Goal: Task Accomplishment & Management: Manage account settings

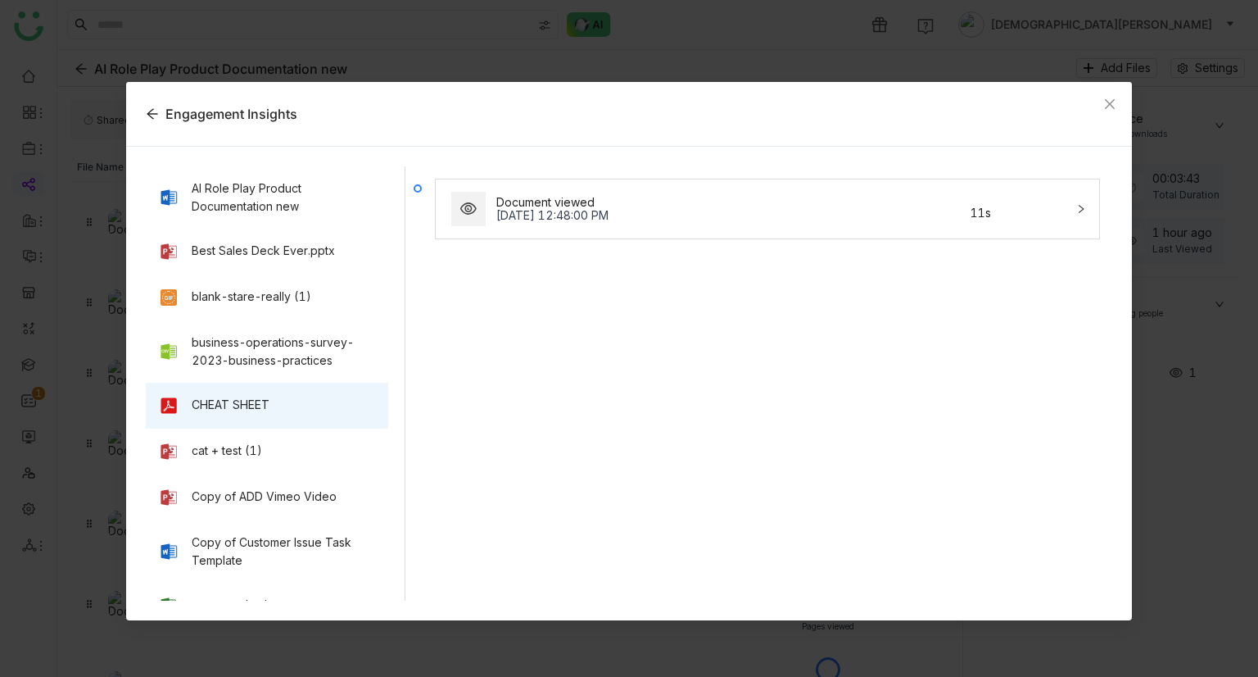
click at [679, 193] on div "Document viewed [DATE] 12:48:00 PM 11s" at bounding box center [758, 208] width 618 height 39
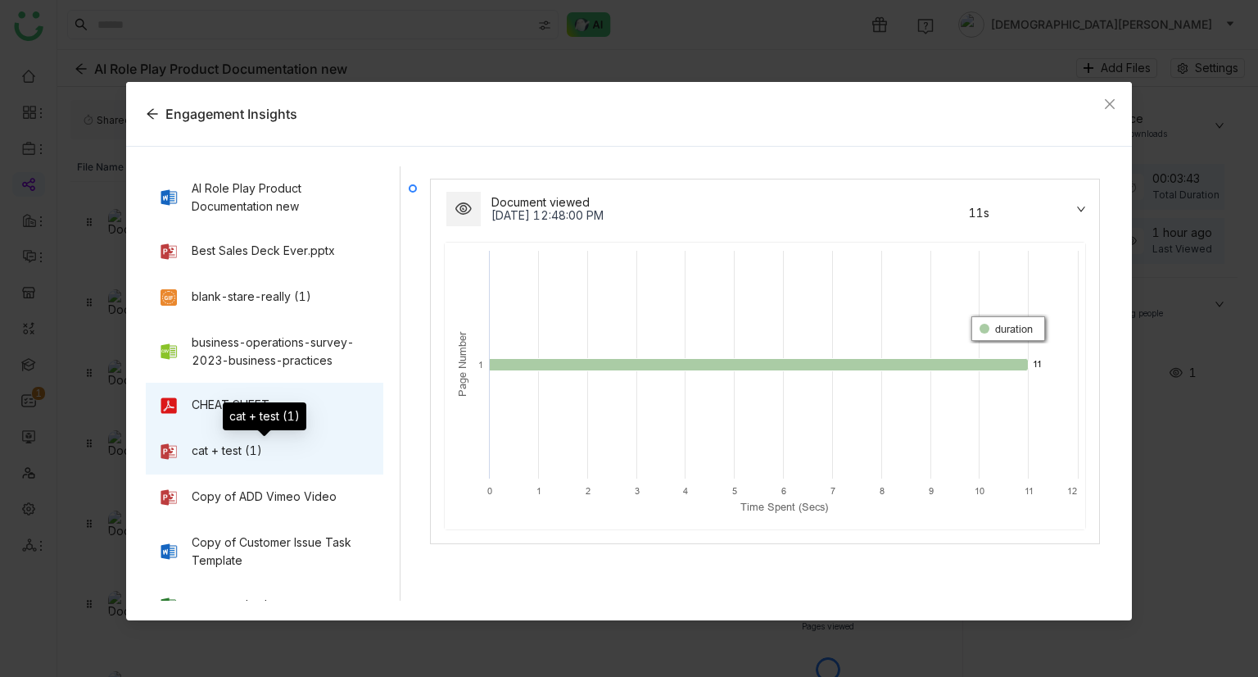
click at [318, 446] on div "cat + test (1)" at bounding box center [264, 452] width 211 height 20
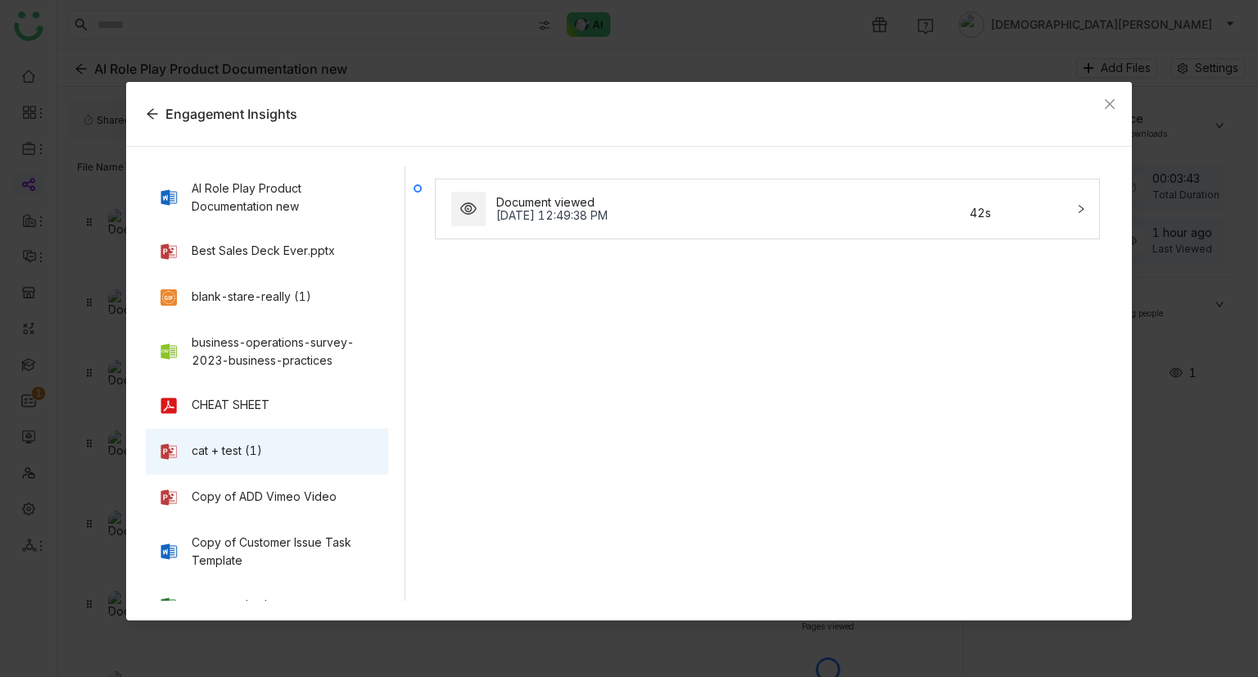
click at [708, 224] on div "Document viewed Oct 9, 2025, 12:49:38 PM 42s" at bounding box center [758, 208] width 618 height 39
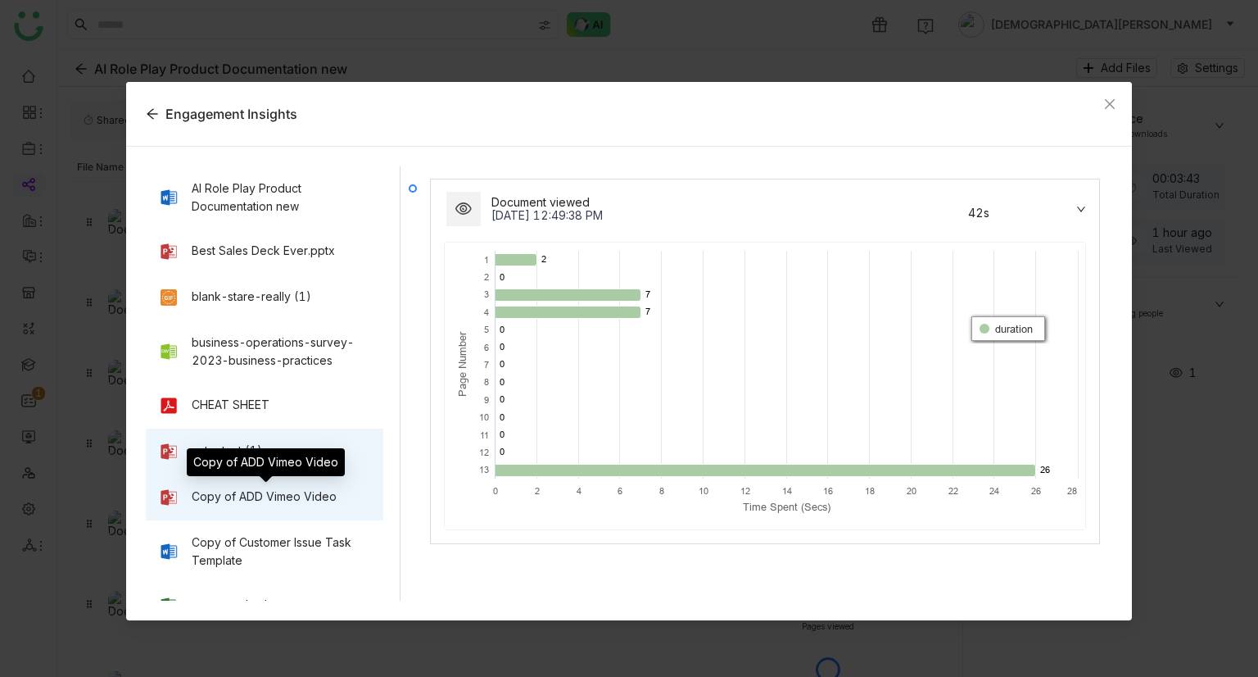
click at [251, 487] on div "Copy of ADD Vimeo Video" at bounding box center [264, 496] width 145 height 18
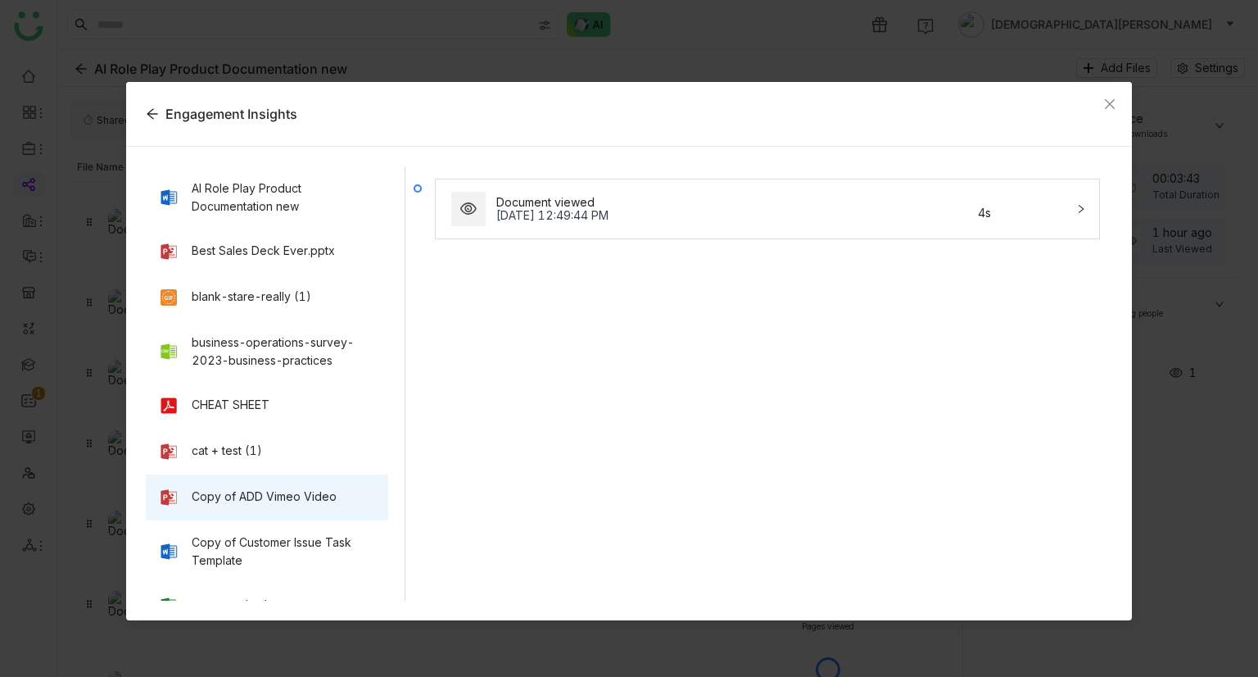
click at [665, 197] on div "Document viewed" at bounding box center [681, 202] width 370 height 13
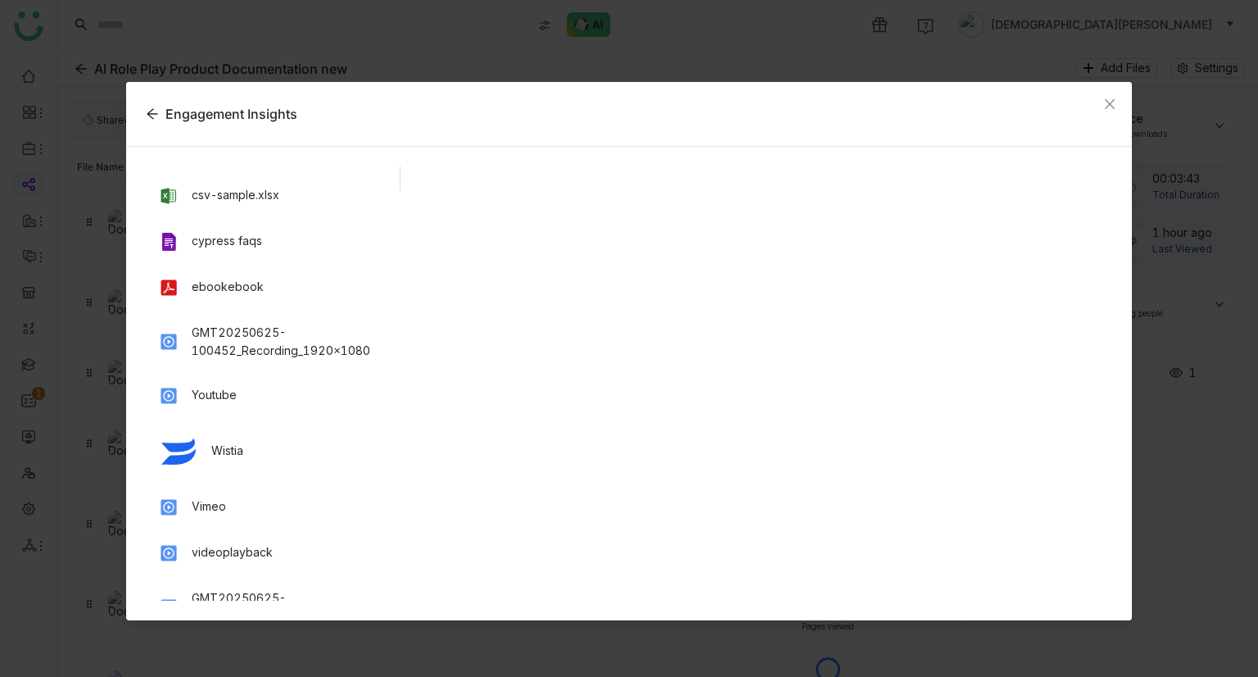
scroll to position [447, 0]
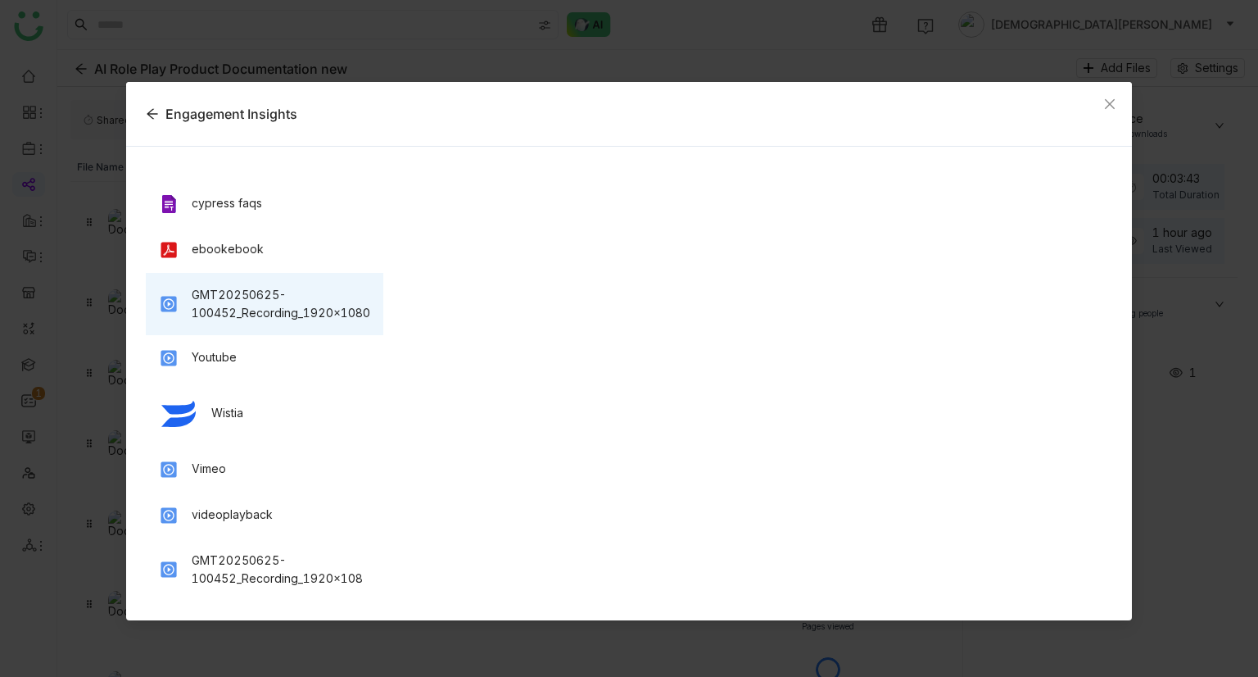
click at [236, 327] on div "GMT20250625-100452_Recording_1920x1080" at bounding box center [265, 304] width 238 height 62
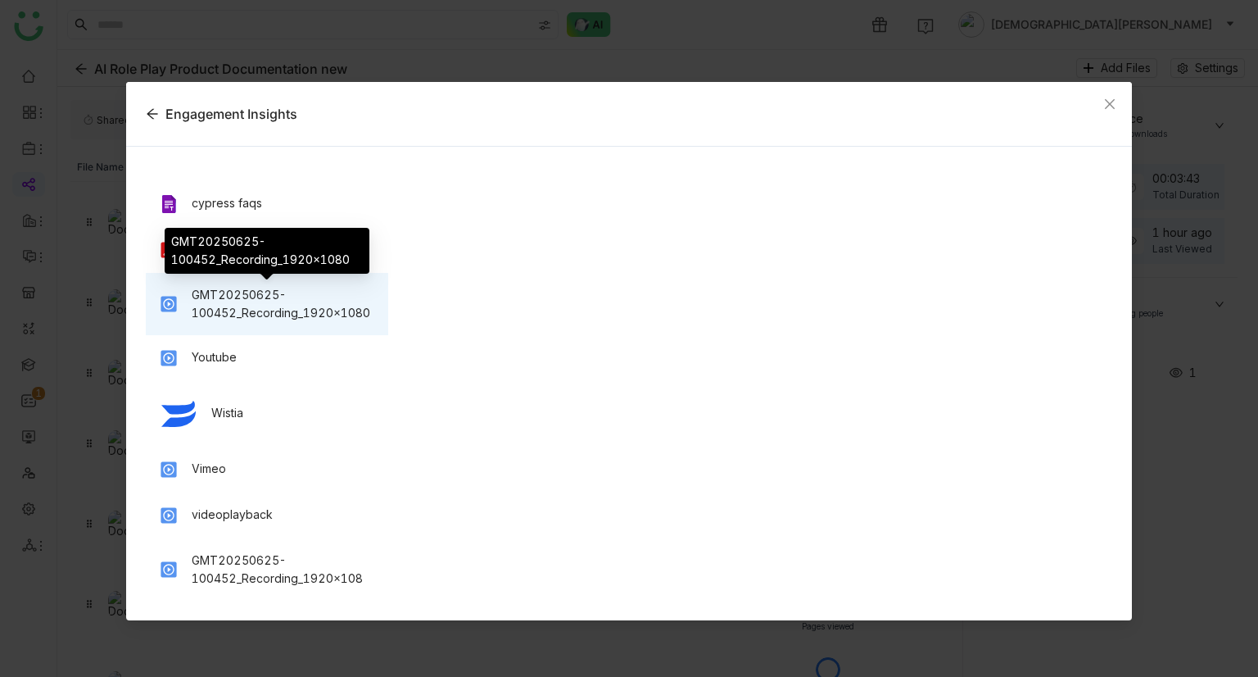
click at [256, 319] on div "GMT20250625-100452_Recording_1920x1080" at bounding box center [284, 304] width 184 height 36
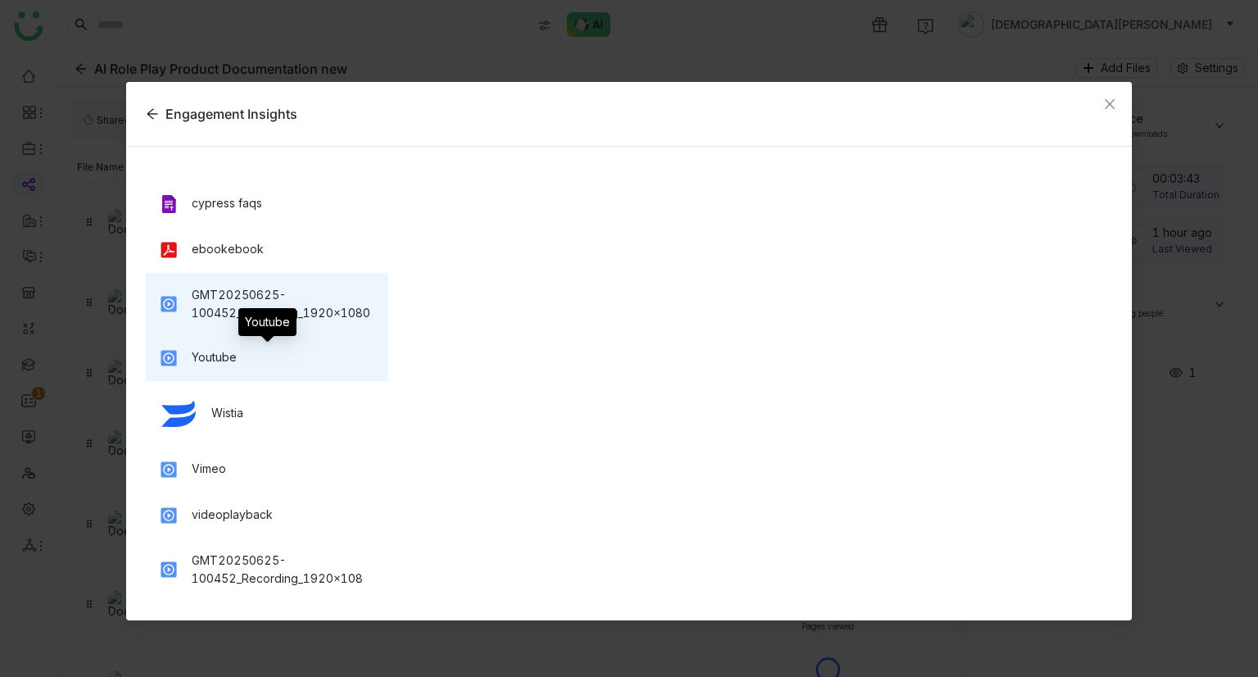
click at [233, 364] on div "Youtube" at bounding box center [214, 357] width 45 height 18
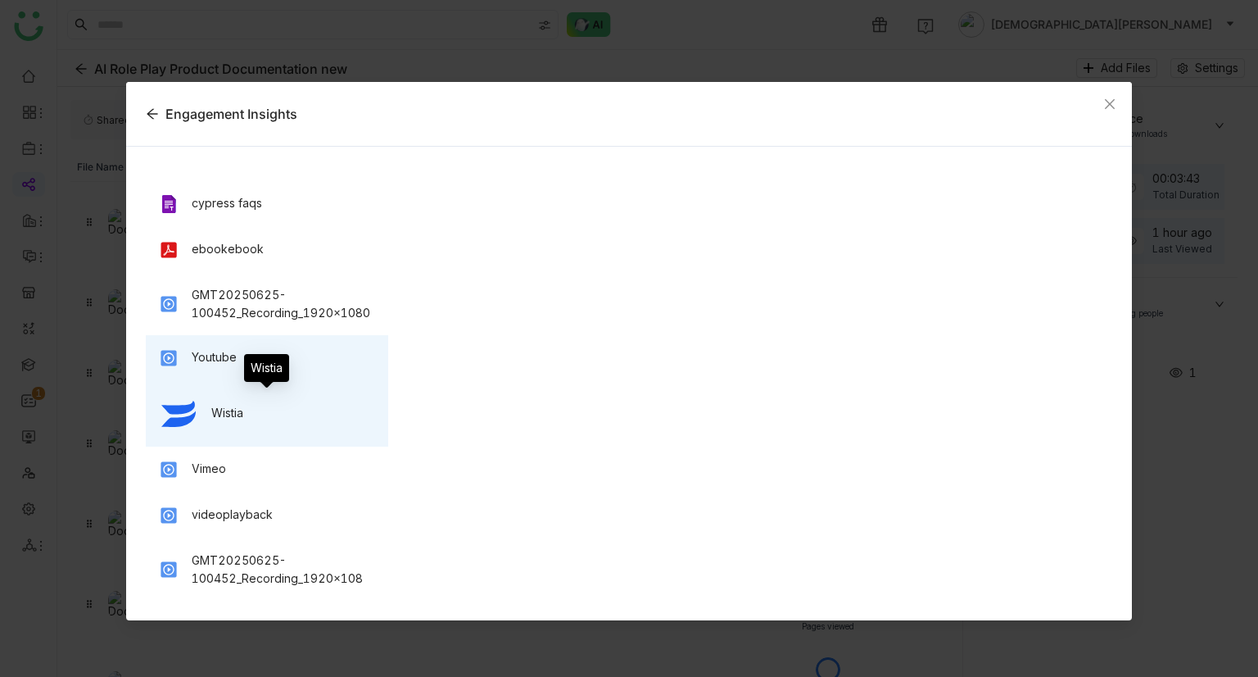
click at [240, 404] on div "Wistia" at bounding box center [227, 413] width 32 height 18
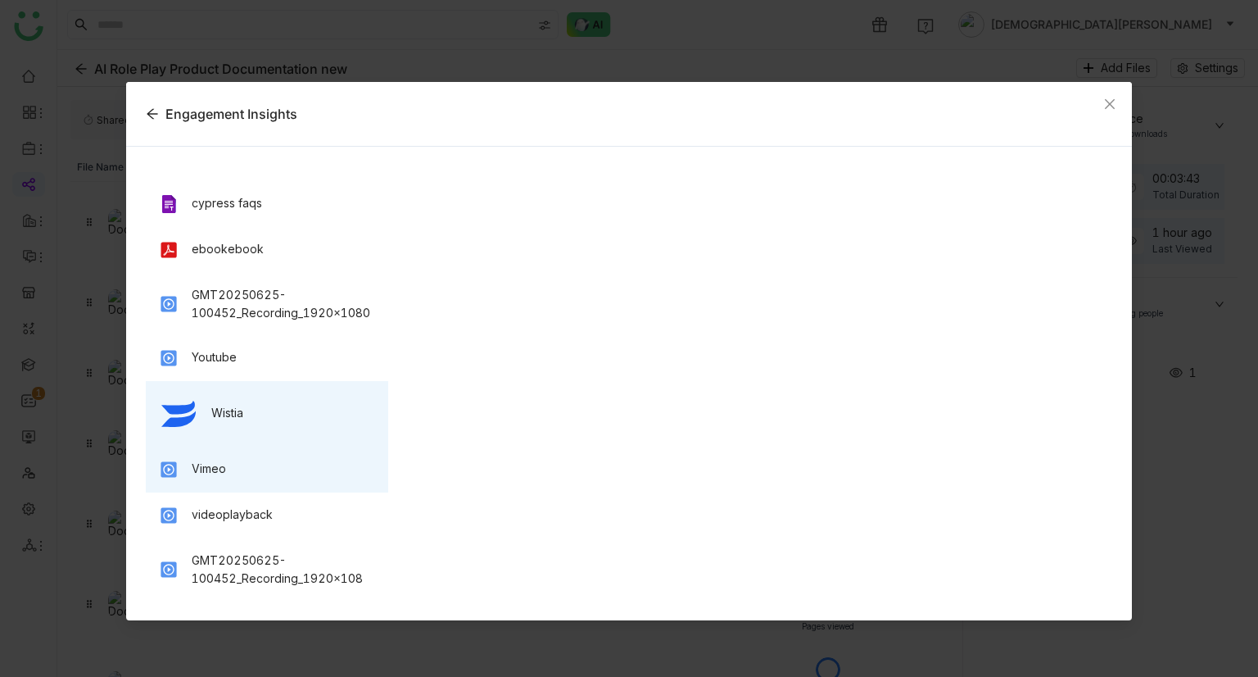
click at [242, 479] on div "Vimeo" at bounding box center [267, 469] width 243 height 46
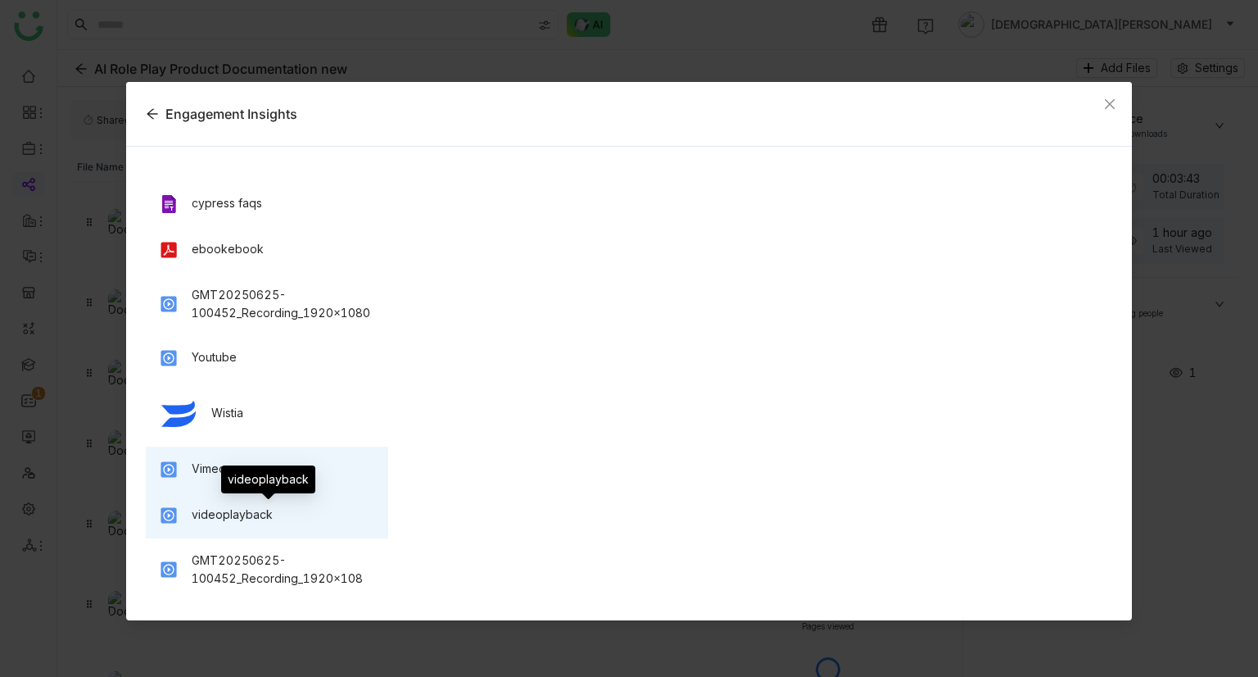
click at [252, 510] on div "videoplayback" at bounding box center [232, 514] width 81 height 18
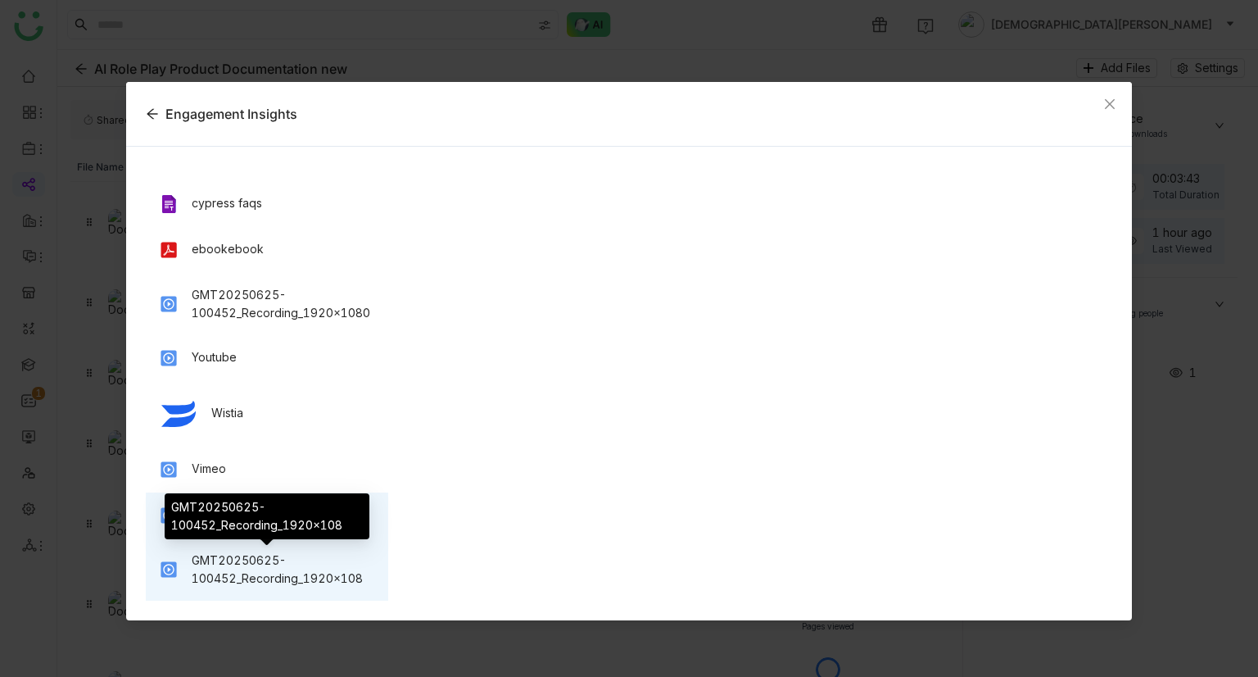
click at [269, 565] on div "GMT20250625-100452_Recording_1920x108" at bounding box center [284, 569] width 184 height 36
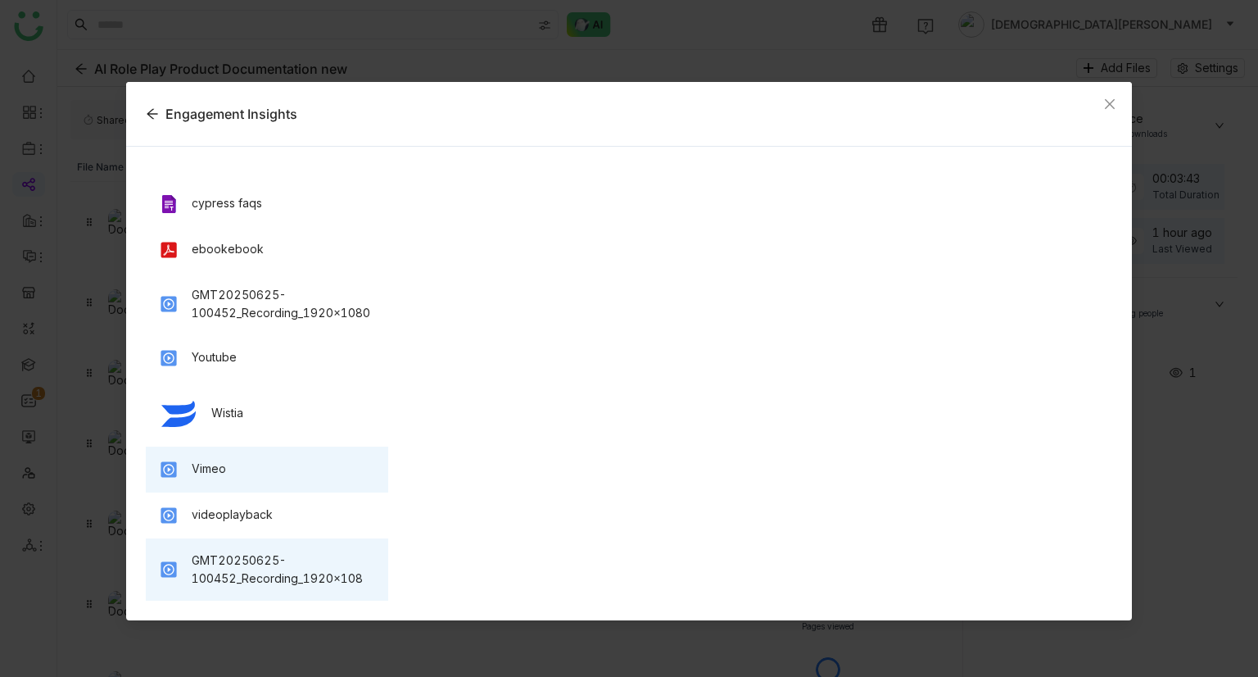
click at [252, 483] on div "Vimeo" at bounding box center [267, 469] width 243 height 46
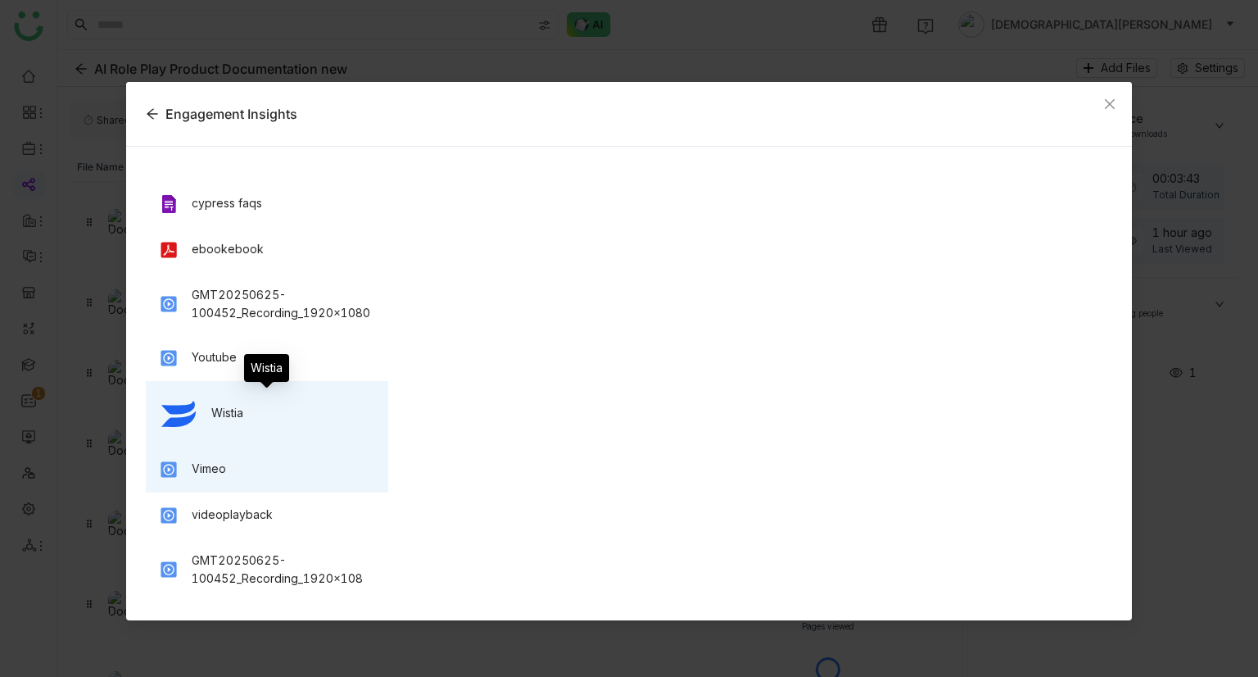
click at [220, 419] on div "Wistia" at bounding box center [227, 413] width 32 height 18
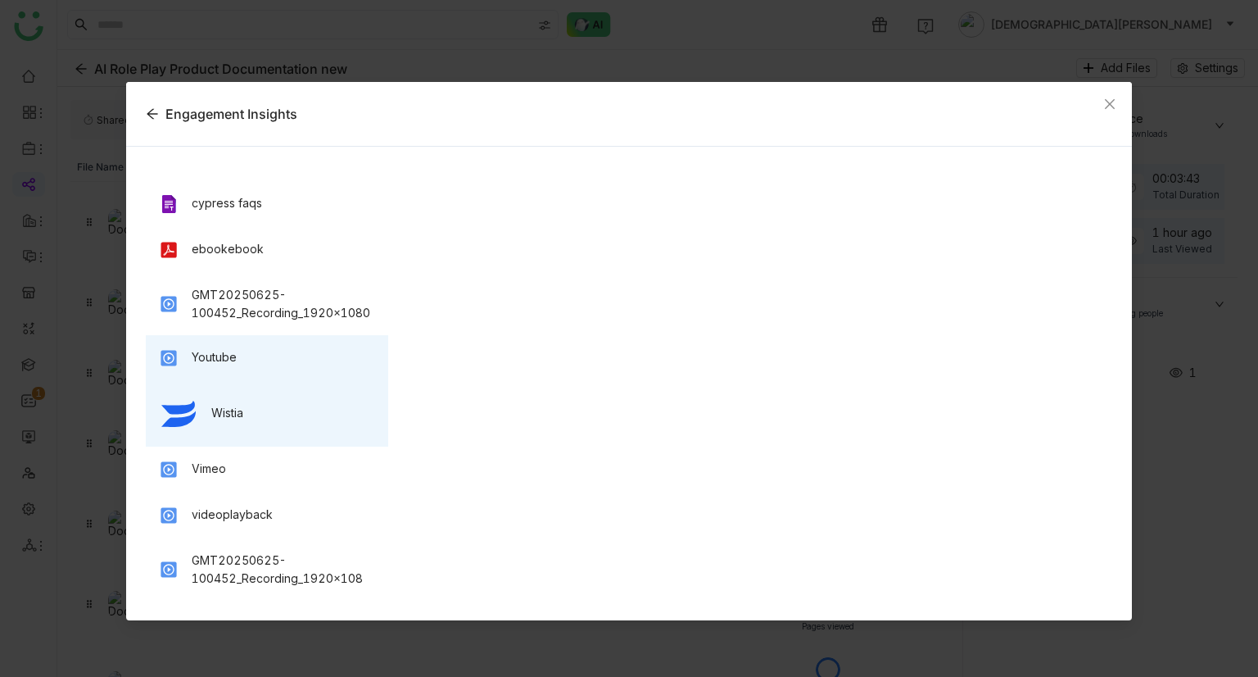
click at [279, 342] on div "Youtube" at bounding box center [267, 358] width 243 height 46
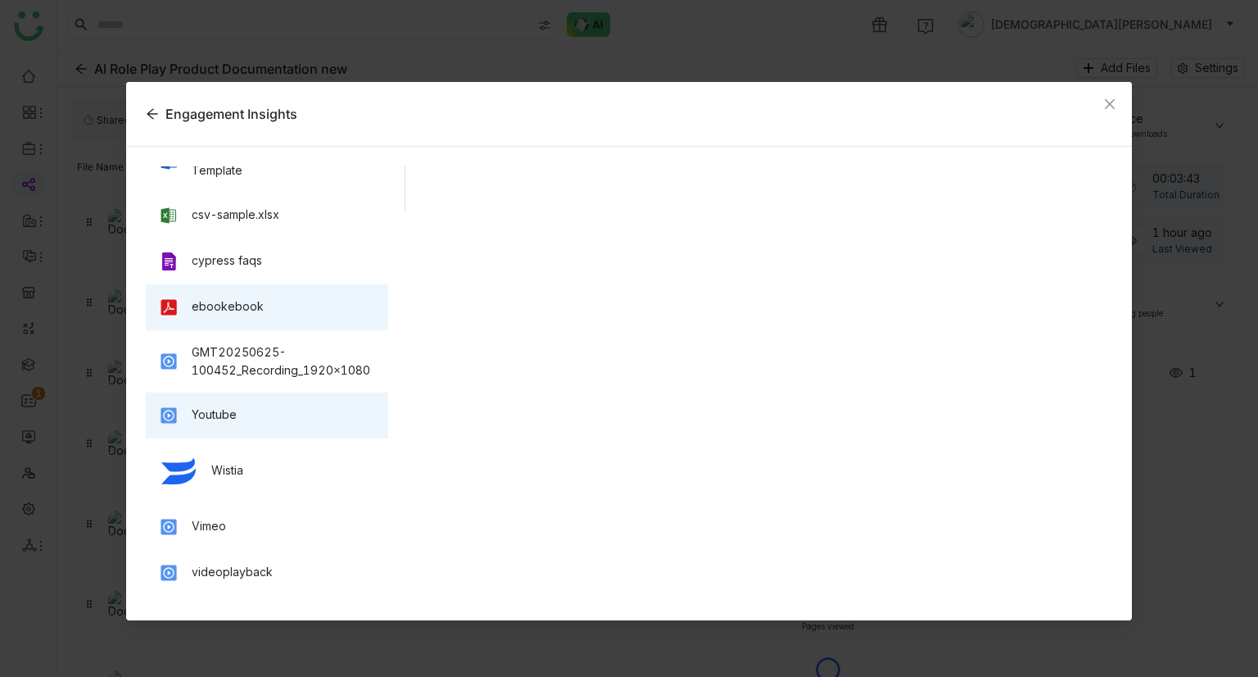
scroll to position [392, 0]
click at [237, 320] on div "ebookebook" at bounding box center [267, 306] width 243 height 46
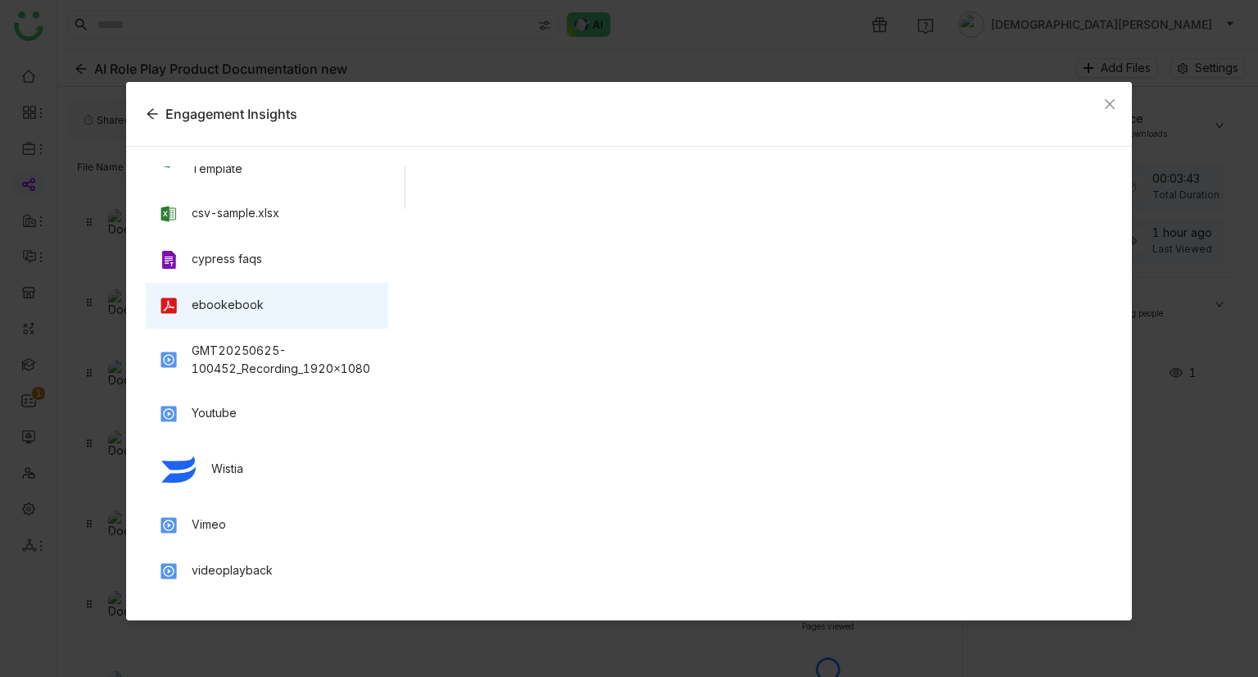
scroll to position [0, 0]
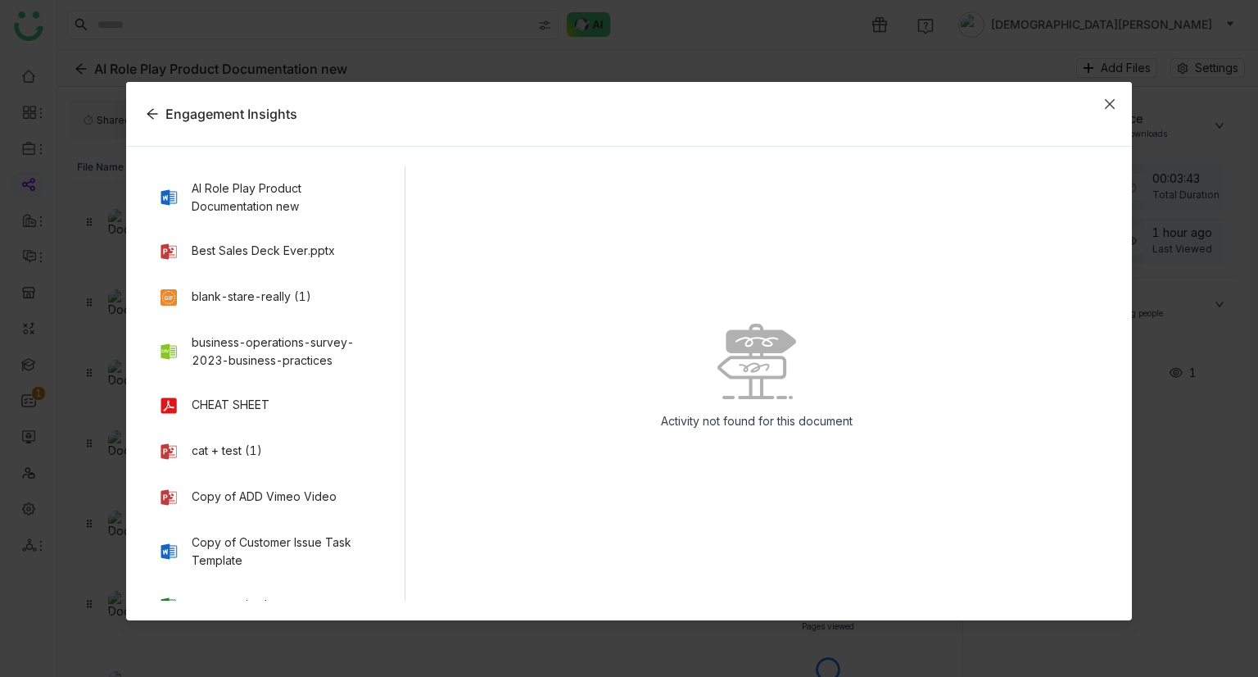
click at [1109, 103] on icon "Close" at bounding box center [1110, 104] width 10 height 10
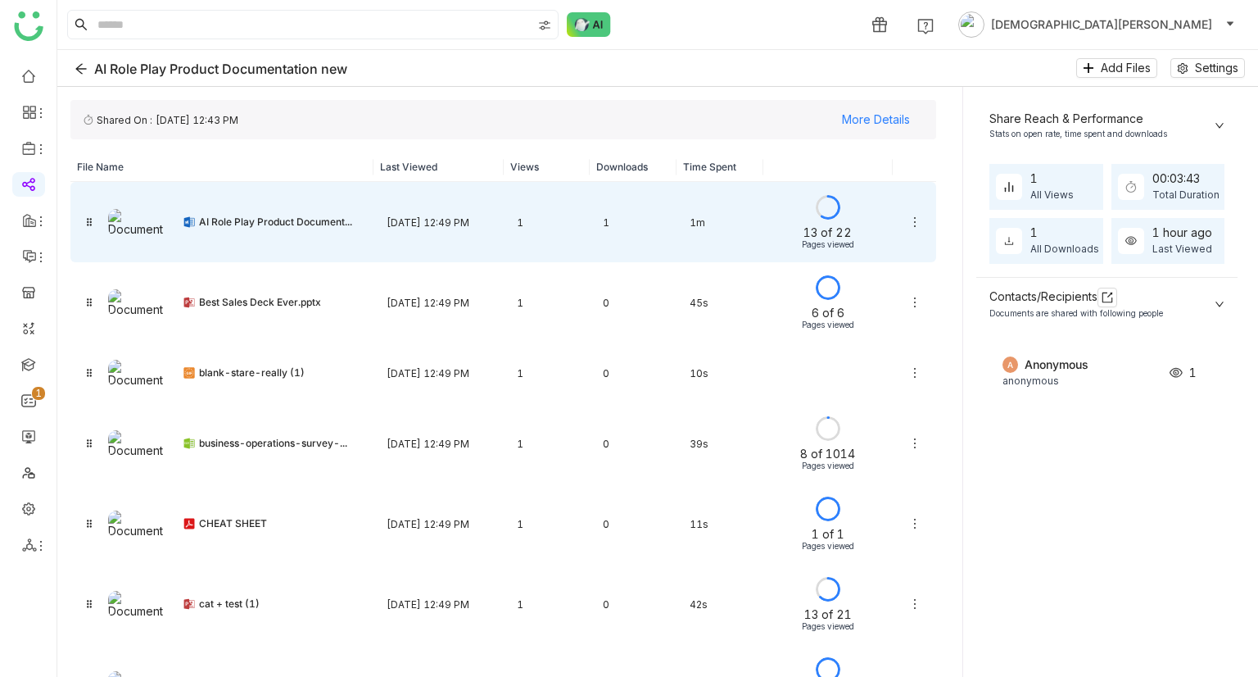
click at [899, 212] on div at bounding box center [914, 221] width 43 height 39
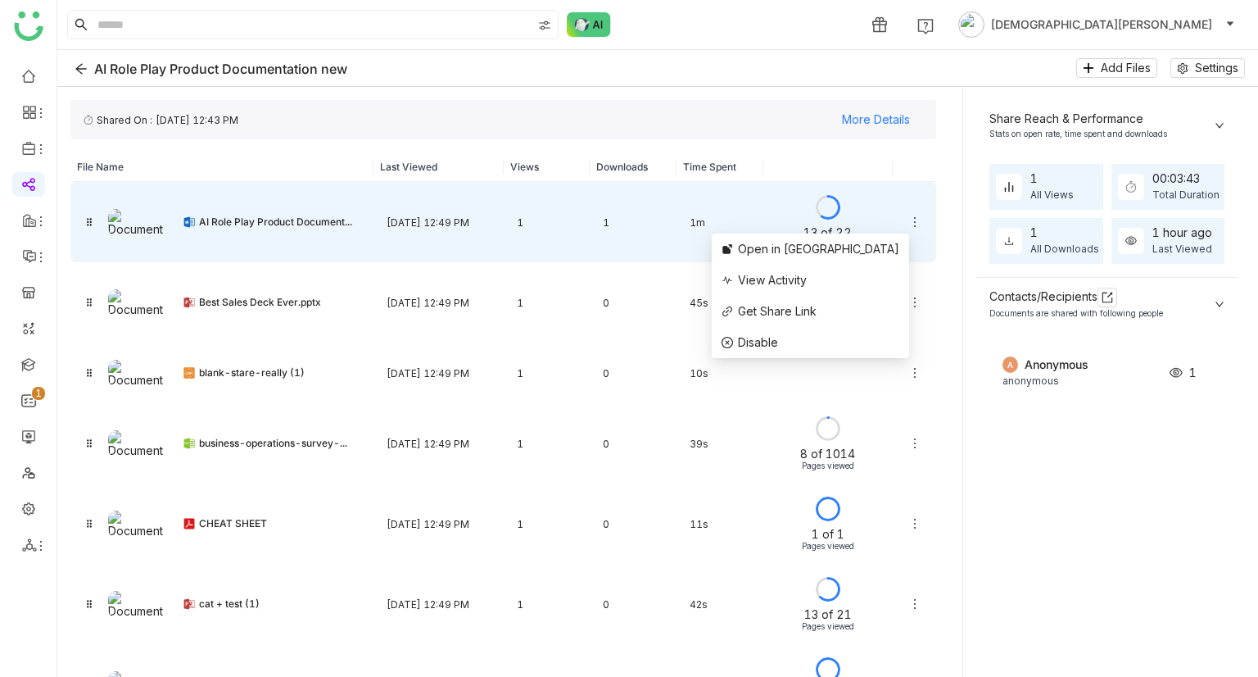
click at [909, 218] on icon at bounding box center [915, 221] width 13 height 13
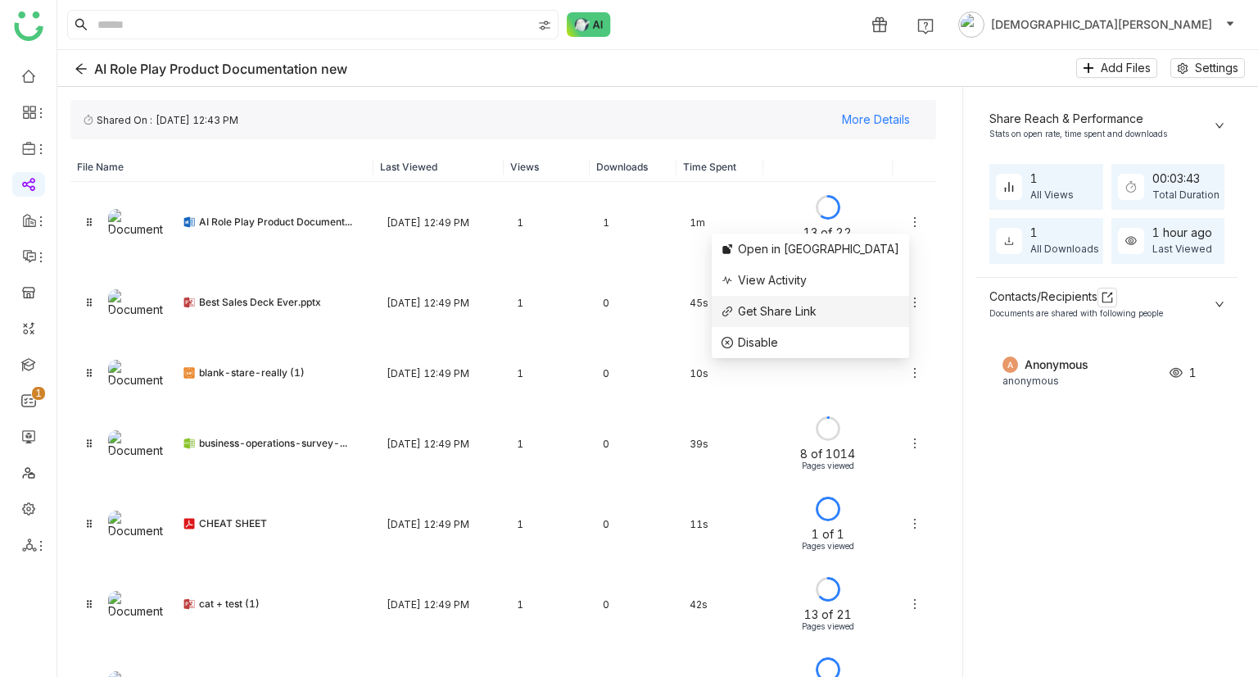
click at [817, 309] on span "Get Share Link" at bounding box center [777, 311] width 79 height 14
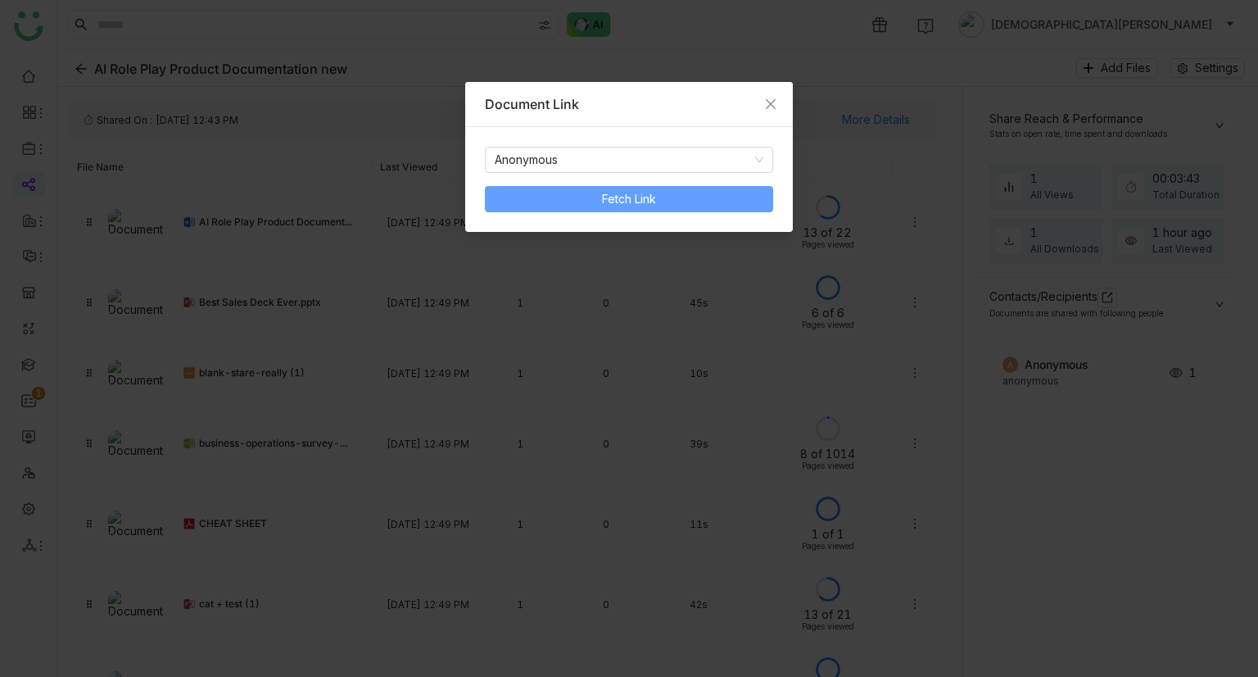
click at [727, 201] on button "Fetch Link" at bounding box center [629, 199] width 288 height 26
click at [541, 193] on span "Copy Link" at bounding box center [564, 199] width 54 height 18
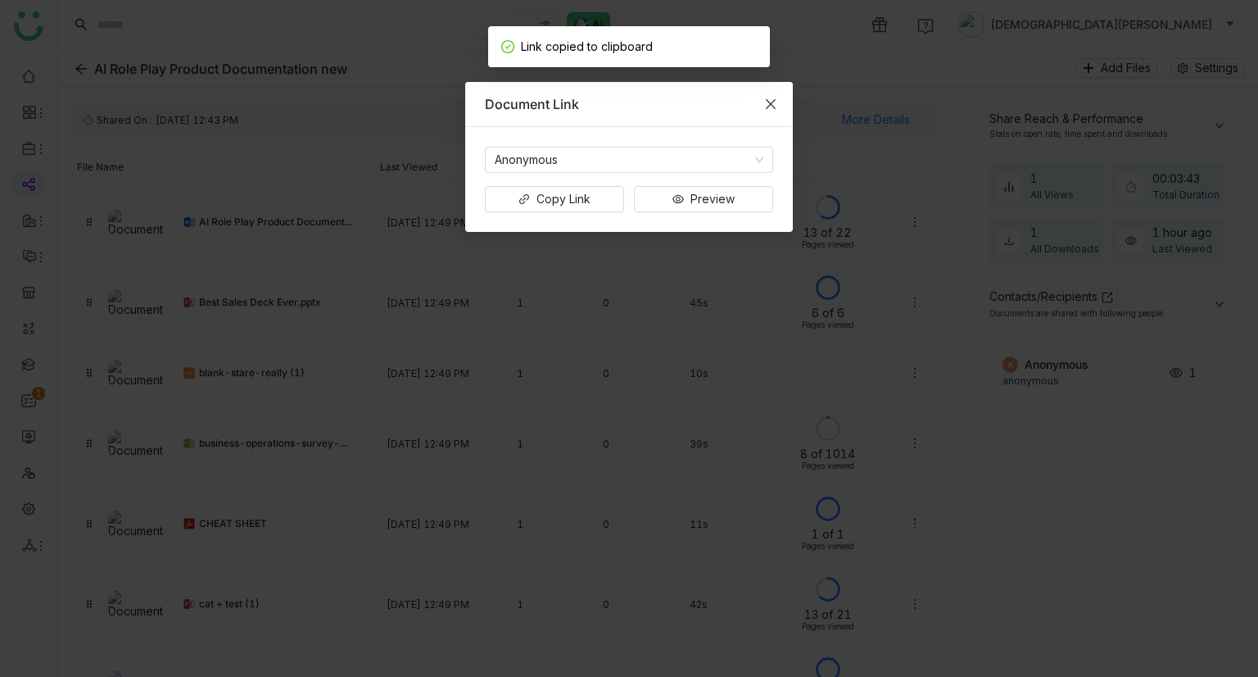
click at [760, 106] on span "Close" at bounding box center [771, 104] width 44 height 44
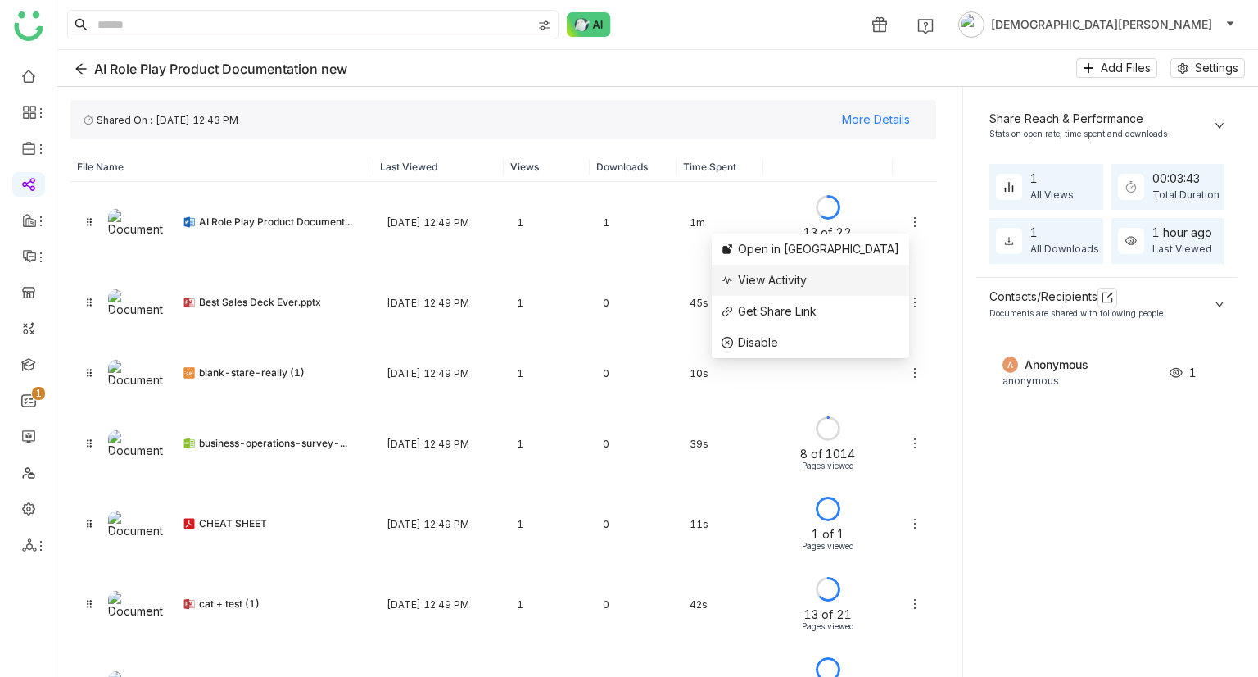
click at [807, 286] on span "View Activity" at bounding box center [772, 280] width 69 height 14
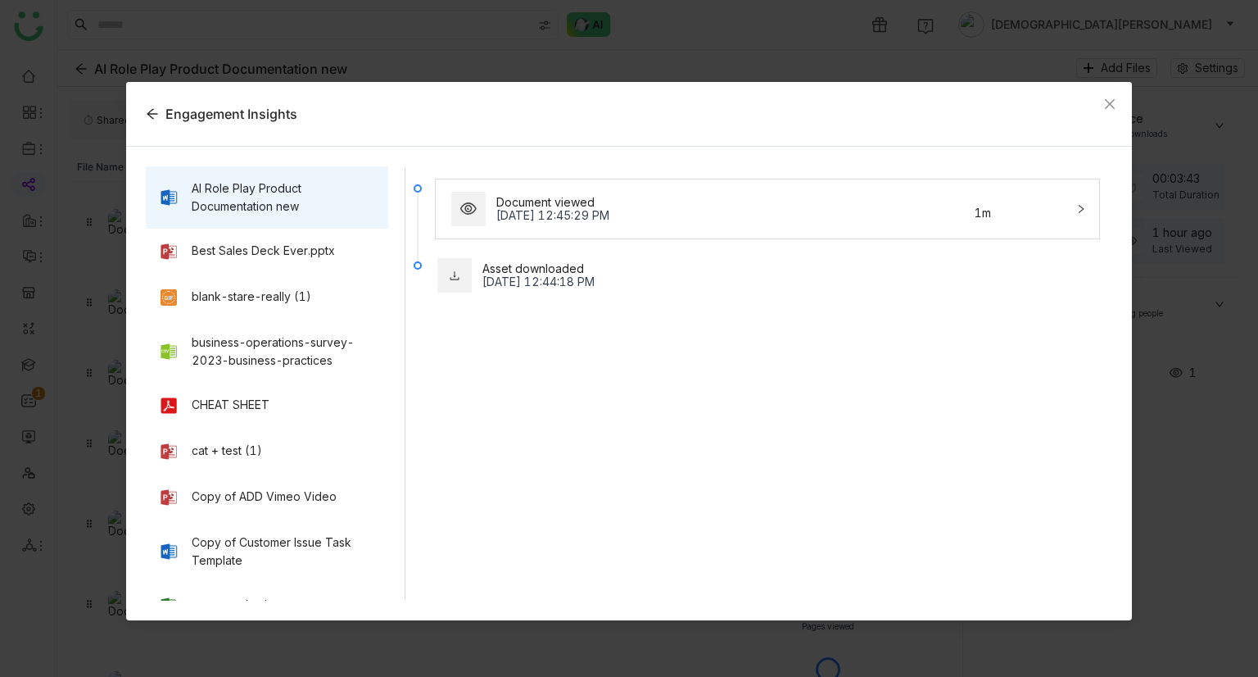
click at [899, 201] on div "Document viewed Oct 9, 2025, 12:45:29 PM 1m" at bounding box center [758, 208] width 618 height 39
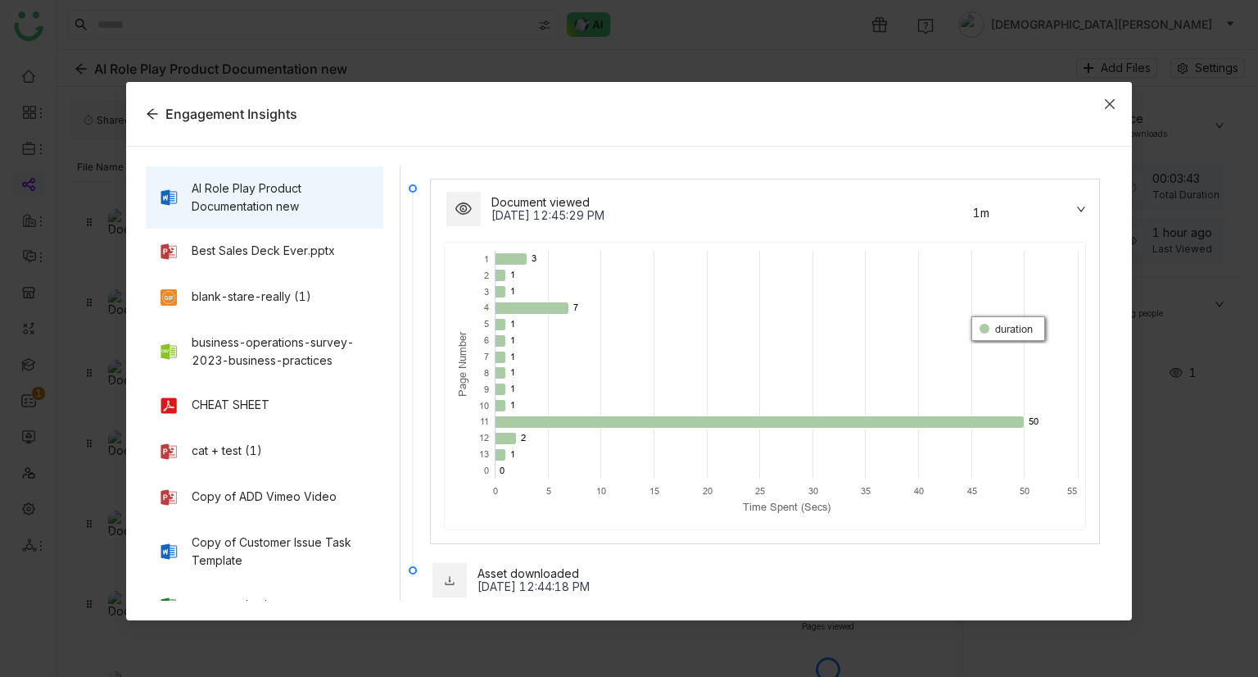
click at [1101, 109] on span "Close" at bounding box center [1110, 104] width 44 height 44
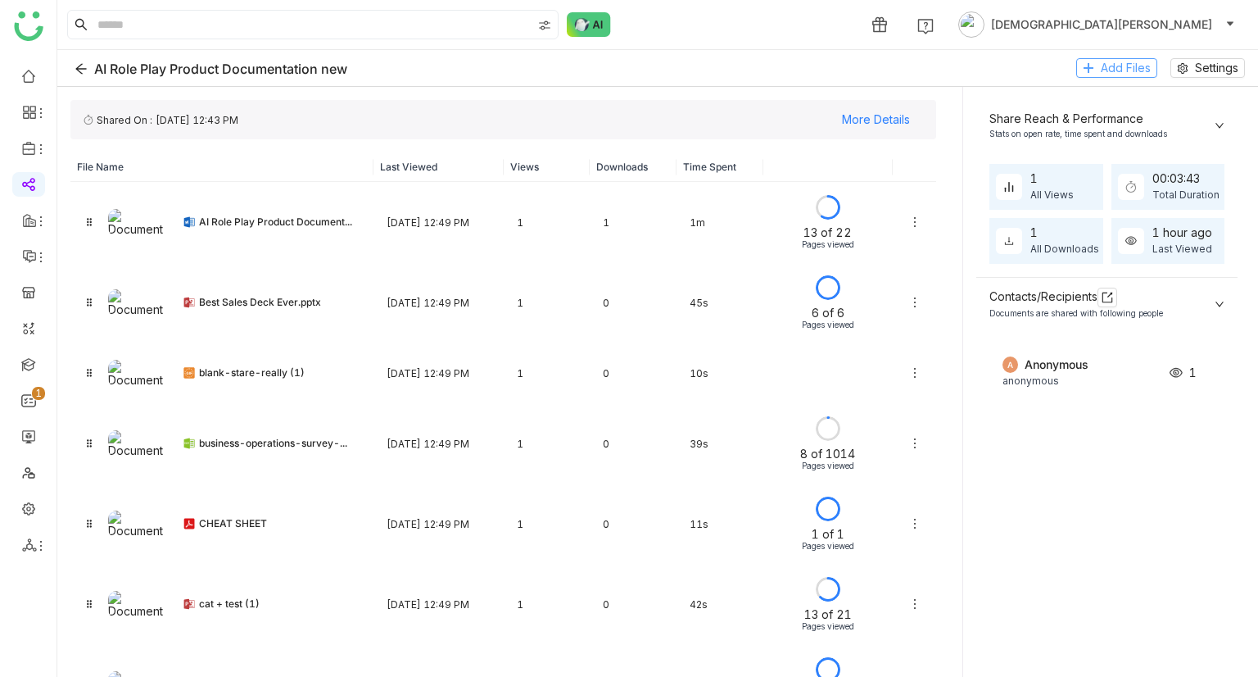
click at [1111, 64] on span "Add Files" at bounding box center [1126, 68] width 50 height 18
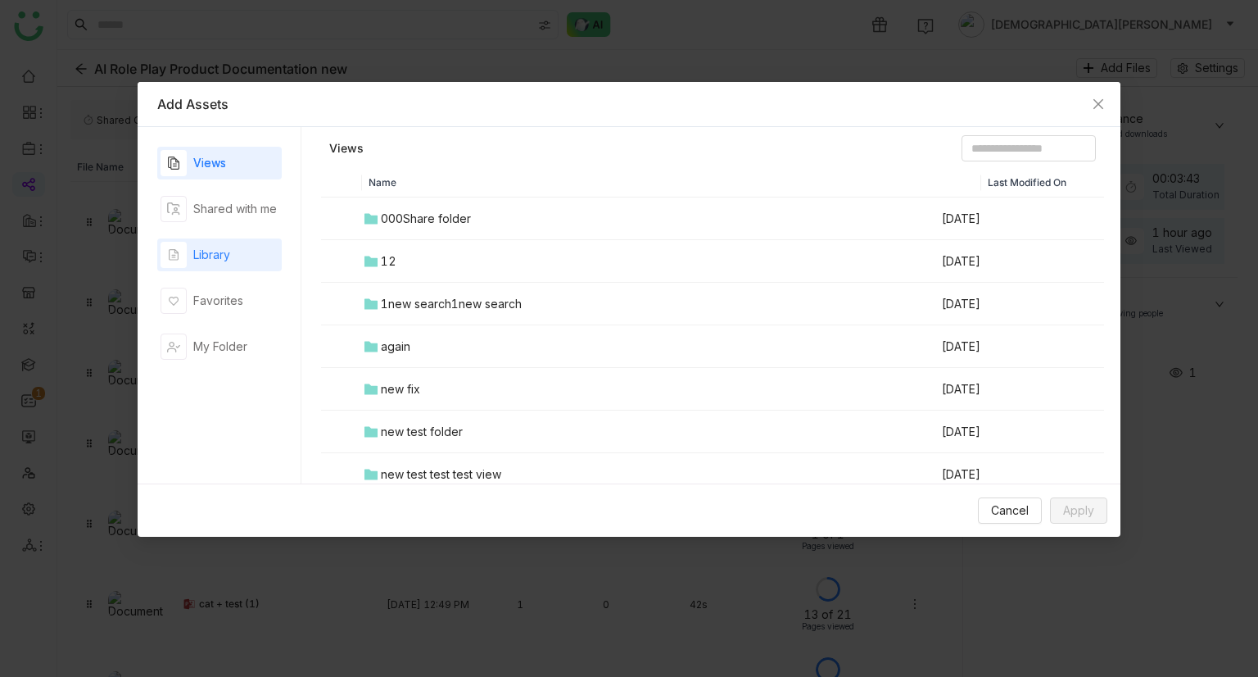
click at [200, 250] on div "Library" at bounding box center [211, 255] width 37 height 18
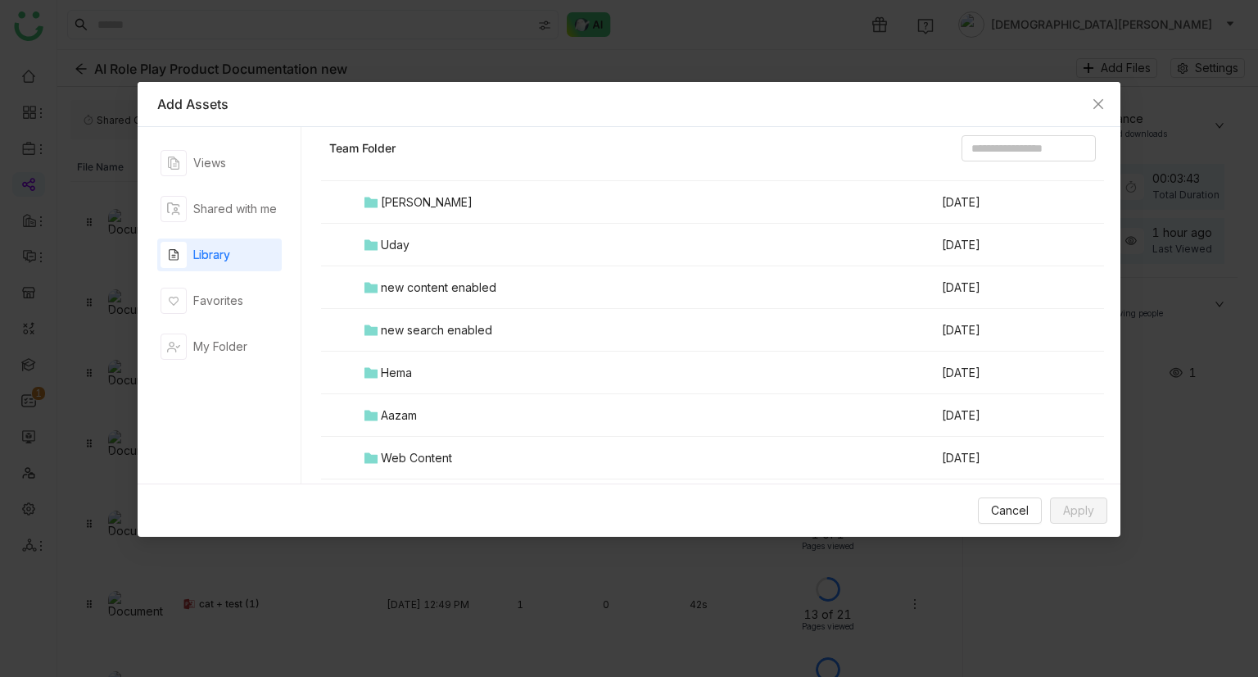
scroll to position [1182, 0]
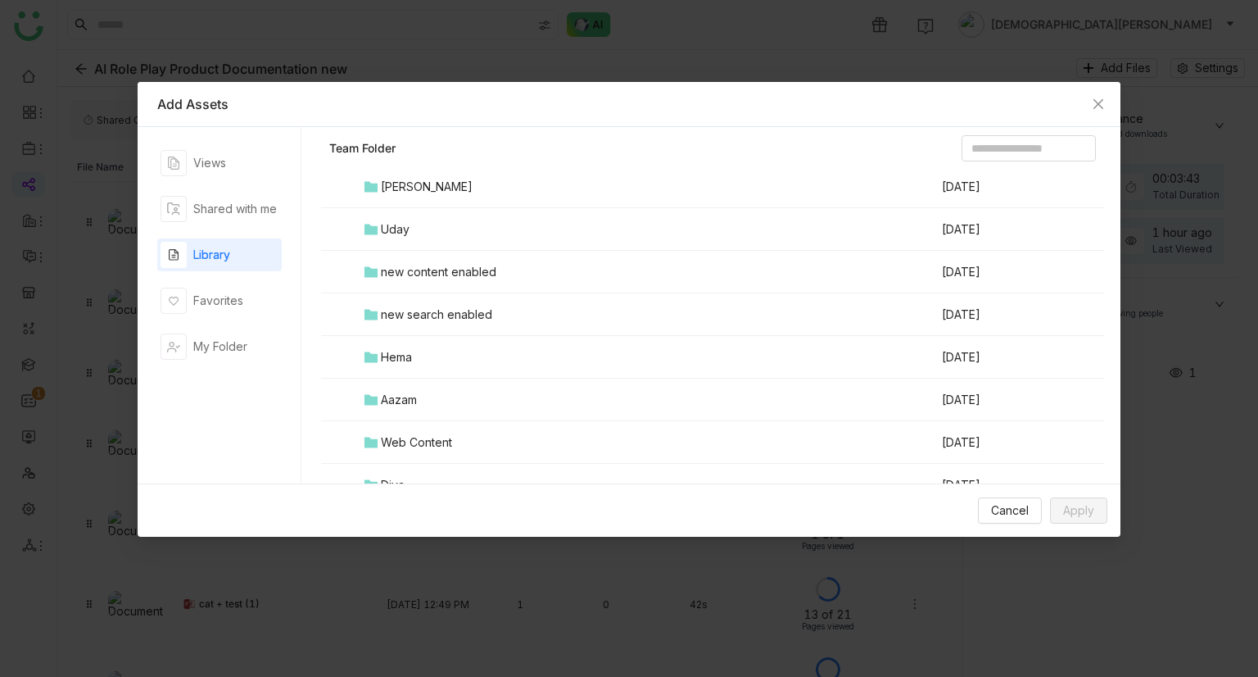
click at [428, 315] on div "new search enabled" at bounding box center [436, 315] width 111 height 18
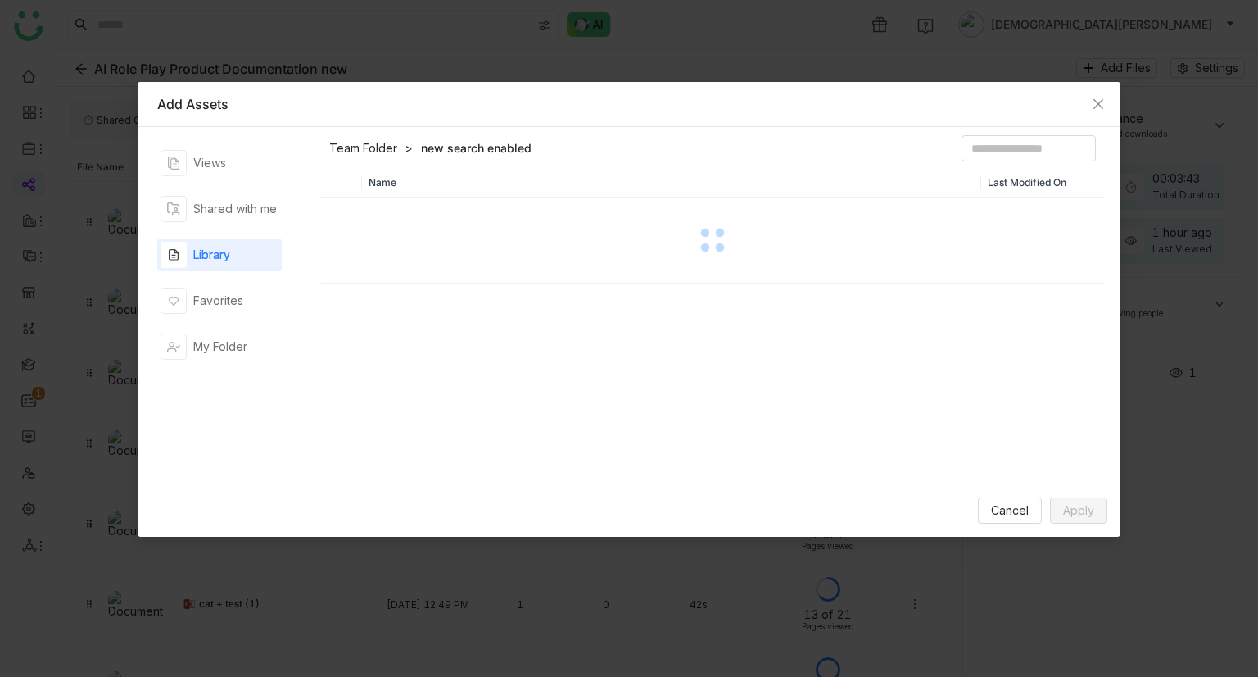
scroll to position [0, 0]
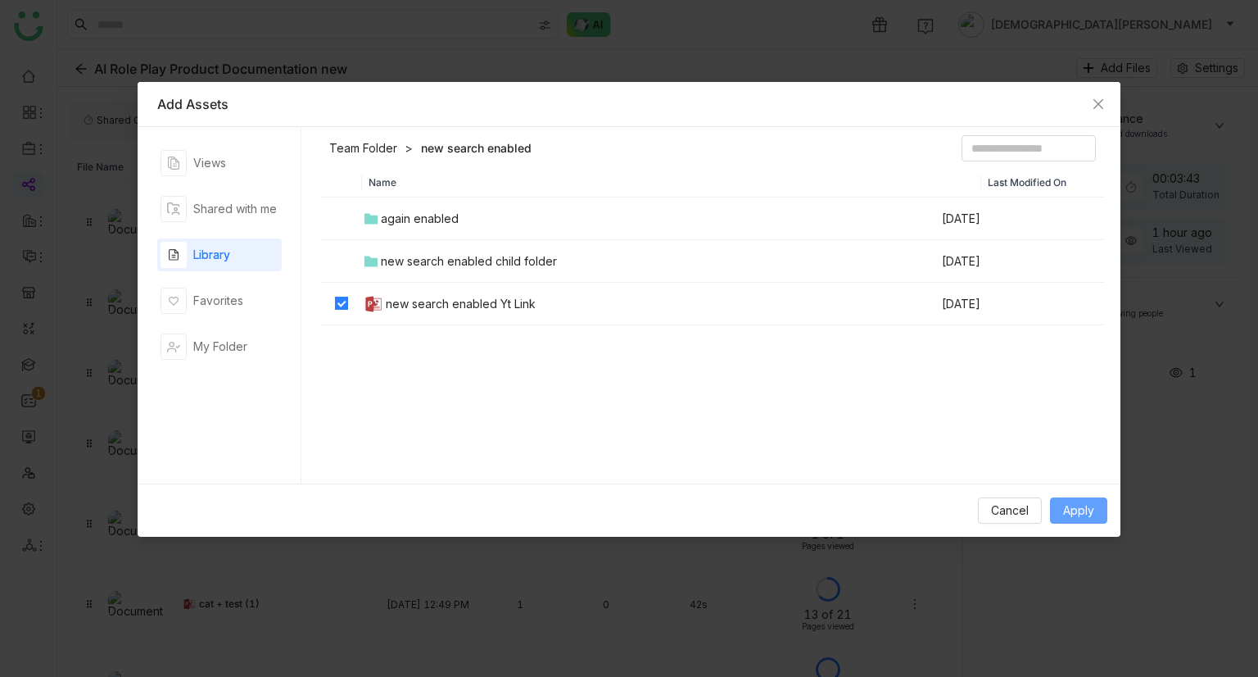
click at [1069, 504] on span "Apply" at bounding box center [1078, 510] width 31 height 18
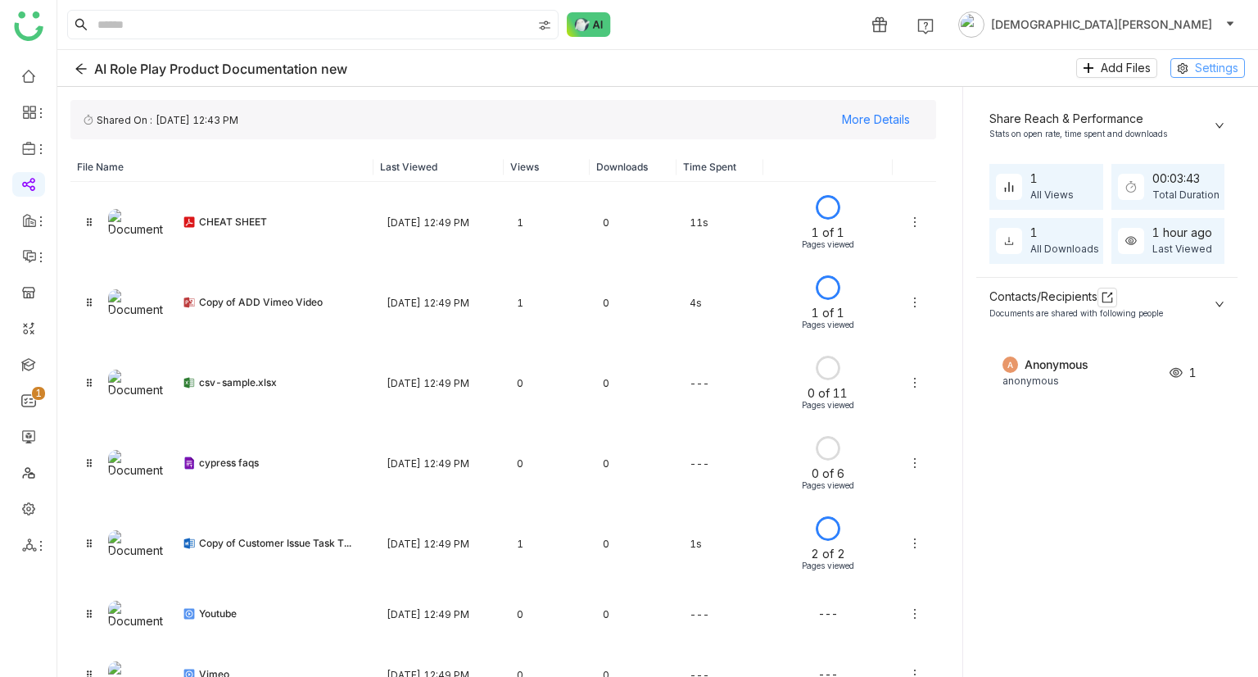
click at [1203, 66] on span "Settings" at bounding box center [1216, 68] width 43 height 18
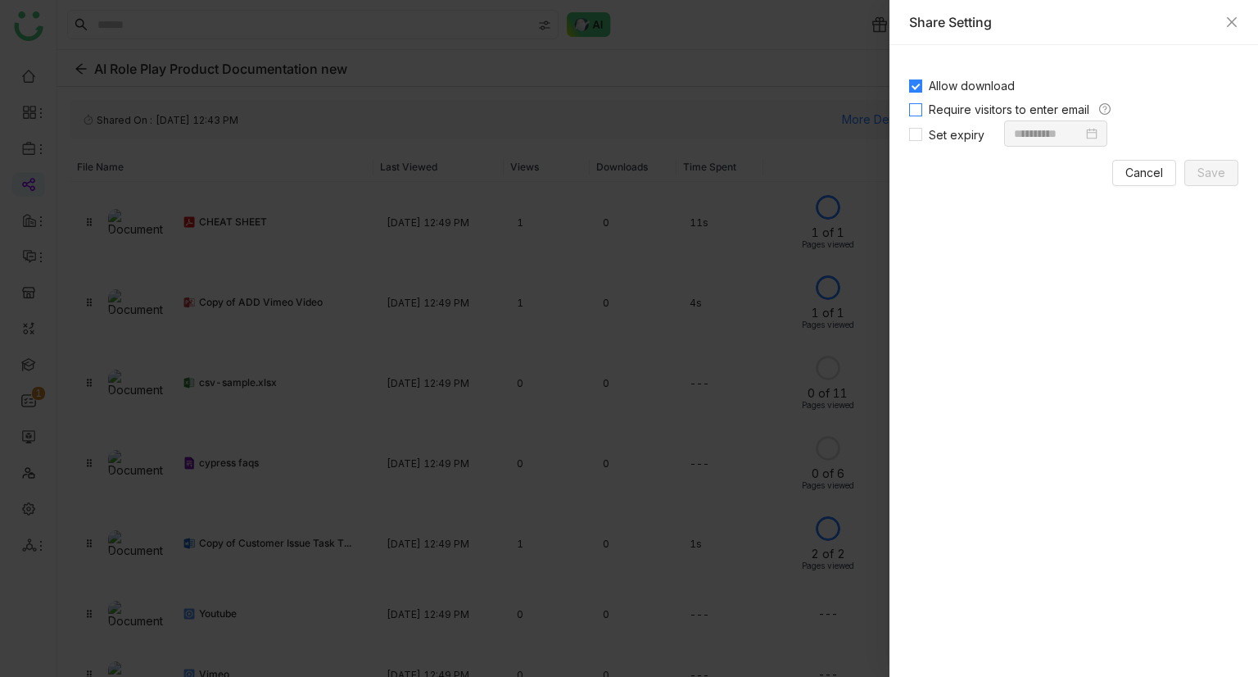
click at [950, 112] on span "Require visitors to enter email" at bounding box center [1009, 109] width 174 height 14
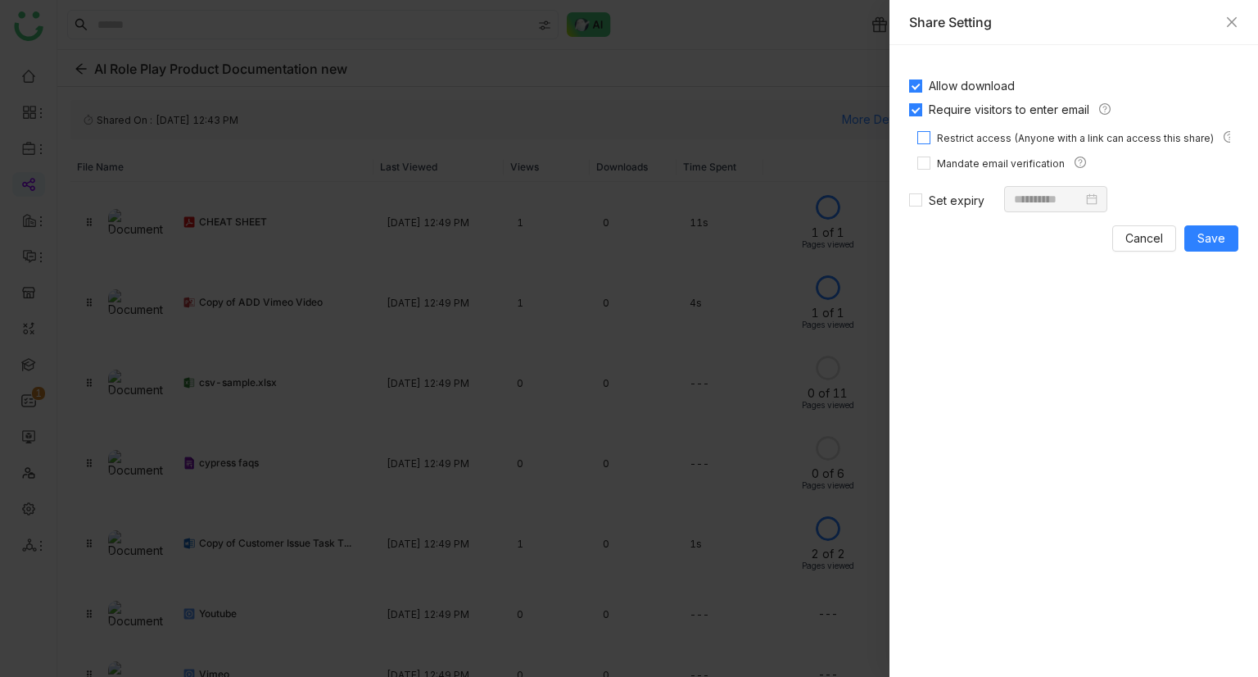
click at [945, 134] on span "Restrict access (Anyone with a link can access this share)" at bounding box center [1076, 138] width 290 height 12
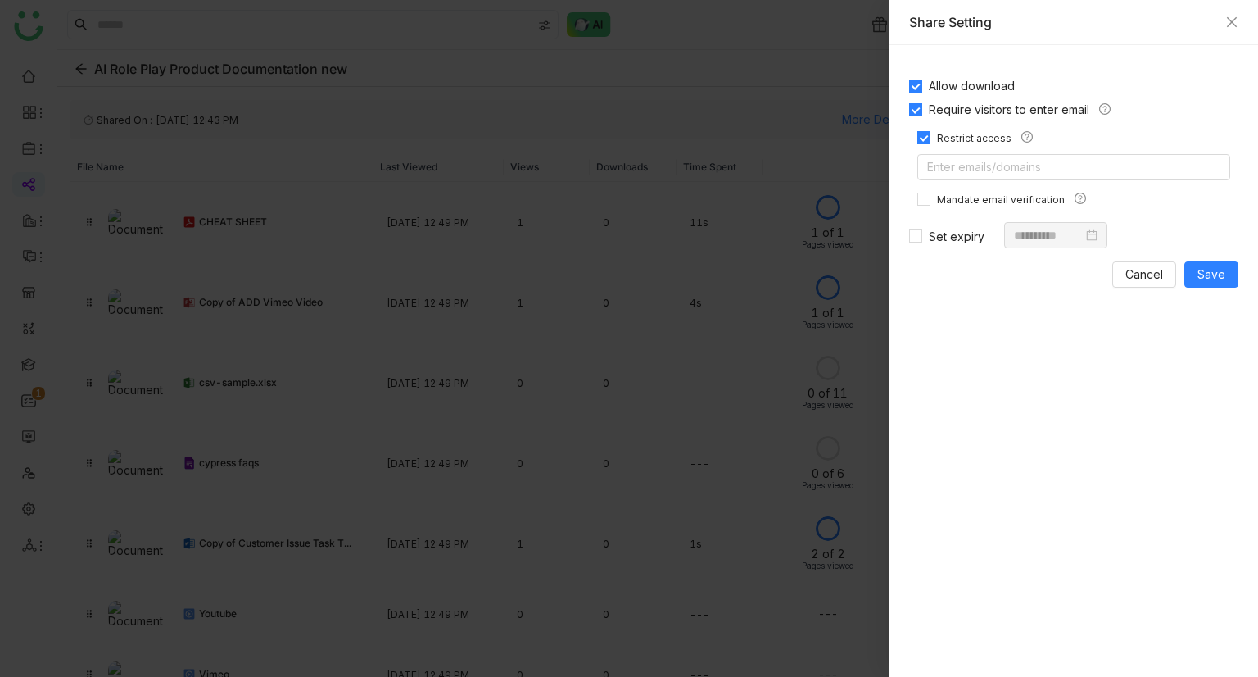
click at [1236, 29] on div "Share Setting" at bounding box center [1073, 22] width 329 height 18
click at [1235, 26] on icon "Close" at bounding box center [1232, 22] width 10 height 10
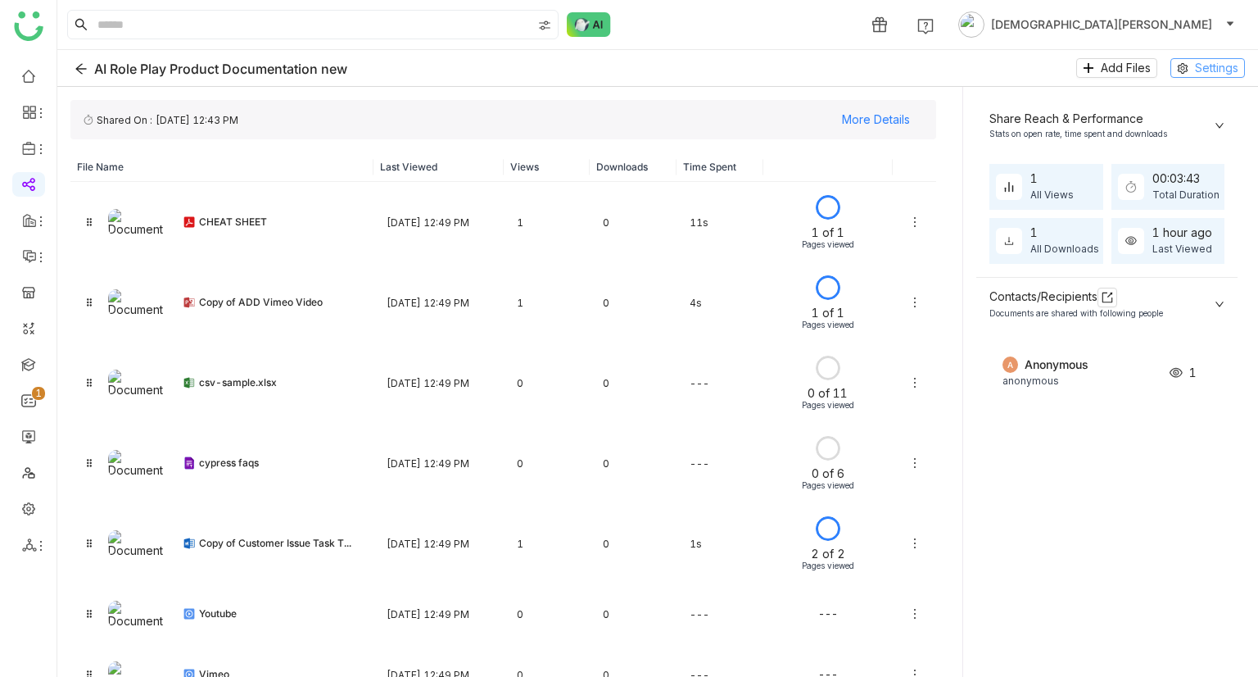
click at [1216, 66] on span "Settings" at bounding box center [1216, 68] width 43 height 18
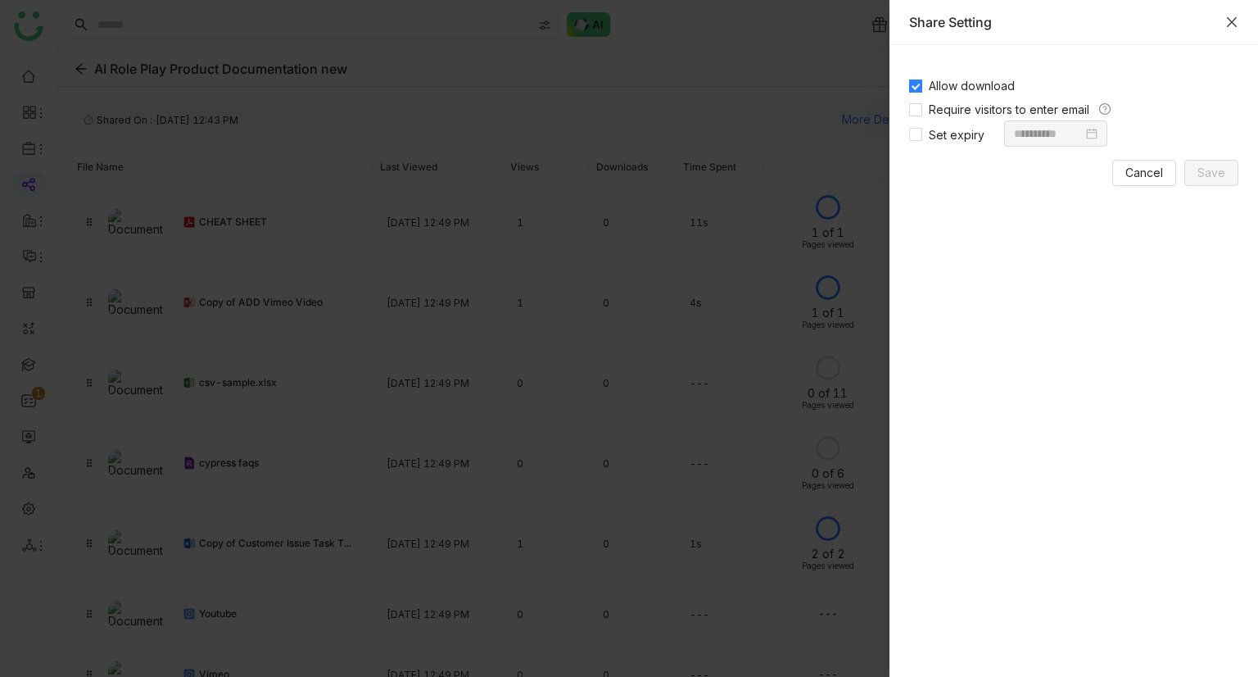
click at [1228, 24] on icon "Close" at bounding box center [1232, 22] width 13 height 13
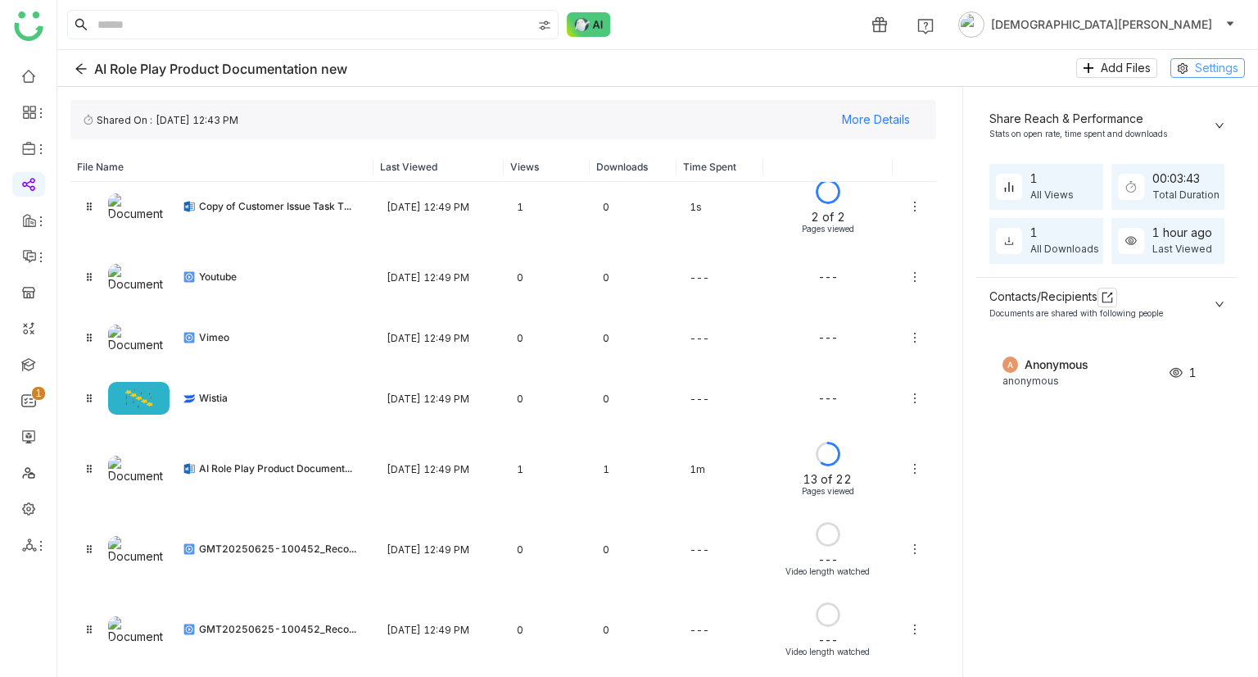
scroll to position [336, 0]
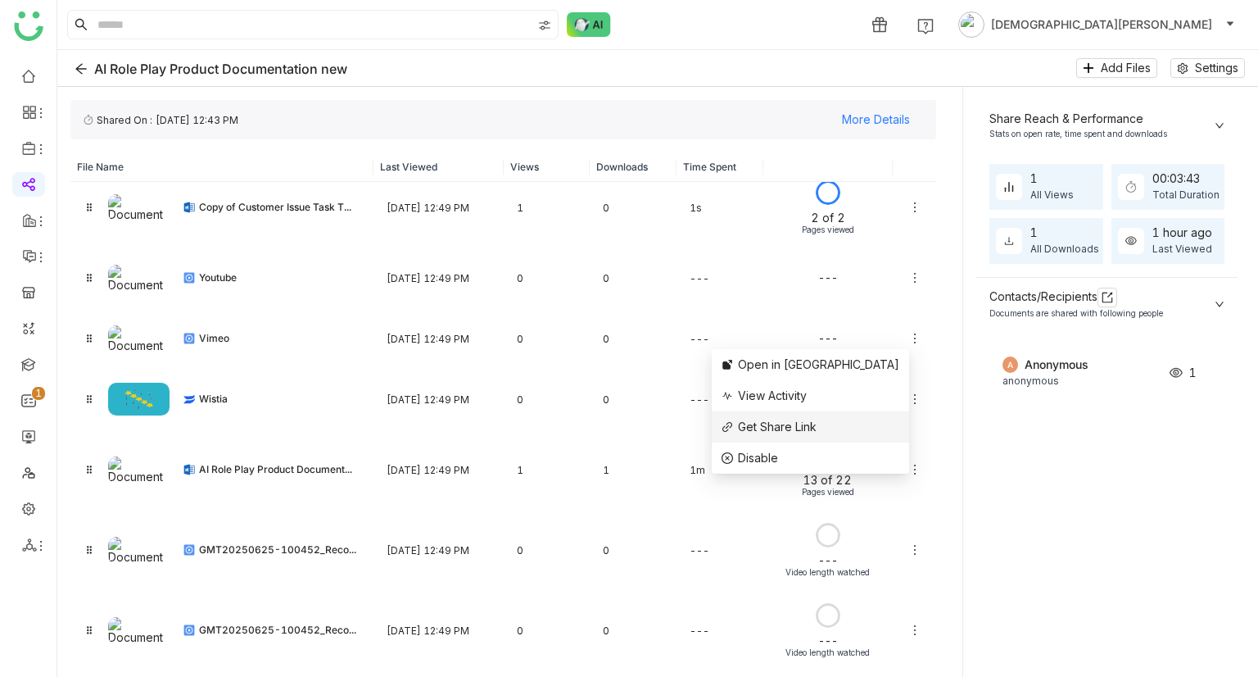
click at [817, 425] on span "Get Share Link" at bounding box center [777, 426] width 79 height 14
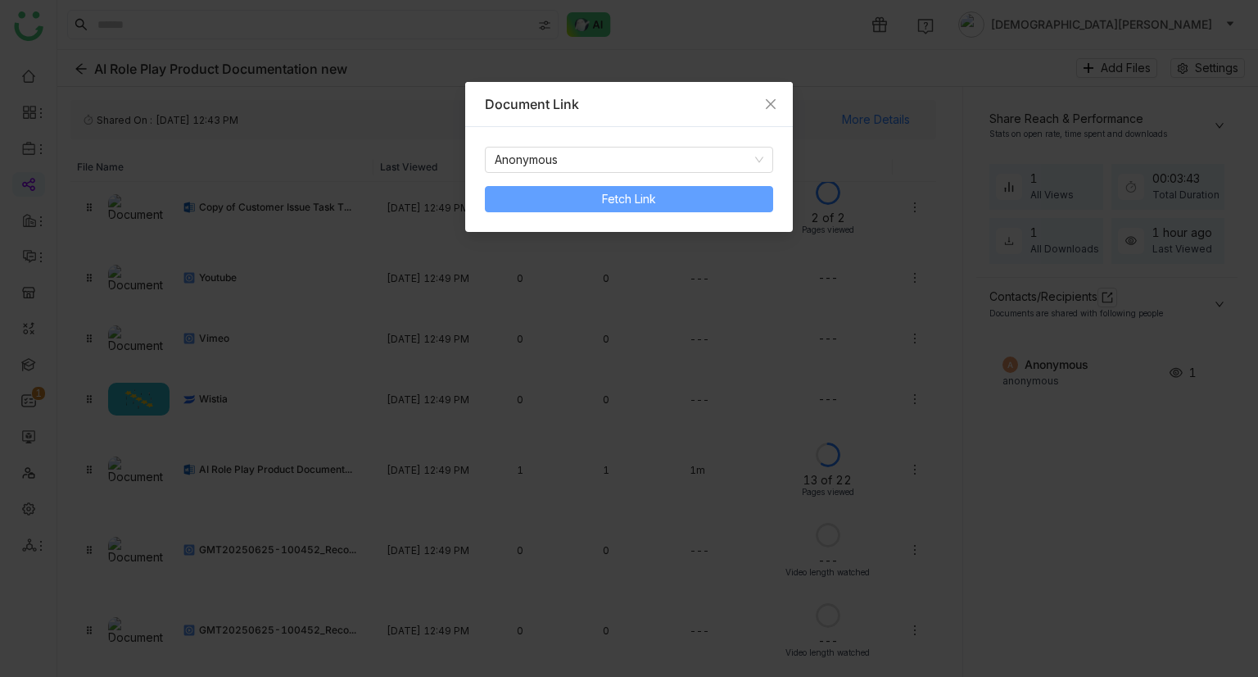
click at [650, 194] on span "Fetch Link" at bounding box center [629, 199] width 54 height 18
click at [568, 205] on span "Copy Link" at bounding box center [564, 199] width 54 height 18
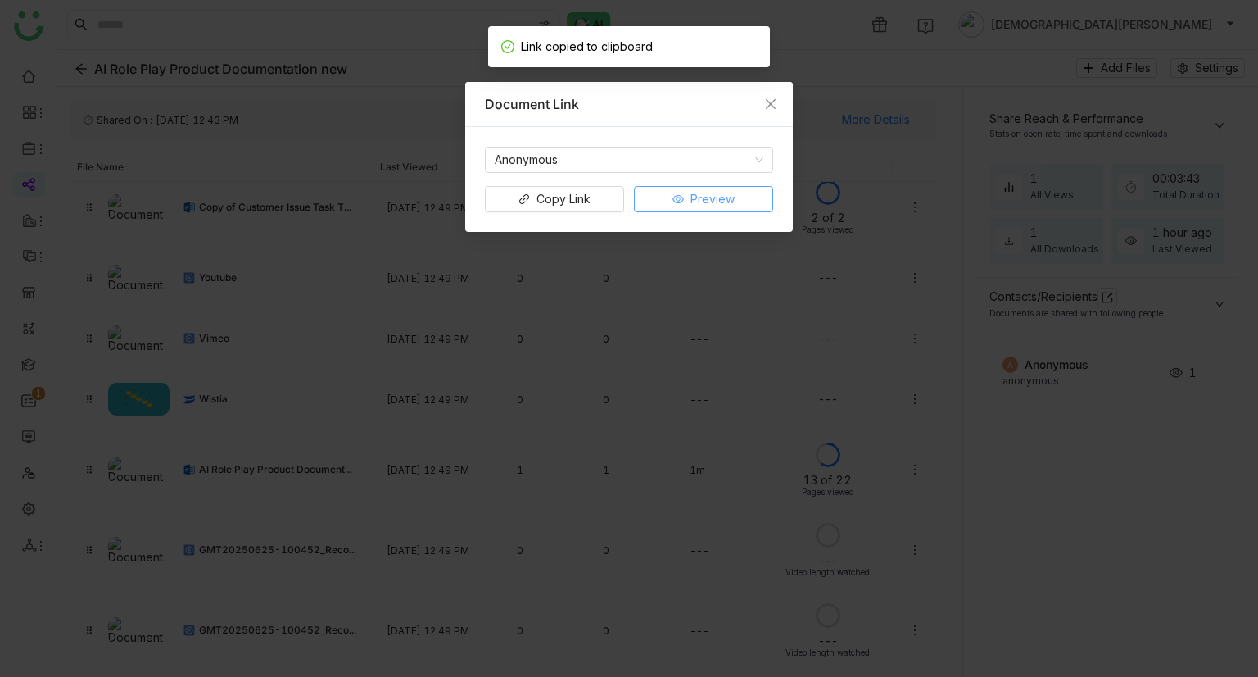
click at [671, 199] on button "Preview" at bounding box center [703, 199] width 139 height 26
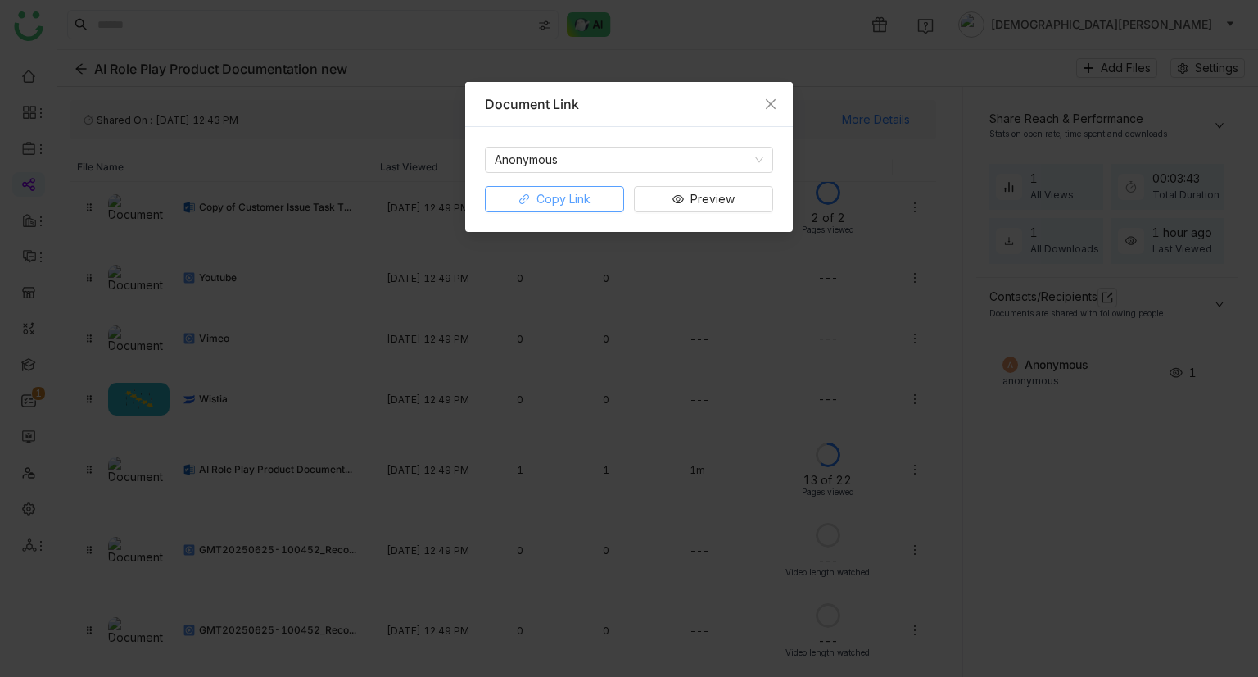
click at [573, 195] on span "Copy Link" at bounding box center [564, 199] width 54 height 18
click at [781, 100] on span "Close" at bounding box center [771, 104] width 44 height 44
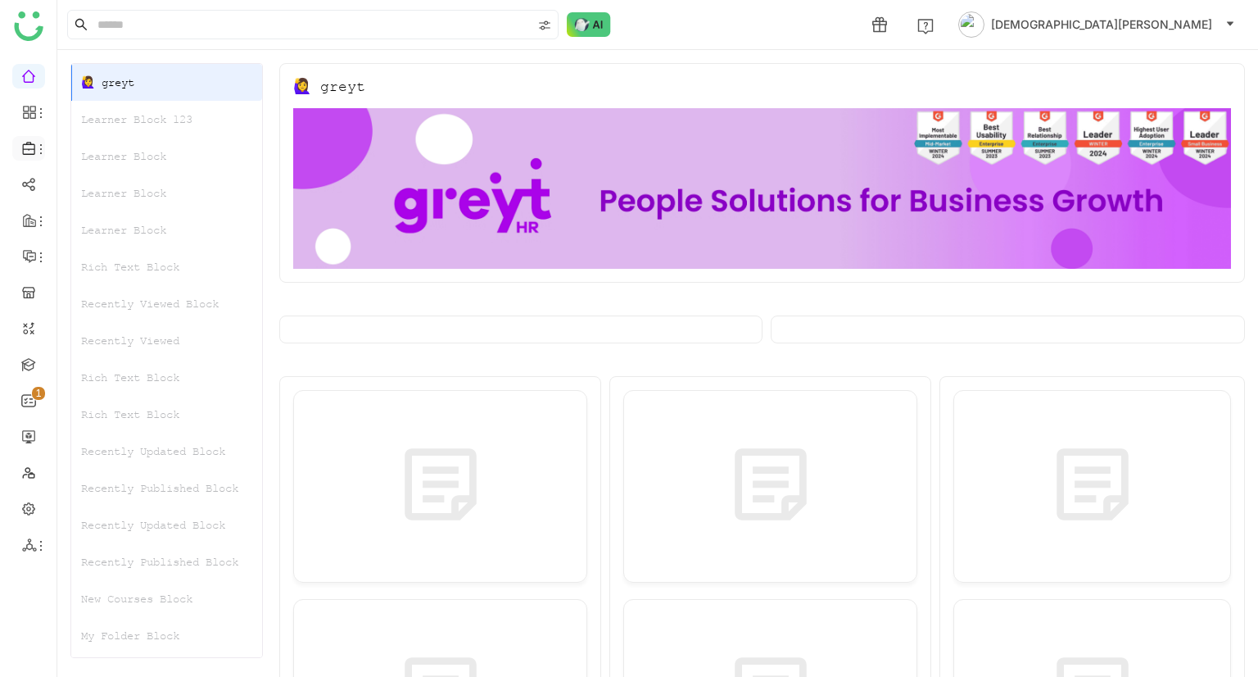
scroll to position [13, 0]
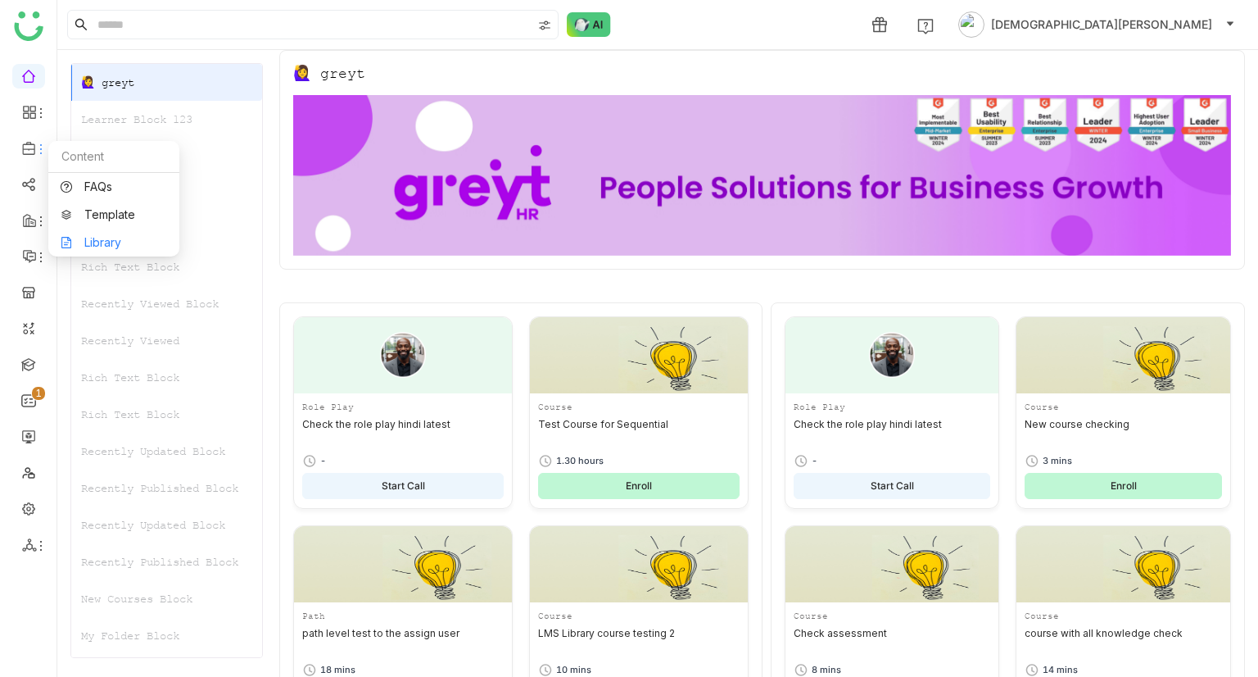
click at [106, 241] on link "Library" at bounding box center [114, 242] width 107 height 11
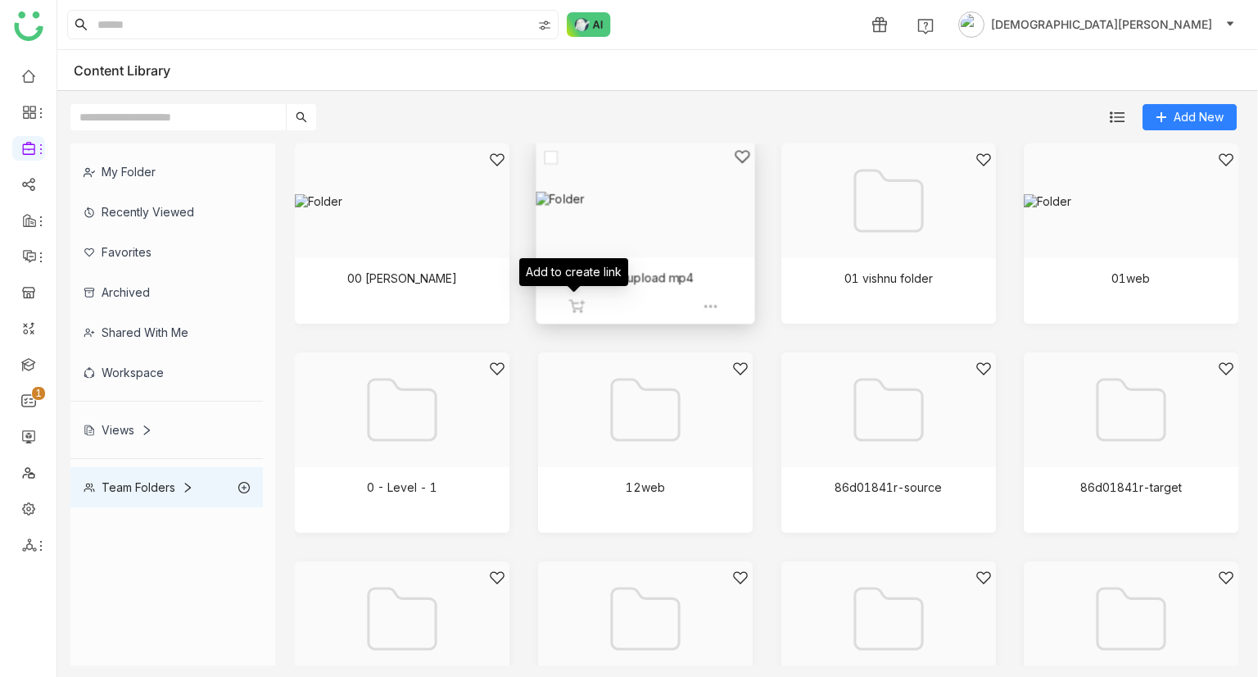
click at [569, 302] on img at bounding box center [577, 306] width 16 height 16
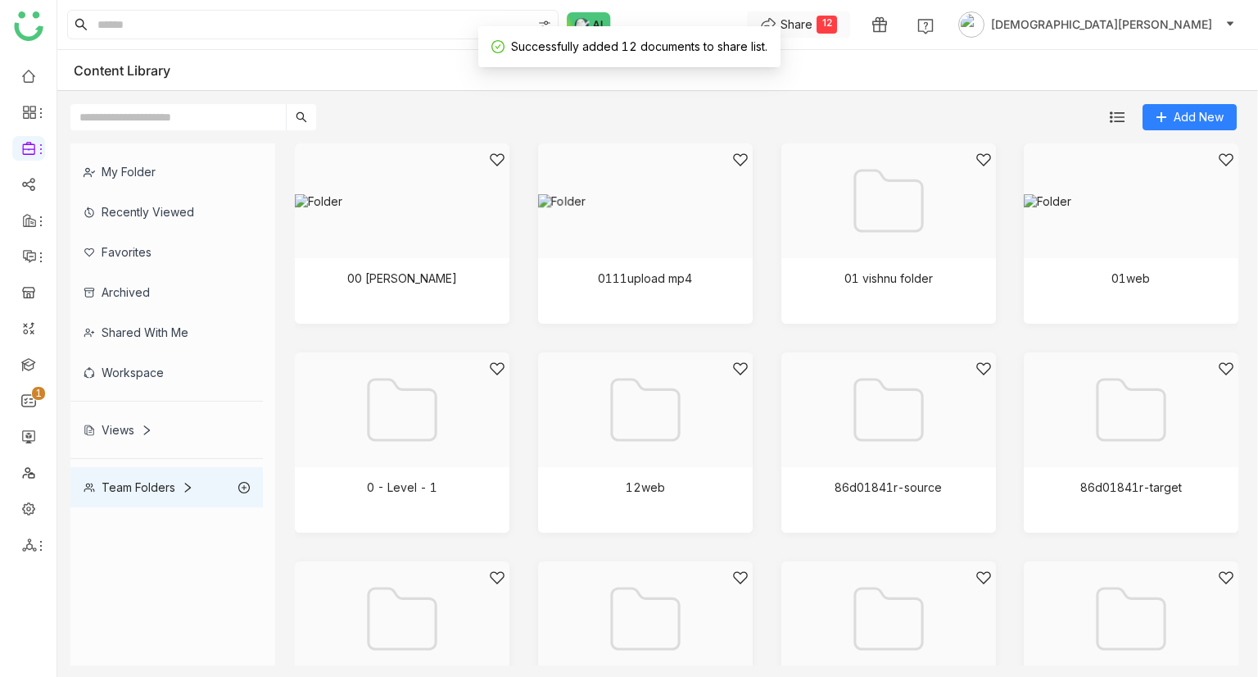
click at [813, 20] on div "Share" at bounding box center [797, 24] width 32 height 17
click at [946, 54] on span "Create Link" at bounding box center [925, 57] width 61 height 17
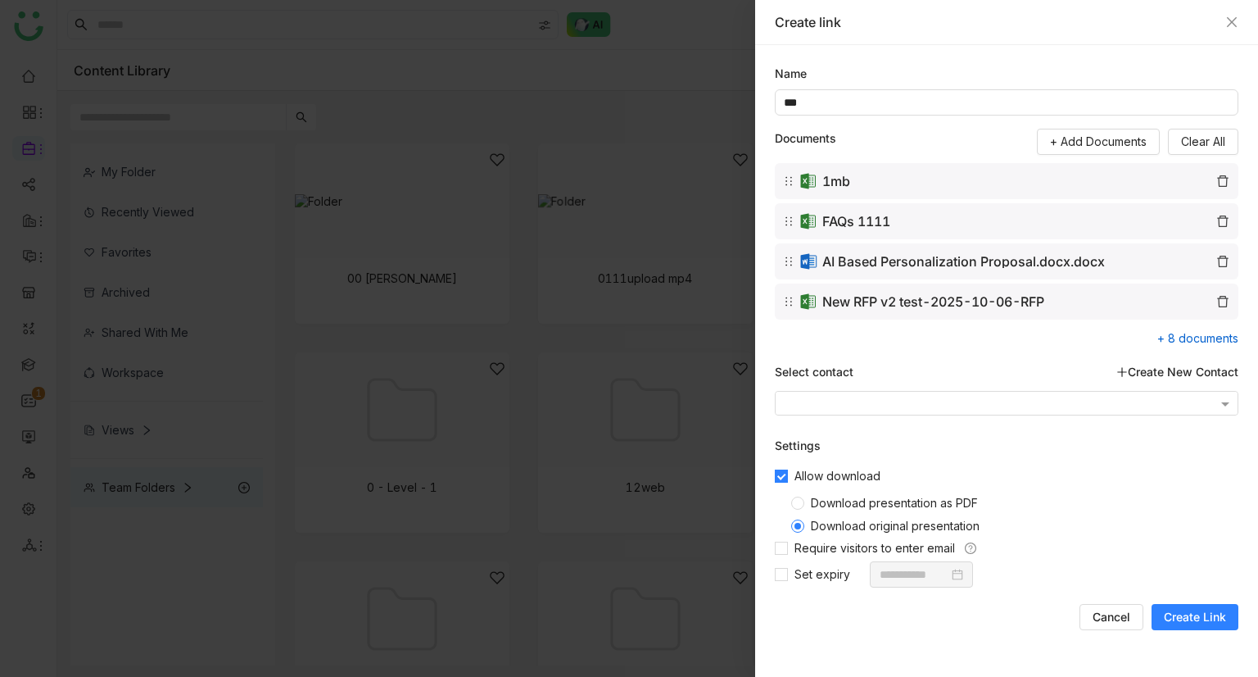
click at [1176, 331] on div "+ 8 documents" at bounding box center [1198, 337] width 81 height 17
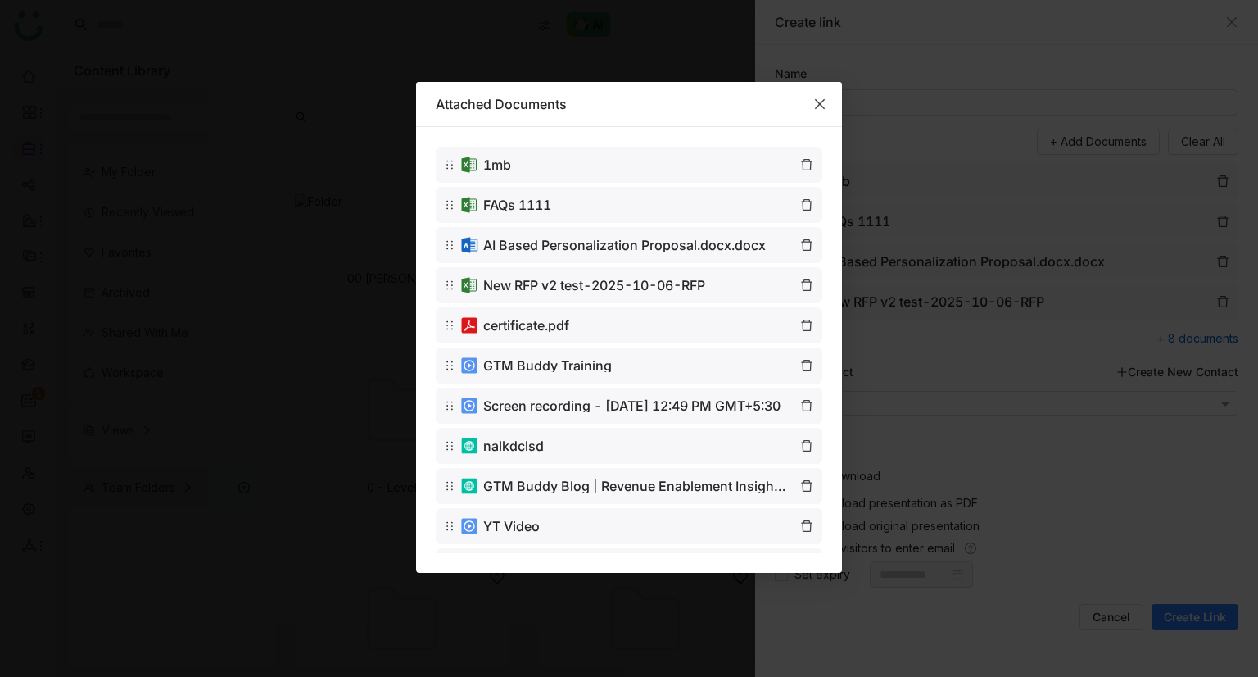
click at [819, 106] on icon "Close" at bounding box center [820, 103] width 13 height 13
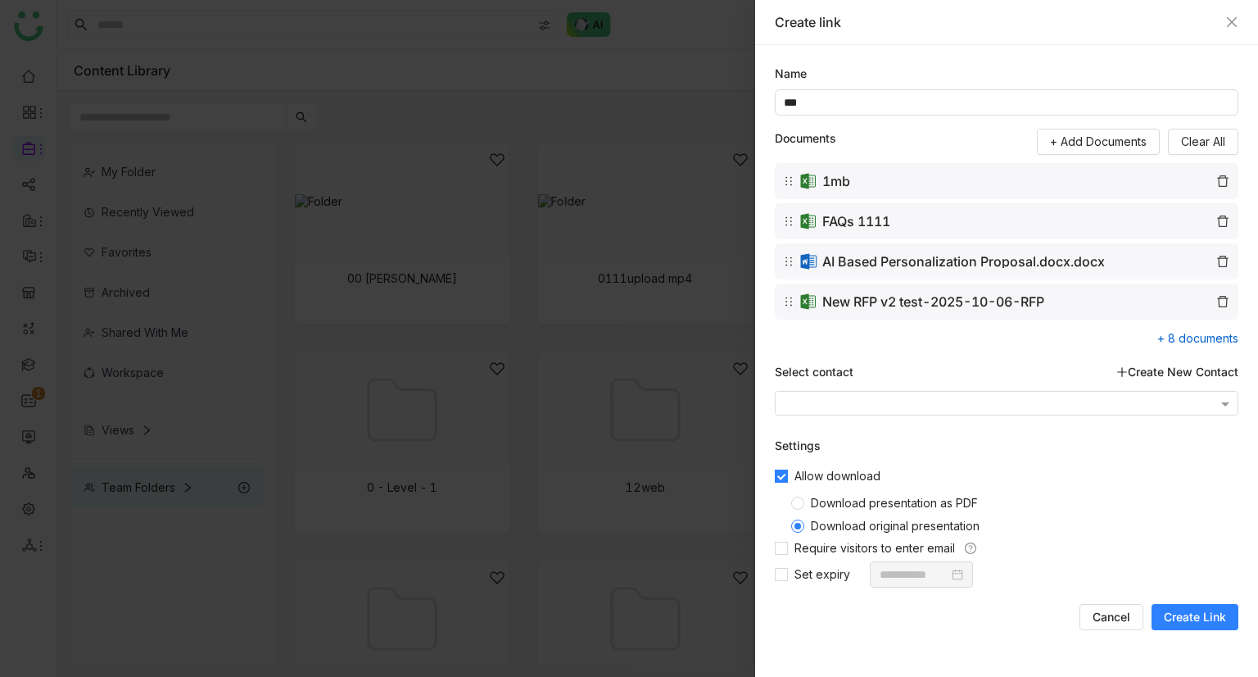
click at [900, 507] on span "Download presentation as PDF" at bounding box center [894, 503] width 180 height 14
click at [1193, 610] on span "Create Link" at bounding box center [1195, 617] width 62 height 16
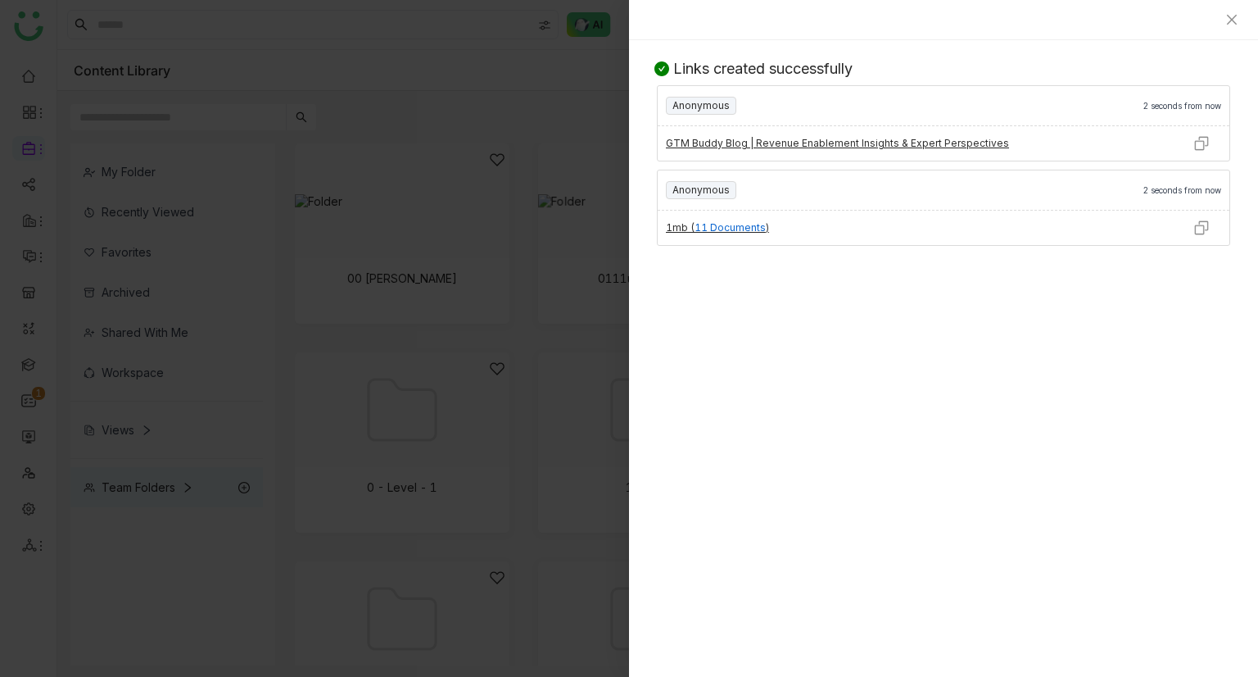
click at [1200, 230] on img at bounding box center [1202, 228] width 16 height 16
click at [1231, 26] on button "Close" at bounding box center [1232, 19] width 13 height 13
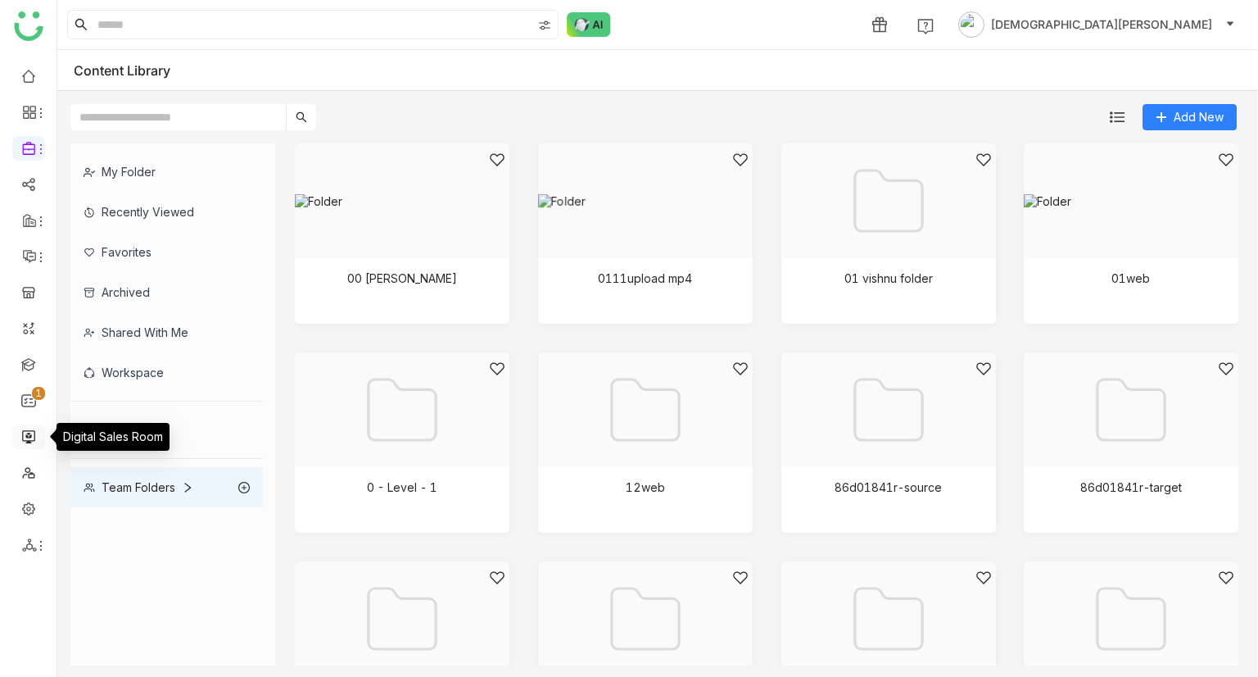
click at [29, 439] on link at bounding box center [28, 435] width 15 height 14
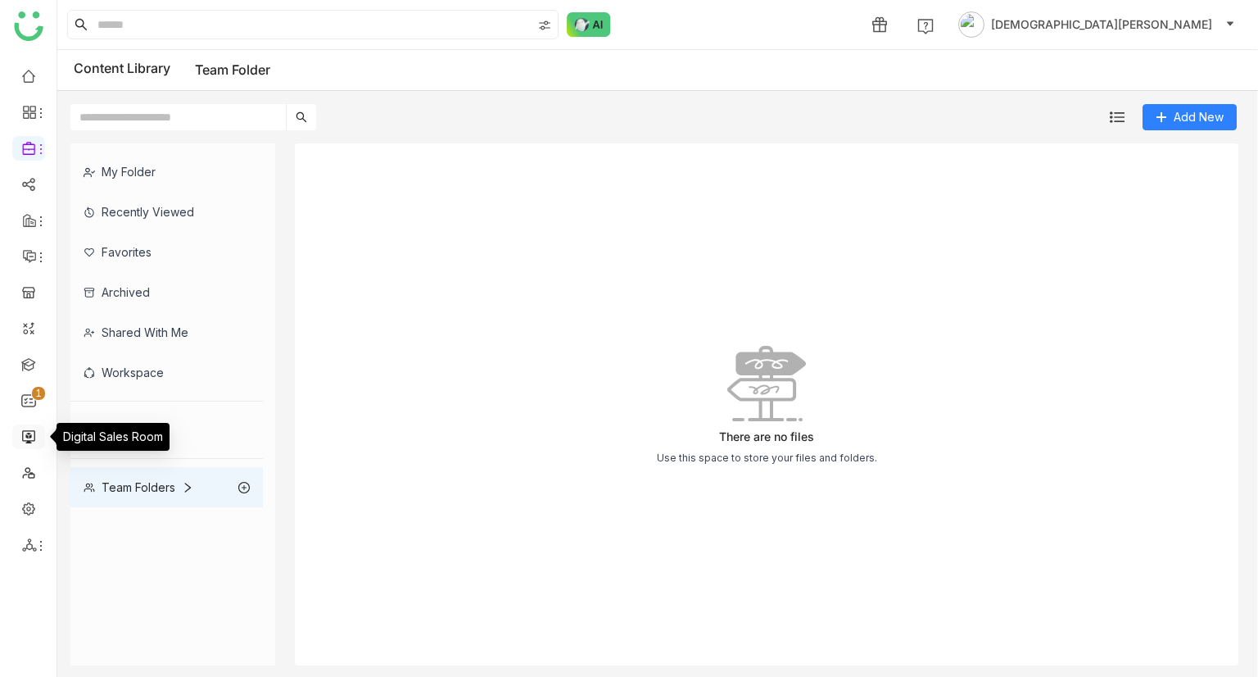
click at [21, 435] on link at bounding box center [28, 435] width 15 height 14
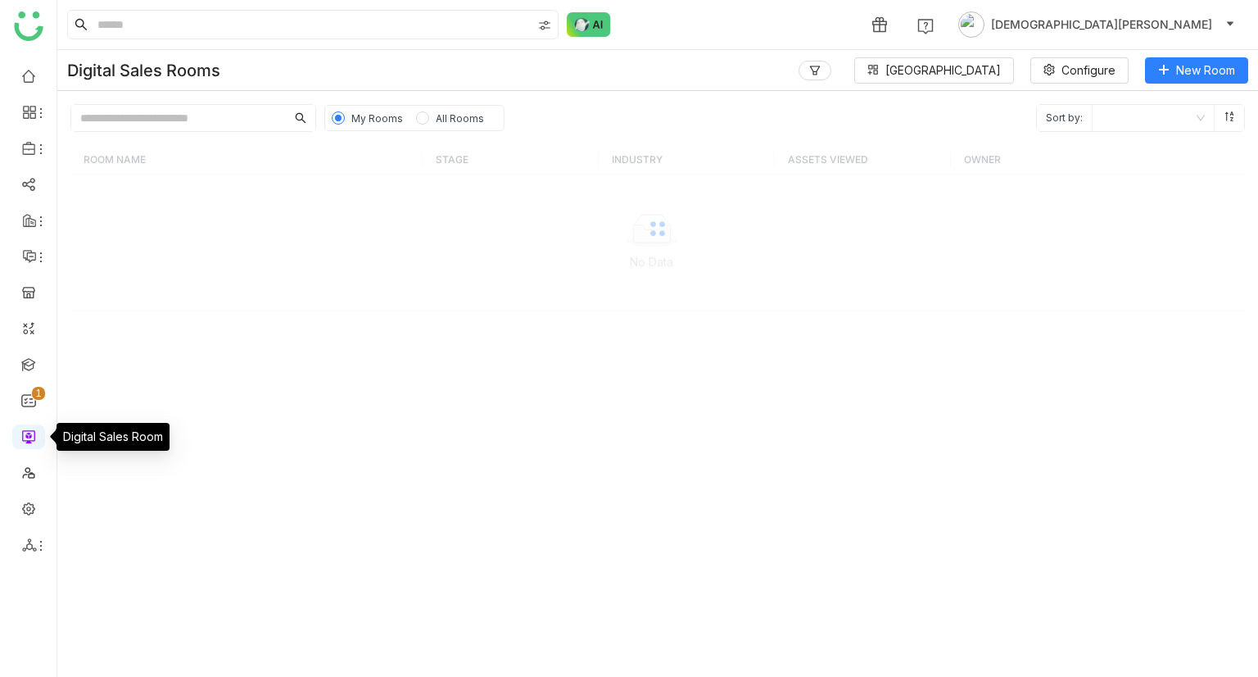
click at [21, 435] on link at bounding box center [28, 435] width 15 height 14
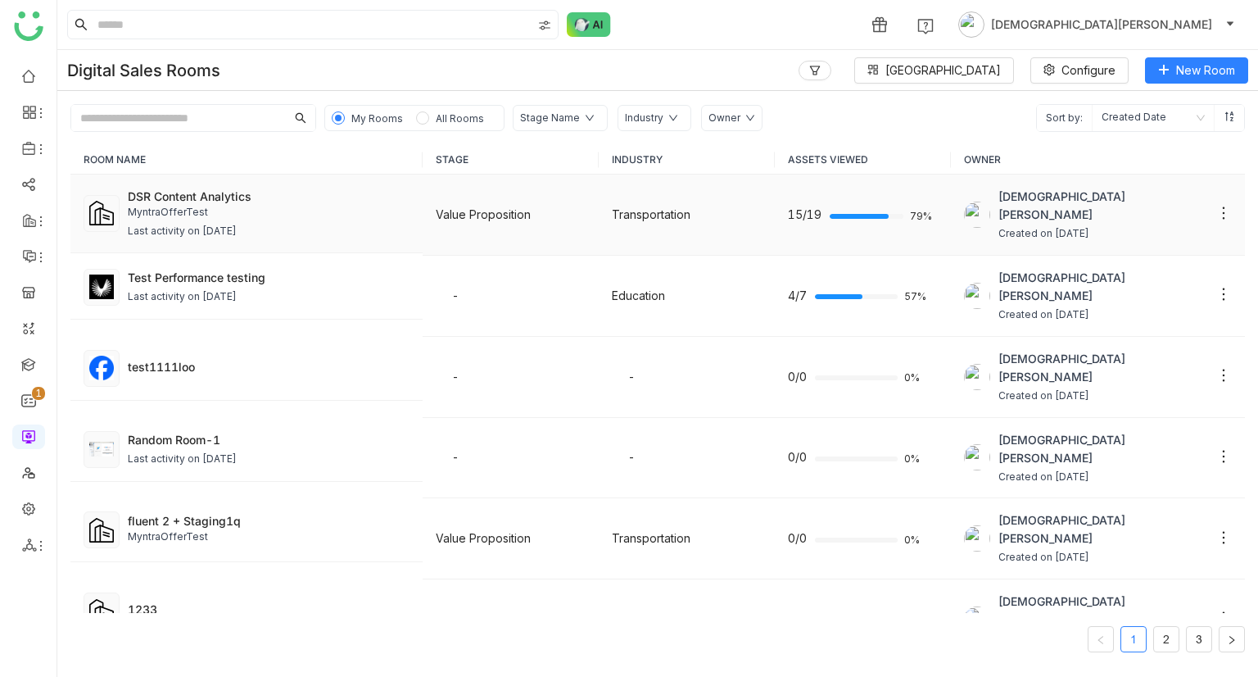
click at [278, 207] on div "MyntraOfferTest" at bounding box center [269, 213] width 282 height 16
click at [261, 188] on div "DSR Content Analytics" at bounding box center [269, 196] width 282 height 17
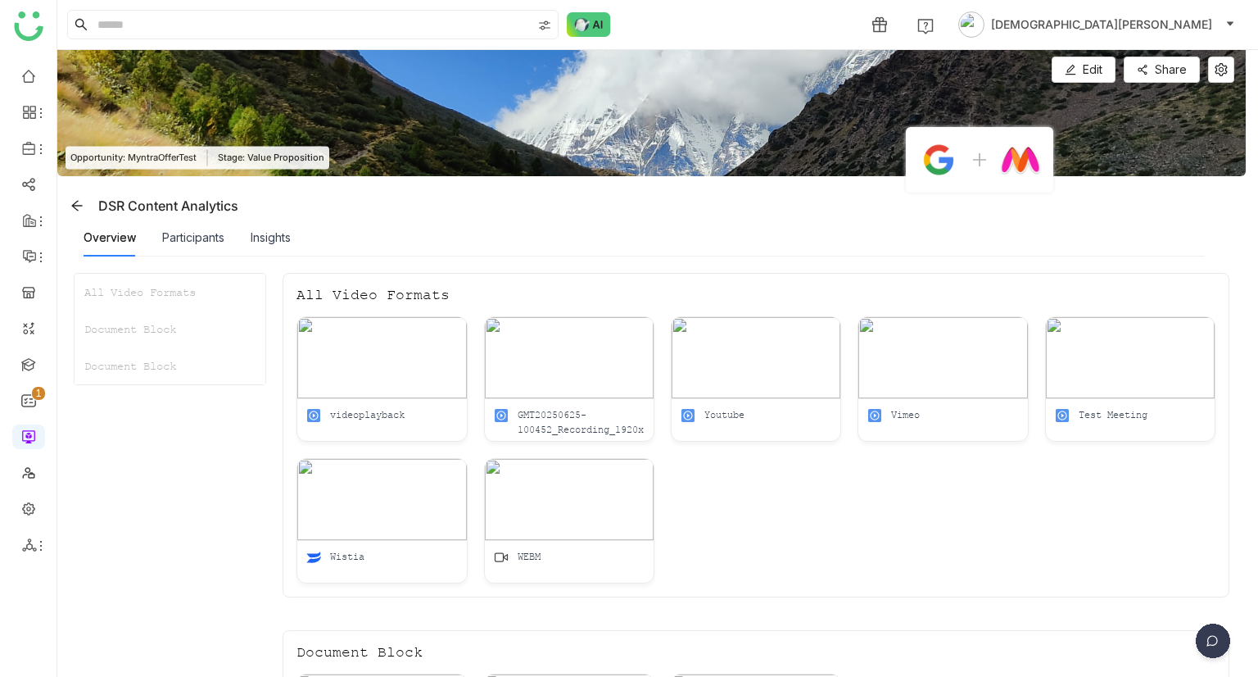
scroll to position [128, 0]
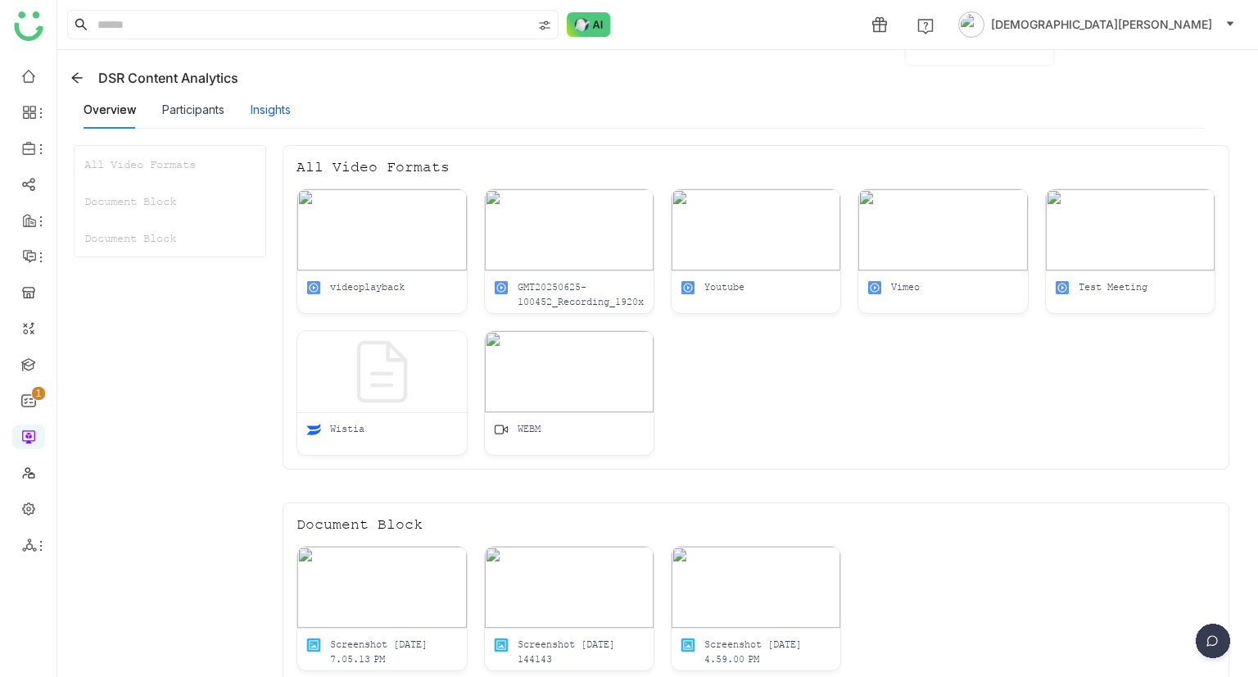
click at [269, 106] on div "Insights" at bounding box center [271, 110] width 40 height 18
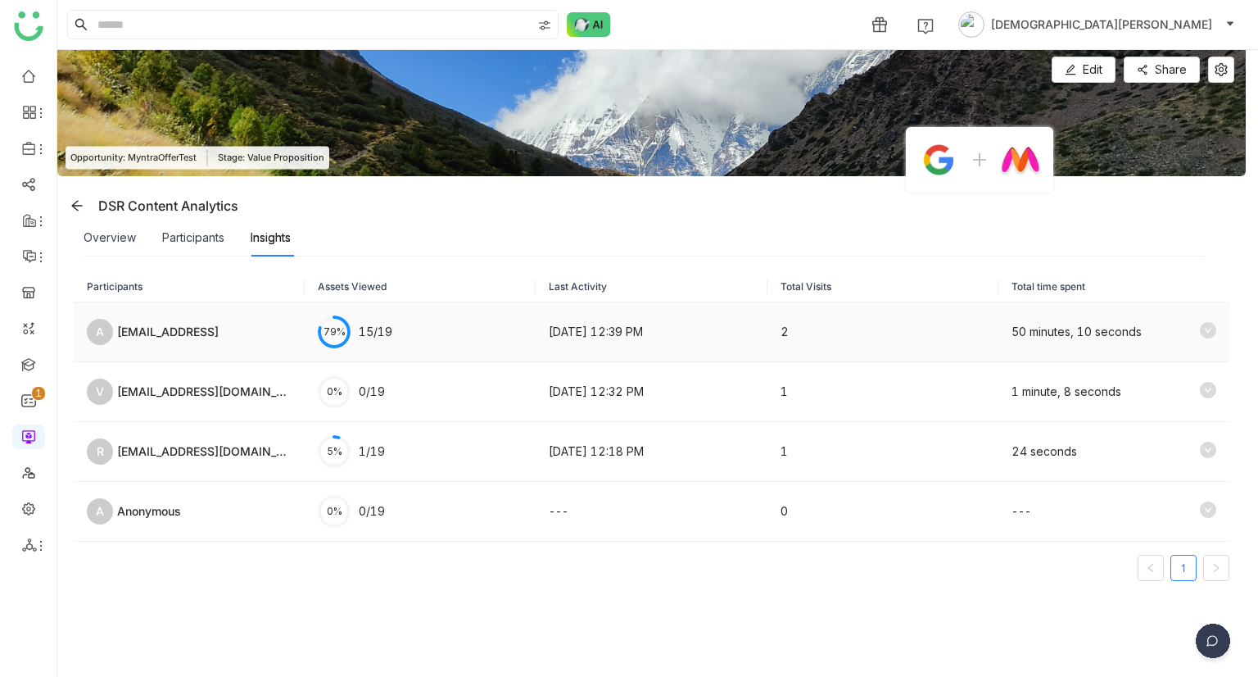
click at [1200, 325] on icon at bounding box center [1208, 330] width 16 height 16
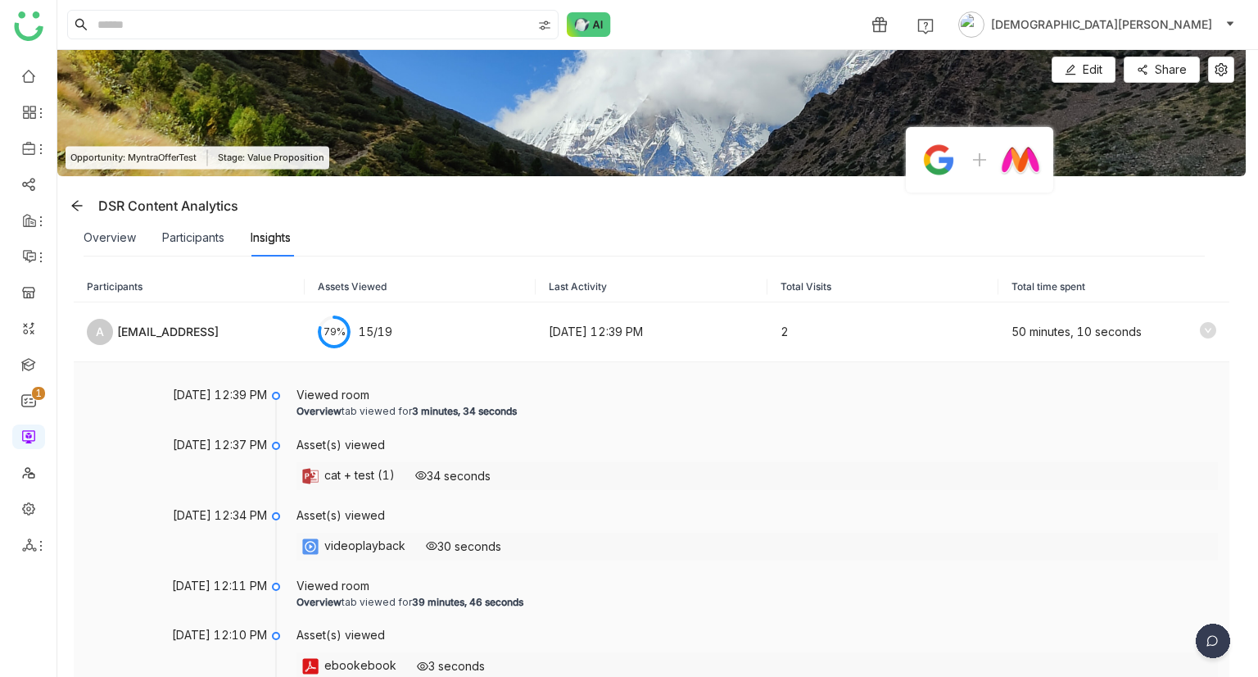
scroll to position [103, 0]
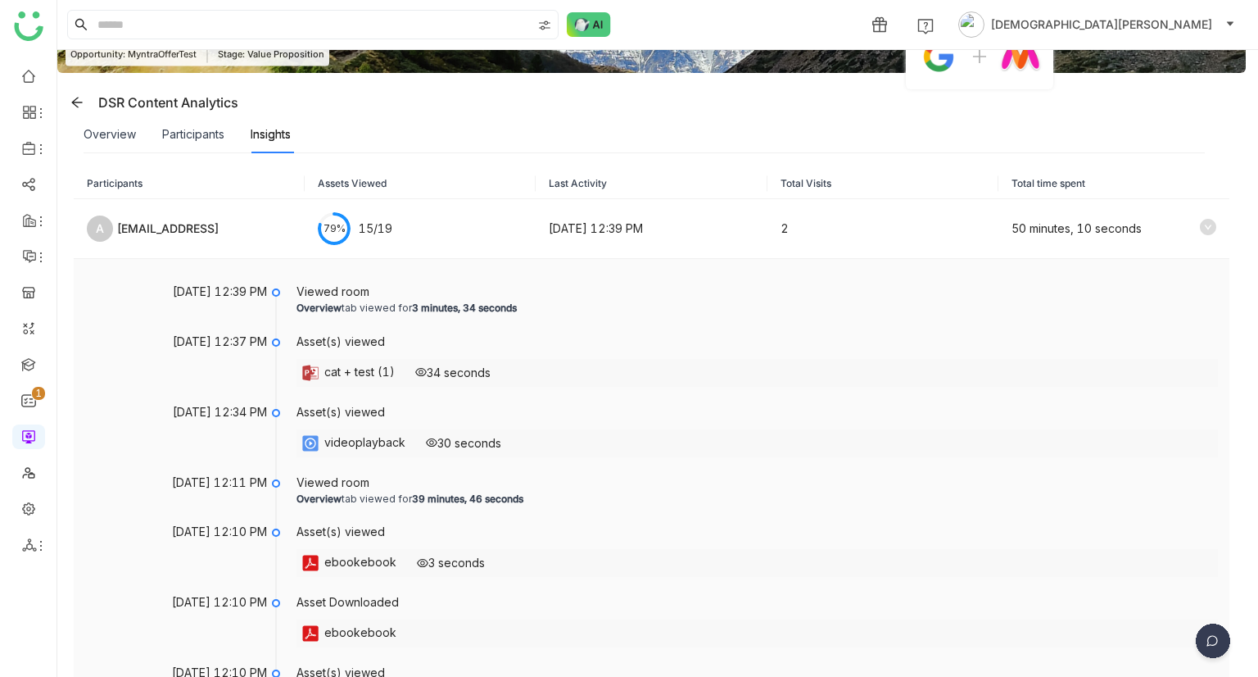
click at [334, 446] on div "videoplayback" at bounding box center [364, 443] width 81 height 20
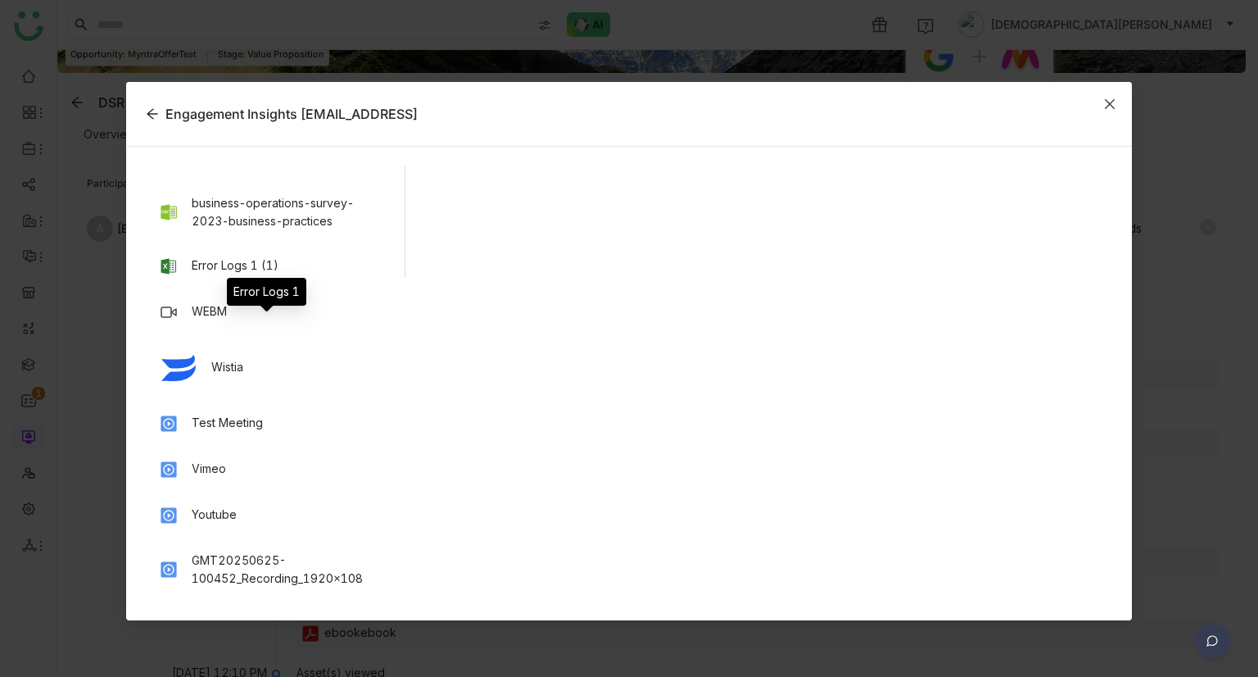
scroll to position [0, 0]
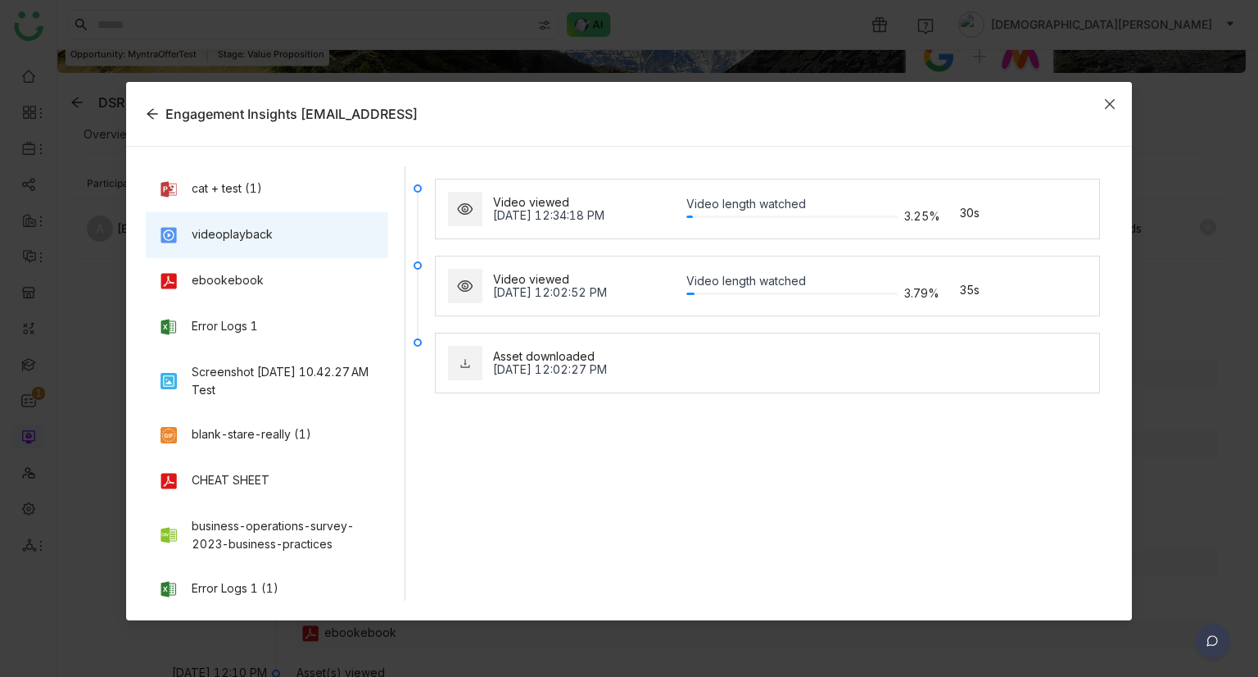
click at [1113, 99] on icon "Close" at bounding box center [1110, 103] width 13 height 13
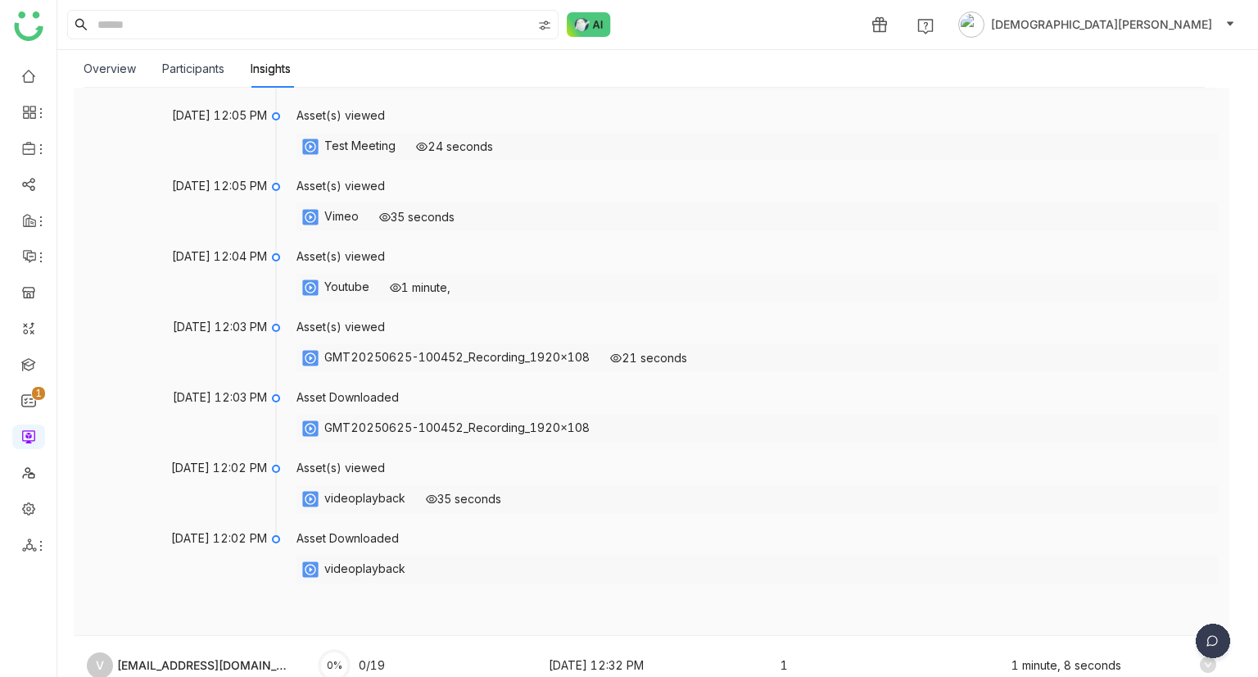
scroll to position [1593, 0]
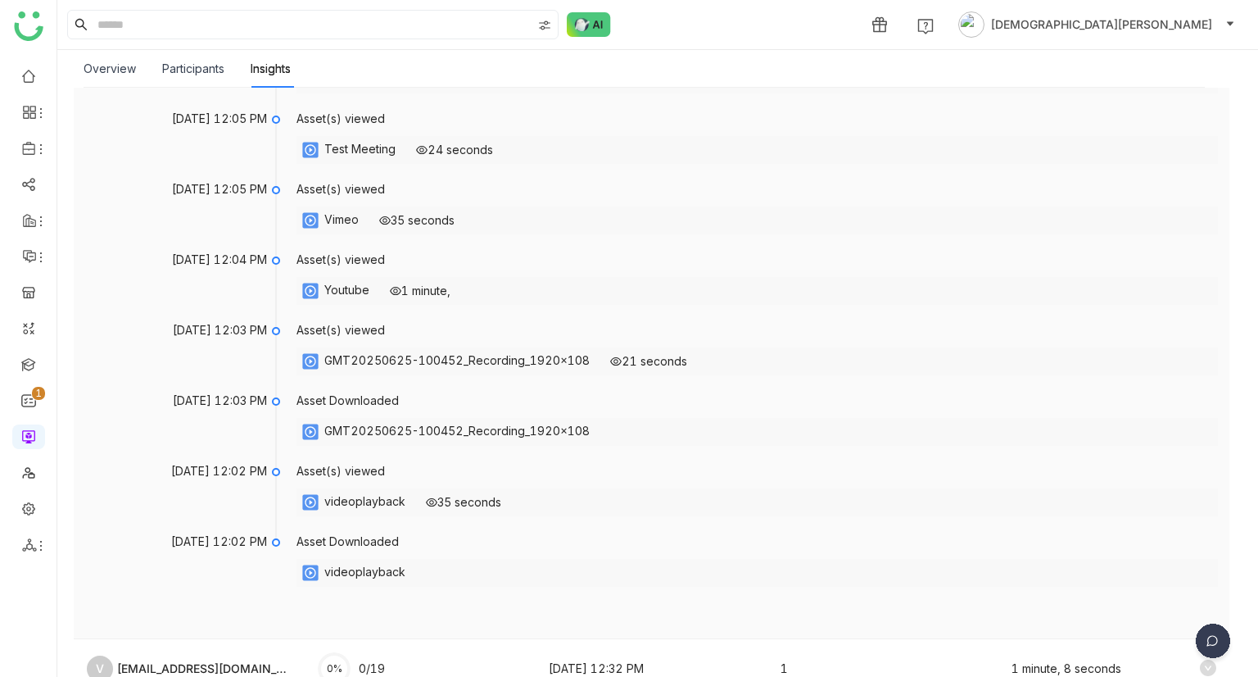
click at [330, 284] on div "Youtube" at bounding box center [346, 291] width 45 height 20
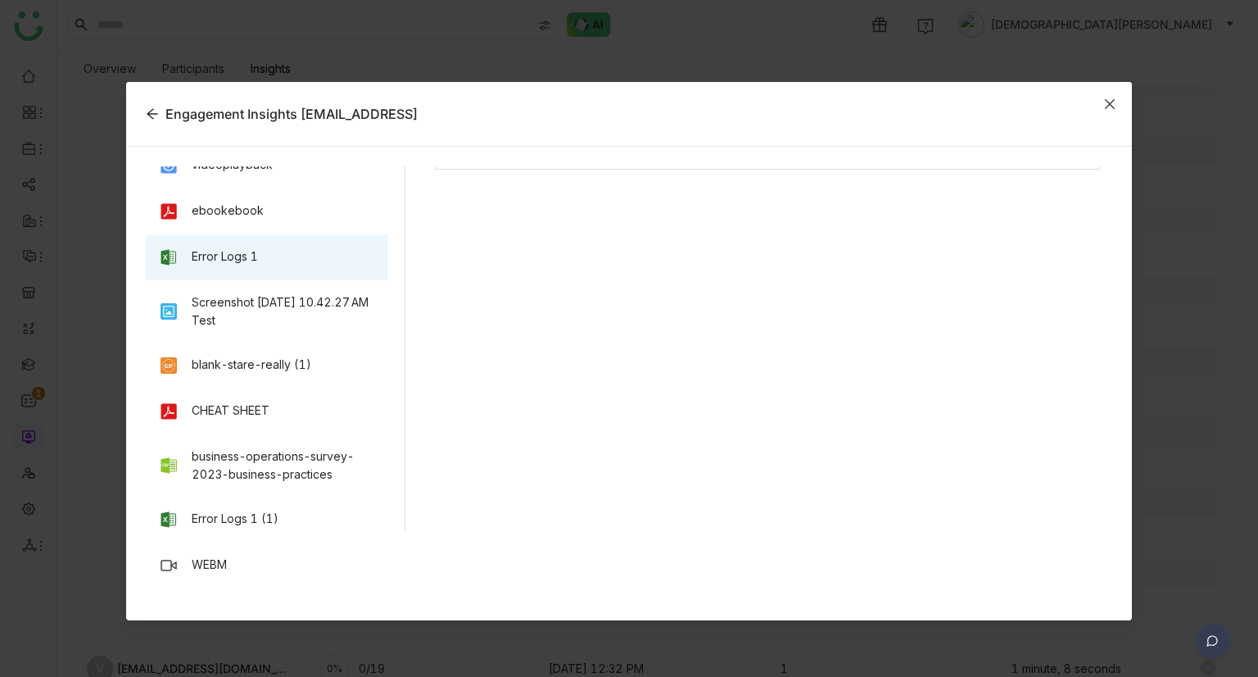
scroll to position [0, 0]
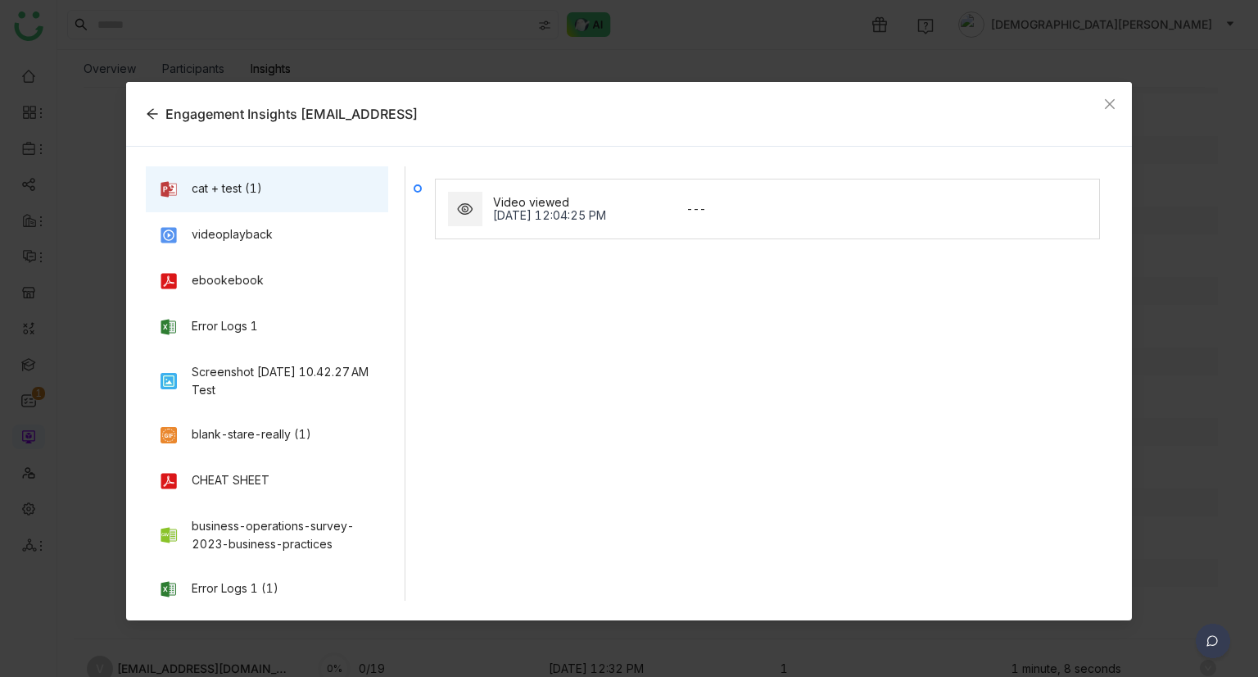
click at [206, 199] on div "cat + test (1)" at bounding box center [267, 189] width 243 height 46
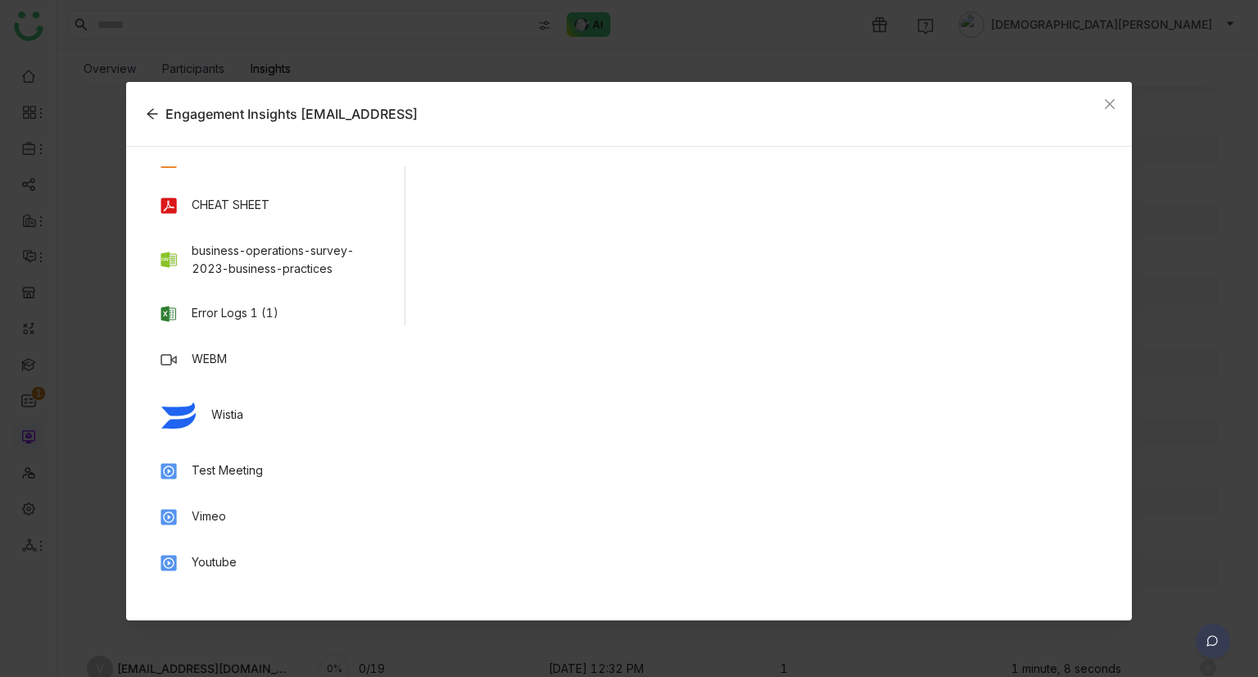
scroll to position [323, 0]
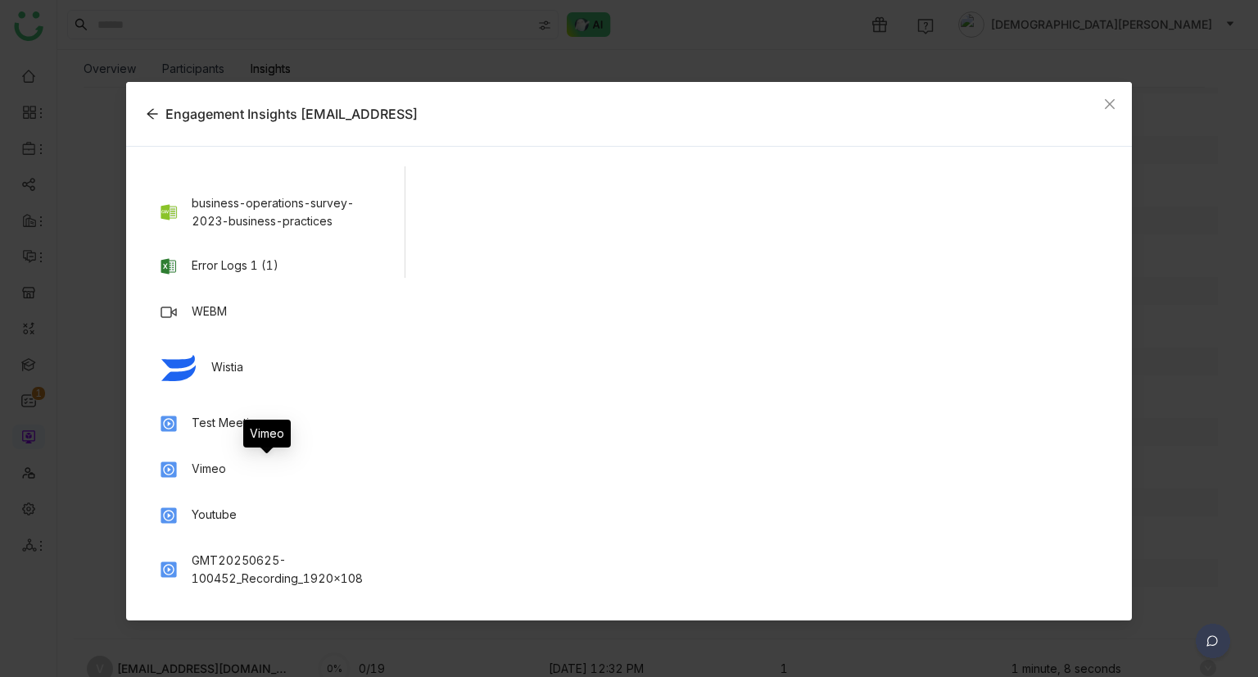
click at [266, 429] on div "Vimeo" at bounding box center [267, 433] width 48 height 28
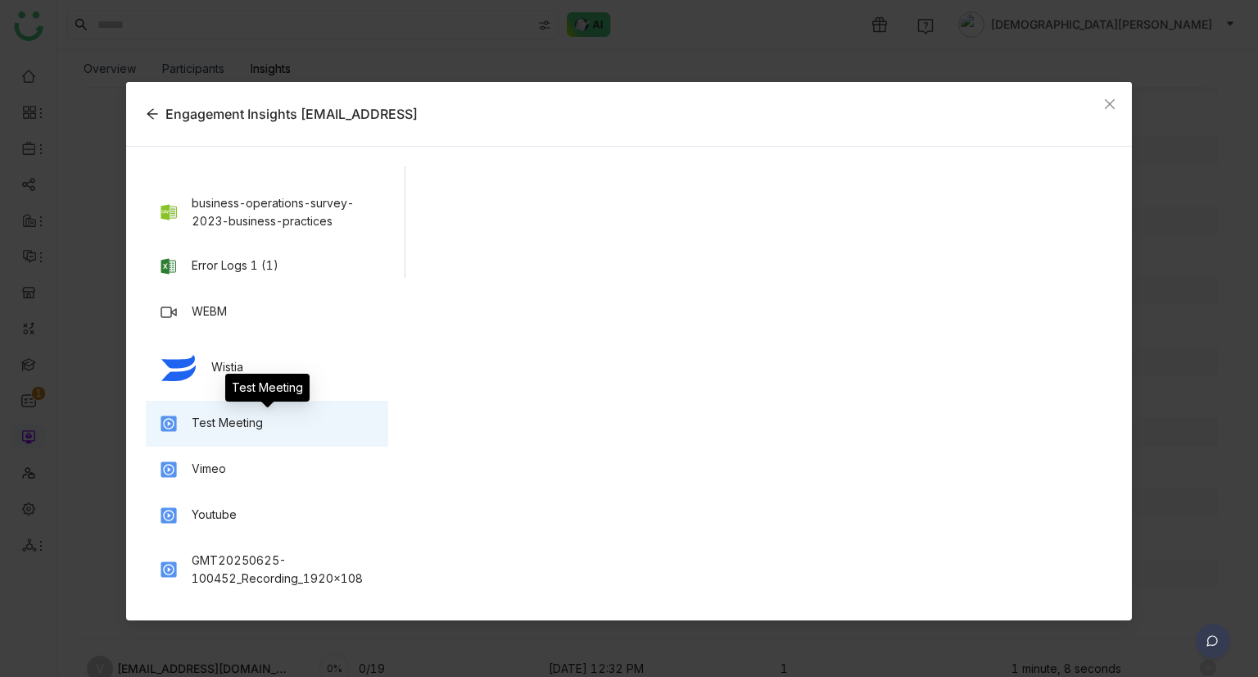
click at [218, 424] on div "Test Meeting" at bounding box center [227, 423] width 71 height 18
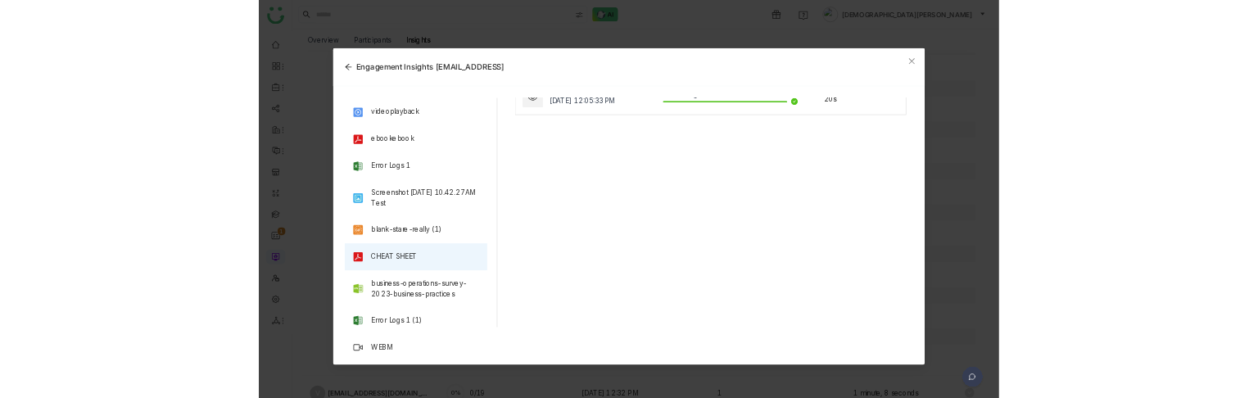
scroll to position [0, 0]
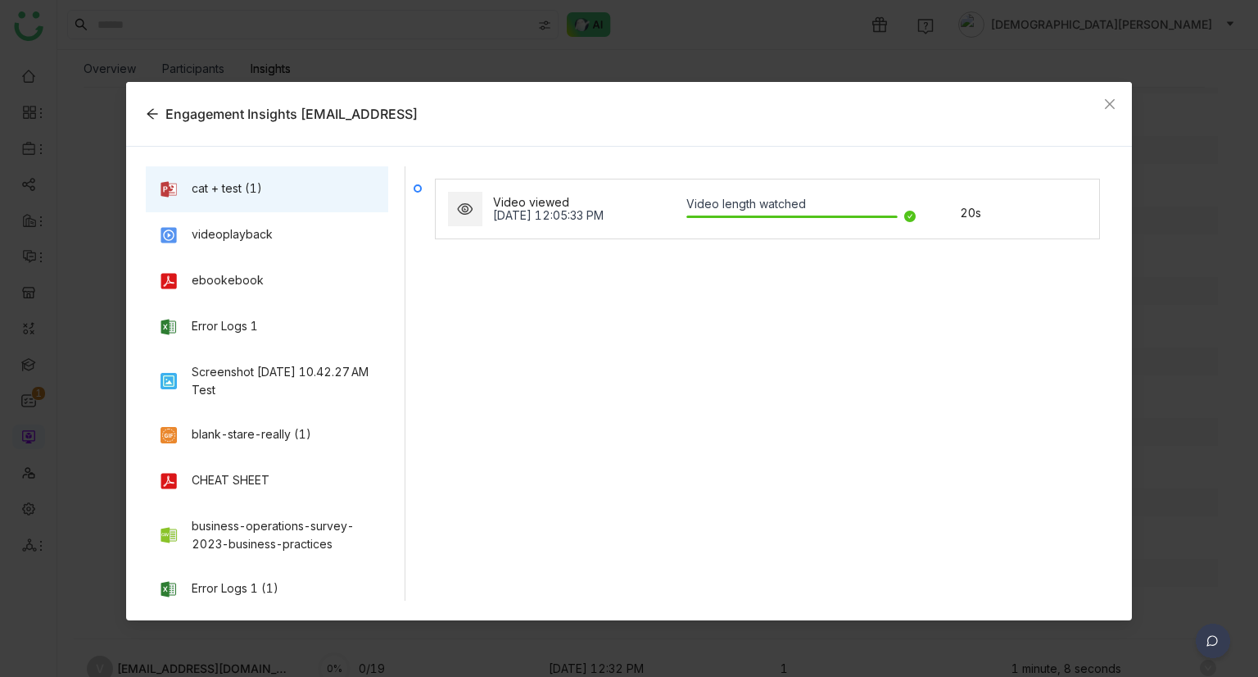
click at [309, 201] on div "cat + test (1)" at bounding box center [267, 189] width 243 height 46
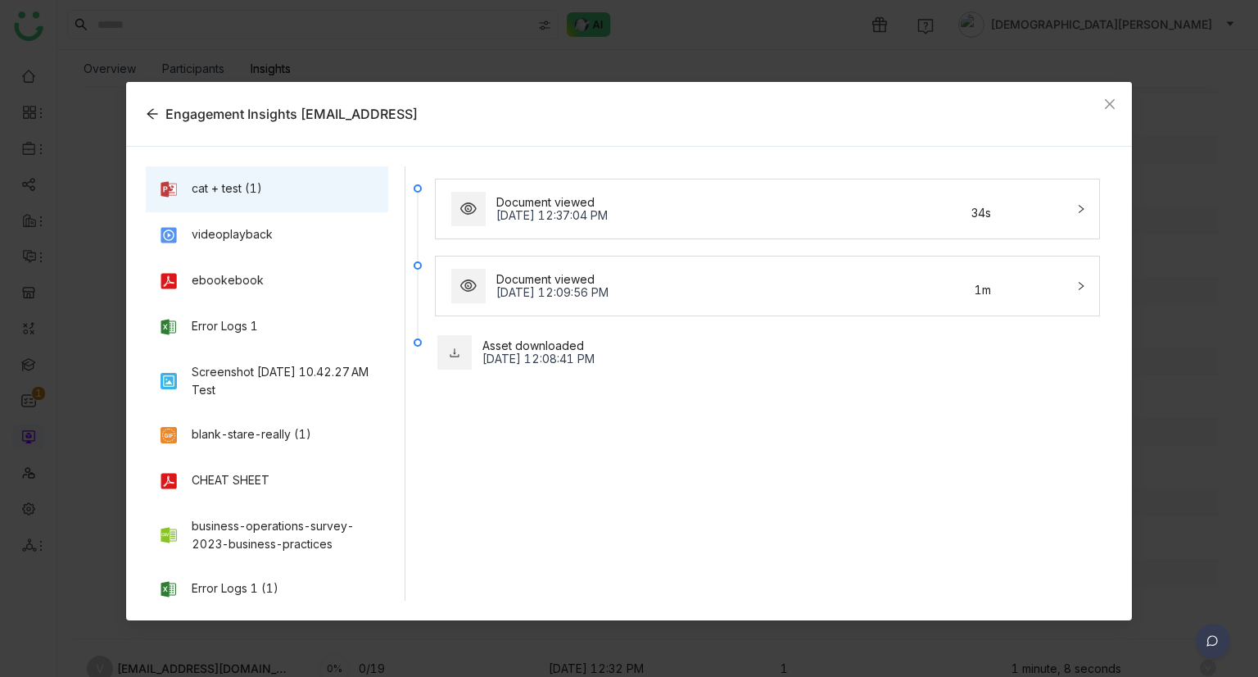
click at [604, 300] on div "Document viewed Oct 9, 2025, 12:09:56 PM 1m" at bounding box center [758, 285] width 618 height 39
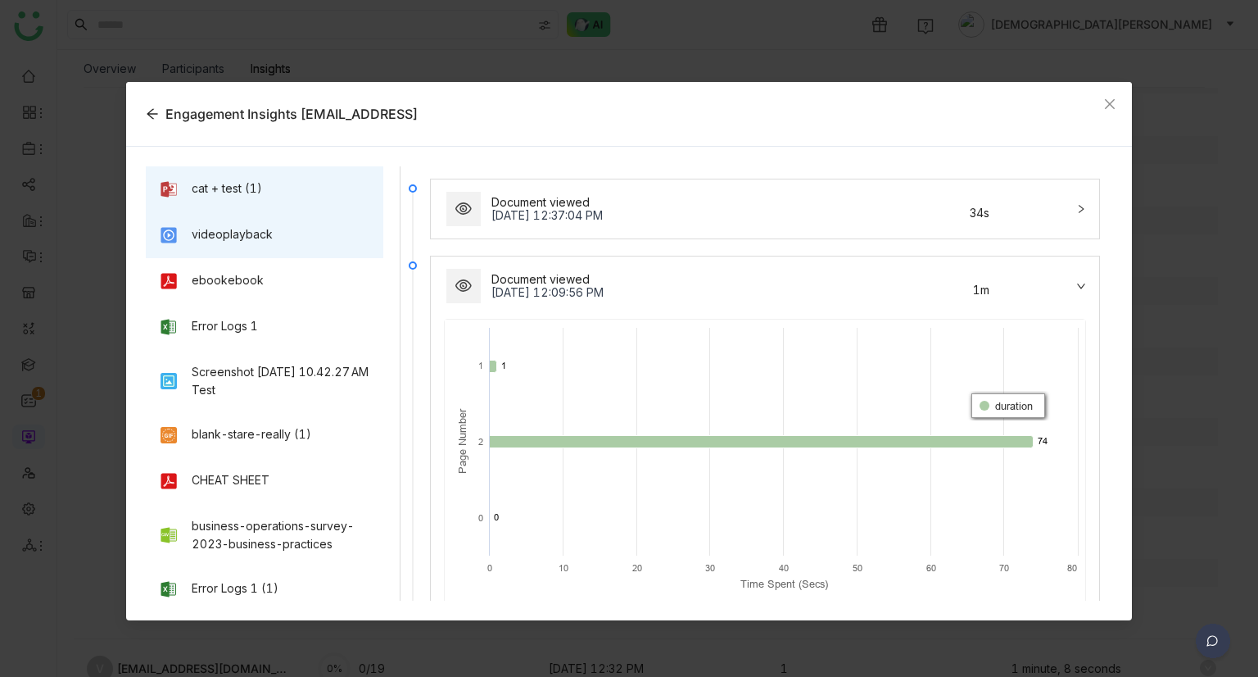
click at [265, 256] on div "videoplayback" at bounding box center [265, 235] width 238 height 46
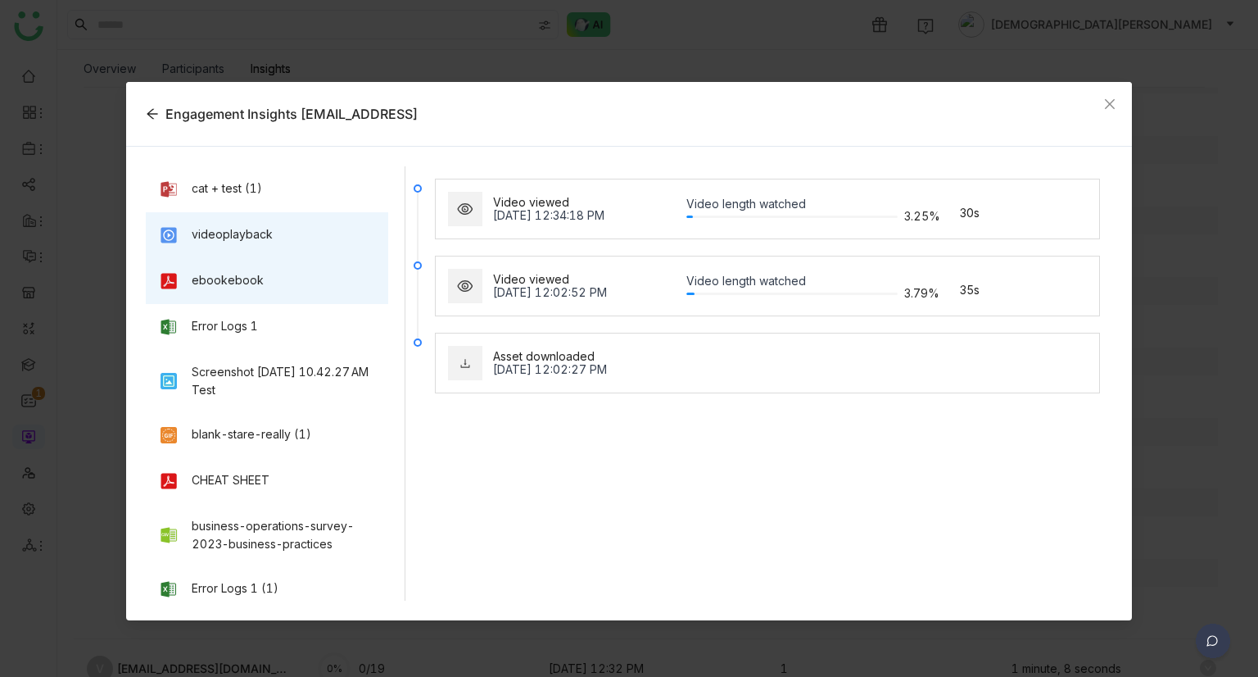
click at [236, 297] on div "ebookebook" at bounding box center [267, 281] width 243 height 46
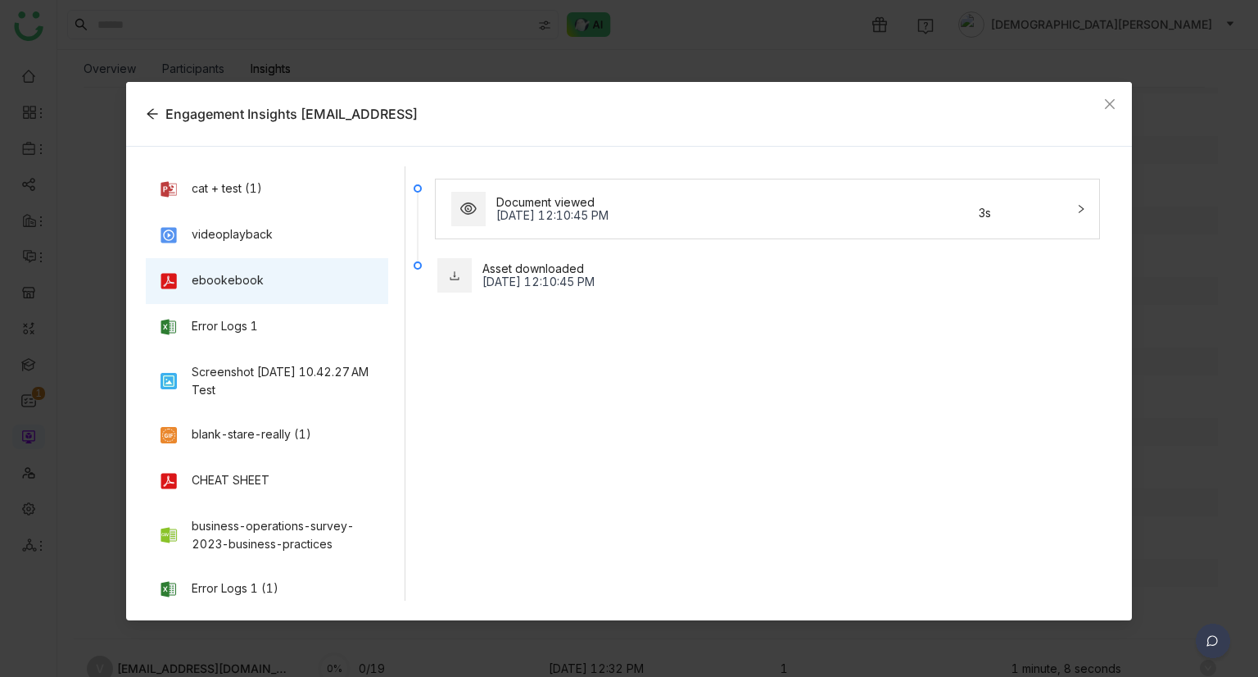
click at [668, 227] on div "Document viewed Oct 9, 2025, 12:10:45 PM 3s" at bounding box center [758, 208] width 618 height 39
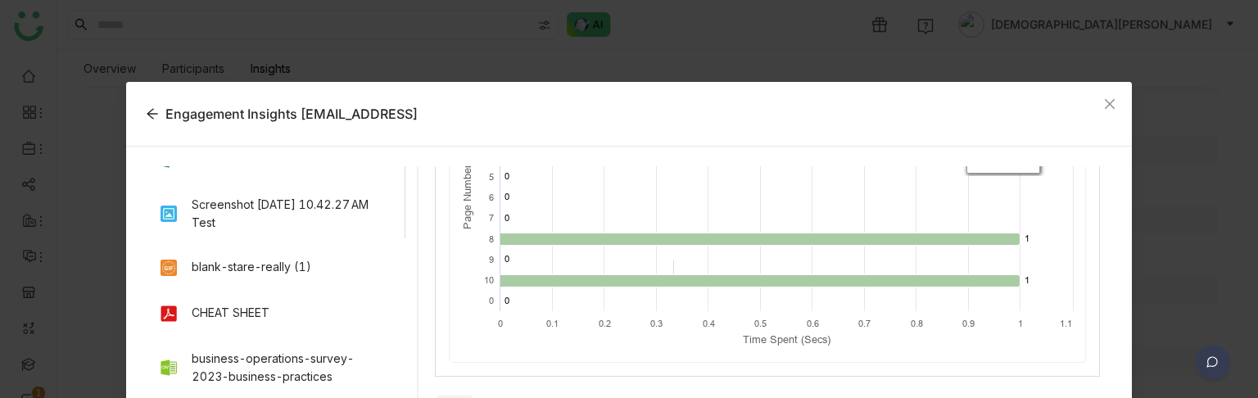
scroll to position [170, 0]
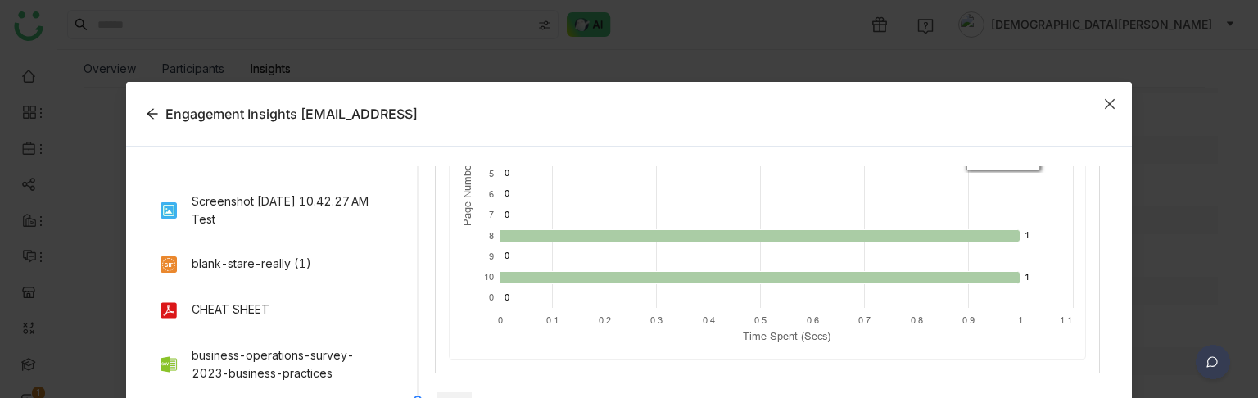
click at [1104, 97] on icon "Close" at bounding box center [1110, 103] width 13 height 13
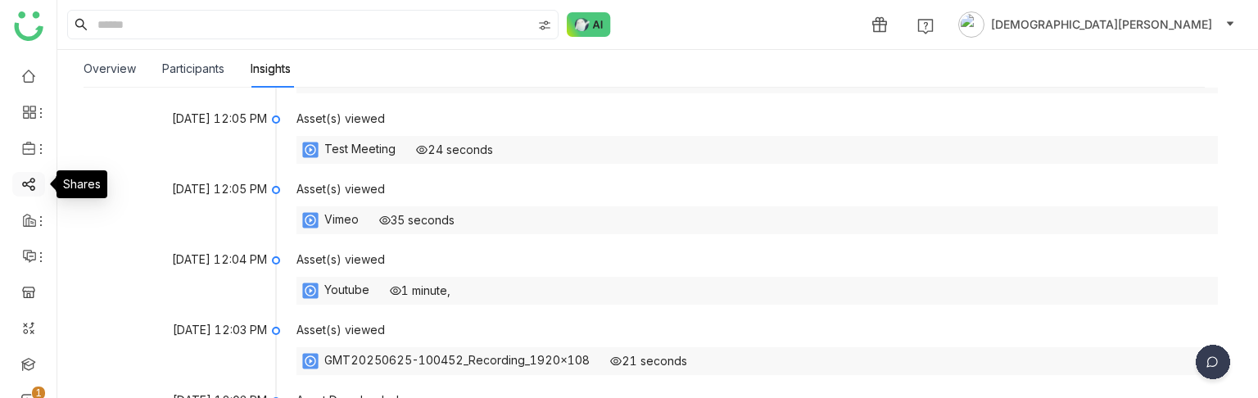
click at [34, 185] on link at bounding box center [28, 183] width 15 height 14
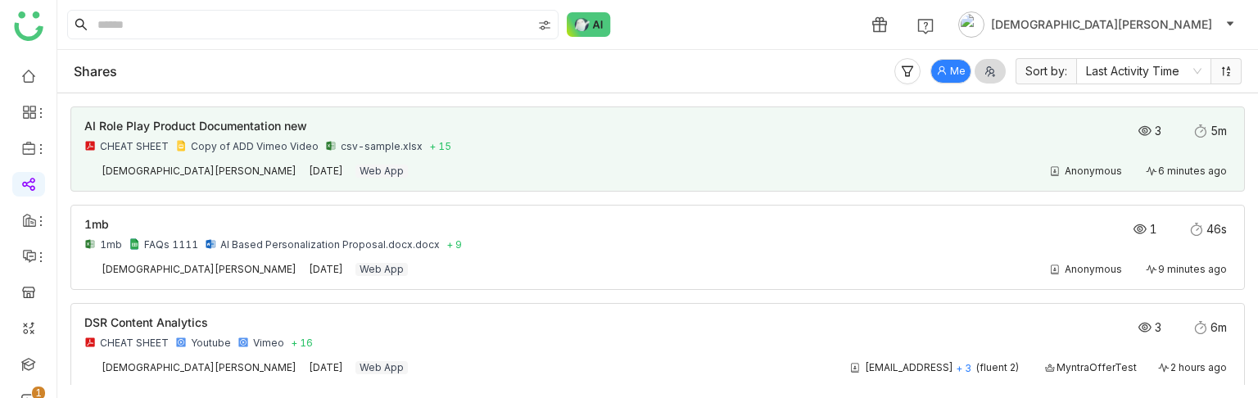
click at [424, 165] on div "Anonymous 6 minutes ago" at bounding box center [827, 171] width 807 height 13
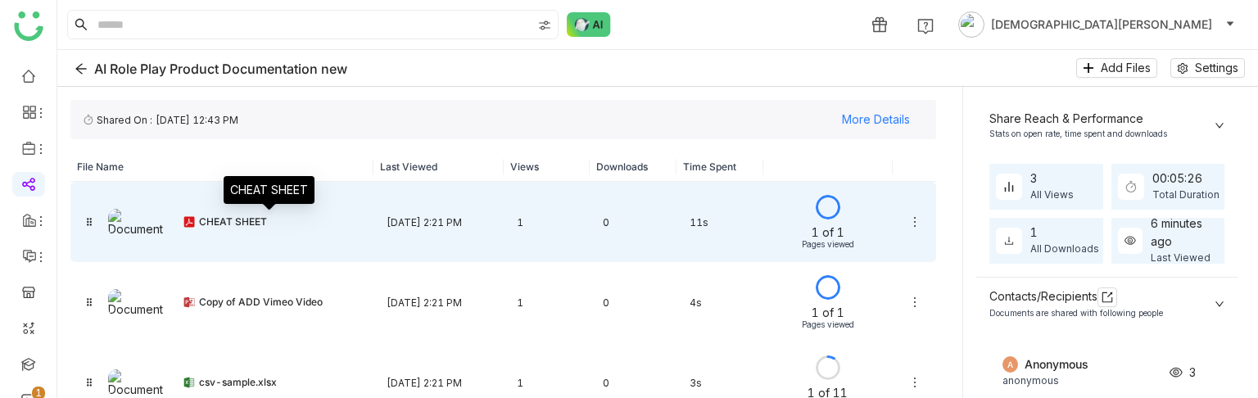
click at [338, 220] on div "CHEAT SHEET" at bounding box center [279, 221] width 161 height 13
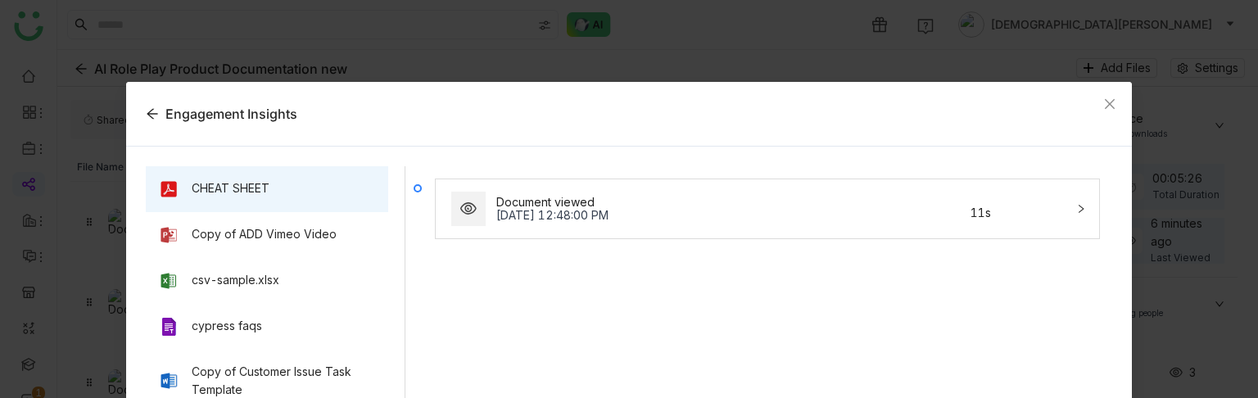
click at [488, 212] on div "Document viewed Oct 9, 2025, 12:48:00 PM 11s" at bounding box center [758, 208] width 618 height 39
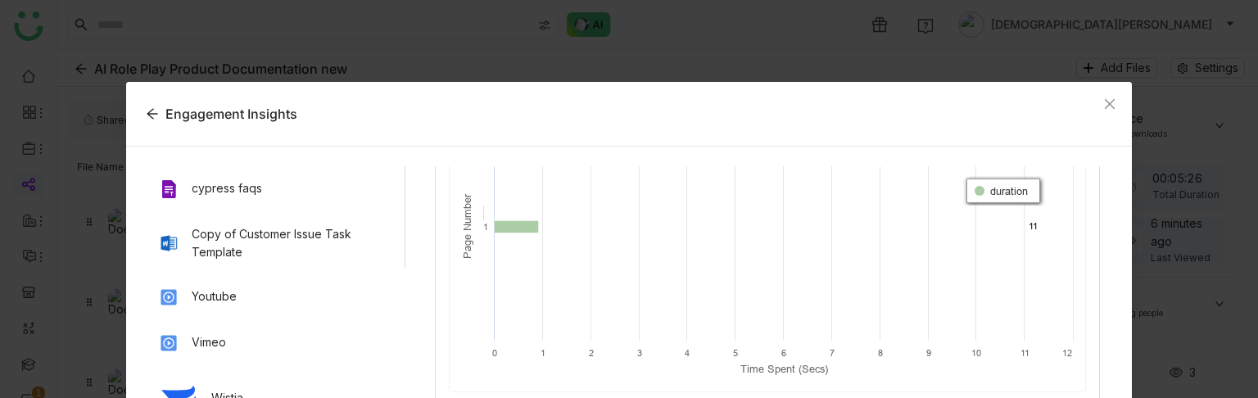
scroll to position [164, 0]
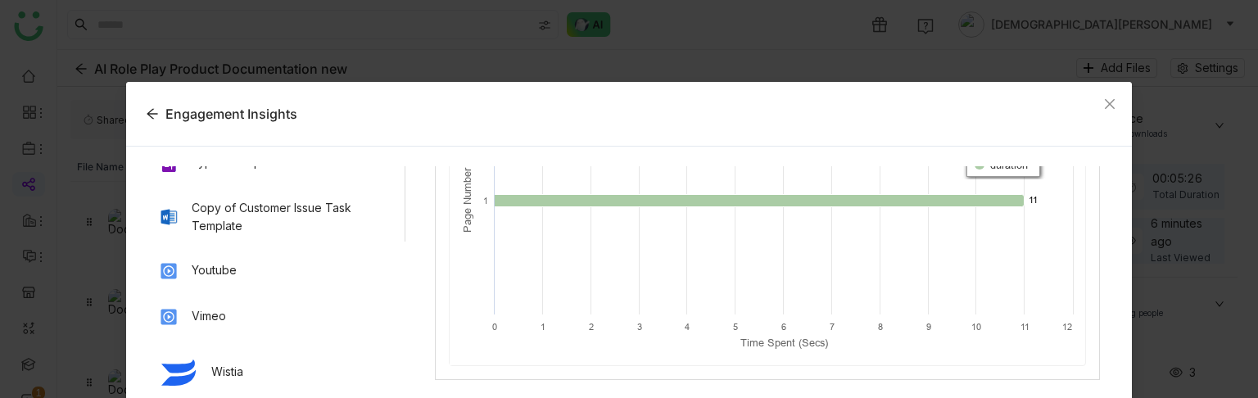
click at [637, 252] on rect at bounding box center [766, 222] width 632 height 287
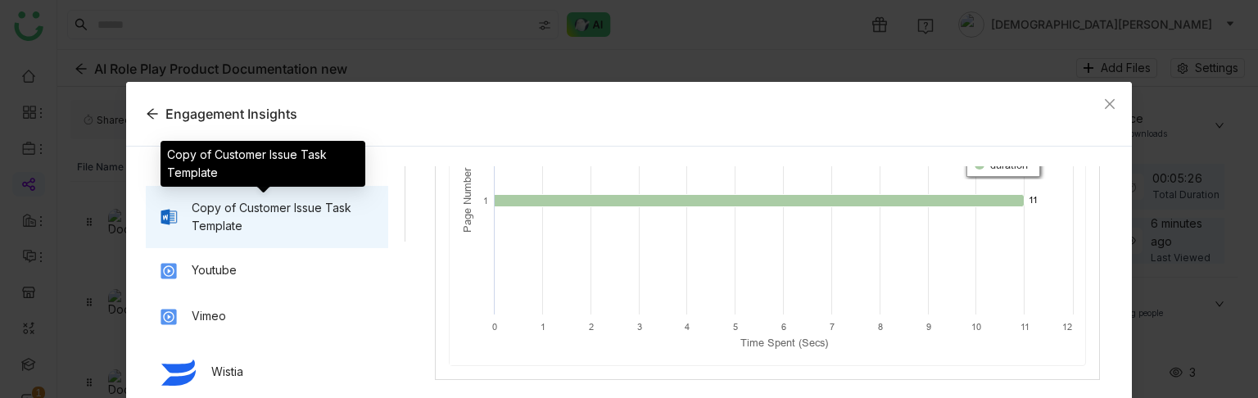
click at [285, 217] on div "Copy of Customer Issue Task Template" at bounding box center [284, 217] width 184 height 36
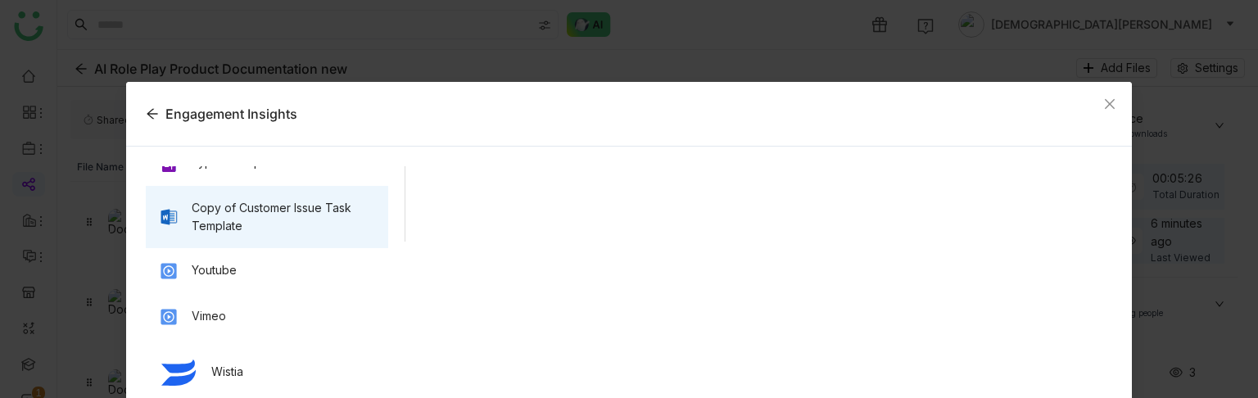
scroll to position [0, 0]
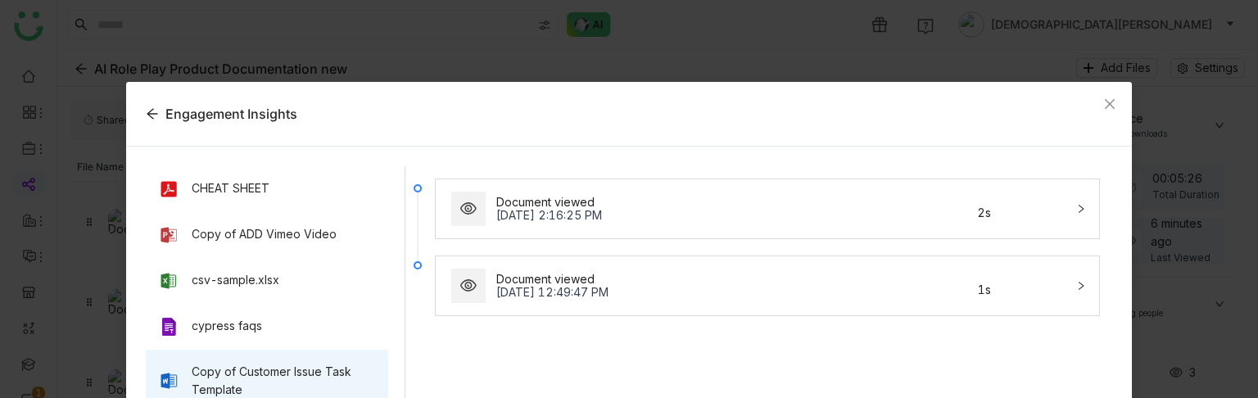
click at [593, 220] on div "Oct 9, 2025, 2:16:25 PM" at bounding box center [681, 215] width 370 height 13
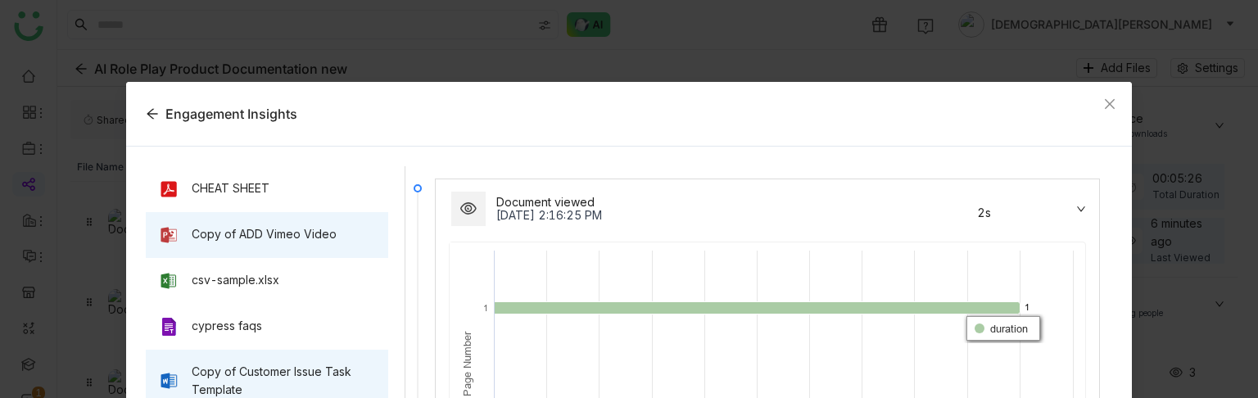
click at [216, 224] on div "Copy of ADD Vimeo Video" at bounding box center [267, 235] width 243 height 46
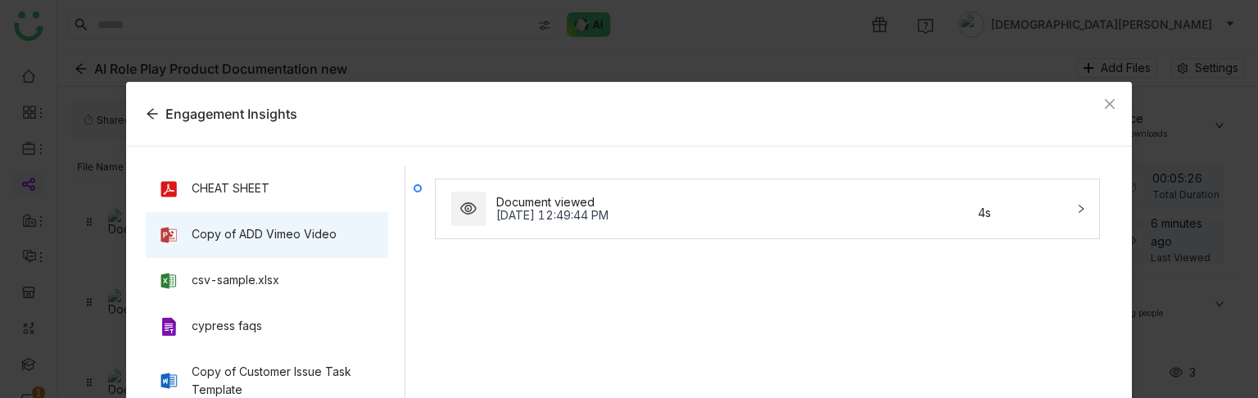
click at [542, 225] on div "Document viewed Oct 9, 2025, 12:49:44 PM 4s" at bounding box center [758, 208] width 618 height 39
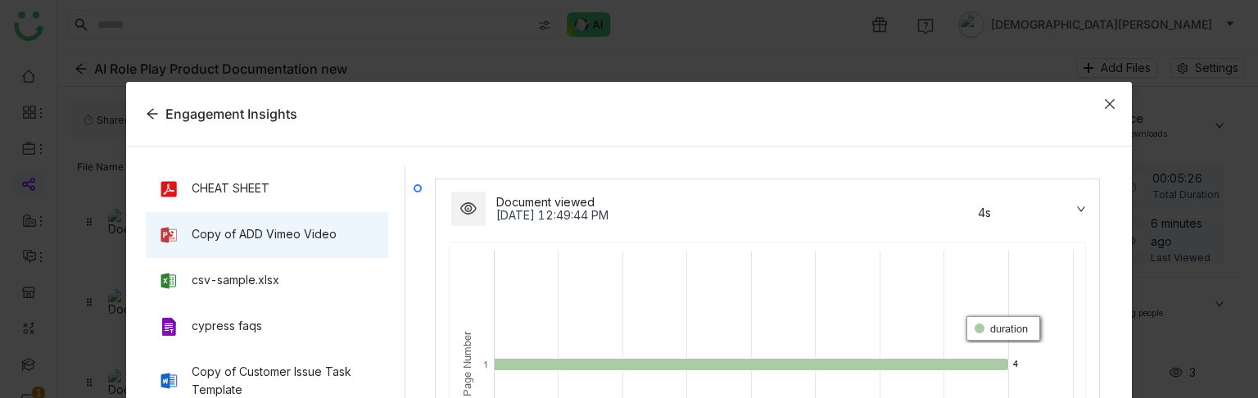
click at [1091, 104] on span "Close" at bounding box center [1110, 104] width 44 height 44
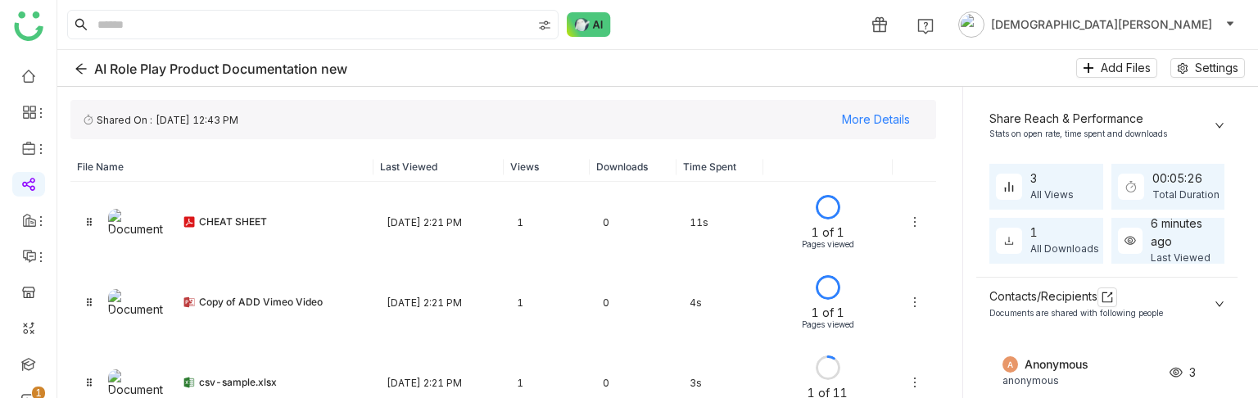
scroll to position [170, 0]
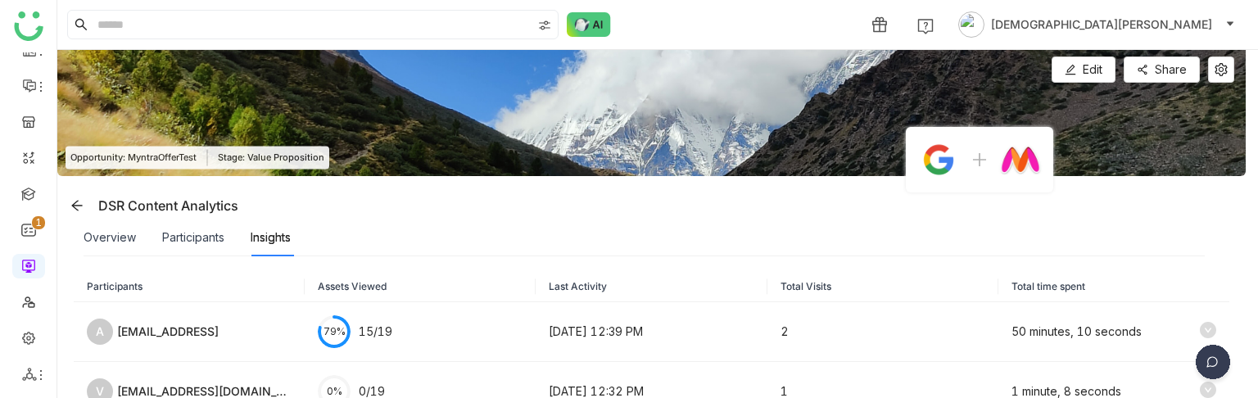
scroll to position [211, 0]
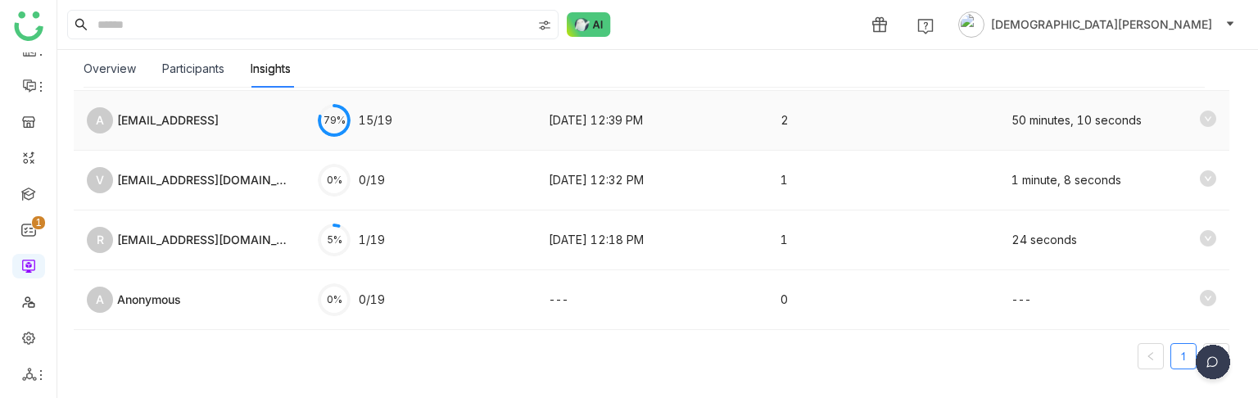
click at [1201, 117] on icon at bounding box center [1208, 119] width 16 height 16
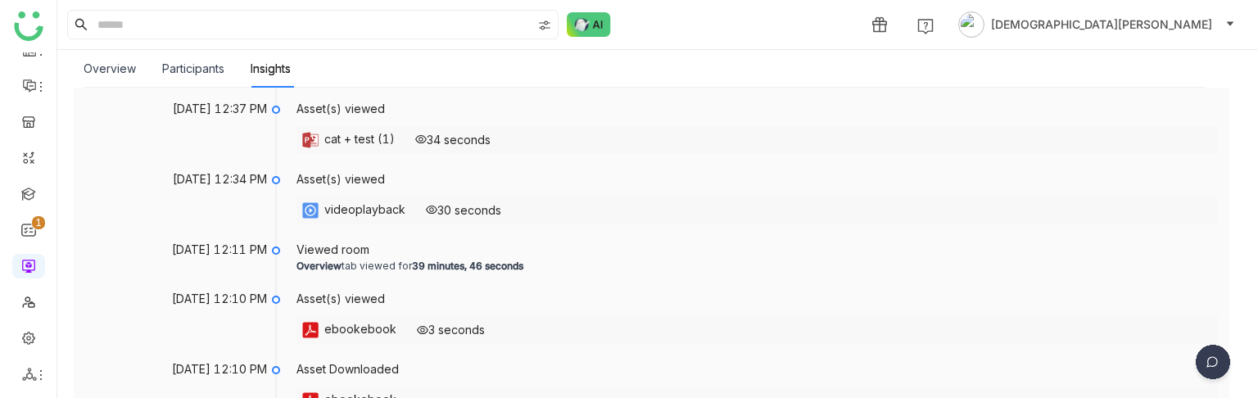
scroll to position [336, 0]
click at [366, 139] on div "cat + test (1)" at bounding box center [359, 140] width 70 height 20
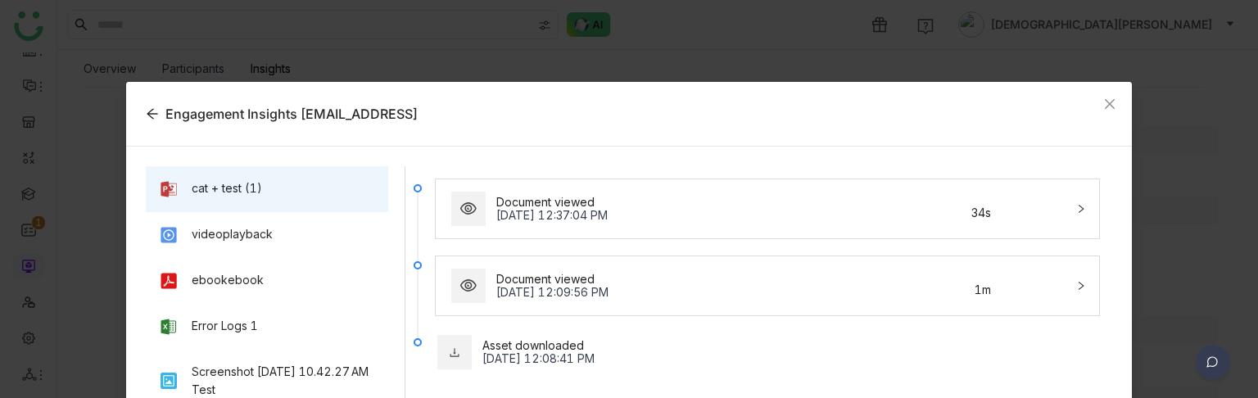
click at [496, 211] on div "Oct 9, 2025, 12:37:04 PM" at bounding box center [681, 215] width 370 height 13
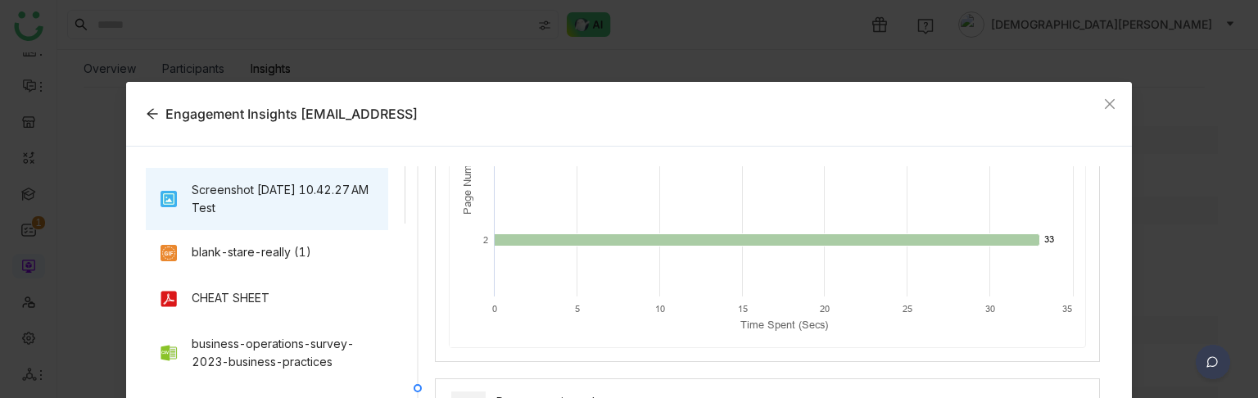
scroll to position [183, 0]
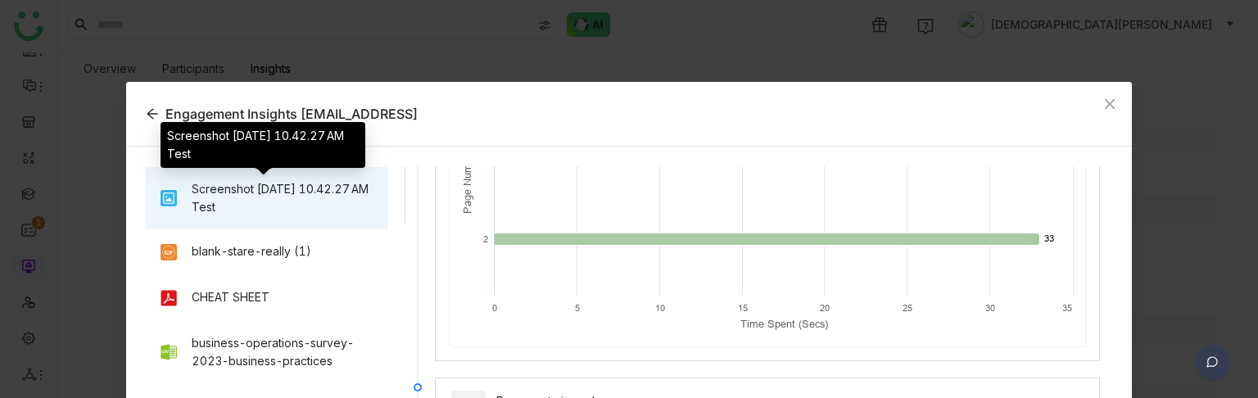
click at [192, 211] on div "Screenshot 2025-06-15 at 10.42.27 AM Test" at bounding box center [284, 198] width 184 height 36
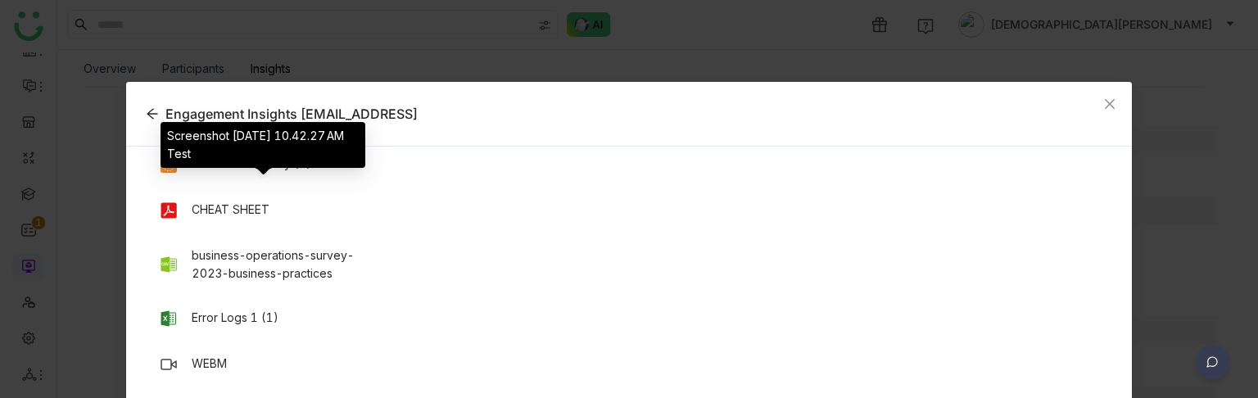
scroll to position [274, 0]
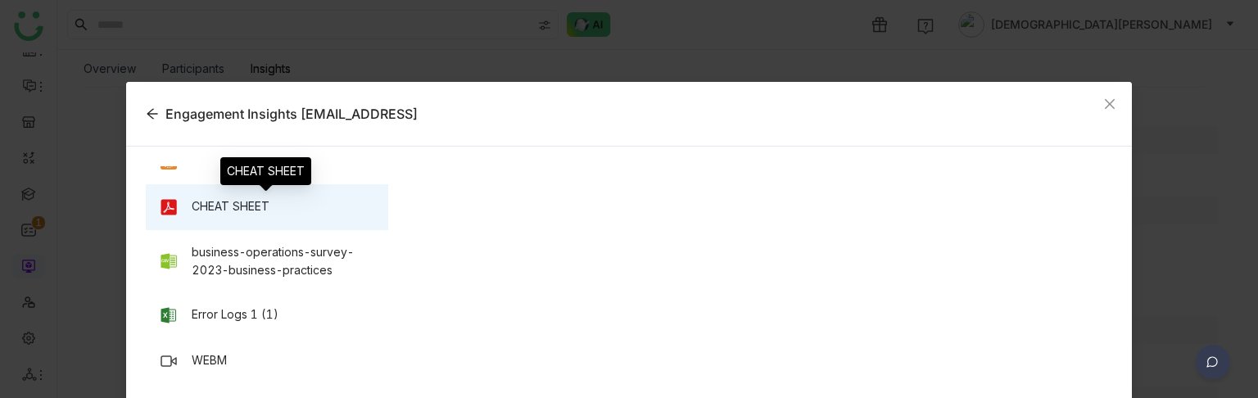
click at [183, 211] on div "CHEAT SHEET" at bounding box center [267, 207] width 217 height 20
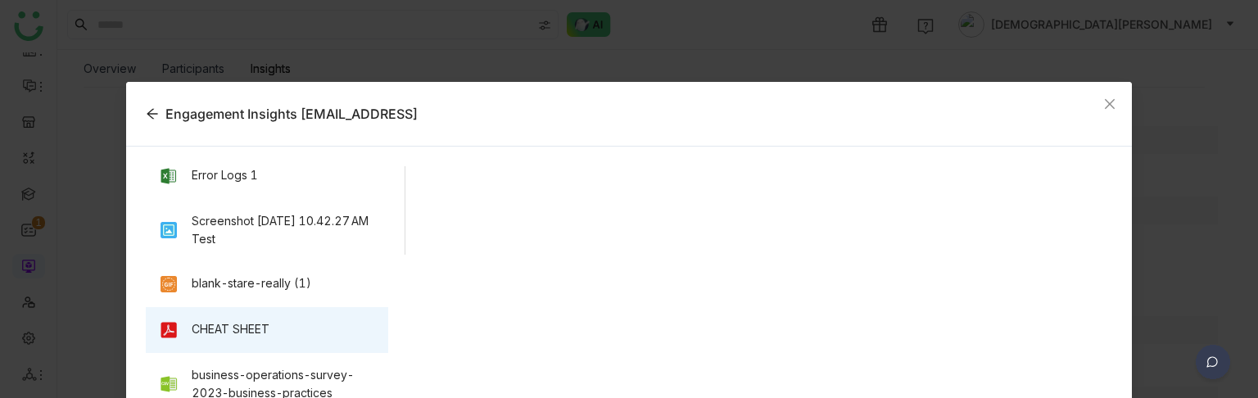
scroll to position [0, 0]
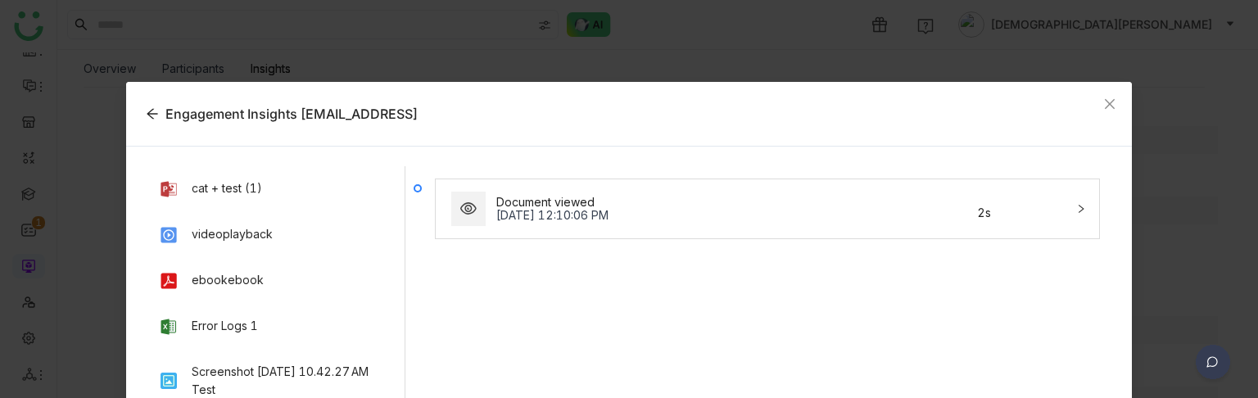
click at [540, 211] on div "Oct 9, 2025, 12:10:06 PM" at bounding box center [681, 215] width 370 height 13
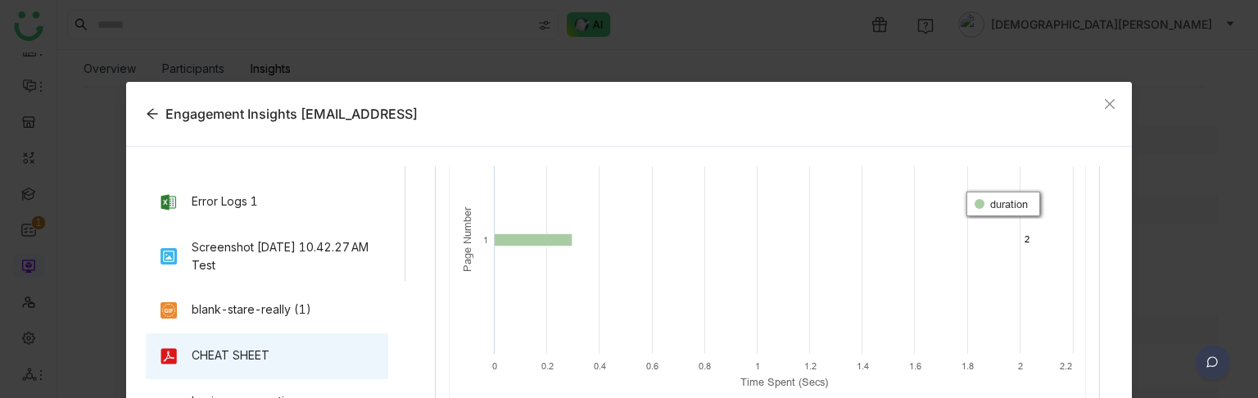
scroll to position [128, 0]
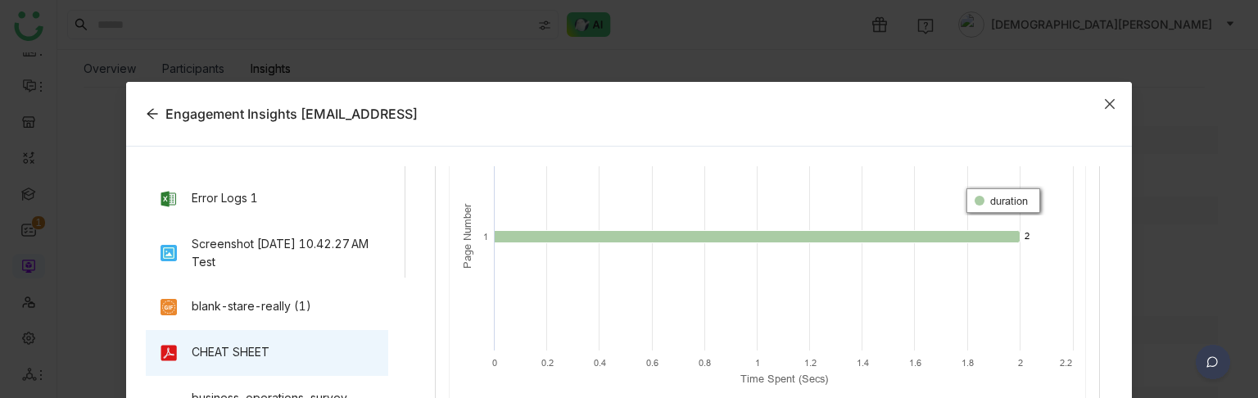
click at [1107, 97] on span "Close" at bounding box center [1110, 104] width 44 height 44
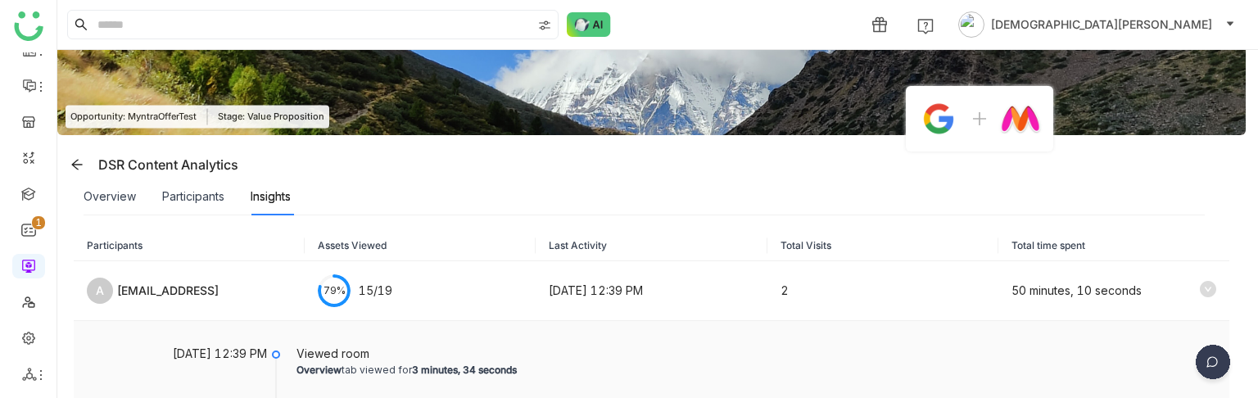
scroll to position [0, 0]
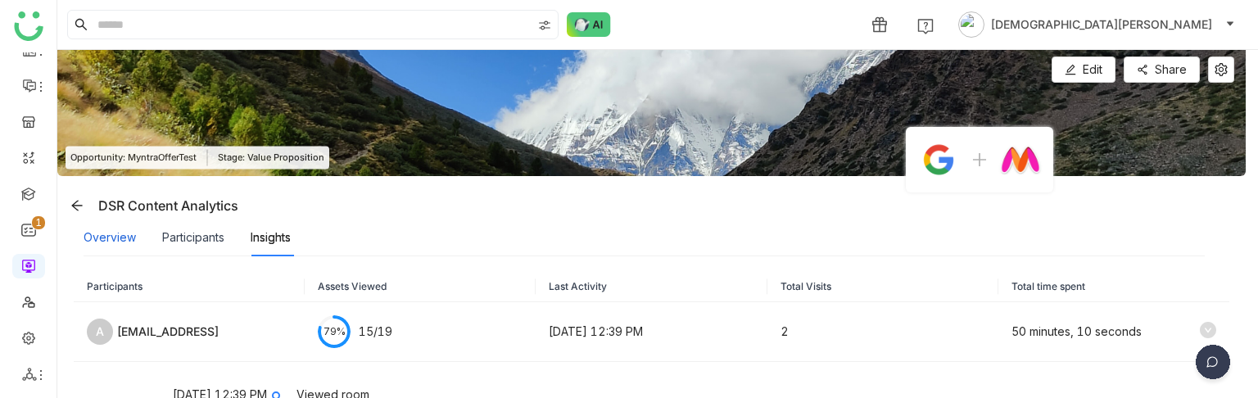
click at [112, 232] on div "Overview" at bounding box center [110, 238] width 52 height 18
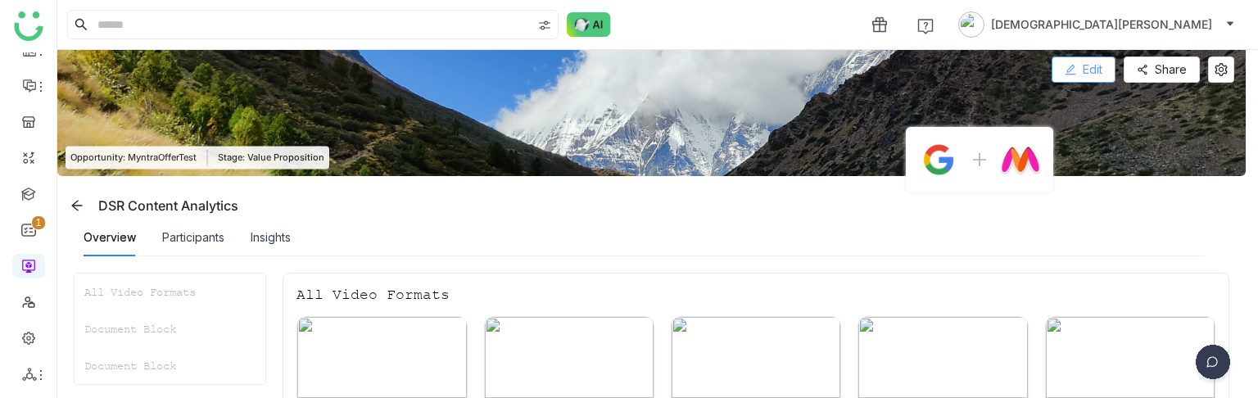
click at [1091, 71] on span "Edit" at bounding box center [1093, 70] width 20 height 18
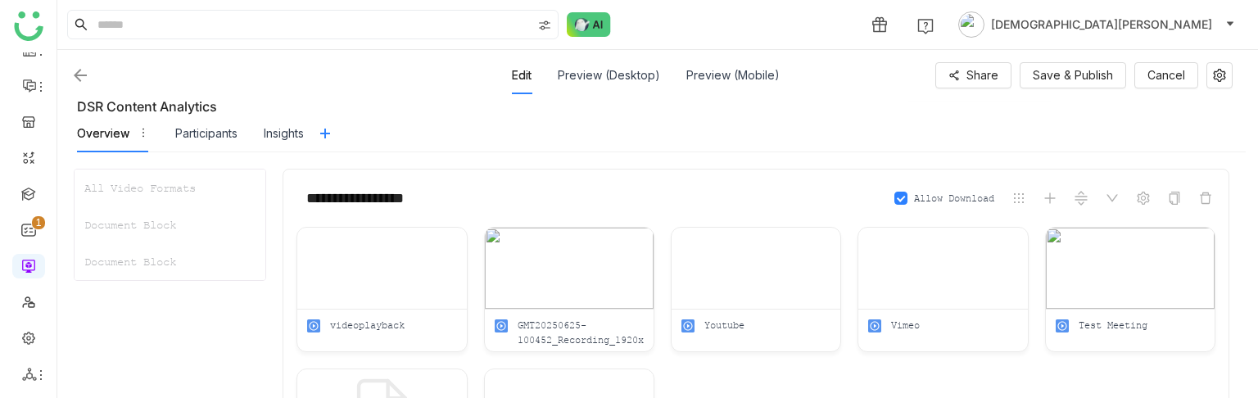
scroll to position [144, 0]
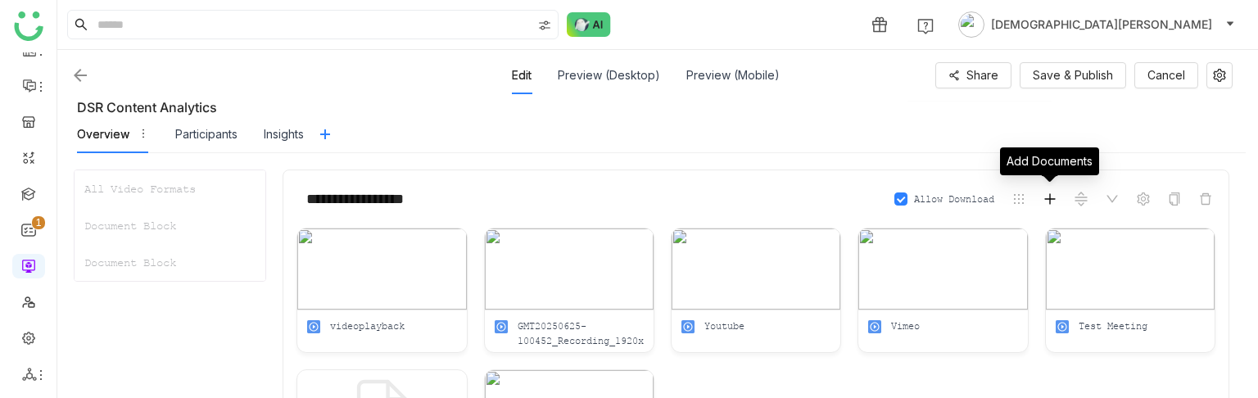
click at [1050, 202] on icon at bounding box center [1049, 198] width 1 height 11
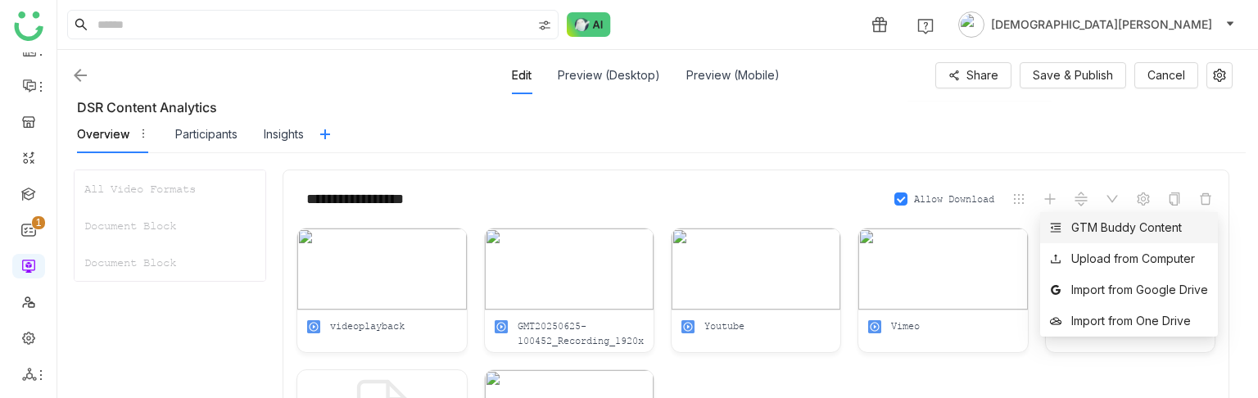
click at [1081, 220] on div "GTM Buddy Content" at bounding box center [1127, 228] width 111 height 18
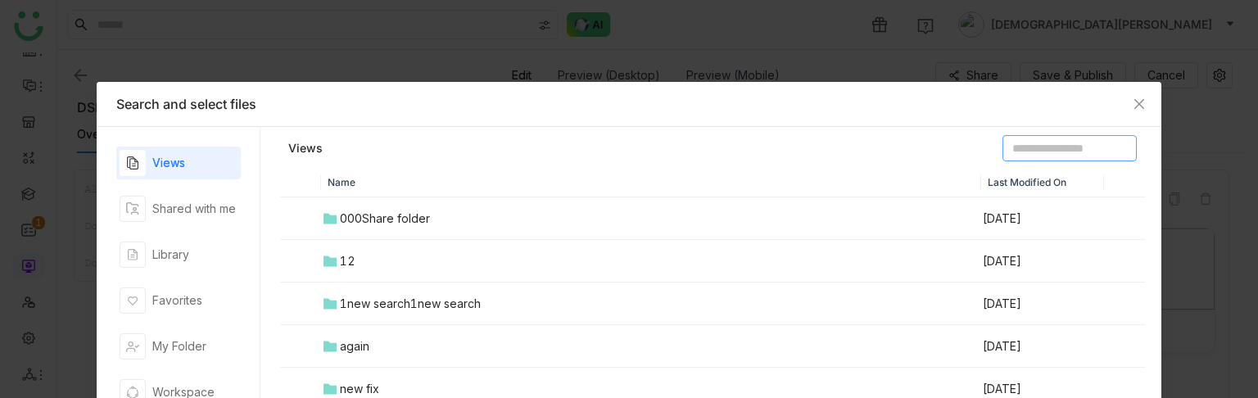
click at [1024, 147] on input at bounding box center [1070, 148] width 134 height 26
click at [143, 240] on div "Library" at bounding box center [178, 254] width 125 height 33
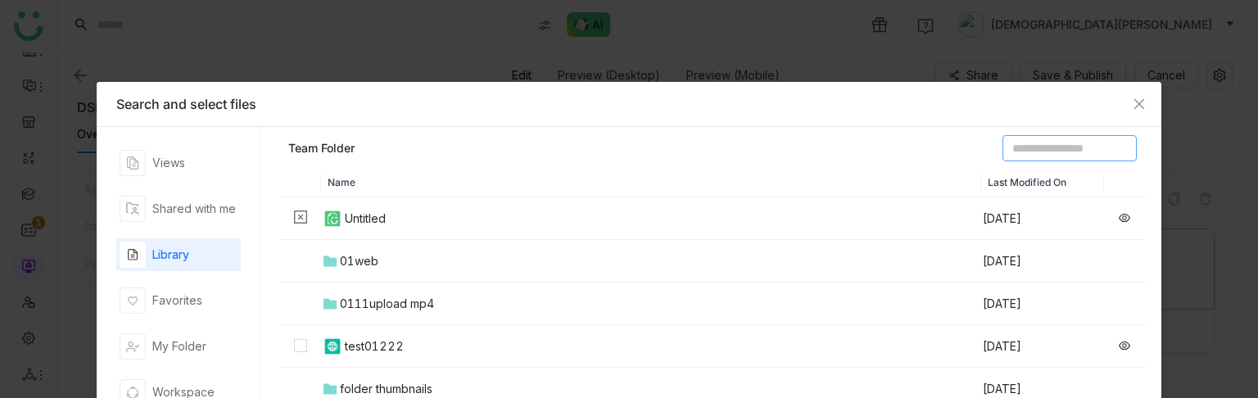
click at [1003, 156] on input at bounding box center [1070, 148] width 134 height 26
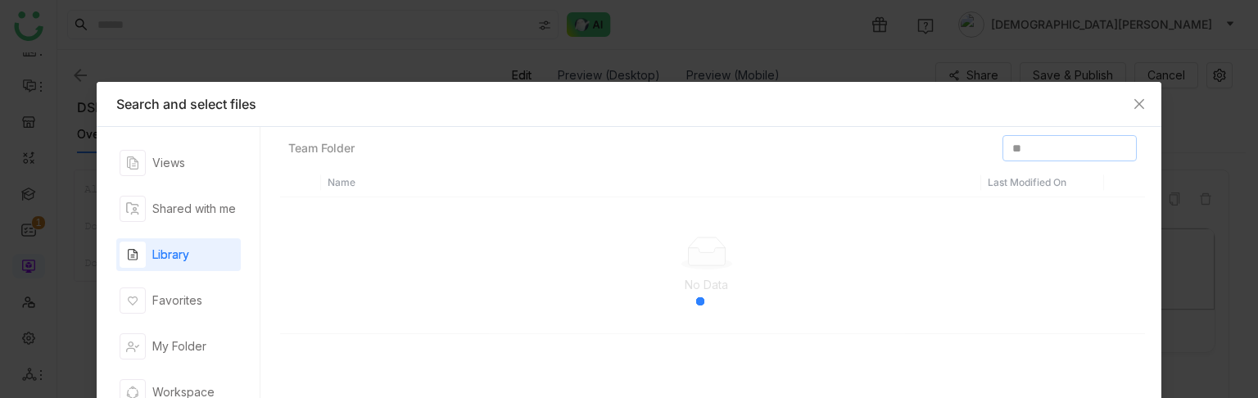
type input "*"
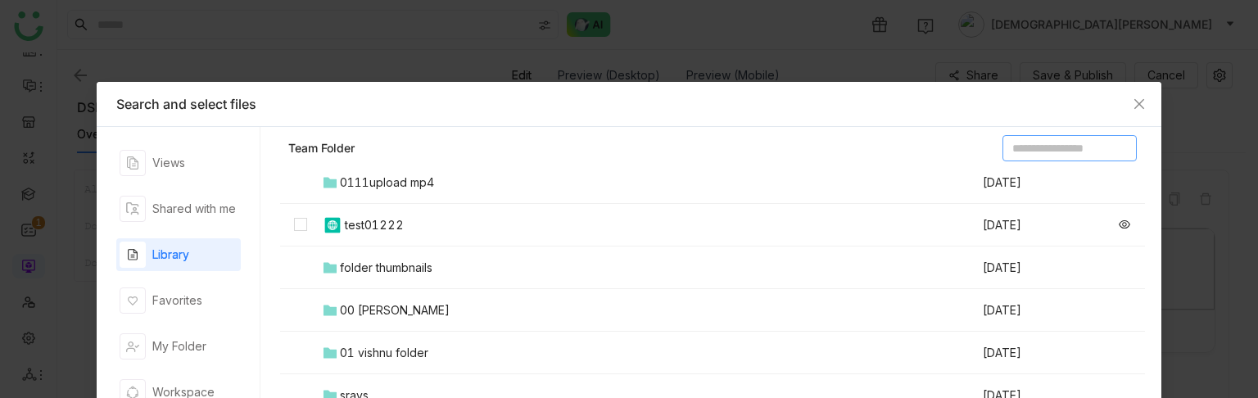
scroll to position [125, 0]
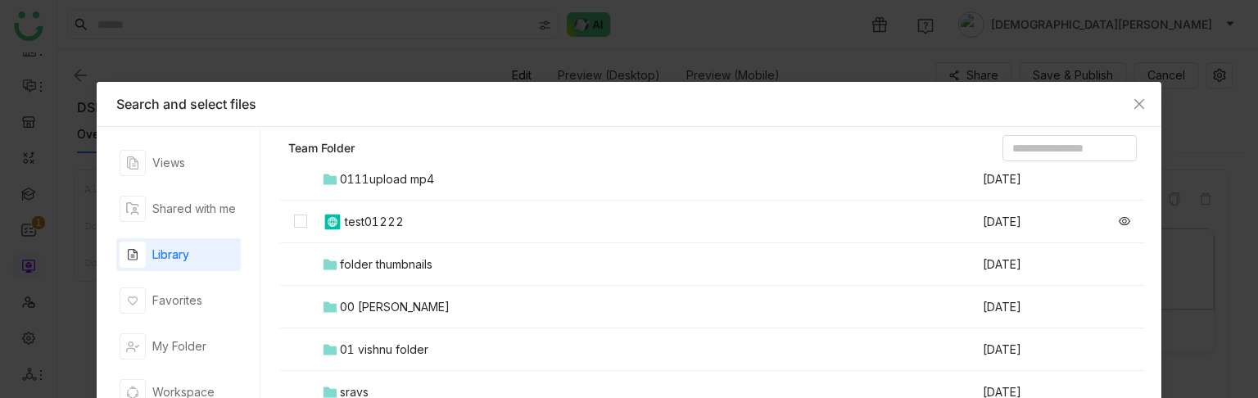
click at [390, 291] on td "00 Arif Folder" at bounding box center [651, 307] width 660 height 43
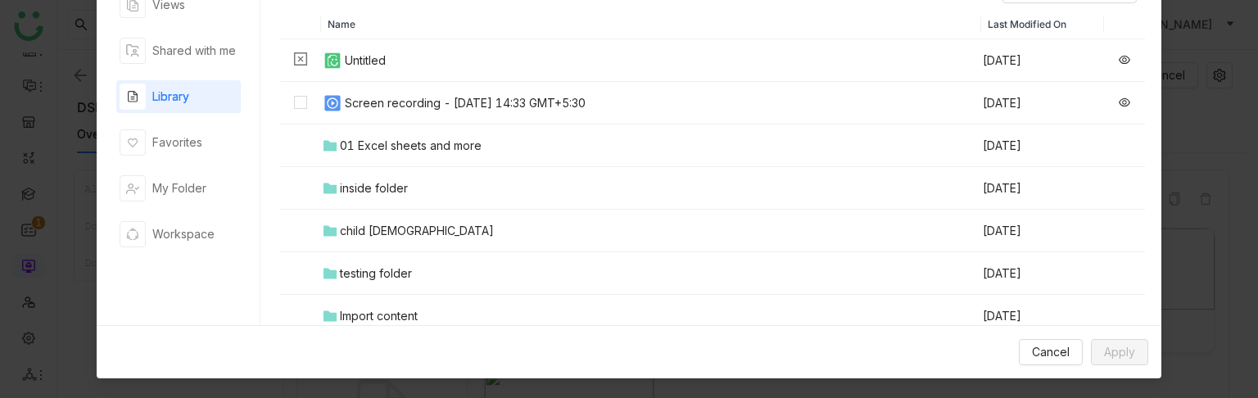
scroll to position [0, 0]
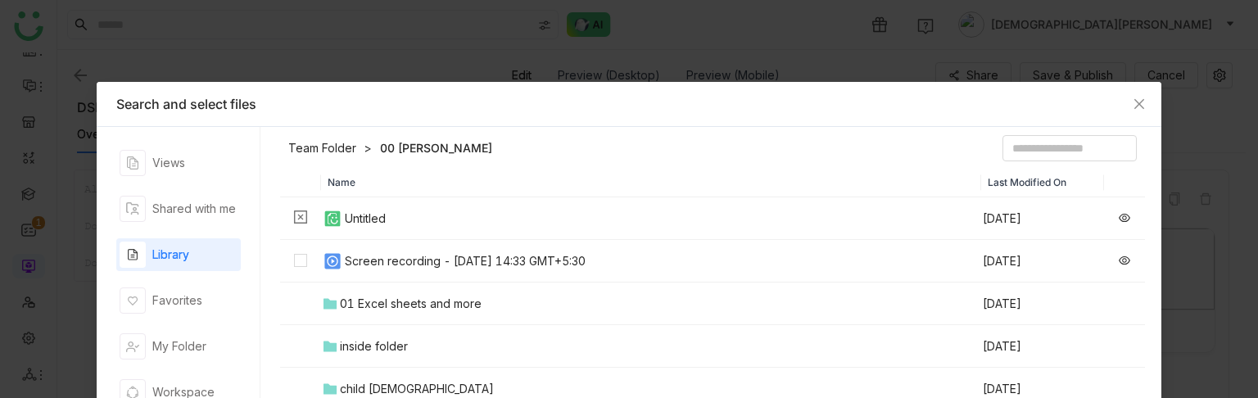
click at [319, 148] on link "Team Folder" at bounding box center [322, 148] width 68 height 16
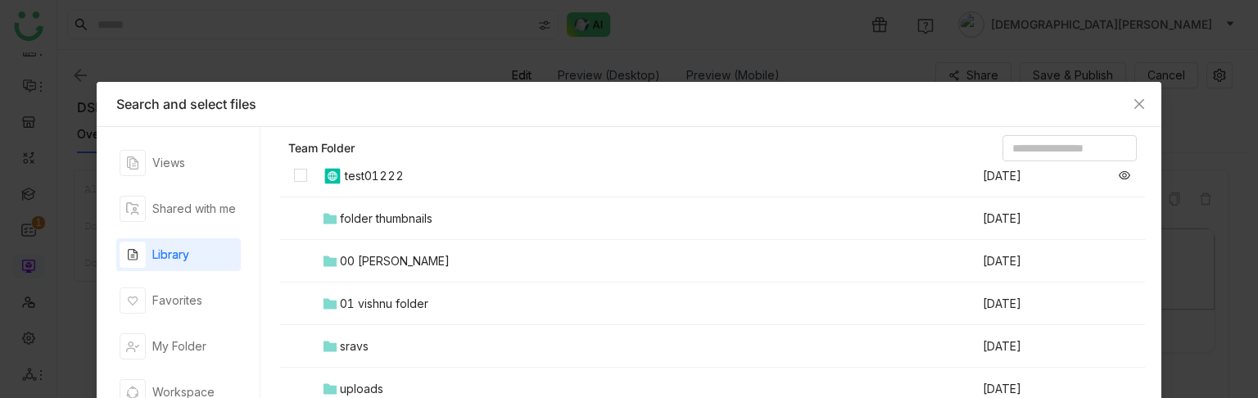
scroll to position [170, 0]
click at [385, 295] on div "01 vishnu folder" at bounding box center [384, 304] width 88 height 18
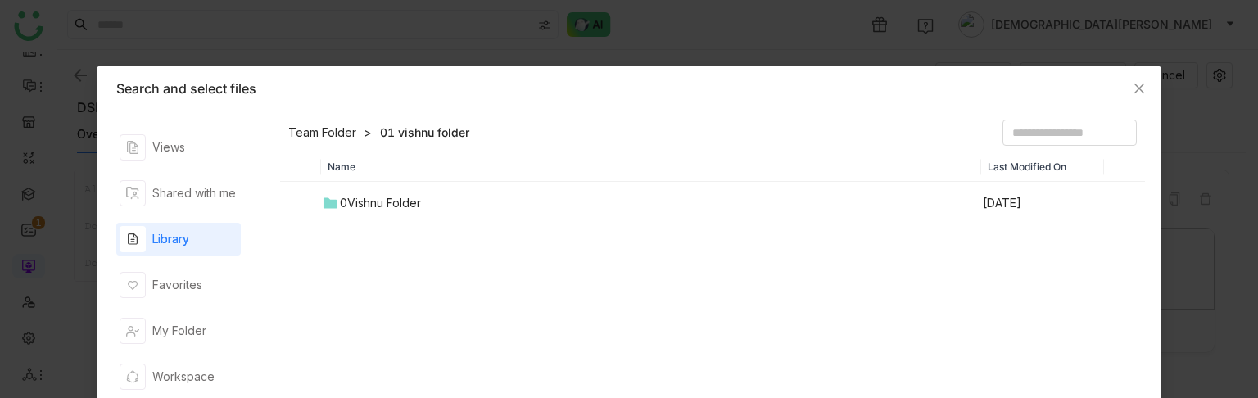
scroll to position [25, 0]
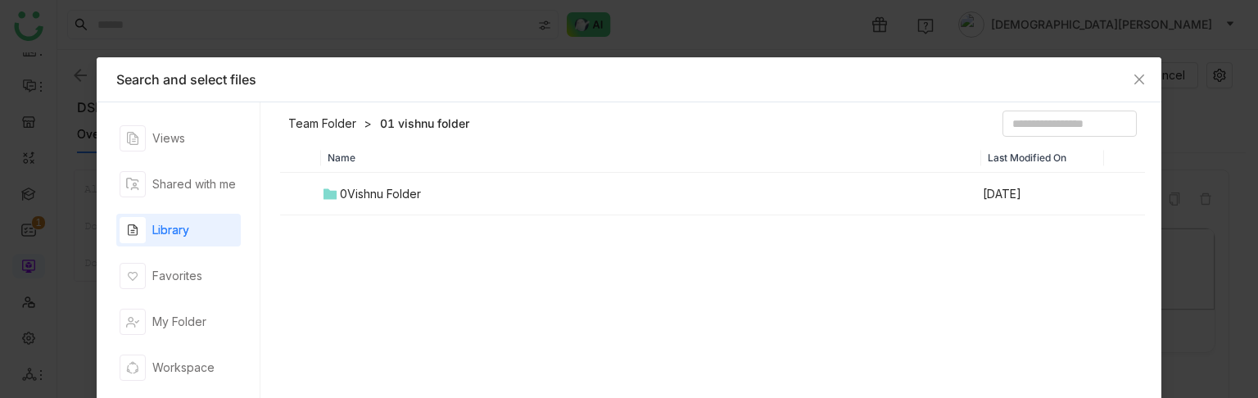
click at [360, 192] on div "0Vishnu Folder" at bounding box center [380, 194] width 81 height 18
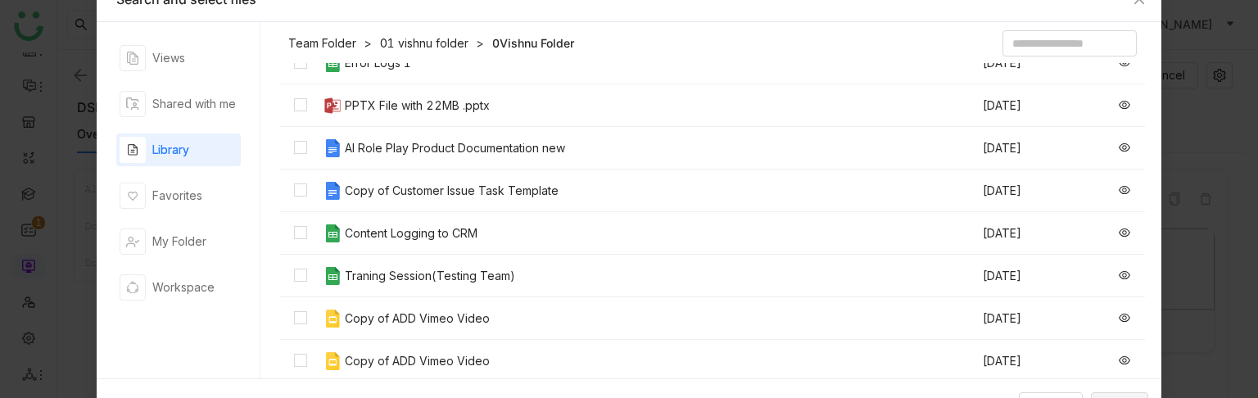
scroll to position [1963, 0]
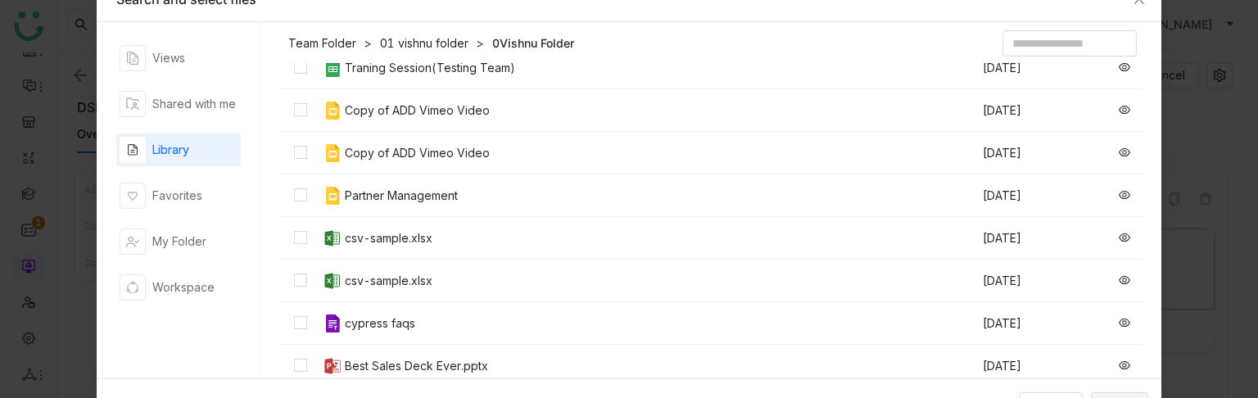
click at [345, 109] on div "Copy of ADD Vimeo Video" at bounding box center [417, 111] width 145 height 18
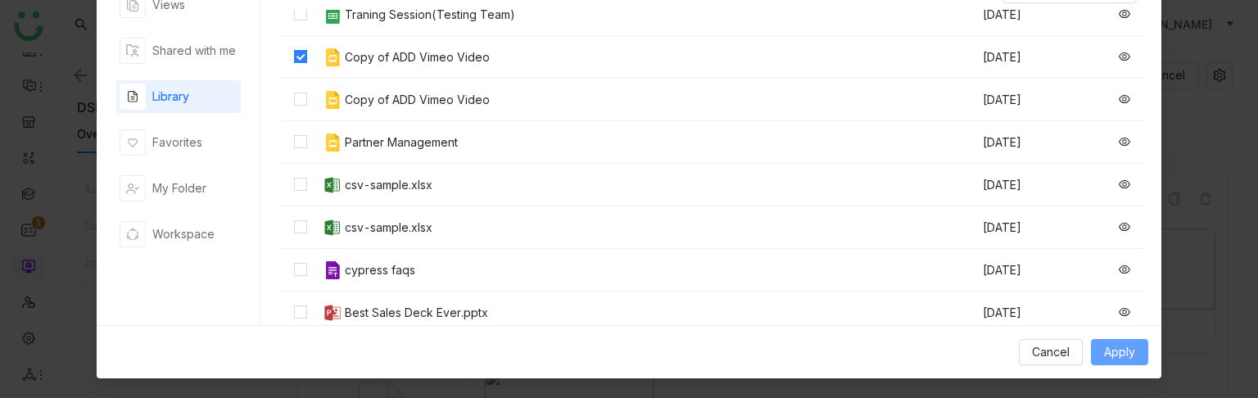
click at [1104, 343] on span "Apply" at bounding box center [1119, 352] width 31 height 18
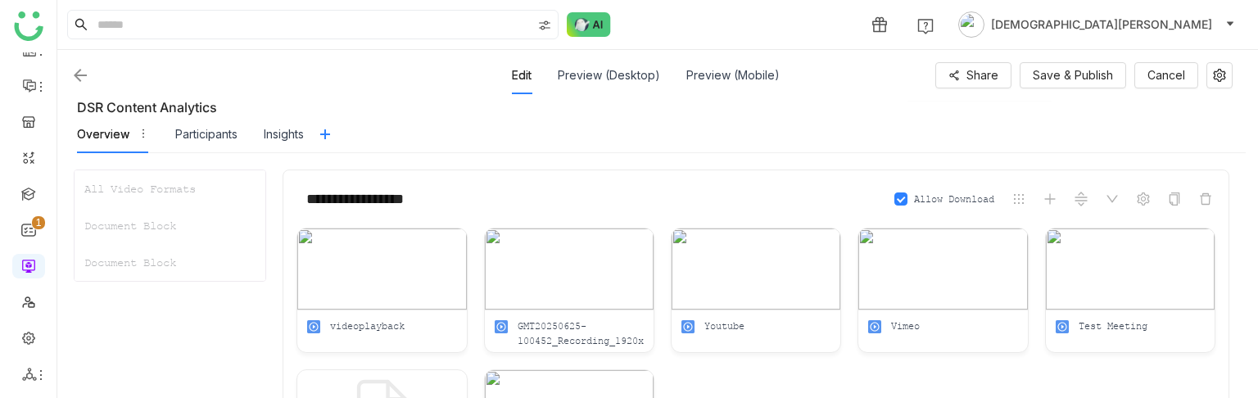
scroll to position [0, 0]
click at [1093, 79] on span "Save & Publish" at bounding box center [1073, 75] width 80 height 18
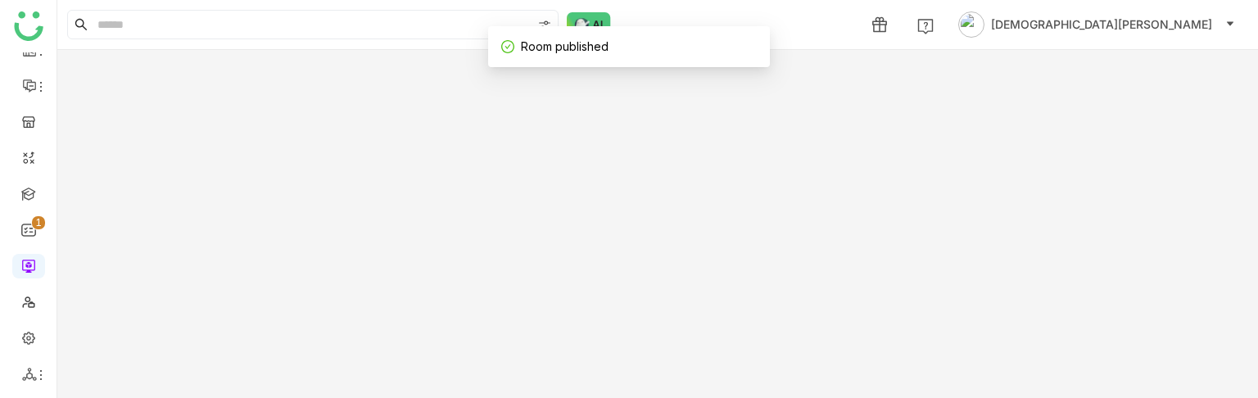
click at [979, 67] on gtmb-room-detail at bounding box center [657, 224] width 1201 height 348
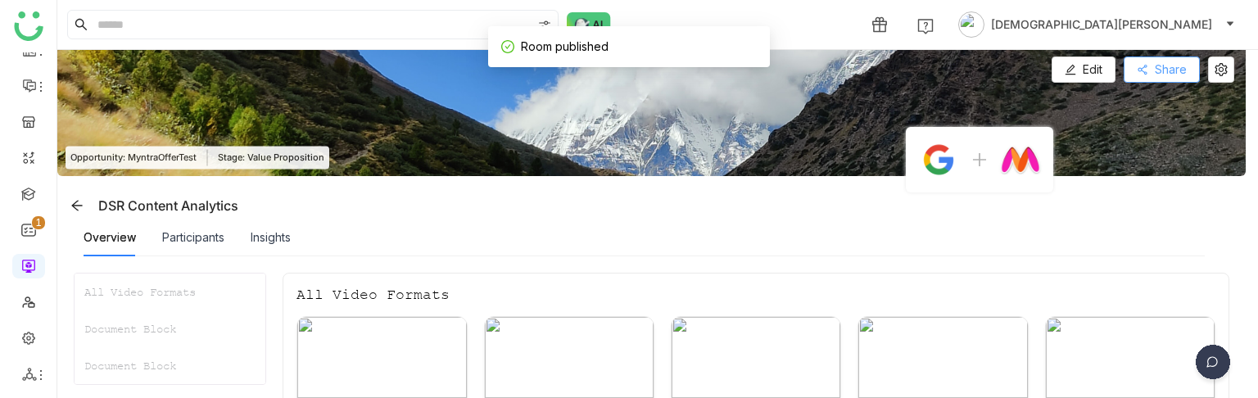
click at [1163, 64] on span "Share" at bounding box center [1171, 70] width 32 height 18
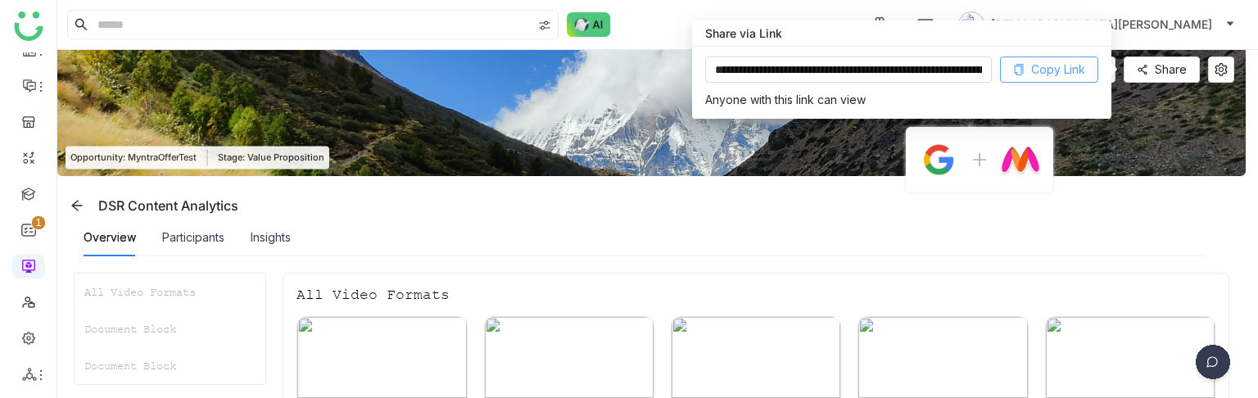
click at [1075, 63] on span "Copy Link" at bounding box center [1058, 70] width 54 height 18
click at [275, 240] on div "Insights" at bounding box center [271, 238] width 40 height 18
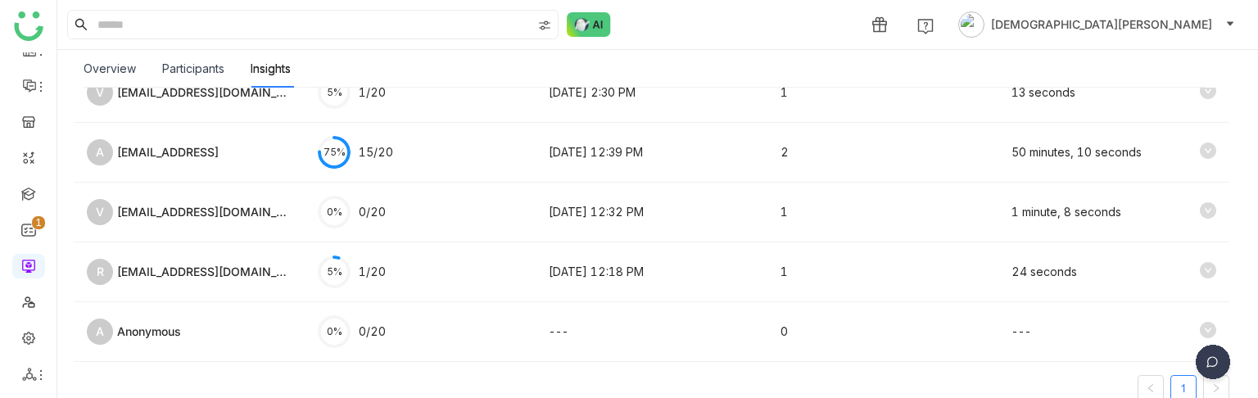
scroll to position [262, 0]
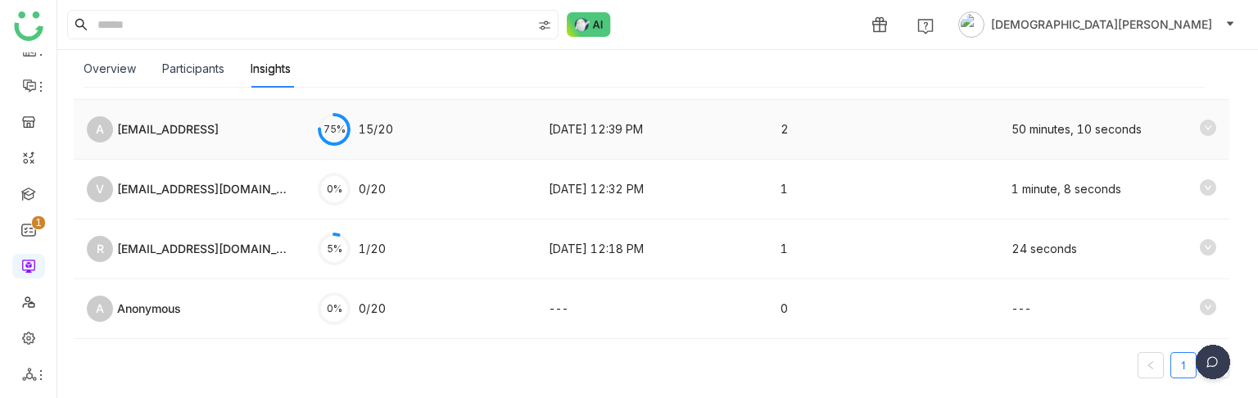
click at [1200, 123] on icon at bounding box center [1208, 128] width 16 height 16
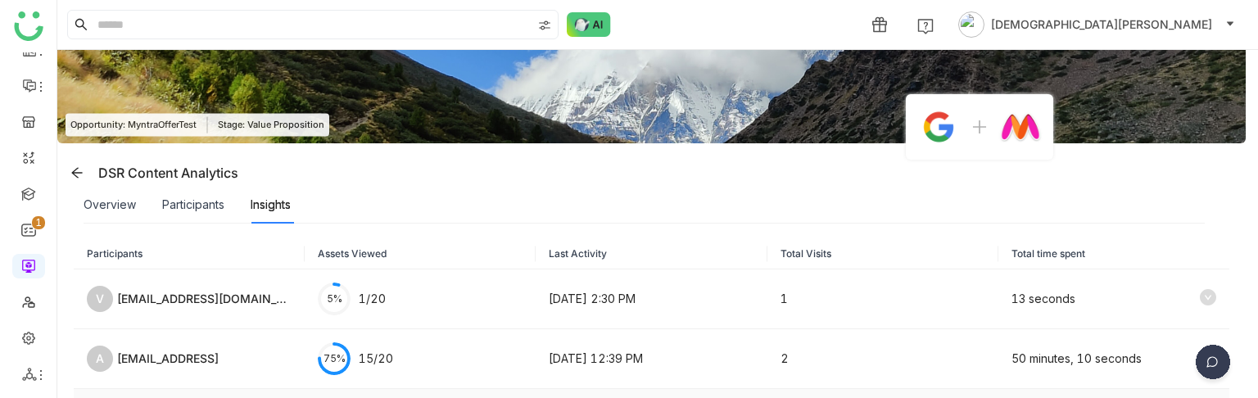
scroll to position [0, 0]
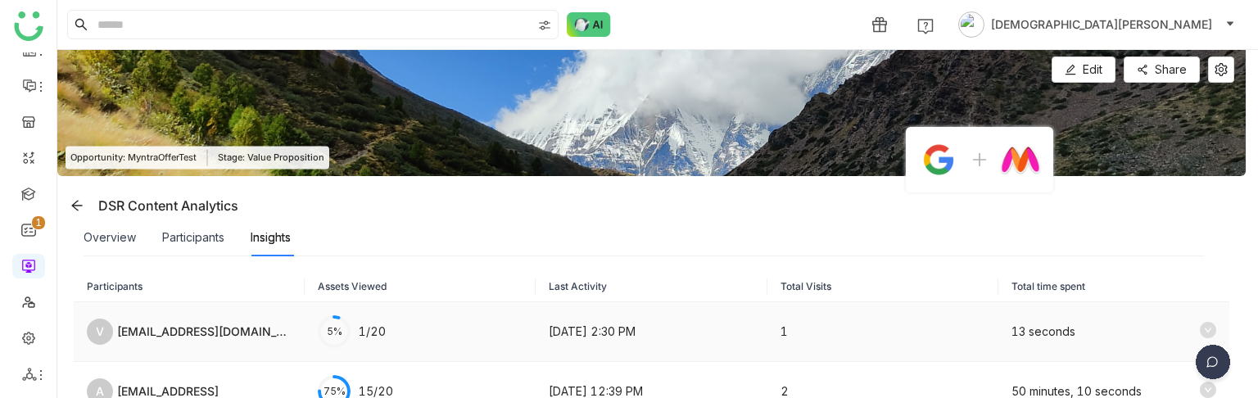
click at [1200, 322] on icon at bounding box center [1208, 330] width 16 height 16
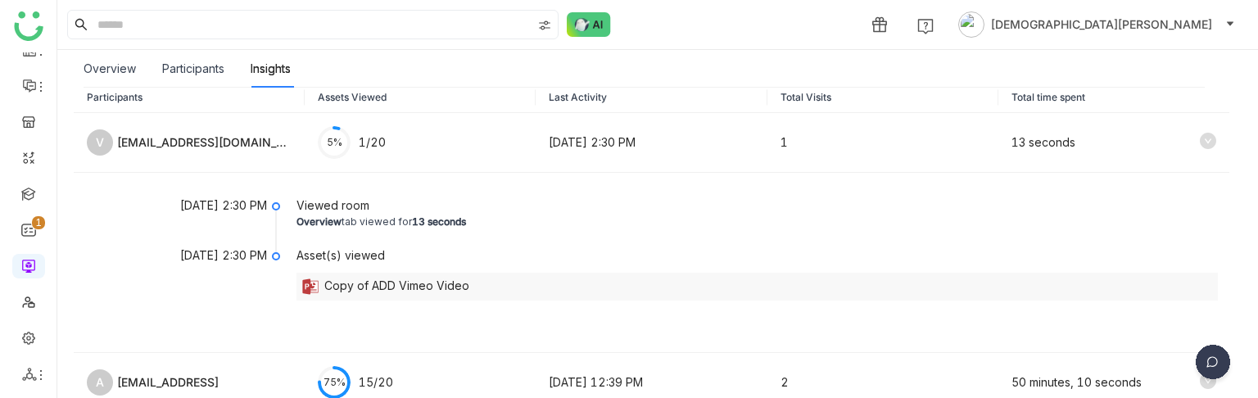
scroll to position [203, 0]
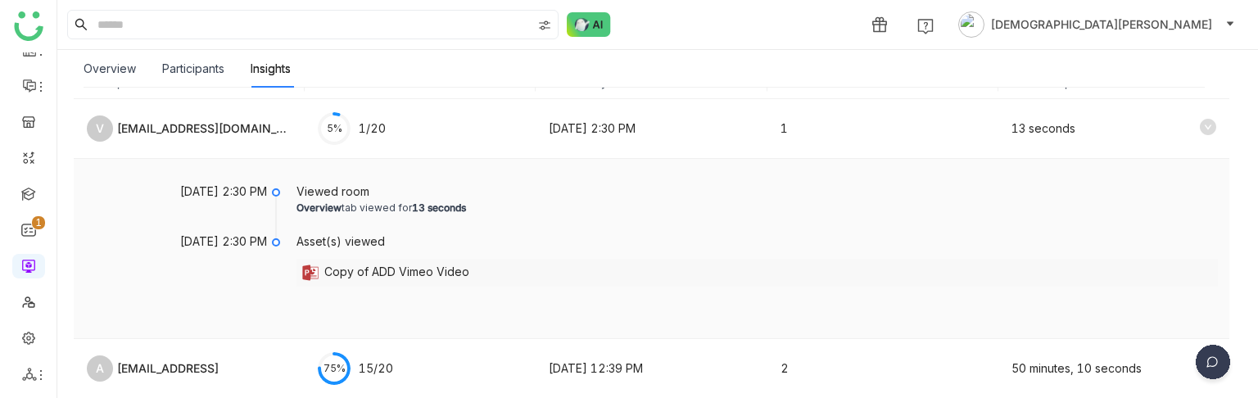
click at [406, 271] on div "Copy of ADD Vimeo Video" at bounding box center [396, 273] width 145 height 20
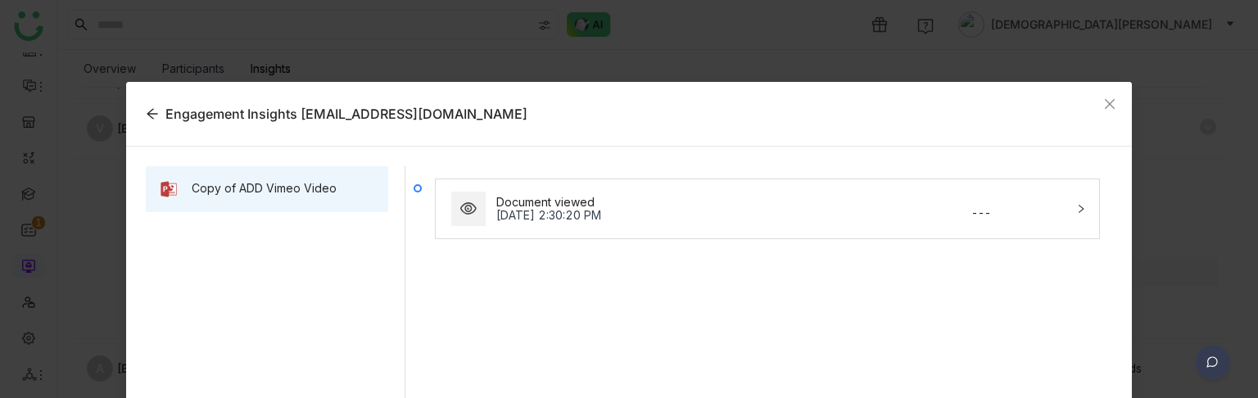
click at [640, 216] on div "Oct 9, 2025, 2:30:20 PM" at bounding box center [681, 215] width 370 height 13
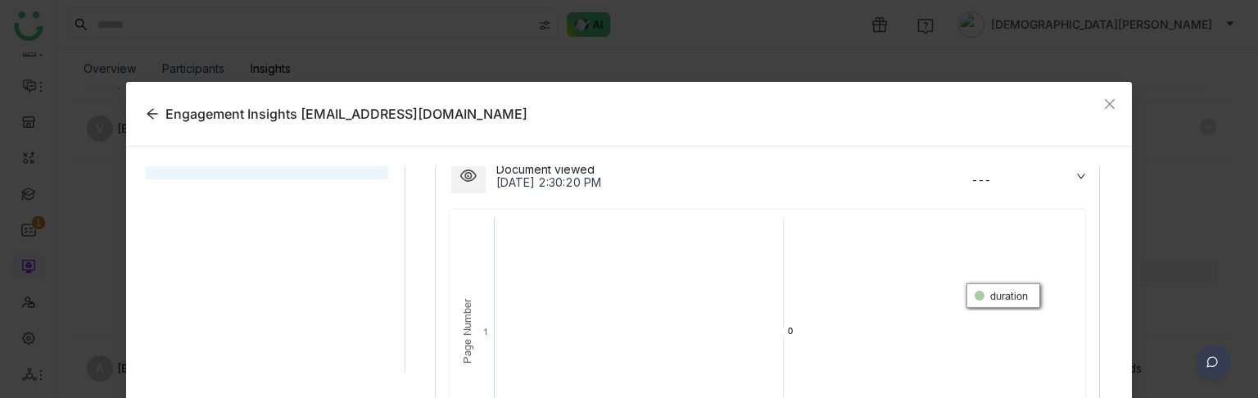
scroll to position [0, 0]
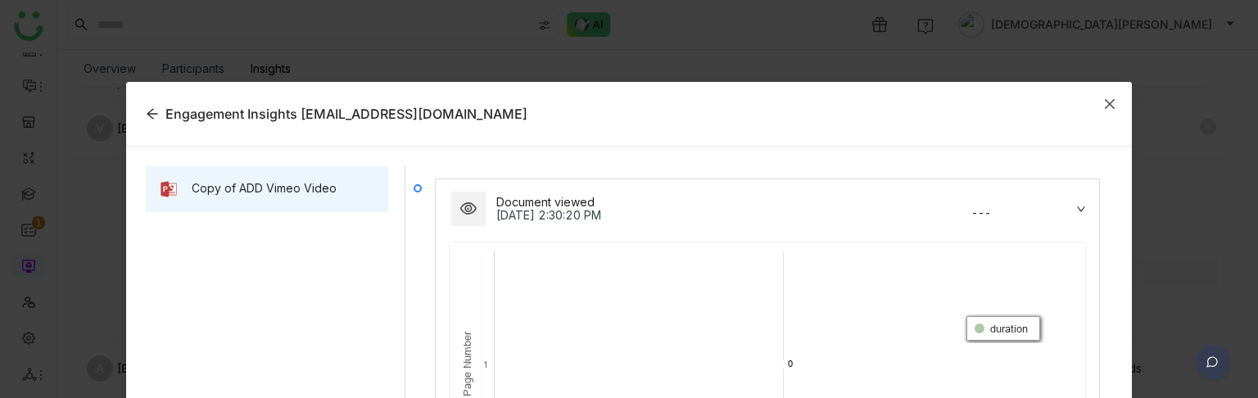
click at [1104, 102] on icon "Close" at bounding box center [1110, 103] width 13 height 13
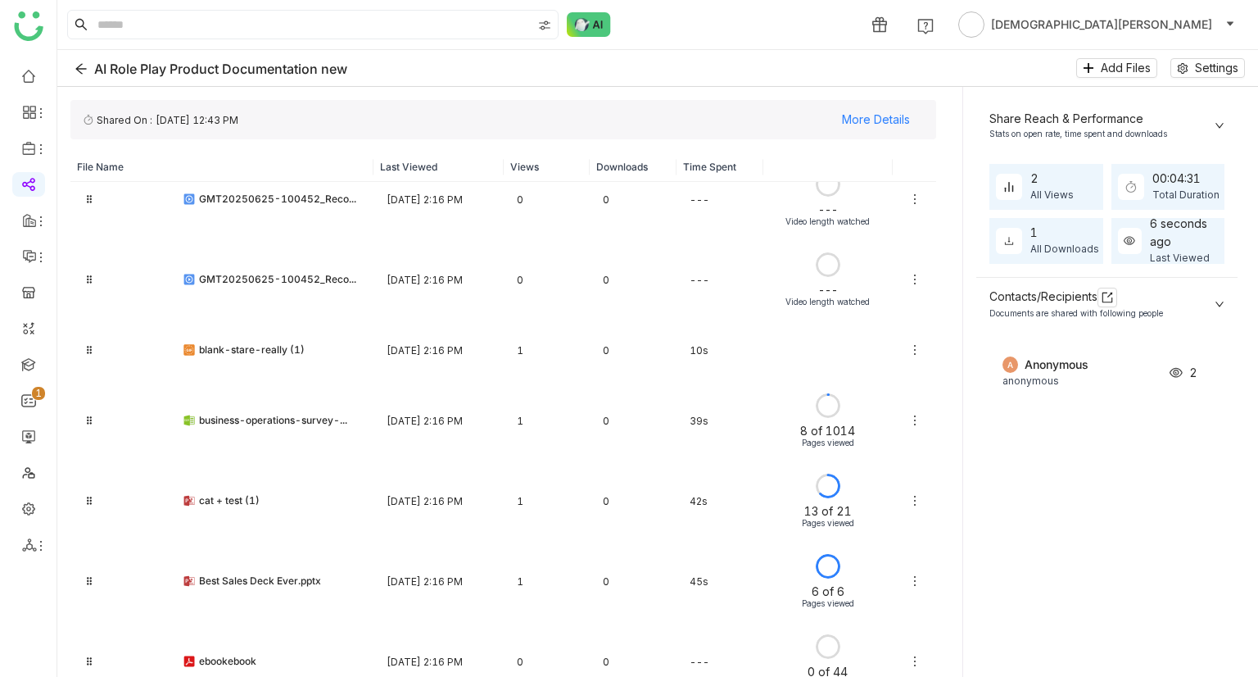
scroll to position [872, 0]
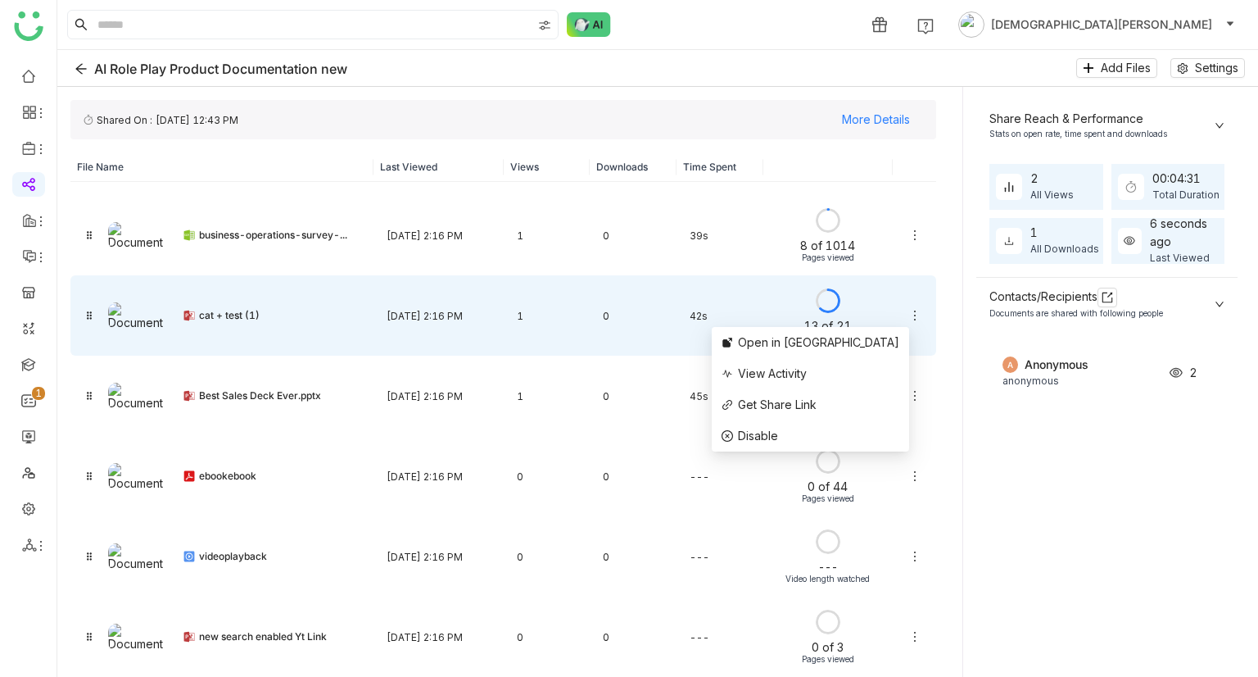
click at [909, 309] on icon at bounding box center [915, 315] width 13 height 13
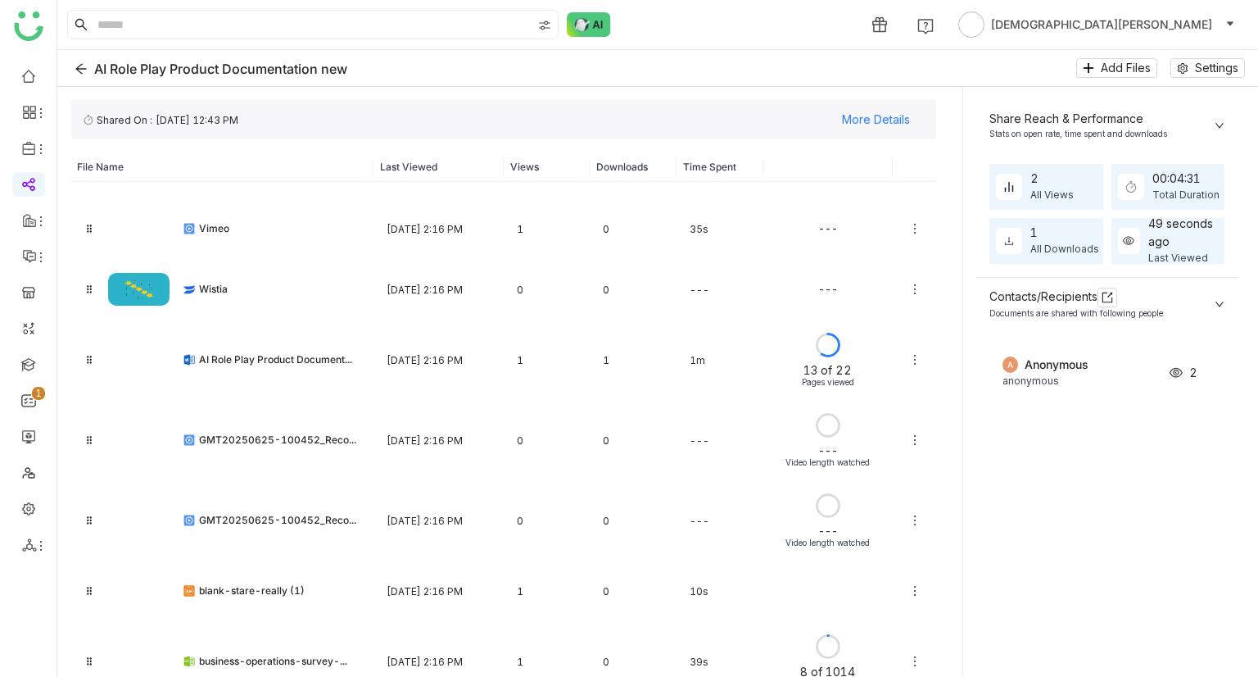
scroll to position [478, 0]
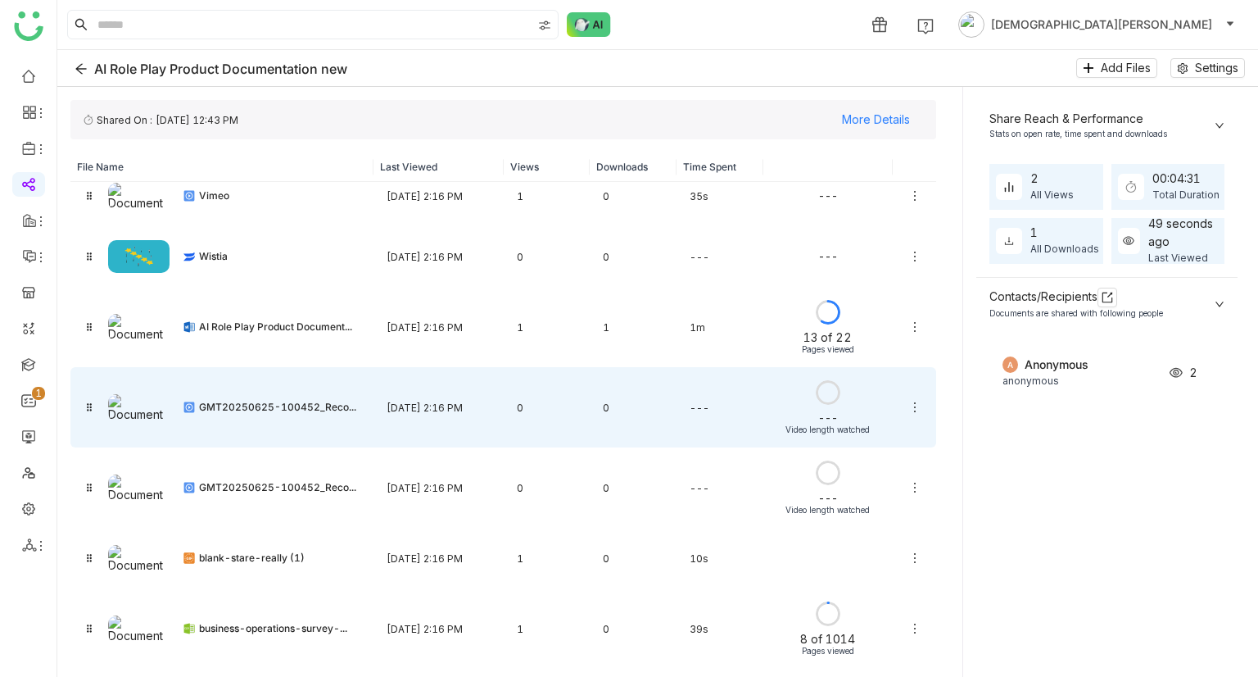
click at [634, 421] on div "0" at bounding box center [633, 407] width 87 height 39
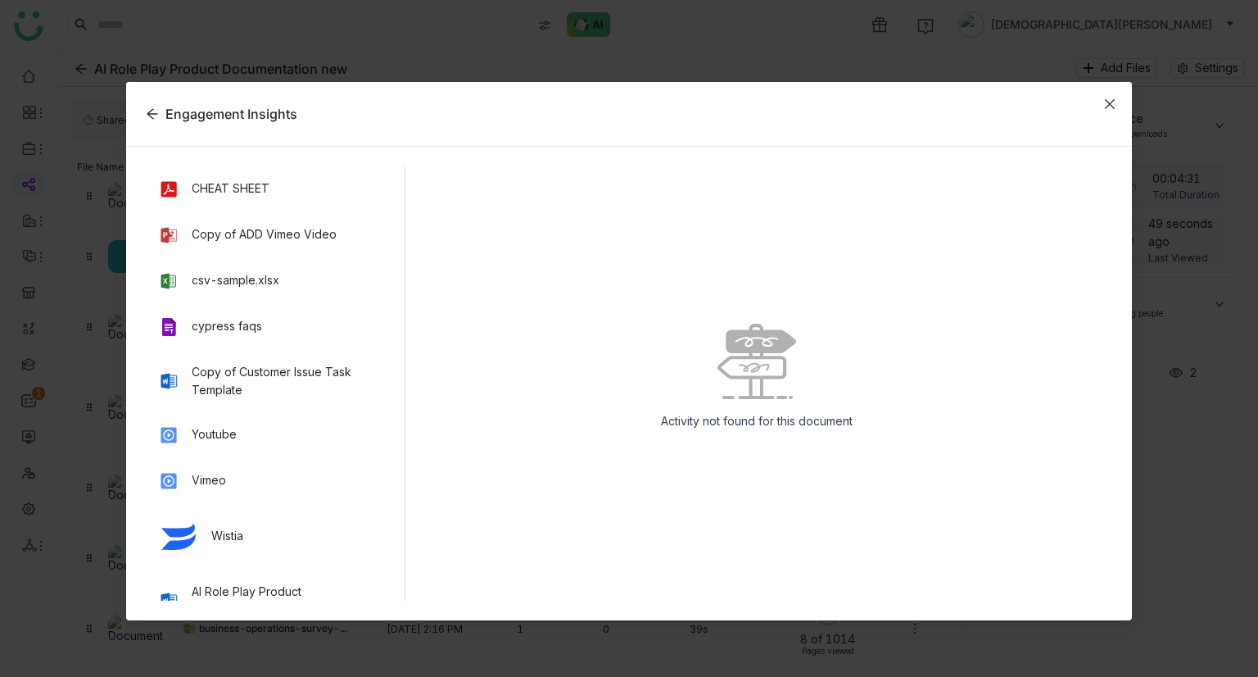
click at [1099, 102] on span "Close" at bounding box center [1110, 104] width 44 height 44
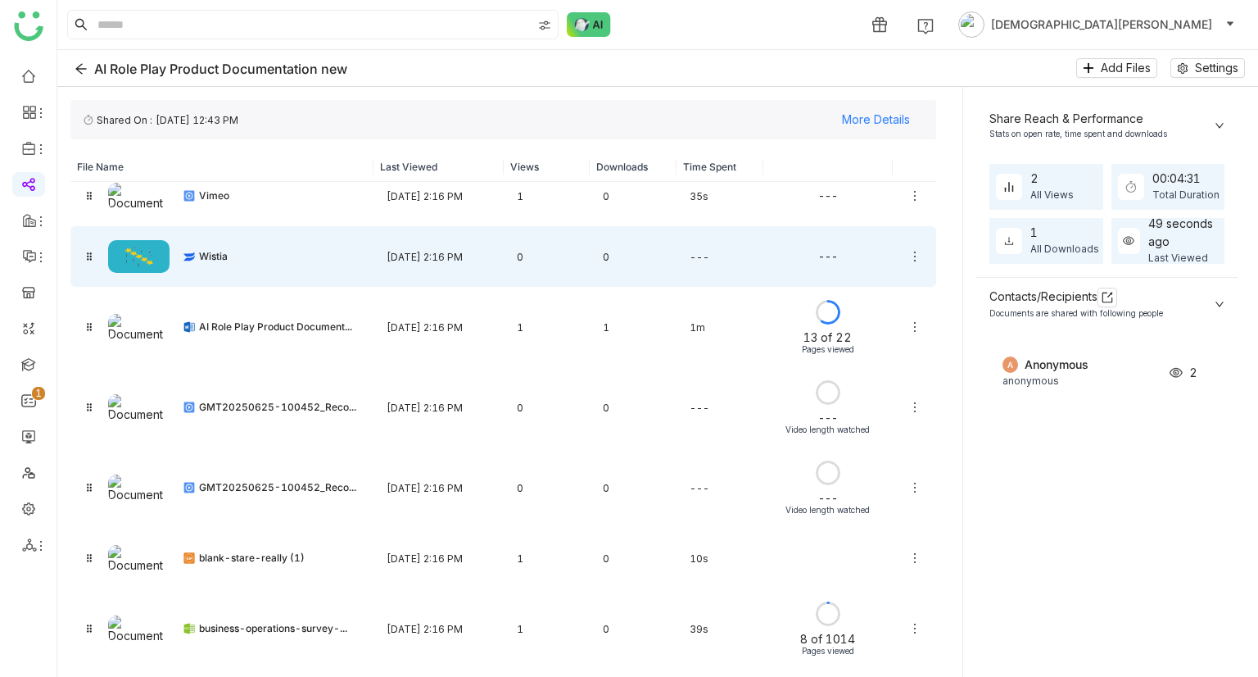
scroll to position [317, 0]
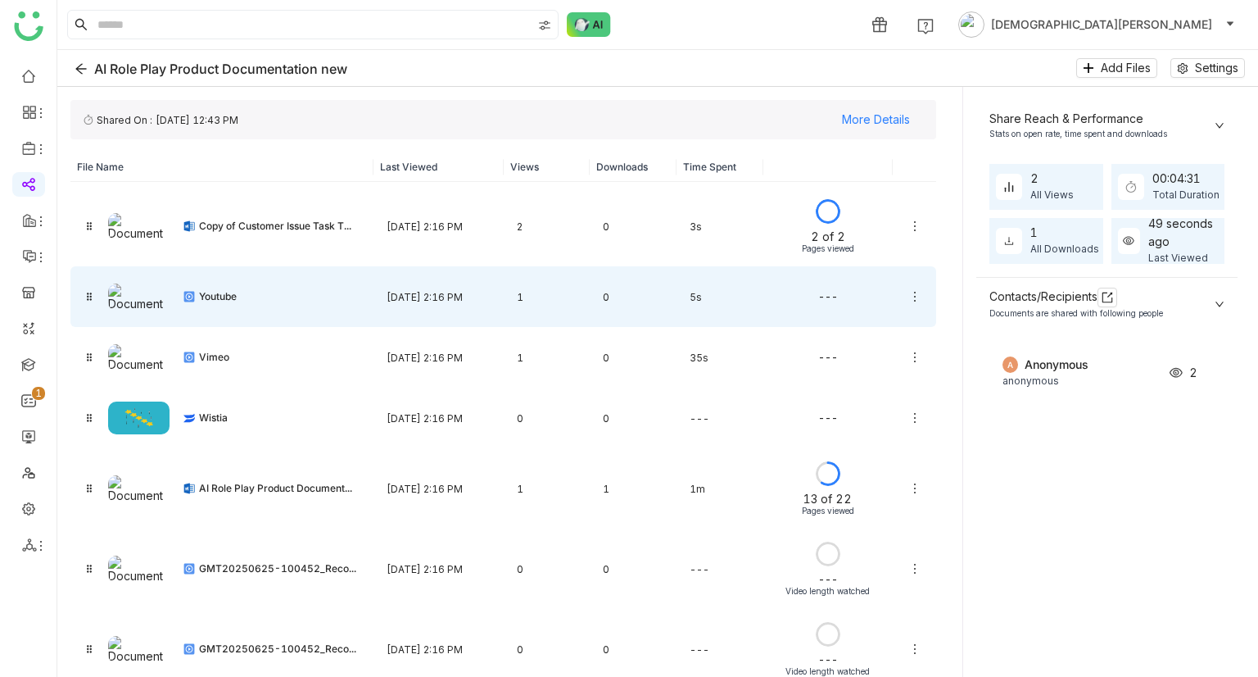
click at [504, 306] on div "1" at bounding box center [547, 297] width 87 height 39
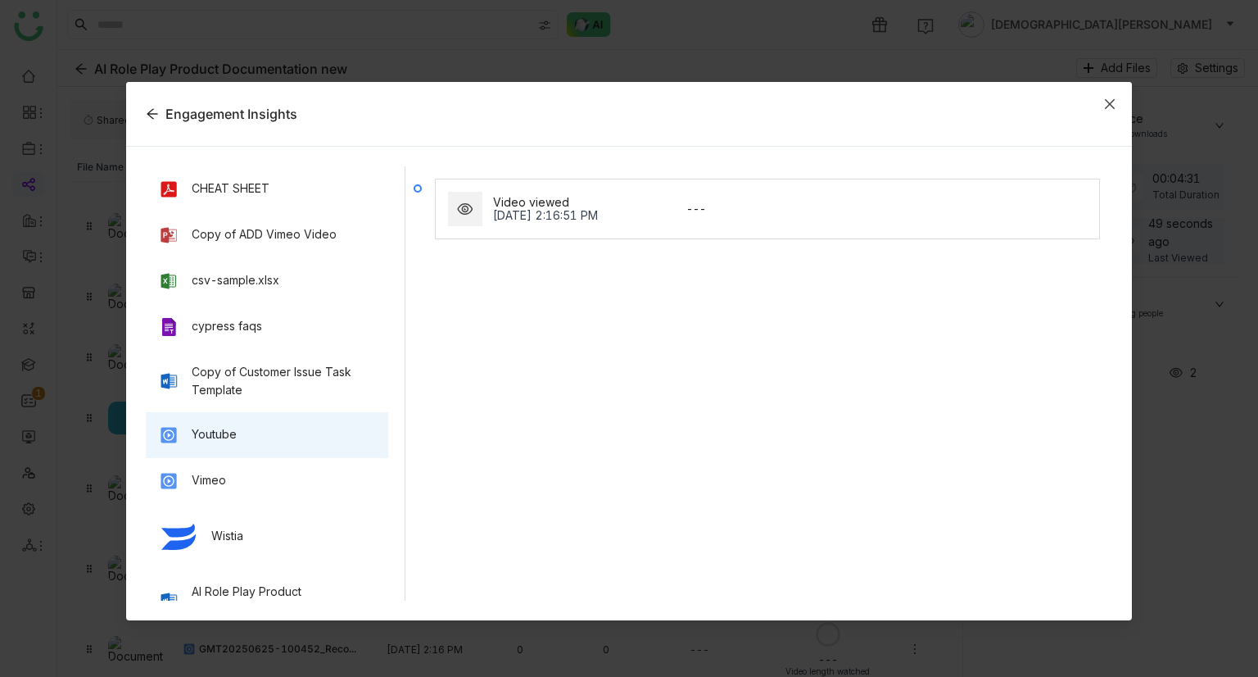
drag, startPoint x: 1111, startPoint y: 101, endPoint x: 527, endPoint y: 348, distance: 634.4
click at [527, 348] on div "Engagement Insights CHEAT SHEET Copy of ADD Vimeo Video csv-sample.xlsx cypress…" at bounding box center [629, 351] width 1007 height 538
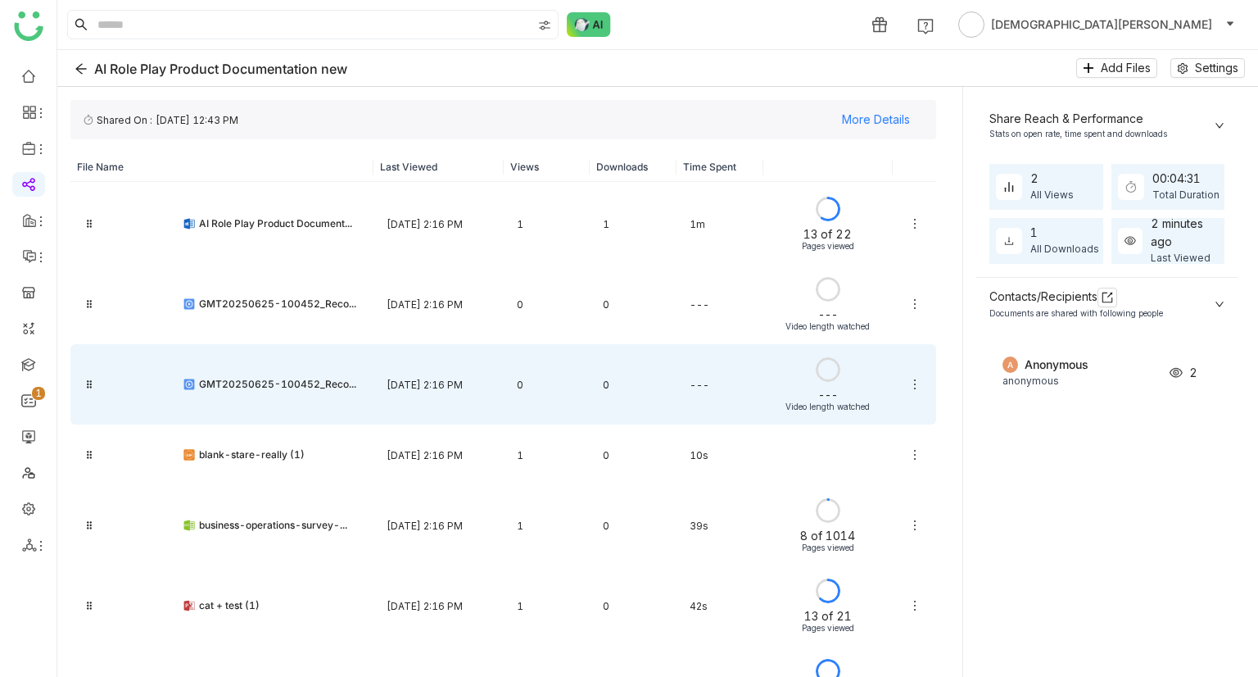
scroll to position [511, 0]
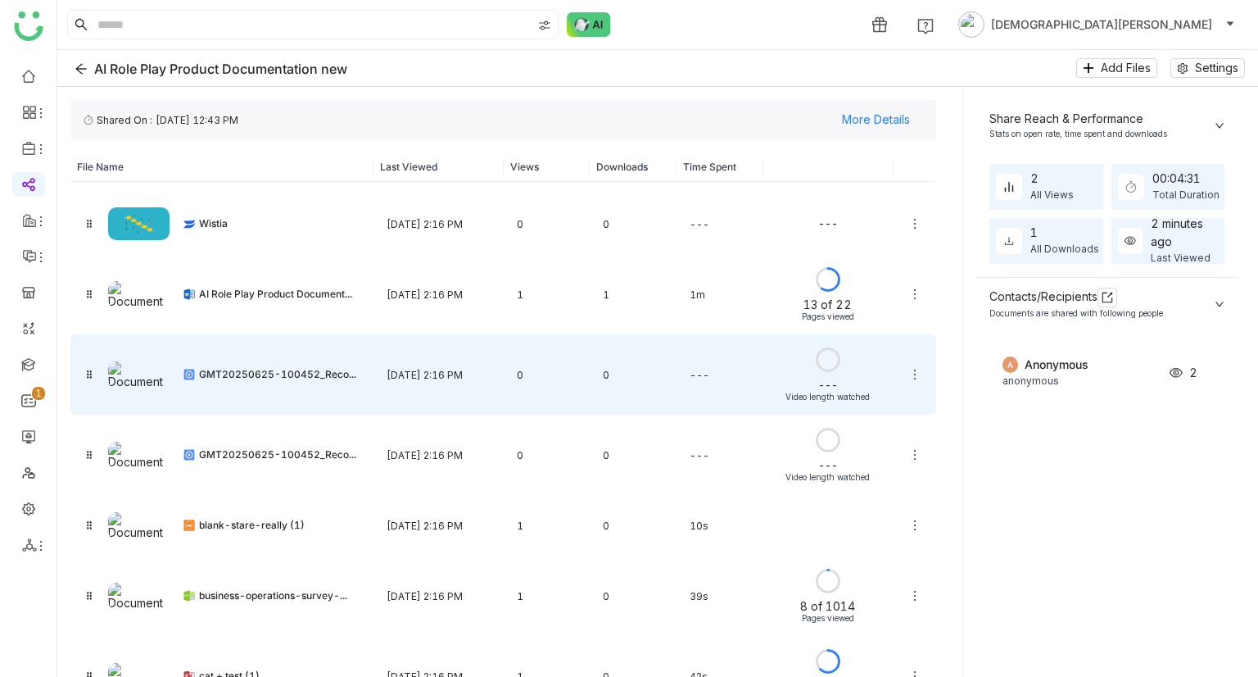
click at [355, 394] on div "GMT20250625-100452_Reco..." at bounding box center [221, 374] width 303 height 61
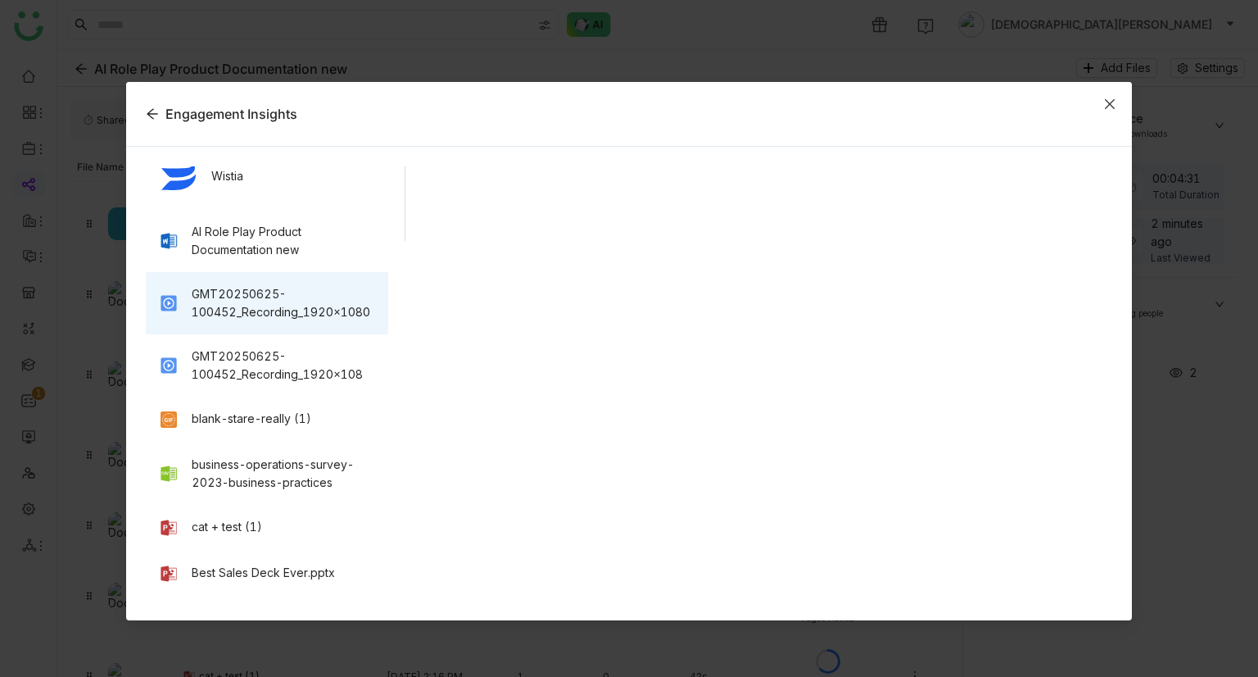
scroll to position [359, 0]
click at [1119, 103] on span "Close" at bounding box center [1110, 104] width 44 height 44
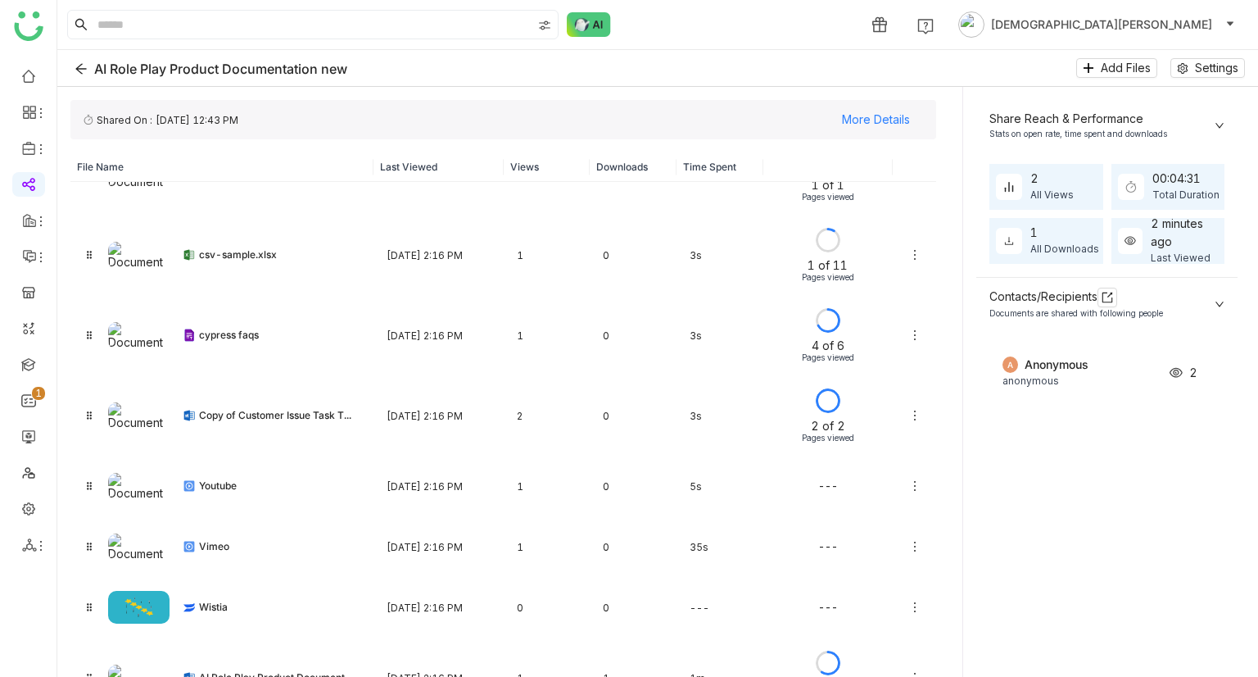
scroll to position [128, 0]
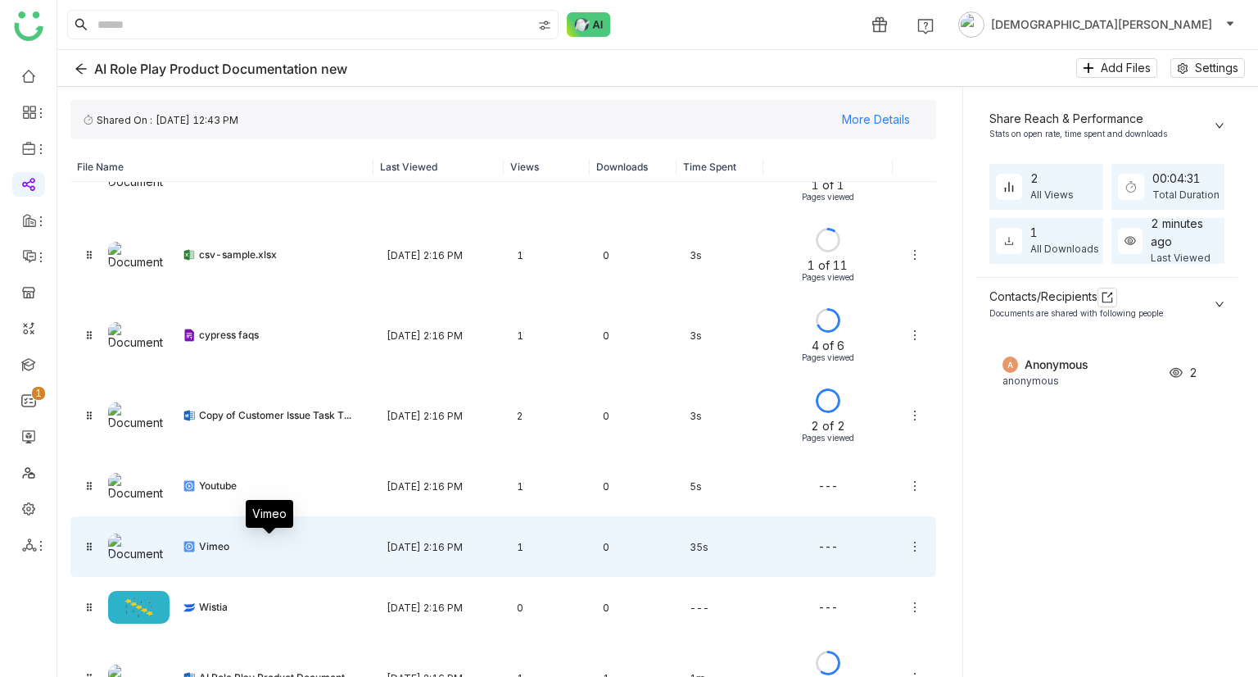
drag, startPoint x: 349, startPoint y: 542, endPoint x: 252, endPoint y: 545, distance: 96.7
click at [252, 545] on div "Vimeo" at bounding box center [279, 546] width 161 height 13
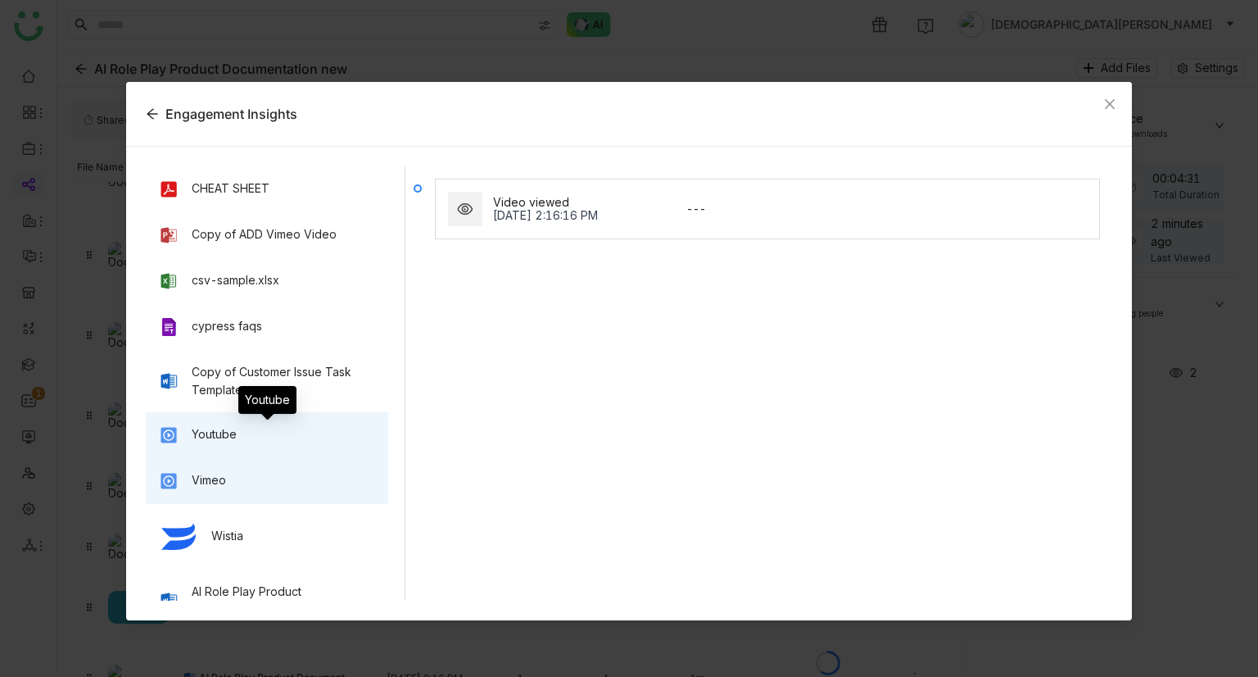
click at [234, 433] on div "Youtube" at bounding box center [214, 434] width 45 height 18
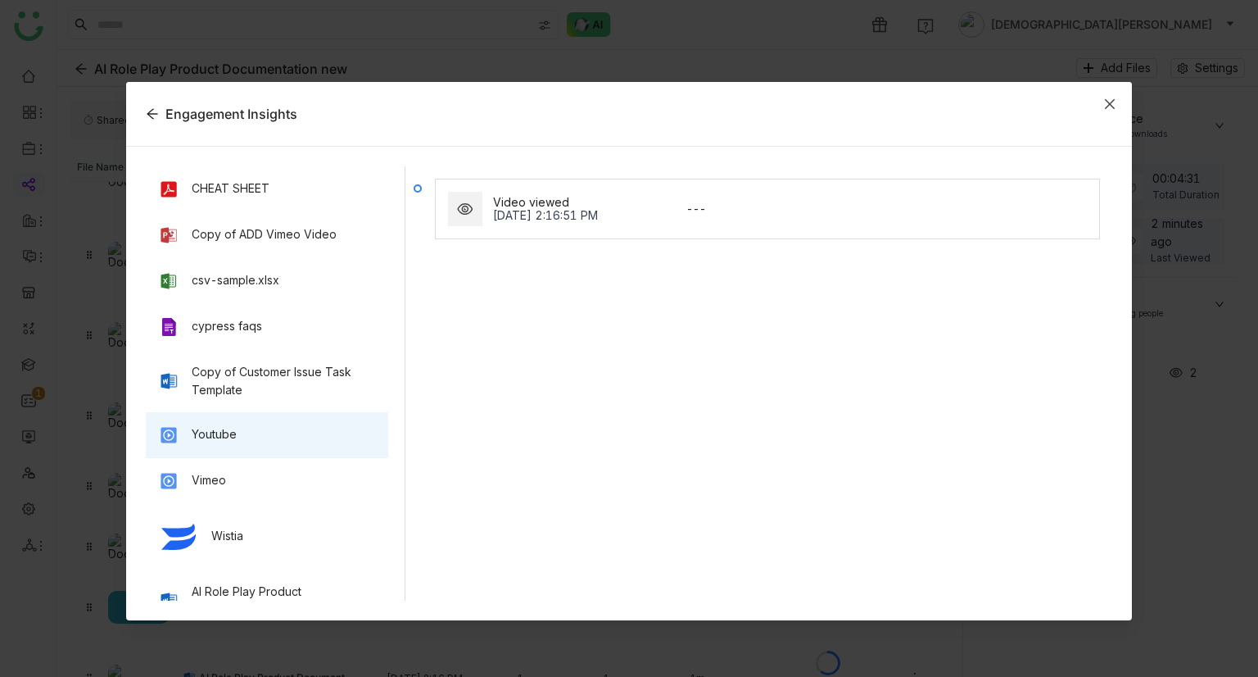
click at [1104, 102] on icon "Close" at bounding box center [1110, 103] width 13 height 13
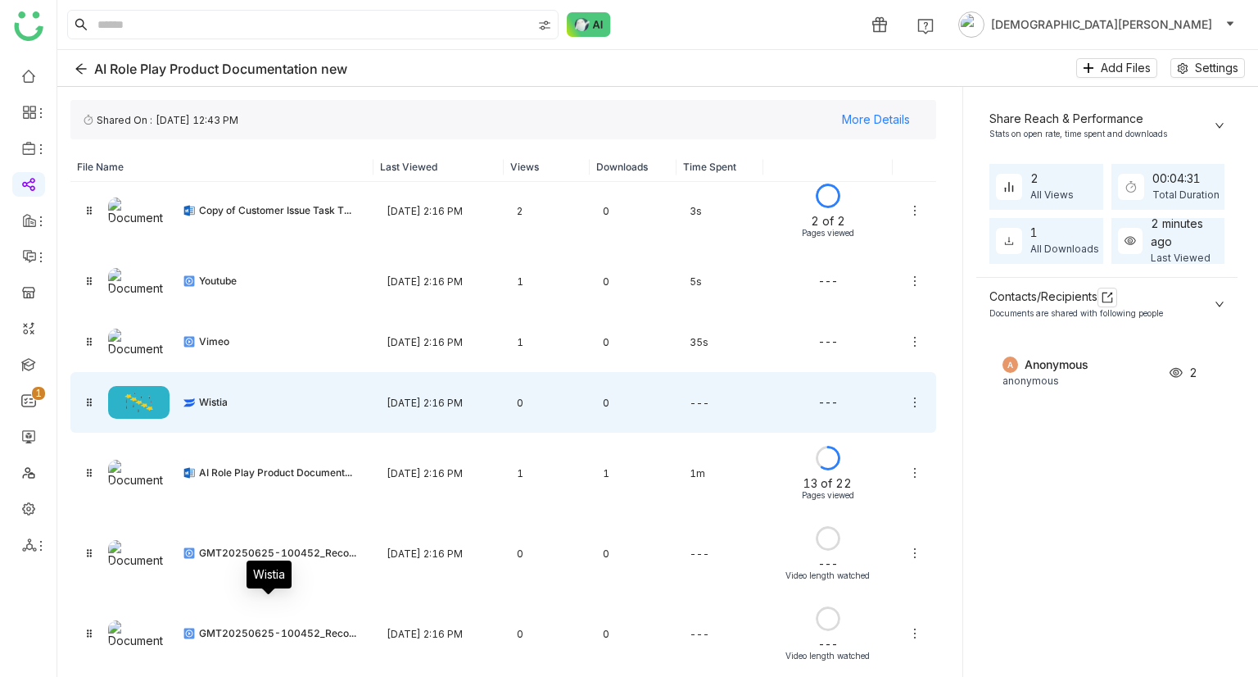
scroll to position [334, 0]
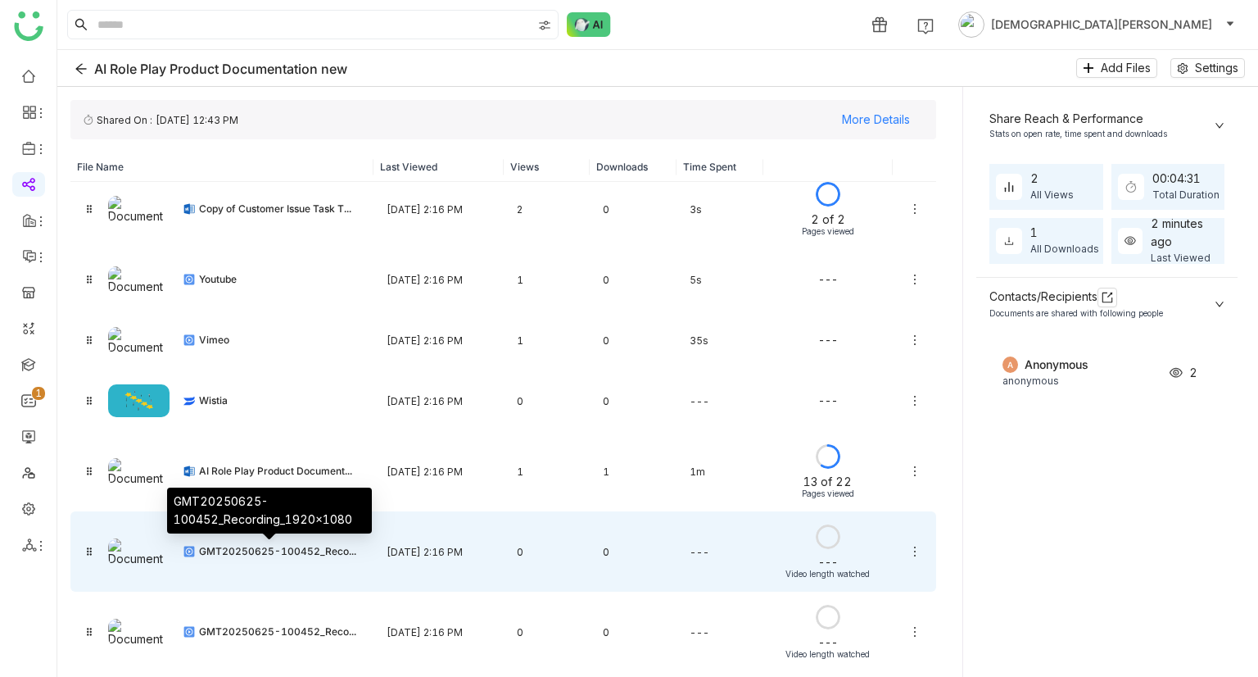
click at [288, 556] on div "GMT20250625-100452_Reco..." at bounding box center [279, 551] width 161 height 13
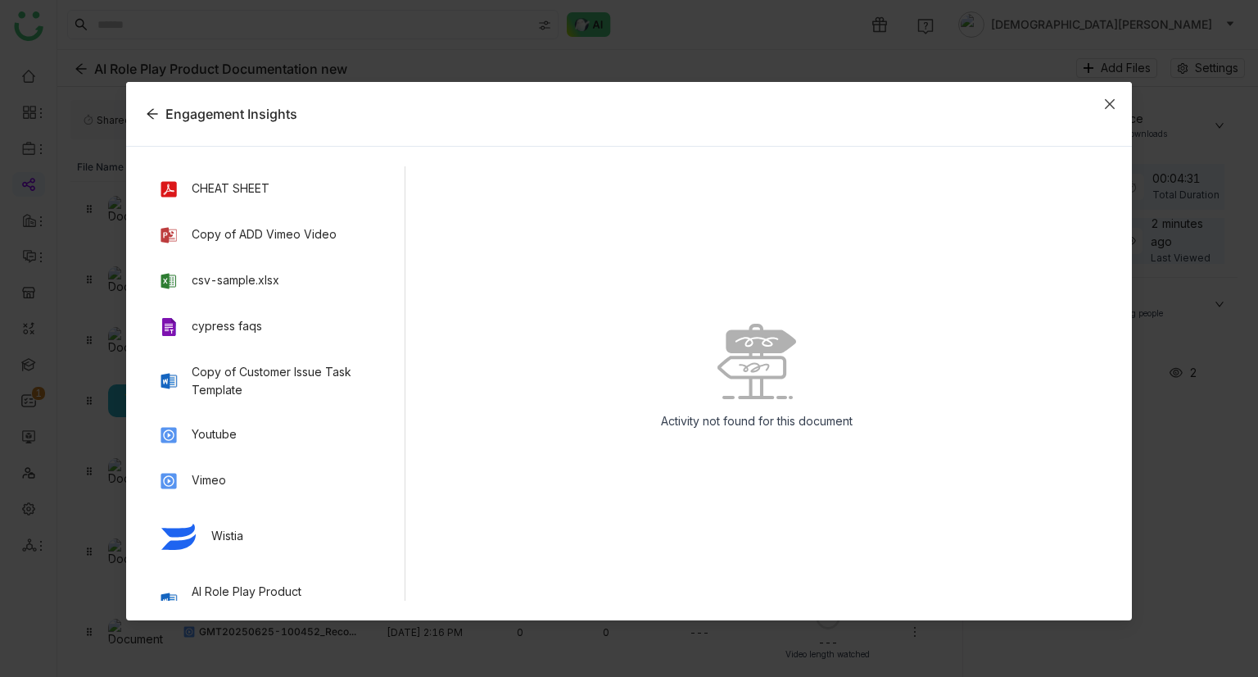
click at [1108, 112] on span "Close" at bounding box center [1110, 104] width 44 height 44
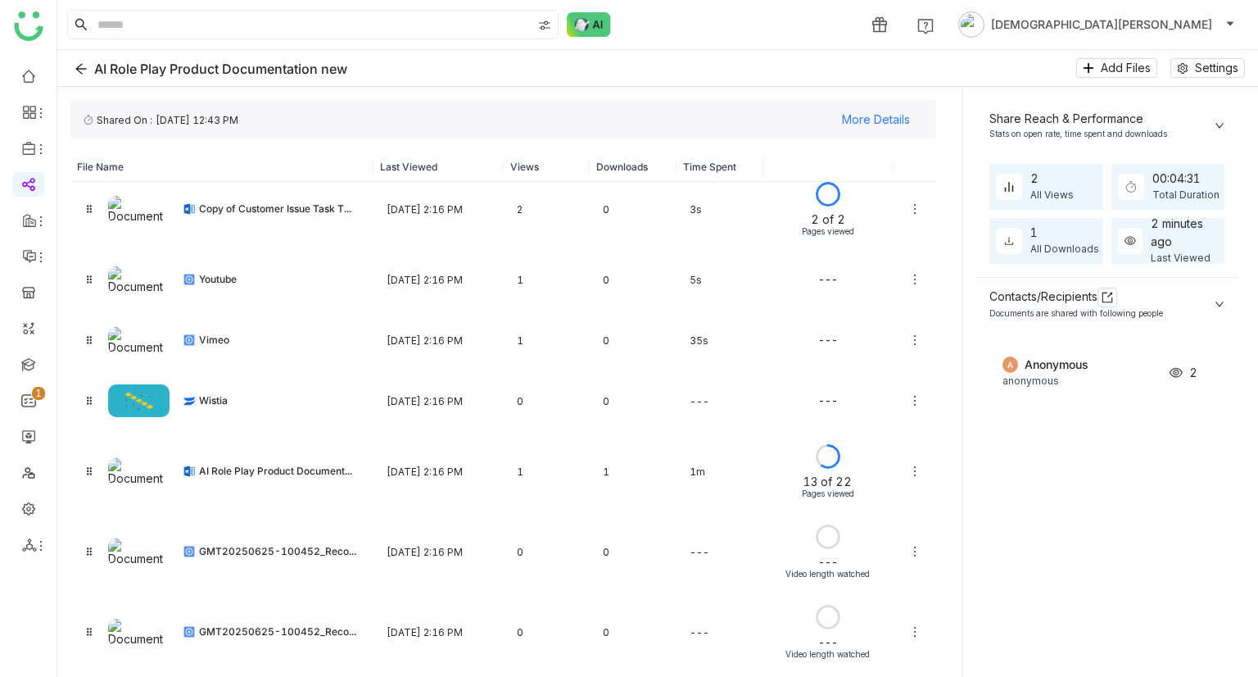
click at [996, 525] on nz-collapse "Share Reach & Performance Stats on open rate, time spent and downloads 2 All Vi…" at bounding box center [1107, 388] width 261 height 577
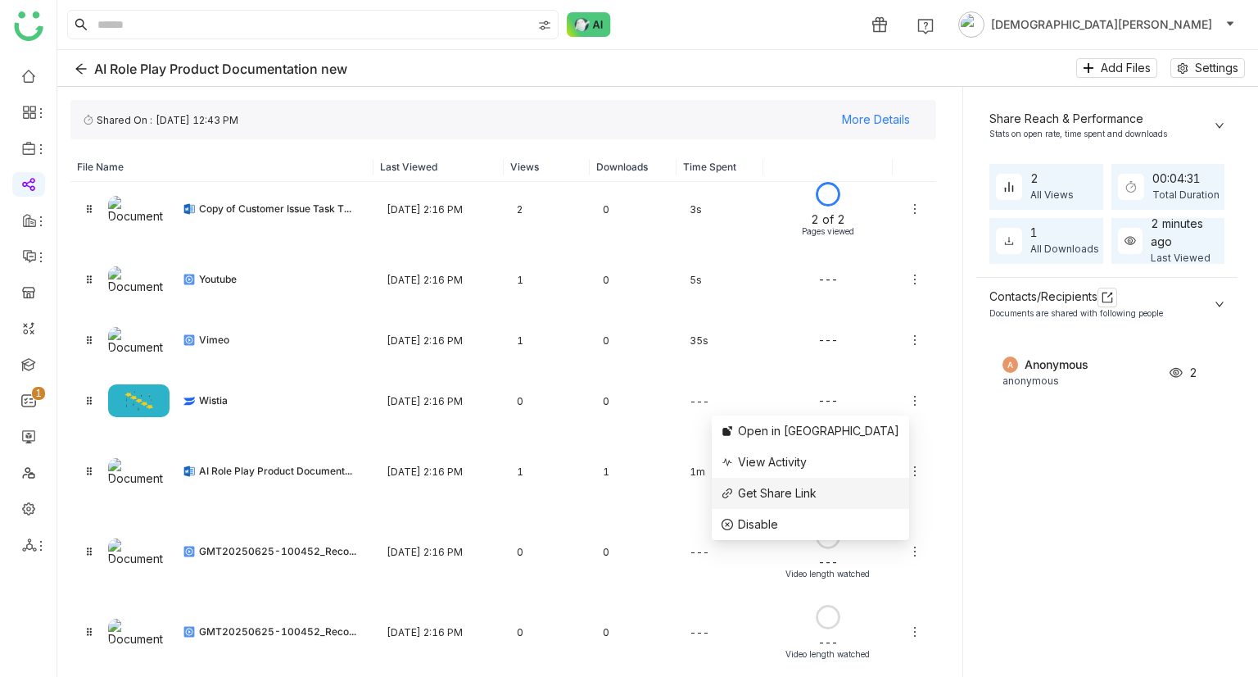
click at [817, 494] on span "Get Share Link" at bounding box center [777, 493] width 79 height 14
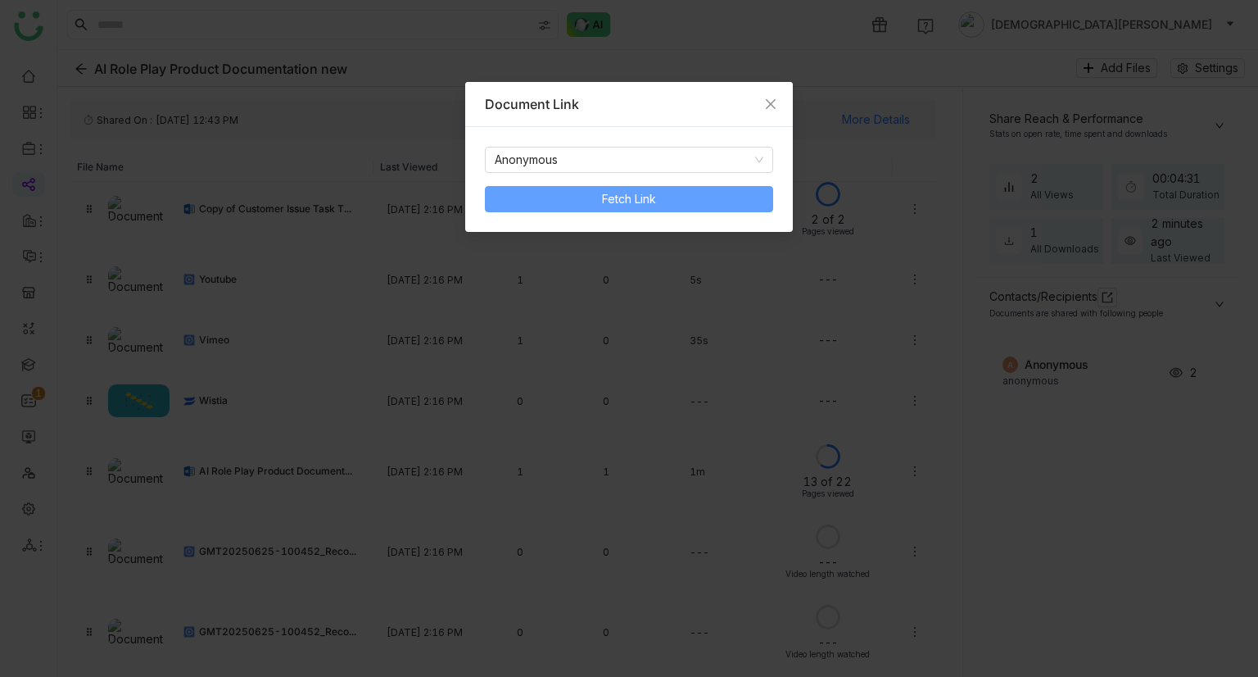
click at [646, 202] on span "Fetch Link" at bounding box center [629, 199] width 54 height 18
click at [585, 206] on span "Copy Link" at bounding box center [564, 199] width 54 height 18
click at [777, 93] on span "Close" at bounding box center [771, 104] width 44 height 44
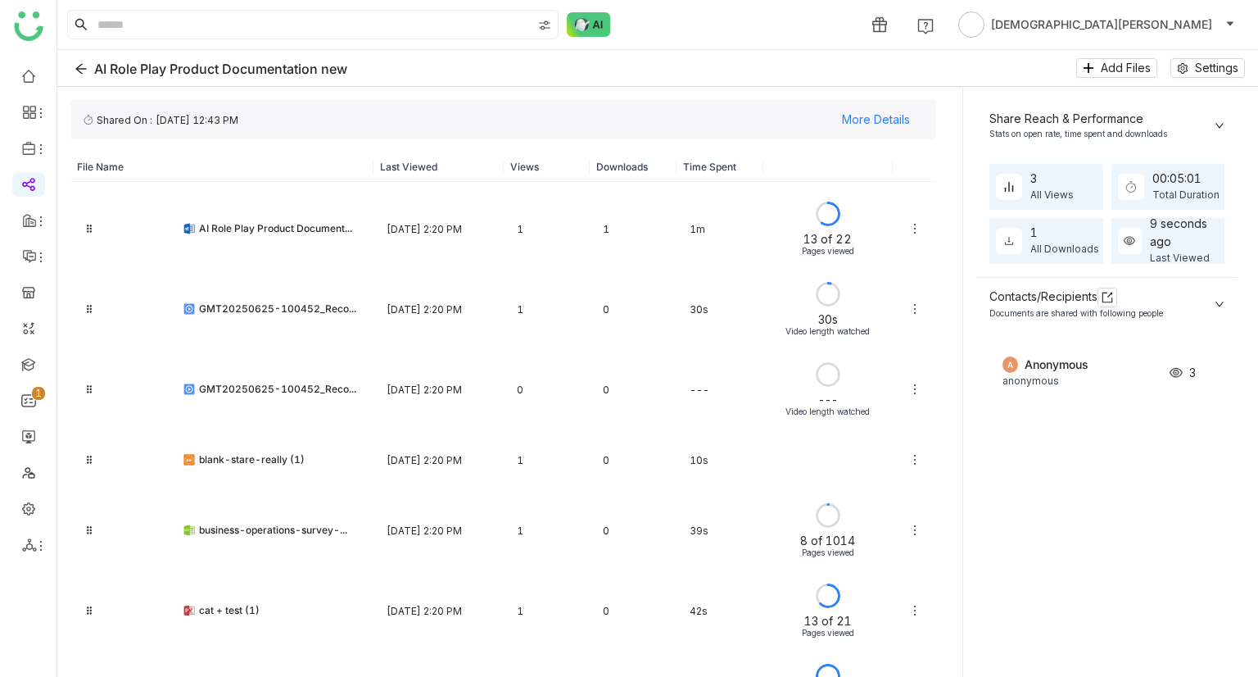
scroll to position [544, 0]
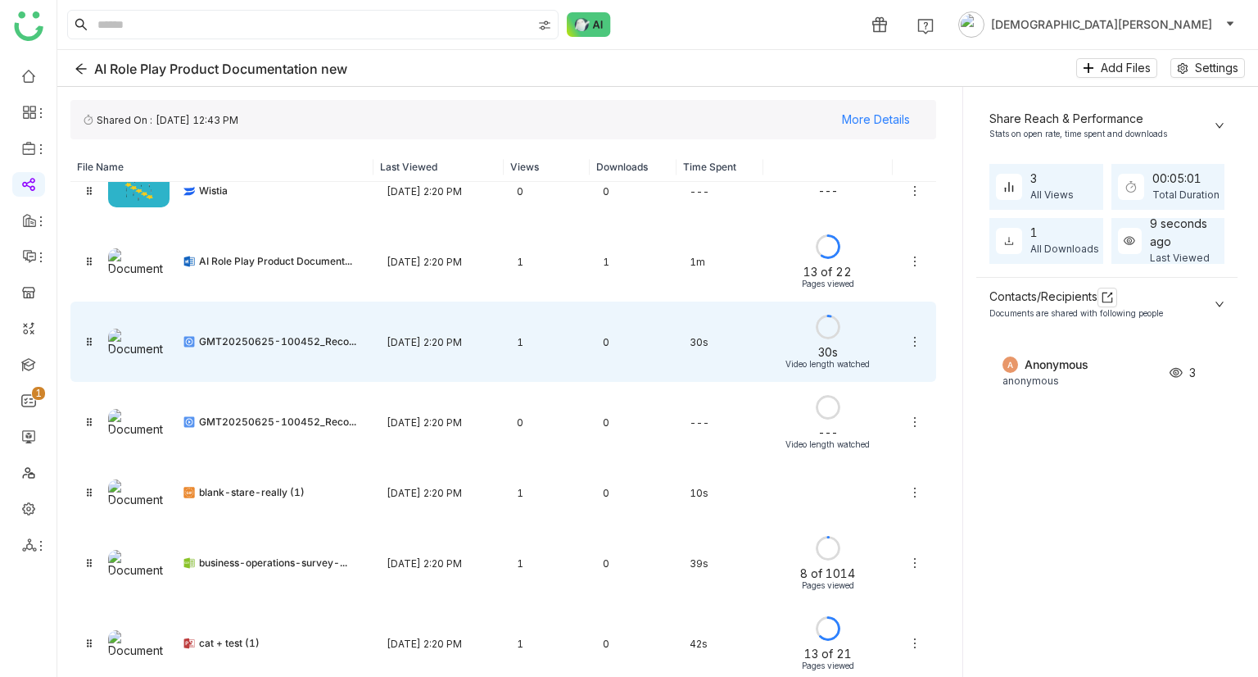
click at [339, 328] on div "GMT20250625-100452_Reco..." at bounding box center [221, 341] width 303 height 61
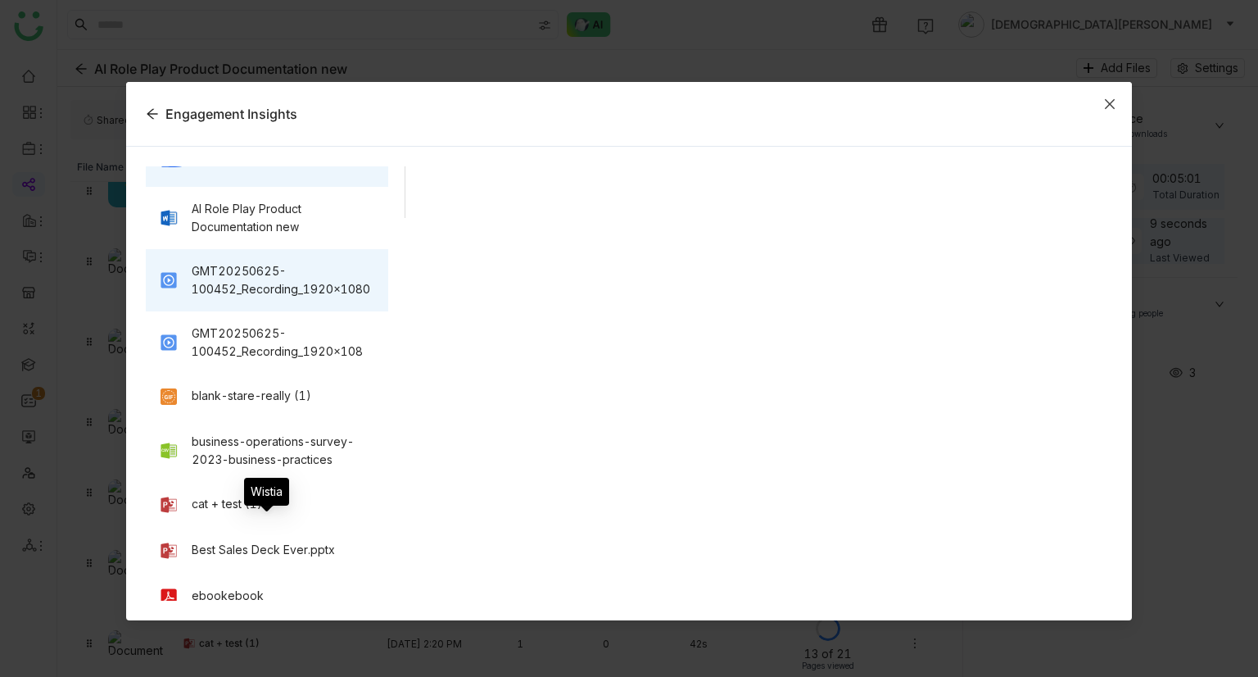
scroll to position [493, 0]
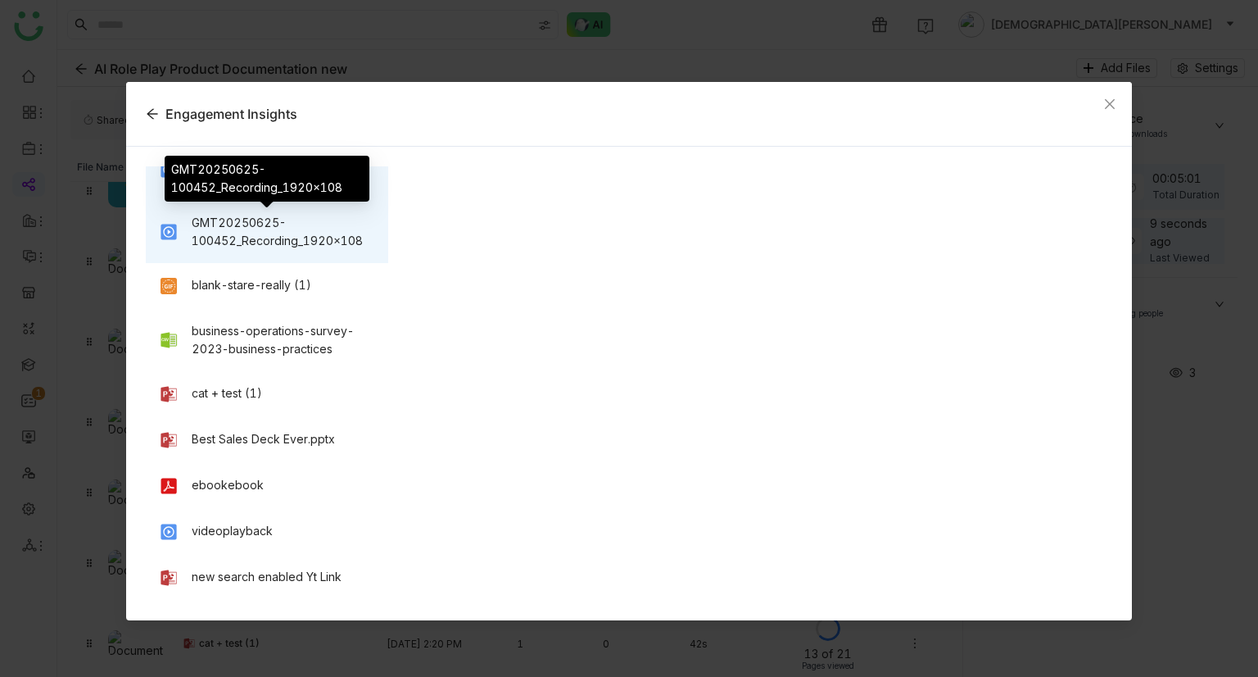
click at [276, 245] on div "GMT20250625-100452_Recording_1920x108" at bounding box center [284, 232] width 184 height 36
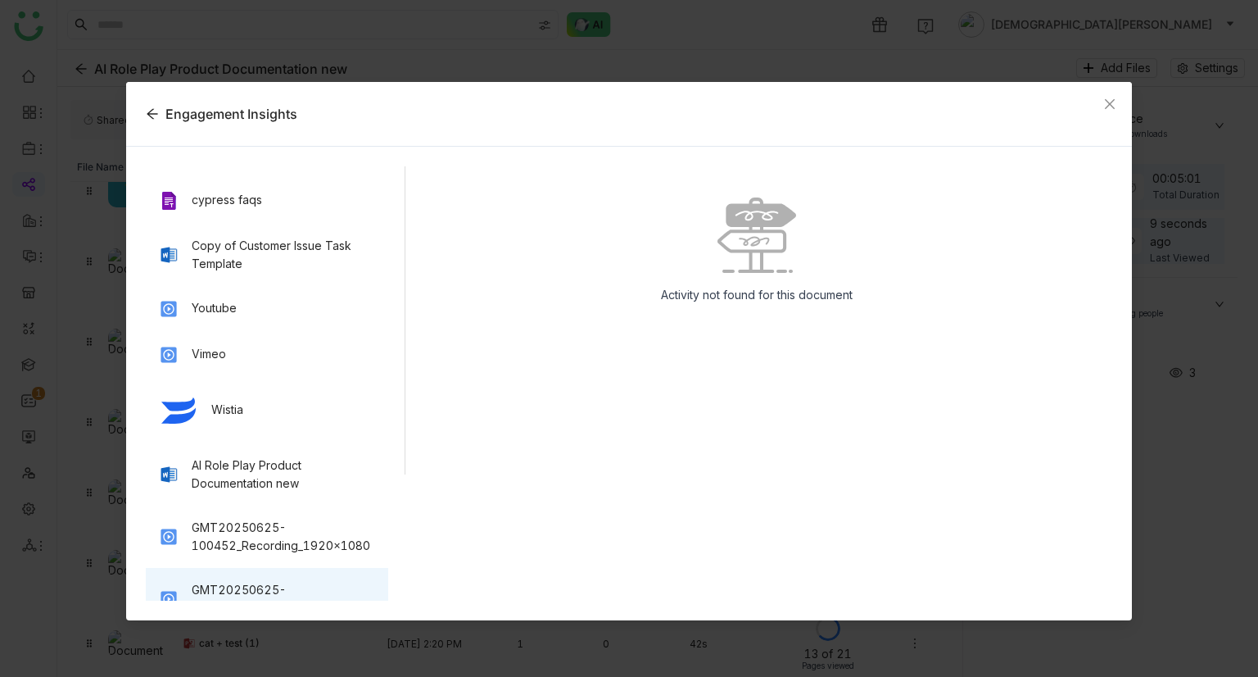
scroll to position [0, 0]
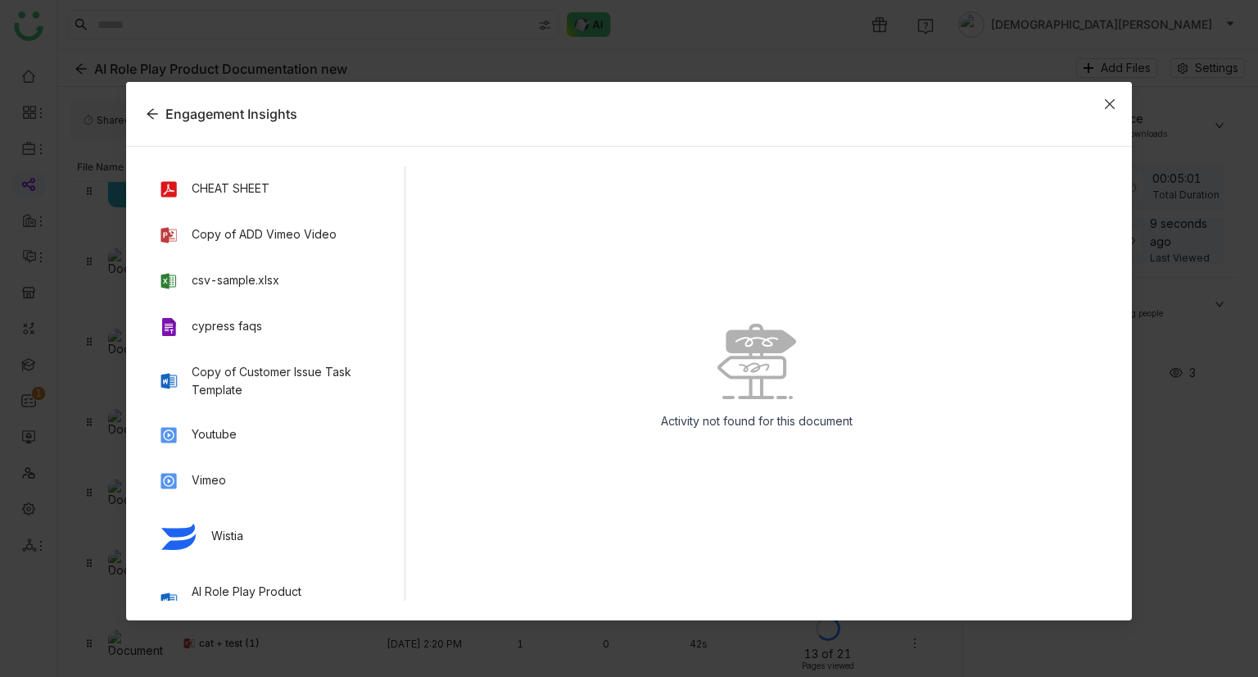
click at [1111, 114] on span "Close" at bounding box center [1110, 104] width 44 height 44
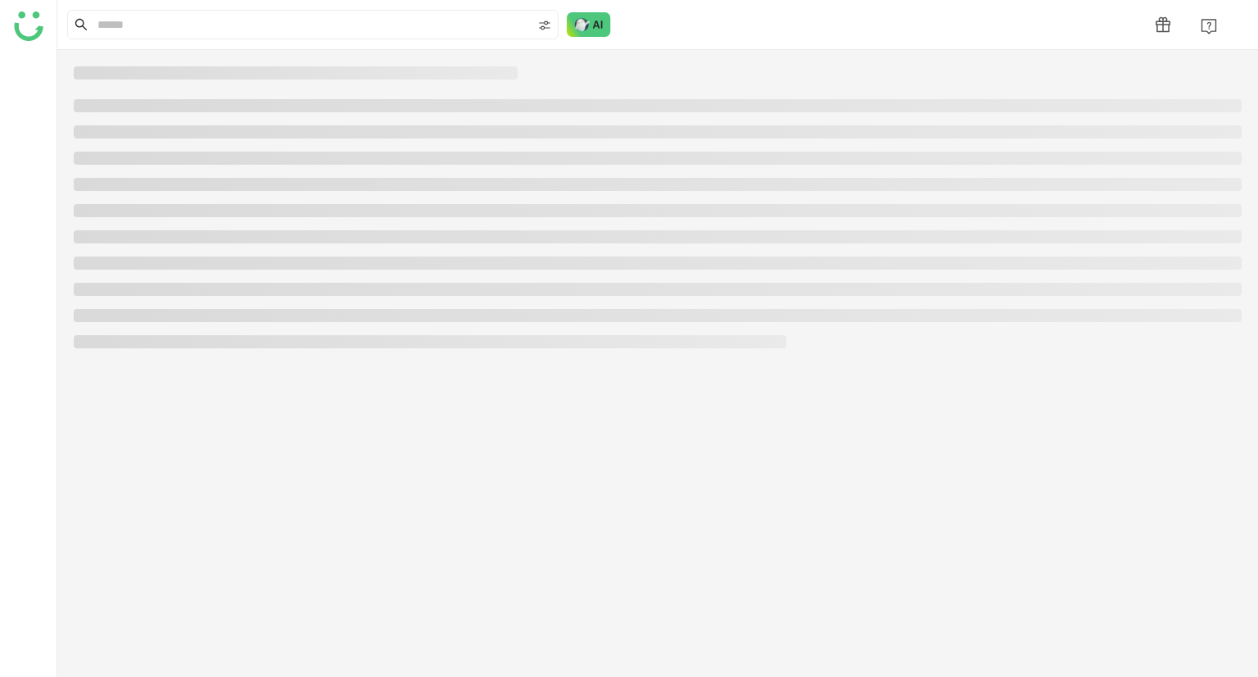
click at [692, 93] on div at bounding box center [658, 211] width 1168 height 290
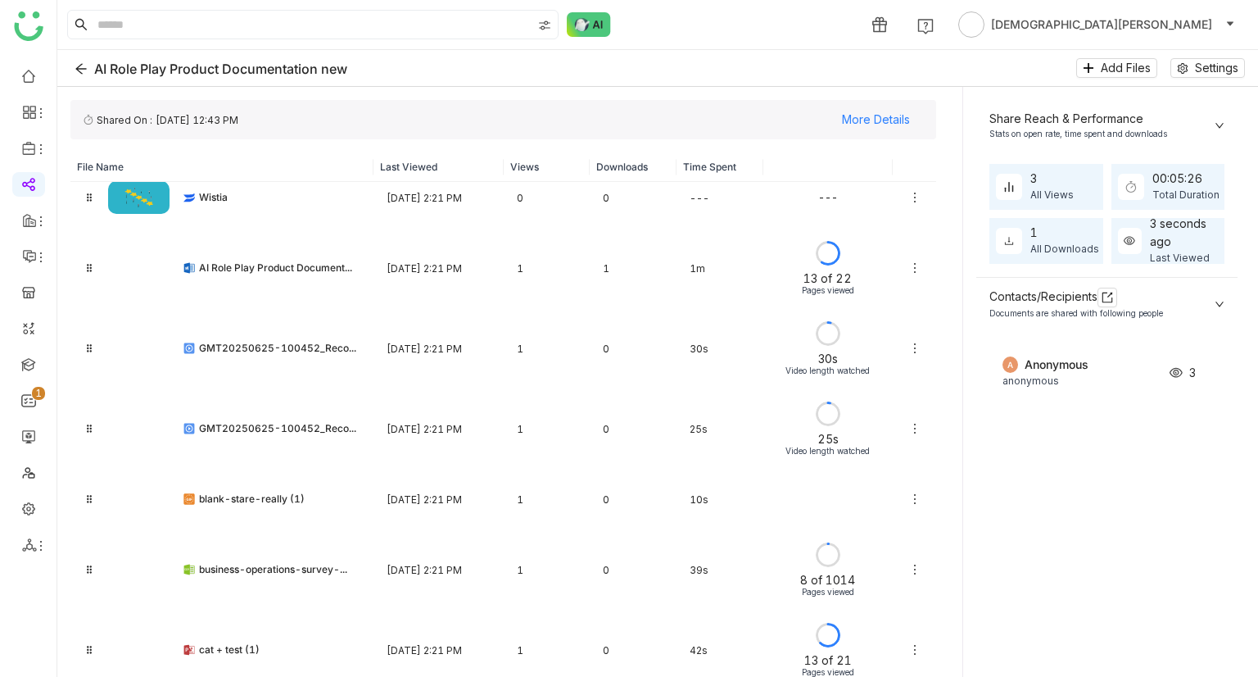
scroll to position [583, 0]
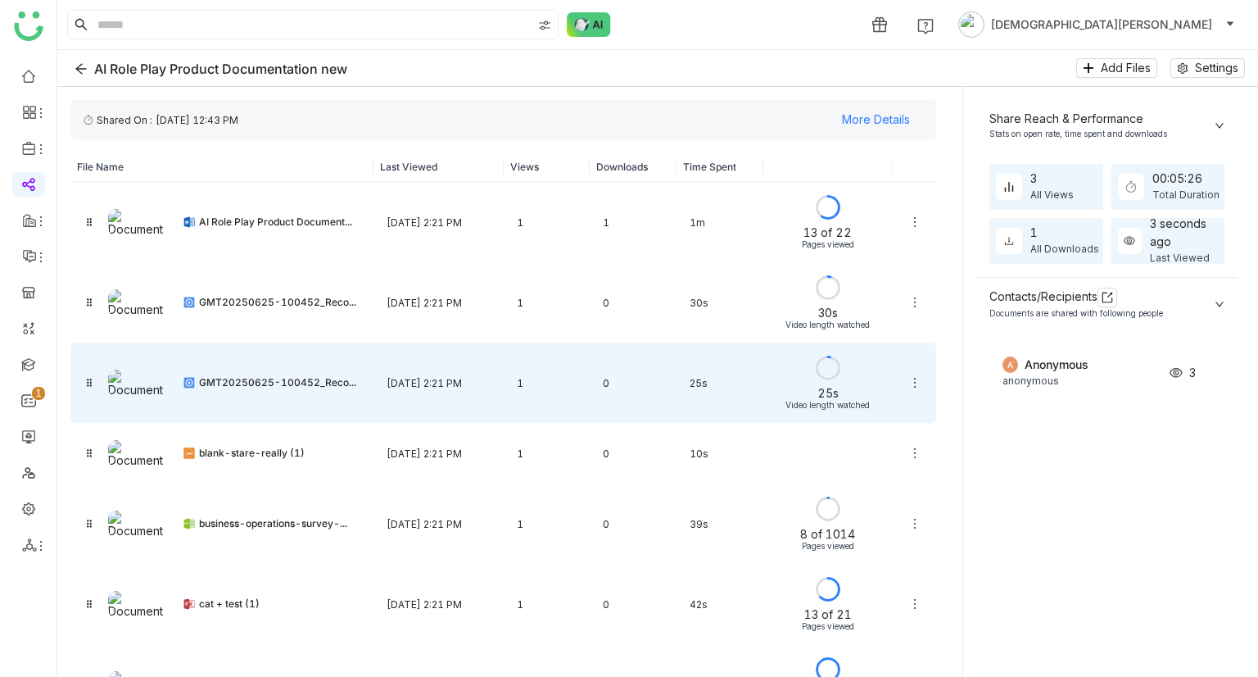
click at [525, 376] on div "1" at bounding box center [547, 383] width 87 height 39
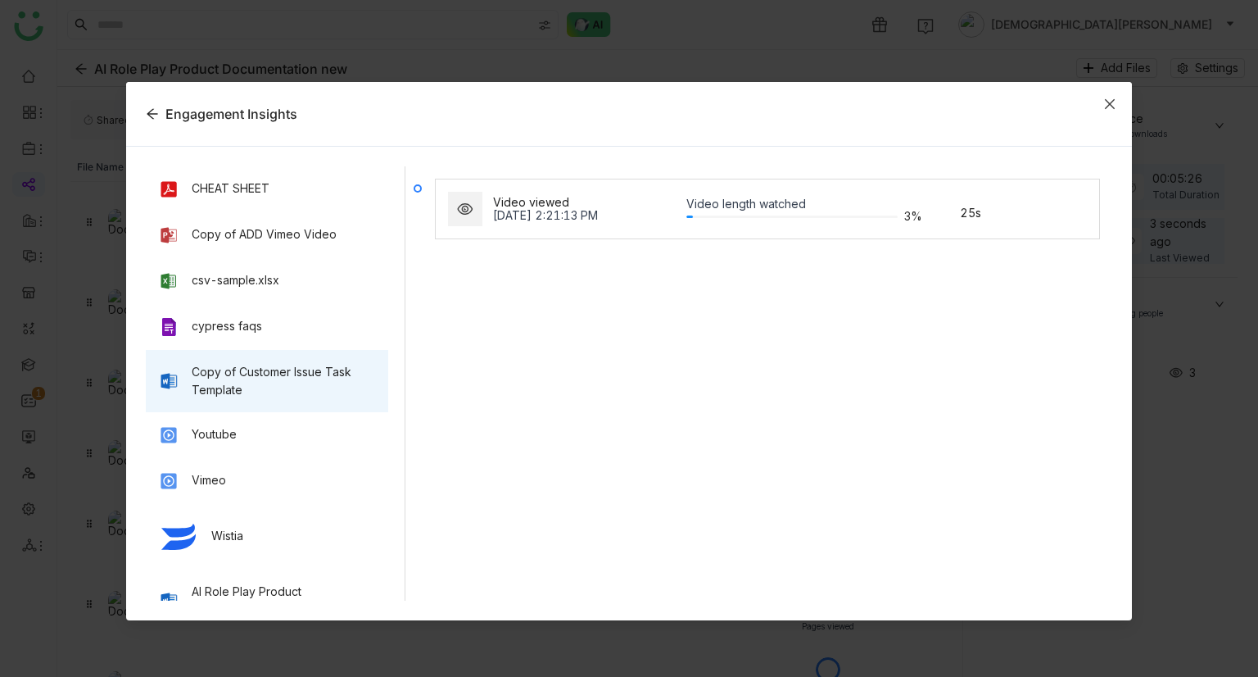
scroll to position [493, 0]
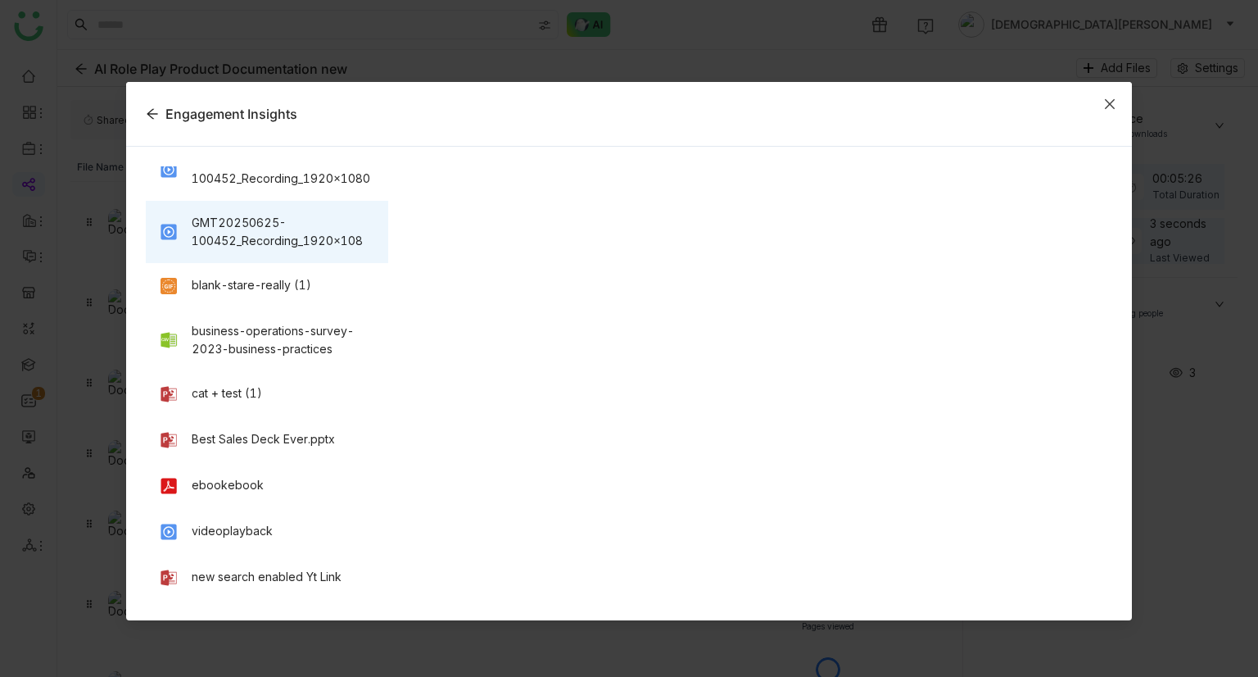
click at [1117, 112] on span "Close" at bounding box center [1110, 104] width 44 height 44
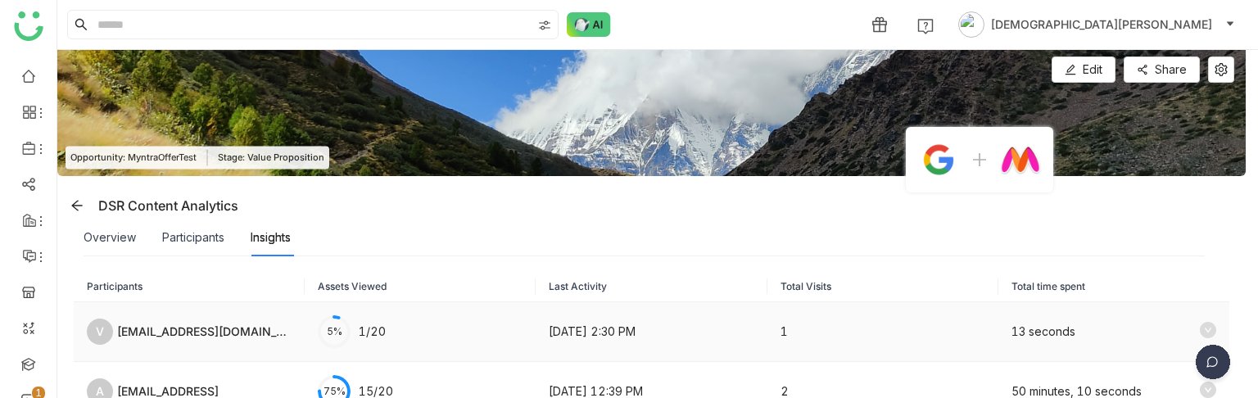
click at [1200, 324] on icon at bounding box center [1208, 330] width 16 height 16
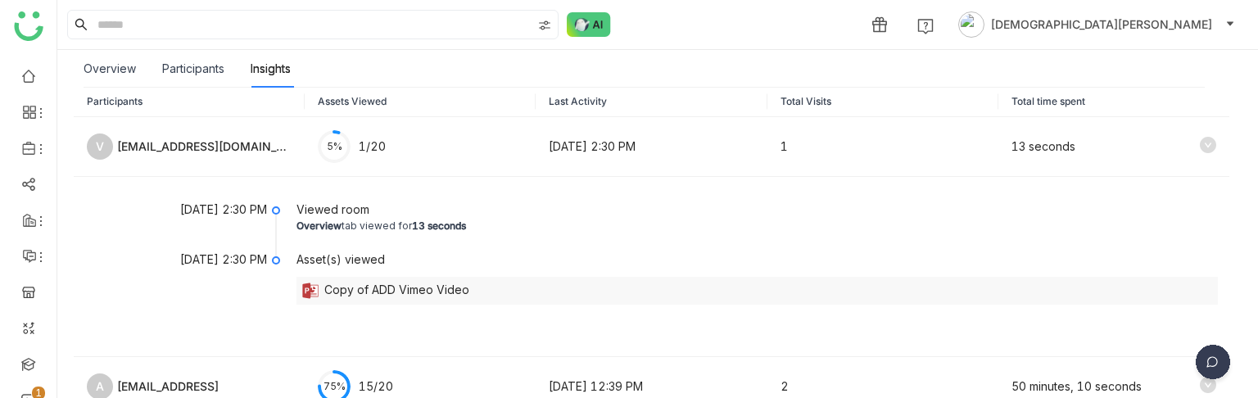
scroll to position [186, 0]
click at [402, 286] on div "Copy of ADD Vimeo Video" at bounding box center [396, 290] width 145 height 20
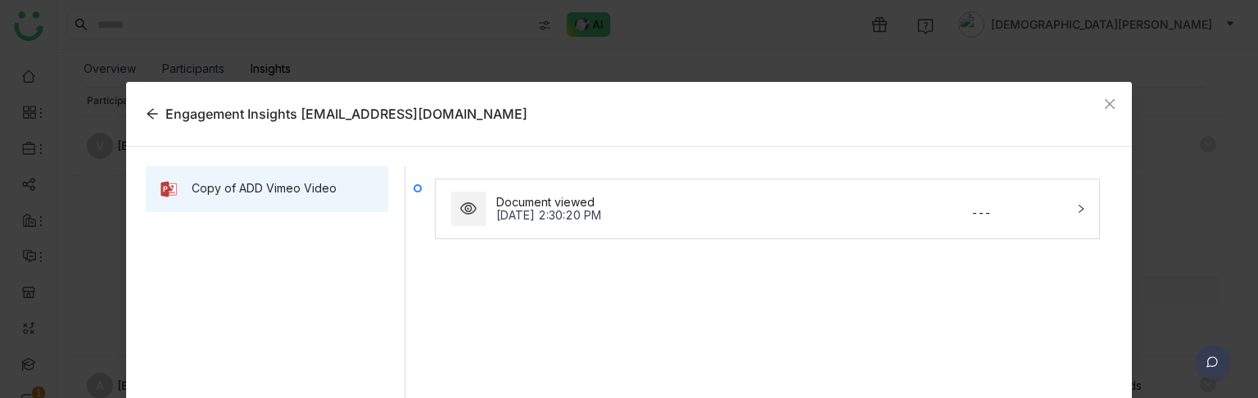
click at [694, 174] on div "Document viewed Oct 9, 2025, 2:30:20 PM ---" at bounding box center [757, 285] width 687 height 239
click at [1104, 103] on icon "Close" at bounding box center [1110, 103] width 13 height 13
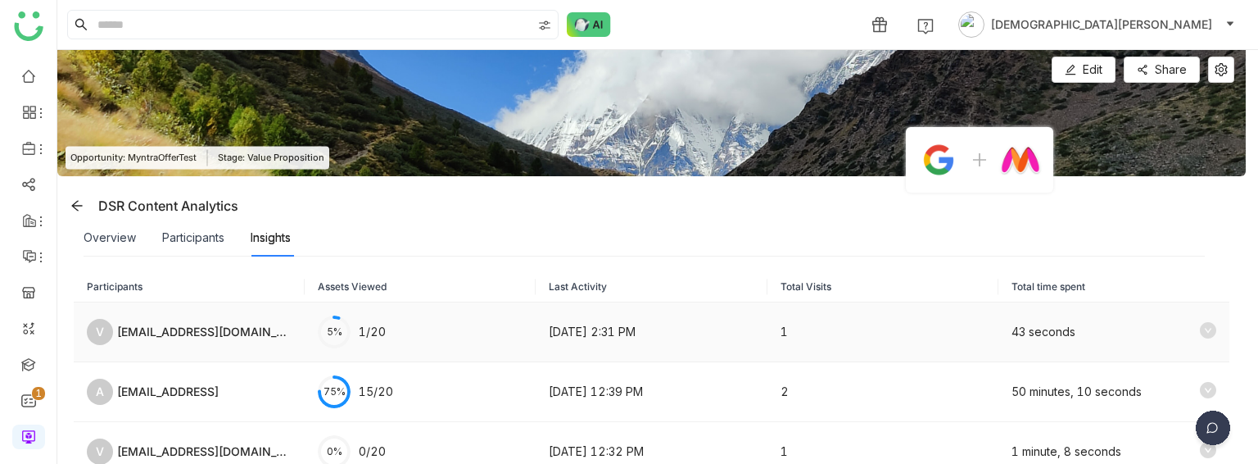
click at [1200, 329] on icon at bounding box center [1208, 330] width 16 height 16
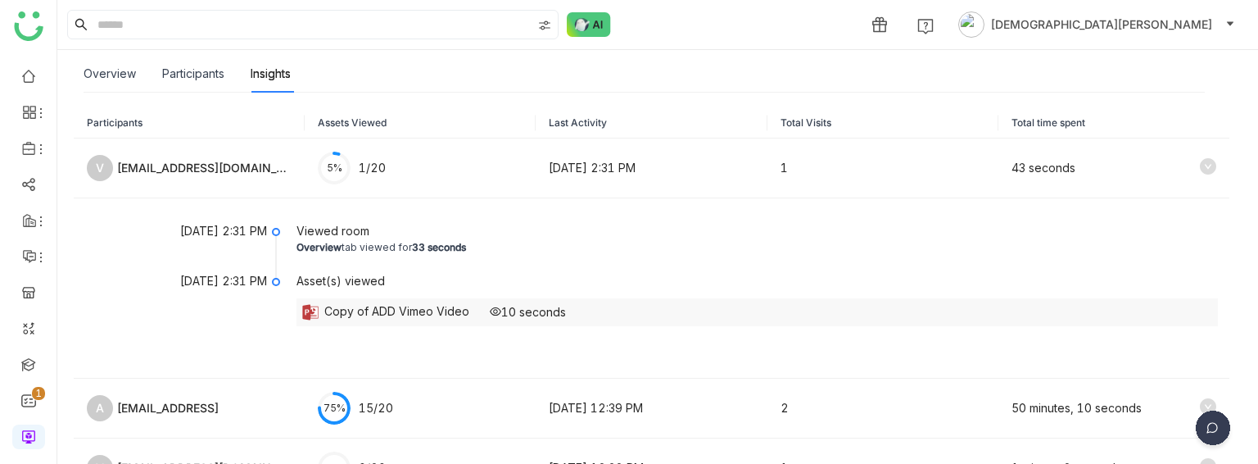
scroll to position [167, 0]
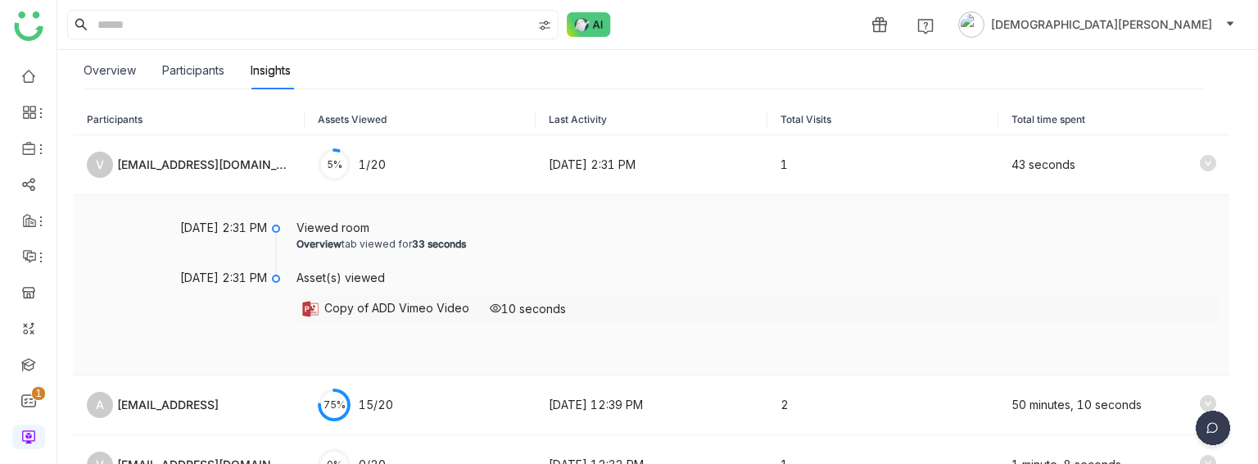
click at [456, 305] on div "Copy of ADD Vimeo Video" at bounding box center [396, 309] width 145 height 20
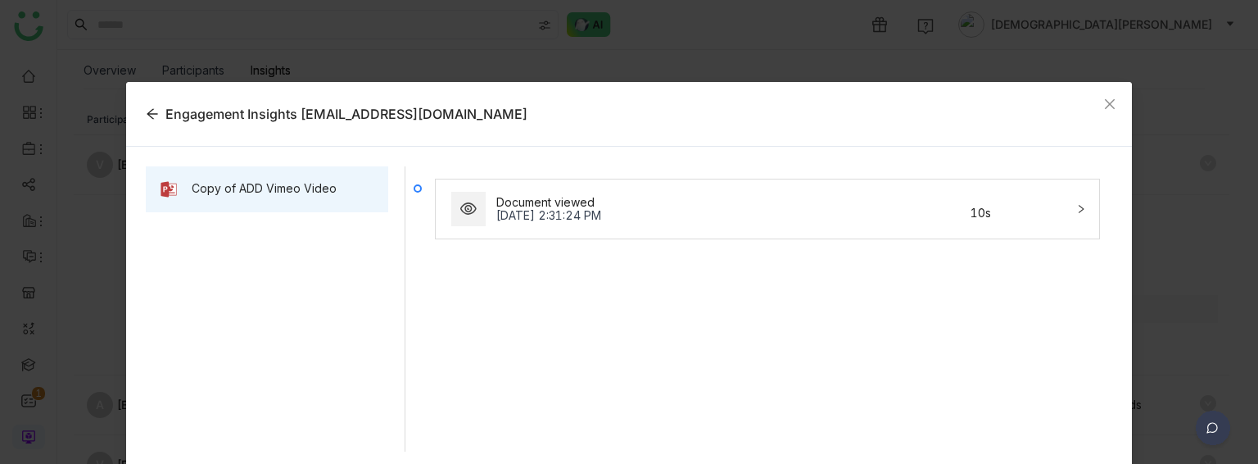
click at [1039, 217] on div "Document viewed [DATE] 2:31:24 PM 10s" at bounding box center [758, 208] width 618 height 39
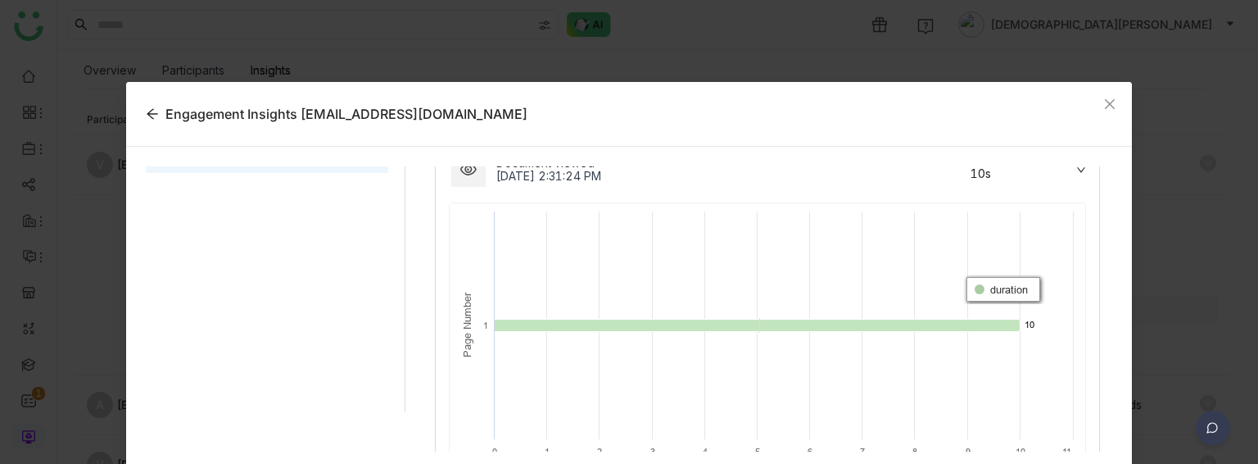
scroll to position [52, 0]
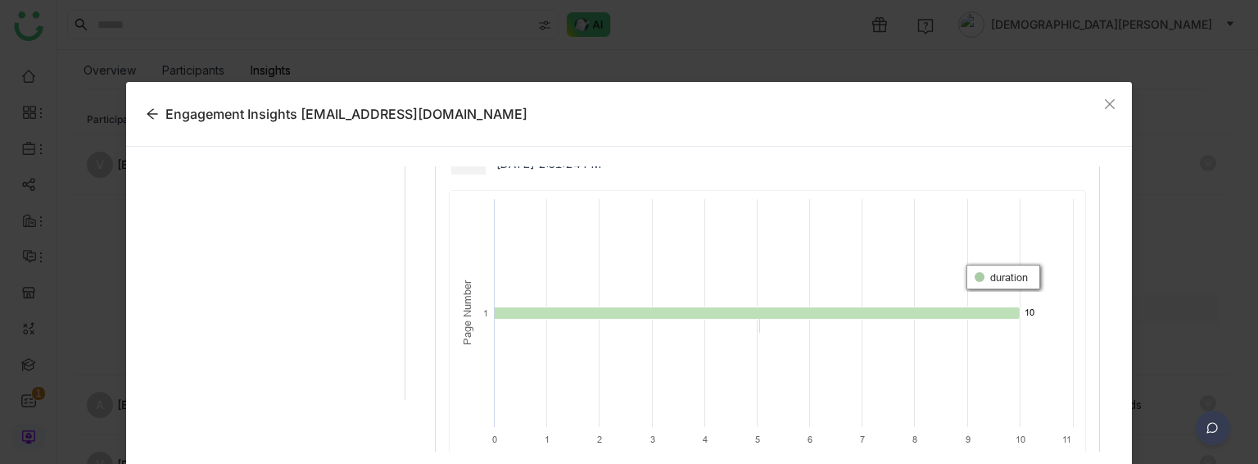
click at [833, 371] on rect at bounding box center [766, 334] width 632 height 287
click at [1104, 109] on icon "Close" at bounding box center [1110, 103] width 13 height 13
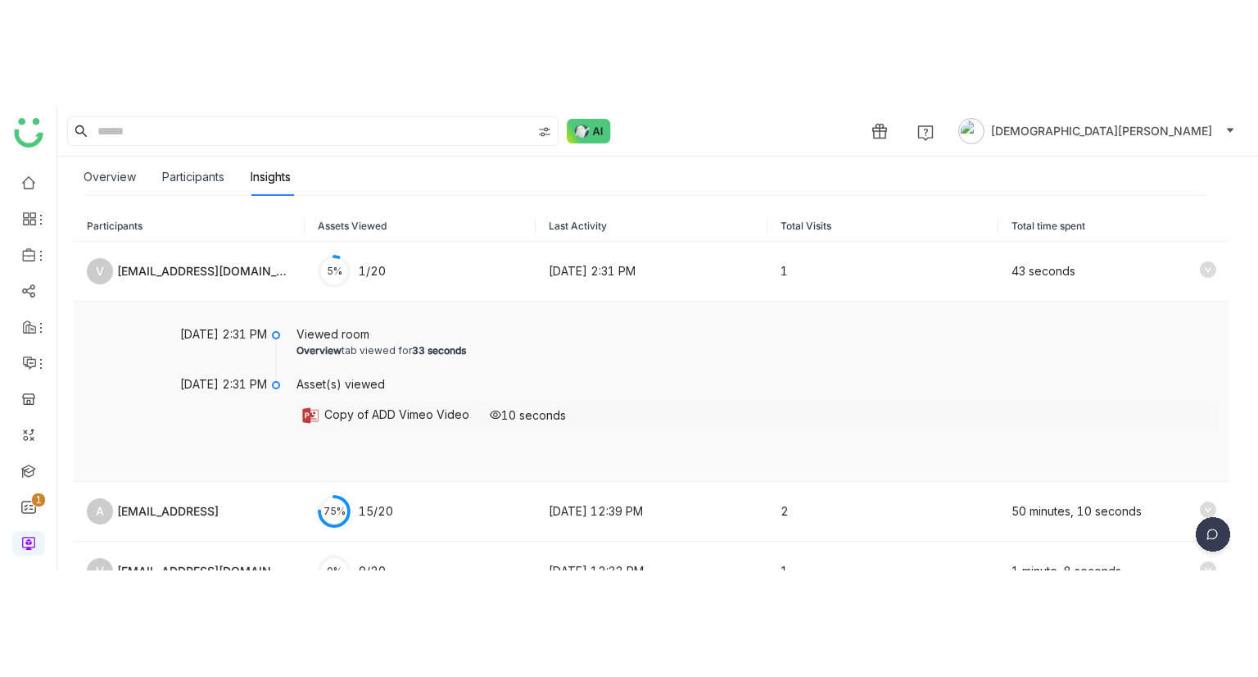
scroll to position [0, 0]
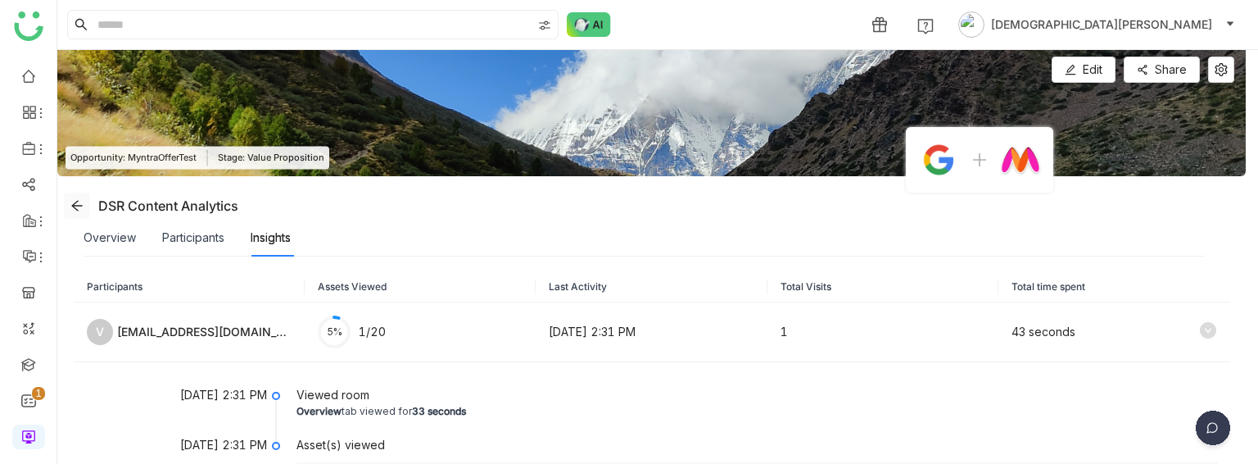
click at [76, 204] on icon at bounding box center [76, 205] width 13 height 13
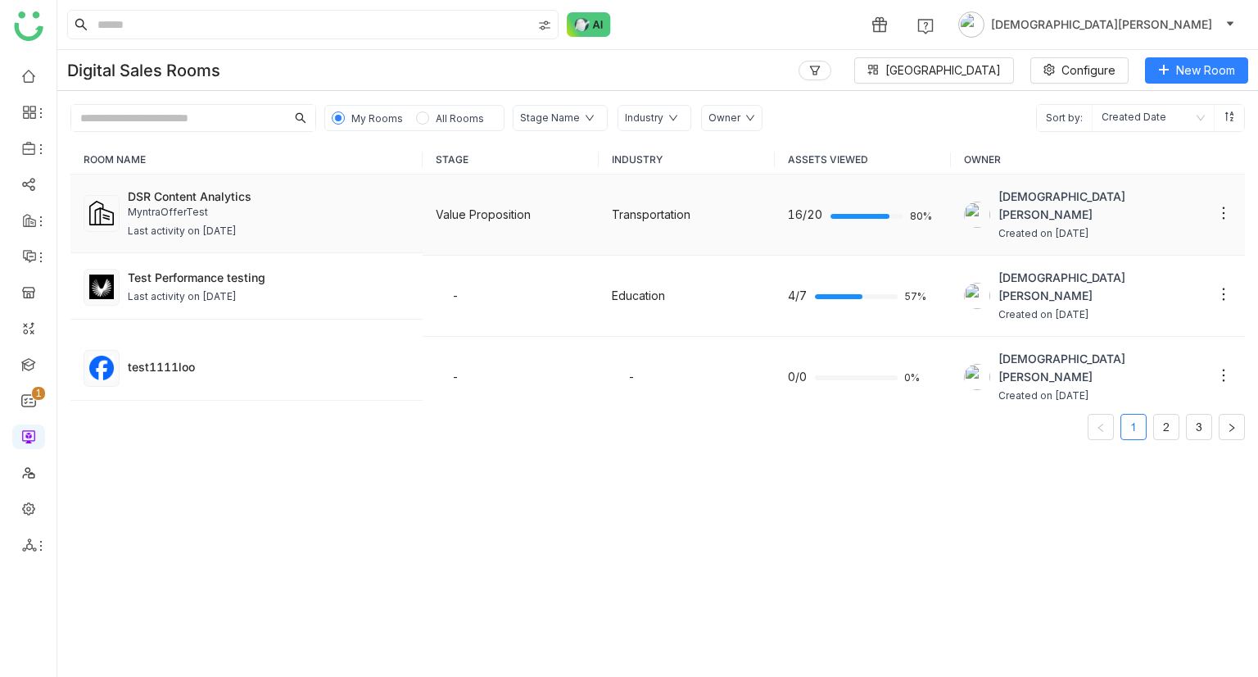
click at [381, 211] on div "MyntraOfferTest" at bounding box center [269, 213] width 282 height 16
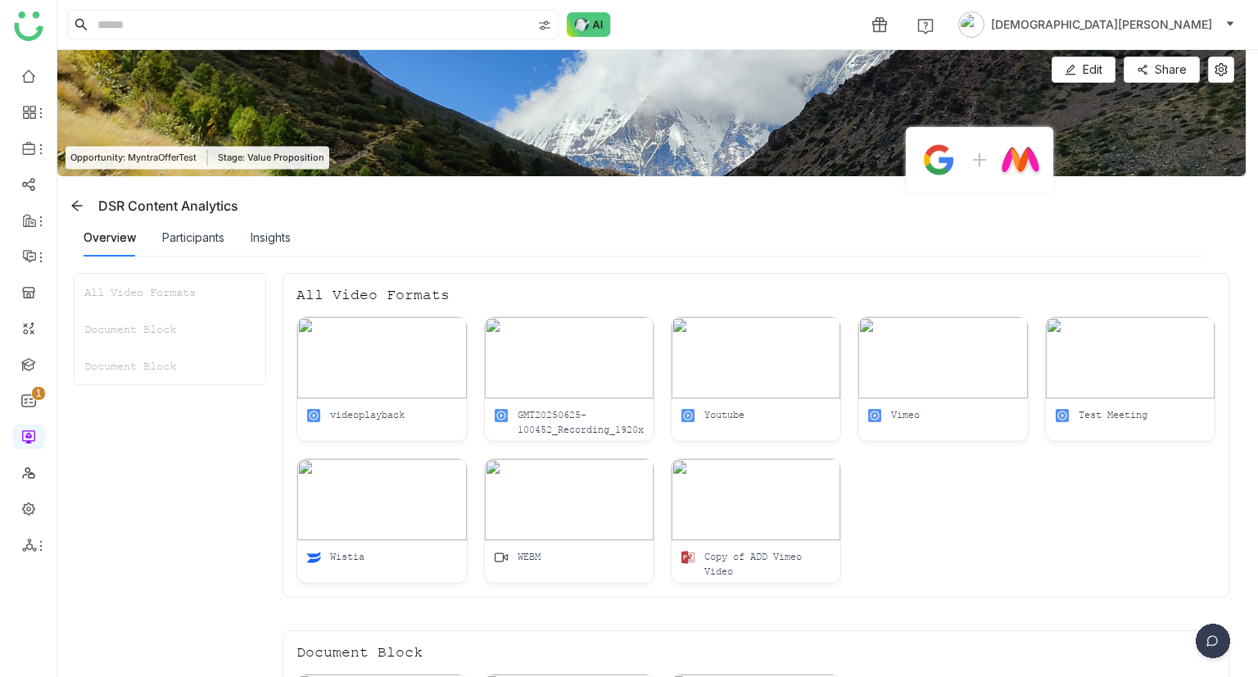
click at [277, 244] on div "Insights" at bounding box center [271, 238] width 40 height 18
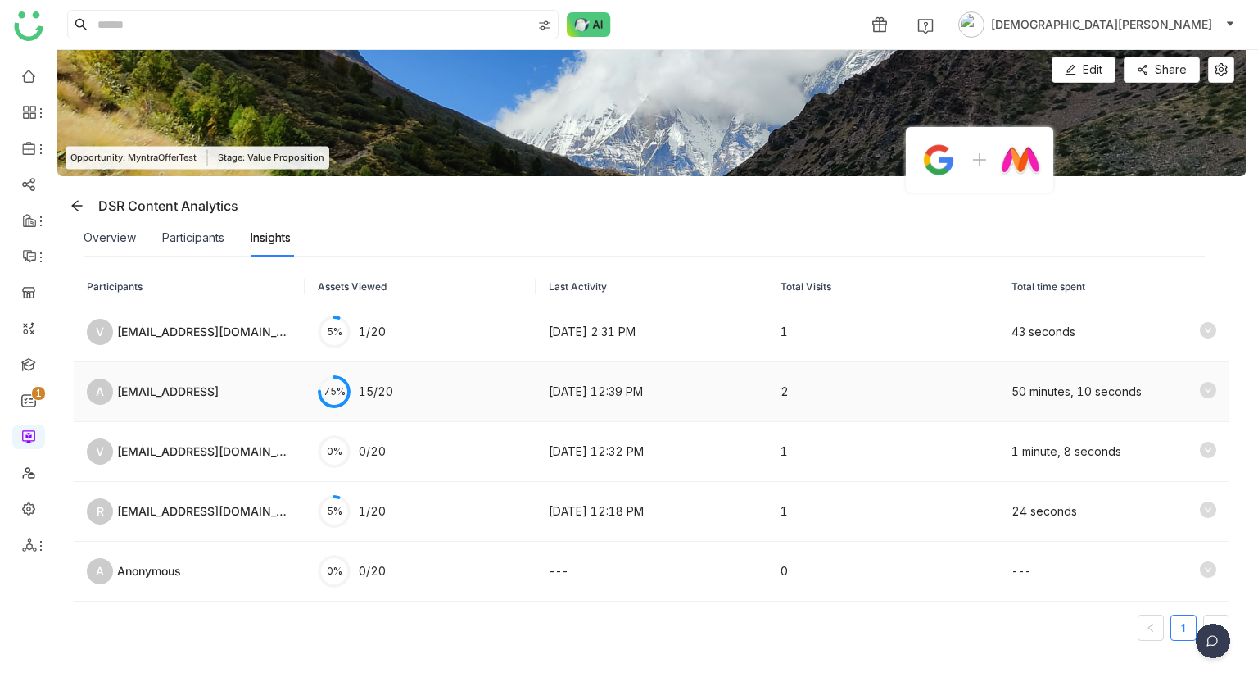
click at [343, 397] on icon at bounding box center [334, 391] width 29 height 29
click at [1200, 391] on icon at bounding box center [1208, 390] width 16 height 16
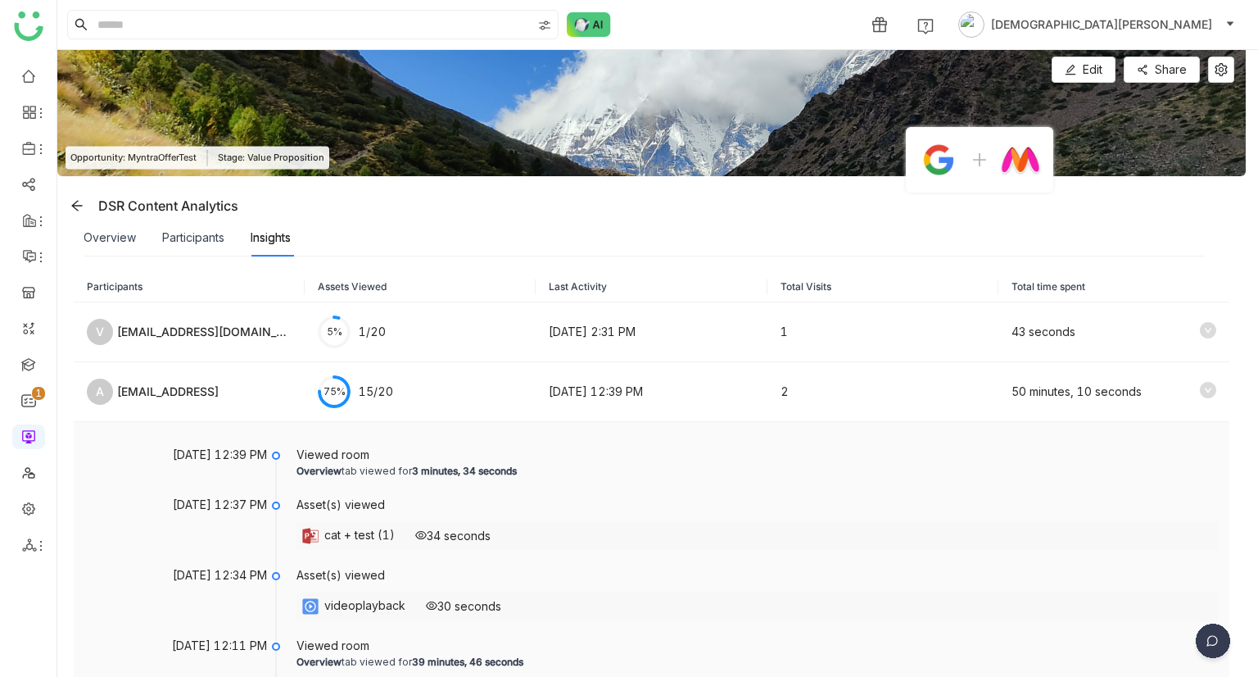
click at [337, 397] on div "cat + test (1)" at bounding box center [359, 536] width 70 height 20
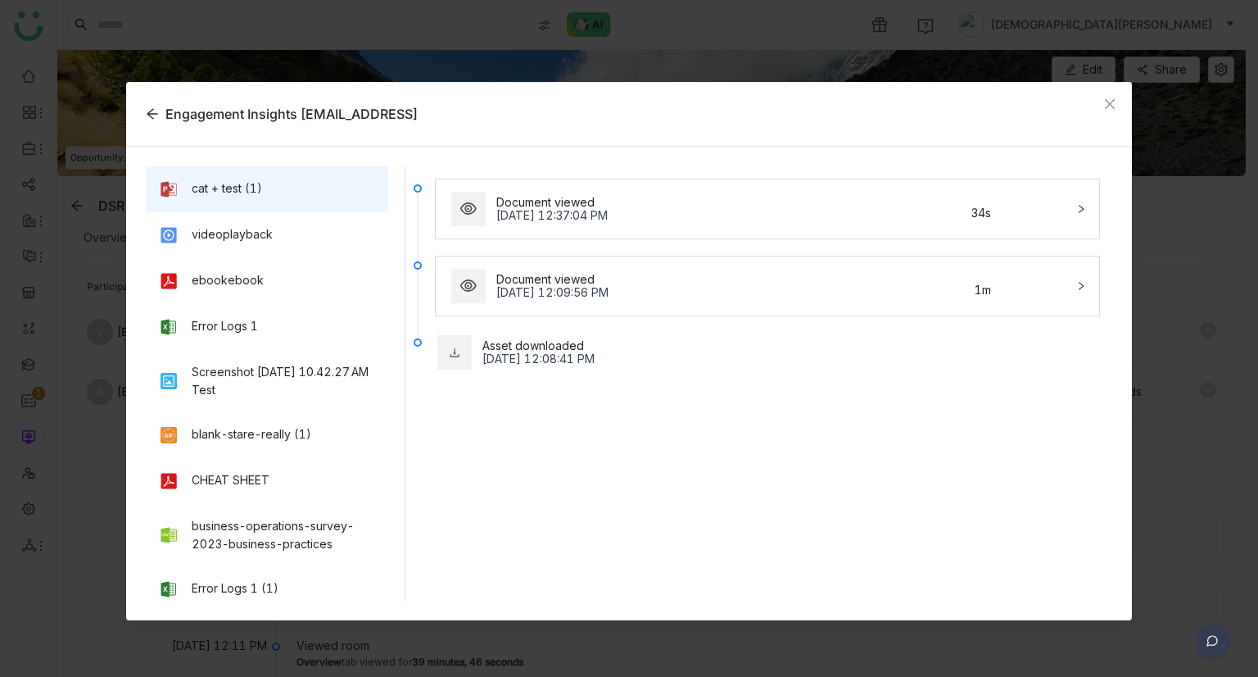
click at [578, 226] on div "Document viewed Oct 9, 2025, 12:37:04 PM 34s" at bounding box center [758, 208] width 618 height 39
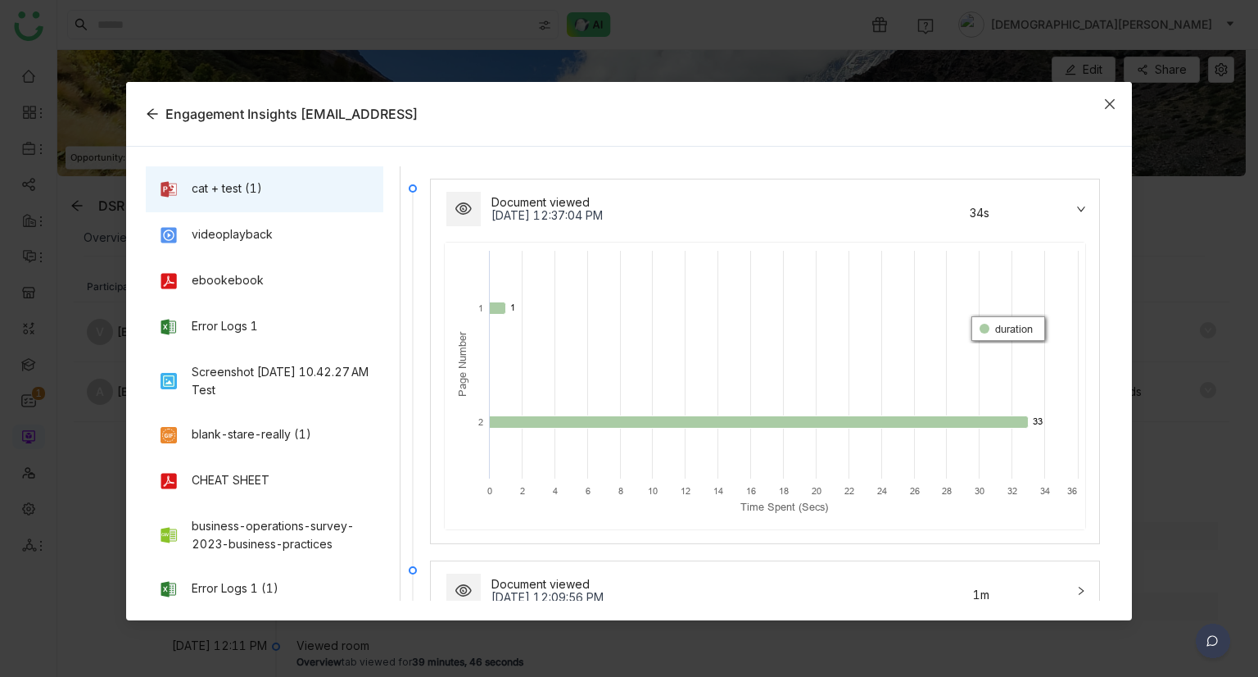
click at [1104, 97] on icon "Close" at bounding box center [1110, 103] width 13 height 13
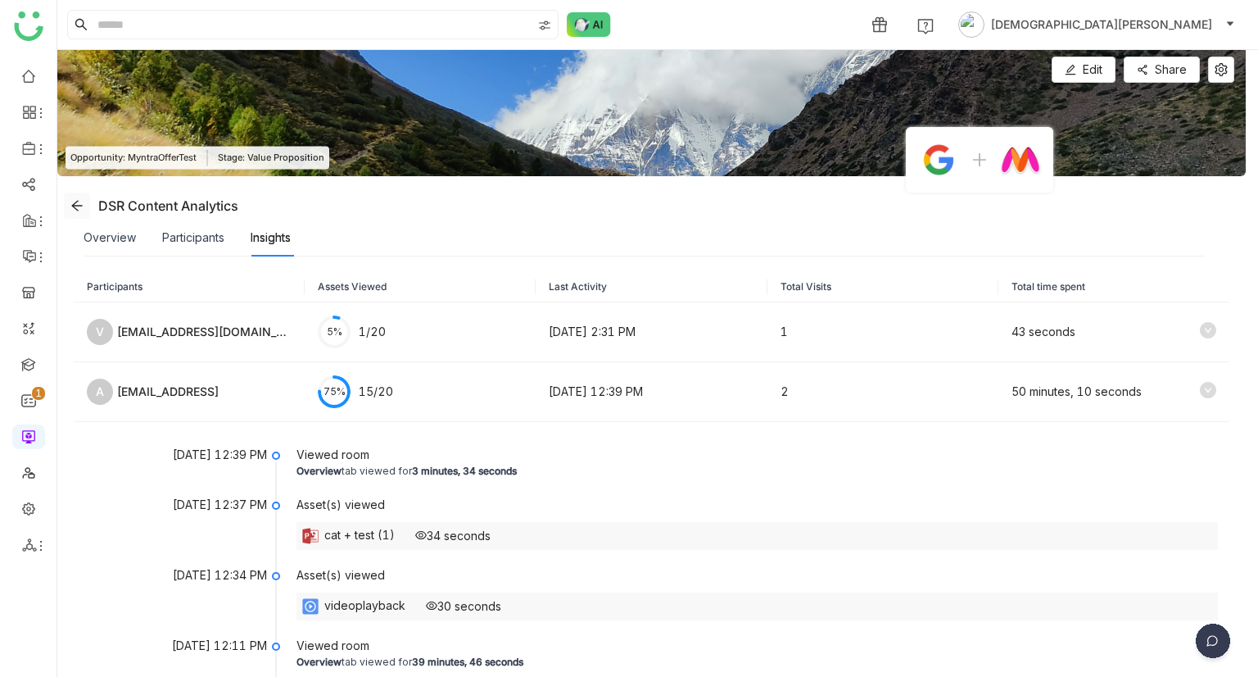
click at [70, 211] on icon at bounding box center [76, 205] width 13 height 13
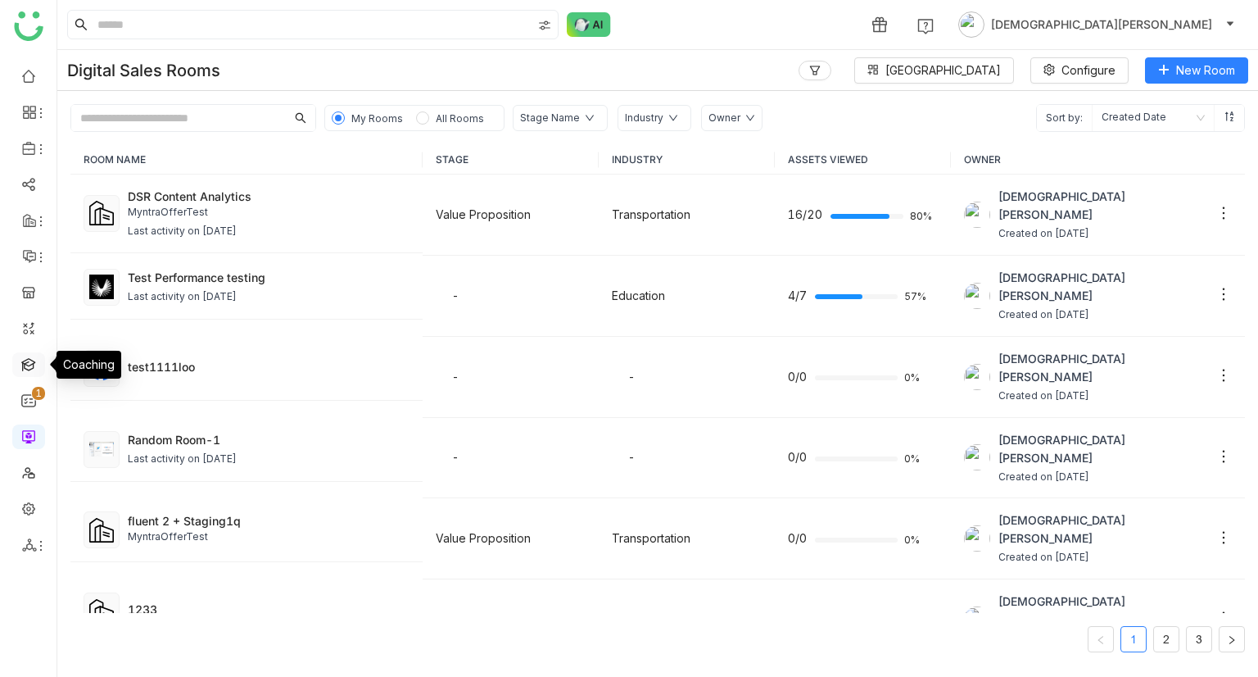
click at [29, 362] on link at bounding box center [28, 363] width 15 height 14
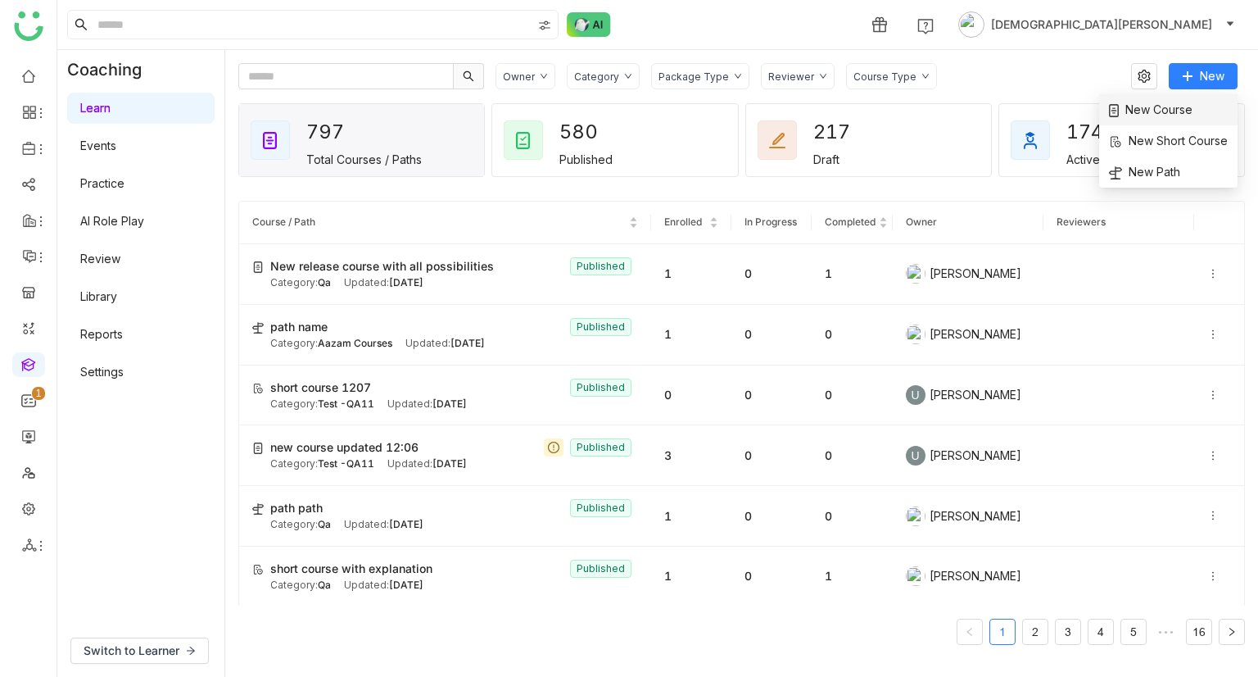
click at [1168, 119] on li "New Course" at bounding box center [1168, 109] width 138 height 31
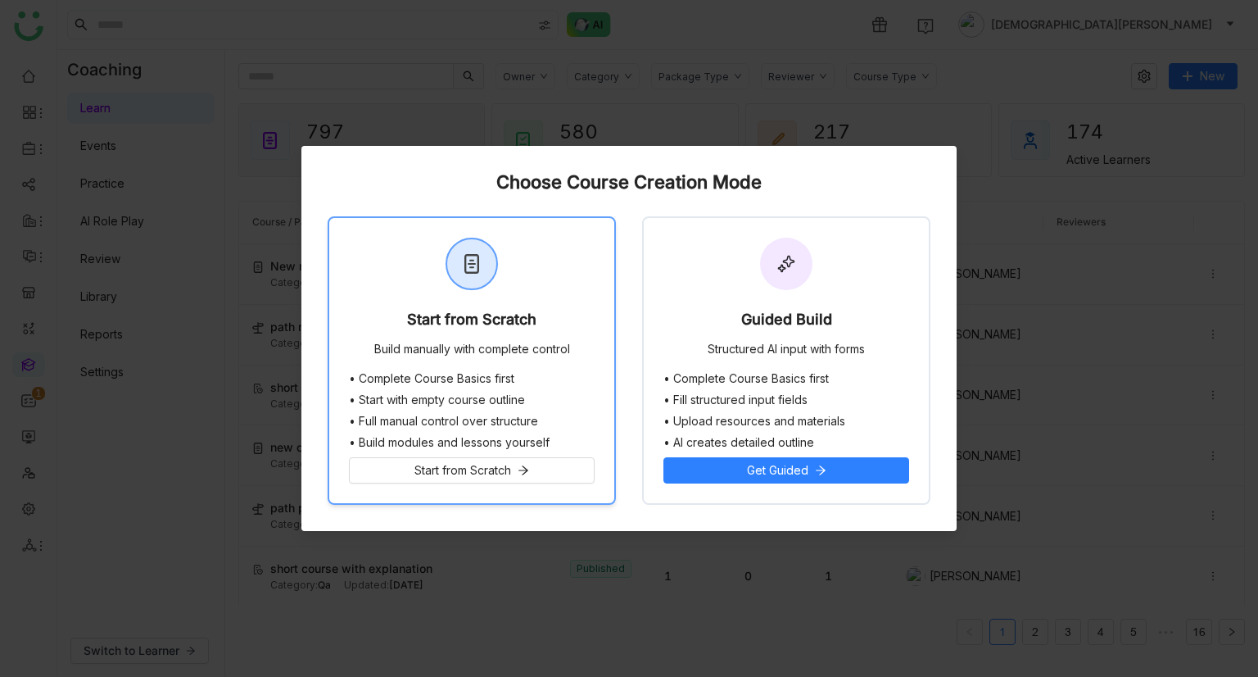
click at [485, 329] on div "Start from Scratch" at bounding box center [471, 322] width 129 height 23
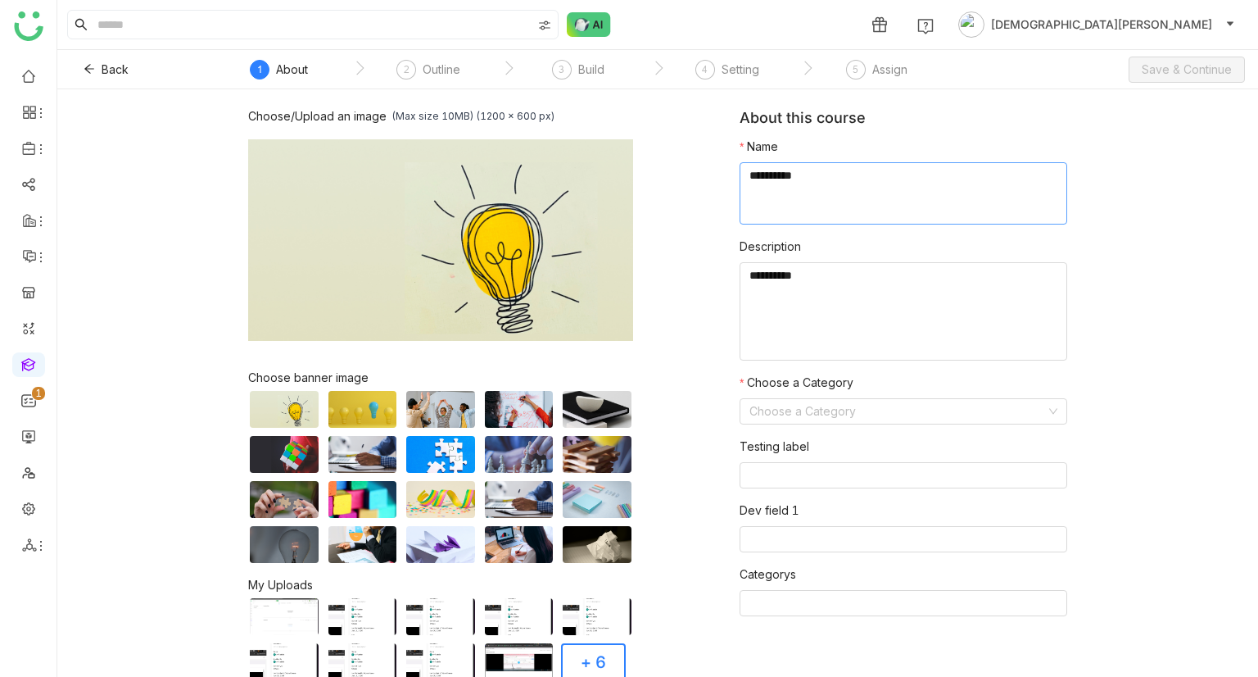
click at [836, 174] on textarea at bounding box center [904, 193] width 328 height 62
click at [110, 69] on span "Back" at bounding box center [115, 70] width 27 height 18
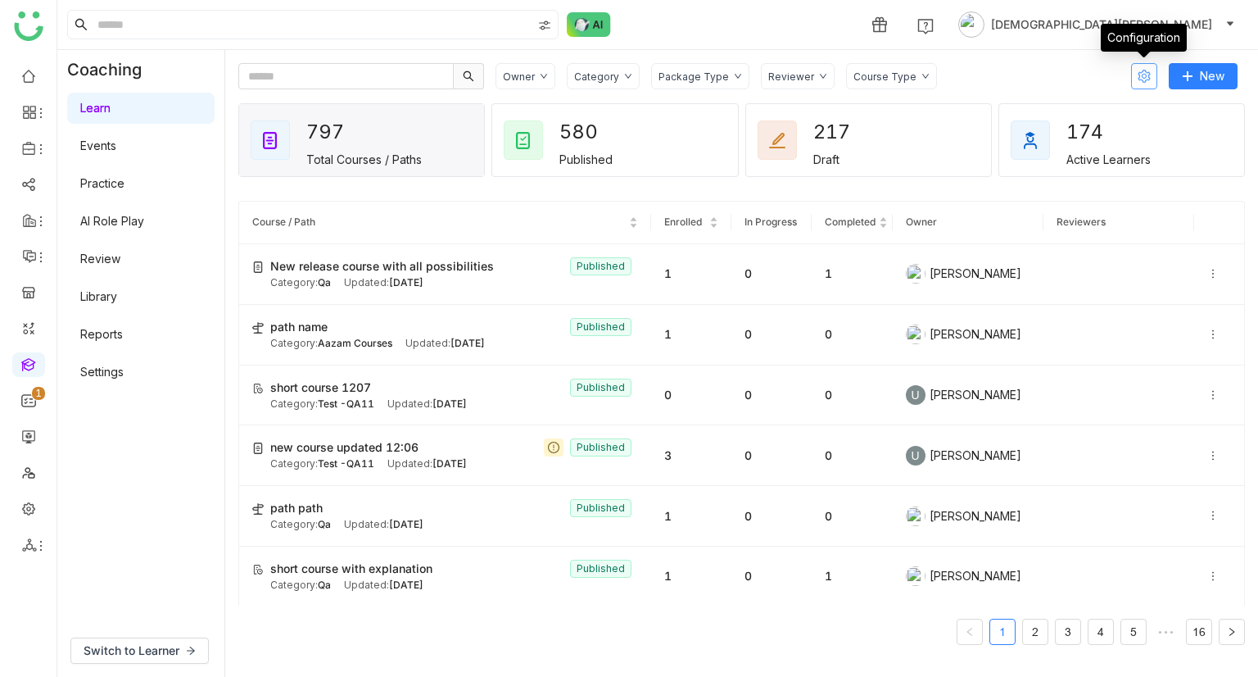
click at [1144, 80] on icon at bounding box center [1144, 76] width 13 height 13
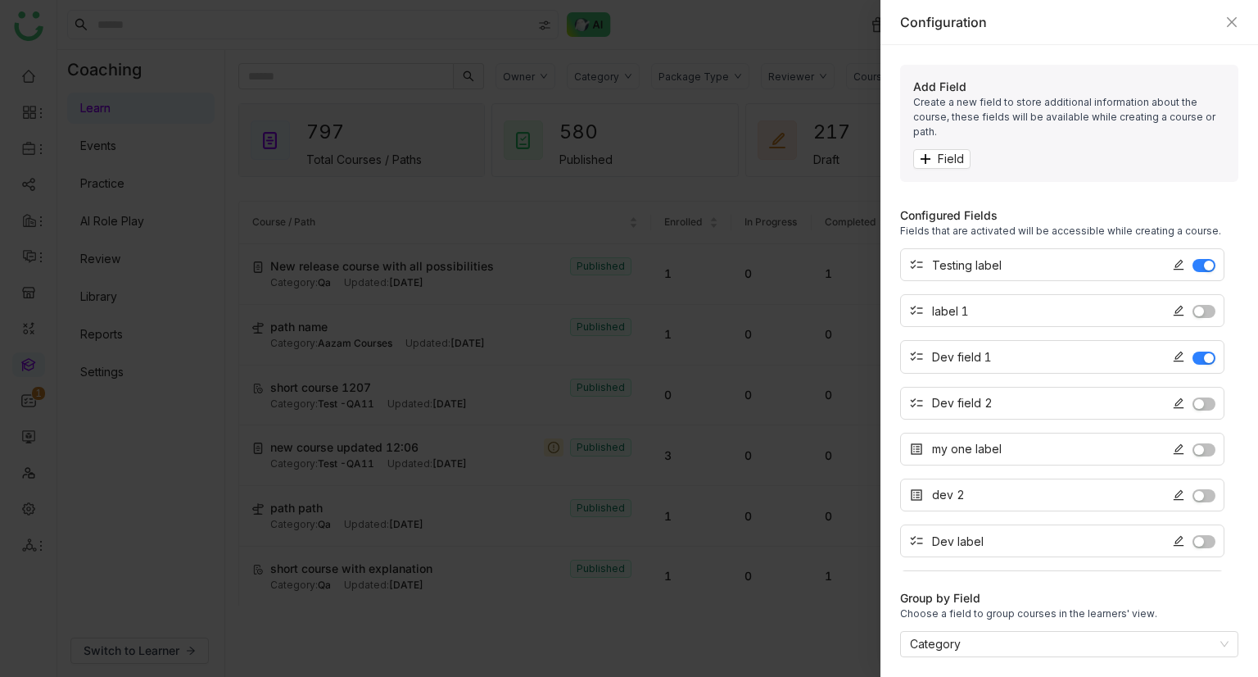
click at [1201, 259] on button "button" at bounding box center [1204, 265] width 23 height 13
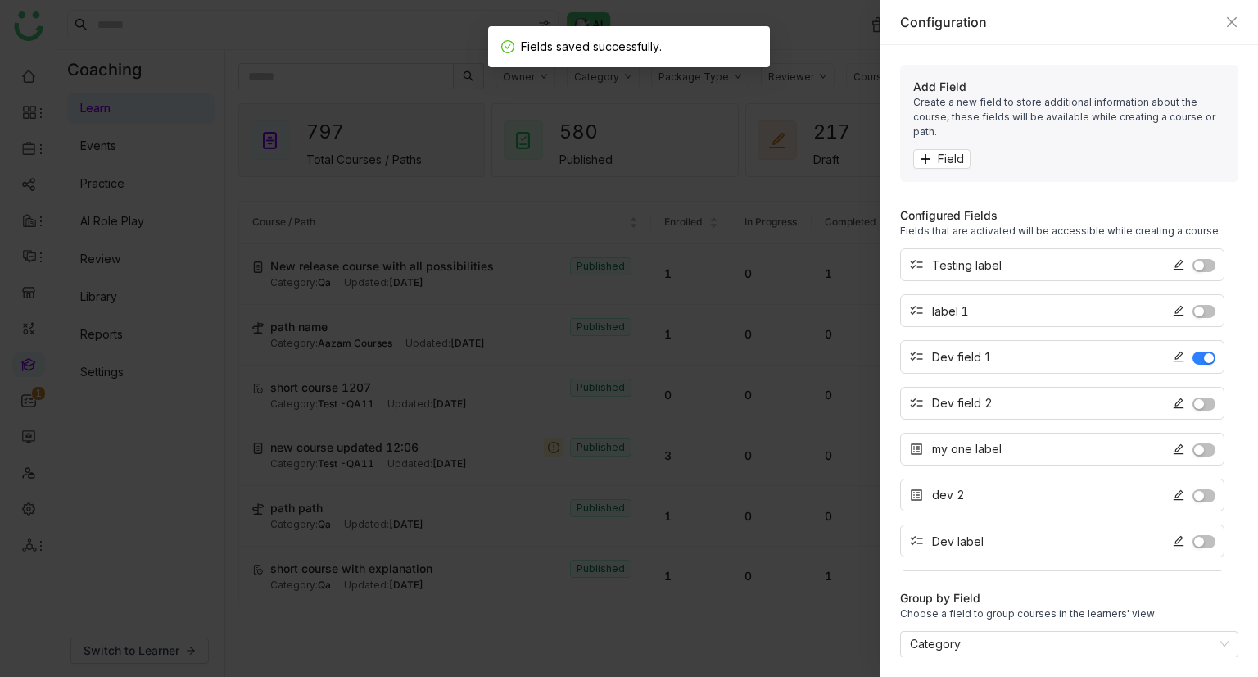
click at [1208, 353] on span "button" at bounding box center [1209, 358] width 10 height 10
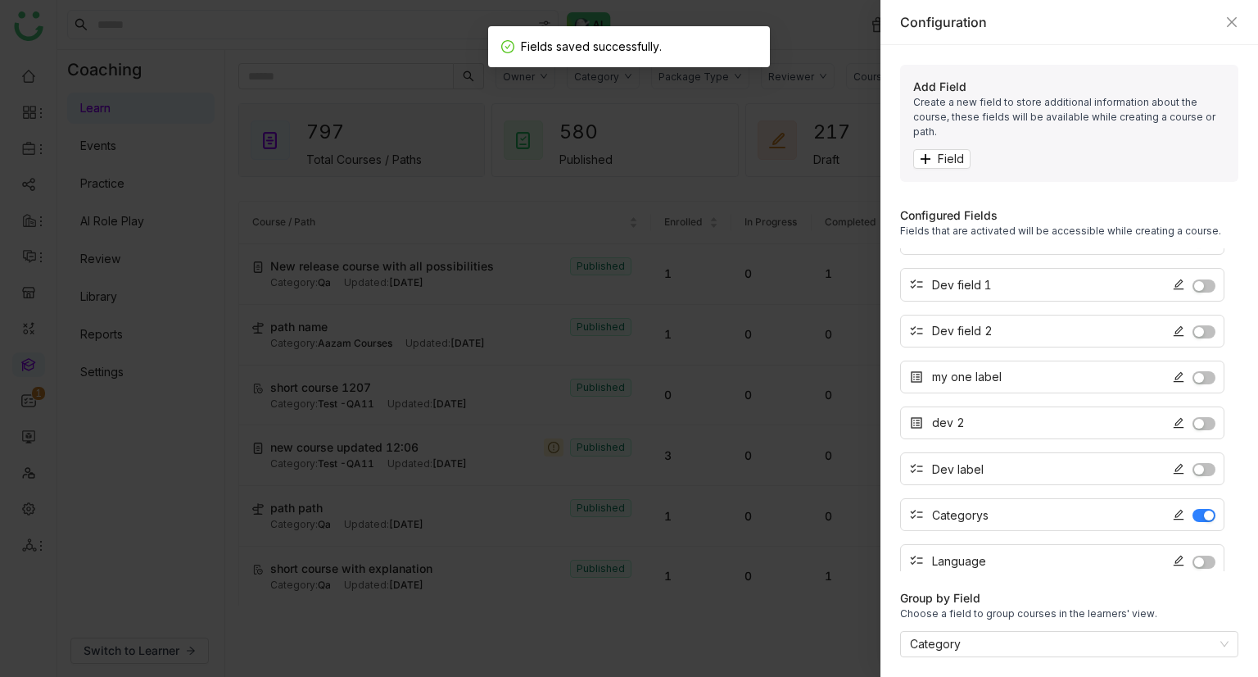
click at [1207, 397] on span "button" at bounding box center [1209, 515] width 10 height 10
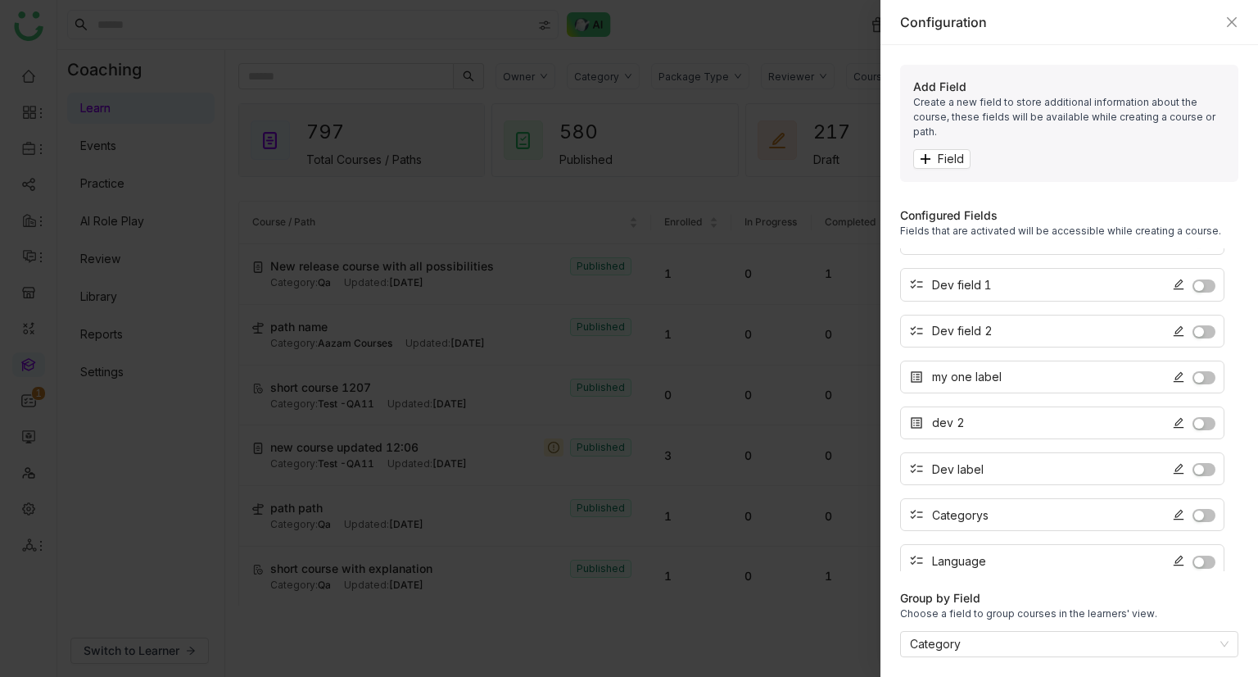
scroll to position [0, 0]
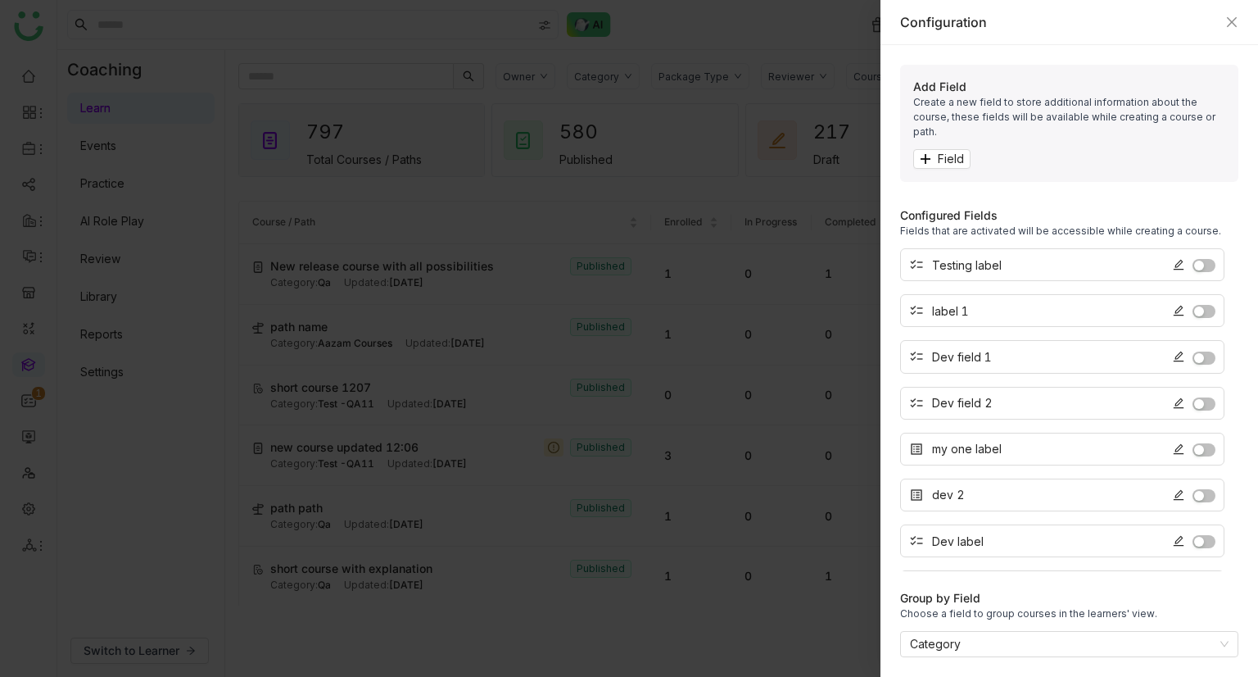
click at [1180, 260] on icon at bounding box center [1179, 265] width 11 height 11
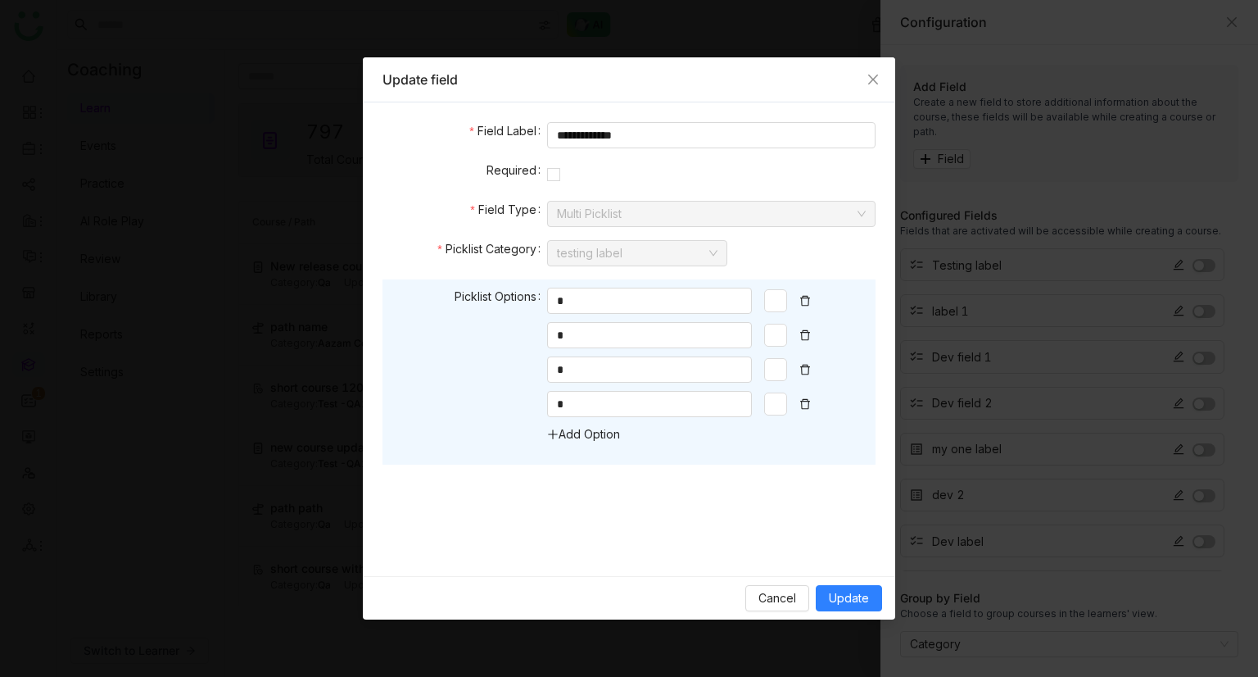
click at [574, 397] on div "Picklist Options * * * * Add Option" at bounding box center [629, 371] width 493 height 185
click at [587, 397] on link "Add Option" at bounding box center [583, 434] width 73 height 14
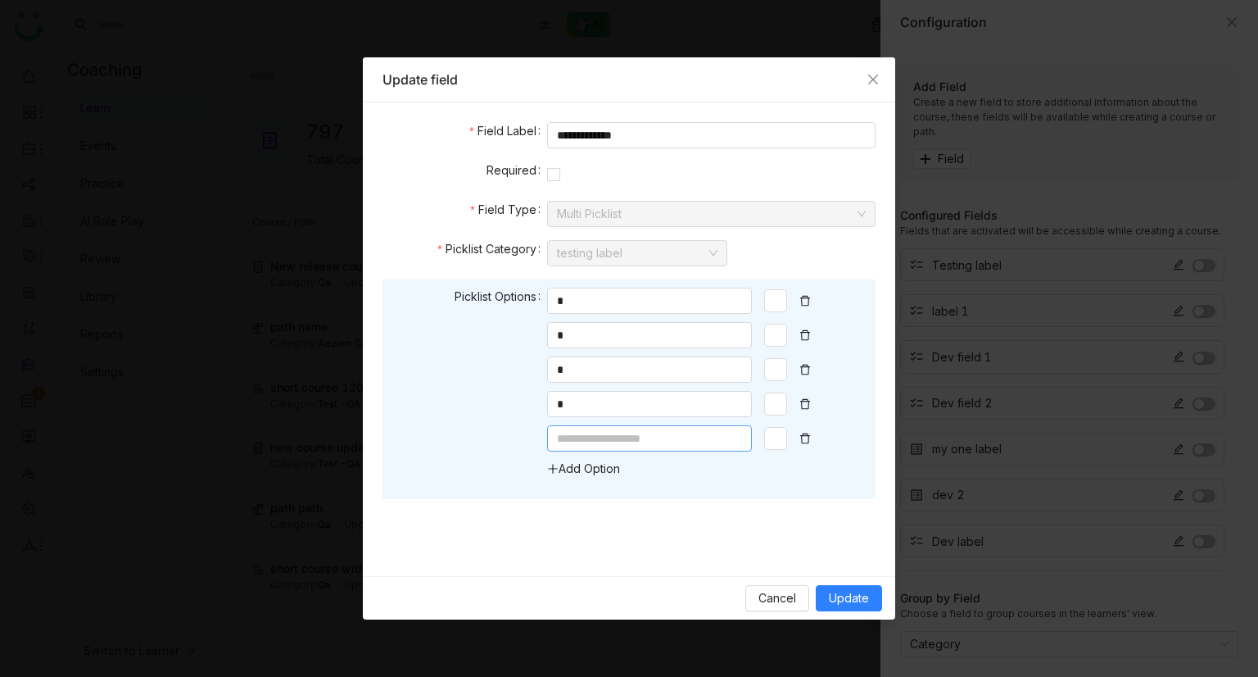
click at [622, 397] on input at bounding box center [649, 438] width 205 height 26
type input "*"
drag, startPoint x: 648, startPoint y: 471, endPoint x: 853, endPoint y: 603, distance: 243.6
click at [853, 397] on div "**********" at bounding box center [629, 338] width 533 height 562
click at [853, 397] on span "Update" at bounding box center [849, 598] width 40 height 18
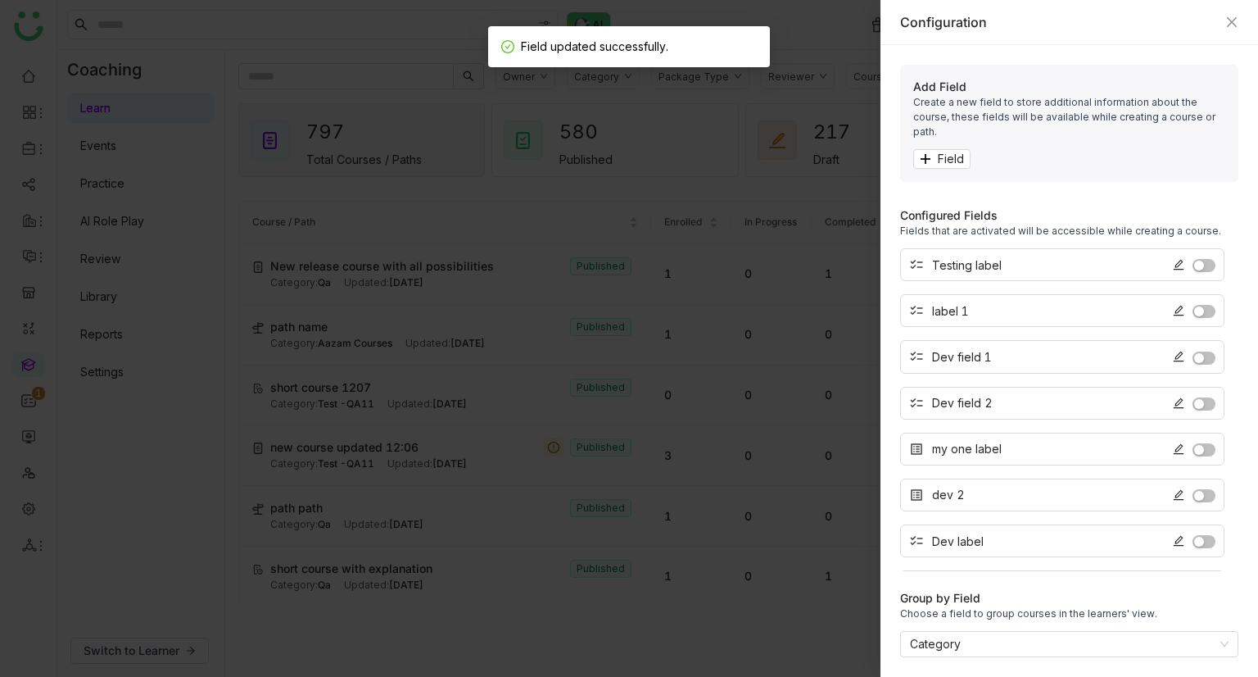
click at [1178, 260] on icon at bounding box center [1179, 265] width 11 height 11
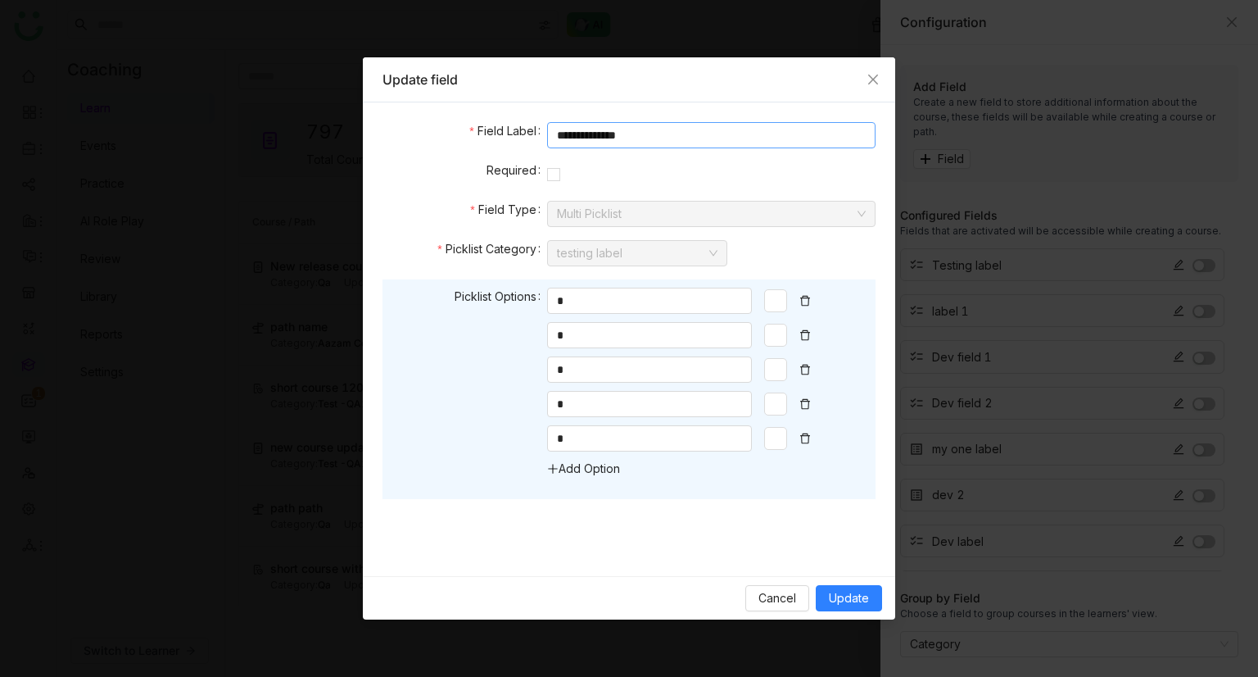
click at [635, 126] on input "**********" at bounding box center [711, 135] width 329 height 26
type input "**********"
click at [838, 397] on span "Update" at bounding box center [849, 598] width 40 height 18
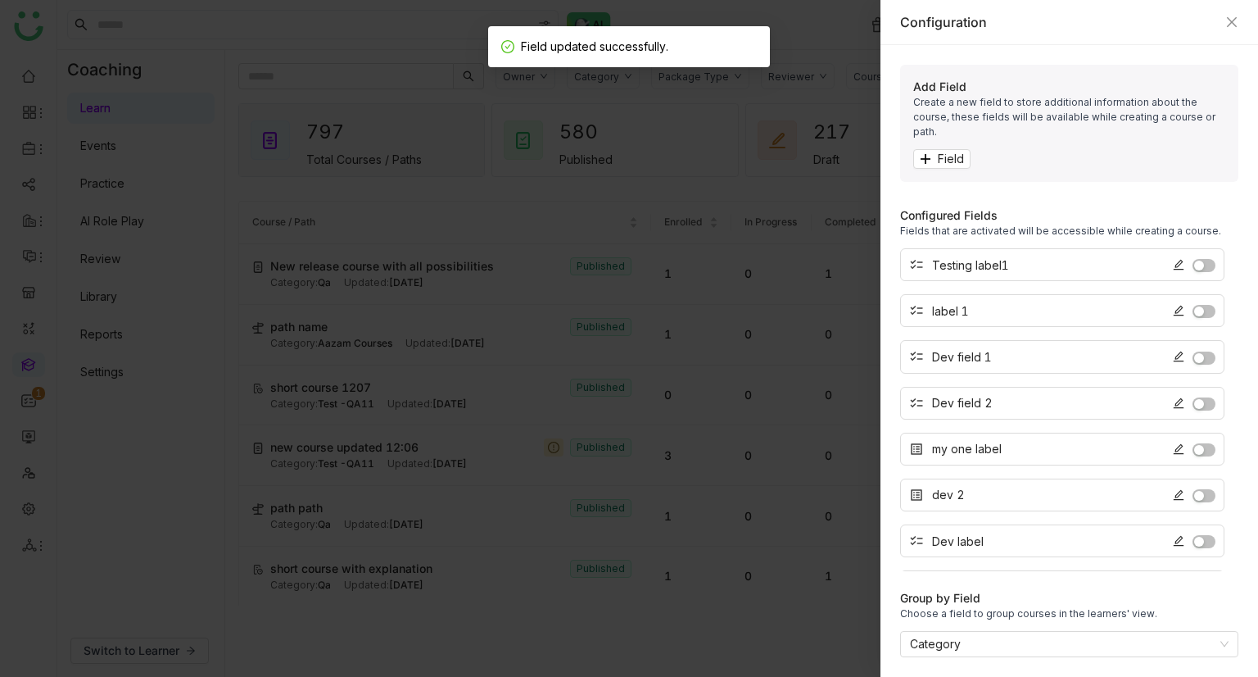
click at [1179, 259] on icon at bounding box center [1178, 264] width 11 height 11
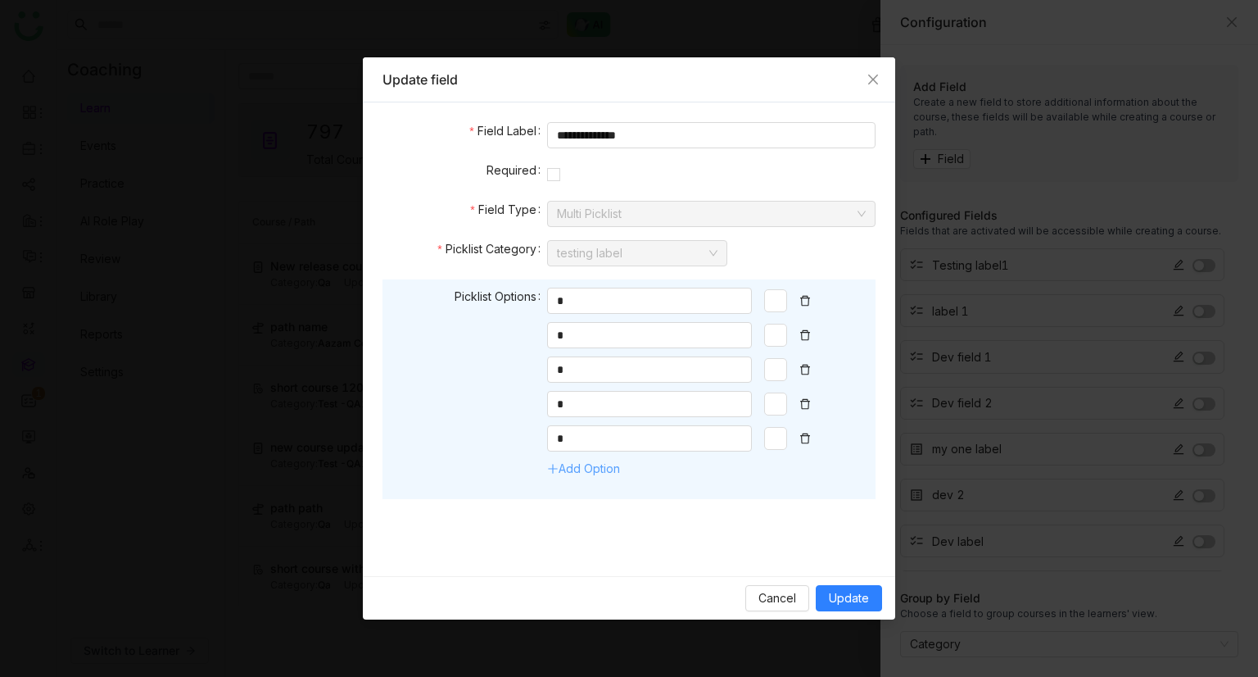
click at [584, 397] on link "Add Option" at bounding box center [583, 468] width 73 height 14
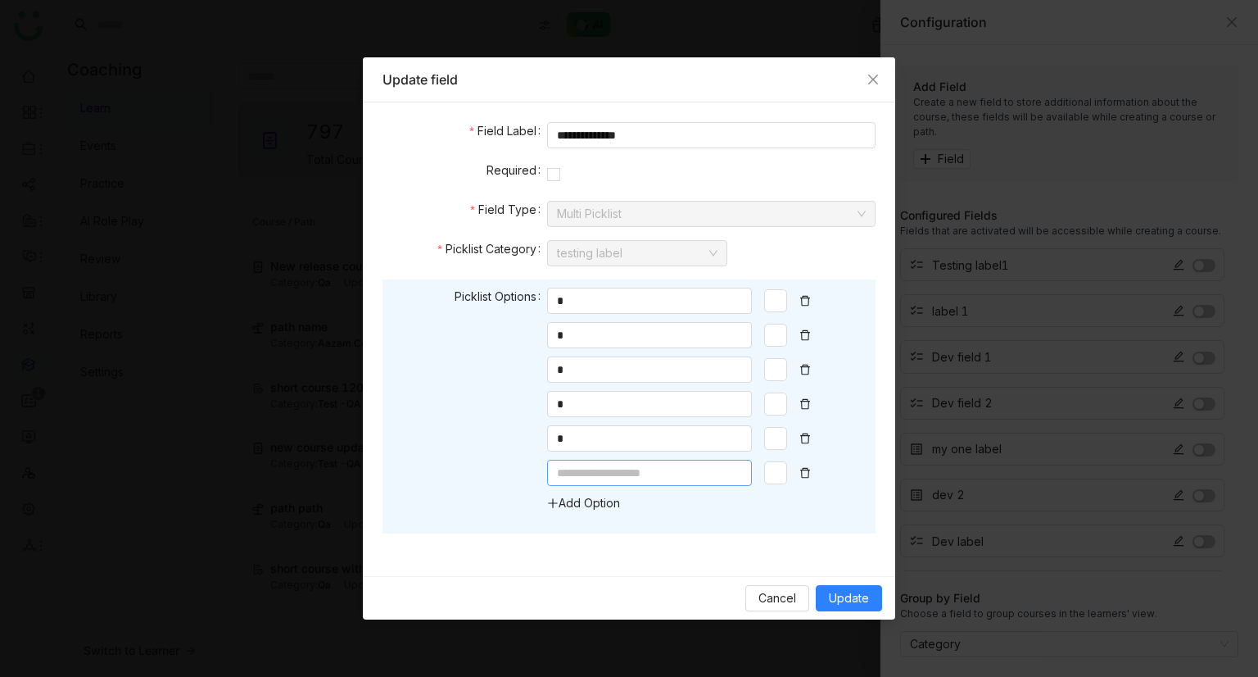
click at [595, 397] on input at bounding box center [649, 473] width 205 height 26
type input "*"
click at [829, 397] on span "Update" at bounding box center [849, 598] width 40 height 18
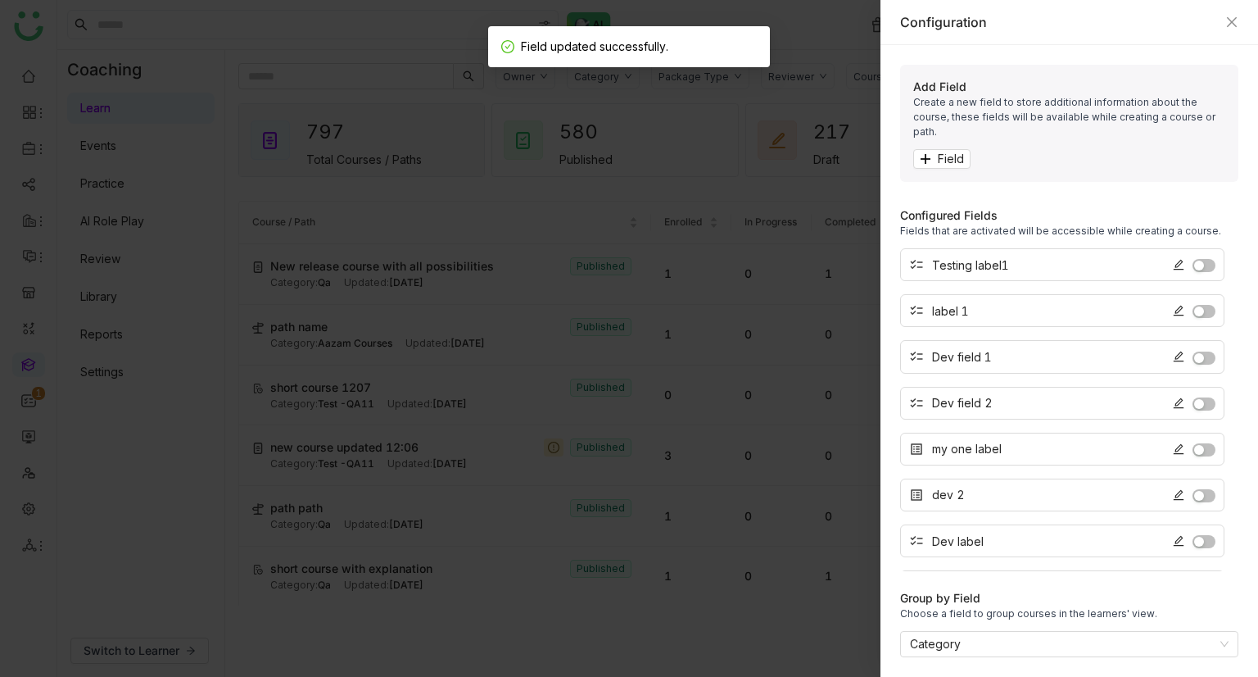
click at [1172, 248] on div "checklist Testing label1" at bounding box center [1062, 264] width 324 height 33
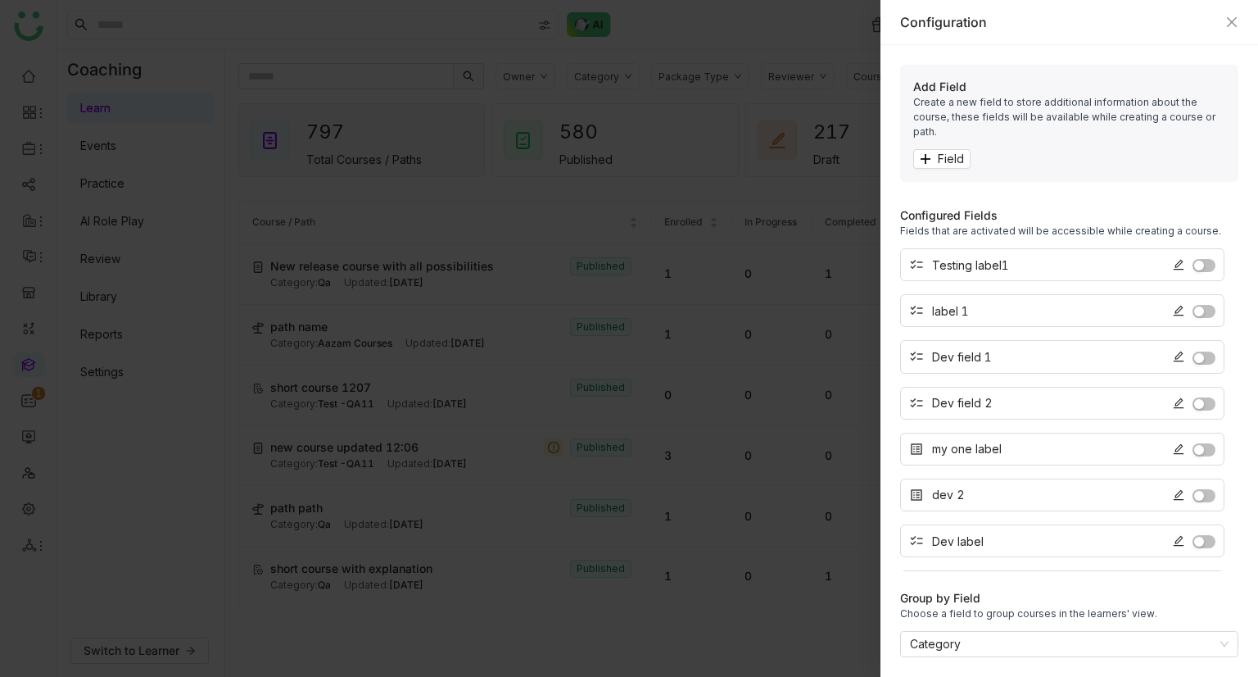
click at [1177, 259] on icon at bounding box center [1178, 264] width 11 height 11
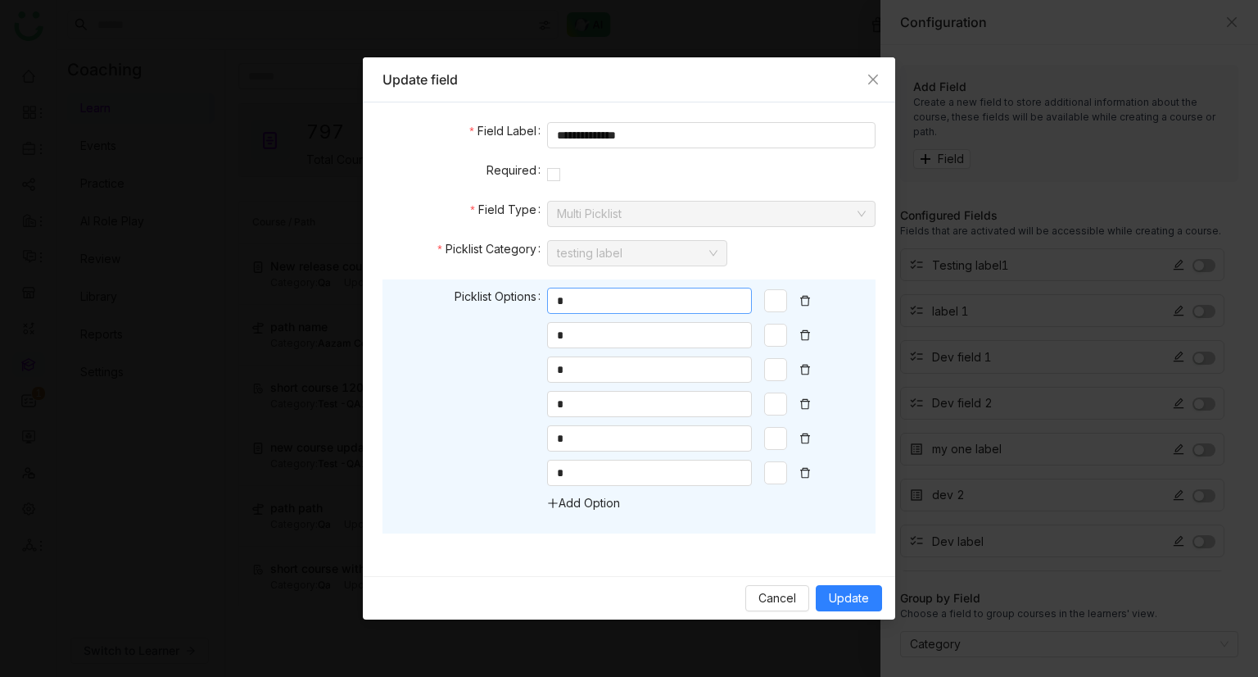
click at [646, 302] on input "*" at bounding box center [649, 301] width 205 height 26
type input "**"
click at [852, 397] on span "Update" at bounding box center [849, 598] width 40 height 18
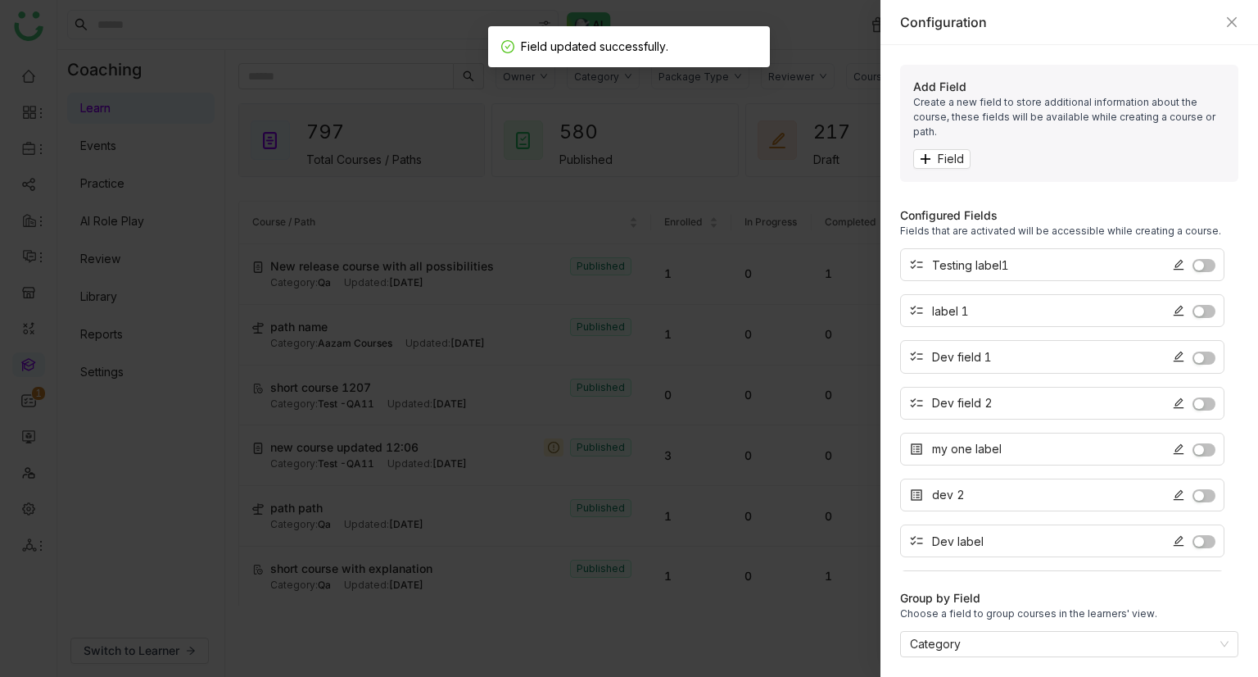
click at [1180, 257] on div at bounding box center [1194, 264] width 43 height 15
click at [1180, 260] on icon at bounding box center [1179, 265] width 11 height 11
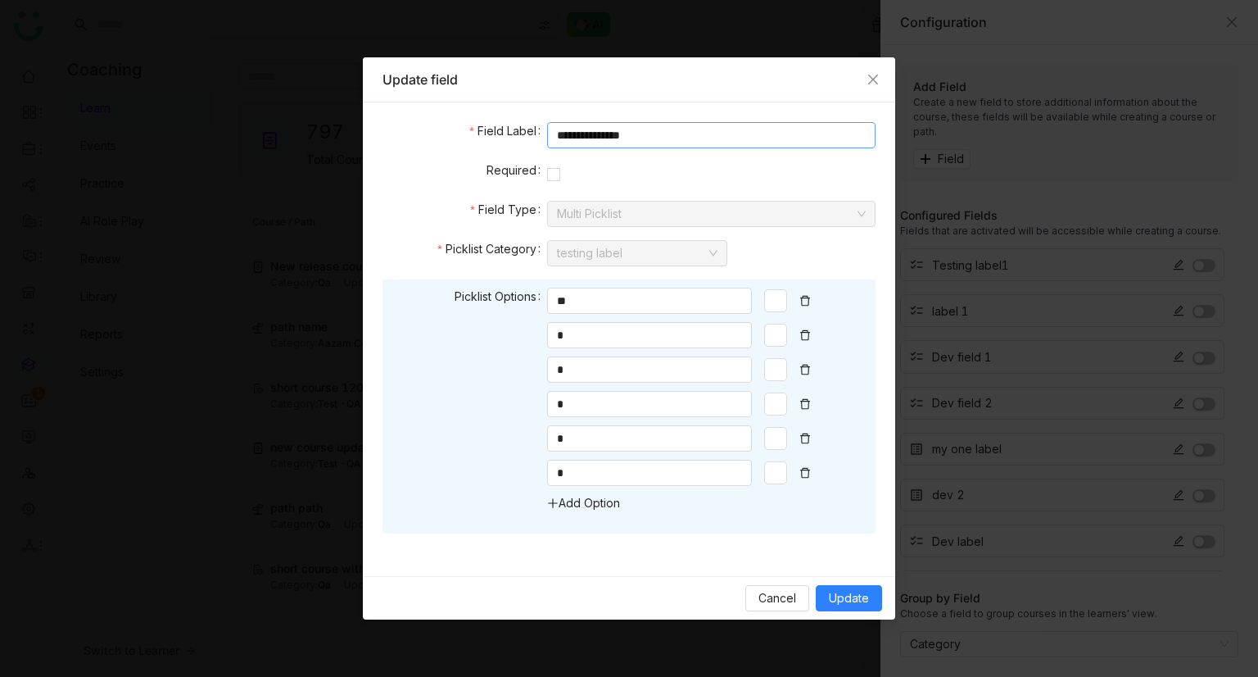
click at [640, 128] on input "**********" at bounding box center [711, 135] width 329 height 26
type input "**********"
click at [872, 397] on button "Update" at bounding box center [849, 598] width 66 height 26
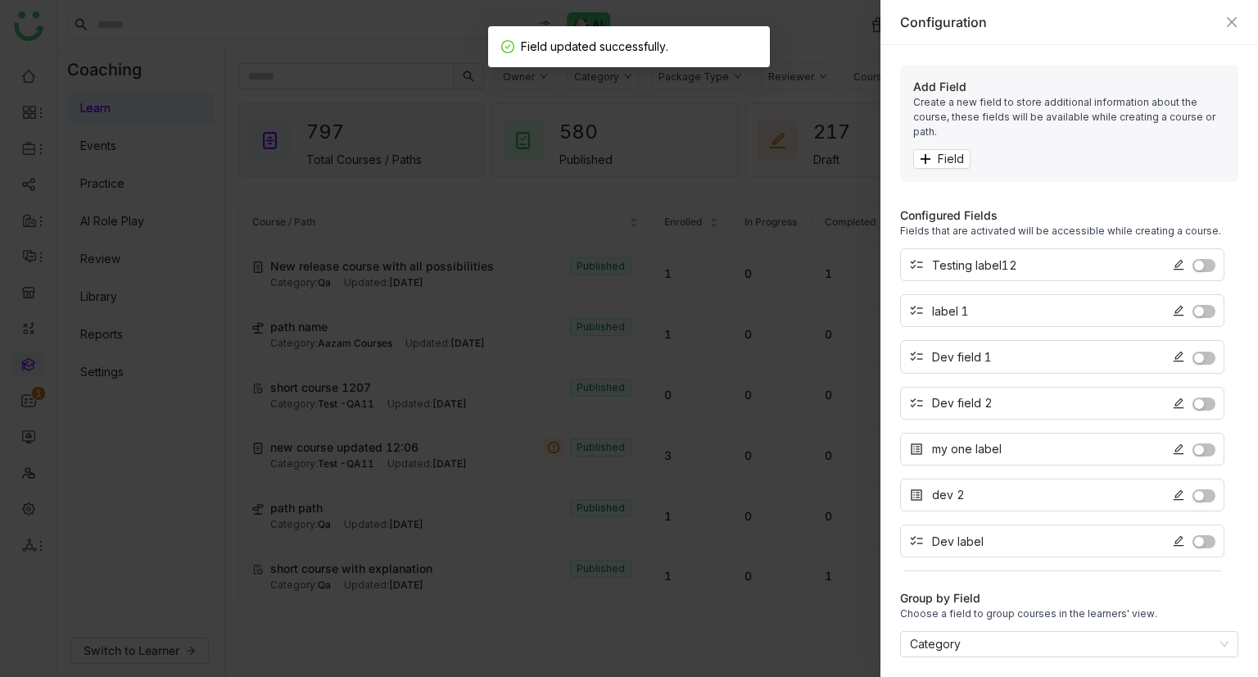
click at [1180, 259] on icon at bounding box center [1178, 264] width 11 height 11
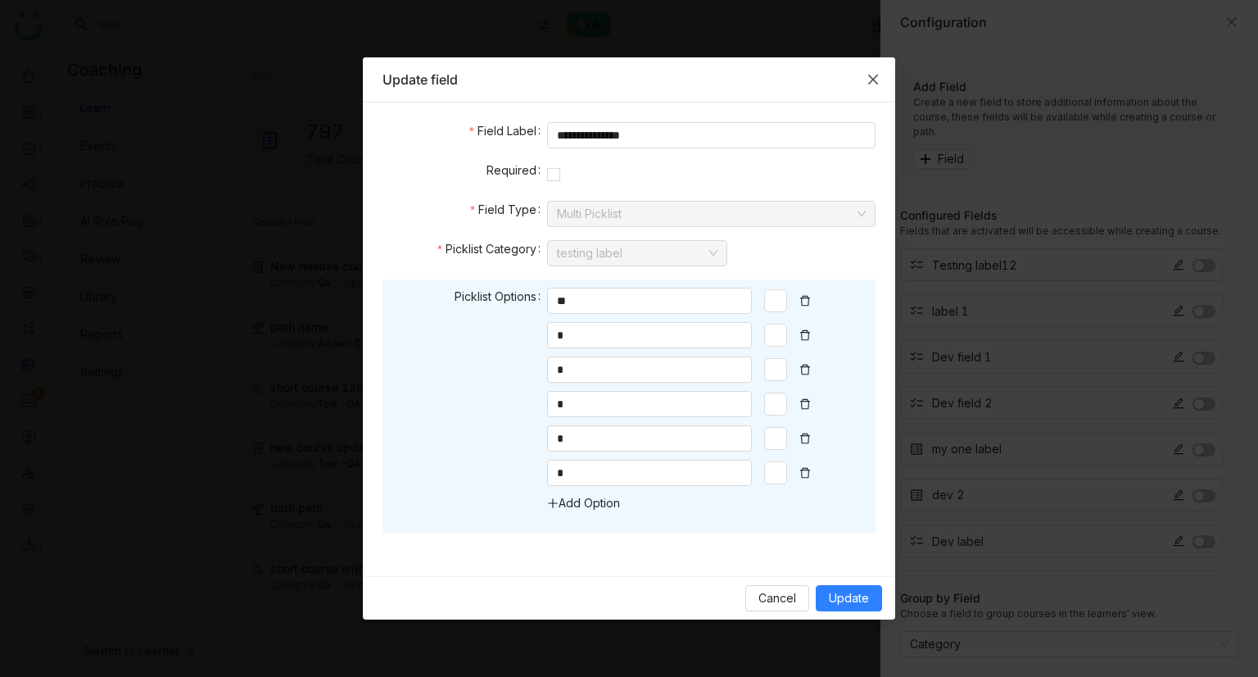
click at [871, 75] on icon "Close" at bounding box center [873, 79] width 13 height 13
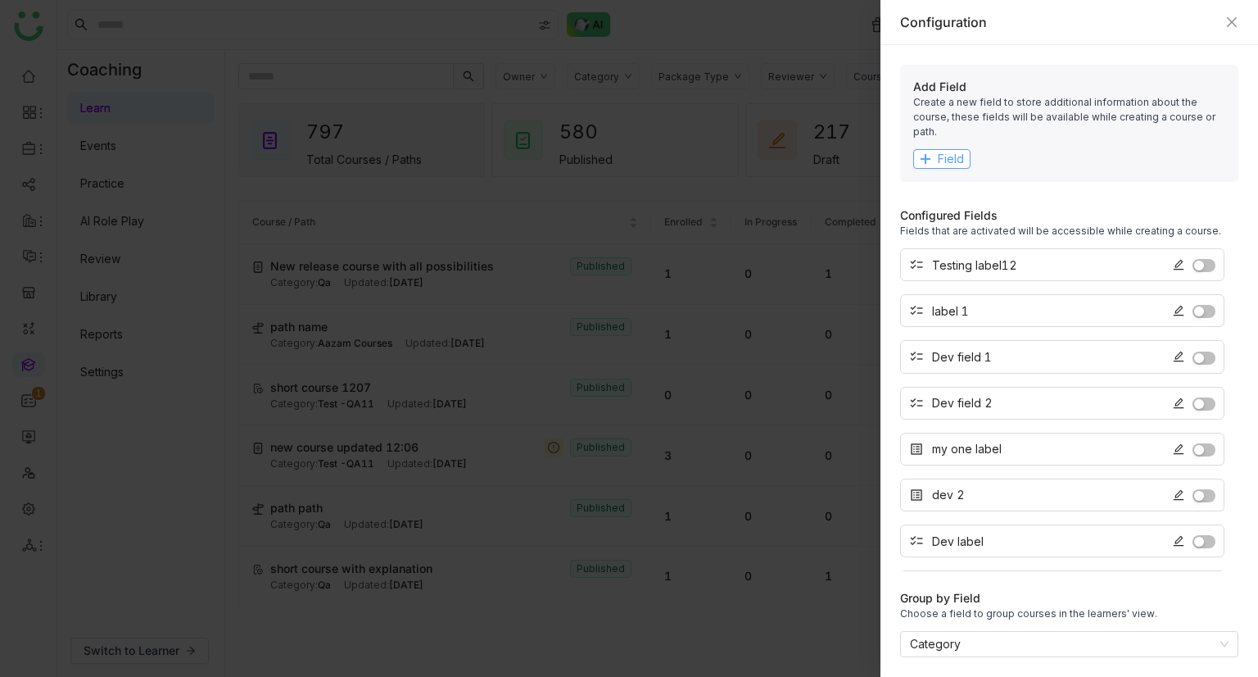
click at [947, 150] on span "Field" at bounding box center [951, 159] width 26 height 18
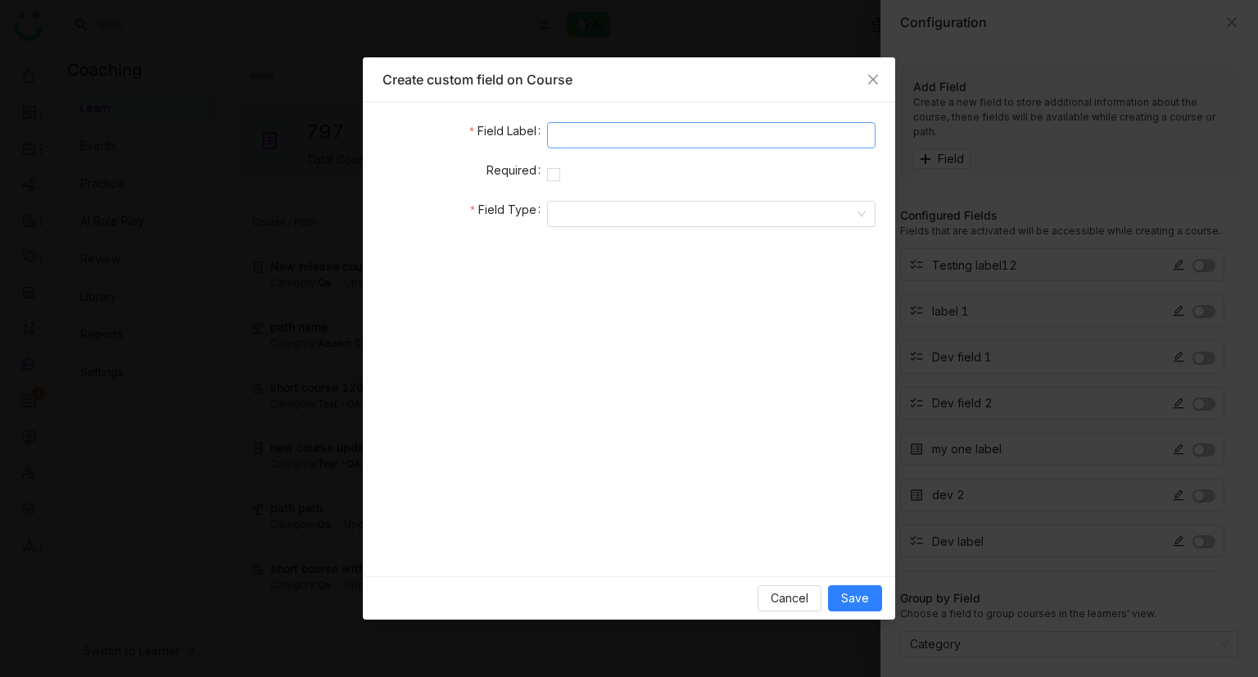
click at [603, 147] on input at bounding box center [711, 135] width 329 height 26
type input "**********"
click at [615, 217] on input at bounding box center [705, 214] width 297 height 25
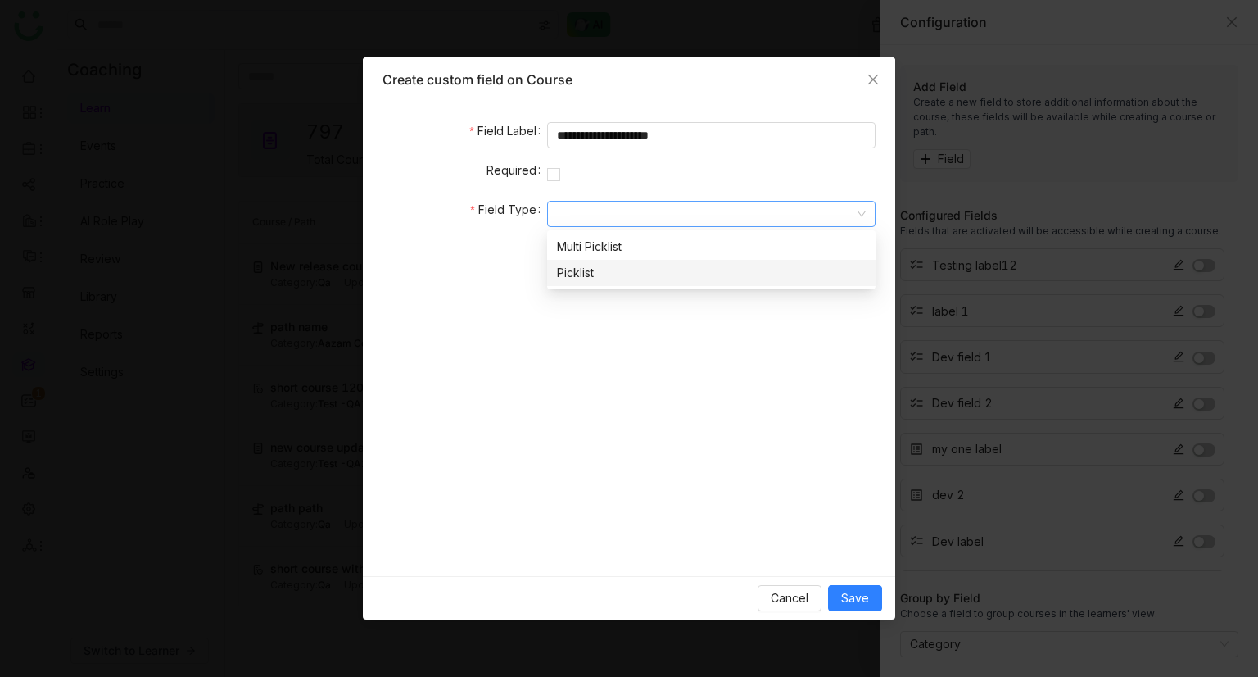
click at [603, 268] on div "Picklist" at bounding box center [711, 273] width 309 height 18
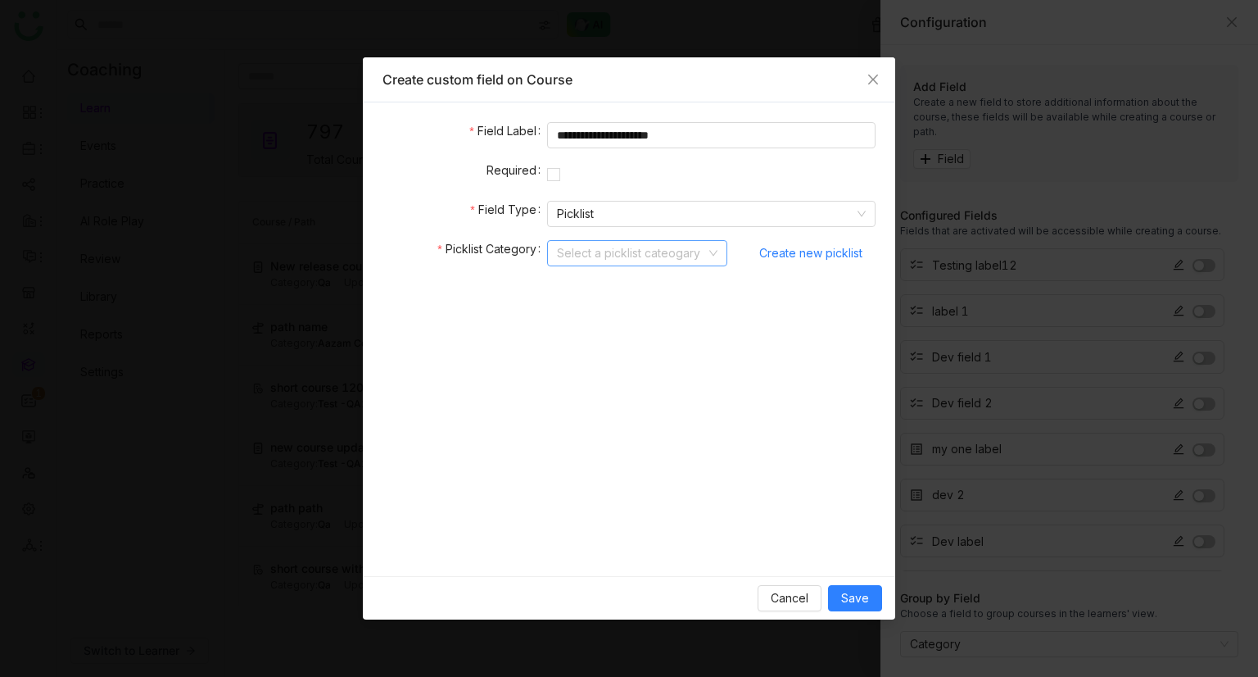
click at [663, 258] on input at bounding box center [631, 253] width 149 height 25
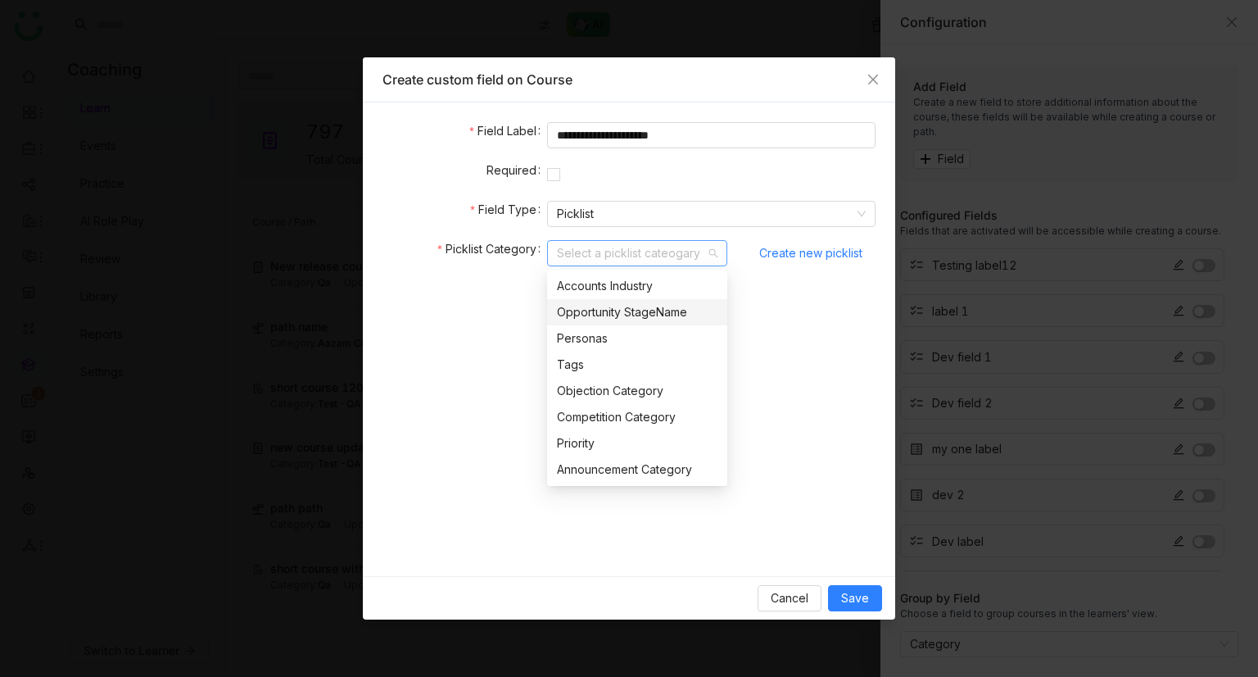
click at [596, 308] on div "Opportunity StageName" at bounding box center [637, 312] width 161 height 18
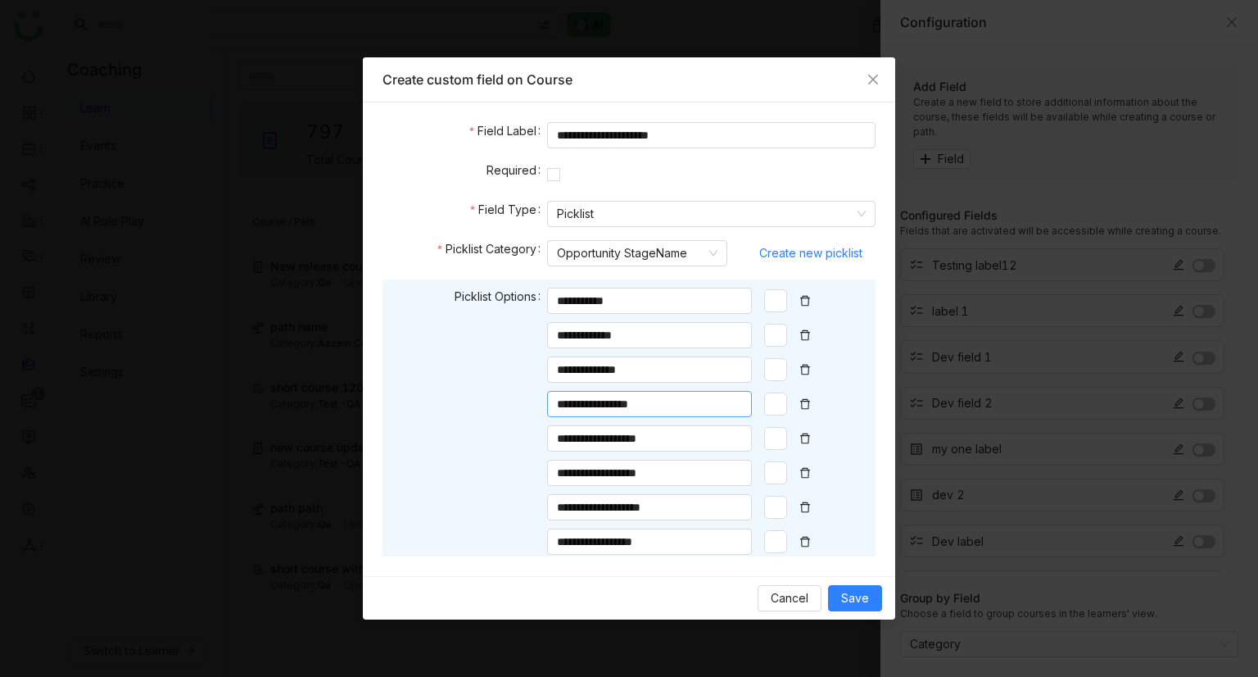
scroll to position [146, 0]
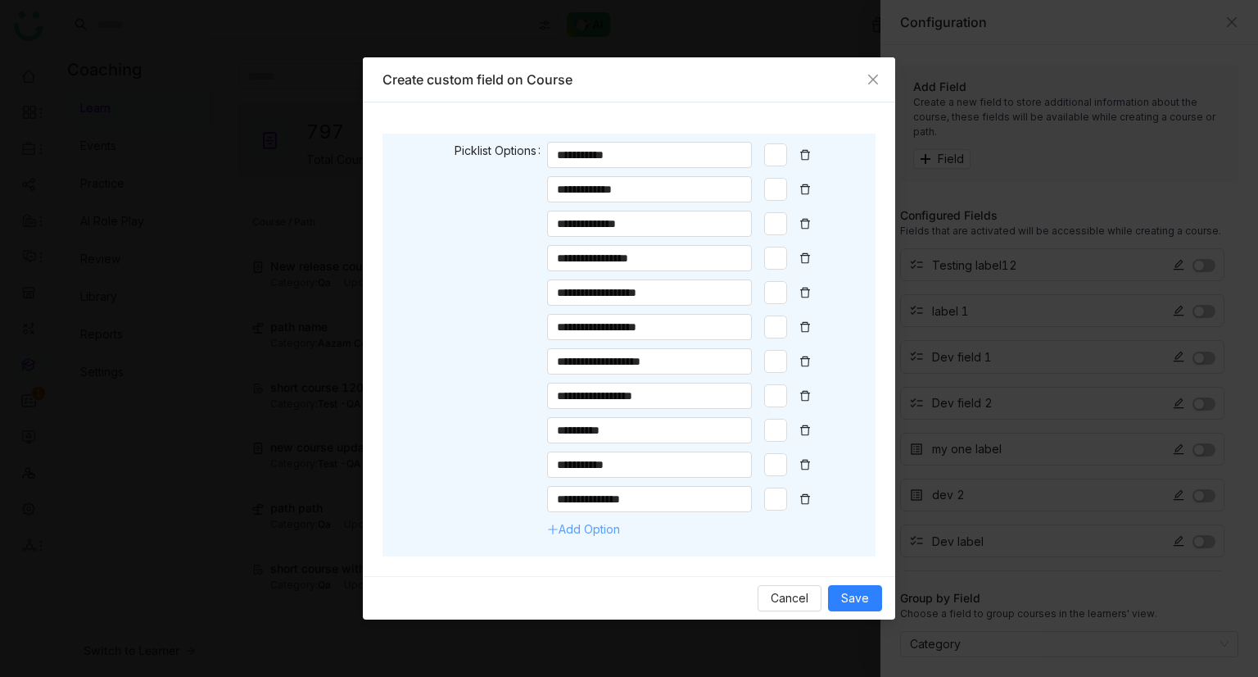
click at [599, 397] on link "Add Option" at bounding box center [583, 529] width 73 height 14
click at [642, 397] on input at bounding box center [649, 533] width 205 height 26
click at [628, 397] on input at bounding box center [649, 499] width 205 height 26
type input "****"
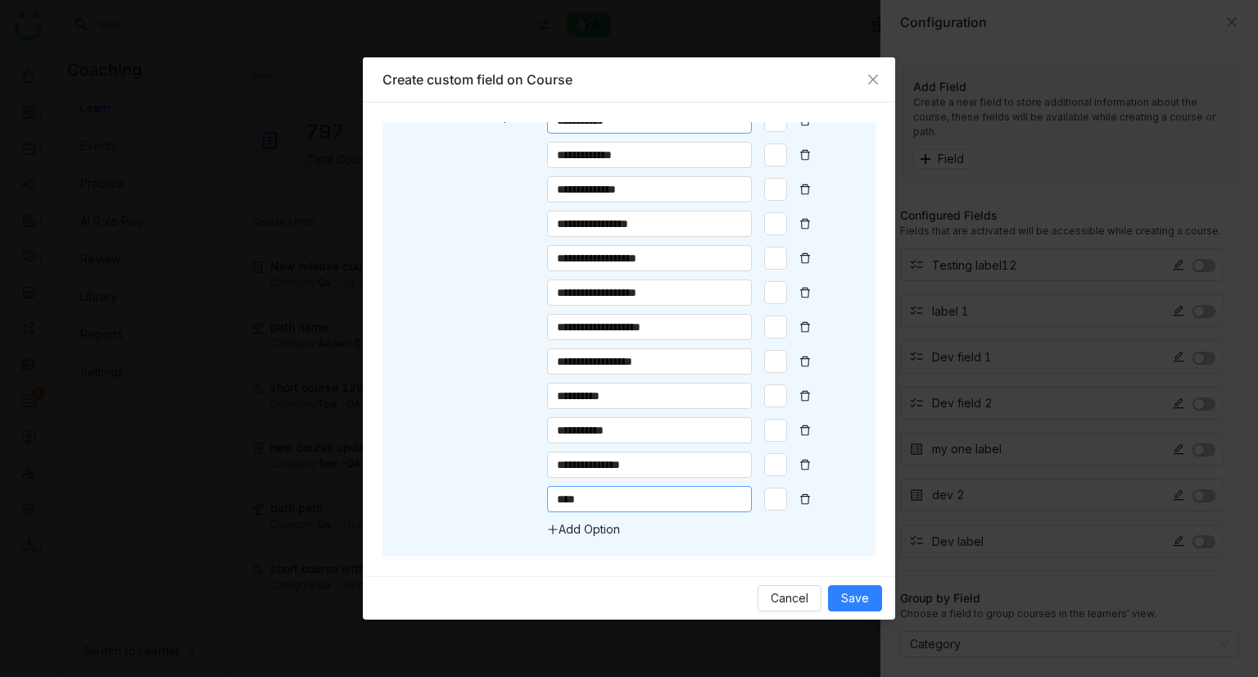
scroll to position [0, 0]
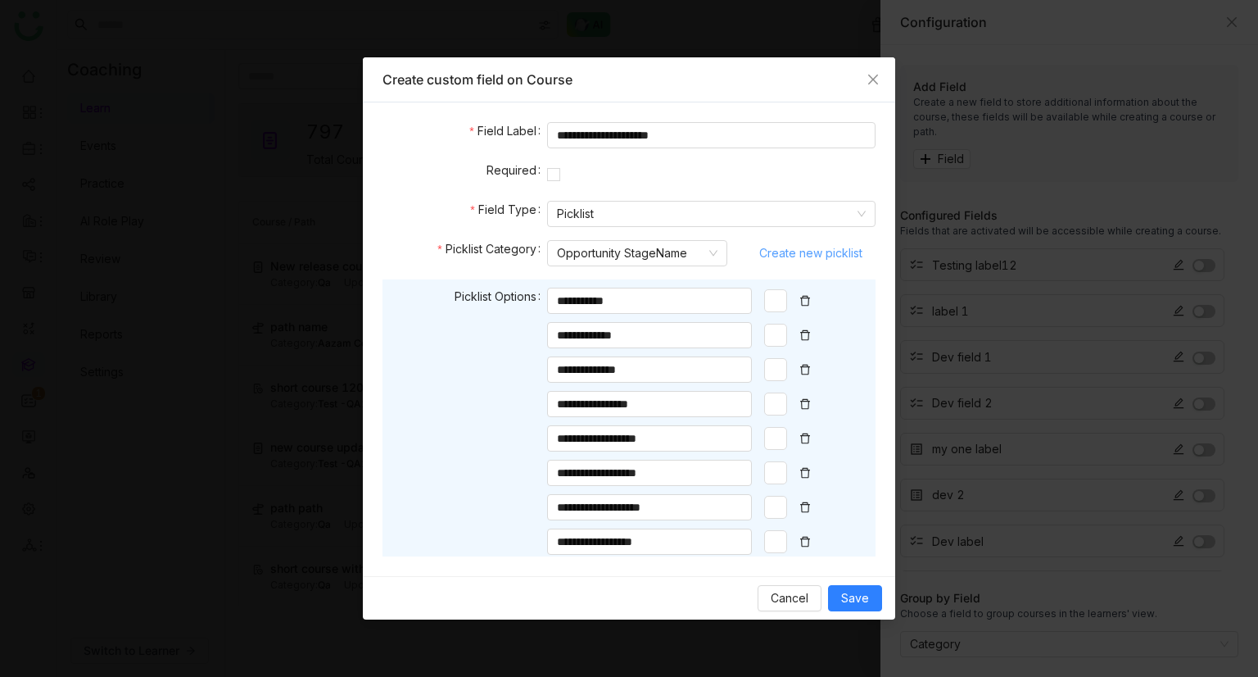
click at [791, 247] on span "Create new picklist" at bounding box center [810, 253] width 103 height 25
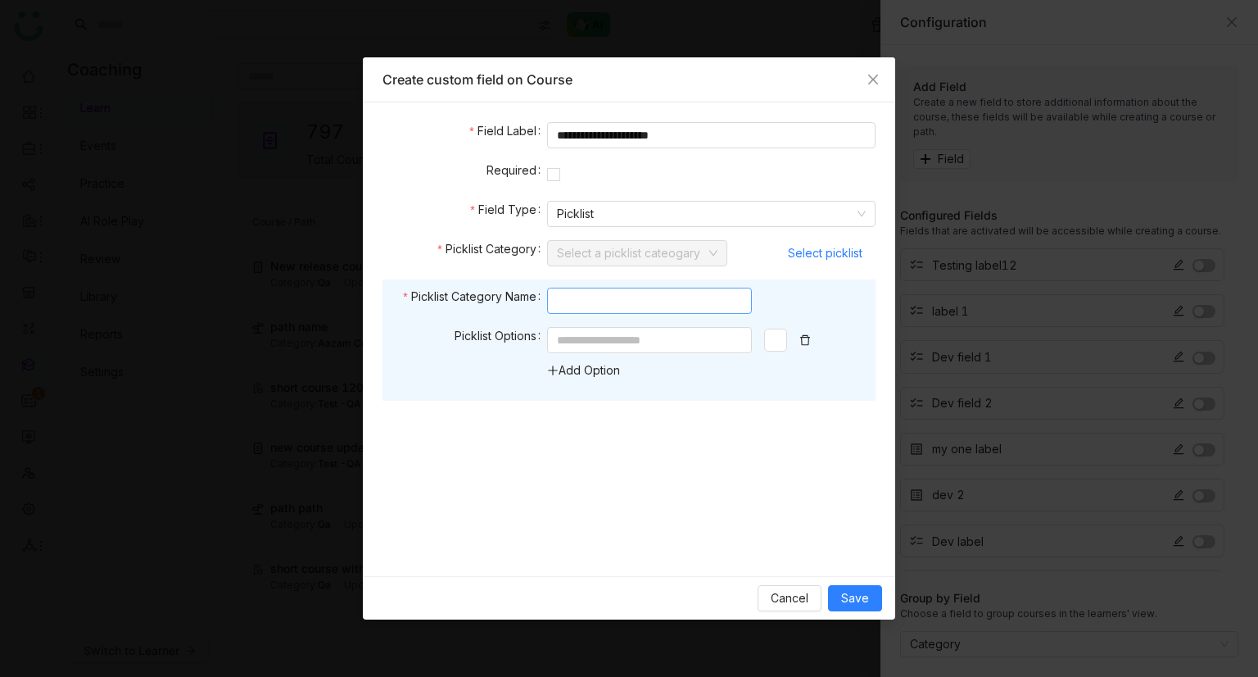
click at [632, 309] on input at bounding box center [649, 301] width 205 height 26
click at [629, 341] on input at bounding box center [649, 340] width 205 height 26
click at [610, 299] on input at bounding box center [649, 301] width 205 height 26
type input "**"
click at [601, 338] on input at bounding box center [649, 340] width 205 height 26
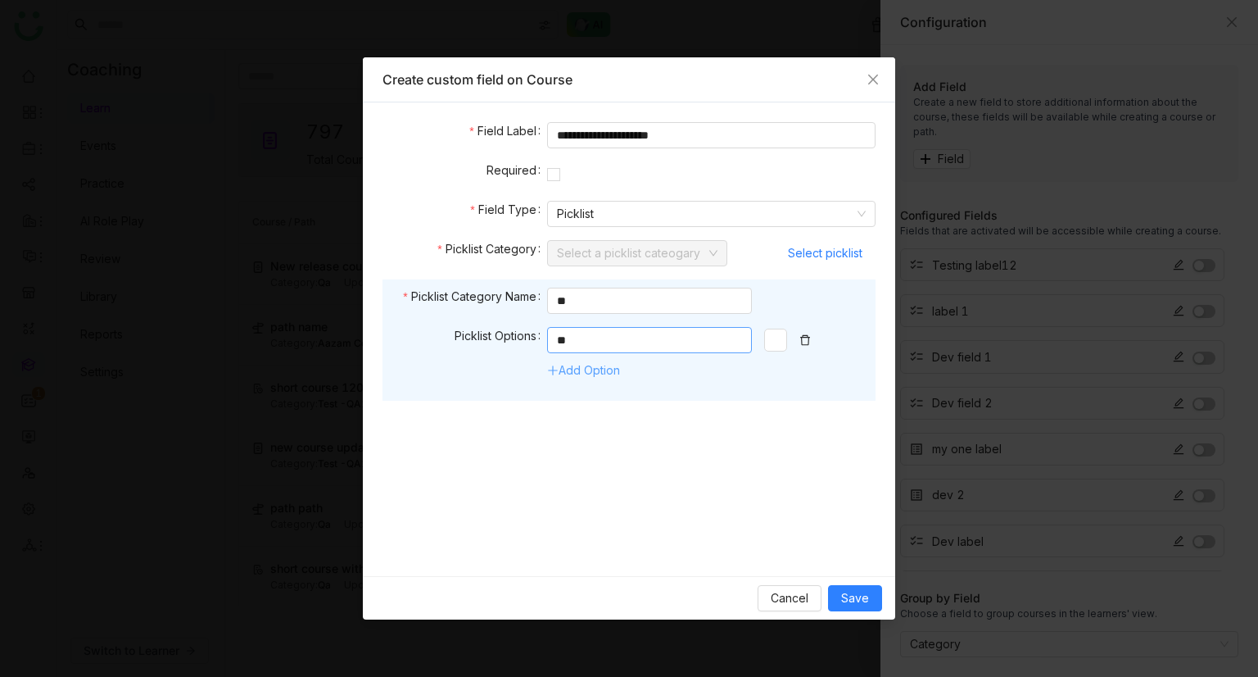
type input "**"
click at [594, 365] on link "Add Option" at bounding box center [583, 370] width 73 height 14
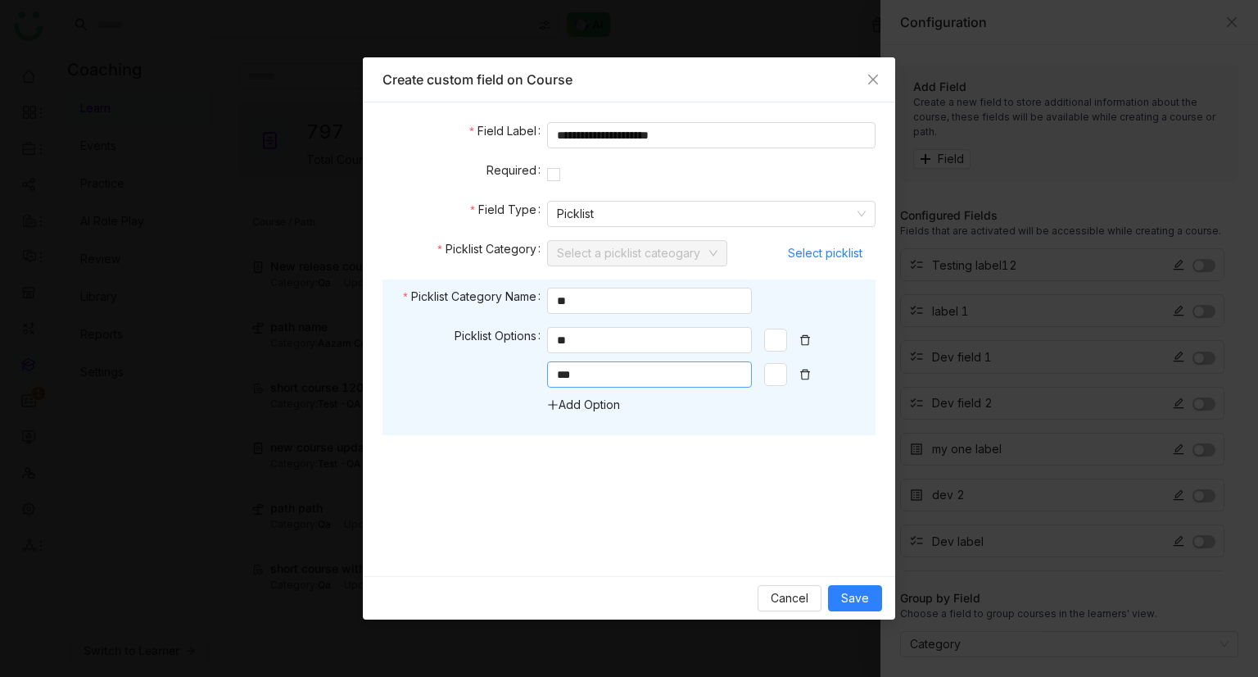
click at [596, 371] on input "***" at bounding box center [649, 374] width 205 height 26
type input "***"
click at [792, 397] on span "Cancel" at bounding box center [790, 598] width 38 height 18
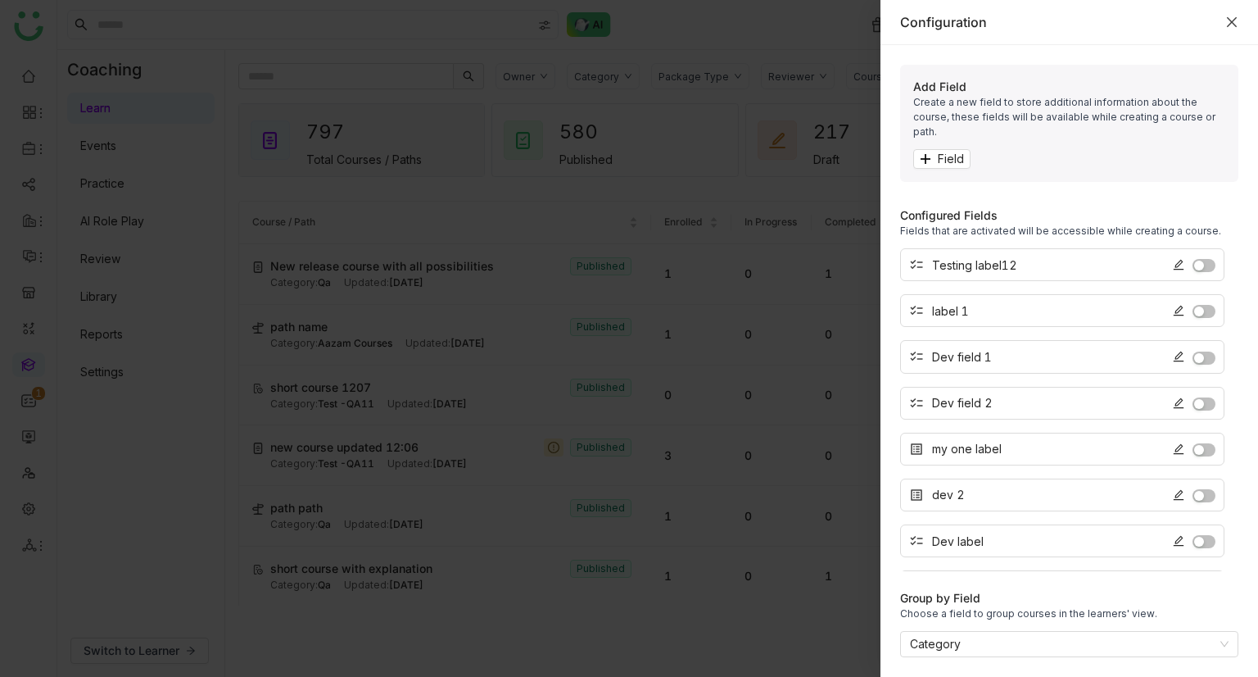
click at [1237, 17] on icon "Close" at bounding box center [1232, 22] width 13 height 13
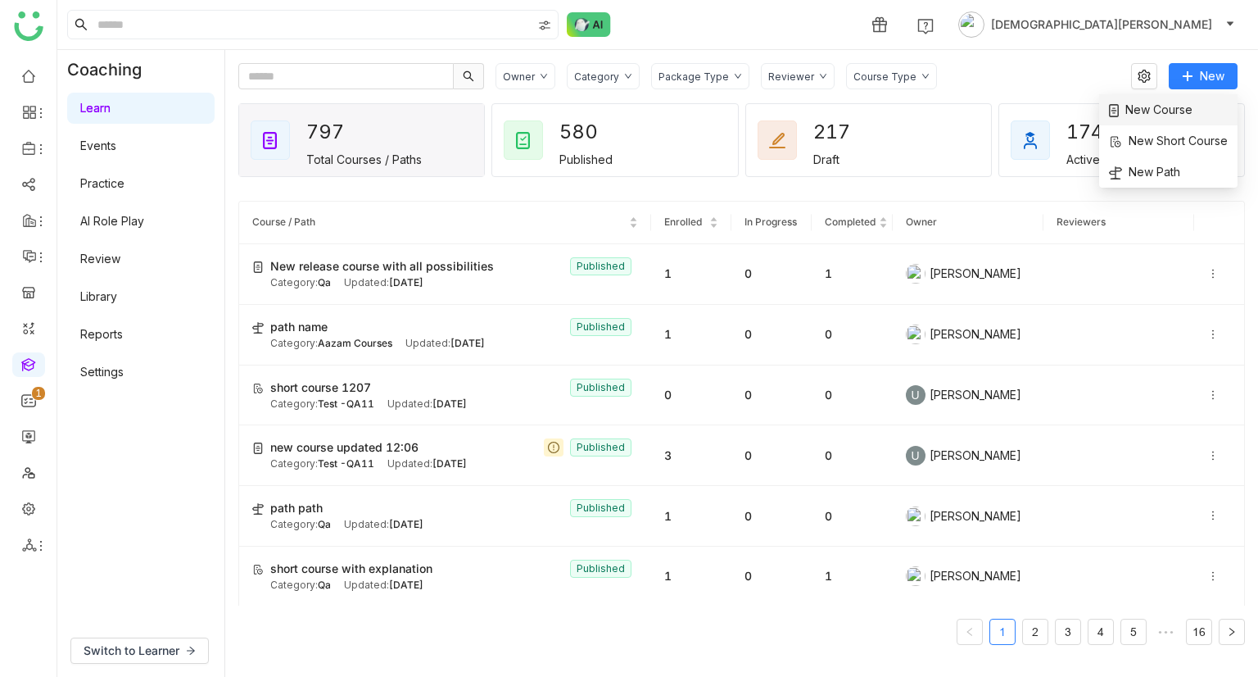
click at [1163, 116] on span "New Course" at bounding box center [1151, 110] width 84 height 18
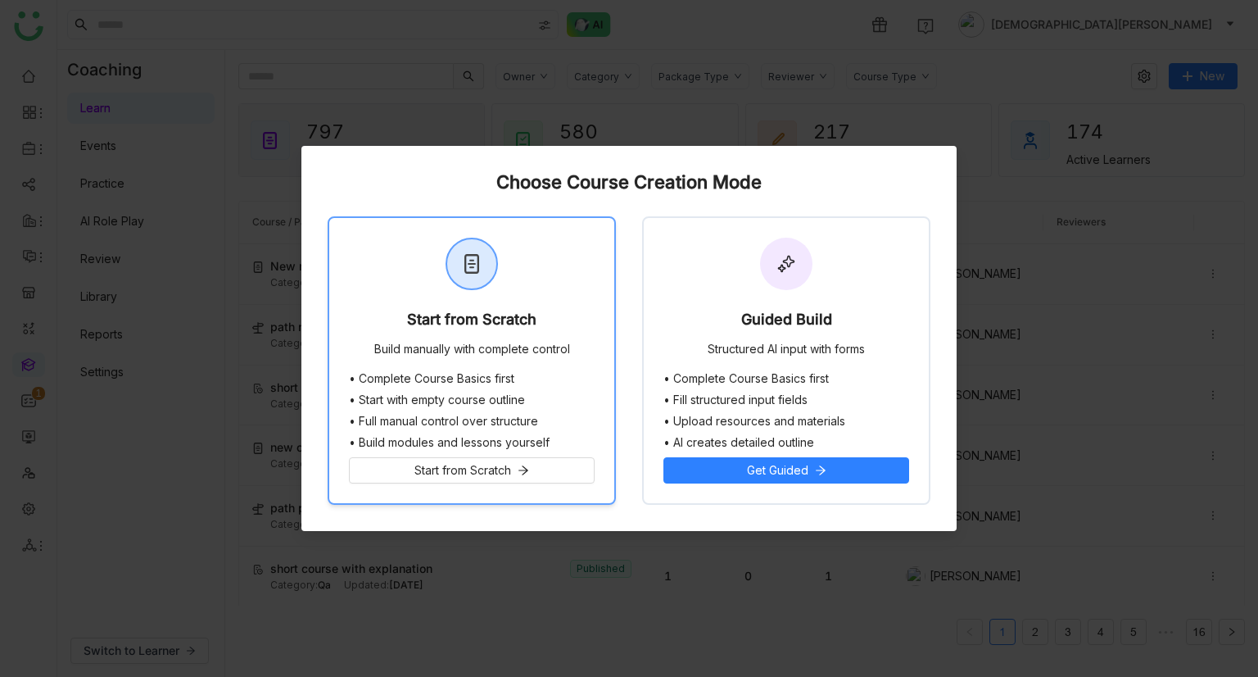
click at [404, 352] on div "Build manually with complete control" at bounding box center [472, 350] width 196 height 16
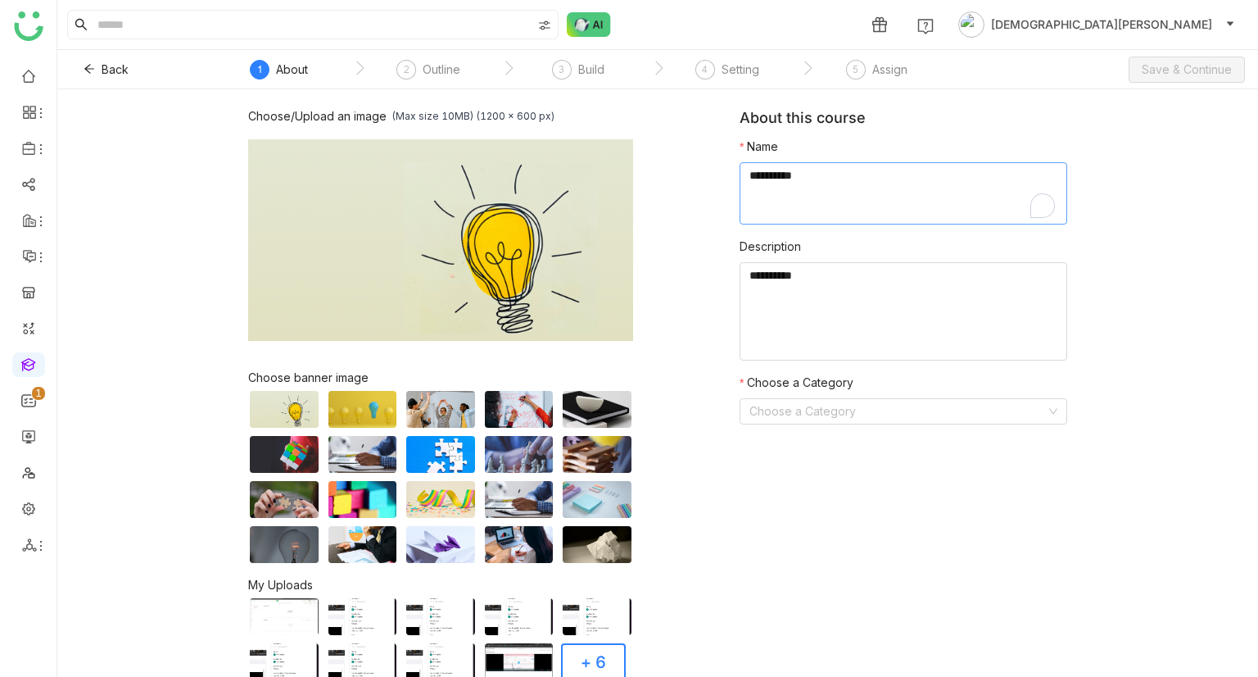
click at [766, 188] on textarea "To enrich screen reader interactions, please activate Accessibility in Grammarl…" at bounding box center [904, 193] width 328 height 62
type textarea "**********"
paste textarea "**********"
click at [766, 313] on textarea "To enrich screen reader interactions, please activate Accessibility in Grammarl…" at bounding box center [904, 311] width 328 height 98
paste textarea "**********"
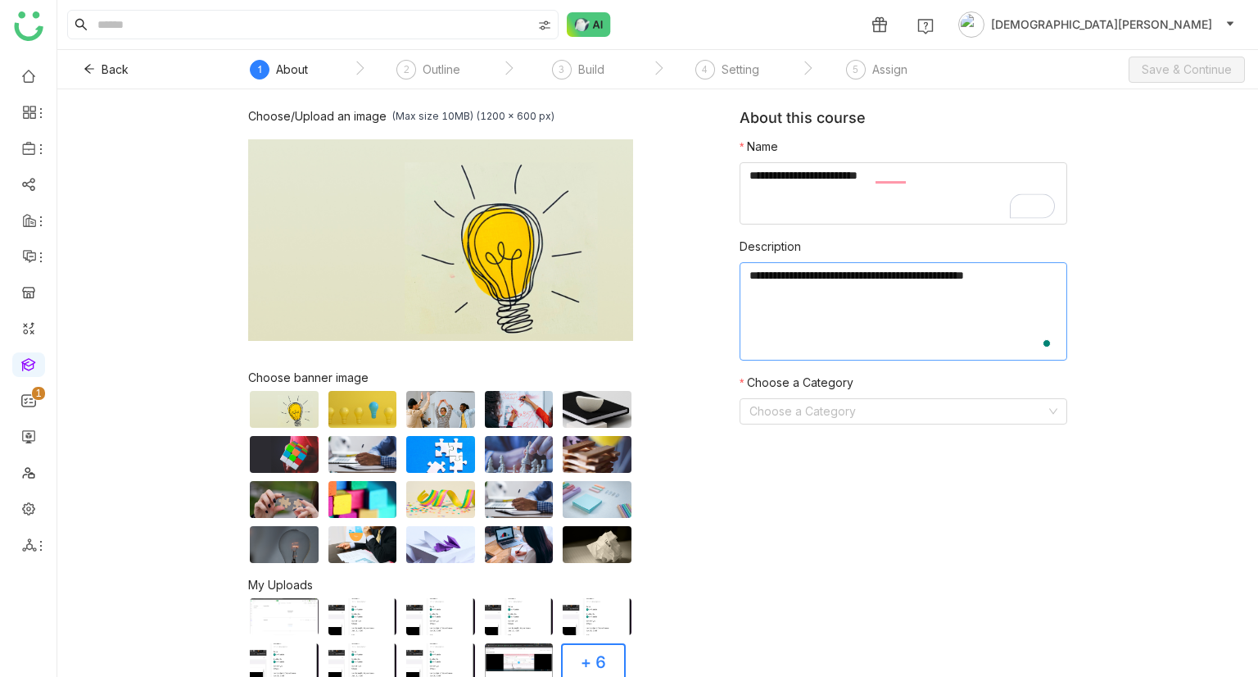
paste textarea "**********"
type textarea "**********"
click at [772, 397] on input at bounding box center [898, 411] width 297 height 25
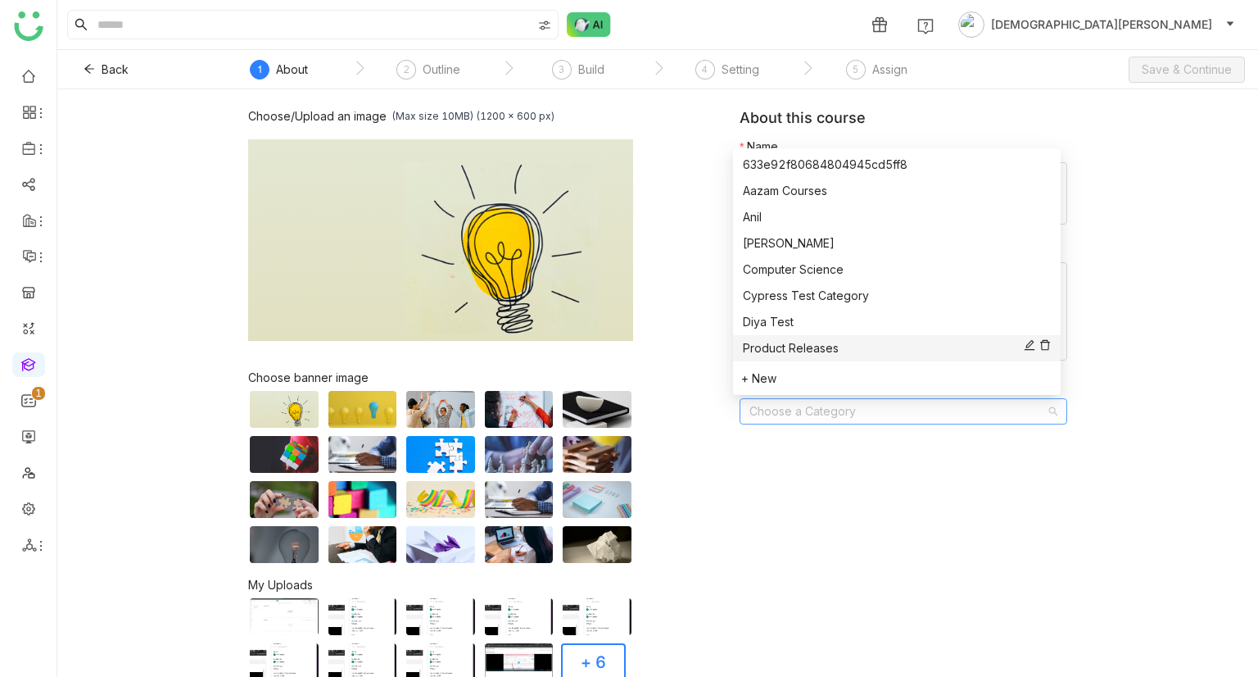
click at [800, 349] on div "Product Releases" at bounding box center [897, 348] width 308 height 18
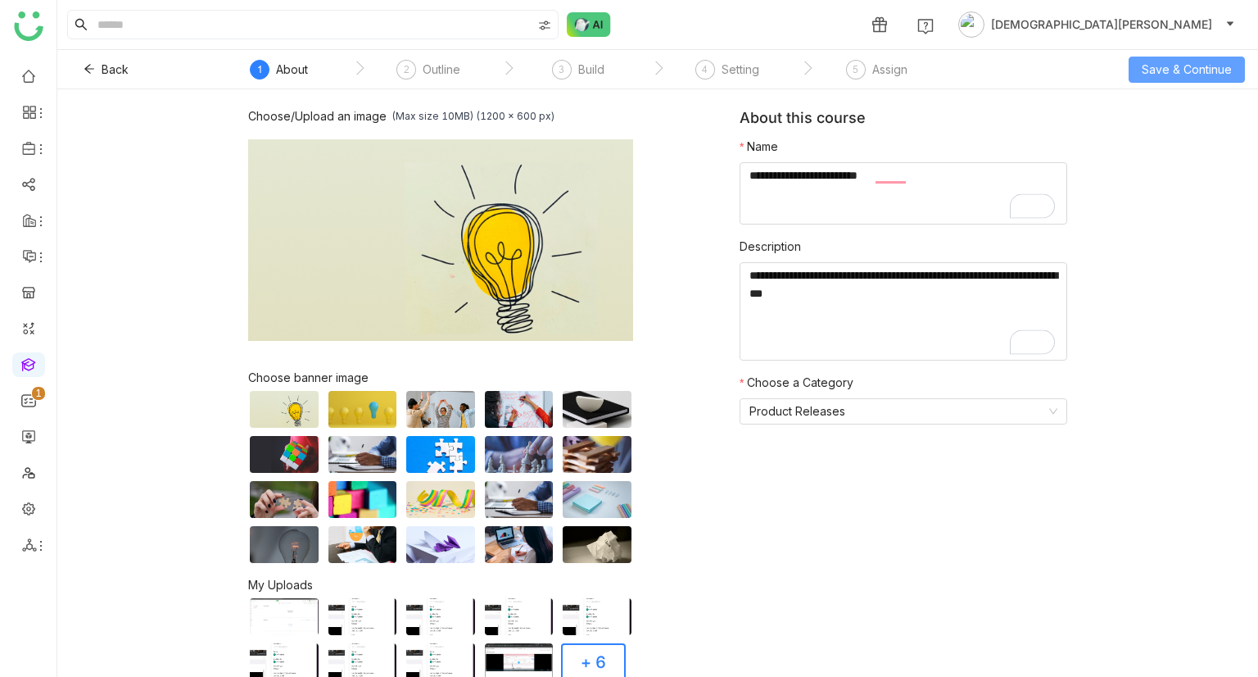
click at [1160, 59] on button "Save & Continue" at bounding box center [1187, 70] width 116 height 26
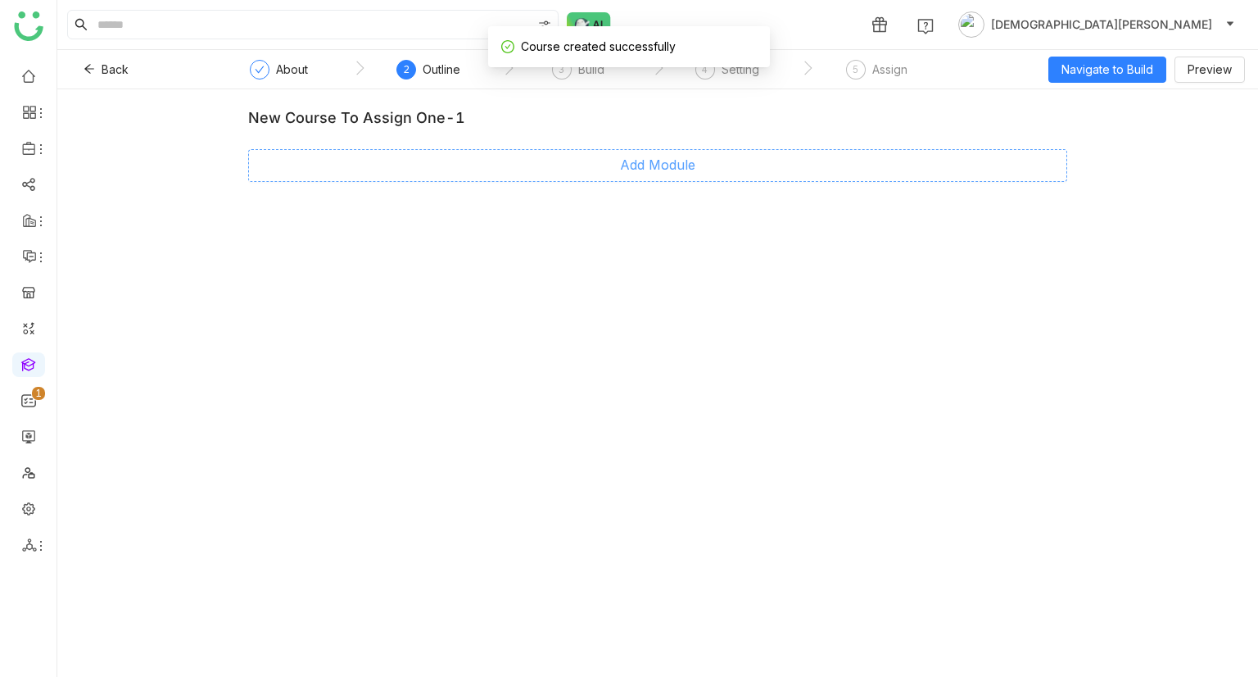
click at [646, 164] on span "Add Module" at bounding box center [657, 165] width 75 height 20
type input "********"
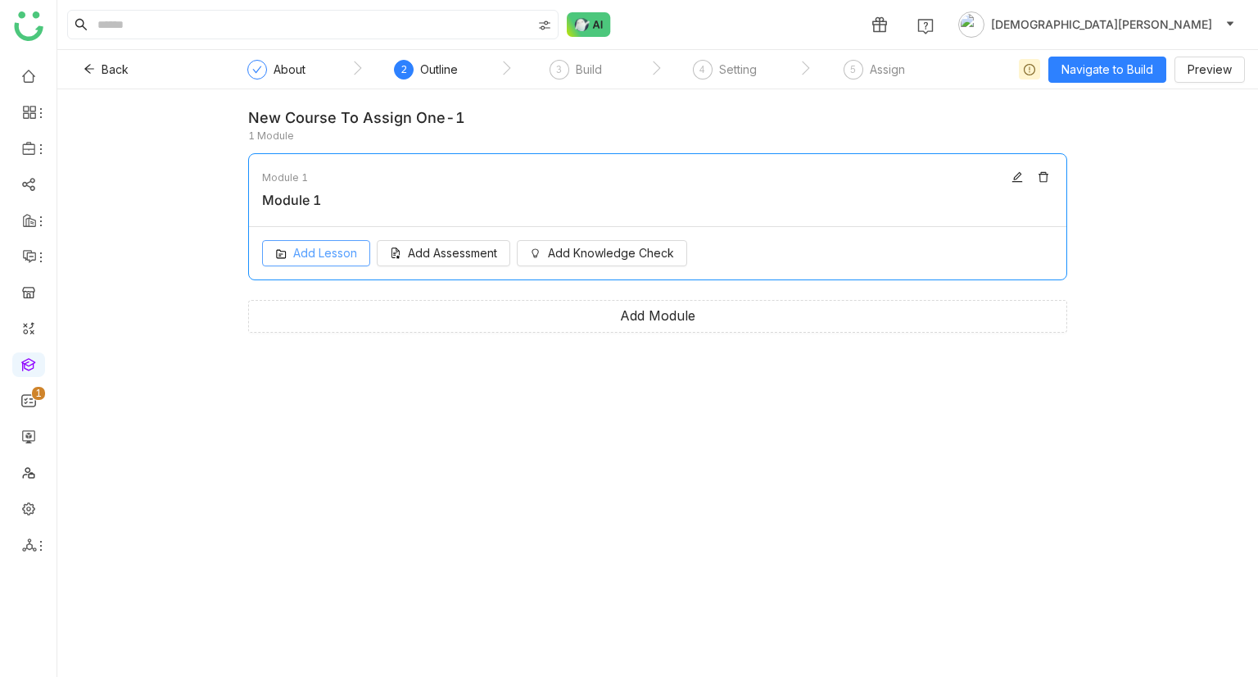
click at [351, 243] on button "Add Lesson" at bounding box center [316, 253] width 108 height 26
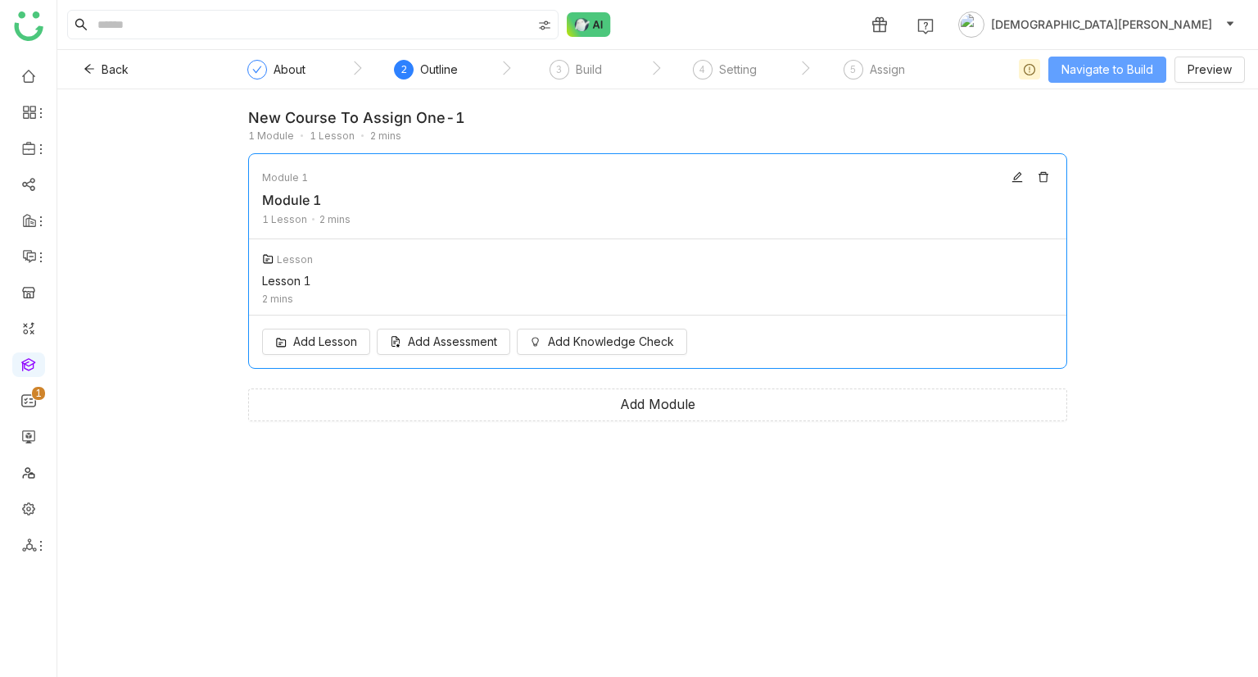
click at [1113, 65] on span "Navigate to Build" at bounding box center [1108, 70] width 92 height 18
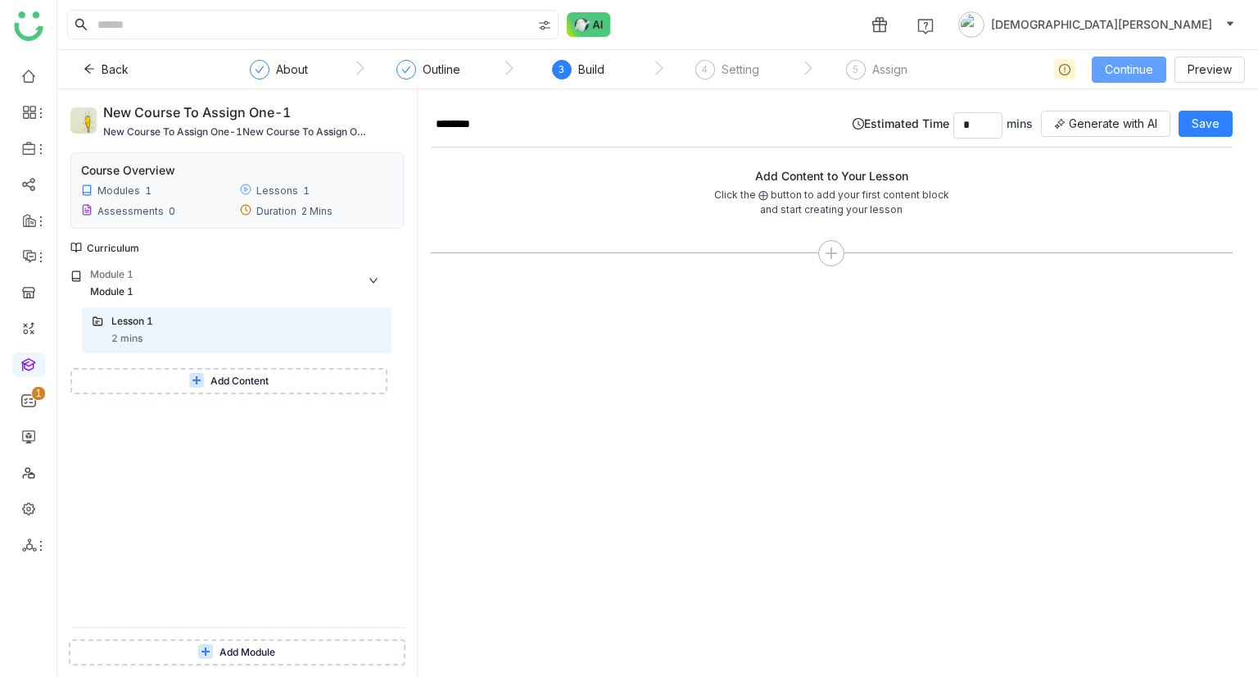
click at [1113, 74] on span "Continue" at bounding box center [1129, 70] width 48 height 18
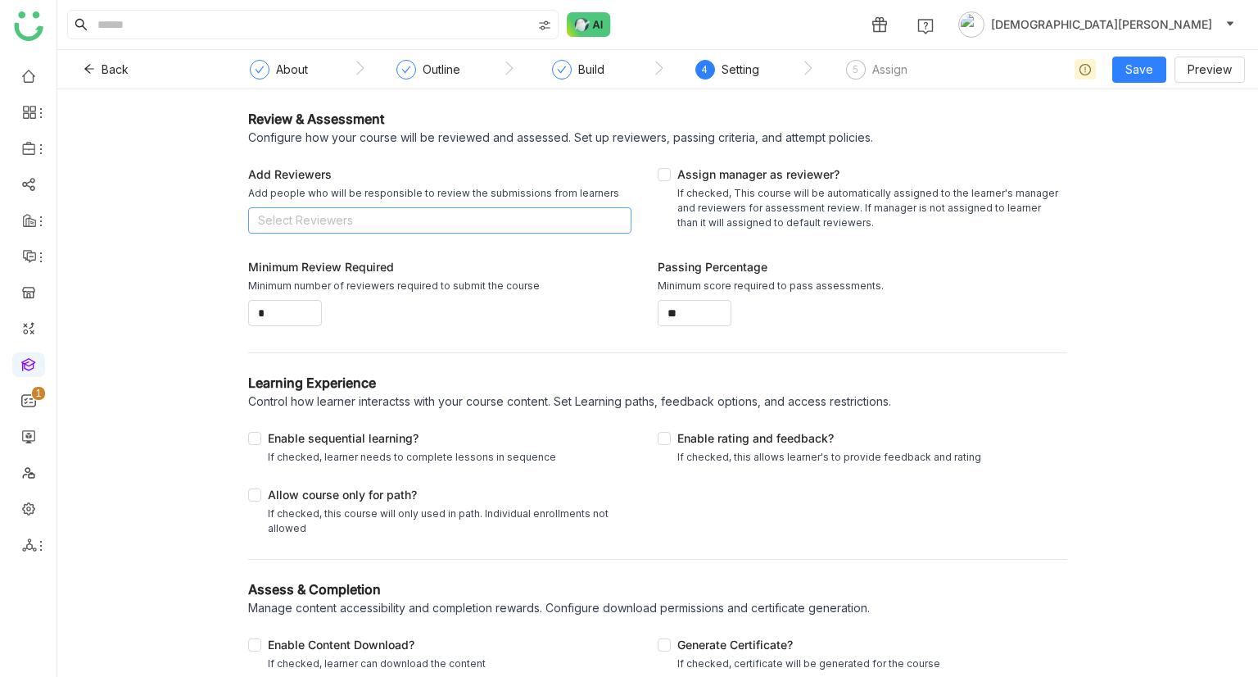
click at [337, 216] on nz-select-top-control "Select Reviewers" at bounding box center [439, 220] width 383 height 26
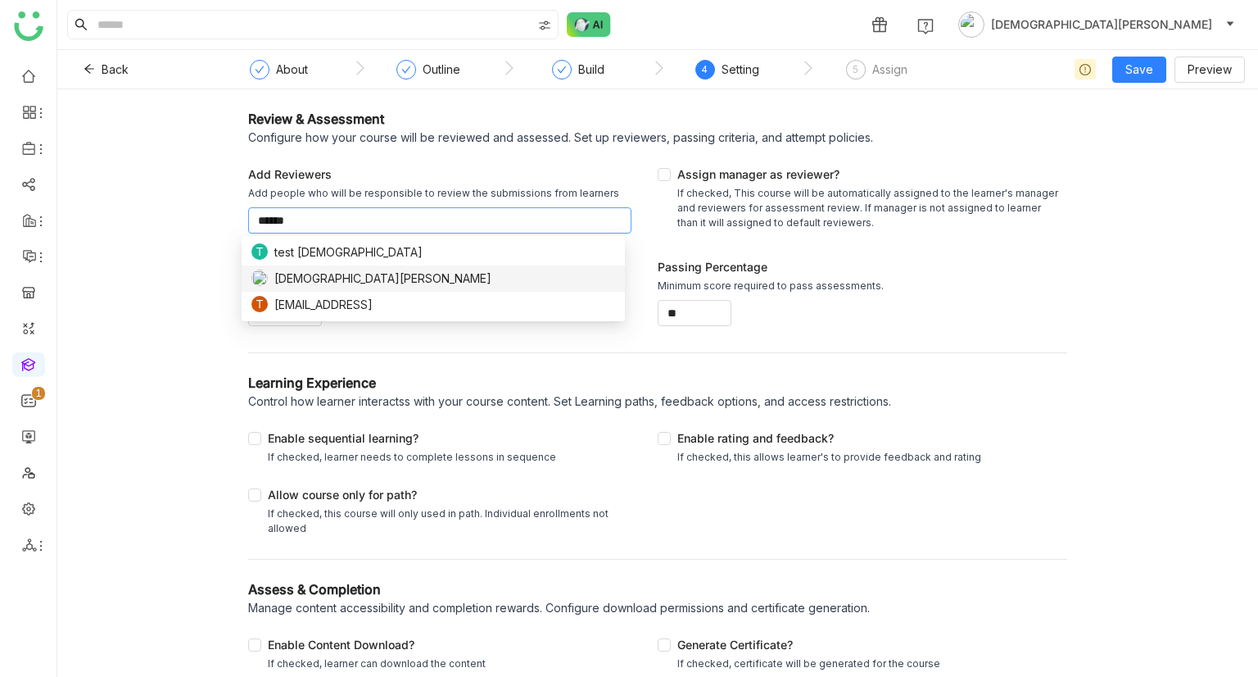
type input "******"
click at [333, 282] on span "[DEMOGRAPHIC_DATA][PERSON_NAME]" at bounding box center [382, 279] width 217 height 18
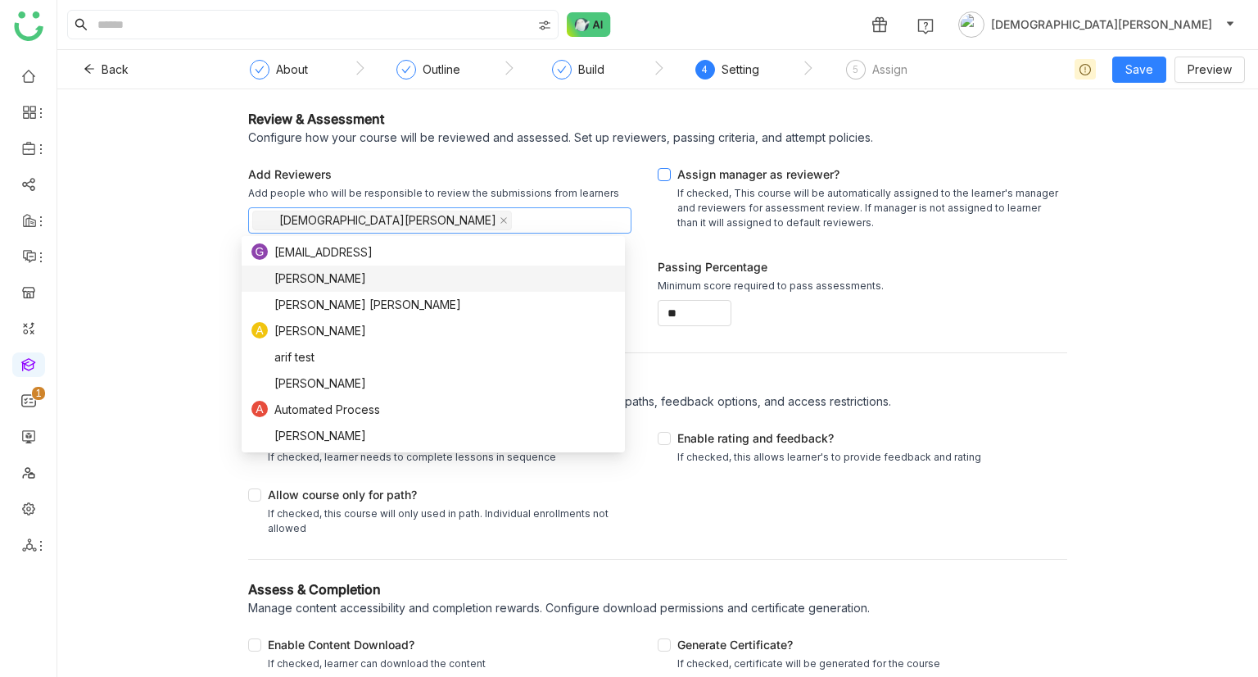
click at [800, 227] on div "If checked, This course will be automatically assigned to the learner's manager…" at bounding box center [869, 208] width 383 height 44
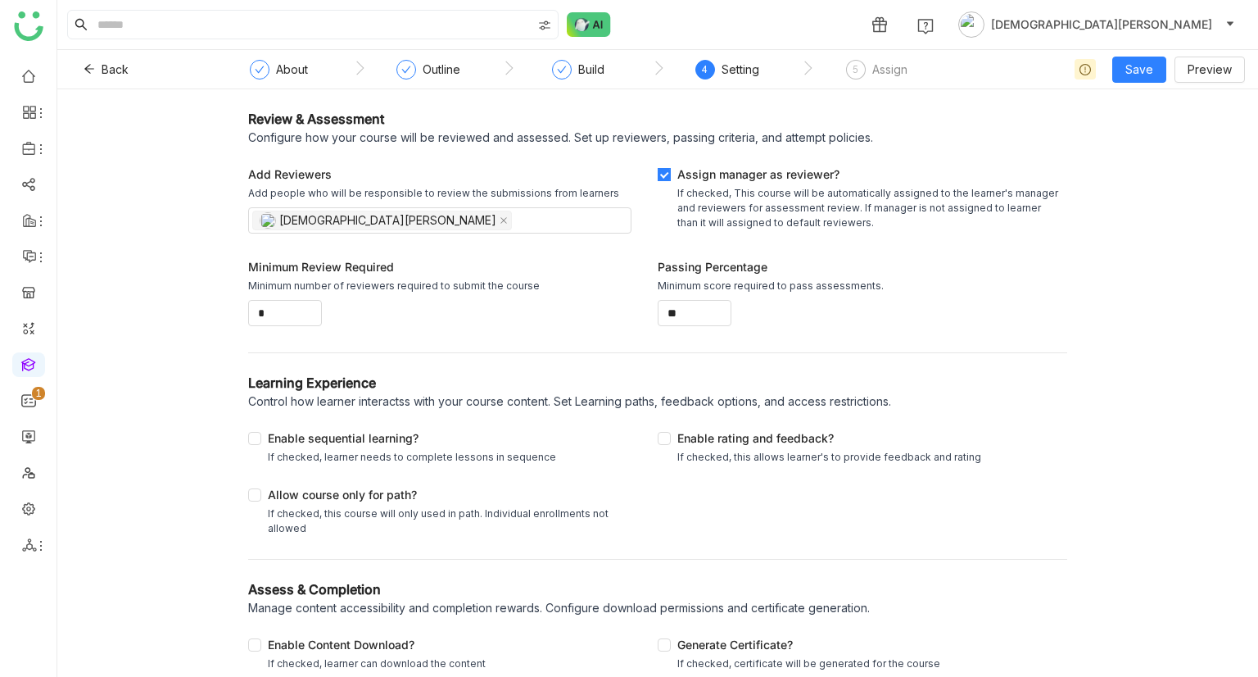
click at [743, 181] on div "Assign manager as reviewer?" at bounding box center [869, 175] width 383 height 20
click at [310, 306] on icon at bounding box center [313, 309] width 6 height 6
type input "*"
click at [310, 306] on icon at bounding box center [313, 309] width 6 height 6
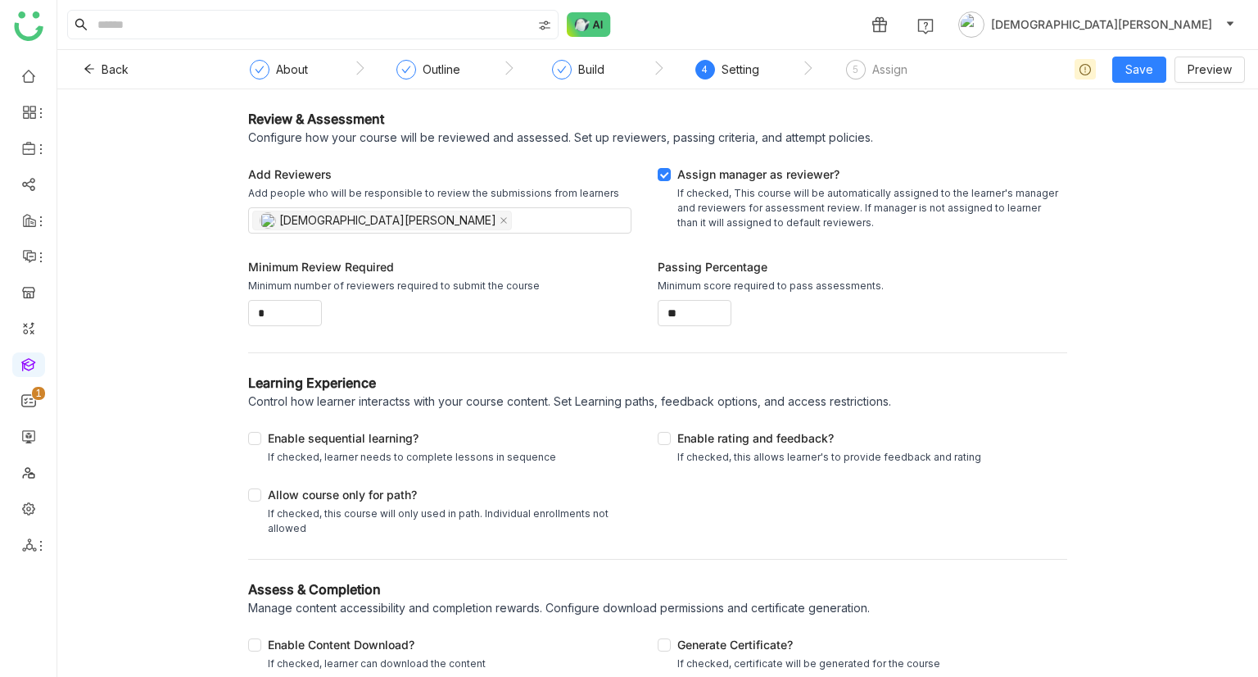
click at [415, 312] on div "*" at bounding box center [439, 313] width 383 height 26
click at [308, 397] on div "Enable sequential learning?" at bounding box center [412, 437] width 288 height 20
click at [684, 397] on div "Enable rating and feedback?" at bounding box center [830, 437] width 304 height 20
click at [319, 397] on div "Allow course only for path?" at bounding box center [446, 493] width 357 height 20
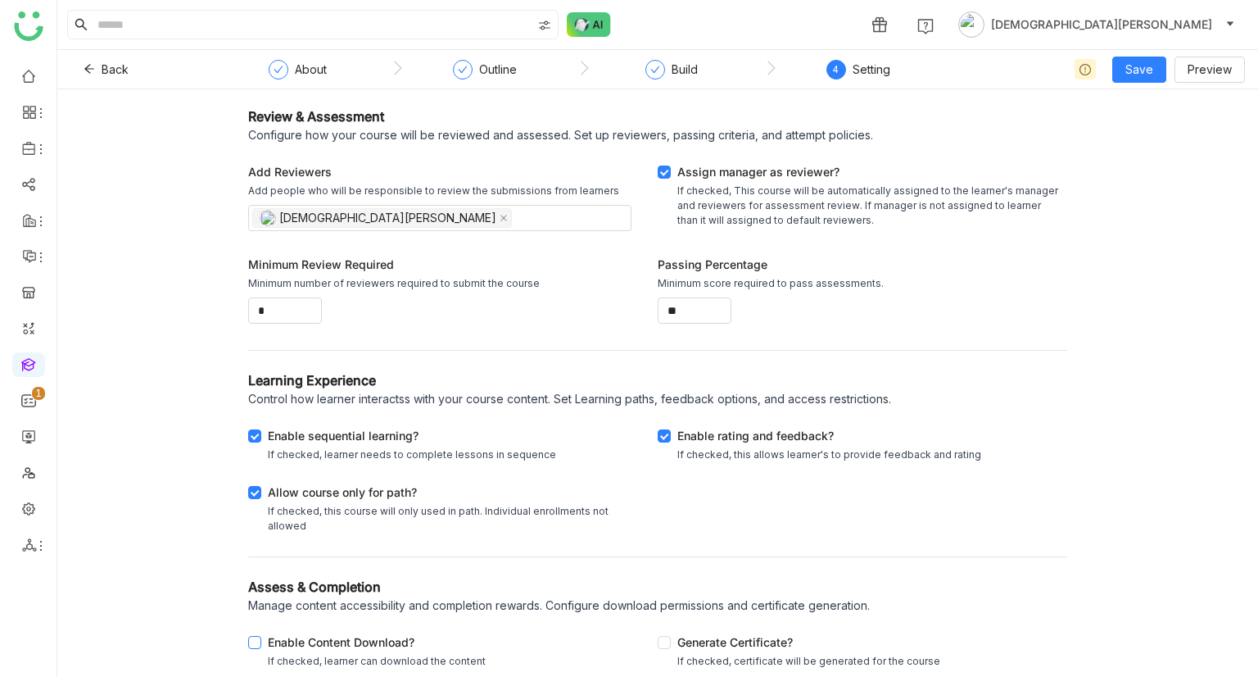
click at [364, 397] on div "Enable Content Download?" at bounding box center [377, 643] width 218 height 20
click at [693, 397] on div "Generate Certificate?" at bounding box center [809, 643] width 263 height 20
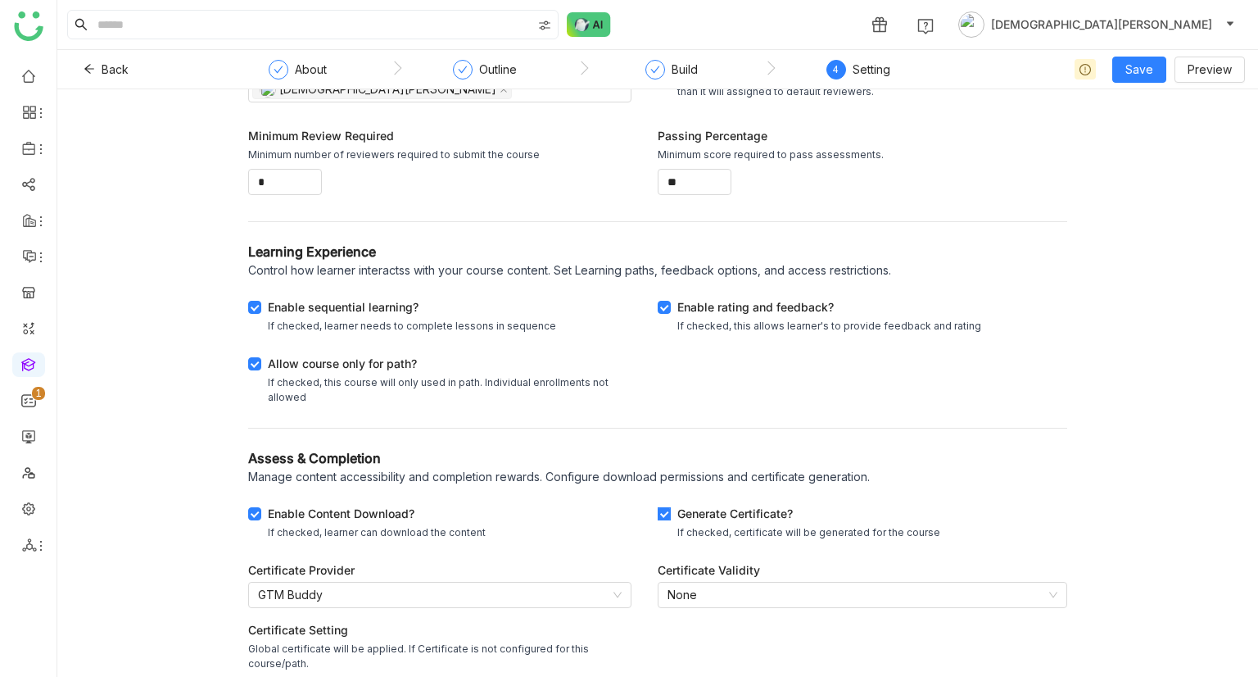
scroll to position [177, 0]
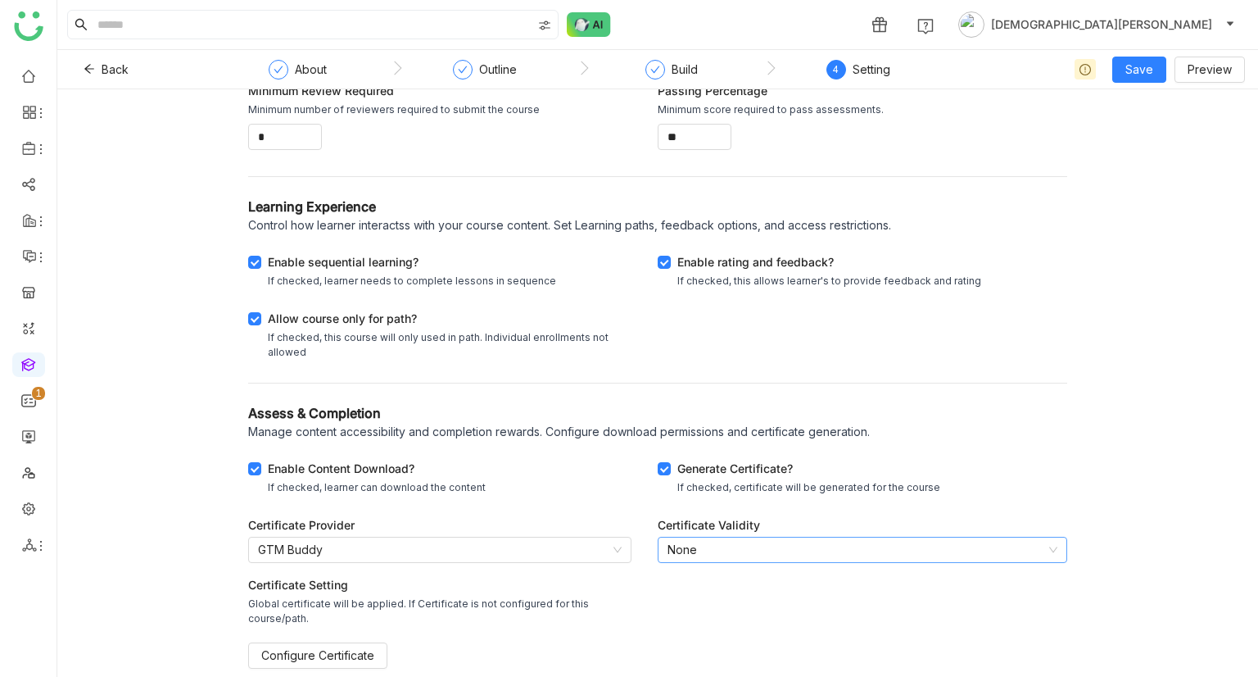
click at [721, 397] on nz-select-item "None" at bounding box center [863, 549] width 390 height 25
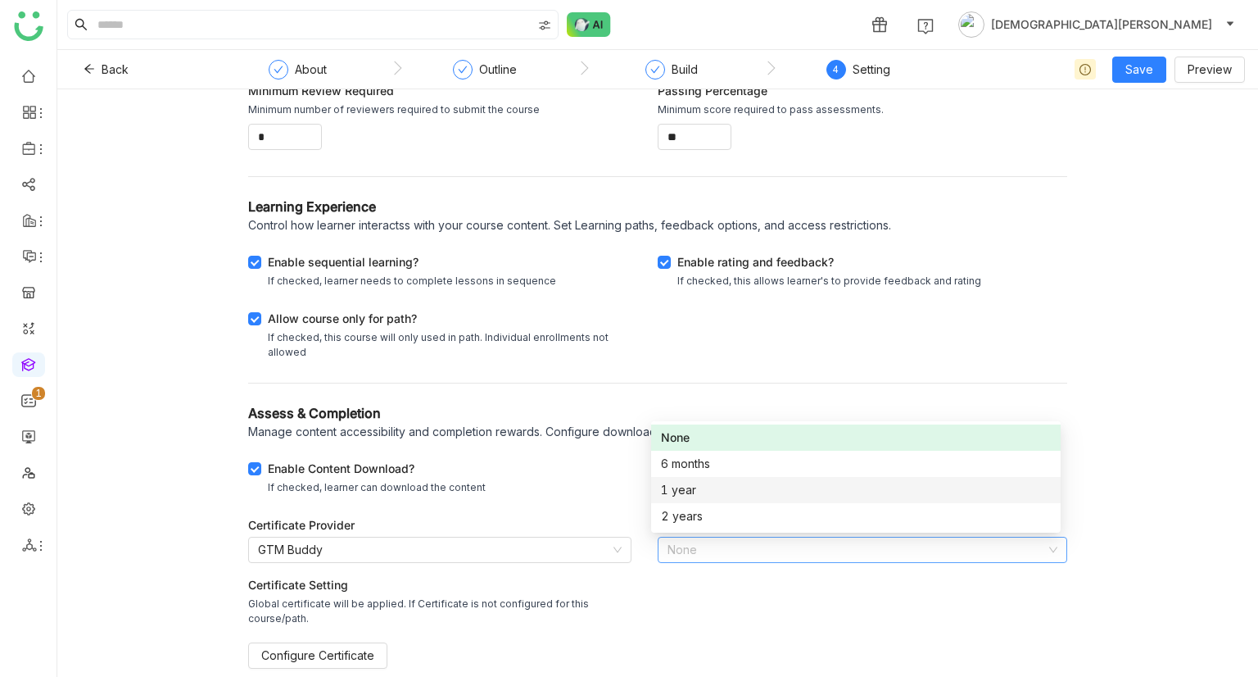
click at [709, 397] on div "1 year" at bounding box center [856, 490] width 390 height 18
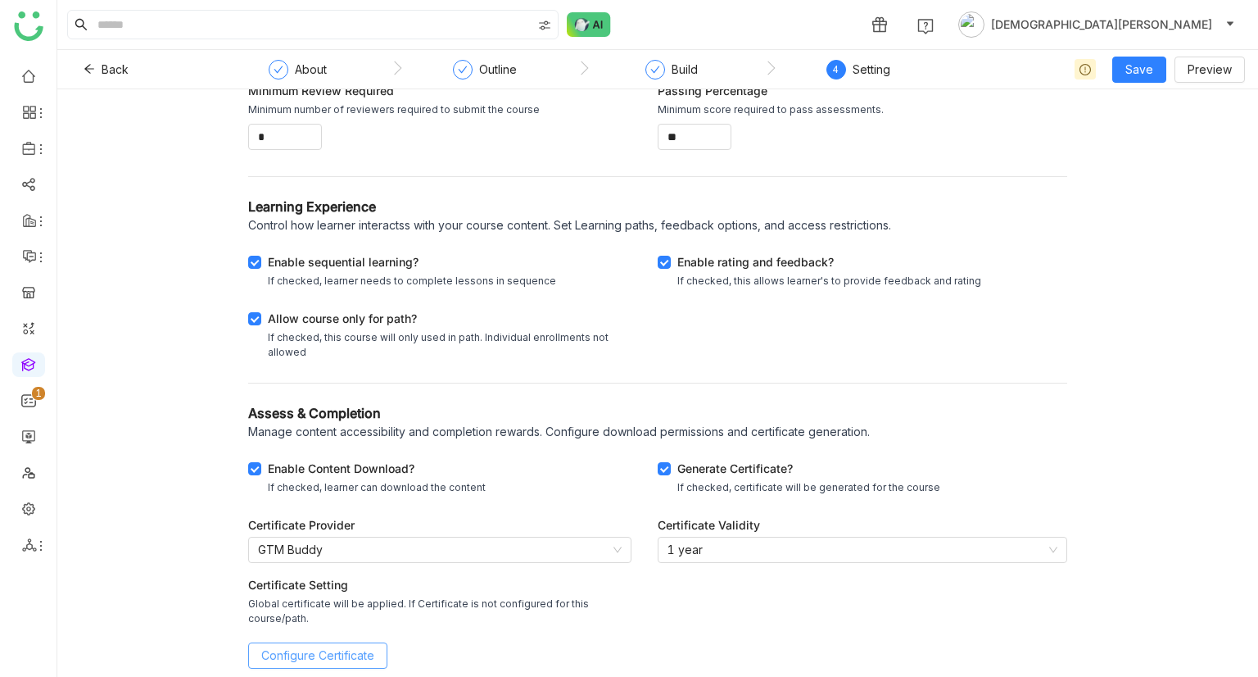
click at [325, 397] on span "Configure Certificate" at bounding box center [317, 655] width 113 height 18
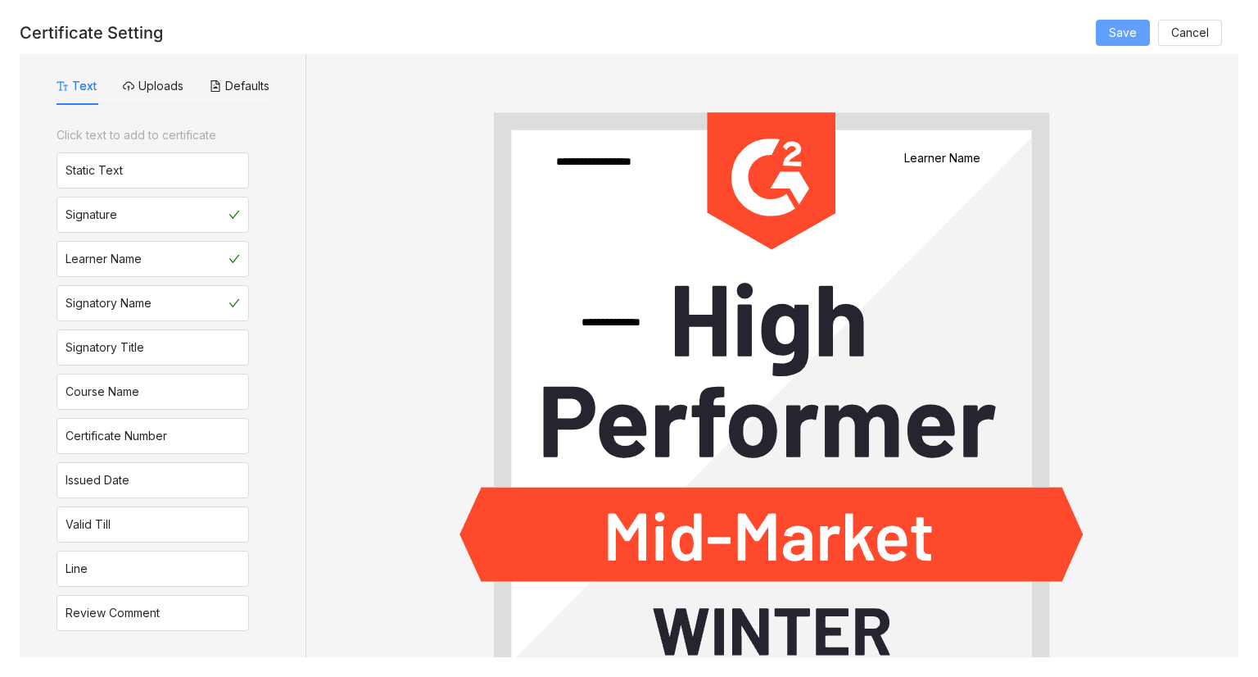
click at [1131, 37] on span "Save" at bounding box center [1123, 33] width 28 height 18
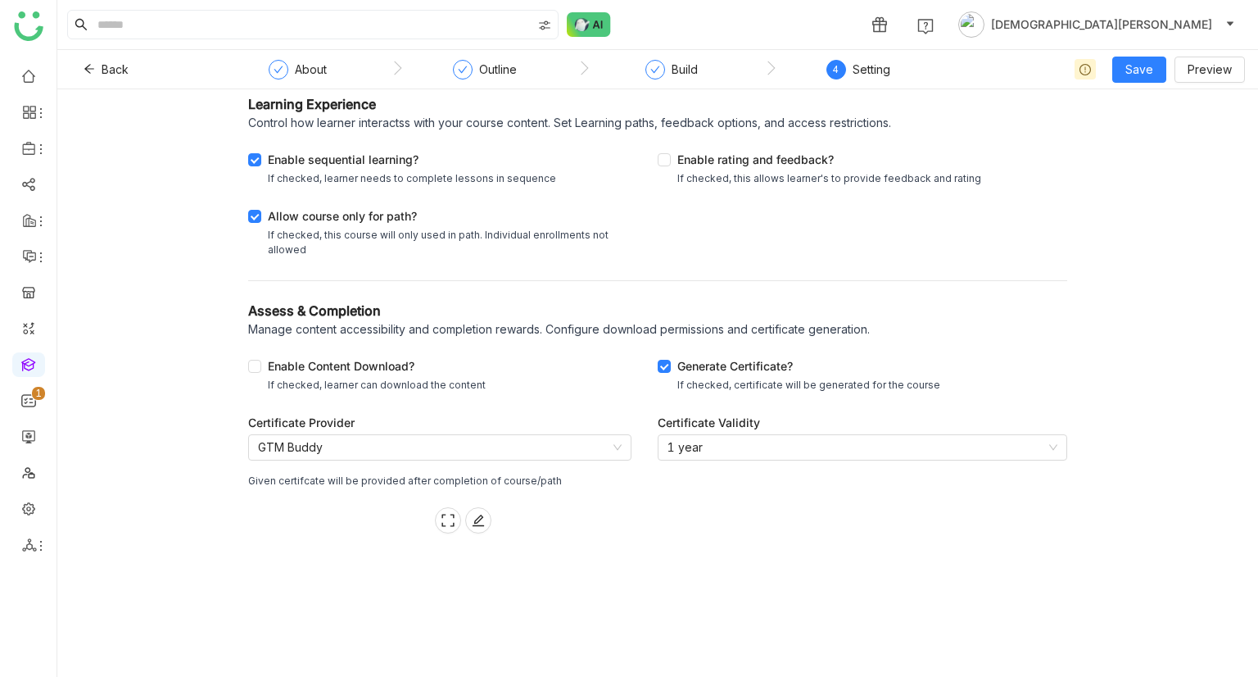
scroll to position [356, 0]
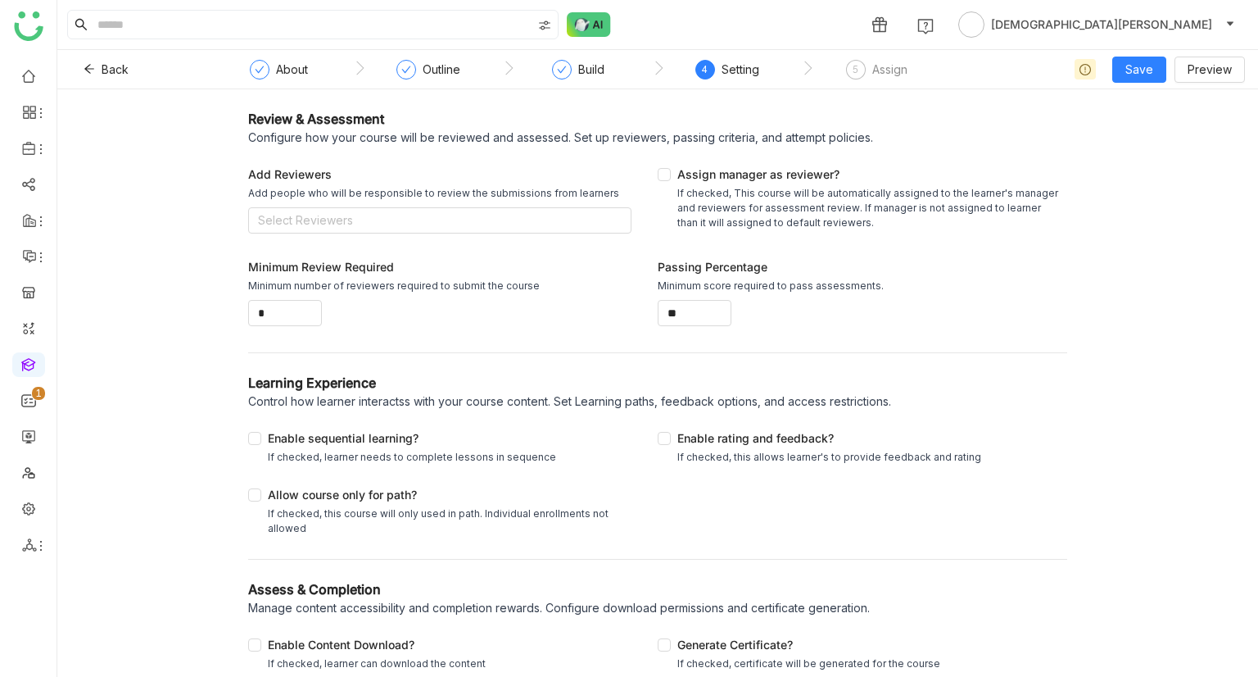
scroll to position [3, 0]
click at [319, 646] on div "Enable Content Download?" at bounding box center [377, 643] width 218 height 20
click at [706, 650] on div "Generate Certificate?" at bounding box center [809, 643] width 263 height 20
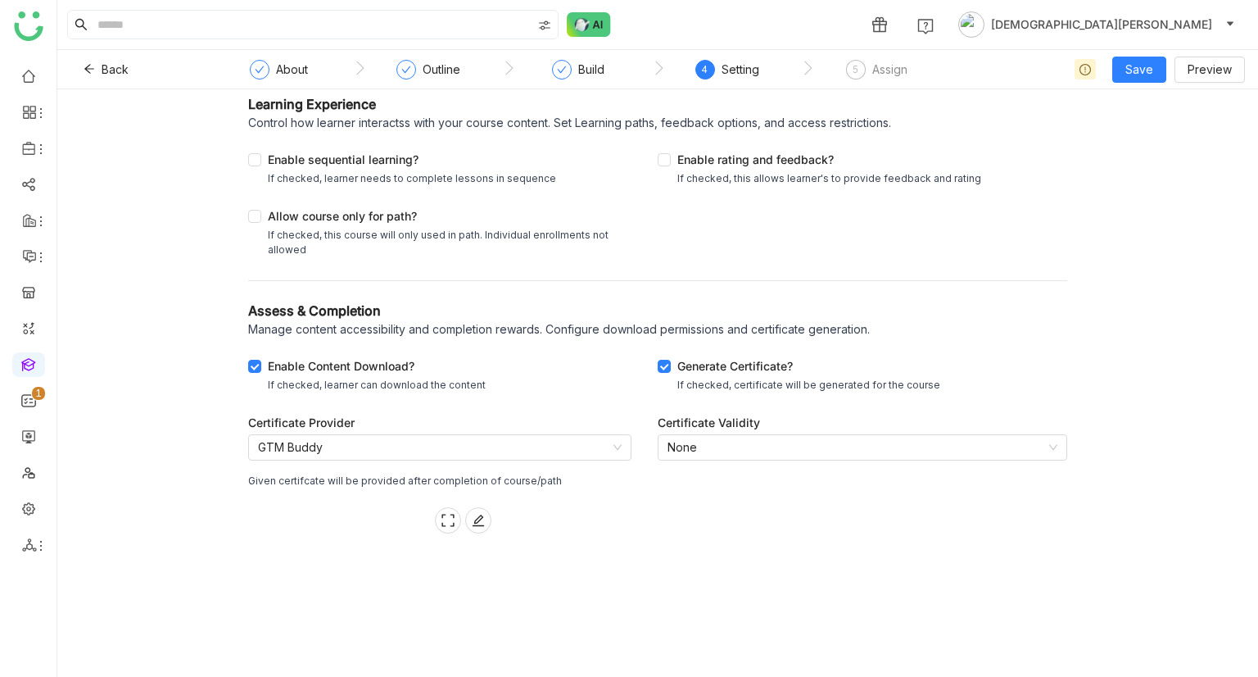
scroll to position [381, 0]
click at [473, 514] on icon at bounding box center [478, 520] width 13 height 13
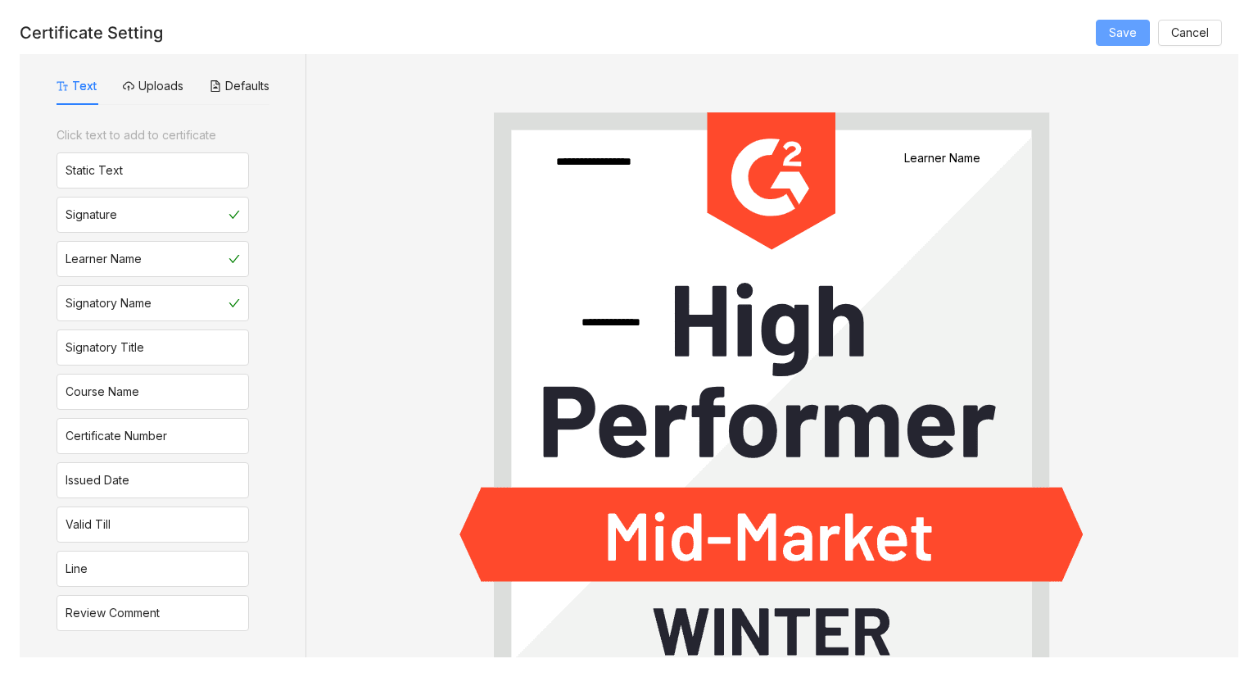
click at [1139, 37] on button "Save" at bounding box center [1123, 33] width 54 height 26
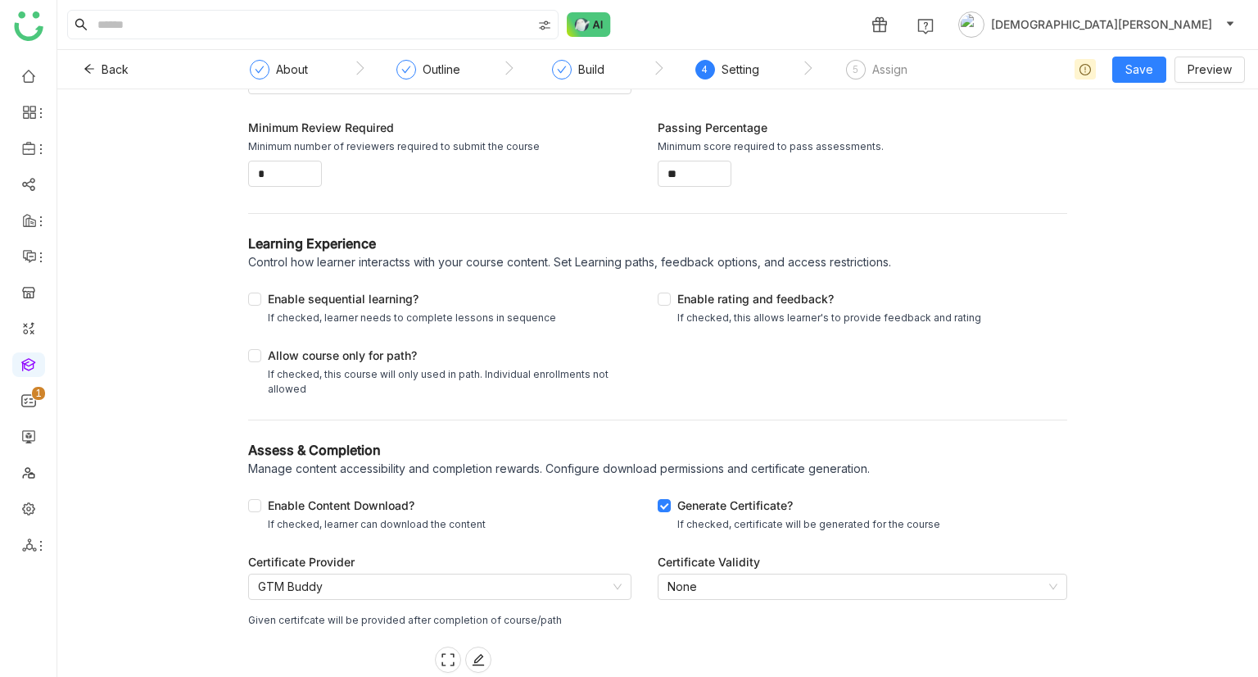
scroll to position [151, 0]
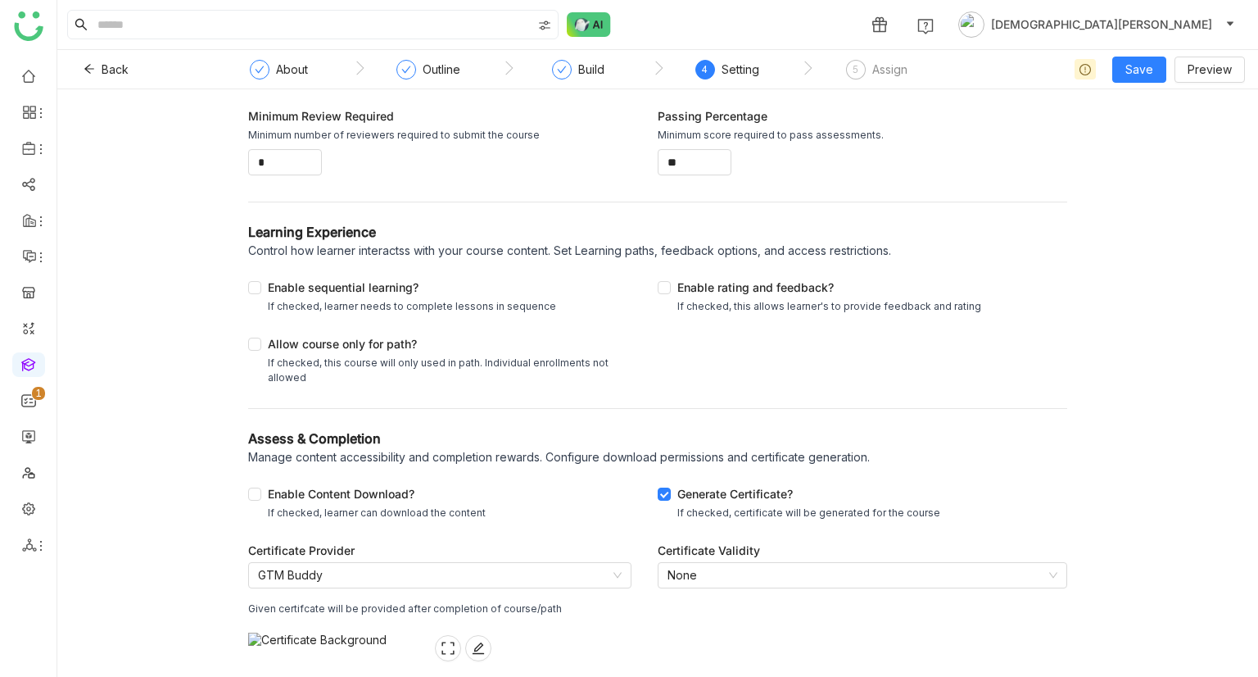
click at [566, 633] on div "Certificate Provider GTM Buddy Given certifcate will be provided after completi…" at bounding box center [439, 669] width 383 height 255
click at [553, 578] on nz-select-item "GTM Buddy" at bounding box center [440, 575] width 364 height 25
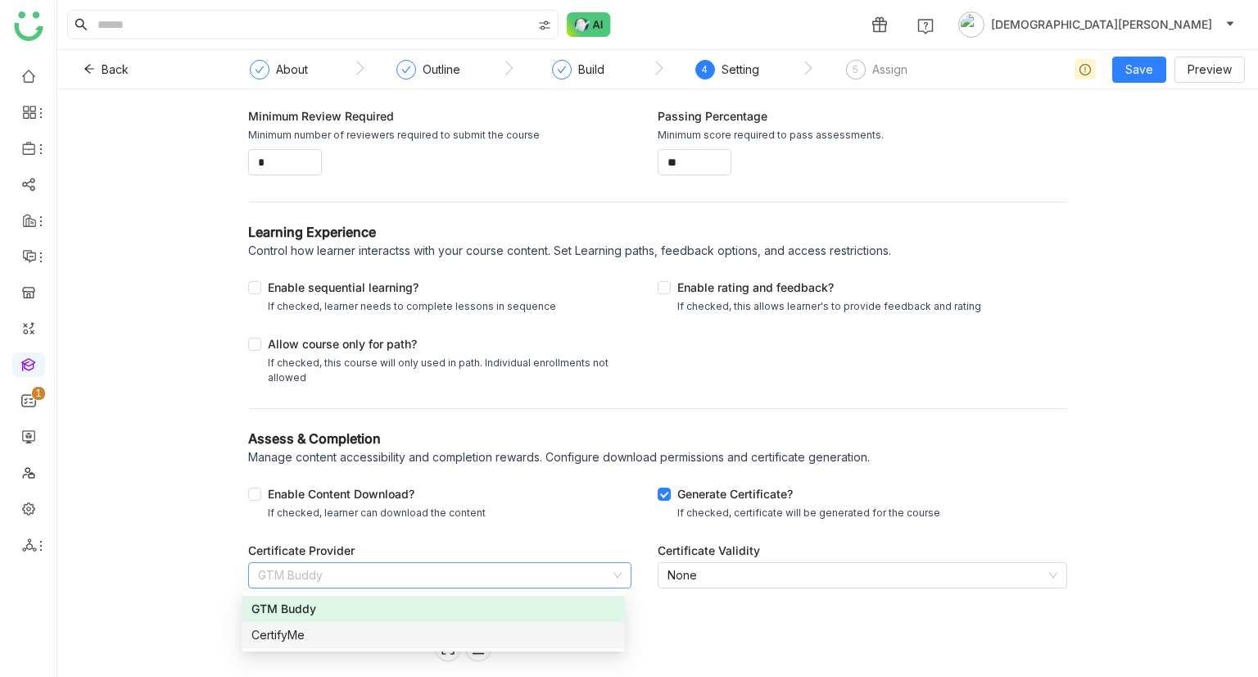
click at [319, 640] on div "CertifyMe" at bounding box center [434, 635] width 364 height 18
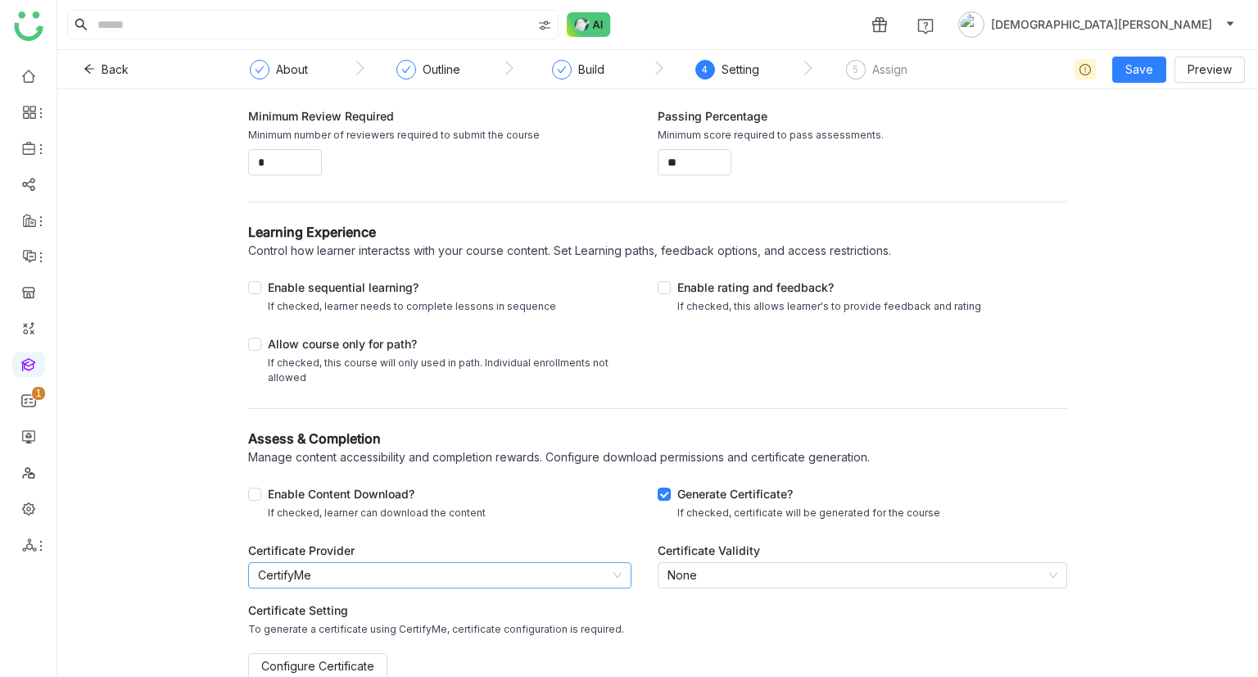
click at [392, 574] on nz-select-item "CertifyMe" at bounding box center [440, 575] width 364 height 25
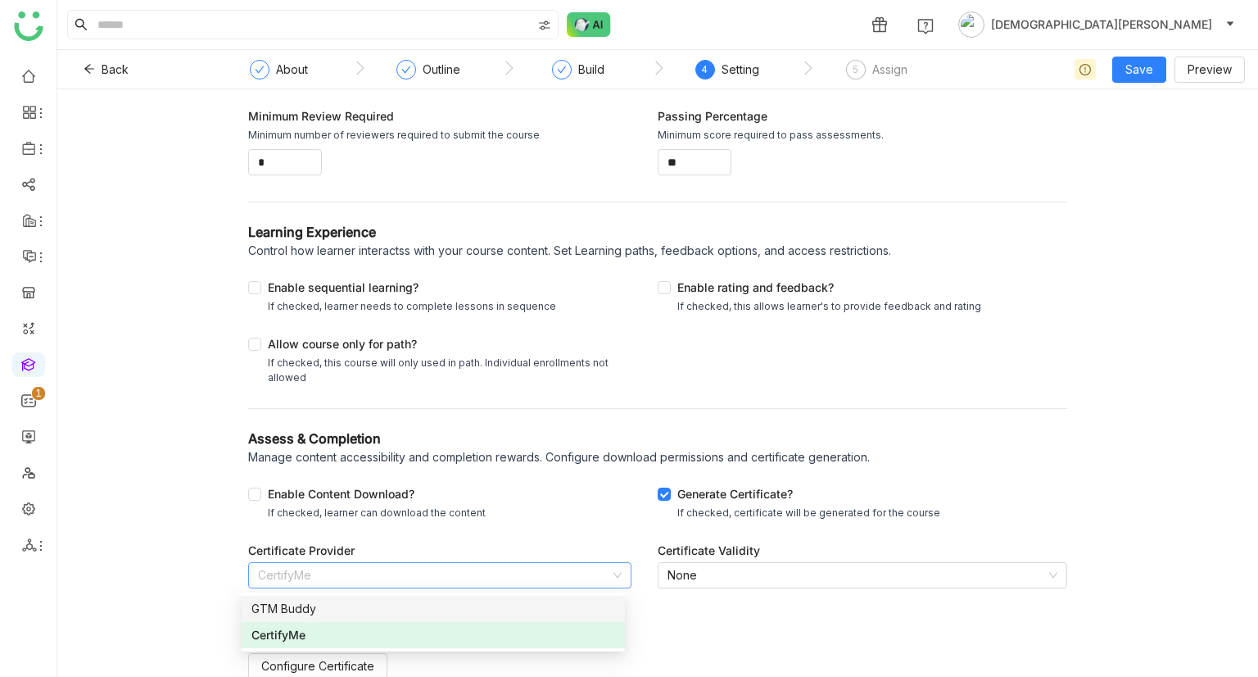
click at [429, 612] on div "GTM Buddy" at bounding box center [434, 609] width 364 height 18
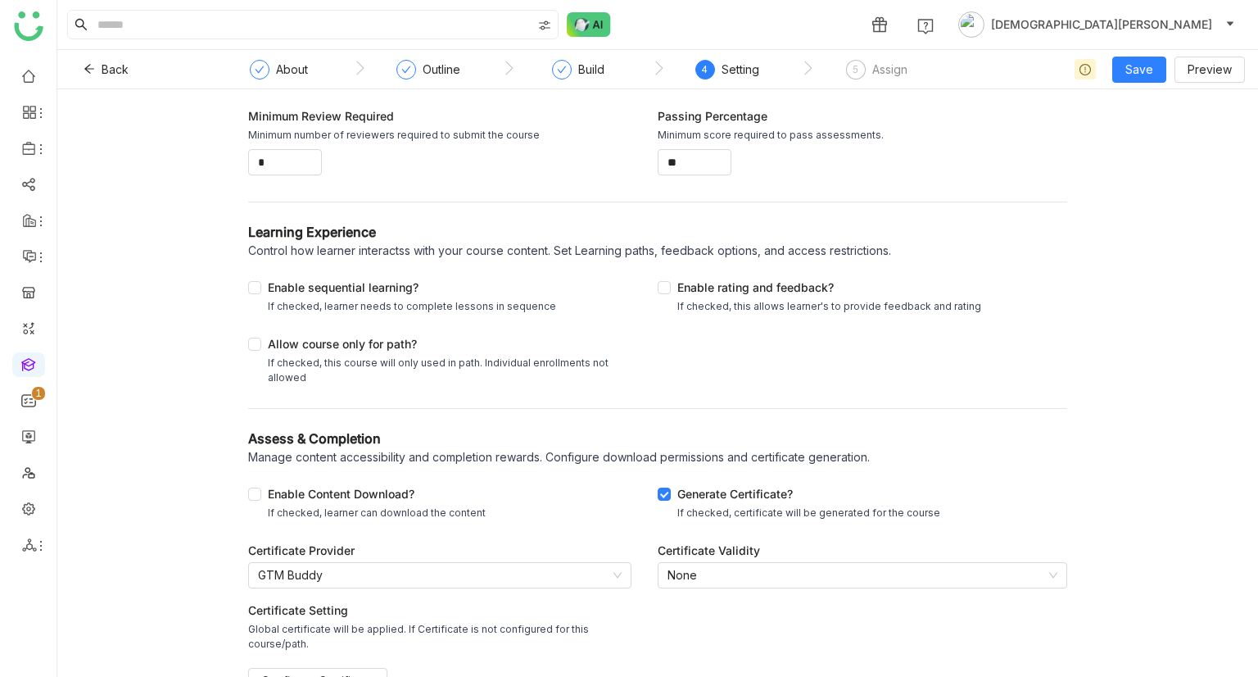
scroll to position [177, 0]
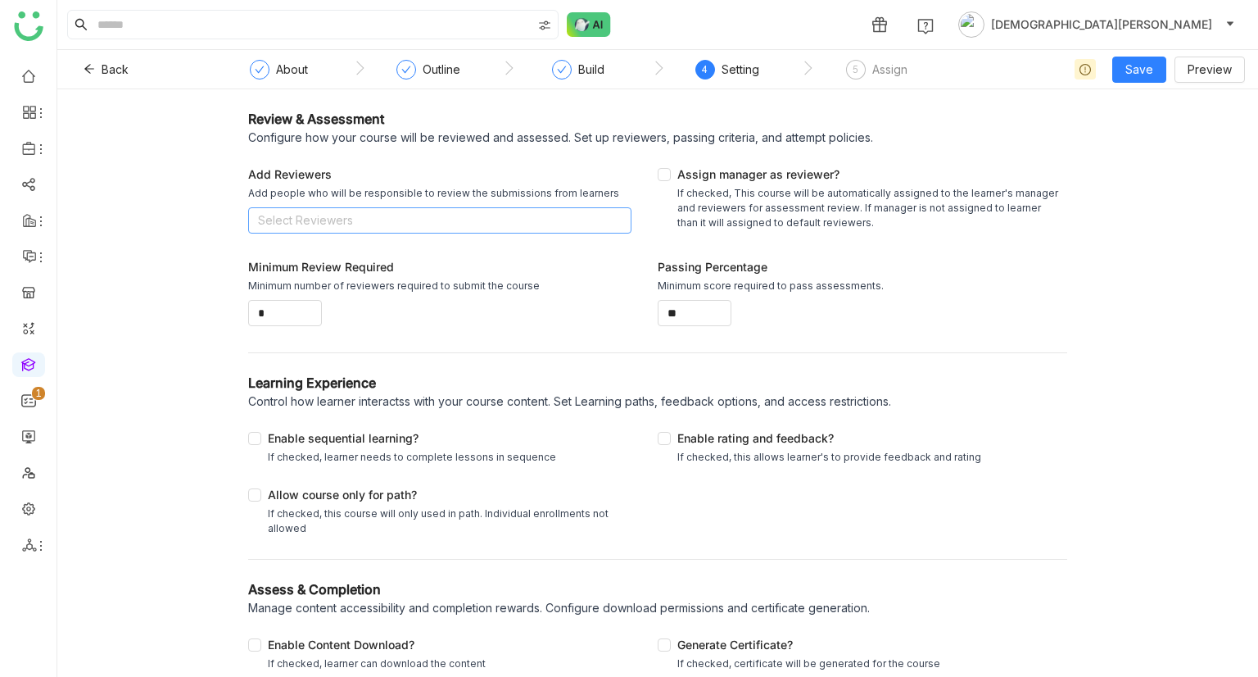
click at [362, 215] on nz-select-top-control "Select Reviewers" at bounding box center [439, 220] width 383 height 26
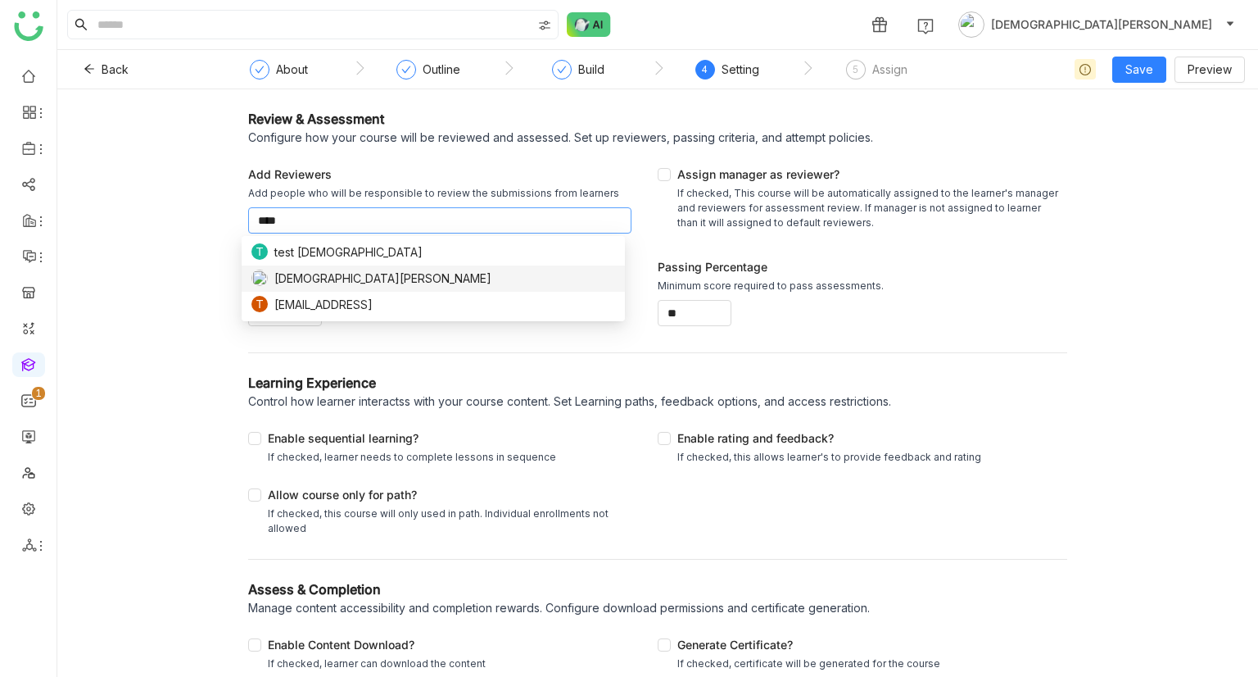
type input "****"
click at [324, 273] on span "[DEMOGRAPHIC_DATA][PERSON_NAME]" at bounding box center [382, 279] width 217 height 18
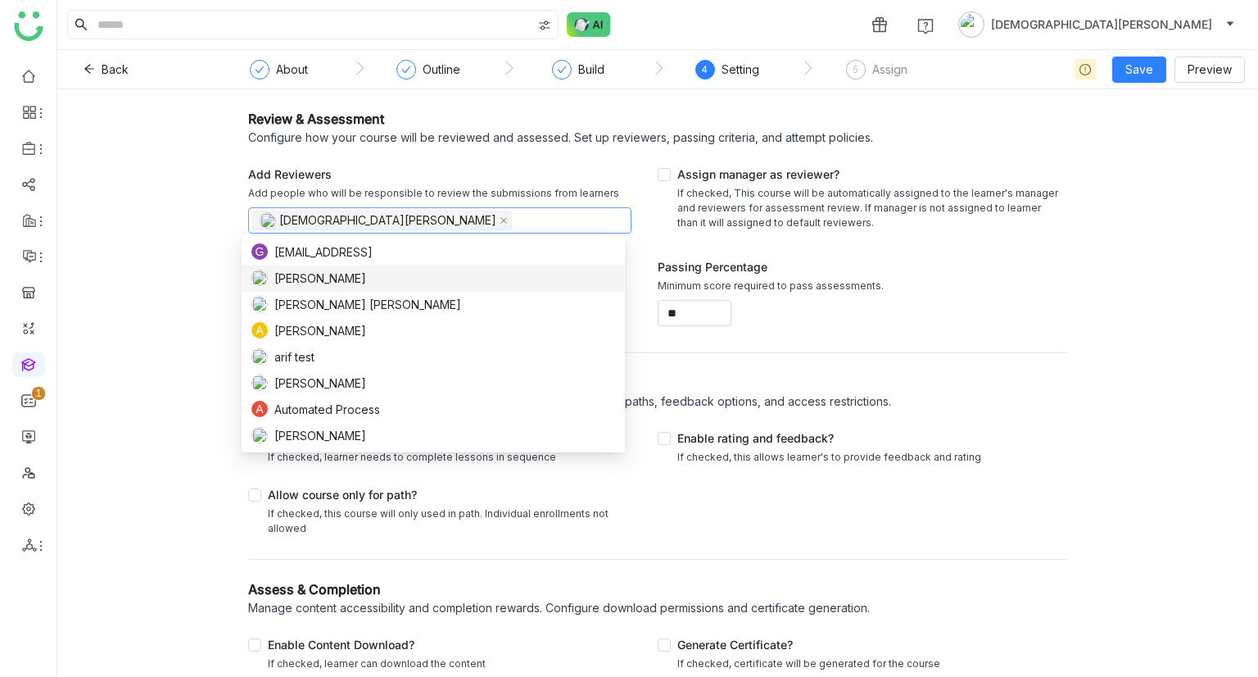
click at [932, 333] on div "Passing Percentage Minimum score required to pass assessments. **" at bounding box center [863, 291] width 410 height 93
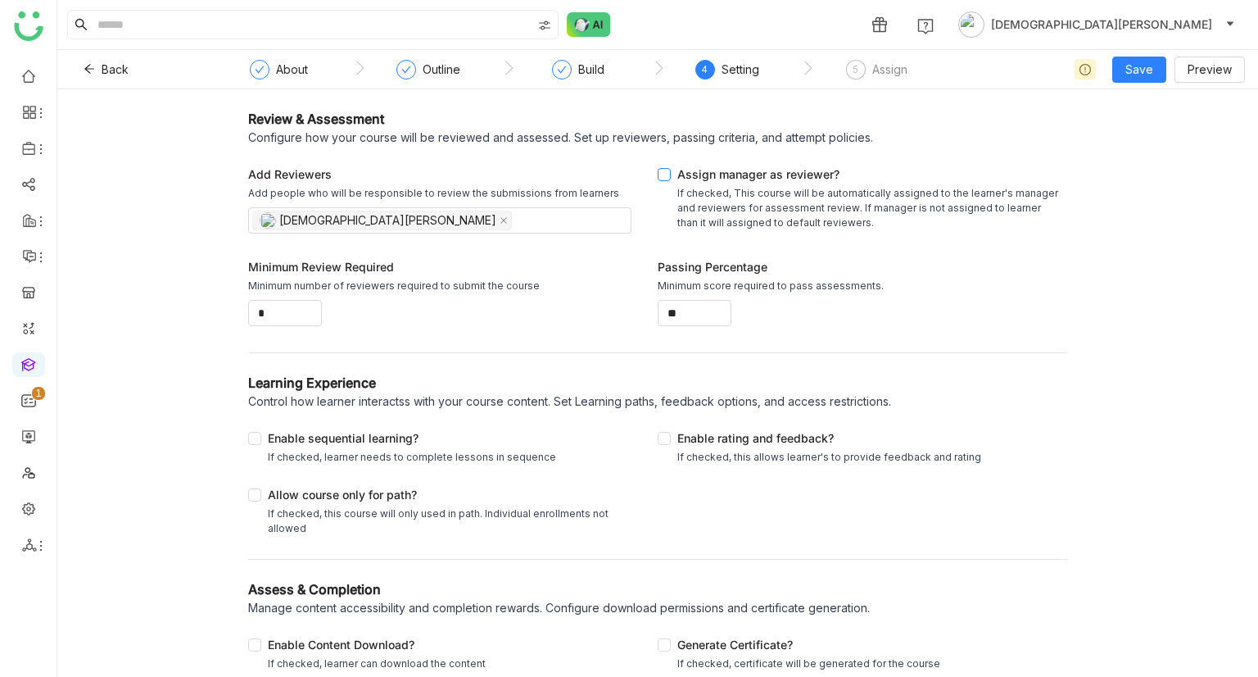
click at [682, 168] on div "Assign manager as reviewer?" at bounding box center [869, 175] width 383 height 20
click at [317, 433] on div "Enable sequential learning?" at bounding box center [412, 439] width 288 height 20
click at [681, 445] on div "Enable rating and feedback?" at bounding box center [830, 439] width 304 height 20
click at [284, 520] on div "If checked, this course will only used in path. Individual enrollments not allo…" at bounding box center [446, 520] width 357 height 29
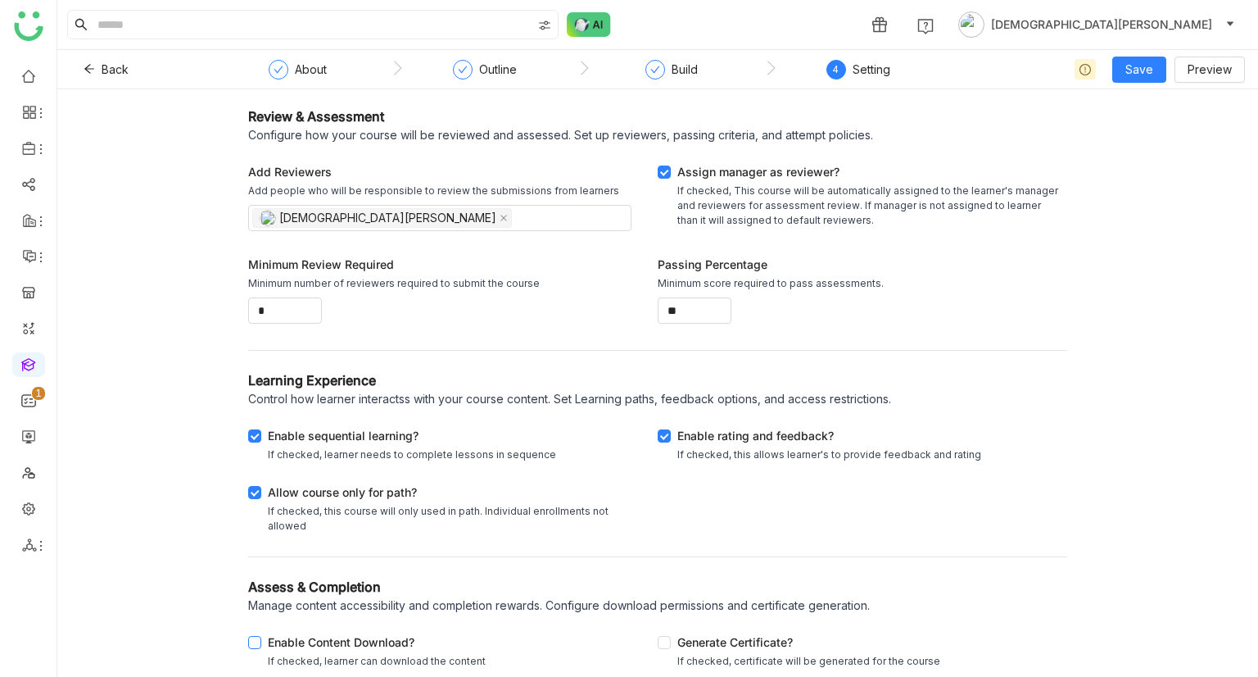
click at [347, 642] on div "Enable Content Download?" at bounding box center [377, 643] width 218 height 20
click at [678, 642] on div "Generate Certificate?" at bounding box center [809, 643] width 263 height 20
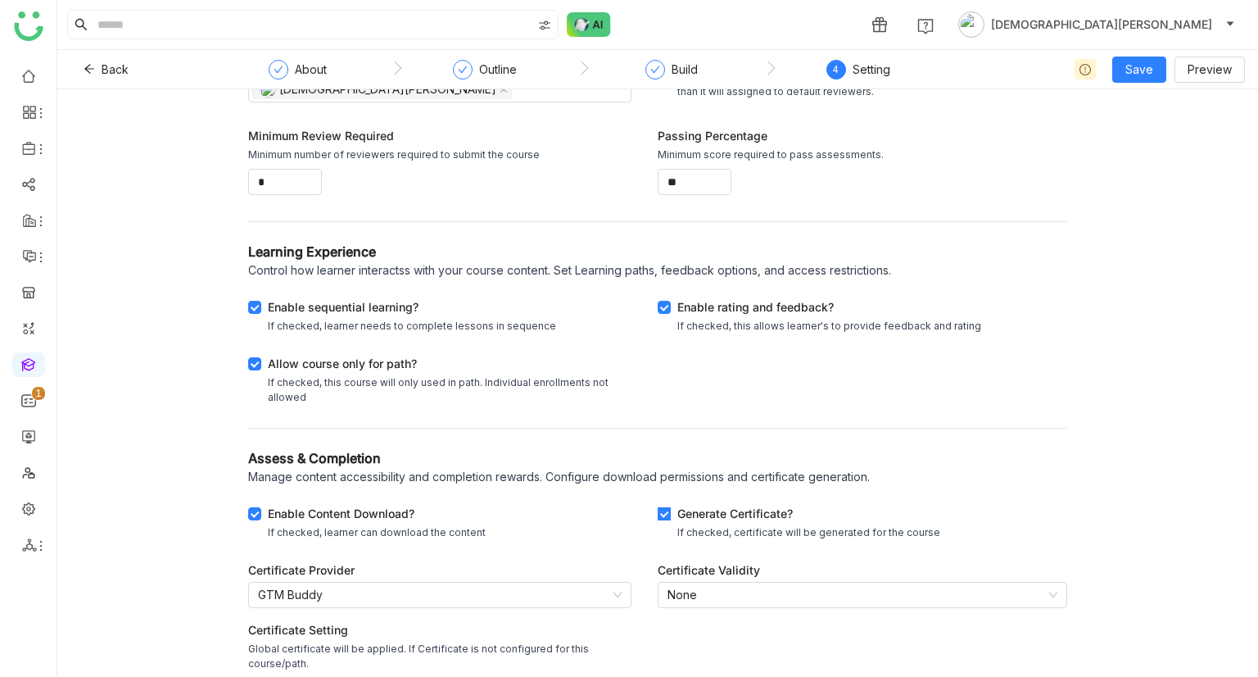
scroll to position [177, 0]
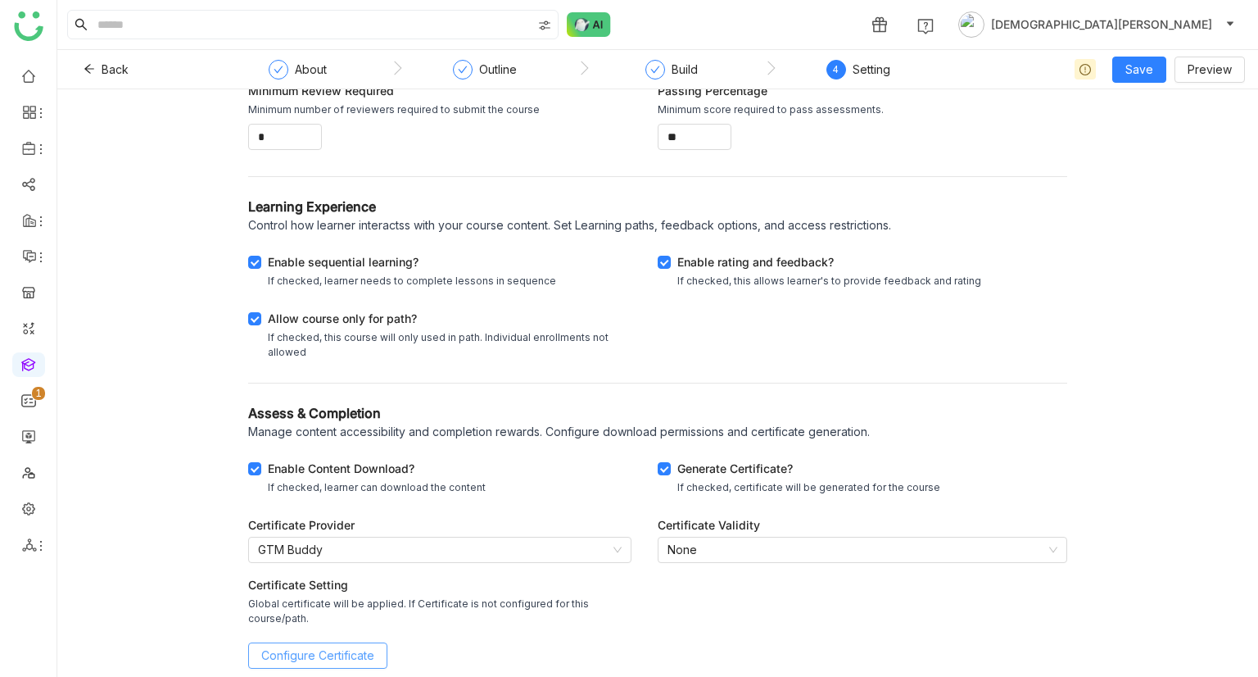
click at [342, 657] on span "Configure Certificate" at bounding box center [317, 655] width 113 height 18
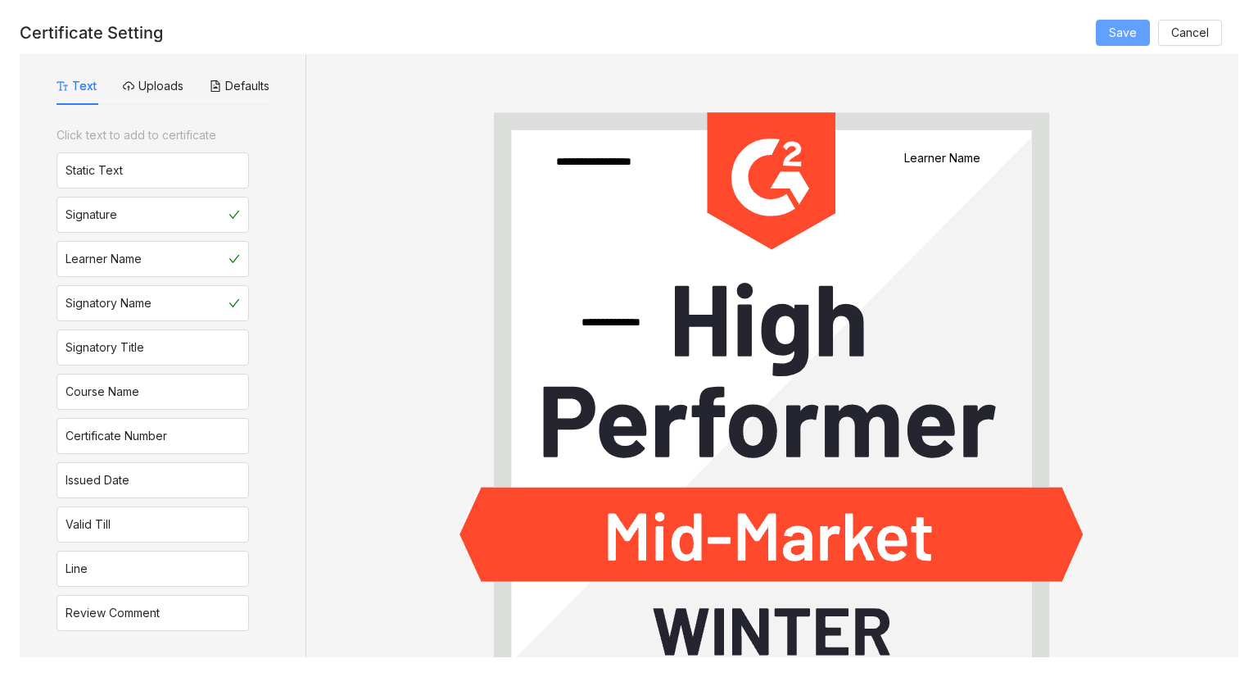
click at [1131, 29] on span "Save" at bounding box center [1123, 33] width 28 height 18
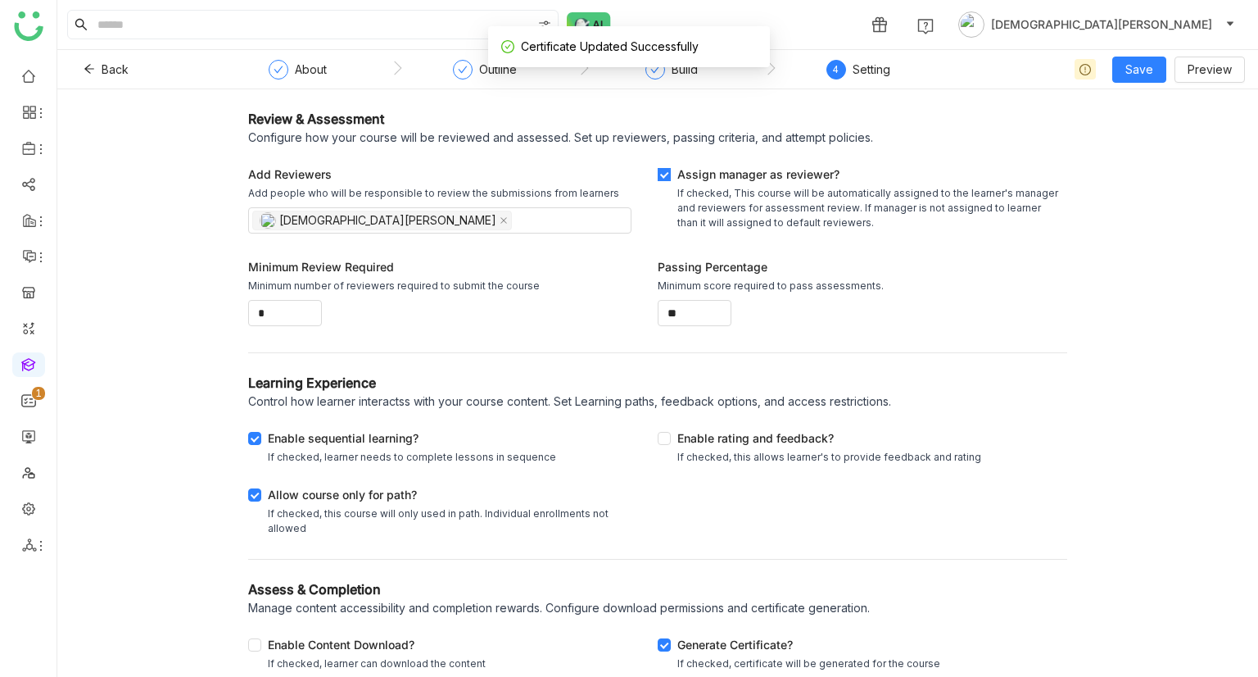
scroll to position [131, 0]
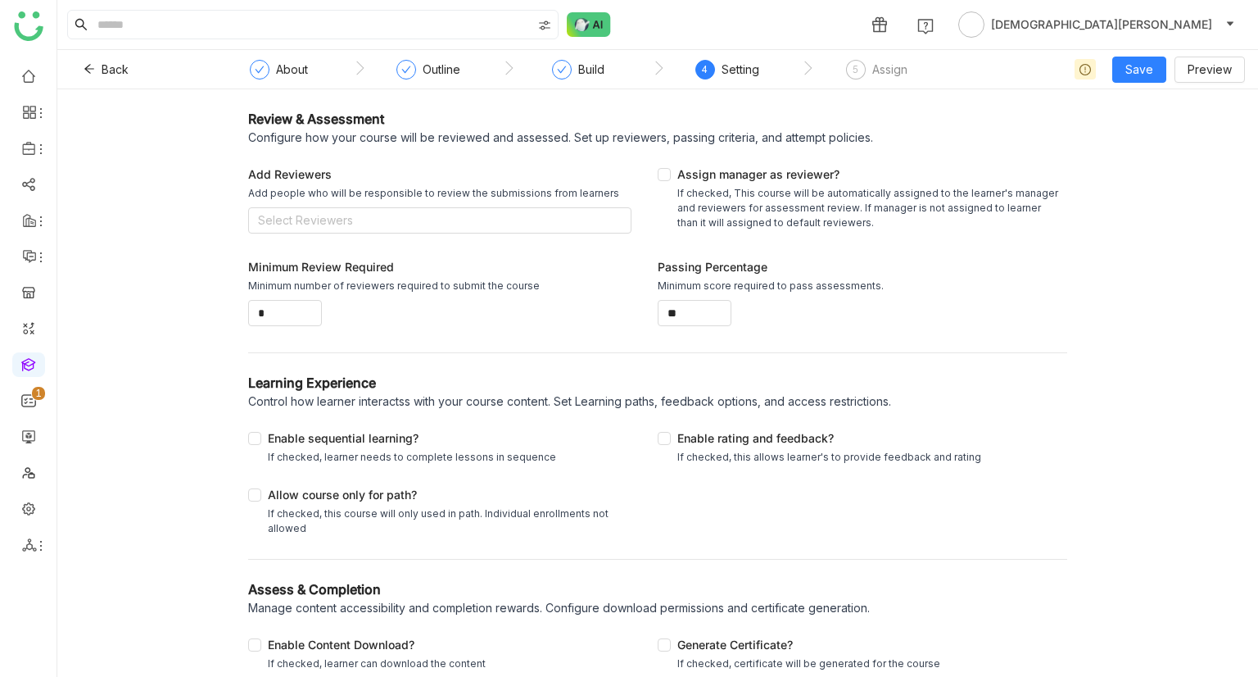
scroll to position [3, 0]
click at [365, 641] on div "Enable Content Download?" at bounding box center [377, 643] width 218 height 20
click at [706, 640] on div "Generate Certificate?" at bounding box center [809, 643] width 263 height 20
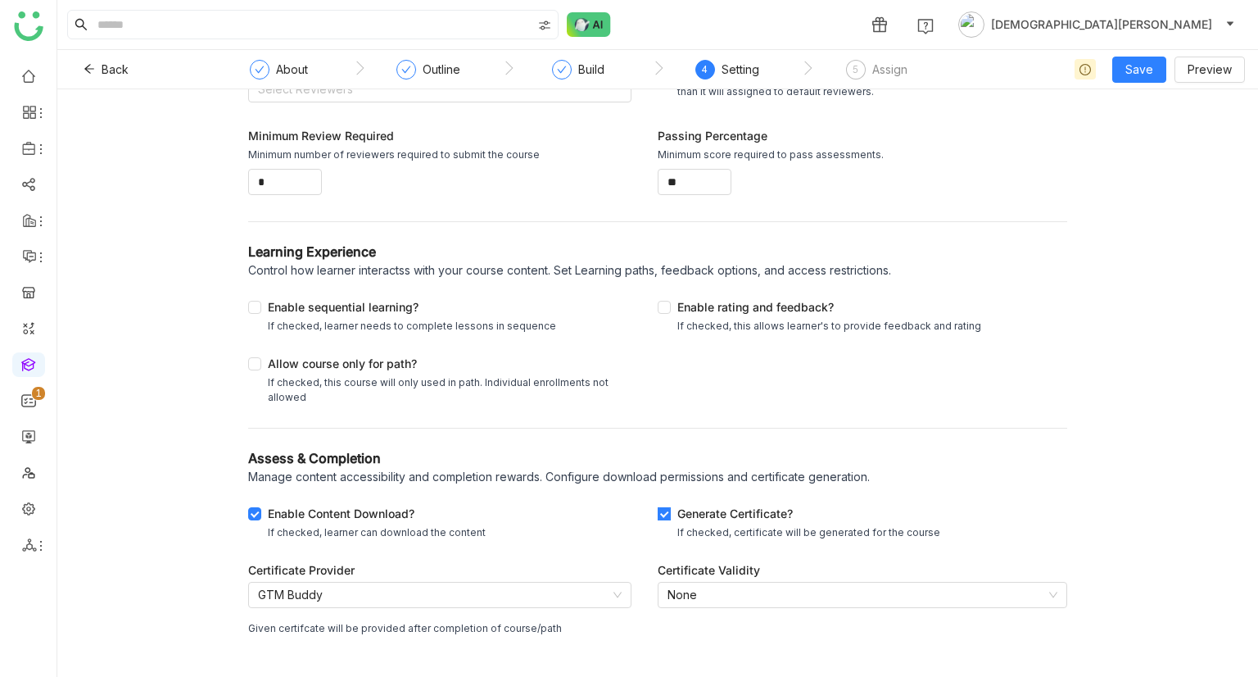
scroll to position [197, 0]
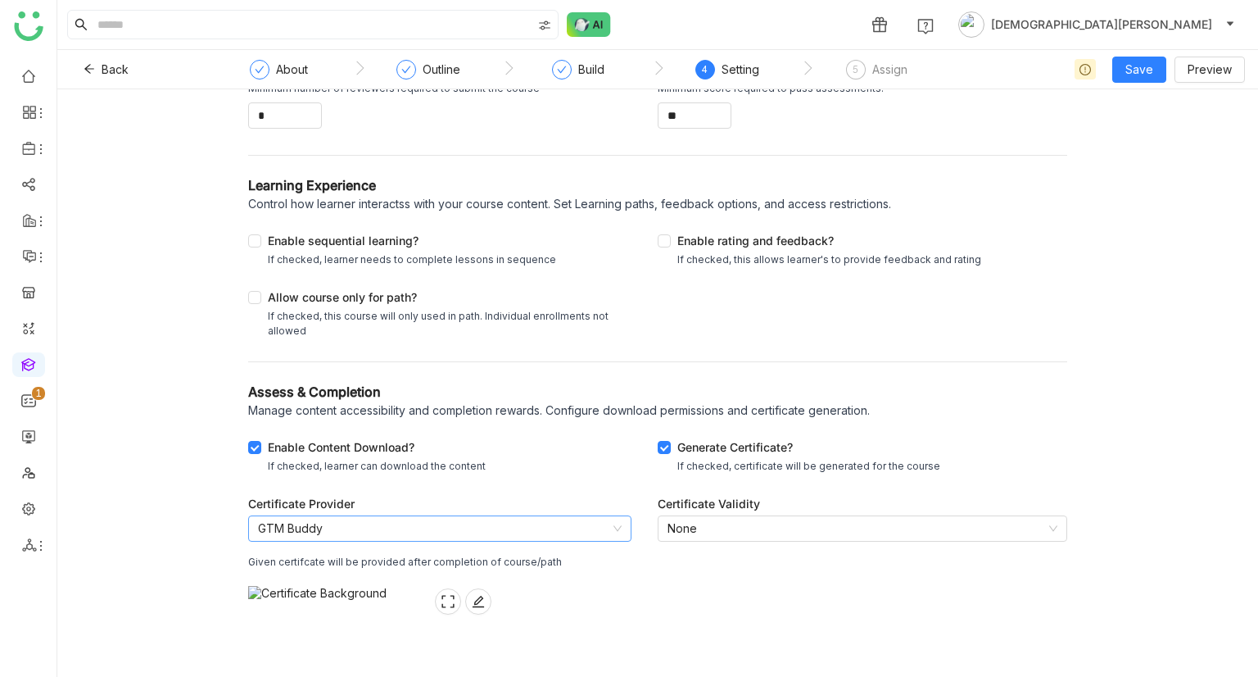
click at [490, 539] on nz-select-item "GTM Buddy" at bounding box center [440, 528] width 364 height 25
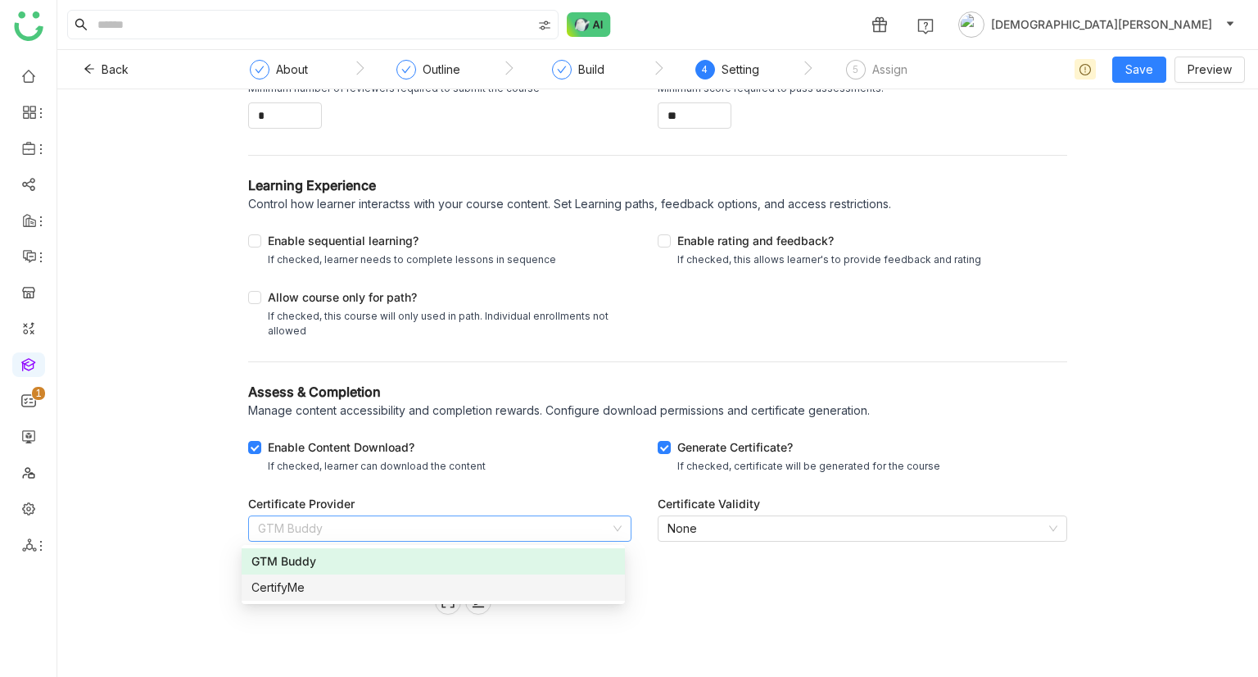
click at [388, 601] on nz-option-container "GTM Buddy CertifyMe" at bounding box center [433, 574] width 383 height 59
click at [390, 596] on div "CertifyMe" at bounding box center [434, 587] width 364 height 18
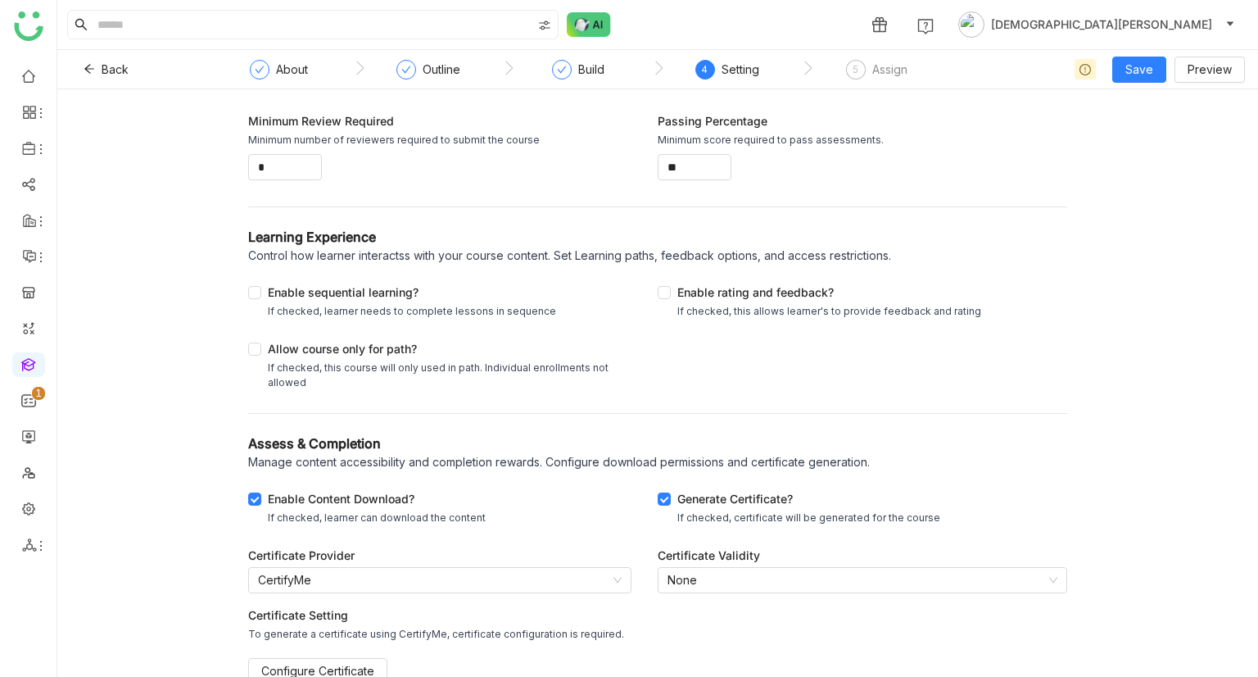
scroll to position [162, 0]
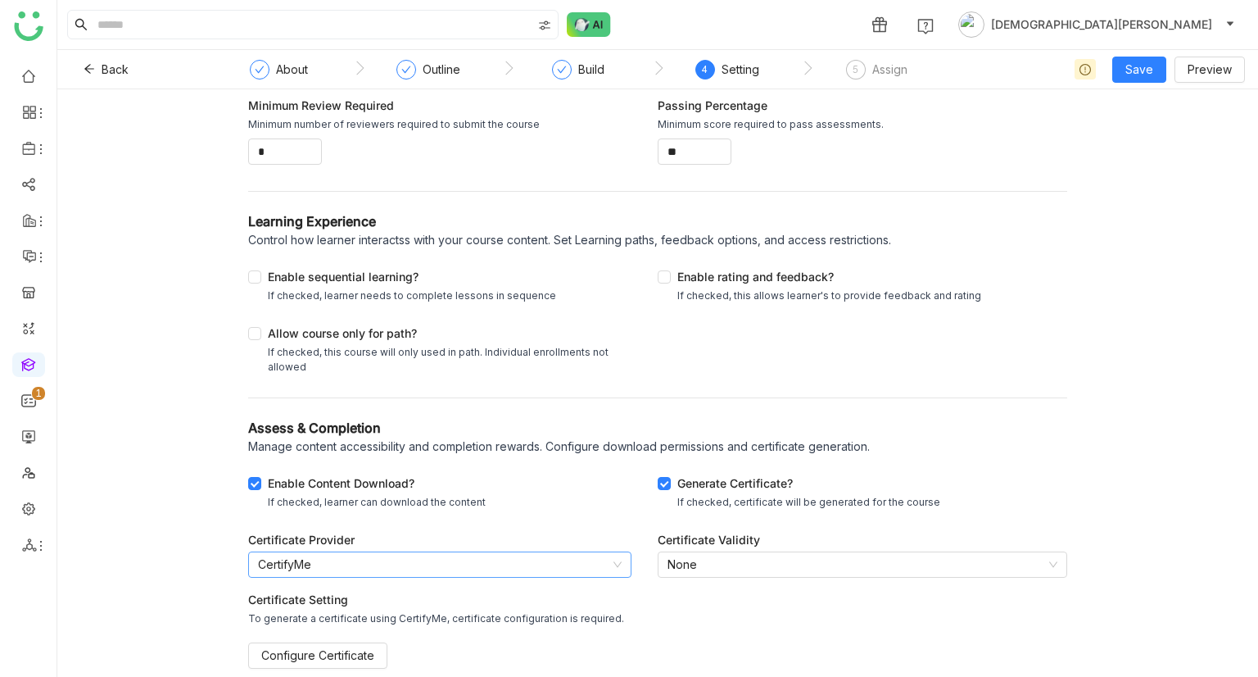
click at [423, 564] on nz-select-item "CertifyMe" at bounding box center [440, 564] width 364 height 25
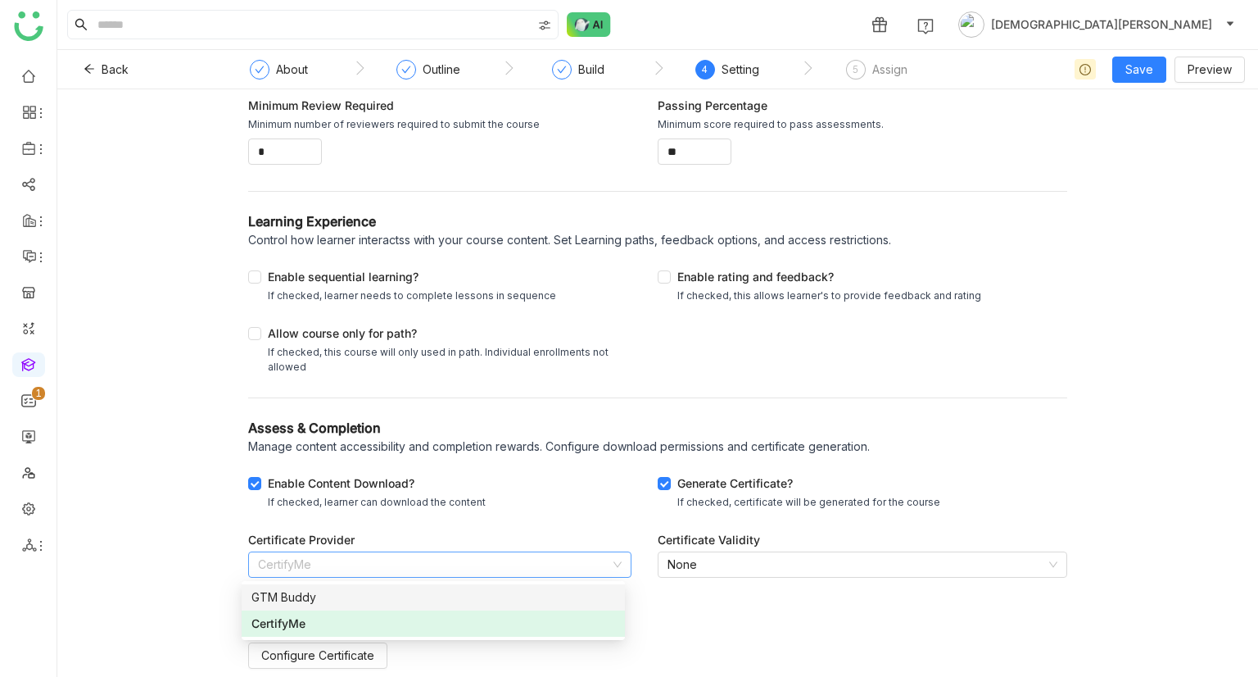
click at [356, 598] on div "GTM Buddy" at bounding box center [434, 597] width 364 height 18
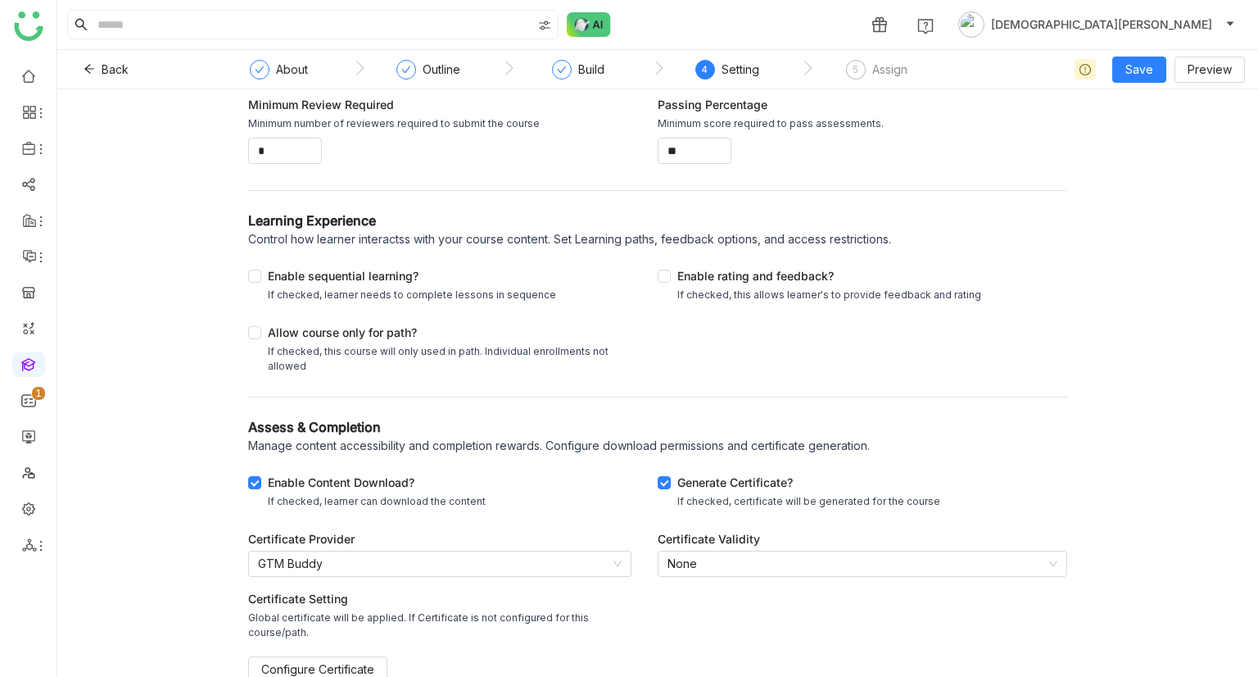
scroll to position [177, 0]
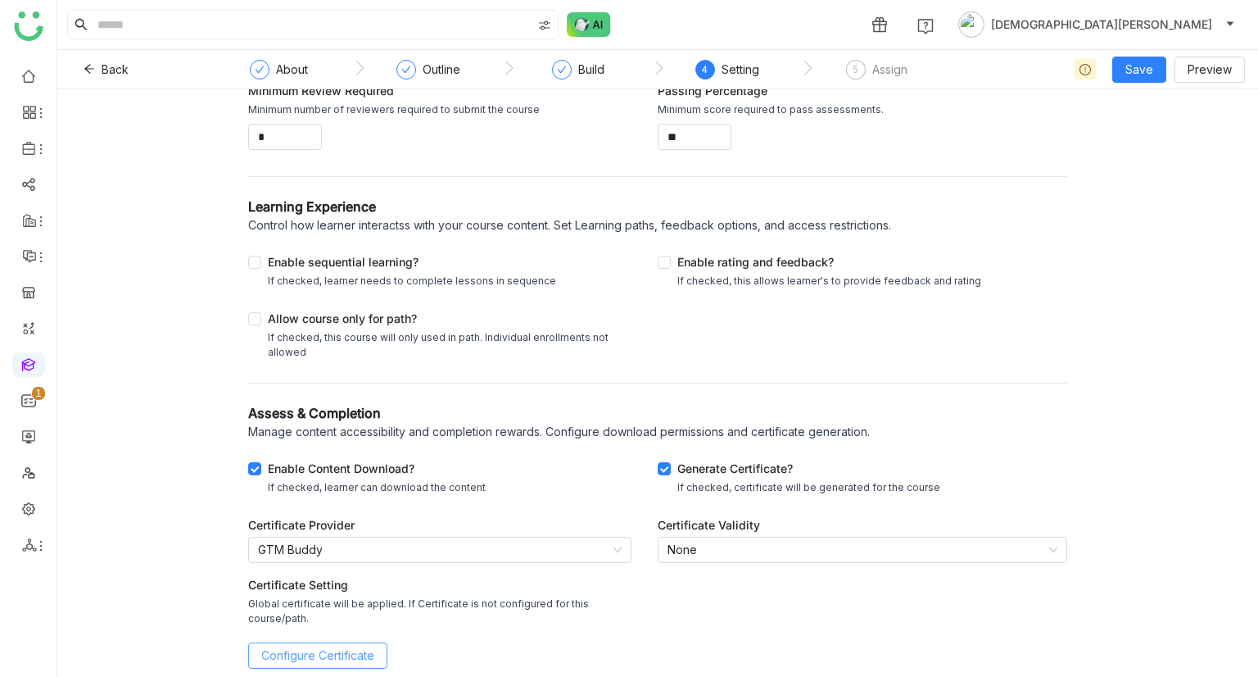
click at [337, 654] on span "Configure Certificate" at bounding box center [317, 655] width 113 height 18
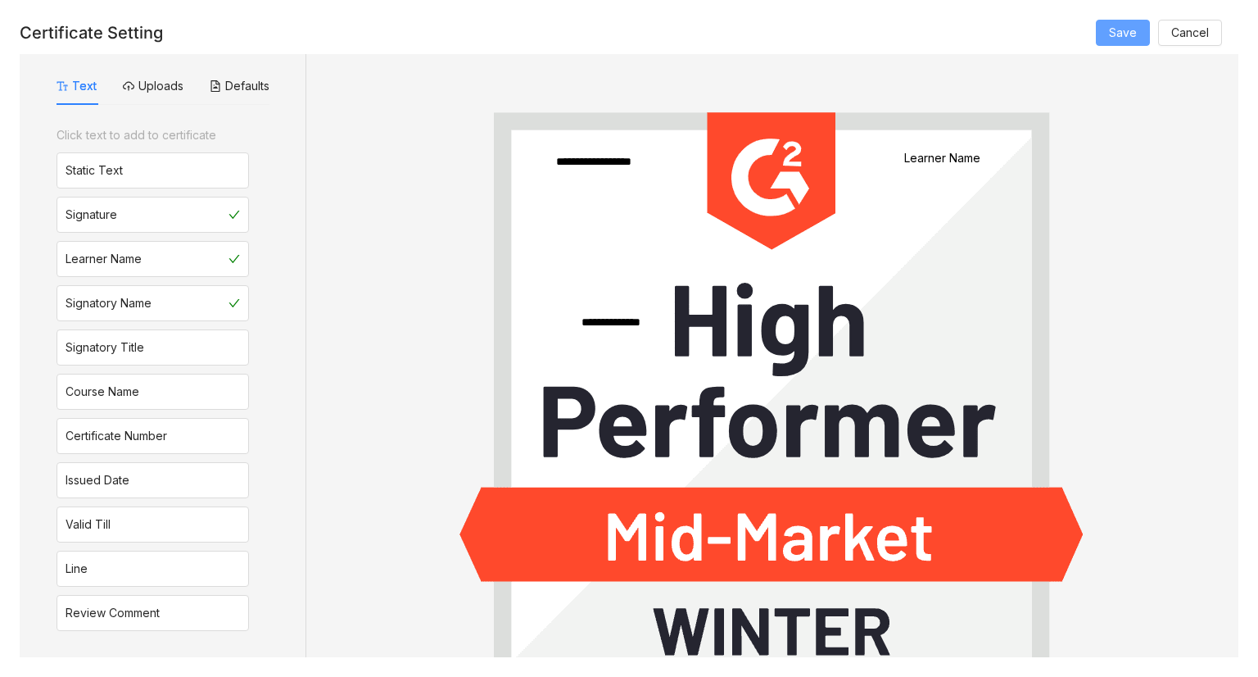
click at [1150, 33] on button "Save" at bounding box center [1123, 33] width 54 height 26
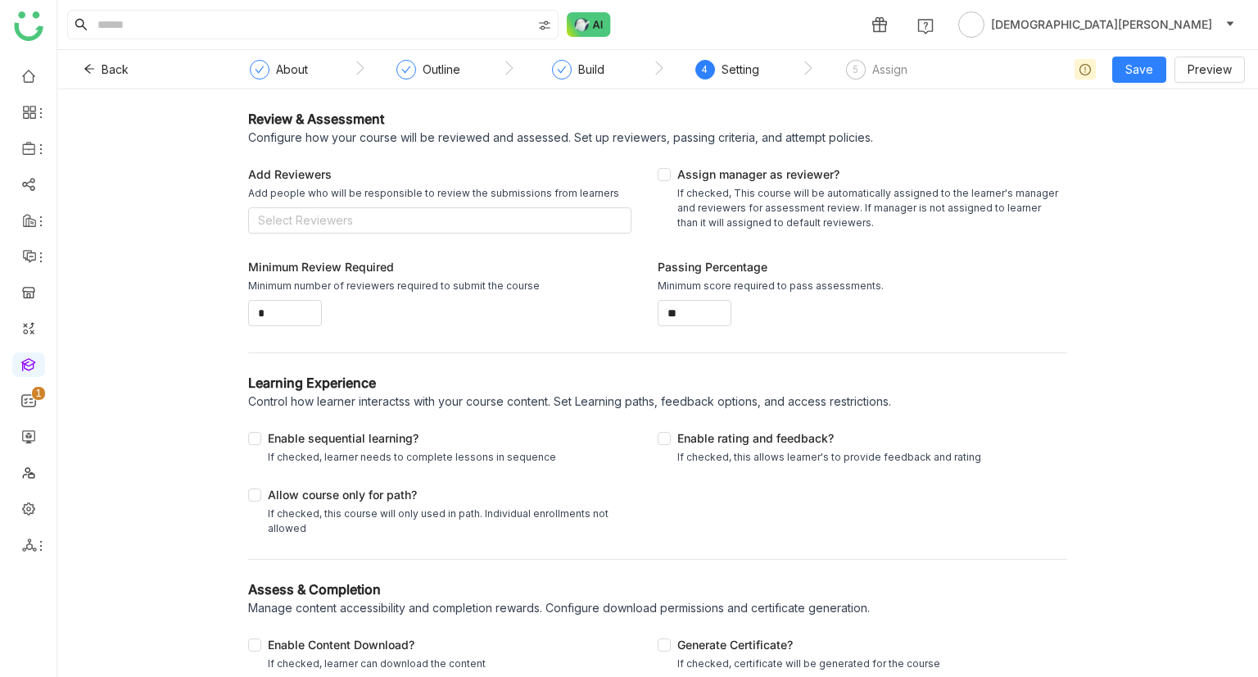
scroll to position [3, 0]
click at [274, 504] on div "If checked, this course will only used in path. Individual enrollments not allo…" at bounding box center [446, 518] width 357 height 29
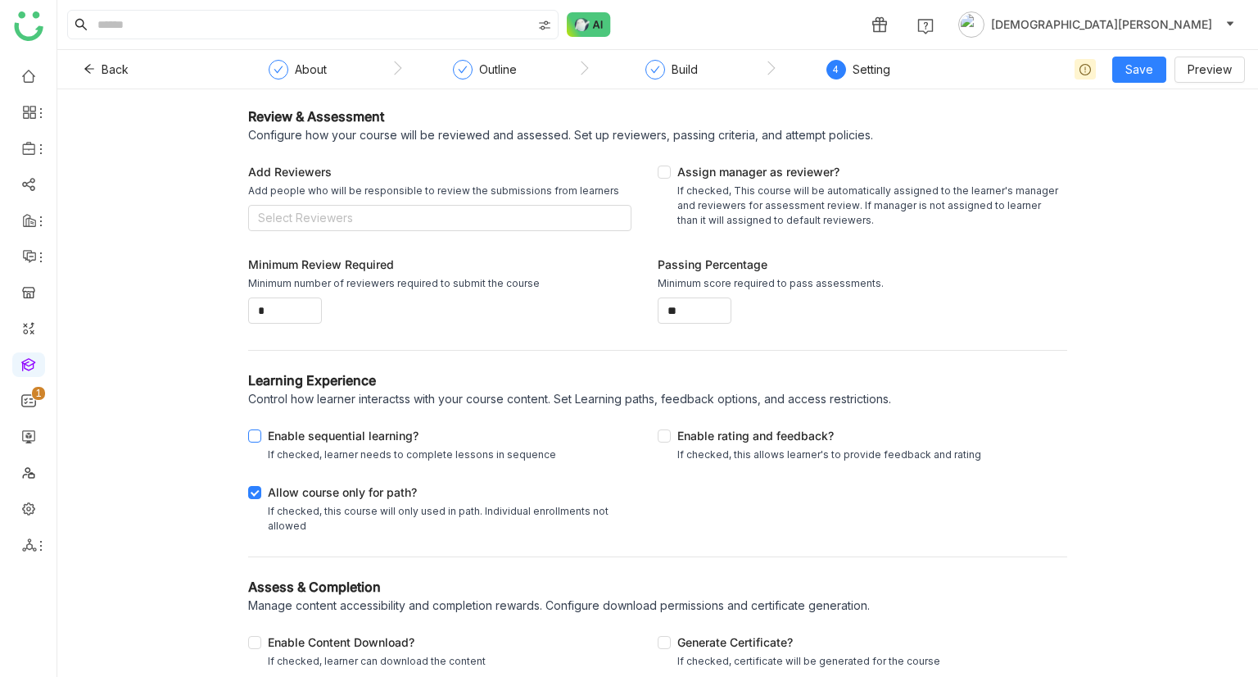
click at [307, 451] on div "If checked, learner needs to complete lessons in sequence" at bounding box center [412, 454] width 288 height 15
click at [356, 496] on div "Allow course only for path?" at bounding box center [446, 493] width 357 height 20
click at [709, 436] on div "Enable rating and feedback?" at bounding box center [830, 437] width 304 height 20
click at [277, 658] on div "If checked, learner can download the content" at bounding box center [377, 661] width 218 height 15
click at [678, 649] on div "Generate Certificate?" at bounding box center [809, 643] width 263 height 20
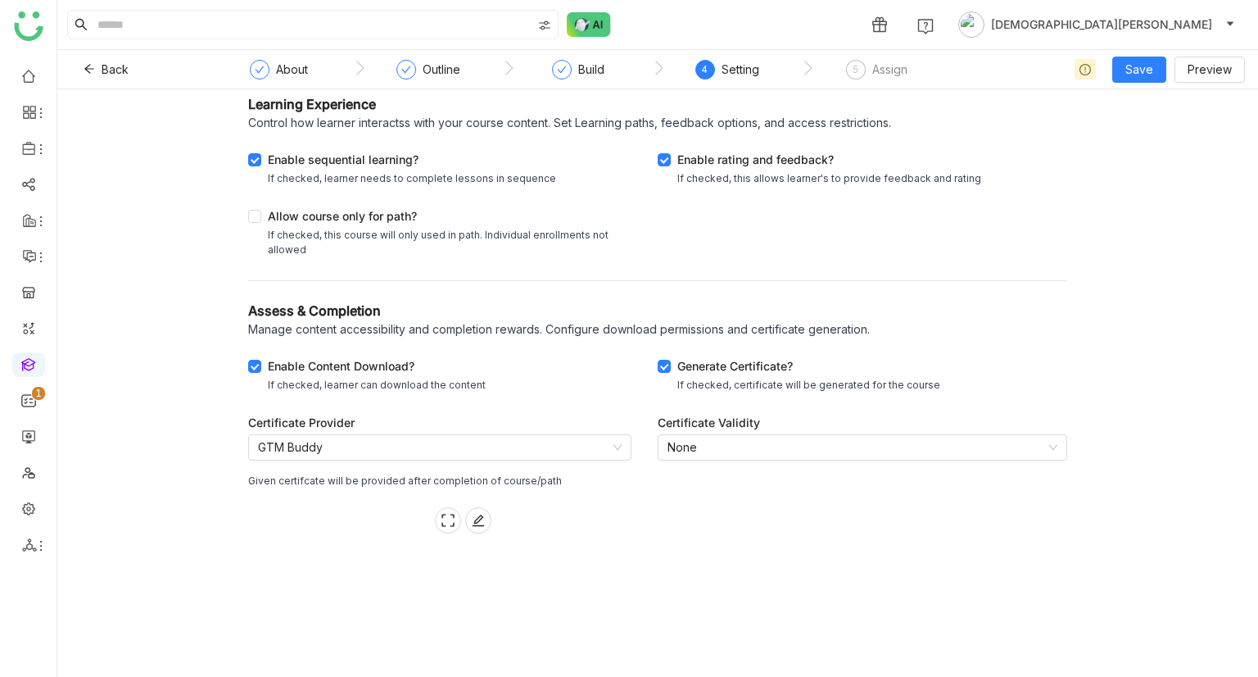
scroll to position [0, 0]
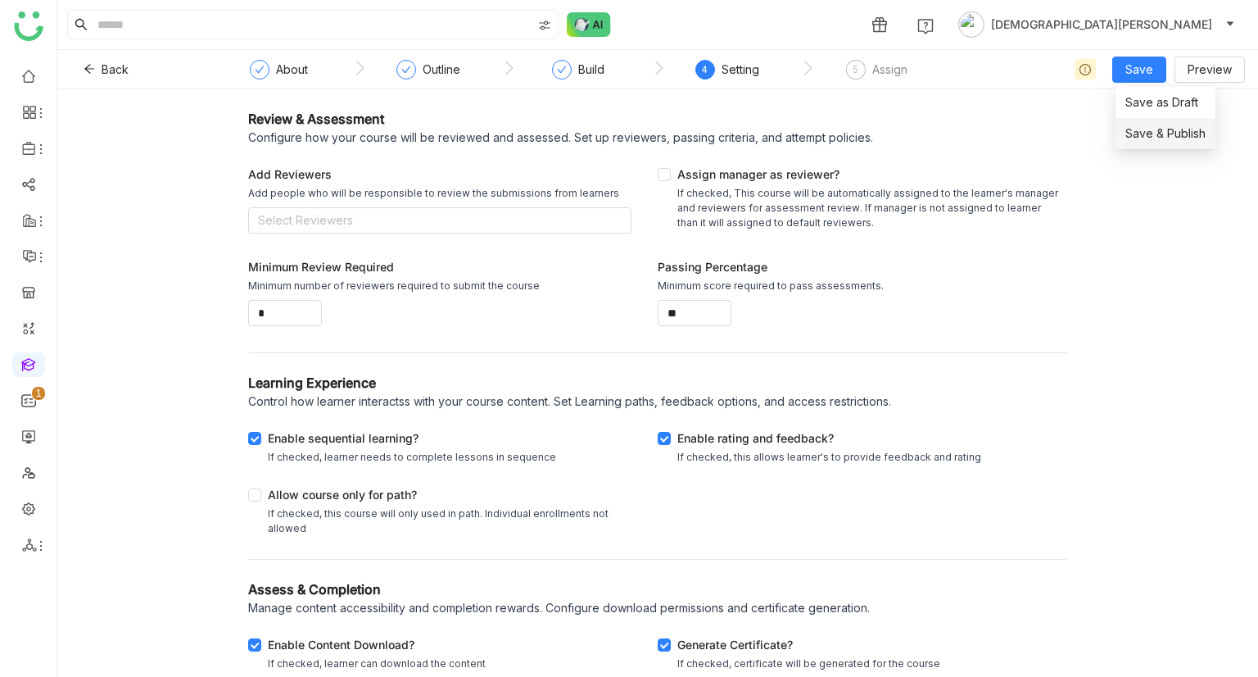
click at [1135, 129] on span "Save & Publish" at bounding box center [1166, 134] width 80 height 18
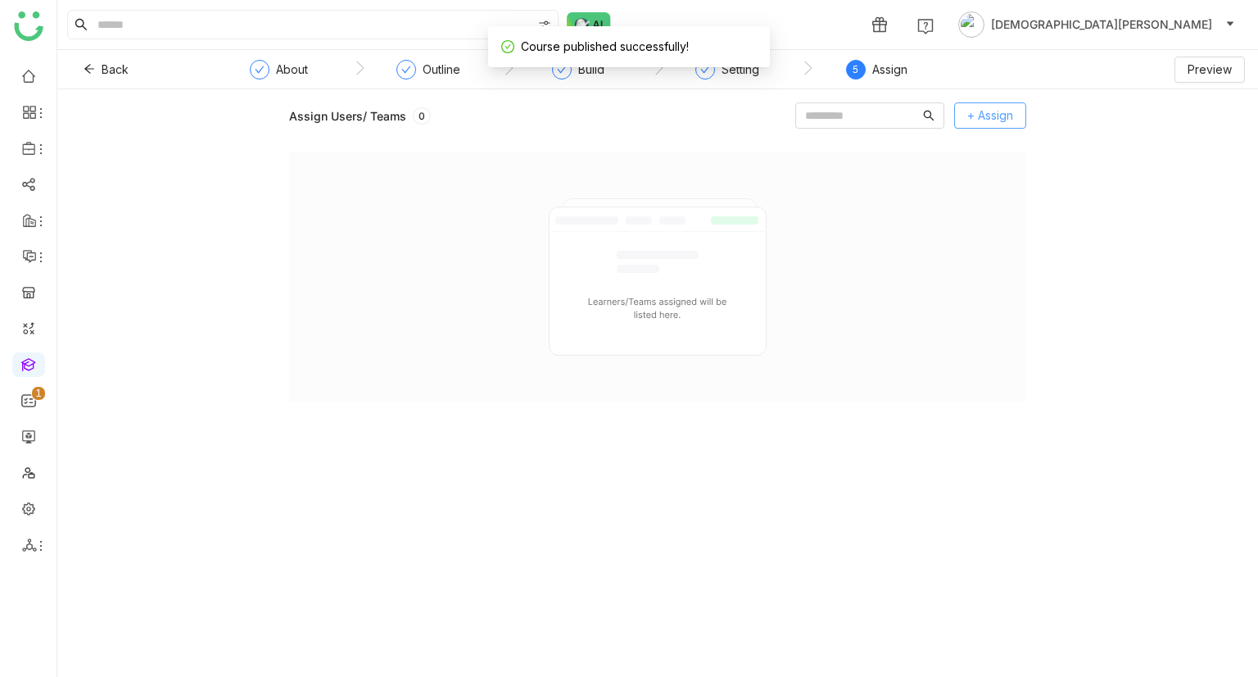
click at [968, 116] on span "+ Assign" at bounding box center [991, 116] width 46 height 18
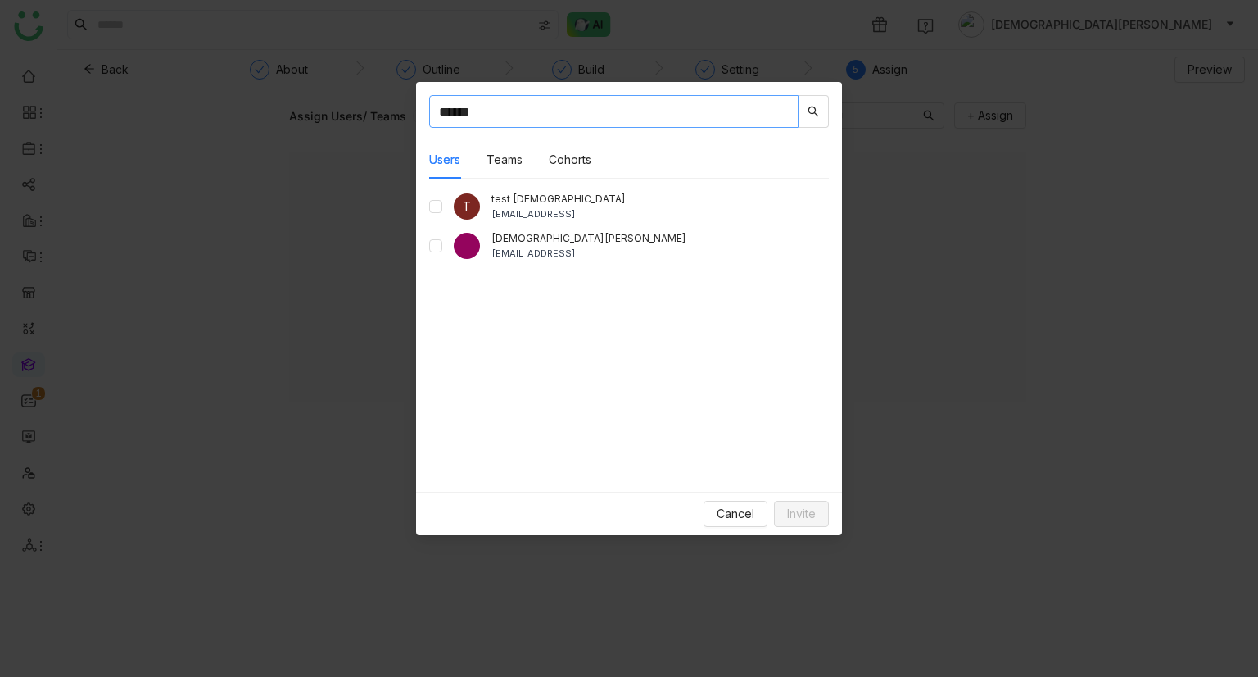
type input "******"
click at [780, 518] on button "Invite" at bounding box center [801, 514] width 55 height 26
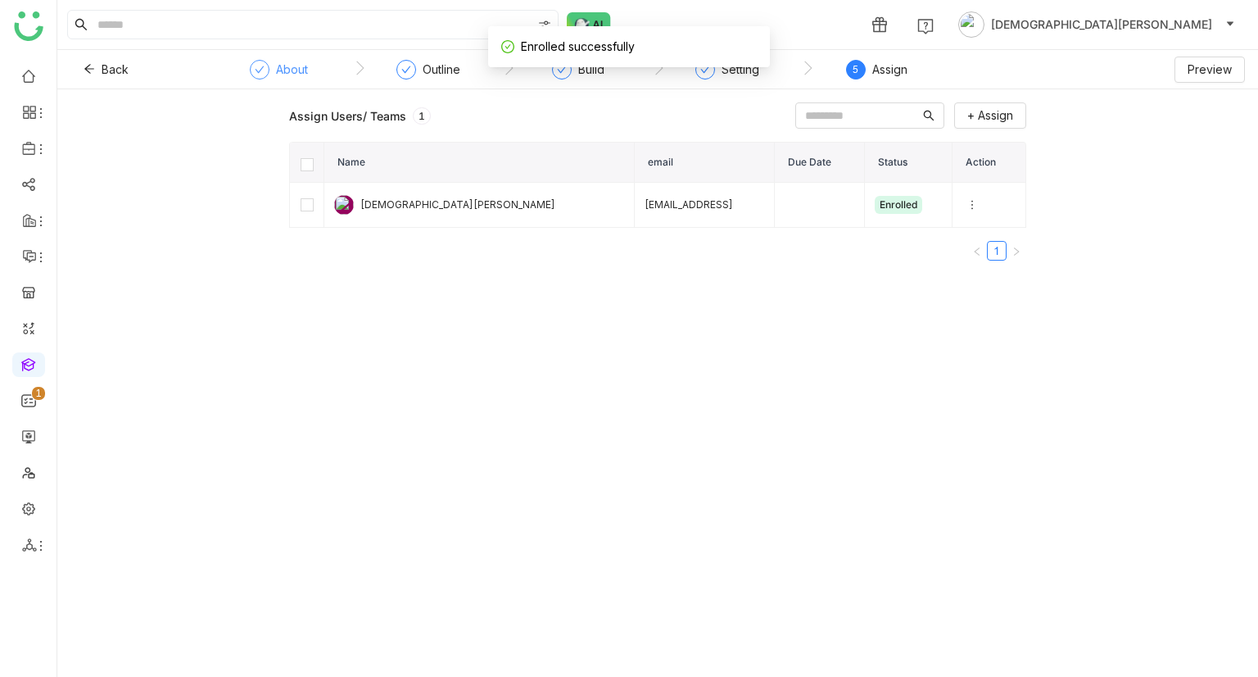
click at [305, 67] on div "About" at bounding box center [292, 70] width 32 height 20
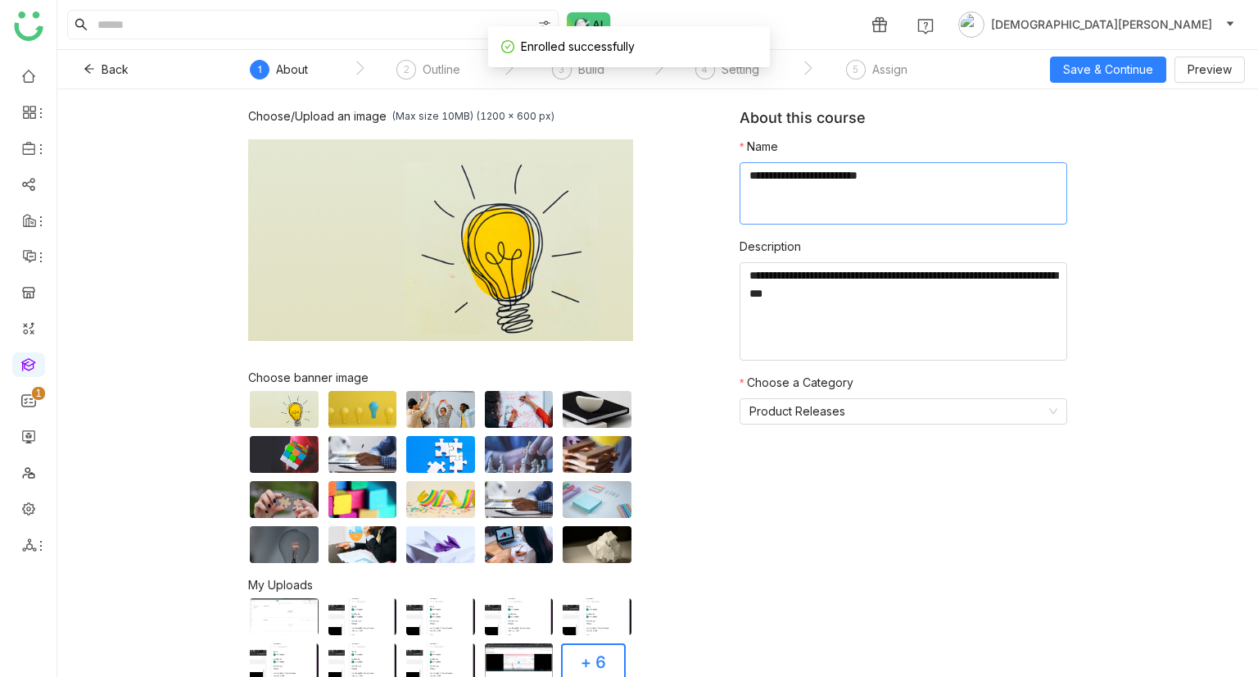
click at [786, 179] on textarea at bounding box center [904, 193] width 328 height 62
click at [877, 70] on div "Assign" at bounding box center [889, 70] width 35 height 20
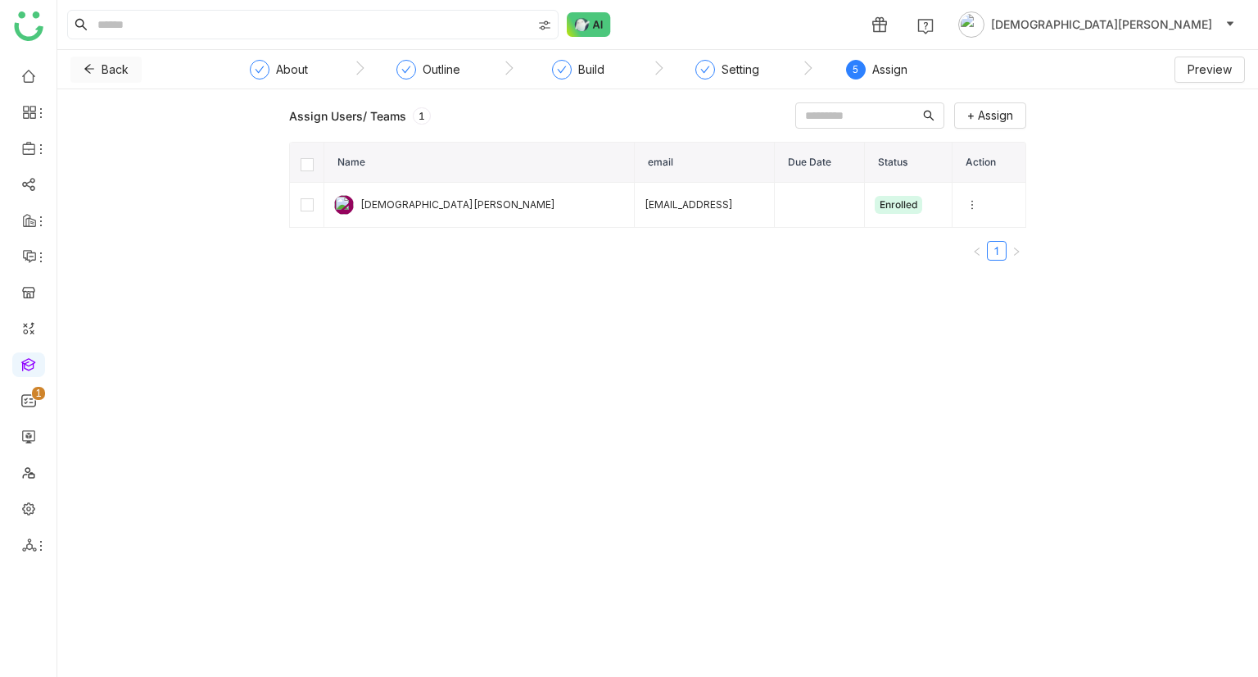
click at [99, 71] on button "Back" at bounding box center [105, 70] width 71 height 26
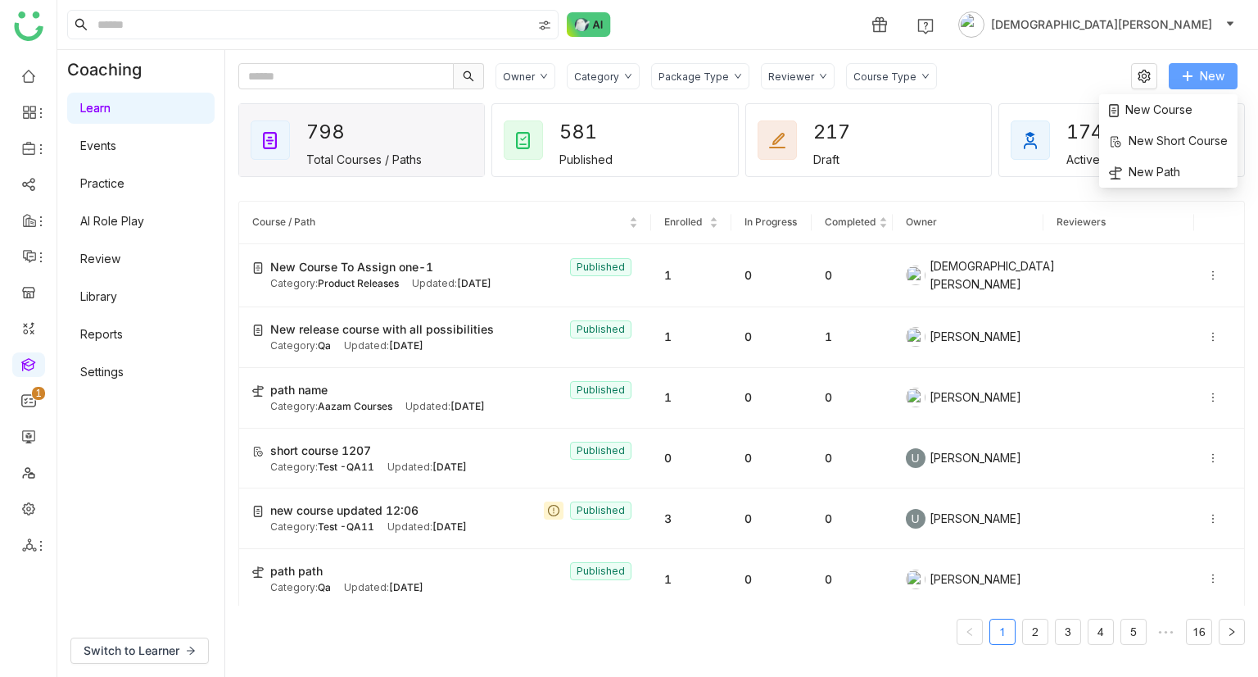
click at [1206, 79] on span "New" at bounding box center [1212, 76] width 25 height 18
click at [1160, 114] on span "New Course" at bounding box center [1151, 110] width 84 height 18
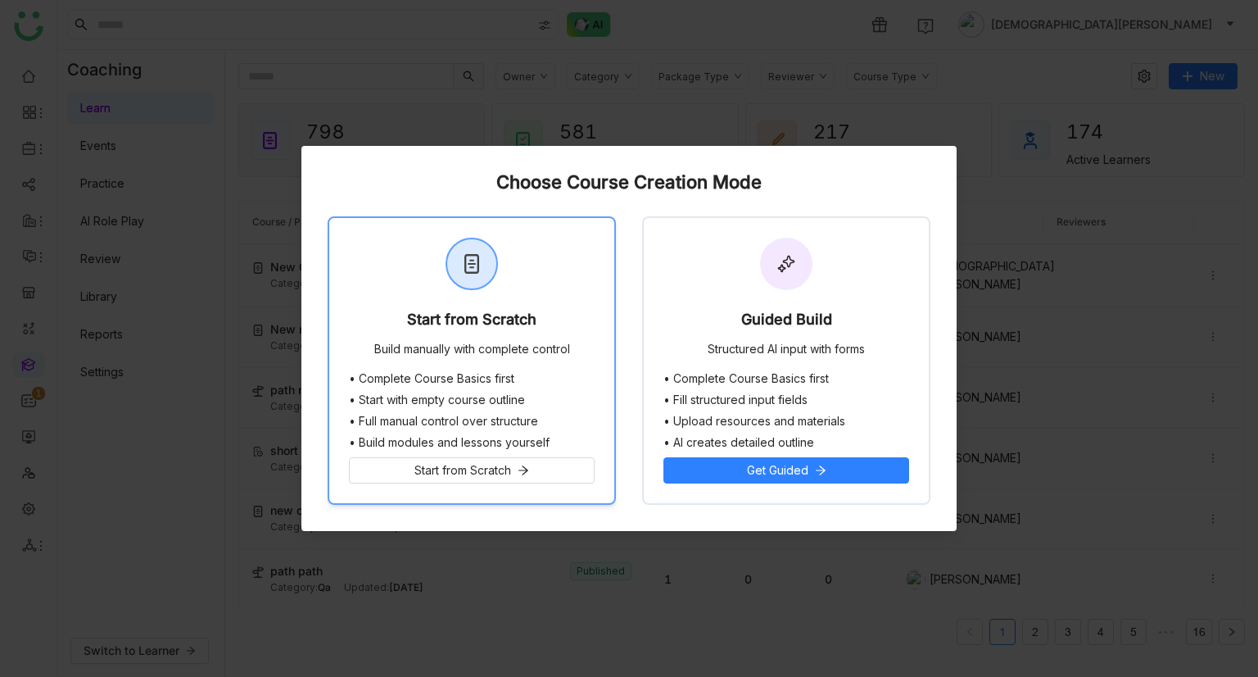
click at [508, 384] on ul "• Complete Course Basics first • Start with empty course outline • Full manual …" at bounding box center [472, 410] width 246 height 77
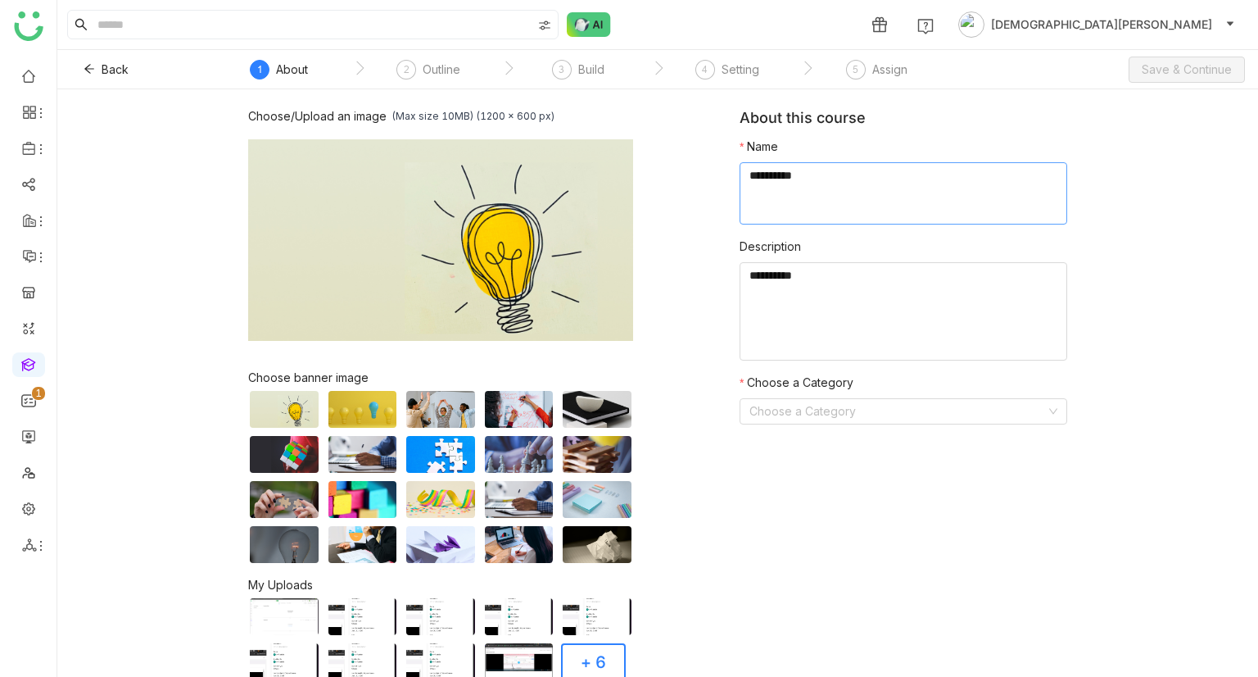
paste textarea "**********"
click at [836, 195] on textarea "To enrich screen reader interactions, please activate Accessibility in Grammarl…" at bounding box center [904, 193] width 328 height 62
type textarea "**********"
paste textarea "**********"
click at [804, 309] on textarea "To enrich screen reader interactions, please activate Accessibility in Grammarl…" at bounding box center [904, 311] width 328 height 98
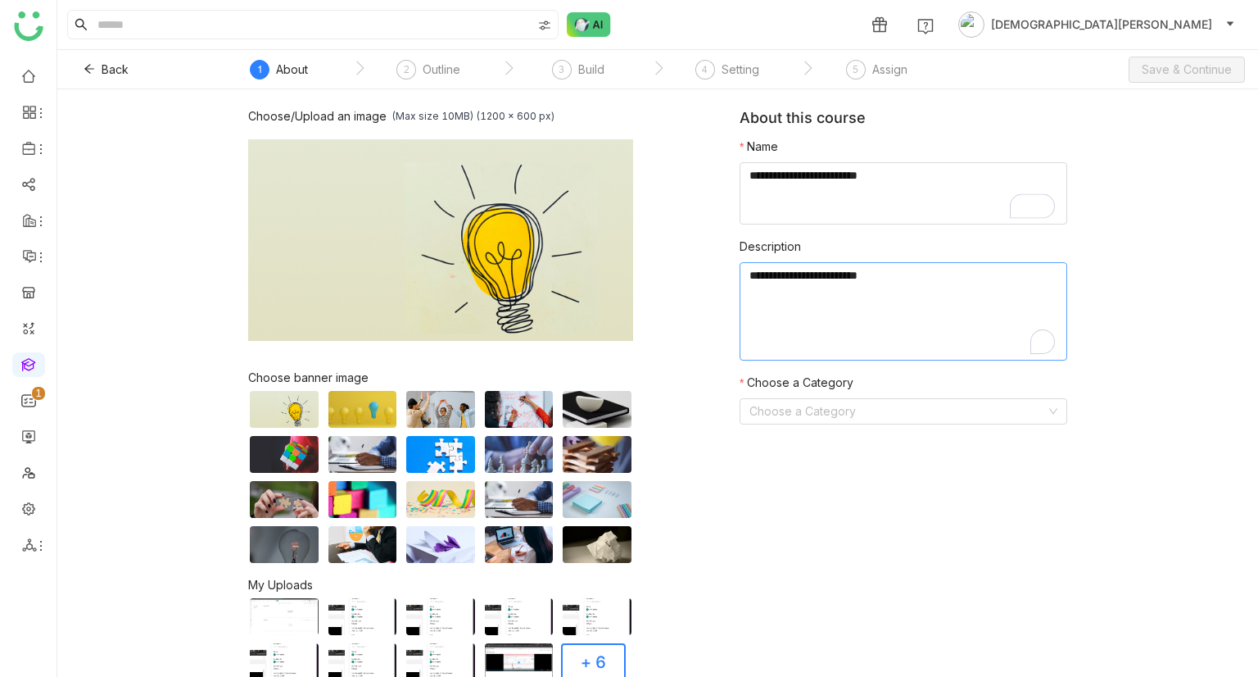
paste textarea "**********"
type textarea "**********"
click at [803, 411] on input at bounding box center [898, 411] width 297 height 25
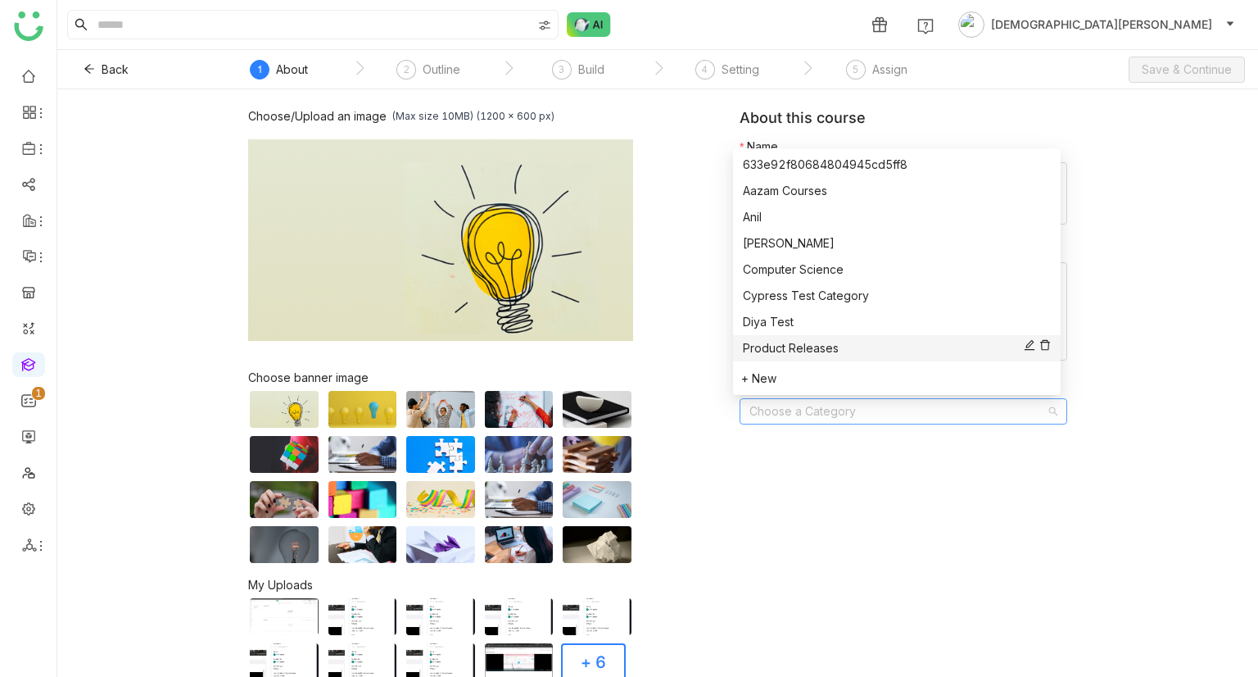
click at [829, 342] on div "Product Releases" at bounding box center [897, 348] width 308 height 18
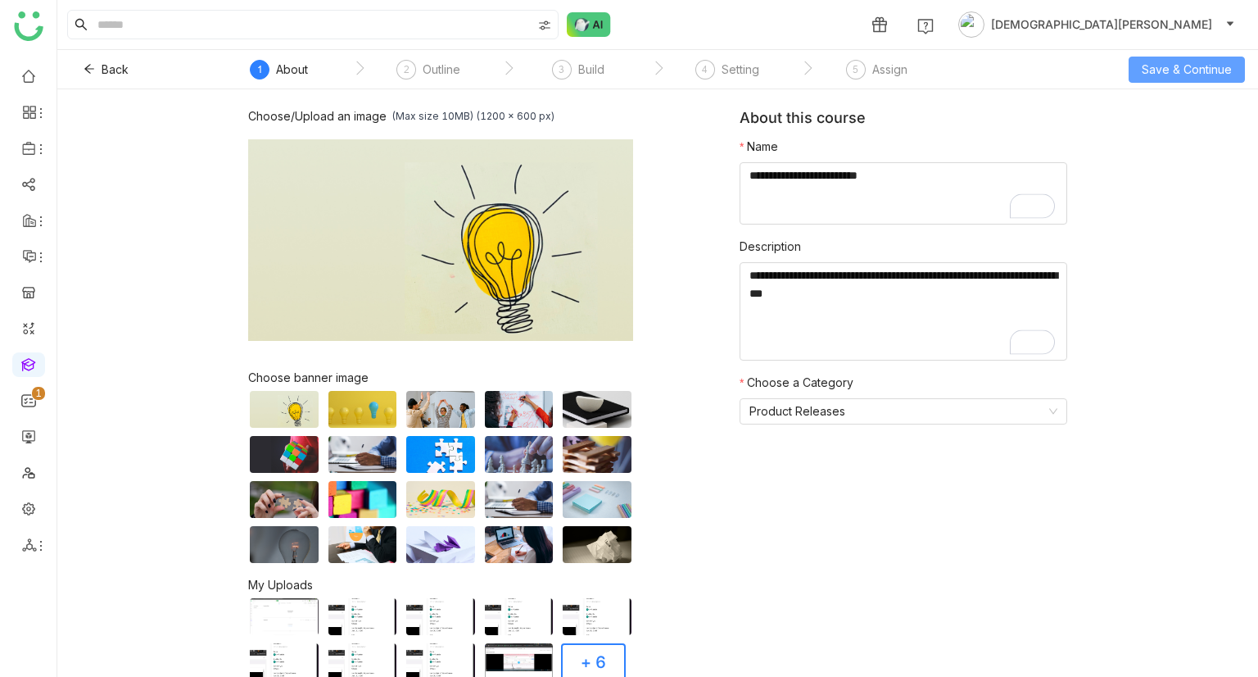
click at [1176, 61] on span "Save & Continue" at bounding box center [1187, 70] width 90 height 18
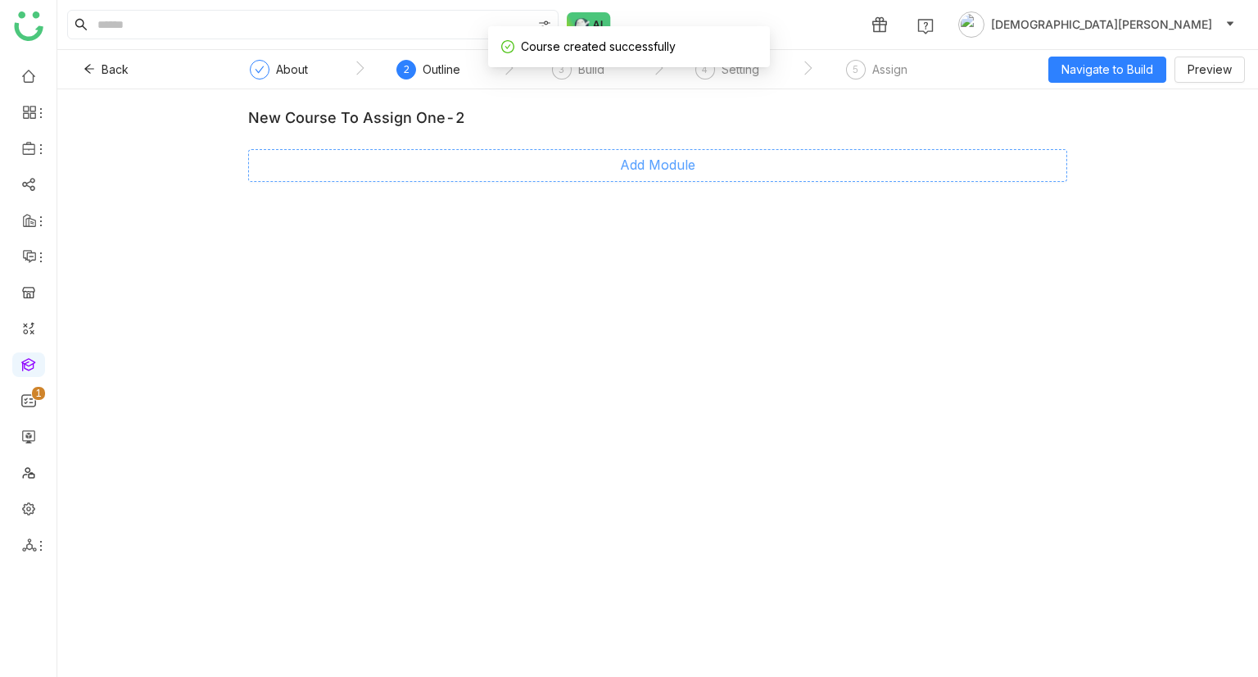
click at [612, 165] on button "Add Module" at bounding box center [657, 165] width 819 height 33
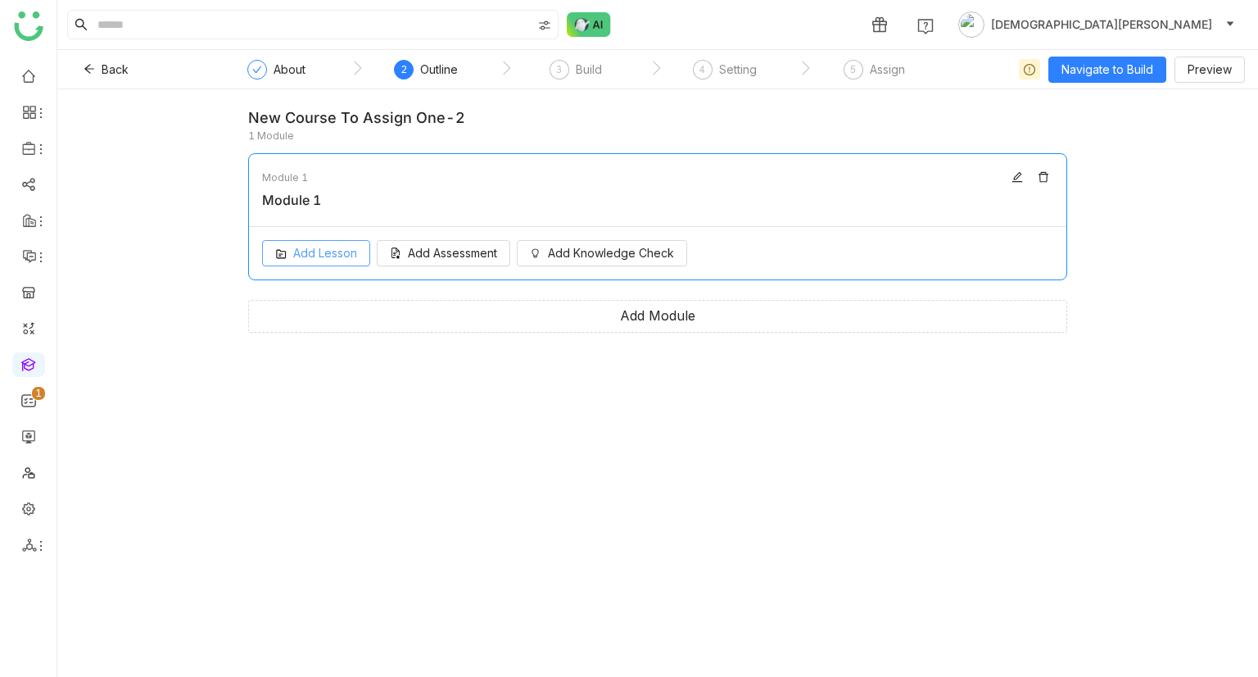
click at [351, 244] on span "Add Lesson" at bounding box center [325, 253] width 64 height 18
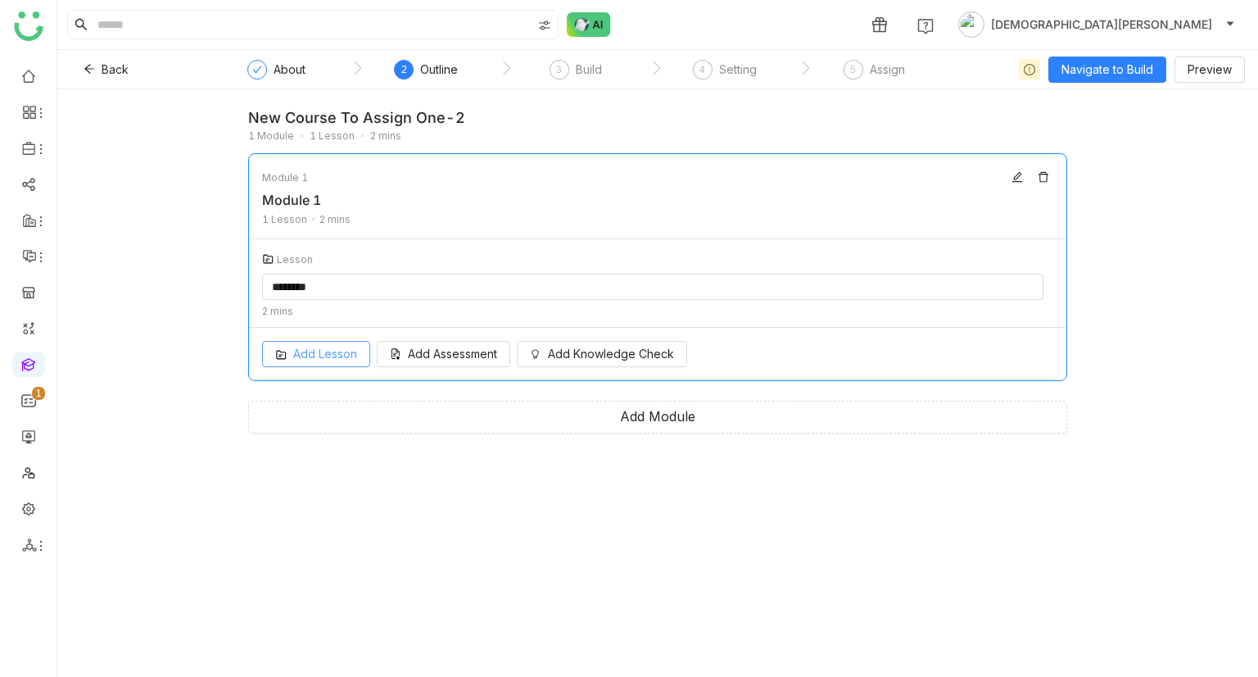
click at [329, 351] on button "Add Lesson" at bounding box center [316, 354] width 108 height 26
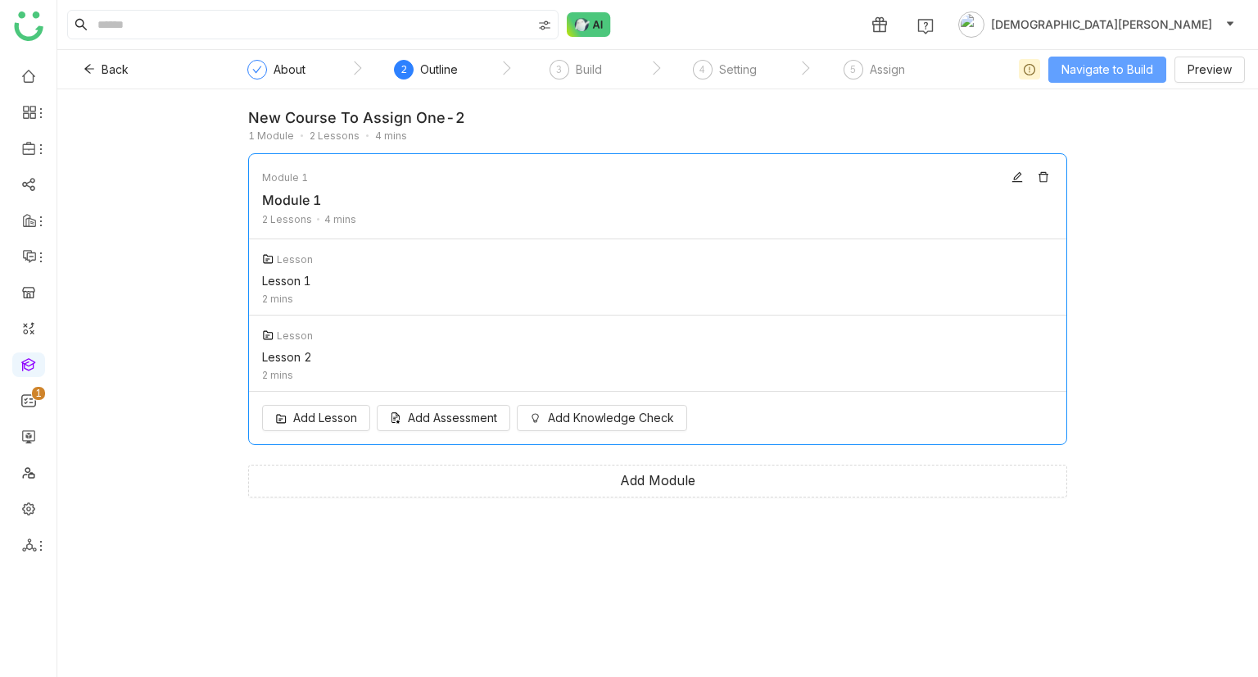
click at [1104, 71] on span "Navigate to Build" at bounding box center [1108, 70] width 92 height 18
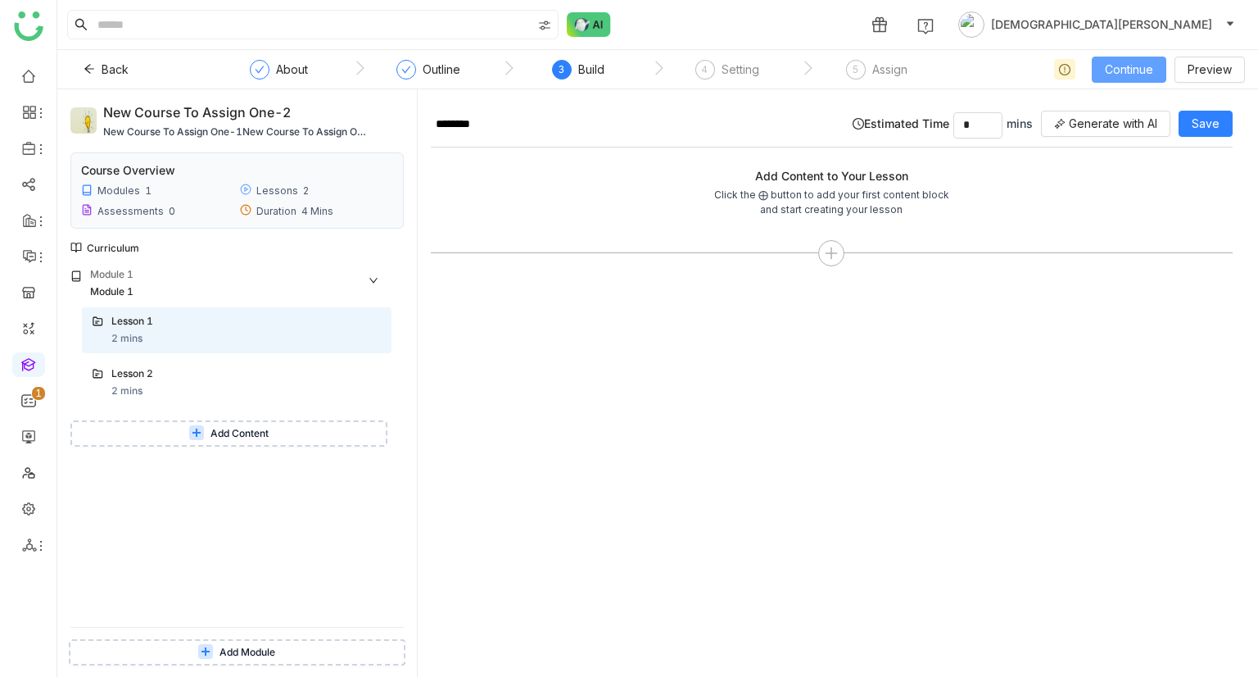
click at [1127, 66] on span "Continue" at bounding box center [1129, 70] width 48 height 18
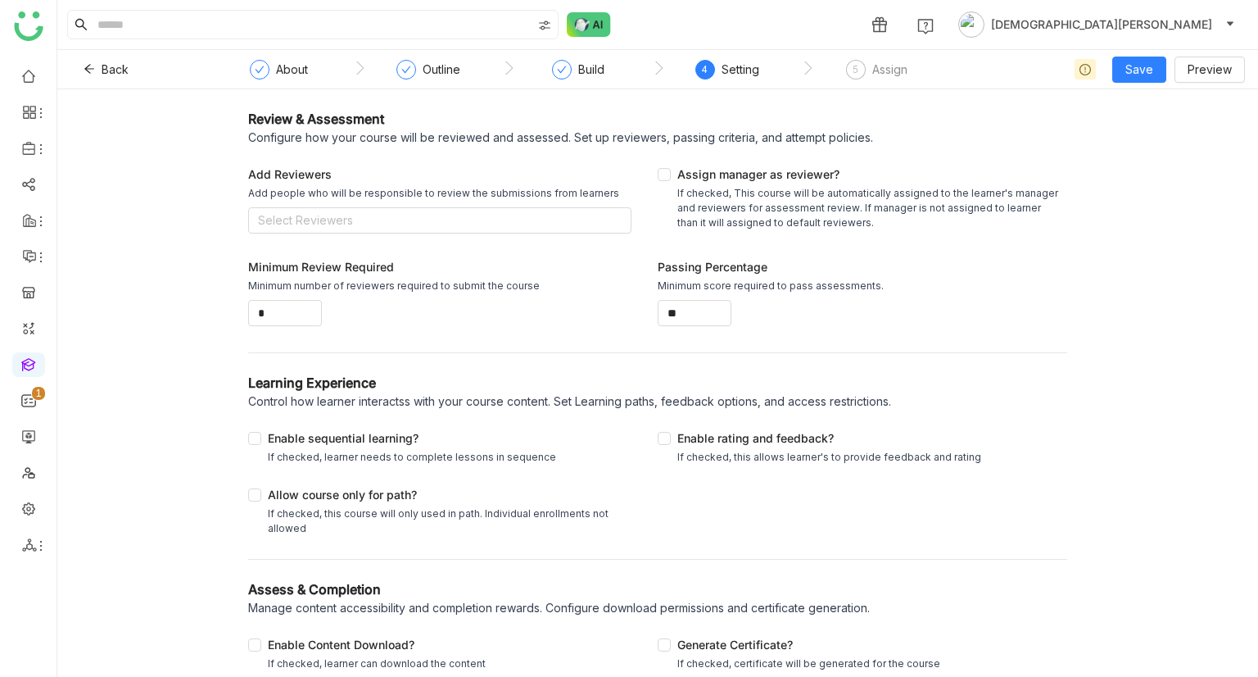
scroll to position [3, 0]
click at [372, 431] on div "Enable sequential learning?" at bounding box center [412, 437] width 288 height 20
click at [683, 427] on label "Enable rating and feedback? If checked, this allows learner's to provide feedba…" at bounding box center [823, 444] width 330 height 35
click at [299, 492] on div "Allow course only for path?" at bounding box center [446, 493] width 357 height 20
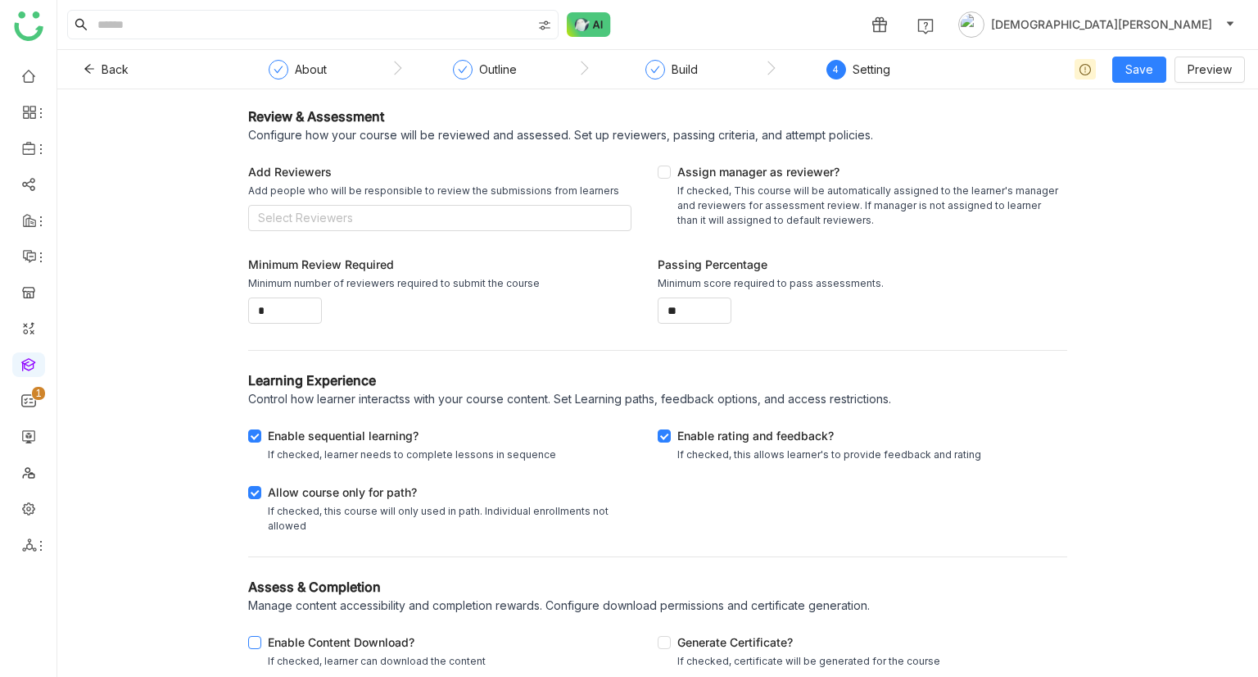
click at [305, 635] on div "Enable Content Download?" at bounding box center [377, 643] width 218 height 20
click at [722, 631] on div "Generate Certificate? If checked, certificate will be generated for the course" at bounding box center [863, 648] width 410 height 57
click at [1129, 70] on span "Save" at bounding box center [1140, 70] width 28 height 18
click at [1157, 125] on span "Save & Publish" at bounding box center [1166, 134] width 80 height 18
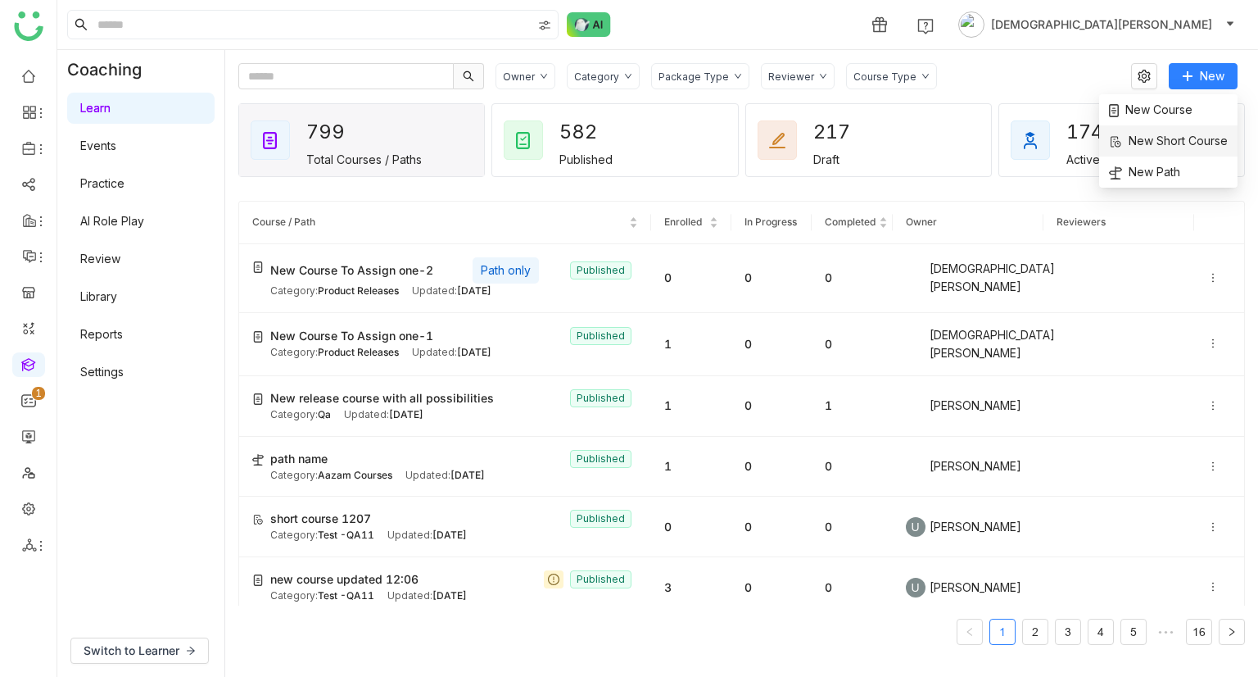
click at [1173, 127] on li "New Short Course" at bounding box center [1168, 140] width 138 height 31
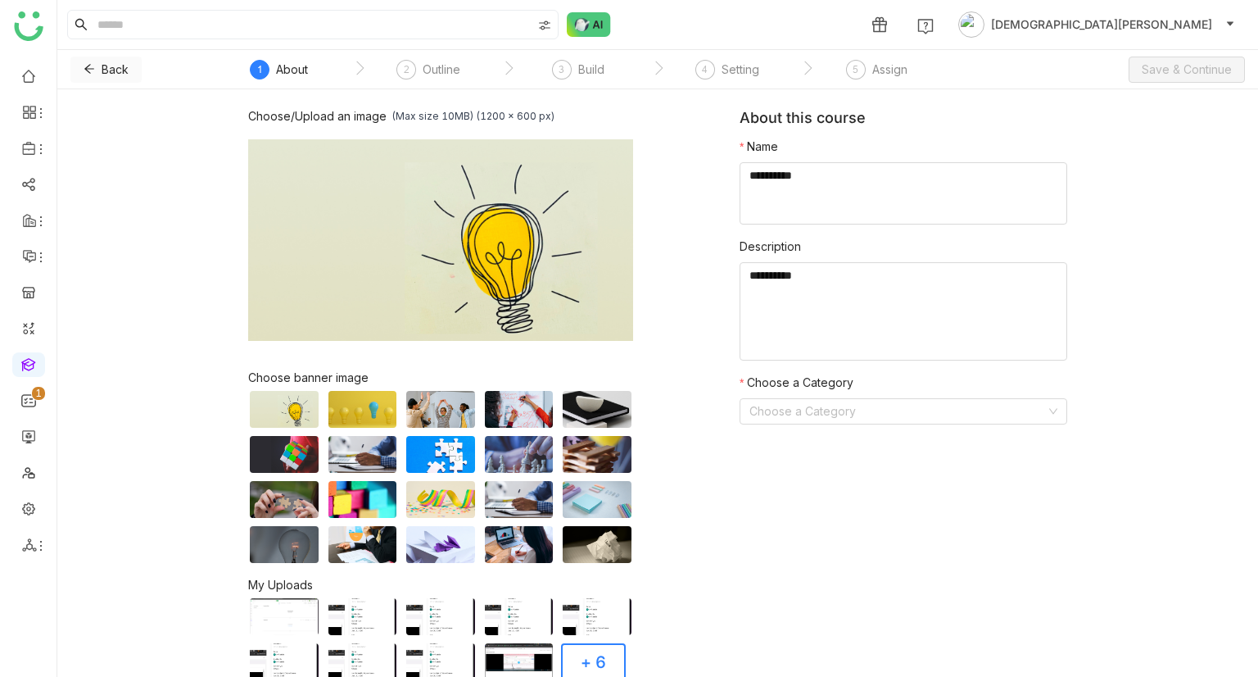
click at [102, 66] on span "Back" at bounding box center [115, 70] width 27 height 18
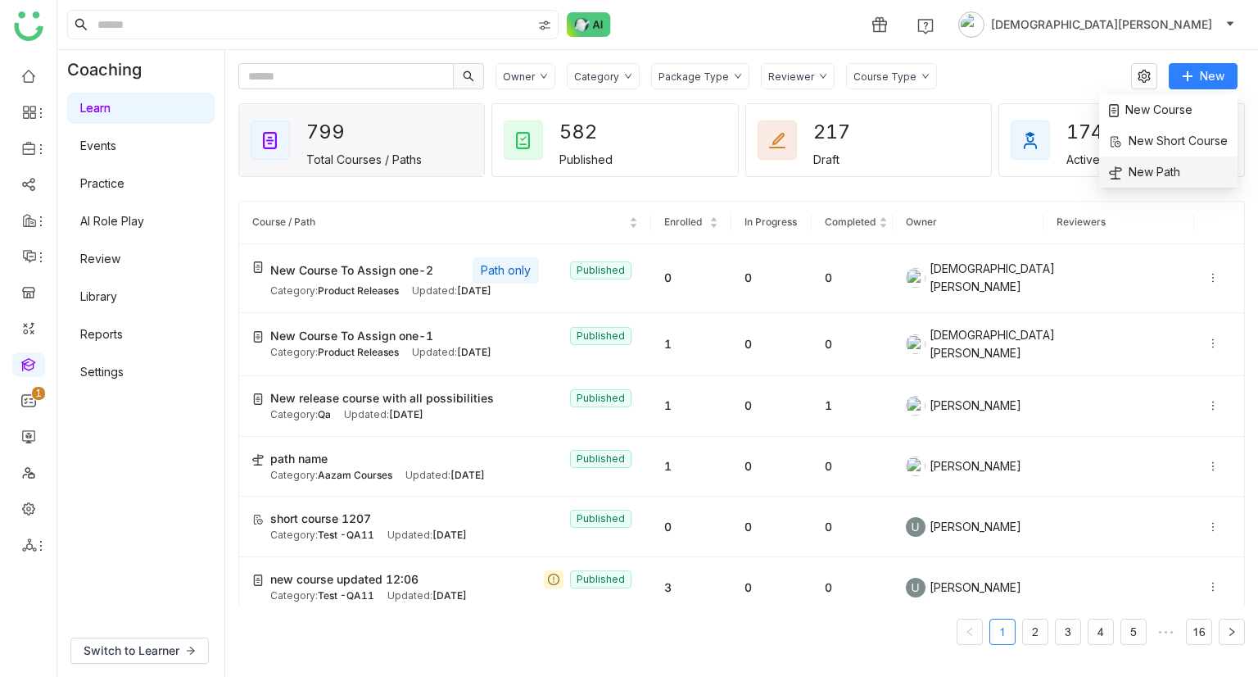
click at [1160, 163] on span "New Path" at bounding box center [1144, 172] width 71 height 18
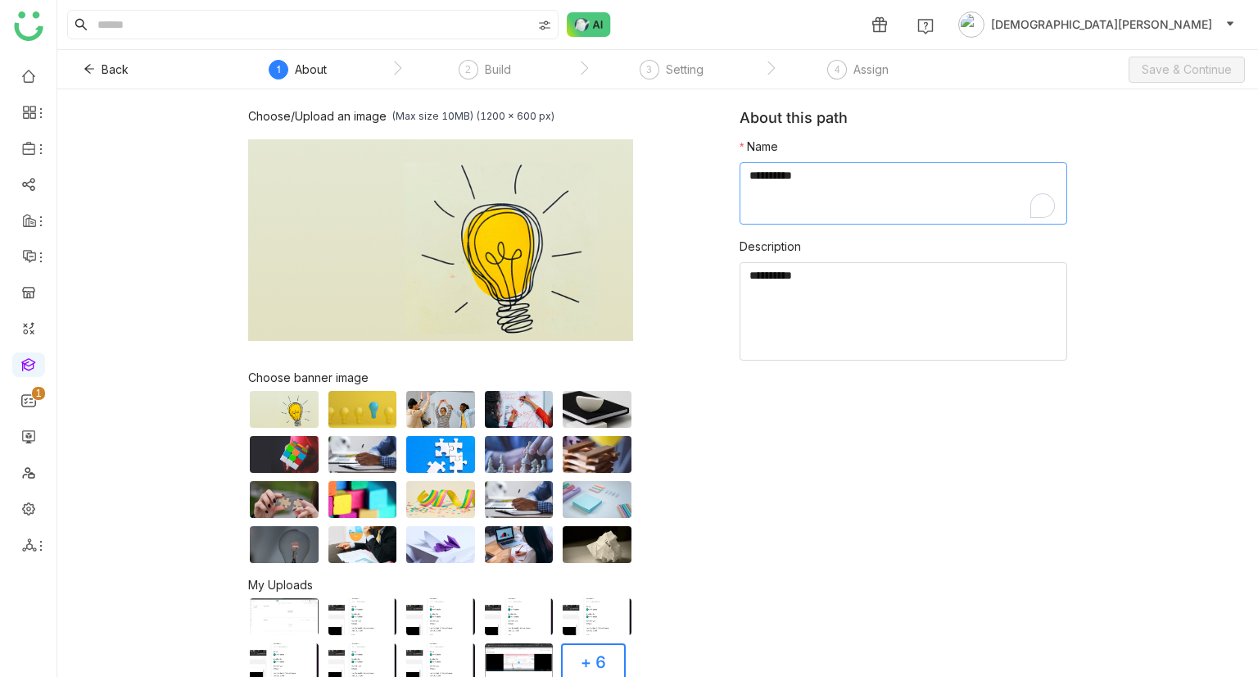
click at [792, 174] on textarea "To enrich screen reader interactions, please activate Accessibility in Grammarl…" at bounding box center [904, 193] width 328 height 62
paste textarea "**********"
click at [806, 178] on textarea "To enrich screen reader interactions, please activate Accessibility in Grammarl…" at bounding box center [904, 193] width 328 height 62
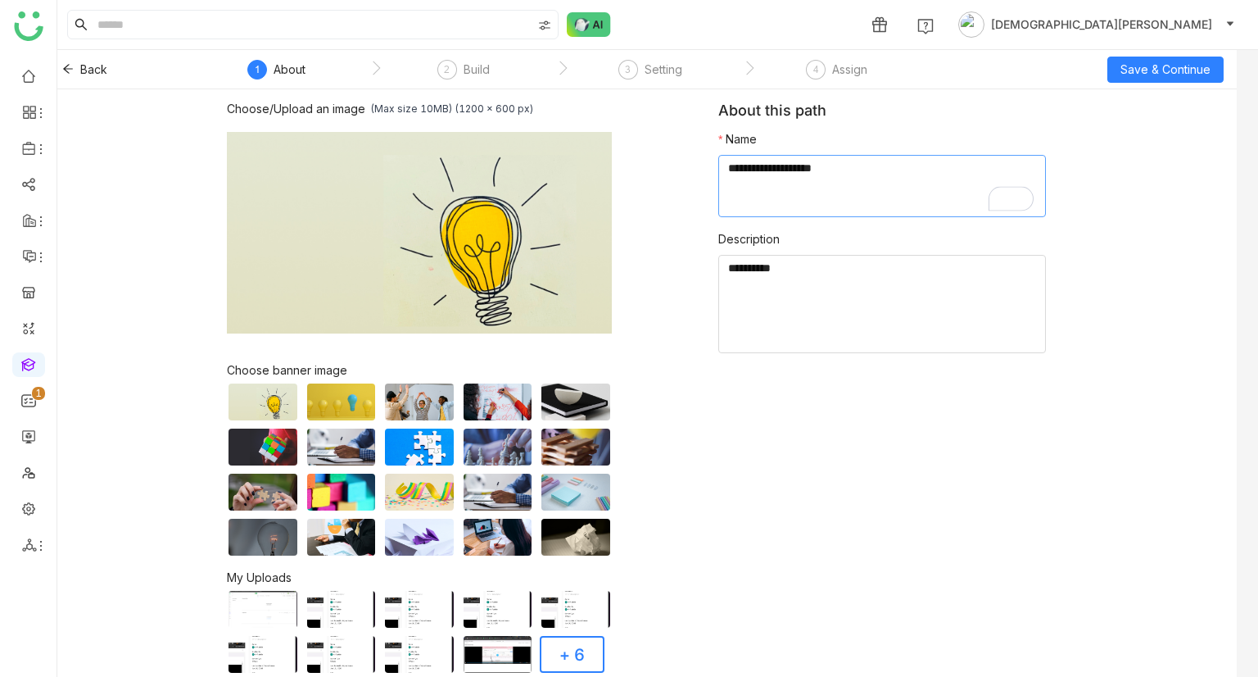
click at [755, 167] on textarea "To enrich screen reader interactions, please activate Accessibility in Grammarl…" at bounding box center [882, 186] width 328 height 62
click at [868, 165] on textarea "To enrich screen reader interactions, please activate Accessibility in Grammarl…" at bounding box center [882, 186] width 328 height 62
type textarea "**********"
click at [1137, 79] on button "Save & Continue" at bounding box center [1166, 70] width 116 height 26
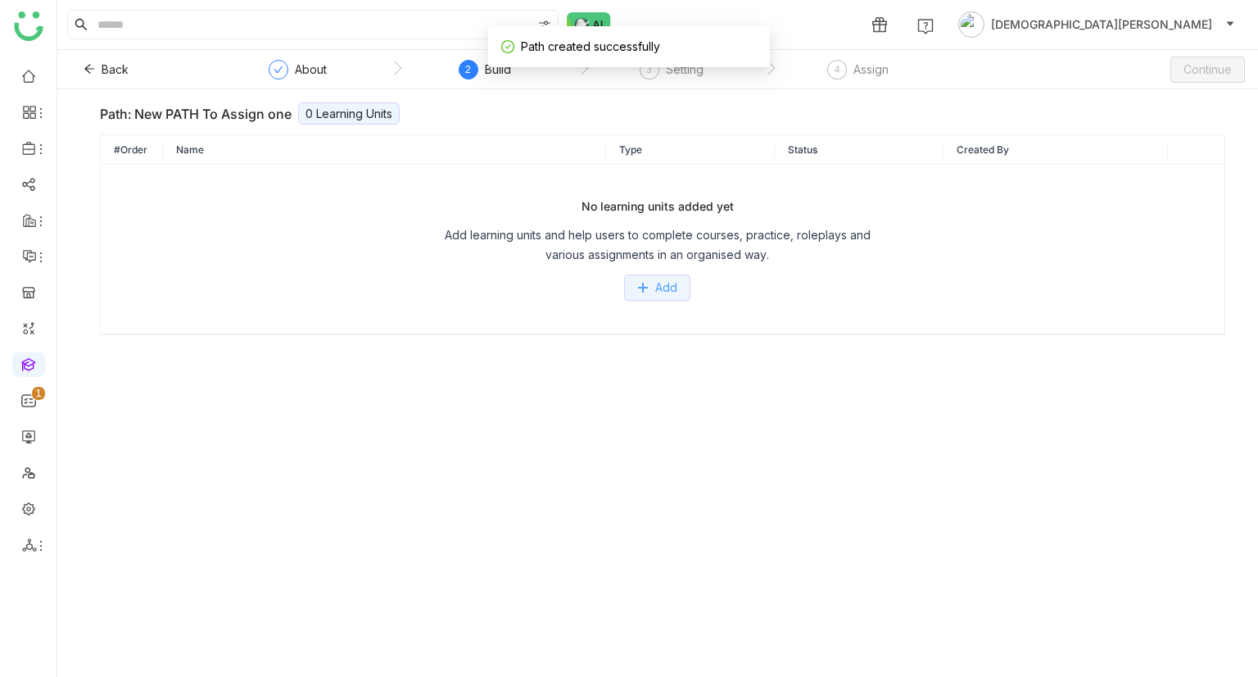
click at [642, 291] on icon at bounding box center [642, 287] width 11 height 11
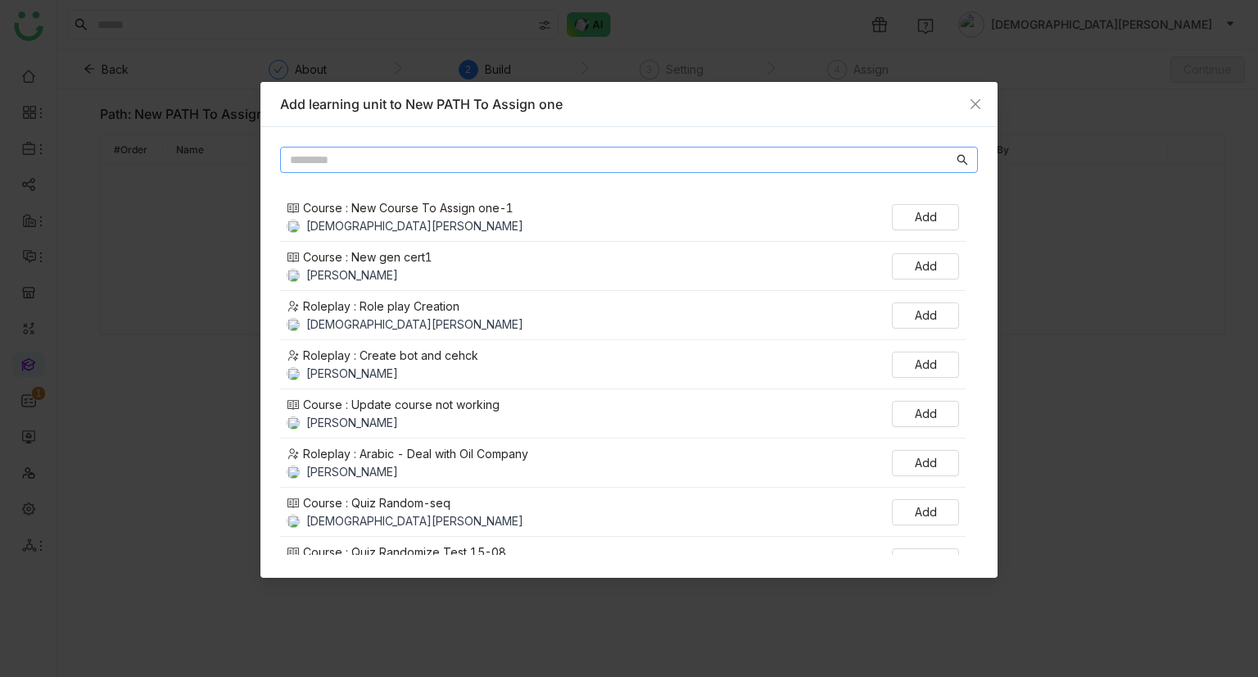
paste input "**********"
click at [393, 153] on input "**********" at bounding box center [622, 160] width 664 height 18
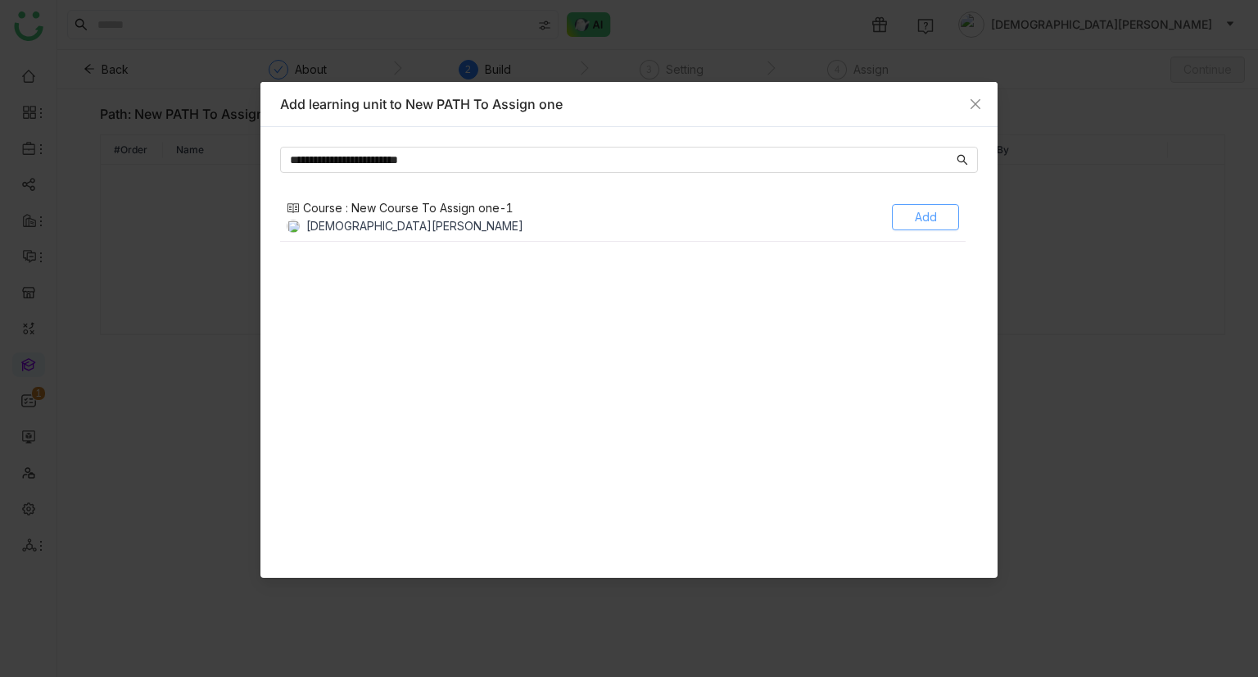
click at [927, 204] on button "Add" at bounding box center [925, 217] width 67 height 26
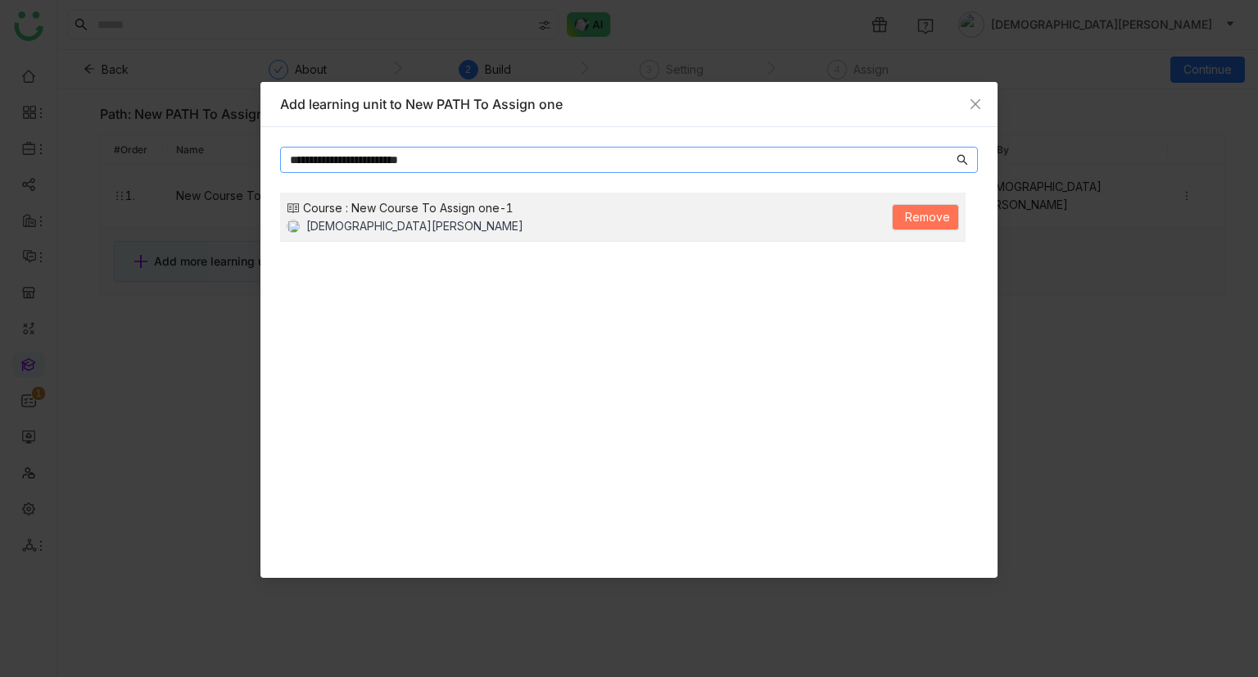
click at [863, 163] on input "**********" at bounding box center [622, 160] width 664 height 18
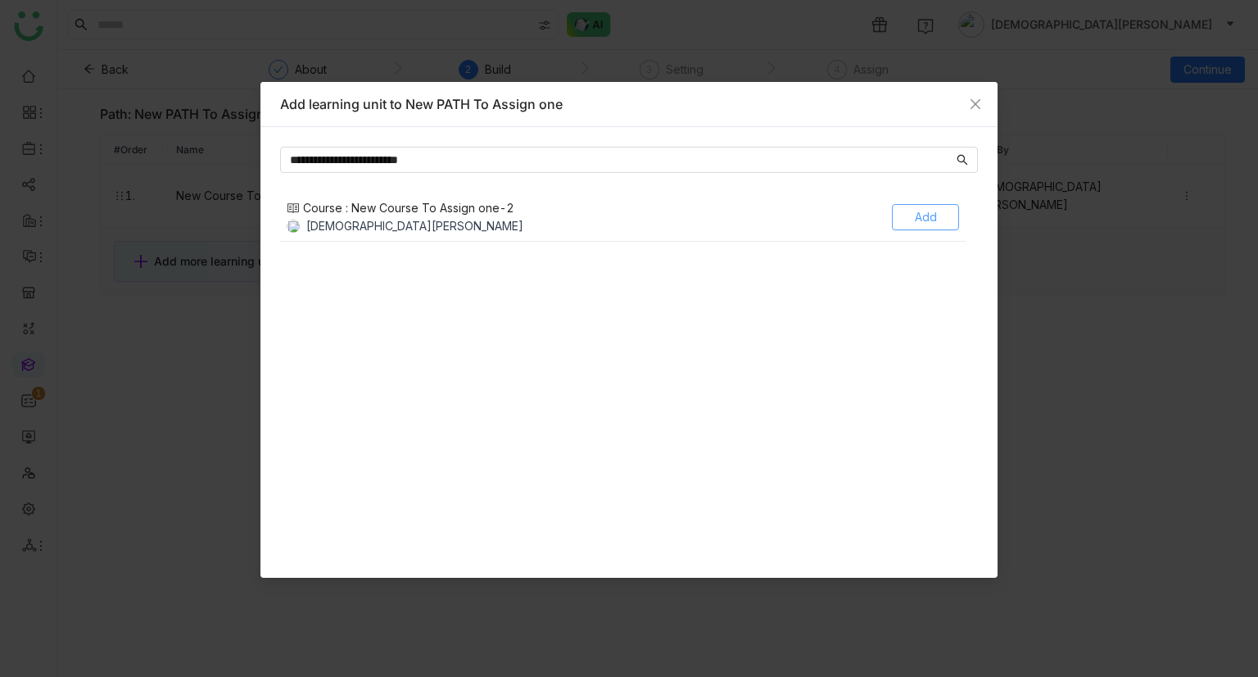
click at [936, 224] on button "Add" at bounding box center [925, 217] width 67 height 26
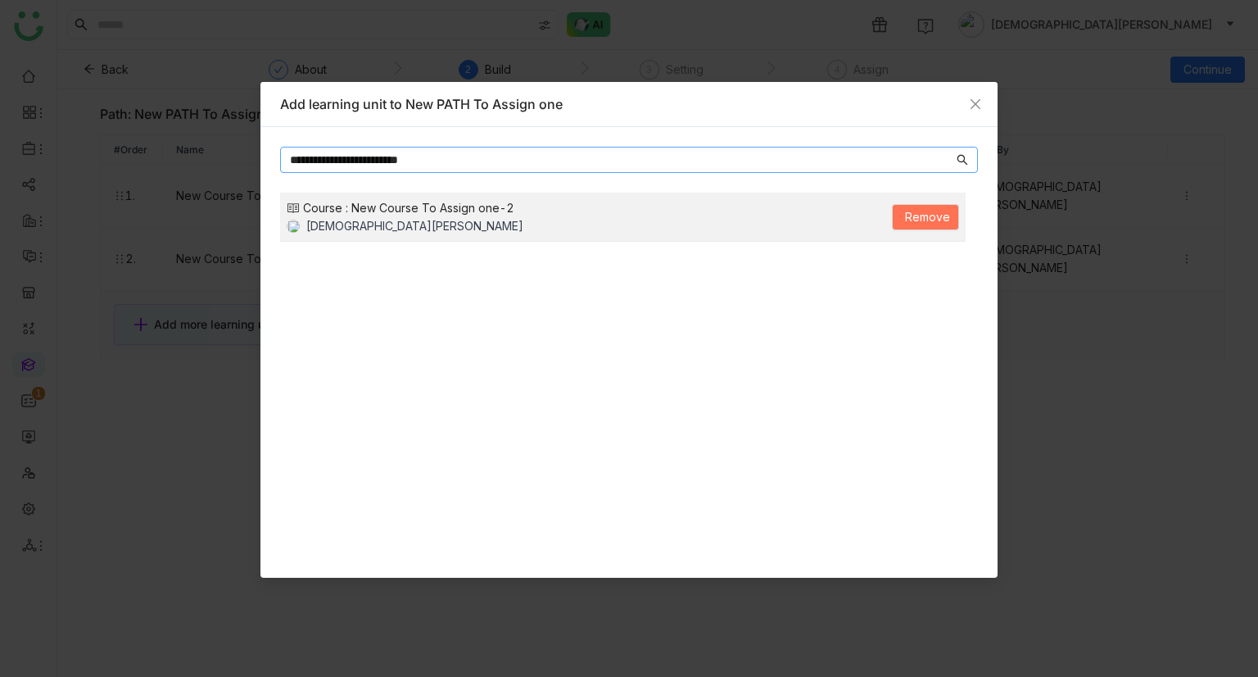
click at [672, 155] on input "**********" at bounding box center [622, 160] width 664 height 18
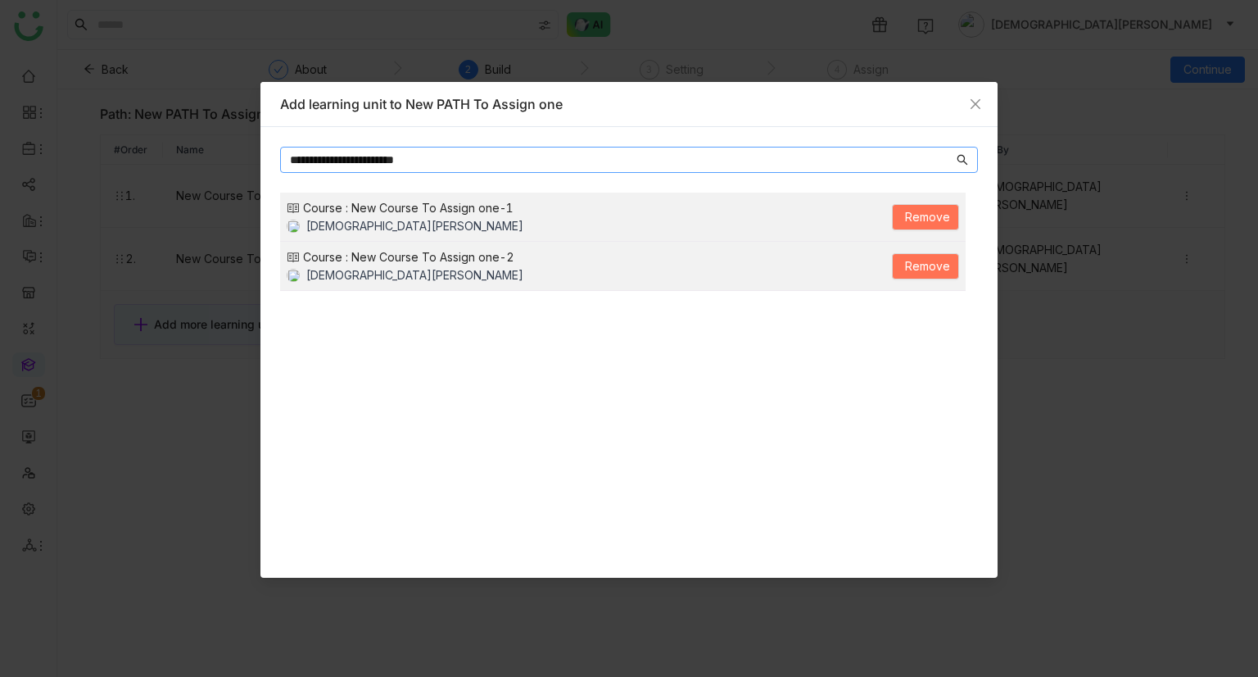
type input "**********"
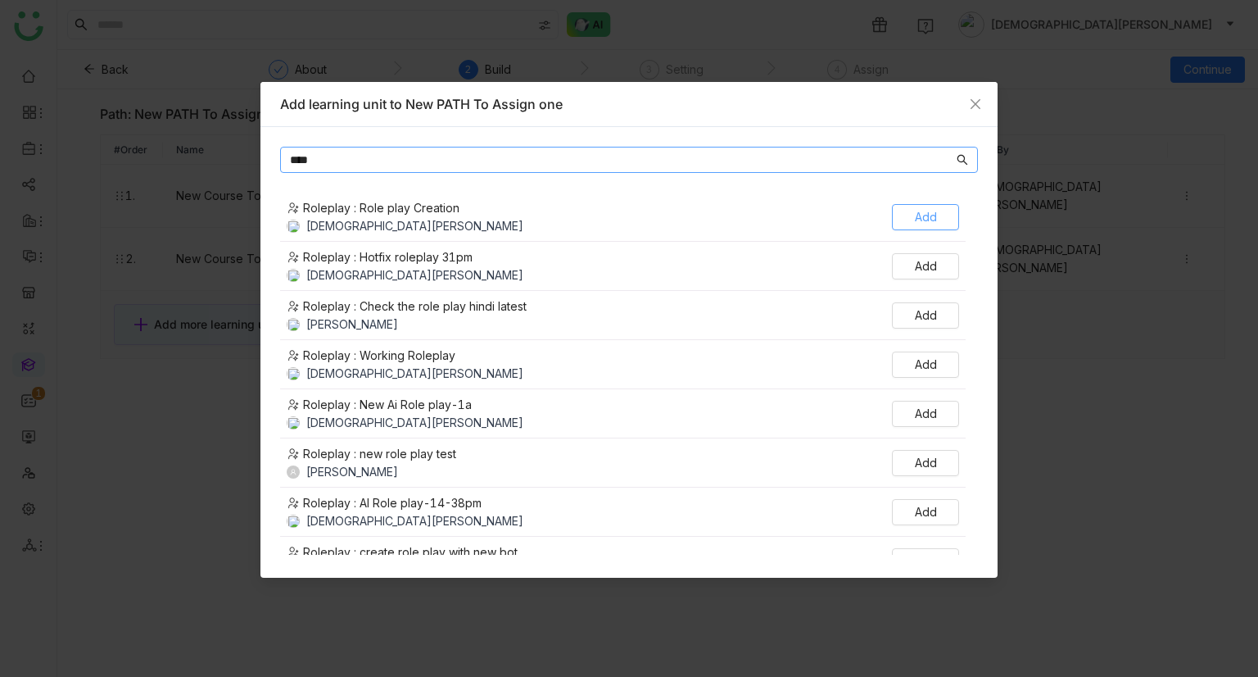
type input "****"
click at [931, 217] on span "Add" at bounding box center [926, 217] width 22 height 18
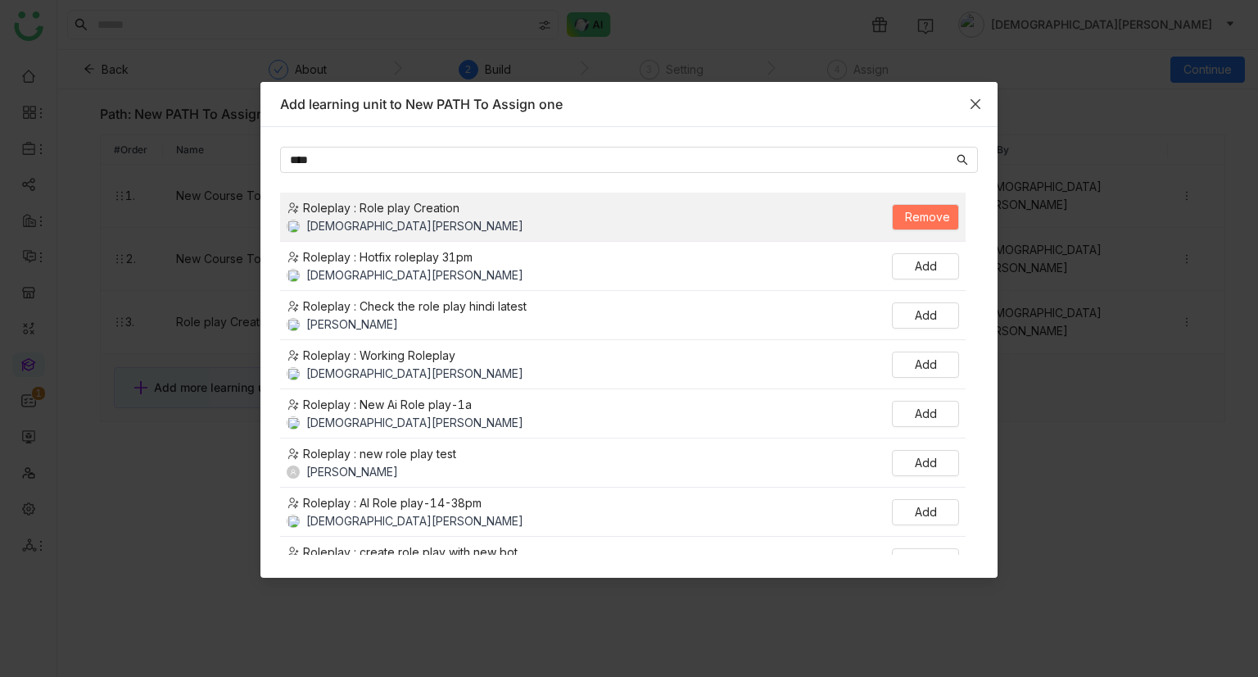
click at [978, 113] on span "Close" at bounding box center [976, 104] width 44 height 44
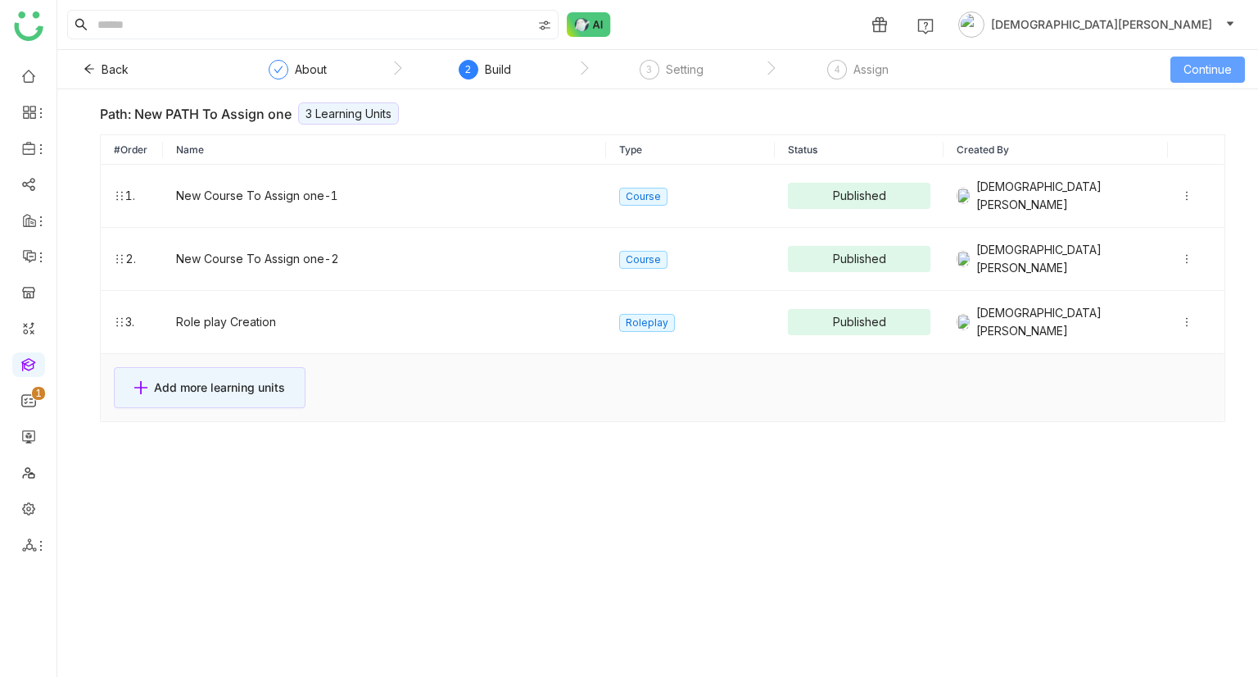
click at [1222, 70] on span "Continue" at bounding box center [1208, 70] width 48 height 18
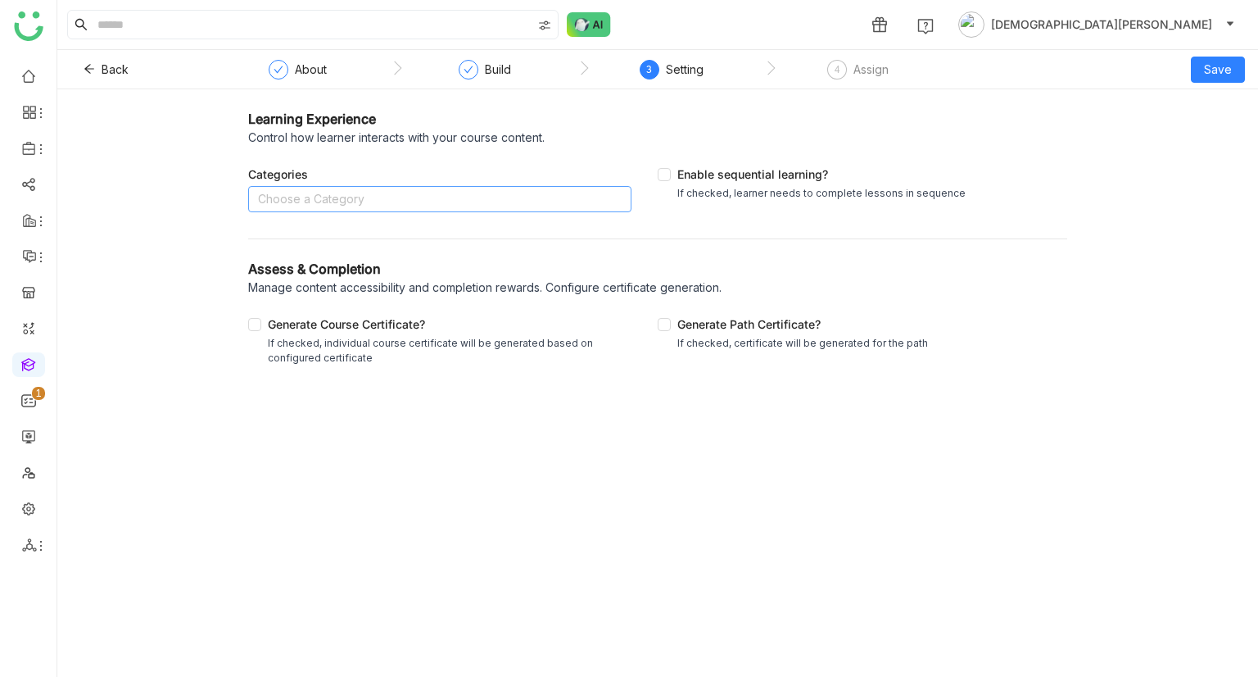
click at [436, 202] on nz-select-top-control "Choose a Category" at bounding box center [439, 199] width 383 height 26
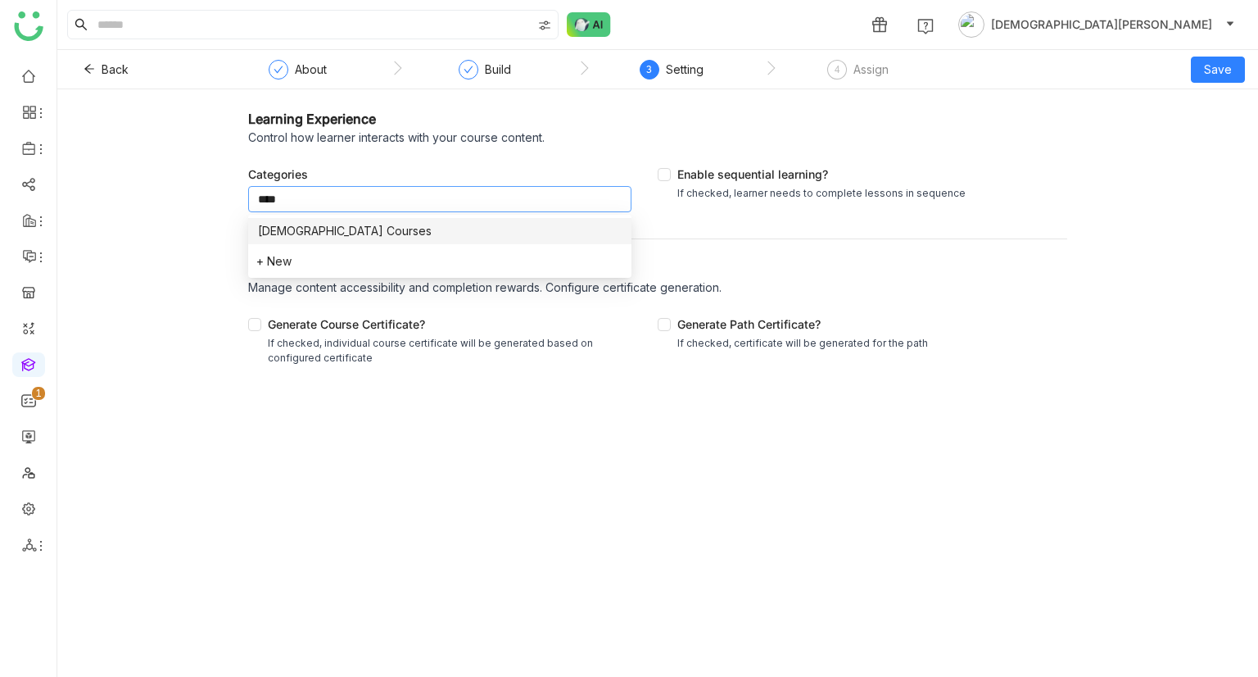
type input "****"
click at [397, 231] on div "Vishnu Courses" at bounding box center [440, 231] width 364 height 18
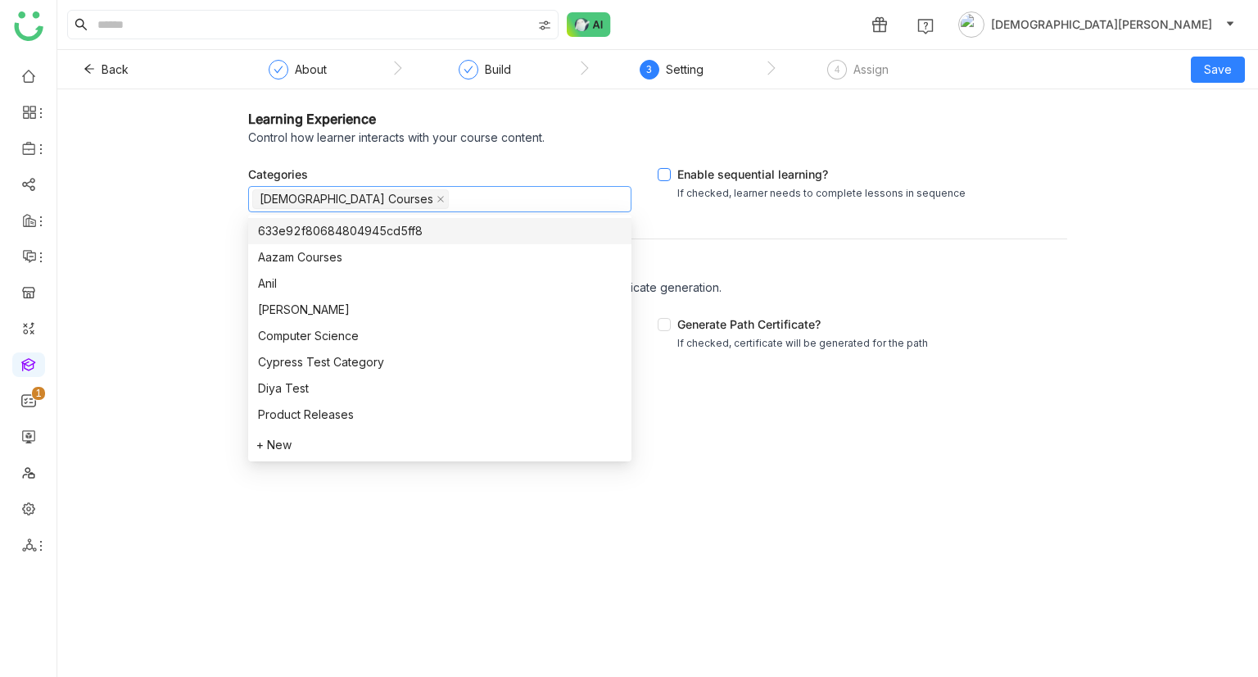
click at [723, 178] on div "Enable sequential learning?" at bounding box center [822, 175] width 288 height 20
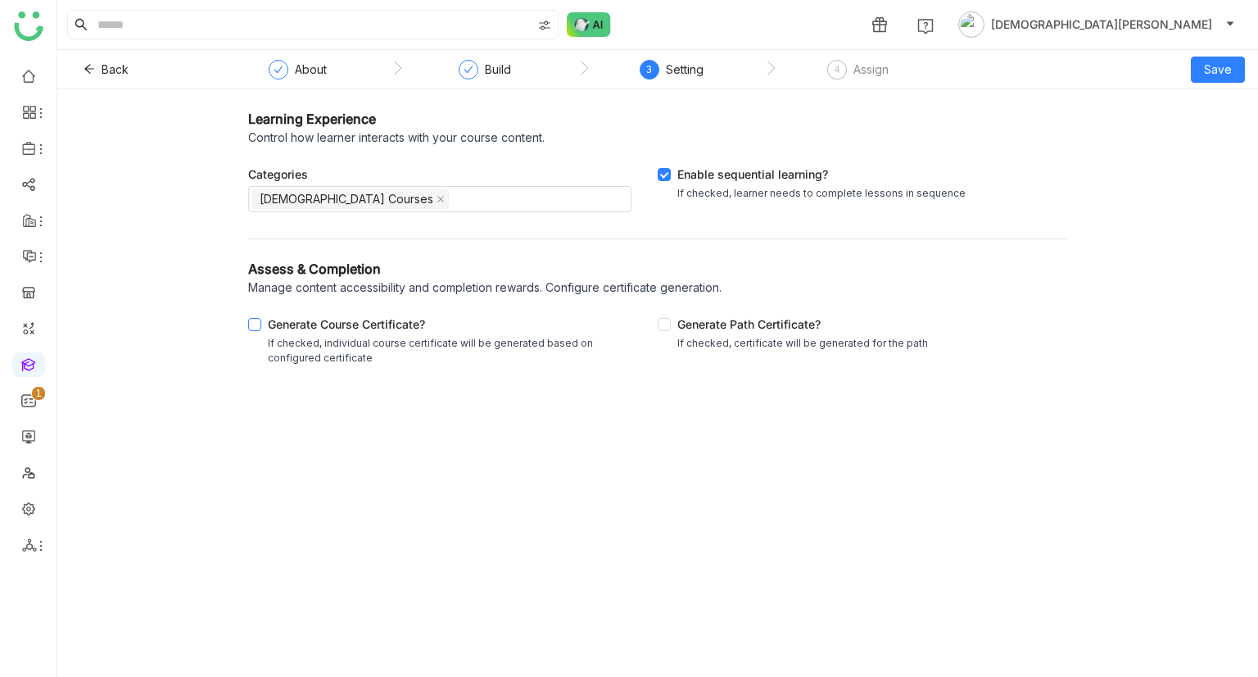
click at [342, 348] on div "If checked, individual course certificate will be generated based on configured…" at bounding box center [446, 350] width 357 height 29
click at [721, 321] on div "Generate Path Certificate?" at bounding box center [803, 325] width 251 height 20
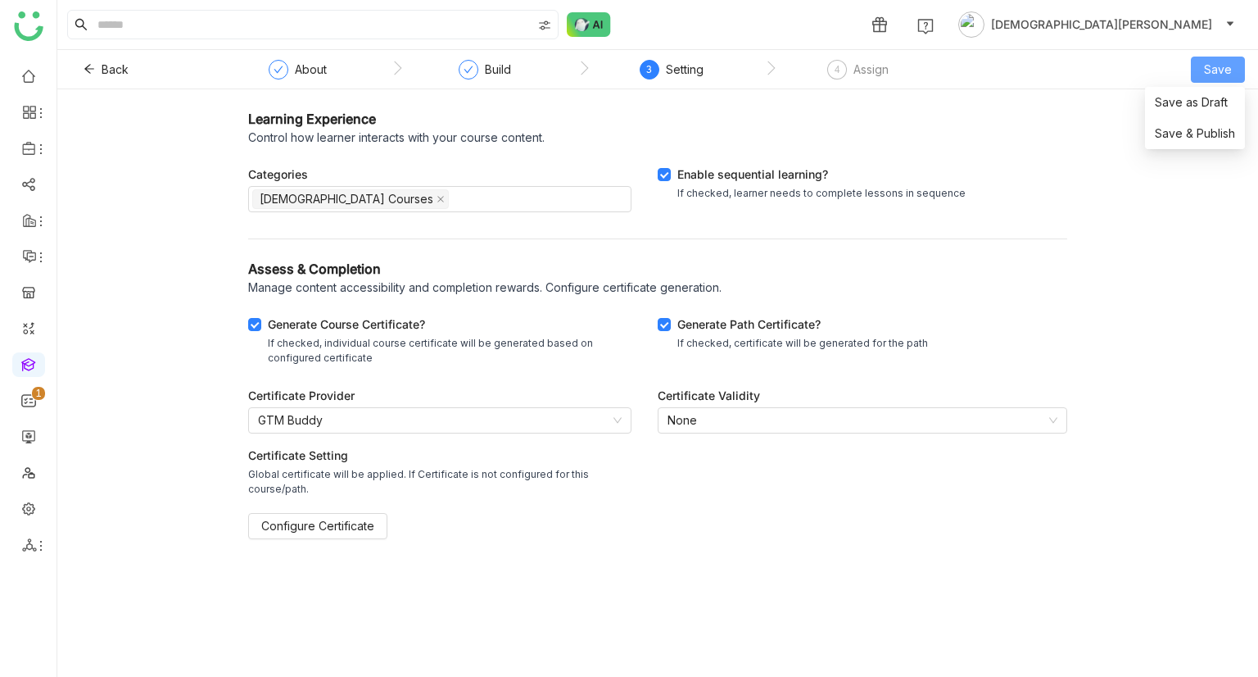
click at [1199, 60] on button "Save" at bounding box center [1218, 70] width 54 height 26
click at [1185, 122] on li "Save & Publish" at bounding box center [1195, 133] width 100 height 31
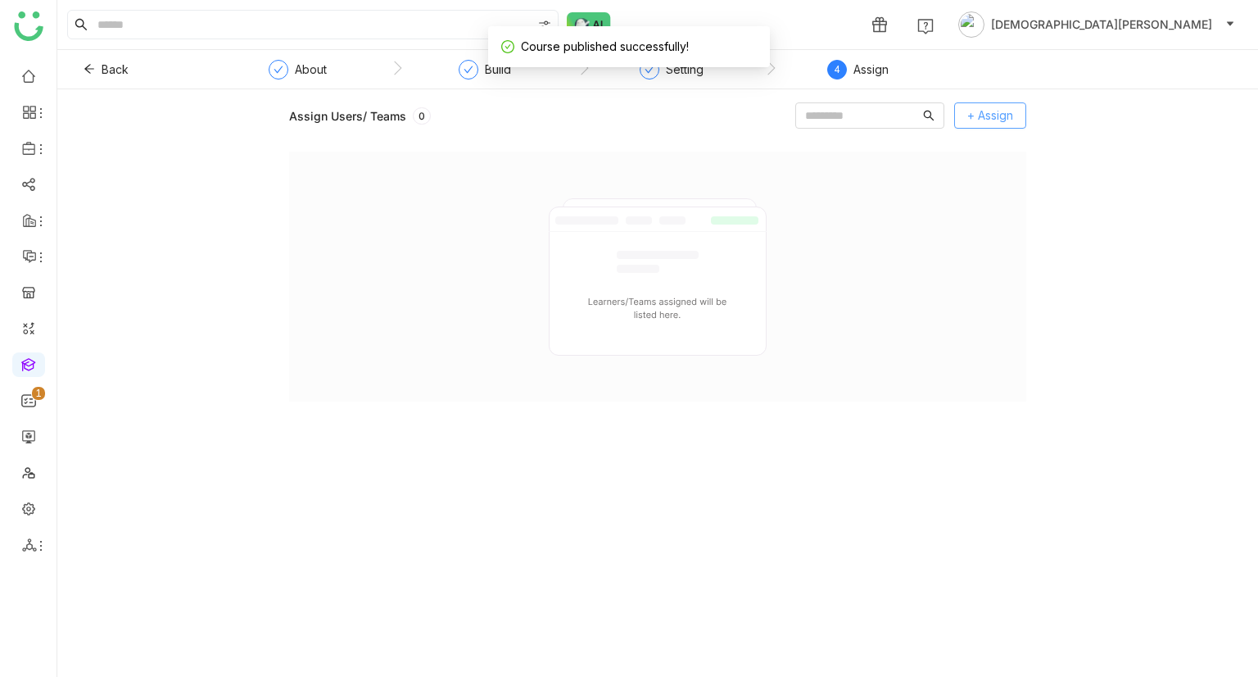
click at [990, 119] on span "+ Assign" at bounding box center [991, 116] width 46 height 18
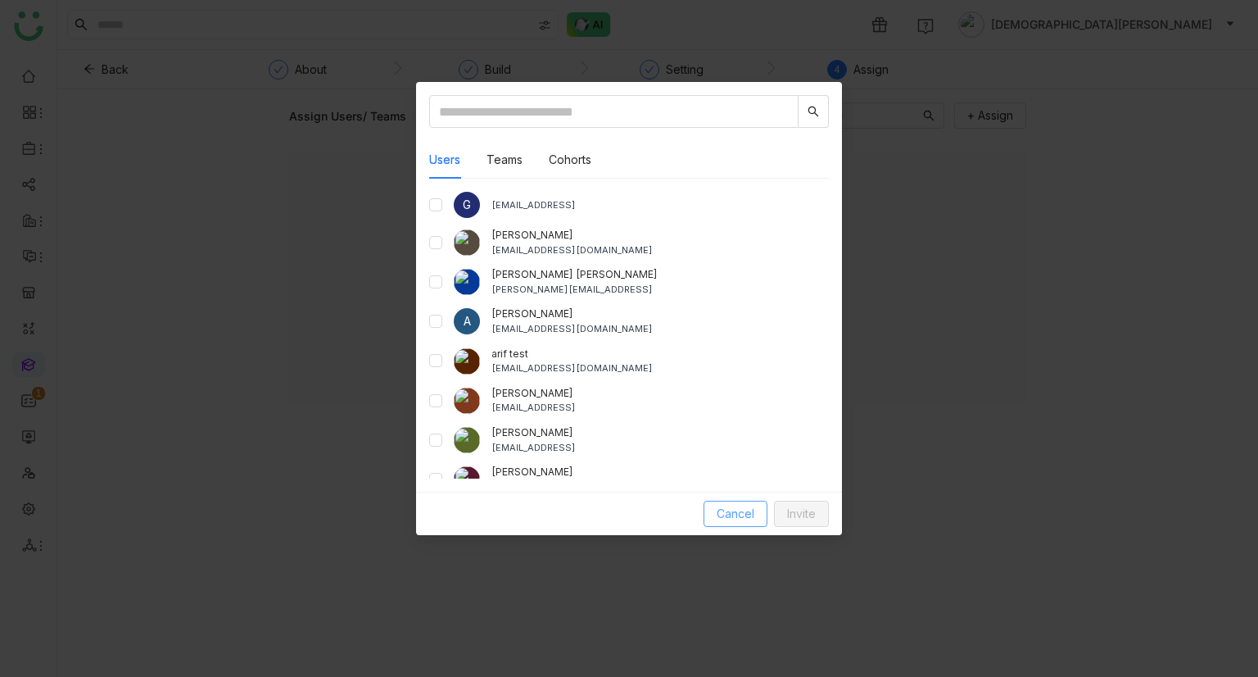
click at [734, 508] on span "Cancel" at bounding box center [736, 514] width 38 height 18
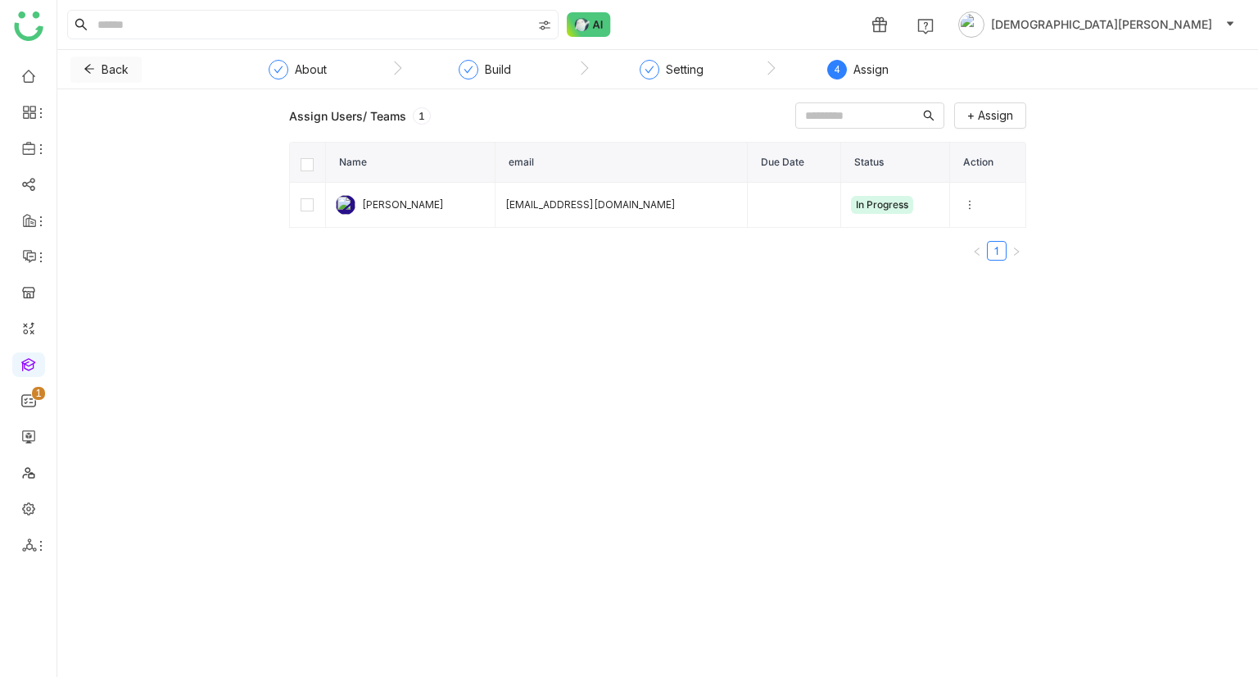
click at [118, 64] on span "Back" at bounding box center [115, 70] width 27 height 18
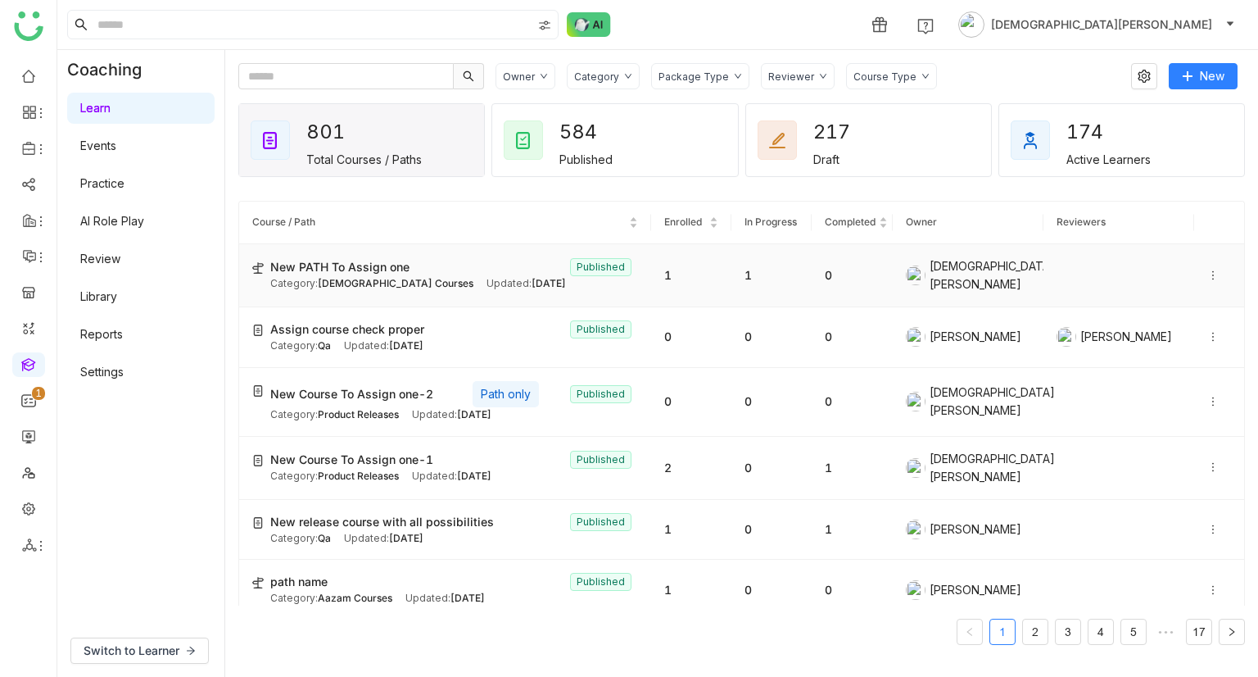
click at [1208, 270] on icon at bounding box center [1213, 275] width 11 height 11
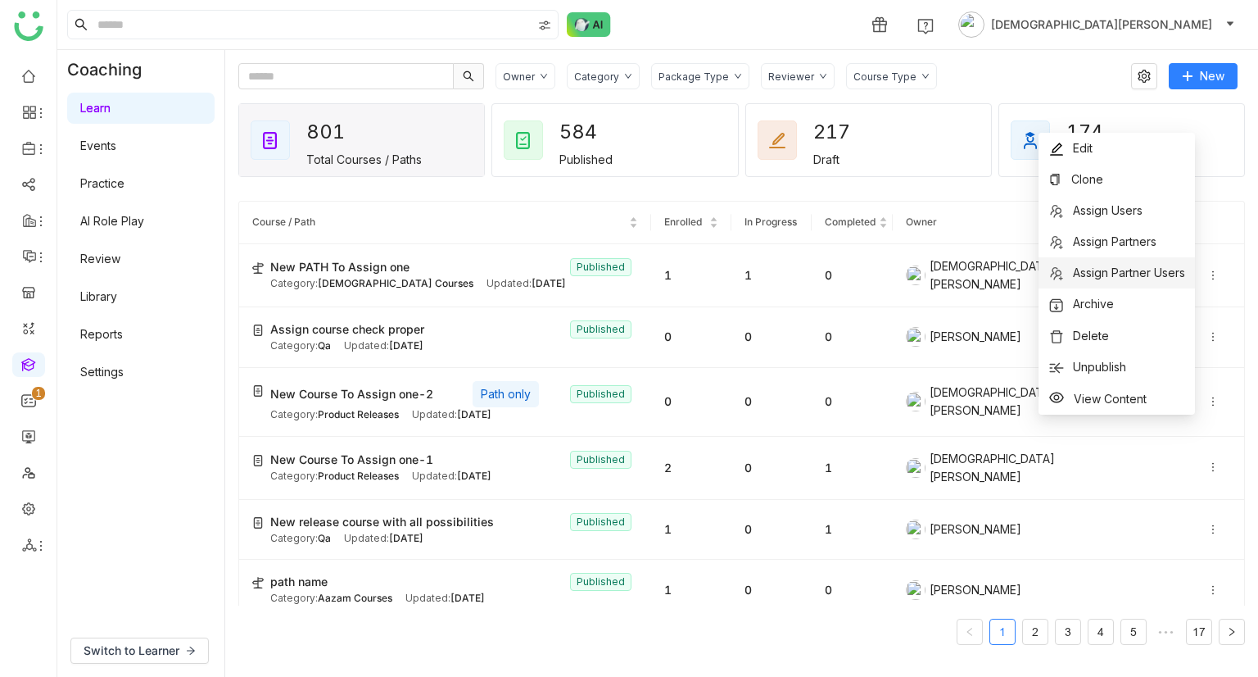
click at [1134, 279] on span "Assign Partner Users" at bounding box center [1129, 272] width 112 height 14
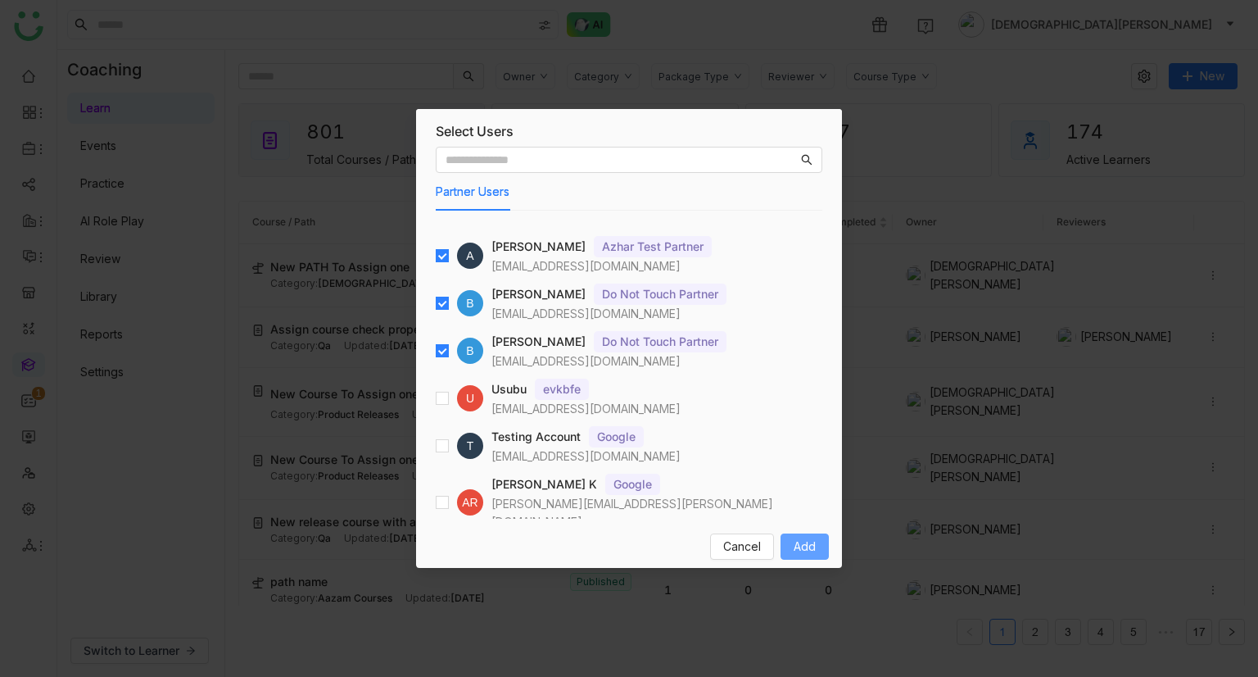
click at [813, 546] on span "Add" at bounding box center [805, 546] width 22 height 18
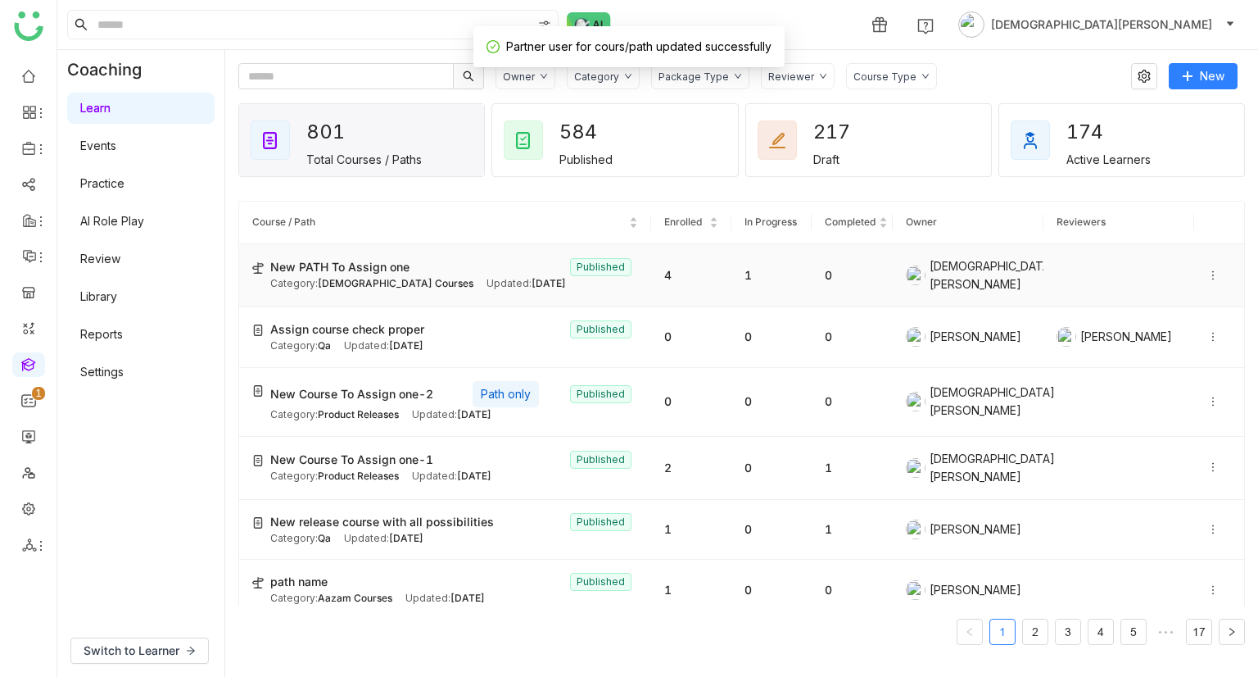
click at [668, 253] on td "4" at bounding box center [691, 275] width 80 height 63
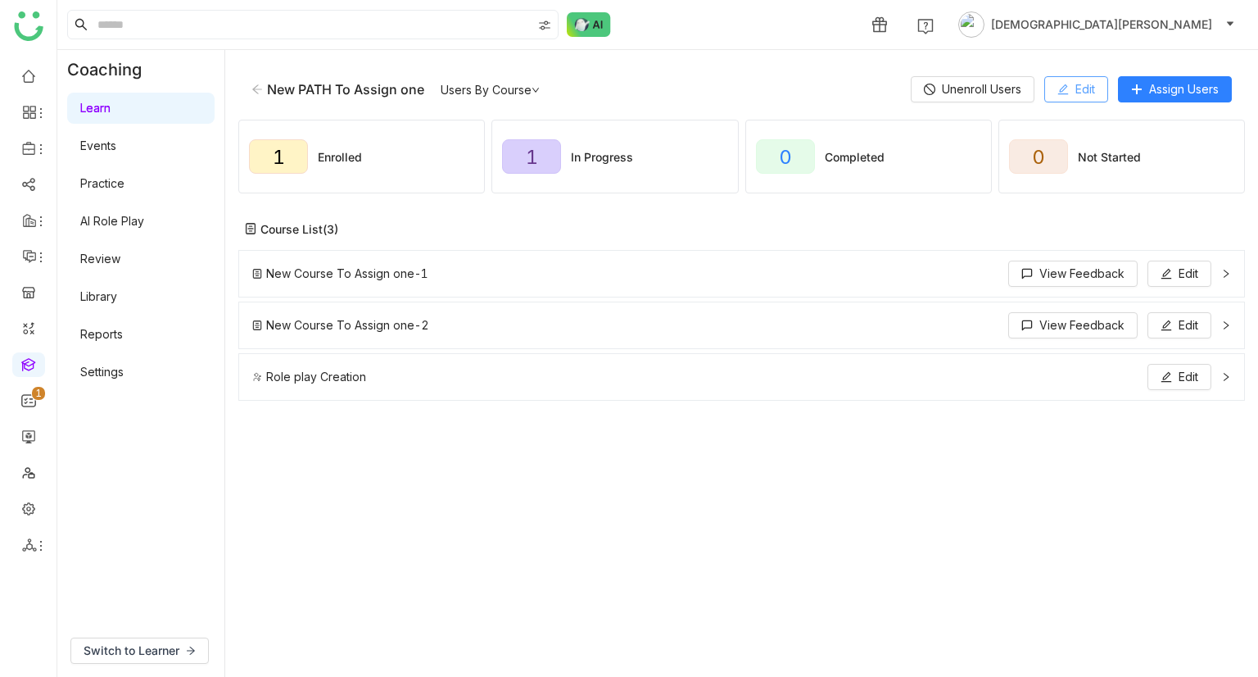
click at [1069, 90] on button "Edit" at bounding box center [1077, 89] width 64 height 26
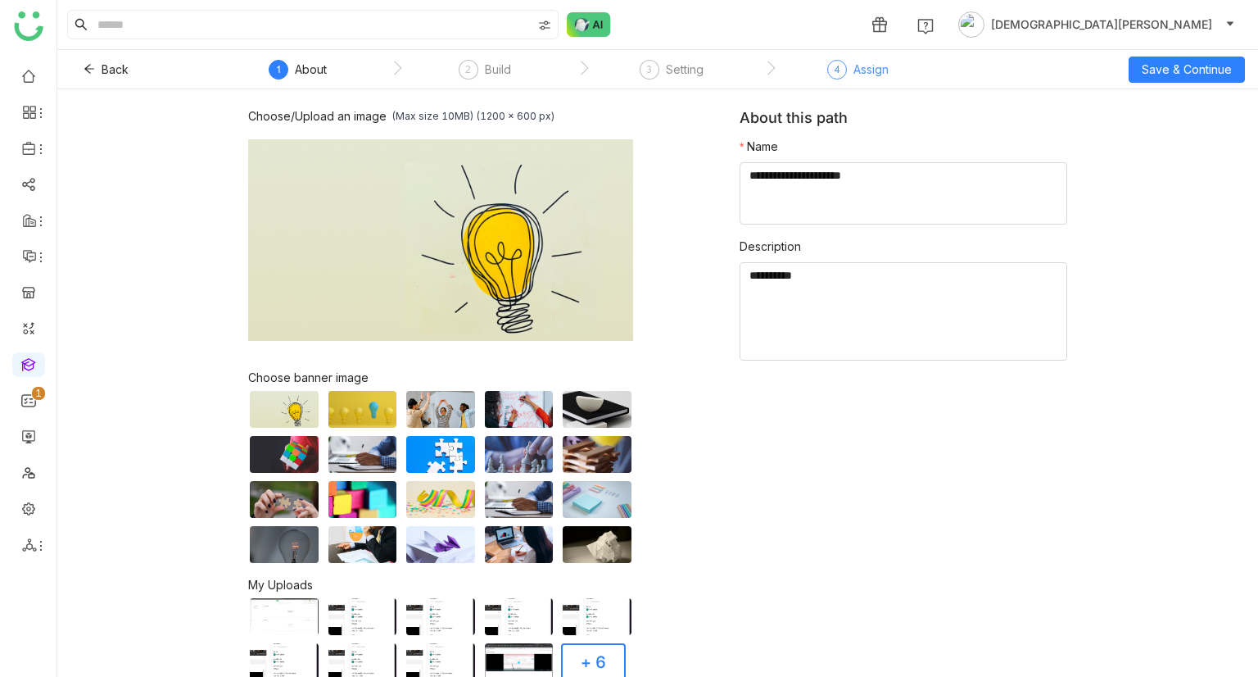
click at [885, 68] on div "Assign" at bounding box center [871, 70] width 35 height 20
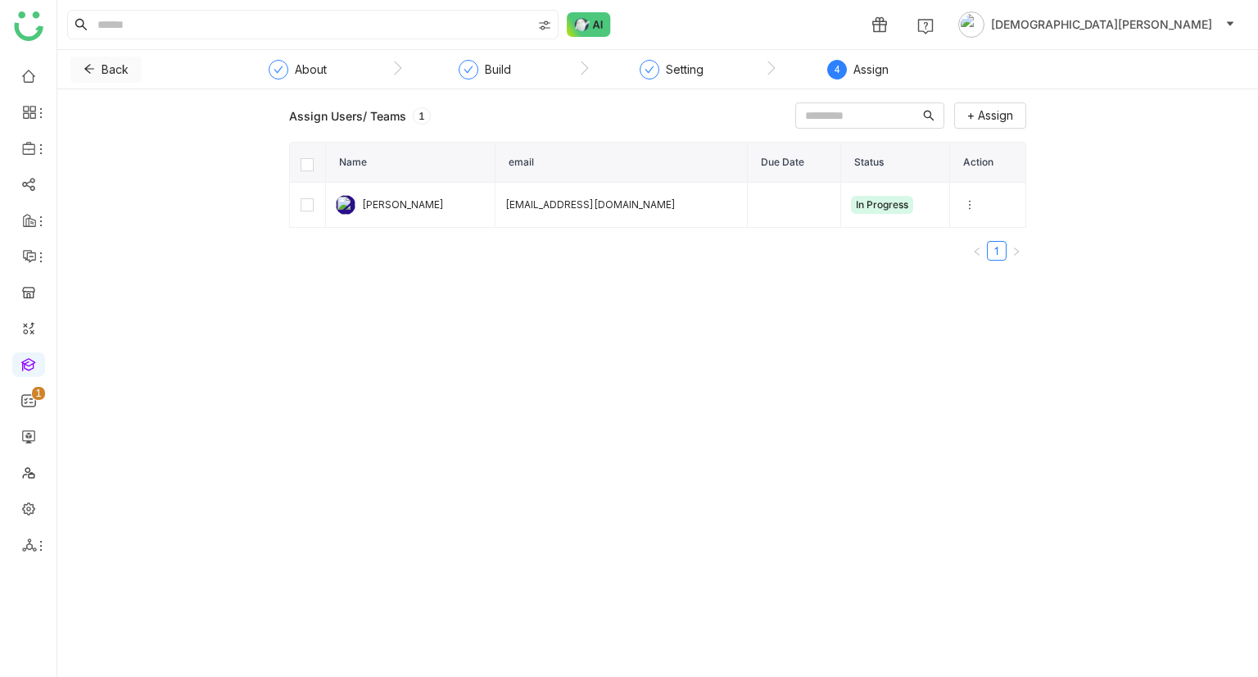
click at [103, 61] on span "Back" at bounding box center [115, 70] width 27 height 18
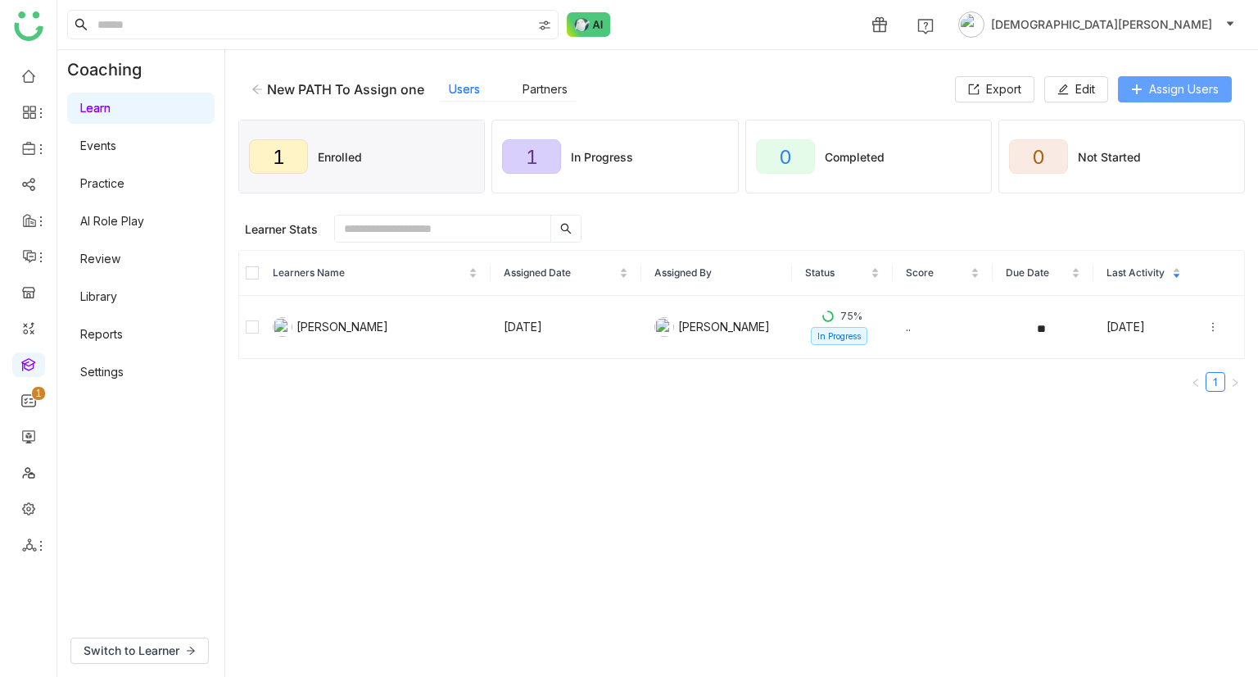
click at [1149, 89] on span "Assign Users" at bounding box center [1184, 89] width 70 height 18
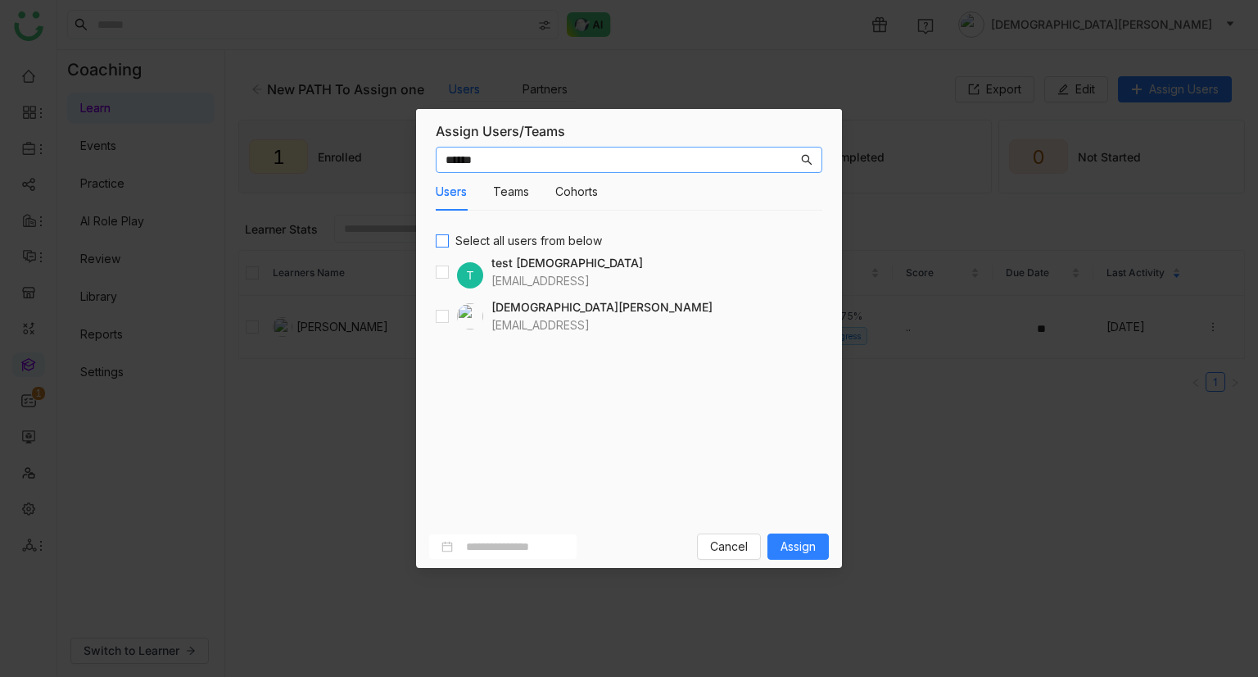
type input "******"
click at [450, 247] on span "Select all users from below" at bounding box center [529, 241] width 160 height 18
click at [783, 553] on span "Assign" at bounding box center [798, 546] width 35 height 18
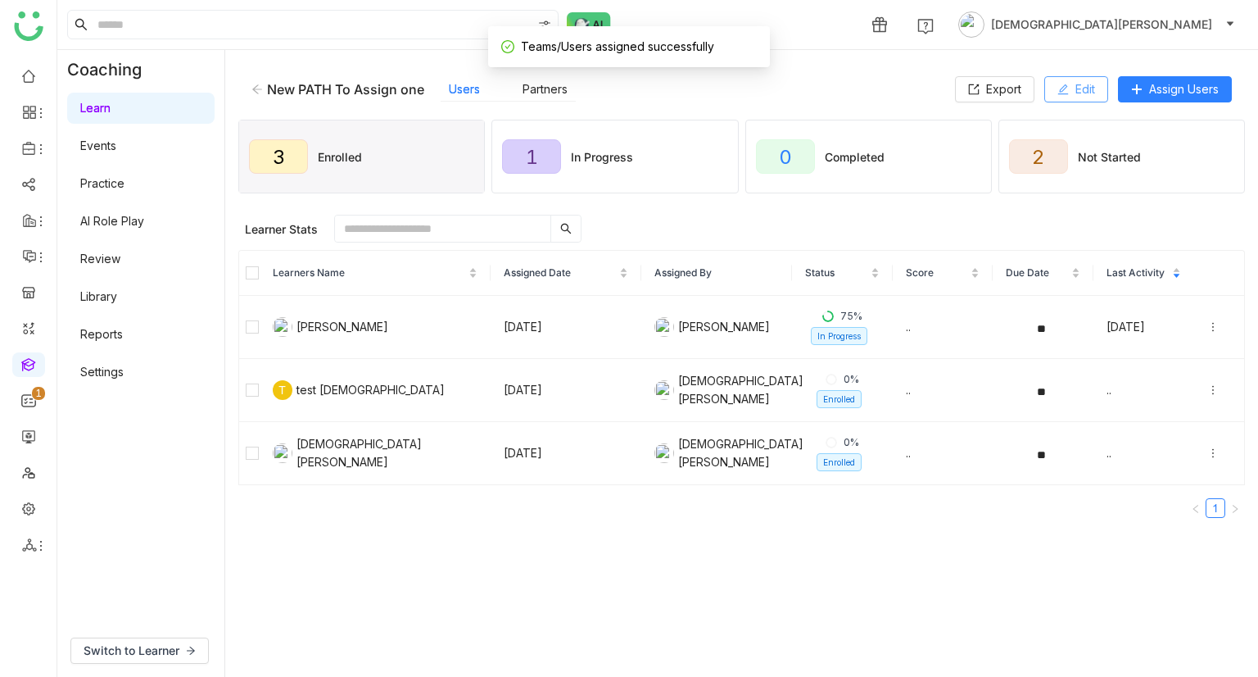
click at [1063, 78] on button "Edit" at bounding box center [1077, 89] width 64 height 26
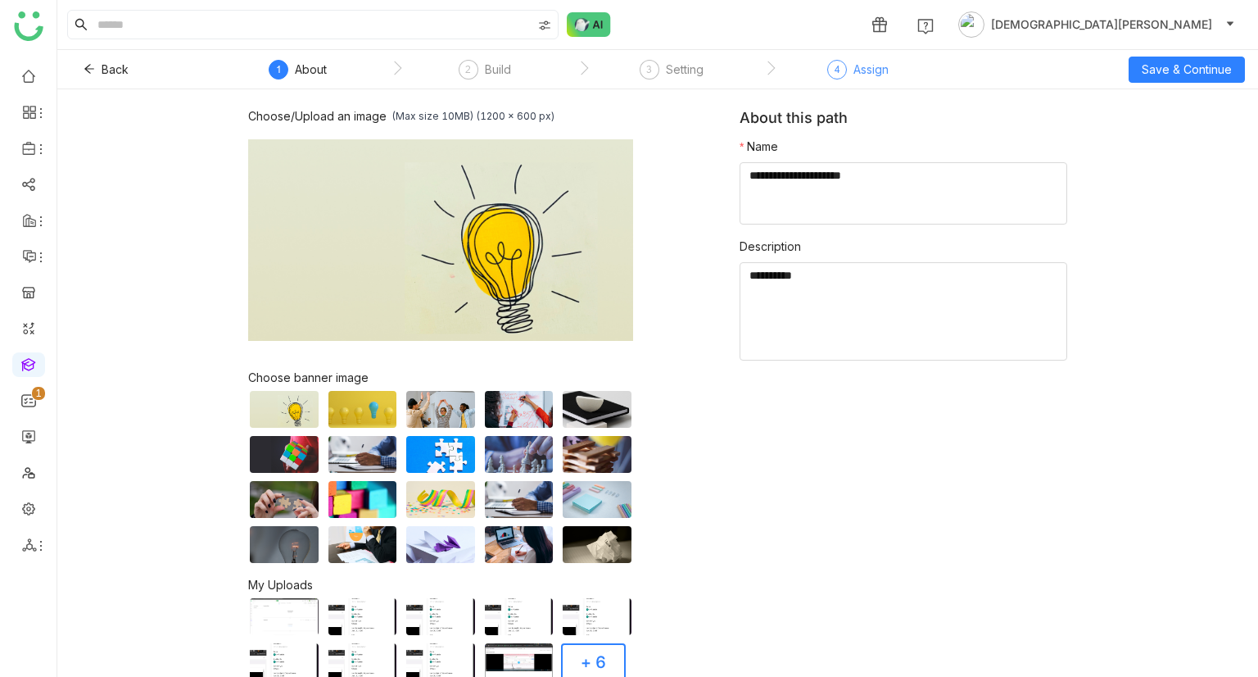
click at [854, 74] on div "Assign" at bounding box center [871, 70] width 35 height 20
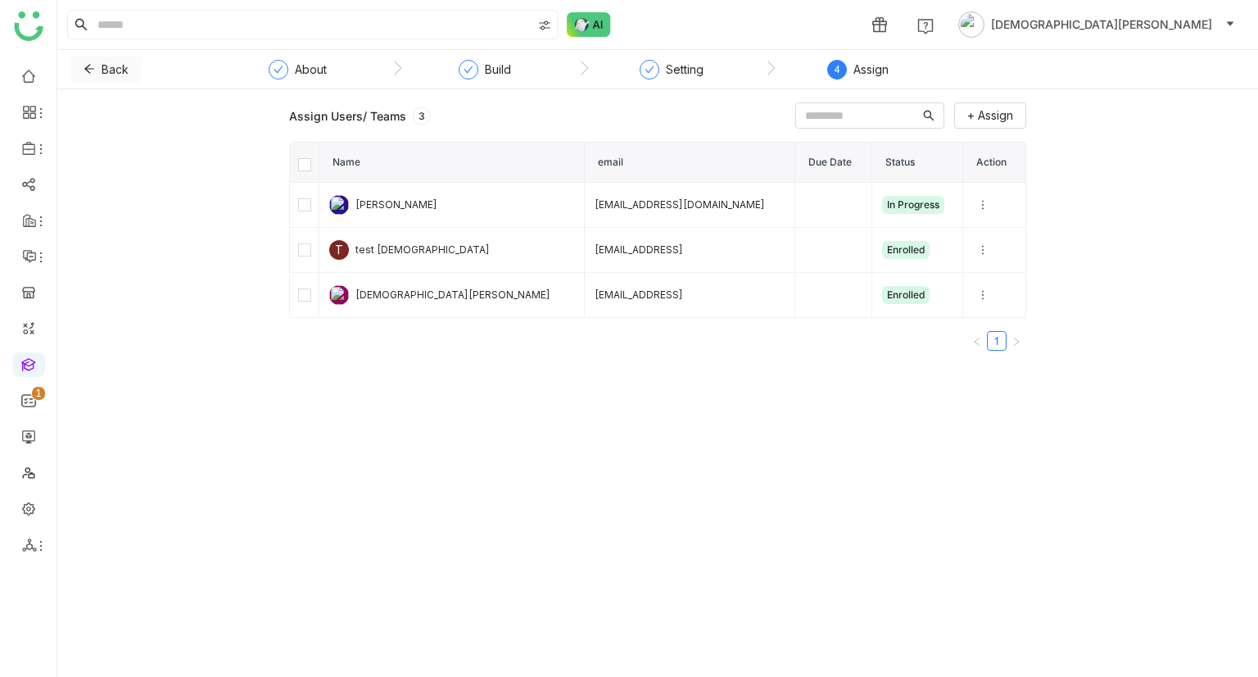
click at [120, 70] on span "Back" at bounding box center [115, 70] width 27 height 18
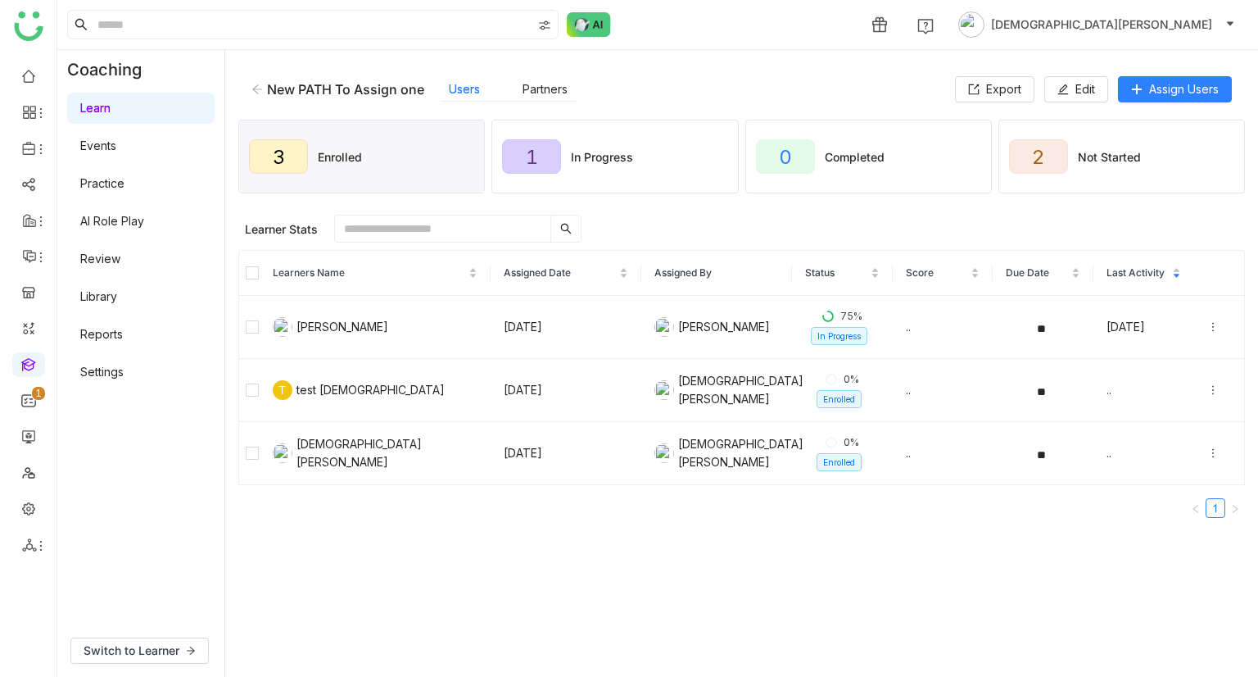
click at [255, 84] on icon at bounding box center [257, 89] width 11 height 11
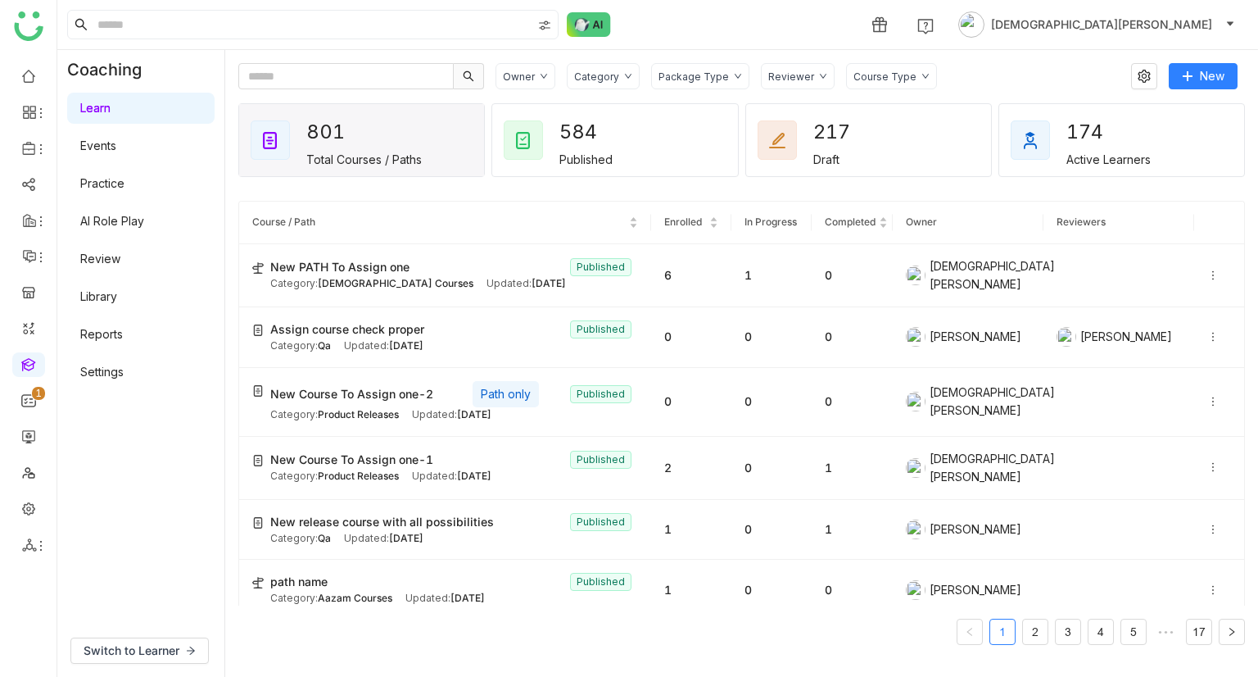
click at [606, 185] on gtmb-course-listing "Course / Path Enrolled In Progress Completed Owner Reviewers New PATH To Assign…" at bounding box center [741, 422] width 1007 height 483
click at [697, 300] on td "6" at bounding box center [691, 275] width 80 height 63
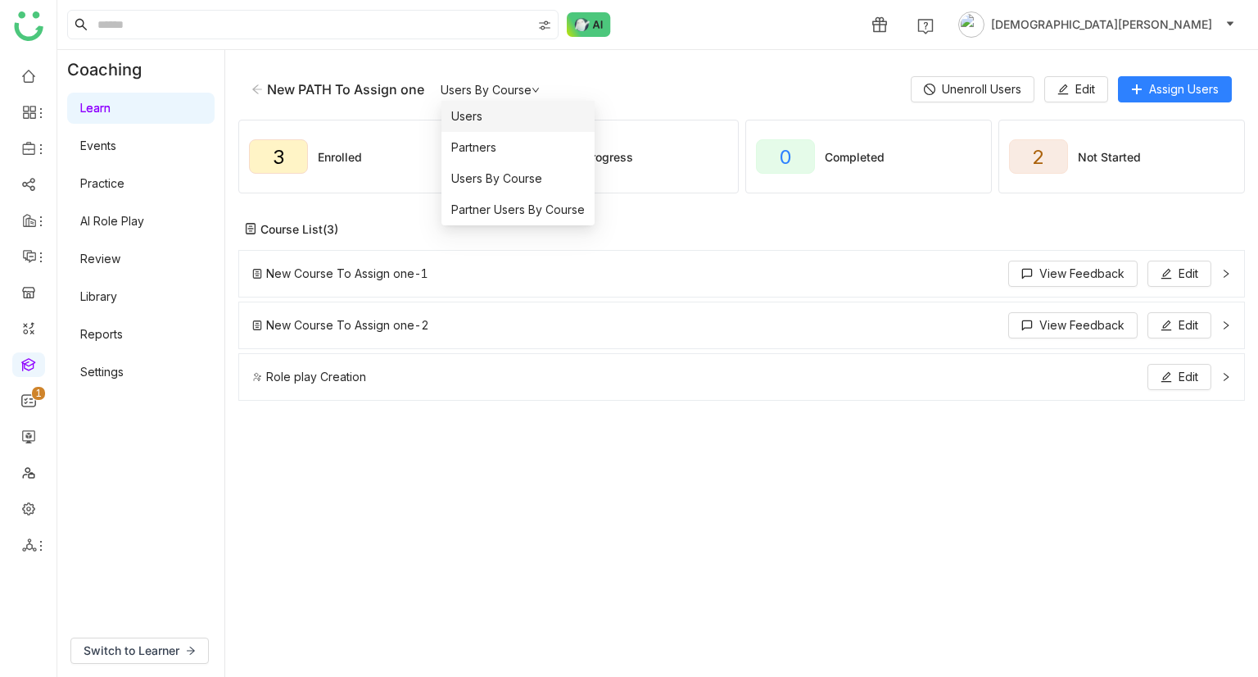
click at [492, 113] on li "Users" at bounding box center [518, 116] width 153 height 31
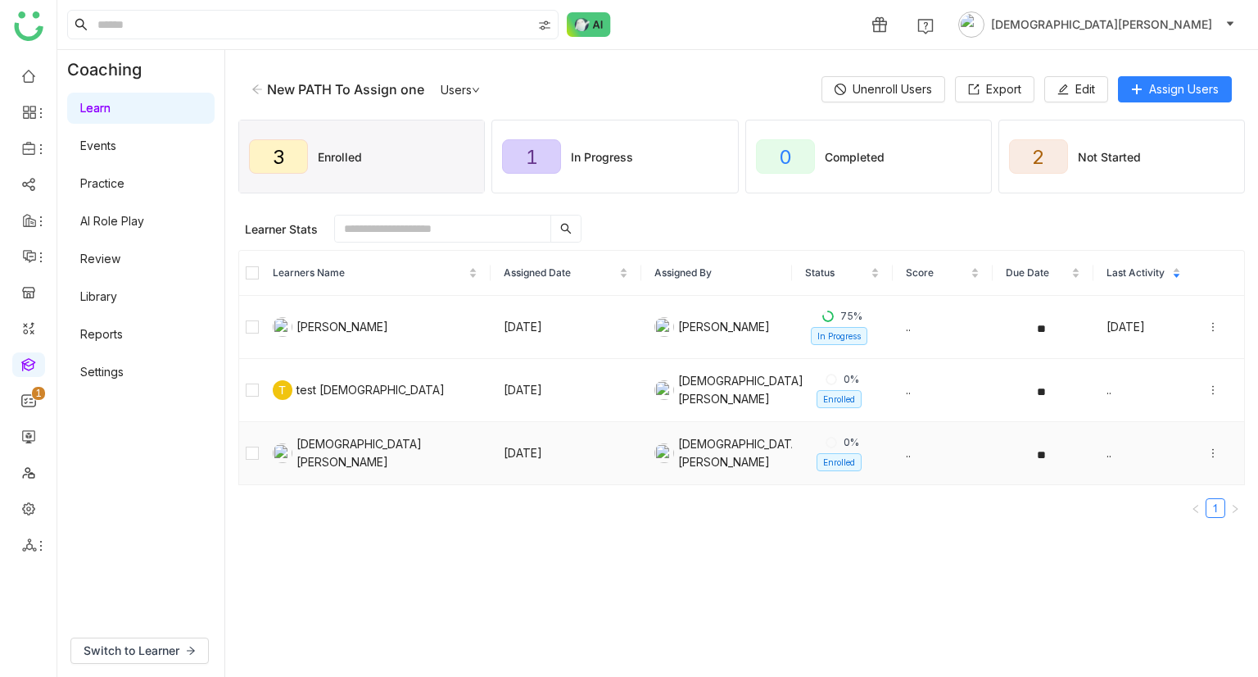
click at [1208, 451] on icon at bounding box center [1213, 452] width 11 height 11
click at [1129, 413] on div "Unenroll" at bounding box center [1126, 405] width 63 height 18
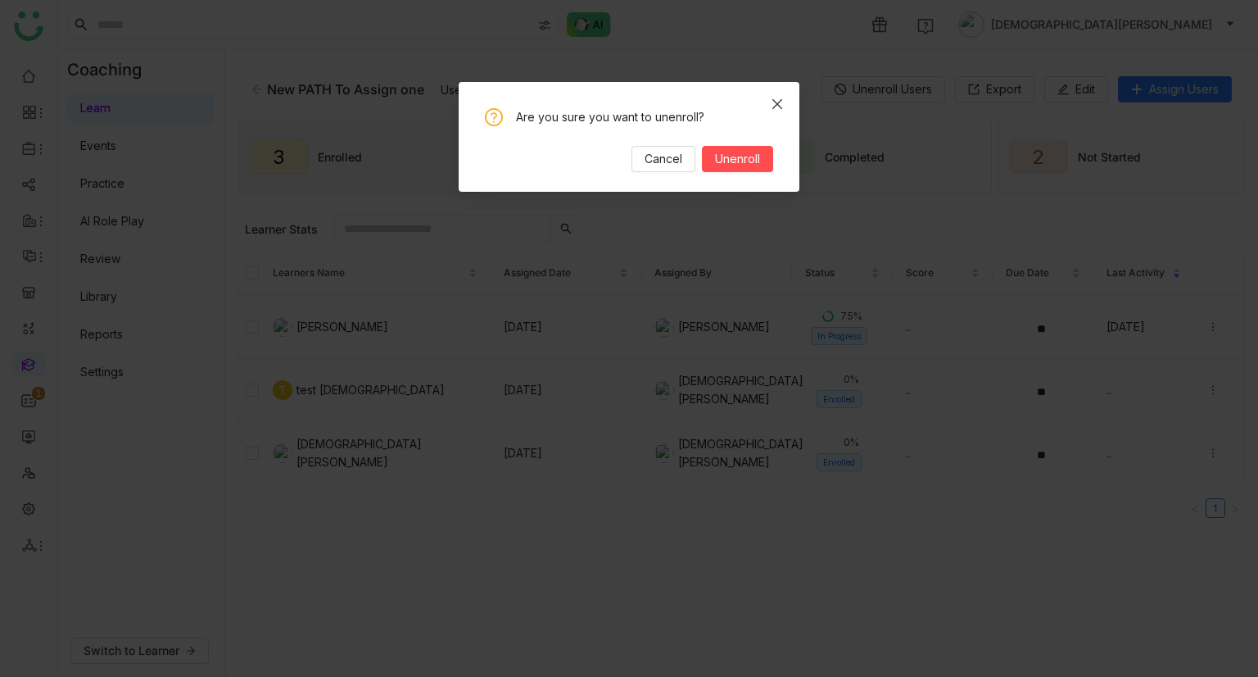
click at [769, 116] on span "Close" at bounding box center [777, 104] width 44 height 44
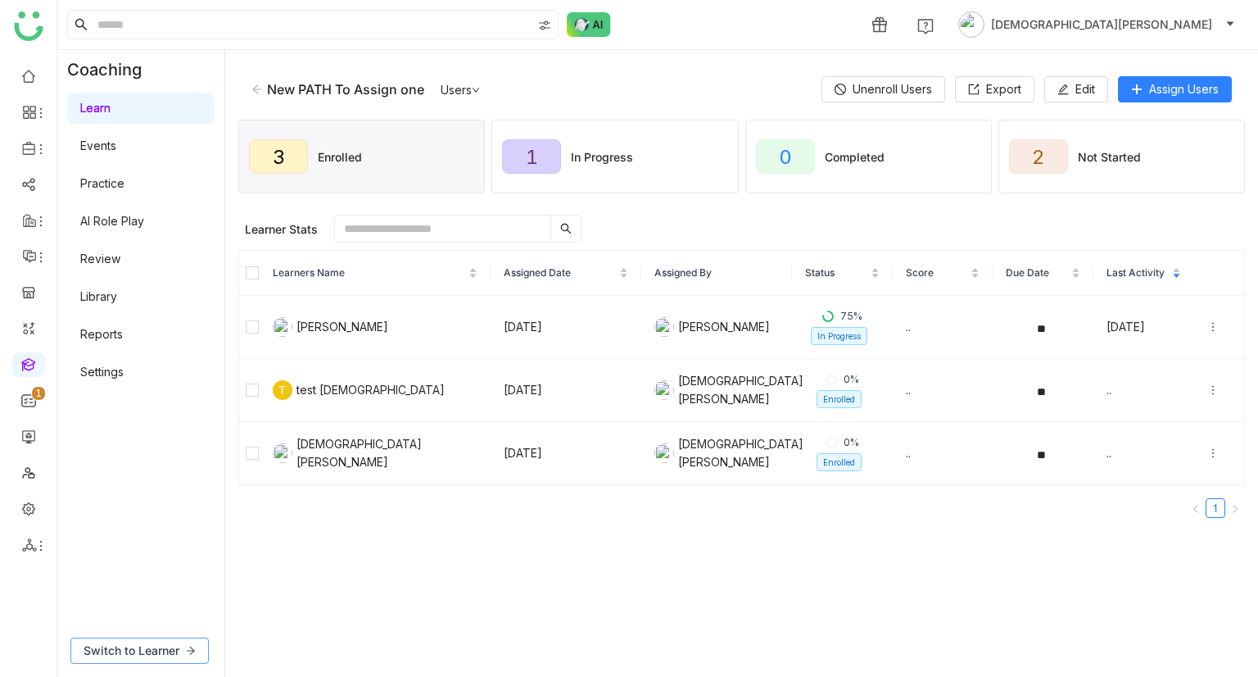
click at [170, 651] on span "Switch to Learner" at bounding box center [132, 650] width 96 height 18
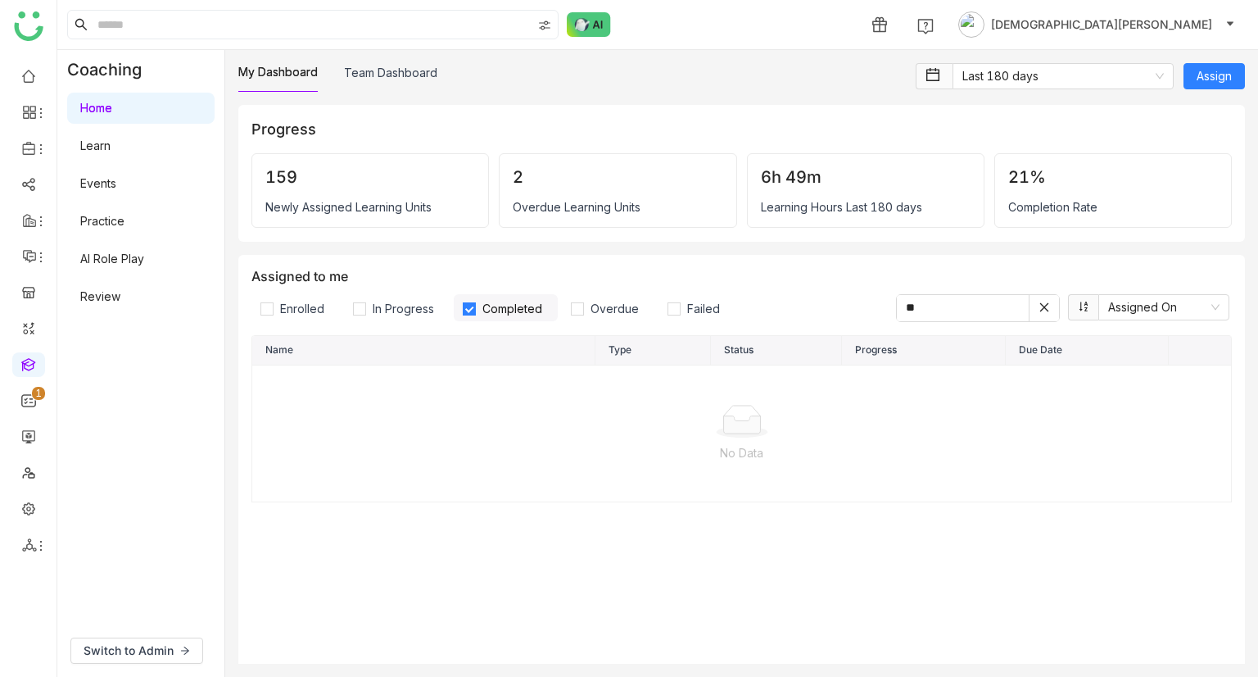
click at [111, 152] on link "Learn" at bounding box center [95, 145] width 30 height 14
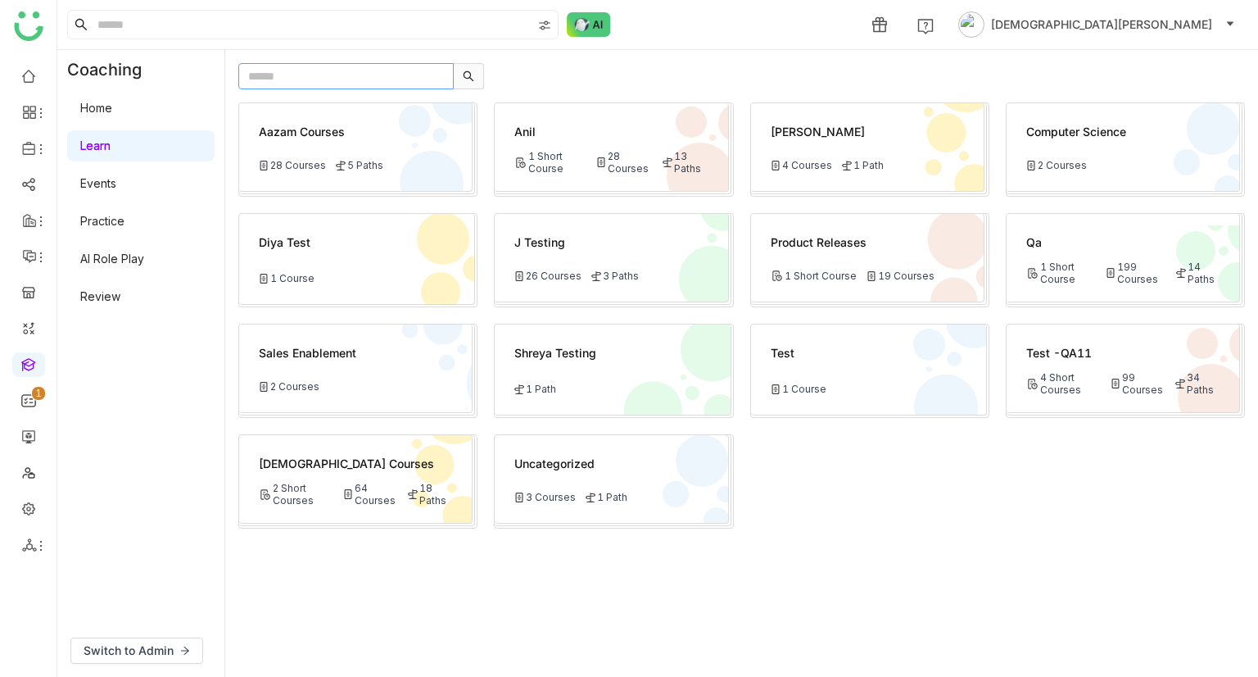
paste input "**********"
click at [324, 83] on input "text" at bounding box center [345, 76] width 215 height 26
type input "**********"
type input "*"
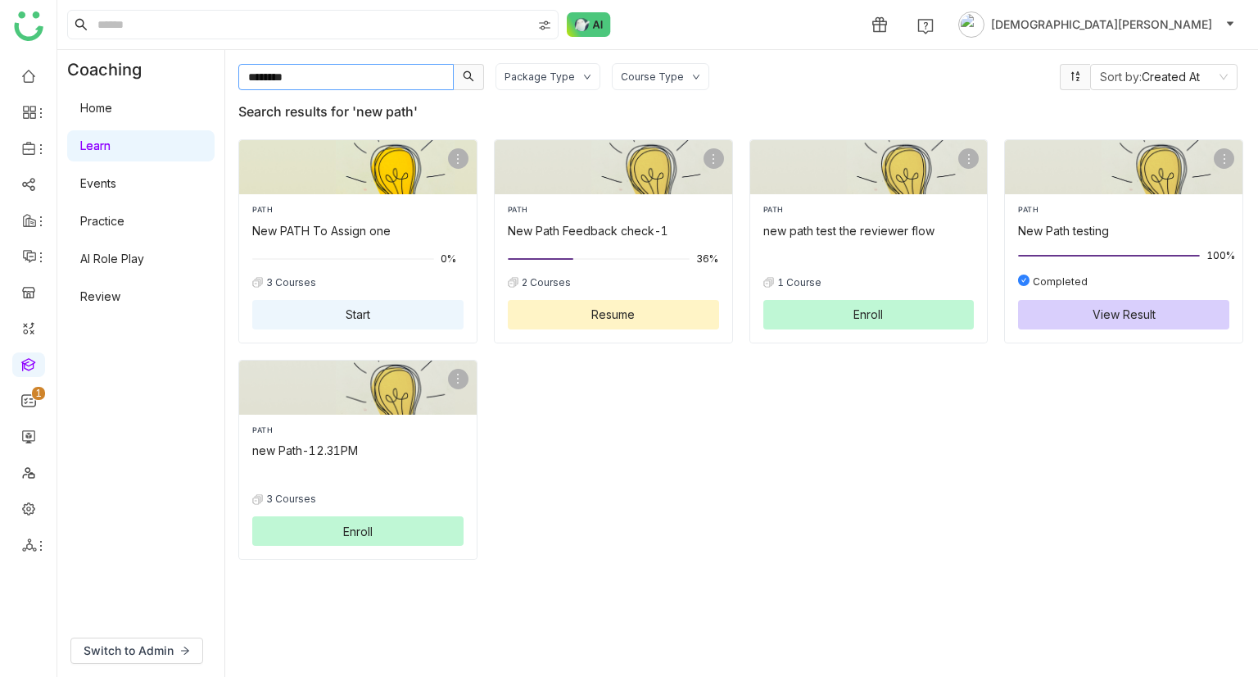
type input "********"
click at [360, 241] on div "PATH New PATH To Assign one 0% 3 Courses Start" at bounding box center [357, 266] width 211 height 125
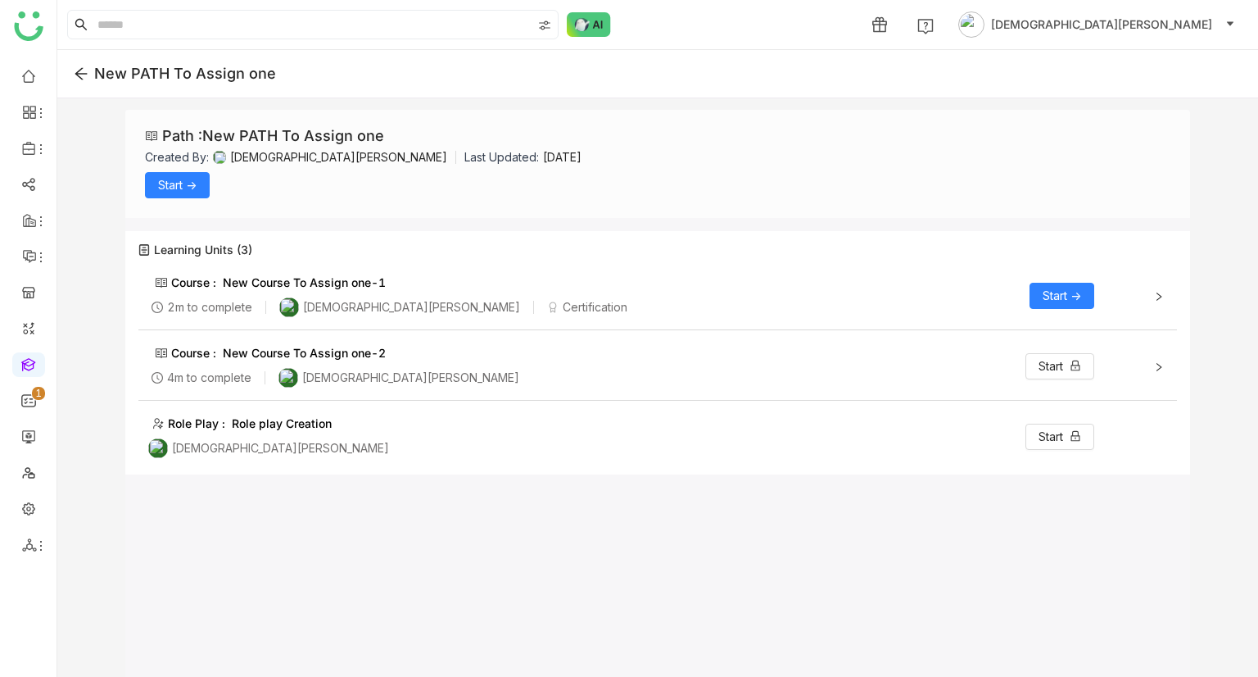
click at [181, 183] on span "Start ->" at bounding box center [177, 185] width 39 height 18
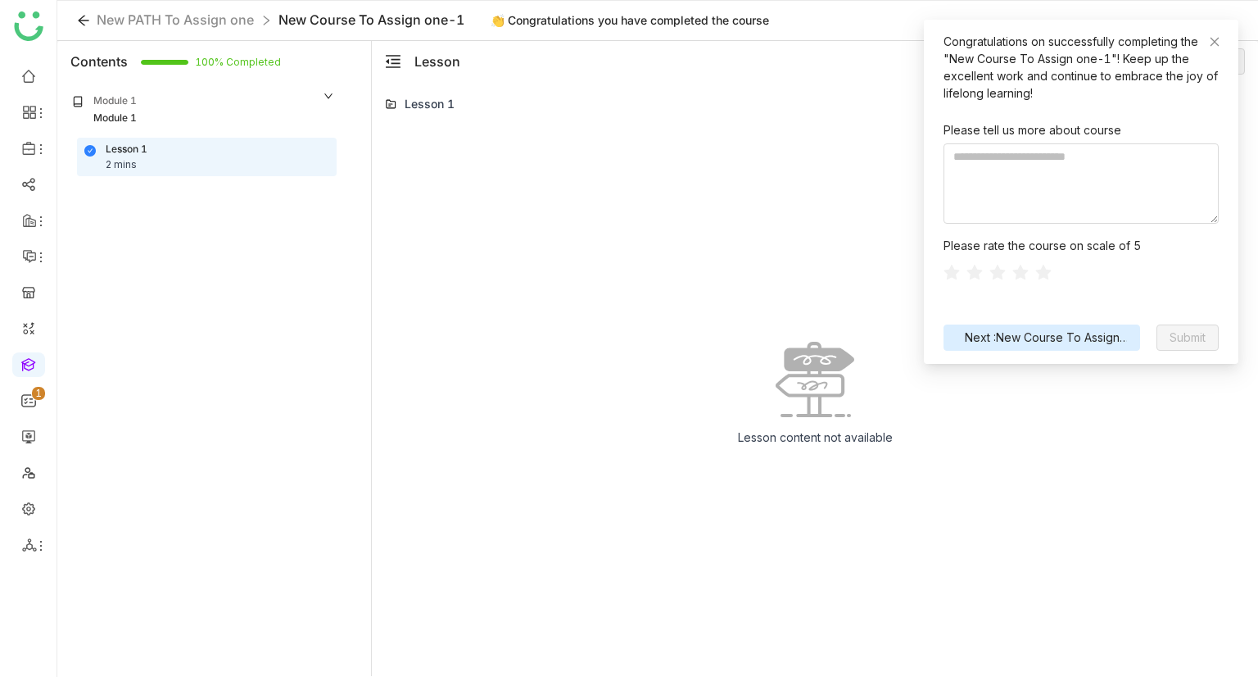
click at [1065, 329] on span "Next :New Course To Assign one-2" at bounding box center [1042, 338] width 170 height 18
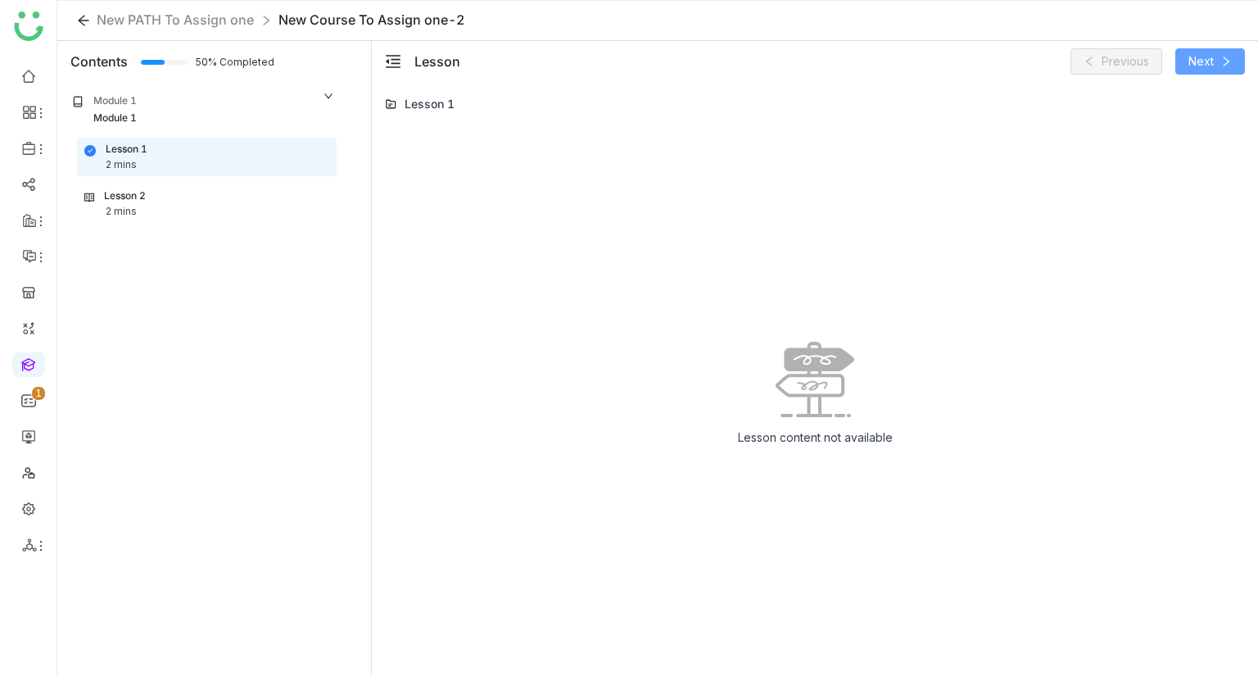
click at [1229, 69] on button "Next" at bounding box center [1211, 61] width 70 height 26
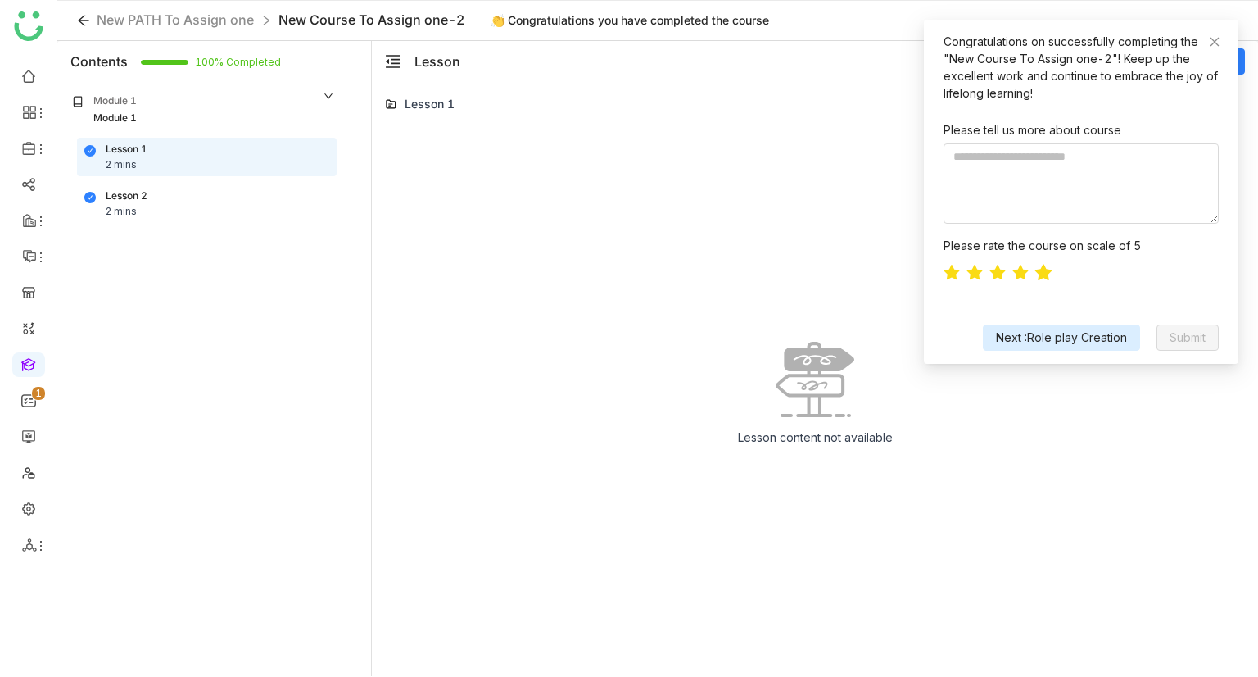
click at [1049, 276] on icon at bounding box center [1044, 273] width 18 height 18
click at [1074, 332] on span "Next :Role play Creation" at bounding box center [1061, 338] width 131 height 18
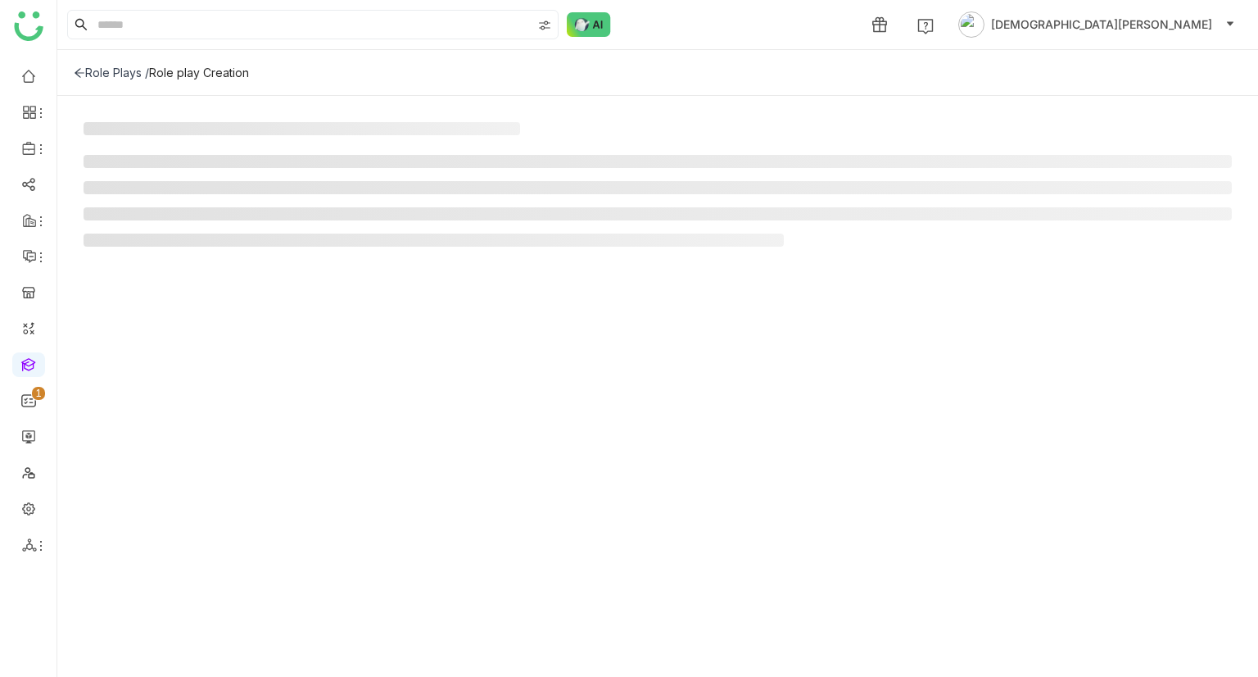
click at [99, 73] on div "Role Plays /" at bounding box center [111, 73] width 75 height 14
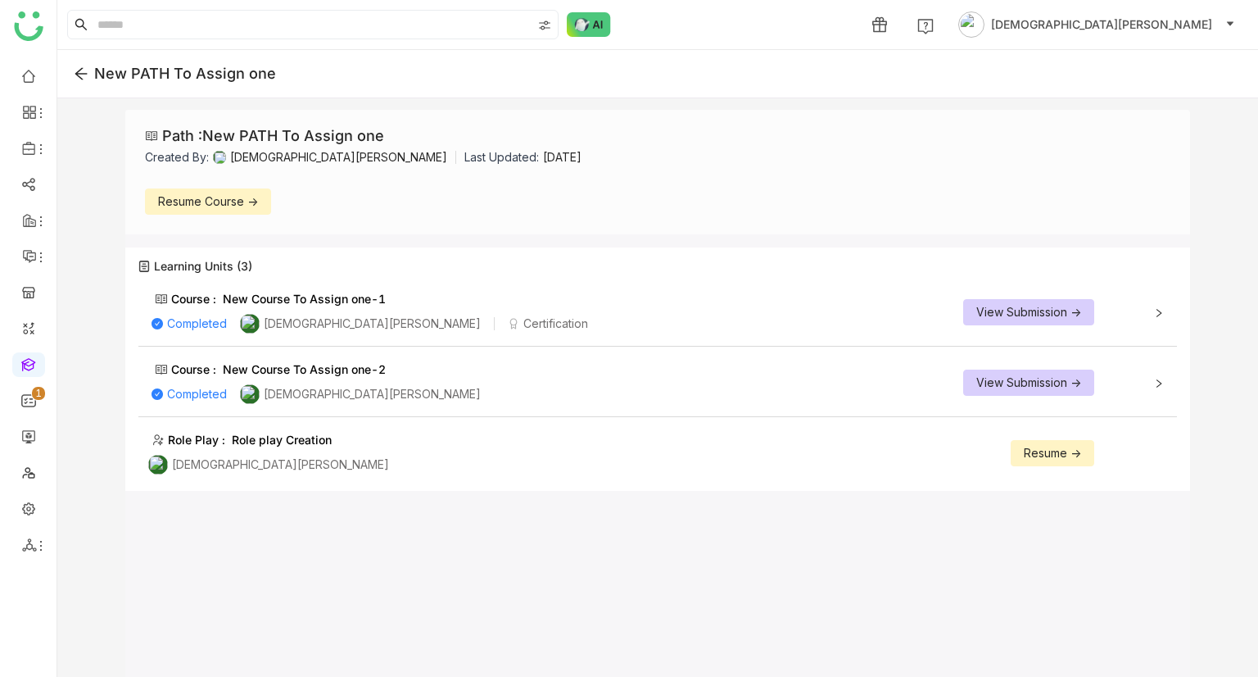
click at [84, 73] on icon at bounding box center [81, 73] width 15 height 15
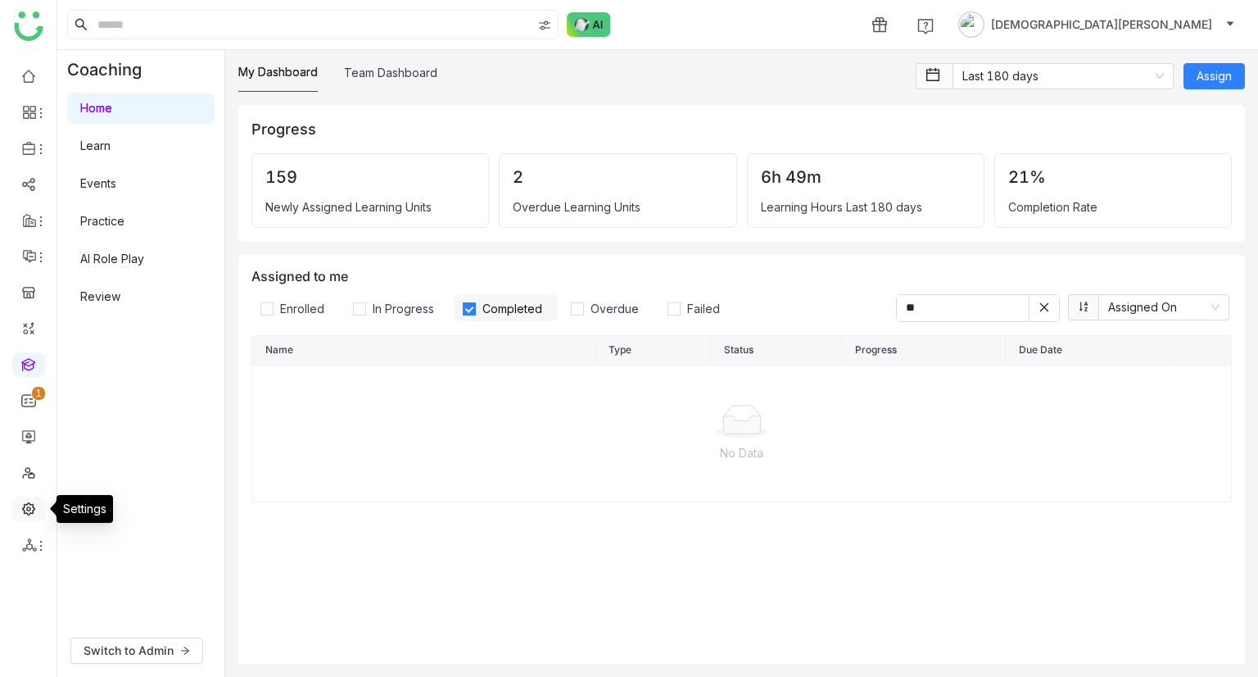
click at [25, 513] on link at bounding box center [28, 508] width 15 height 14
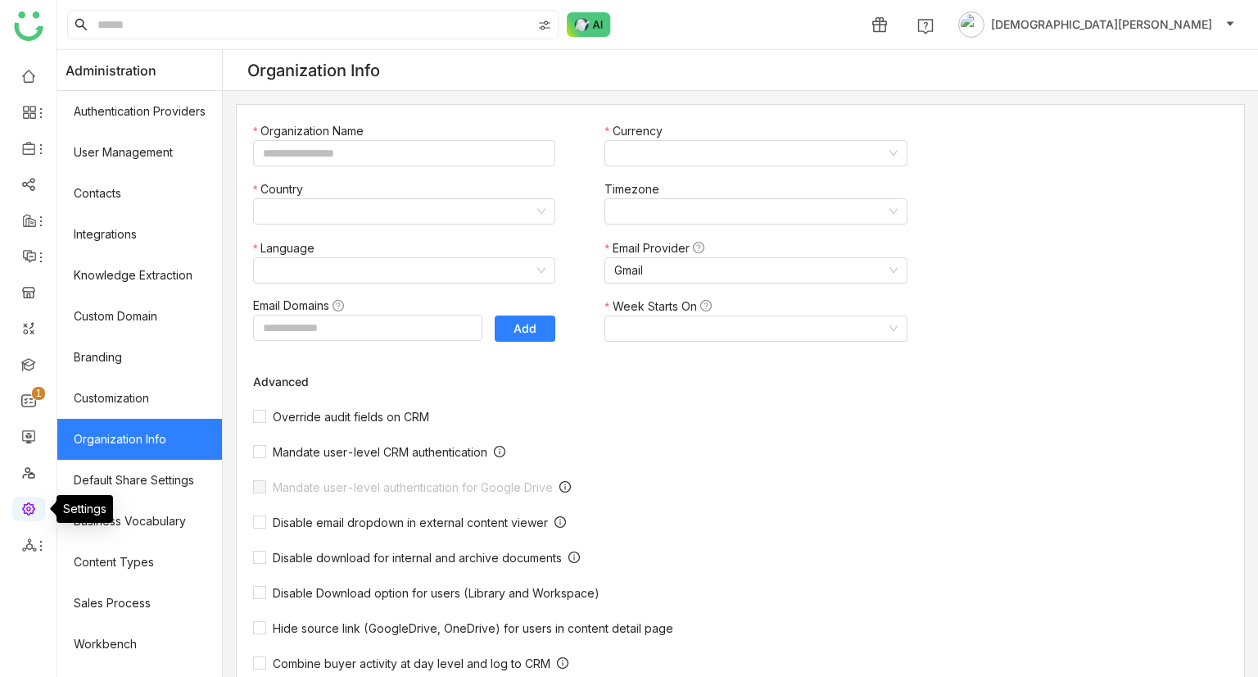
type input "*******"
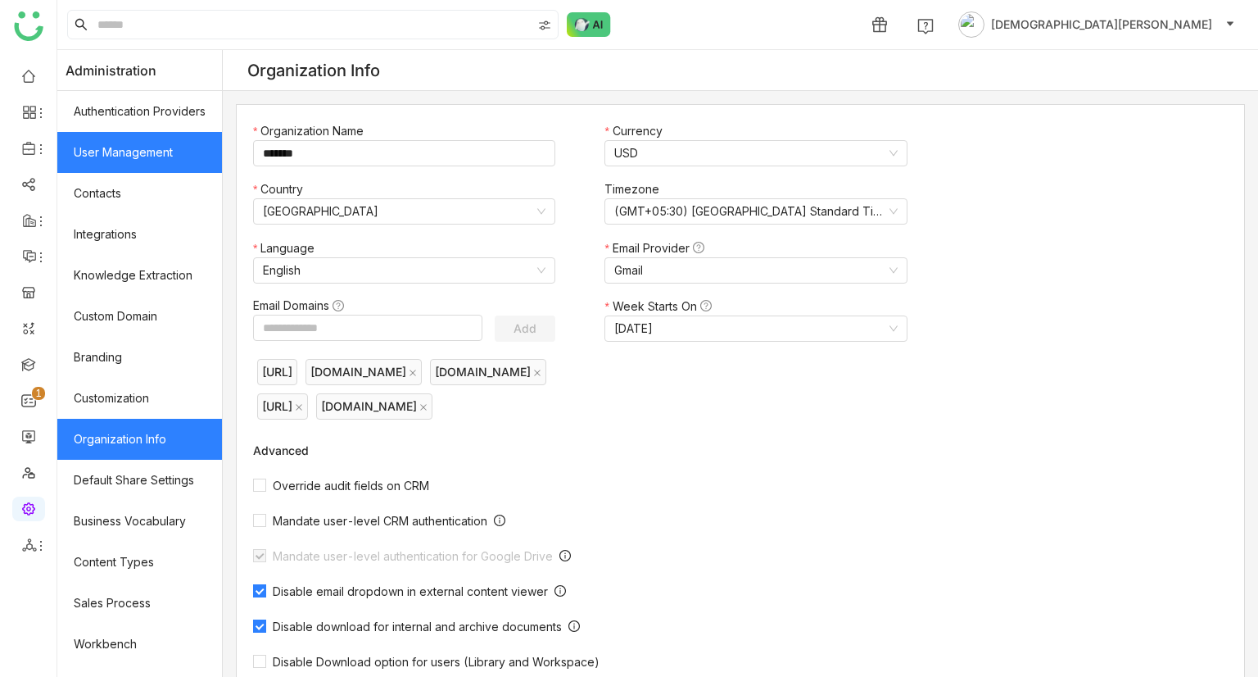
click at [141, 161] on link "User Management" at bounding box center [139, 152] width 165 height 41
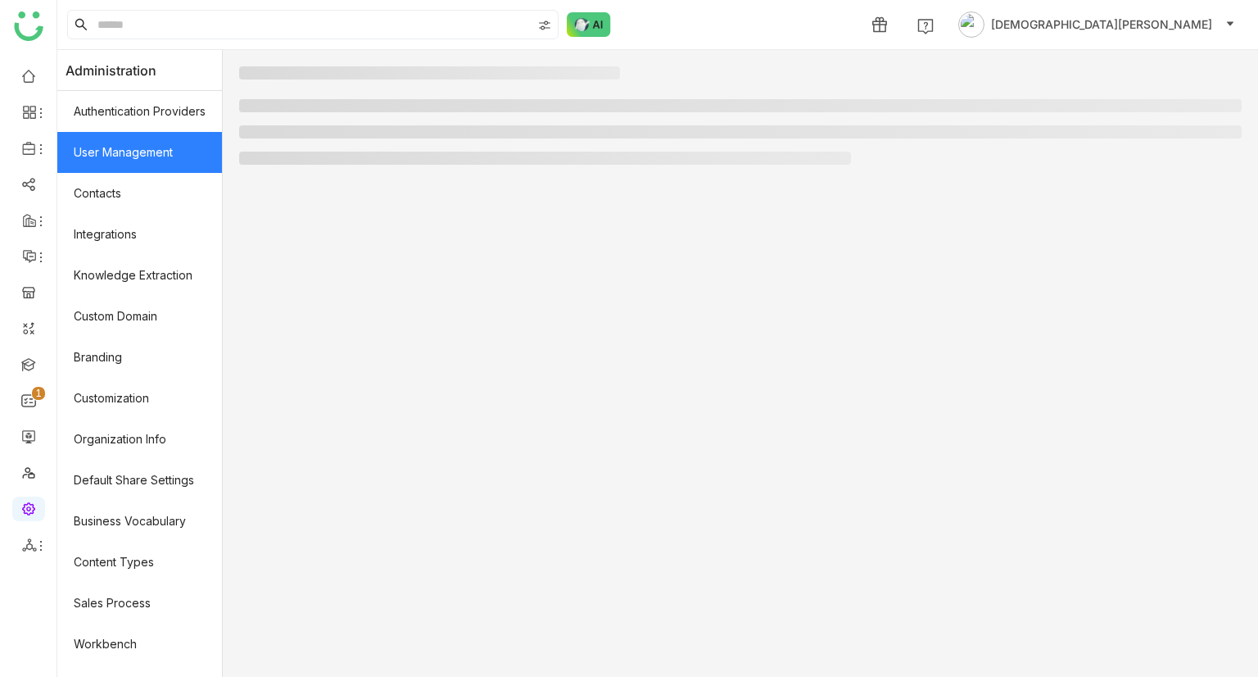
click at [164, 161] on link "User Management" at bounding box center [139, 152] width 165 height 41
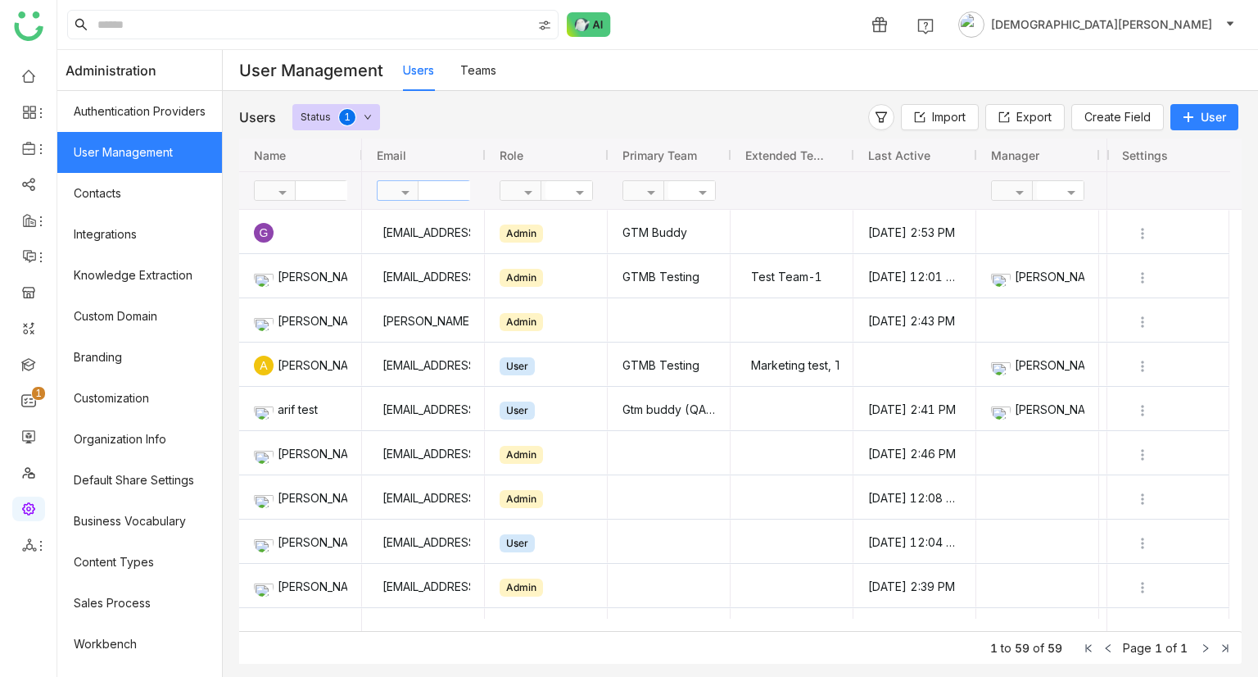
click at [451, 191] on input "text" at bounding box center [478, 190] width 119 height 19
type input "*****"
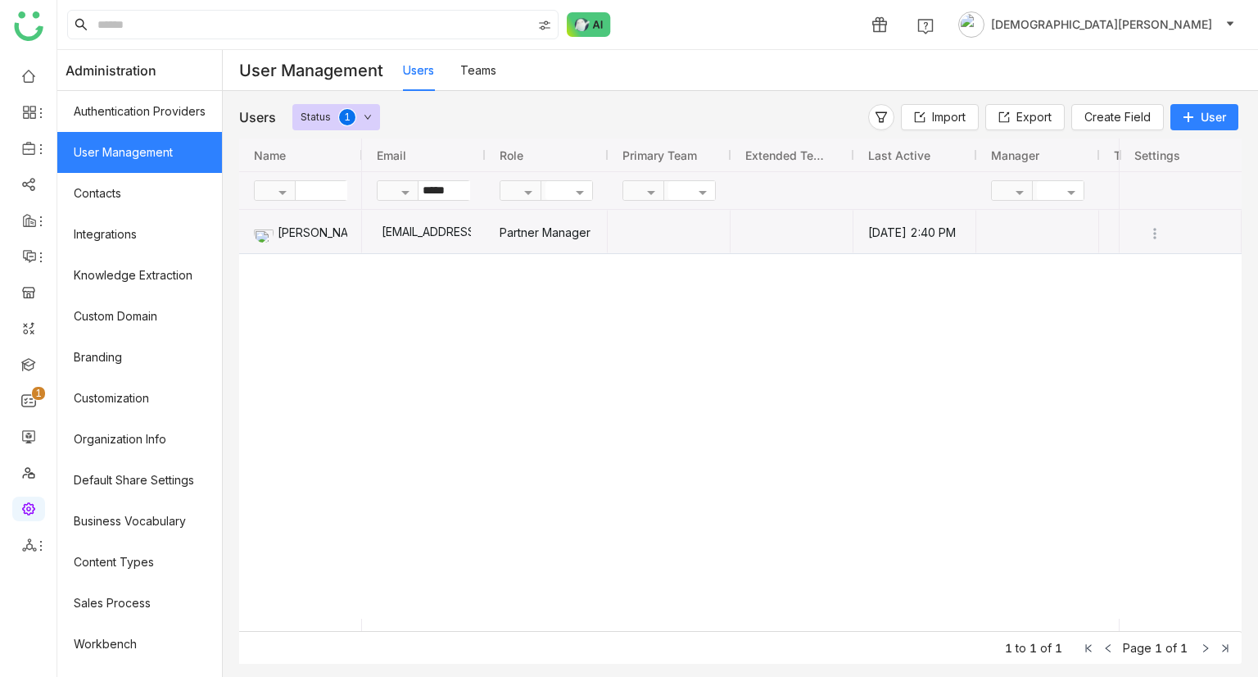
click at [462, 227] on div "chirubalaya216@gmail.com" at bounding box center [423, 231] width 95 height 43
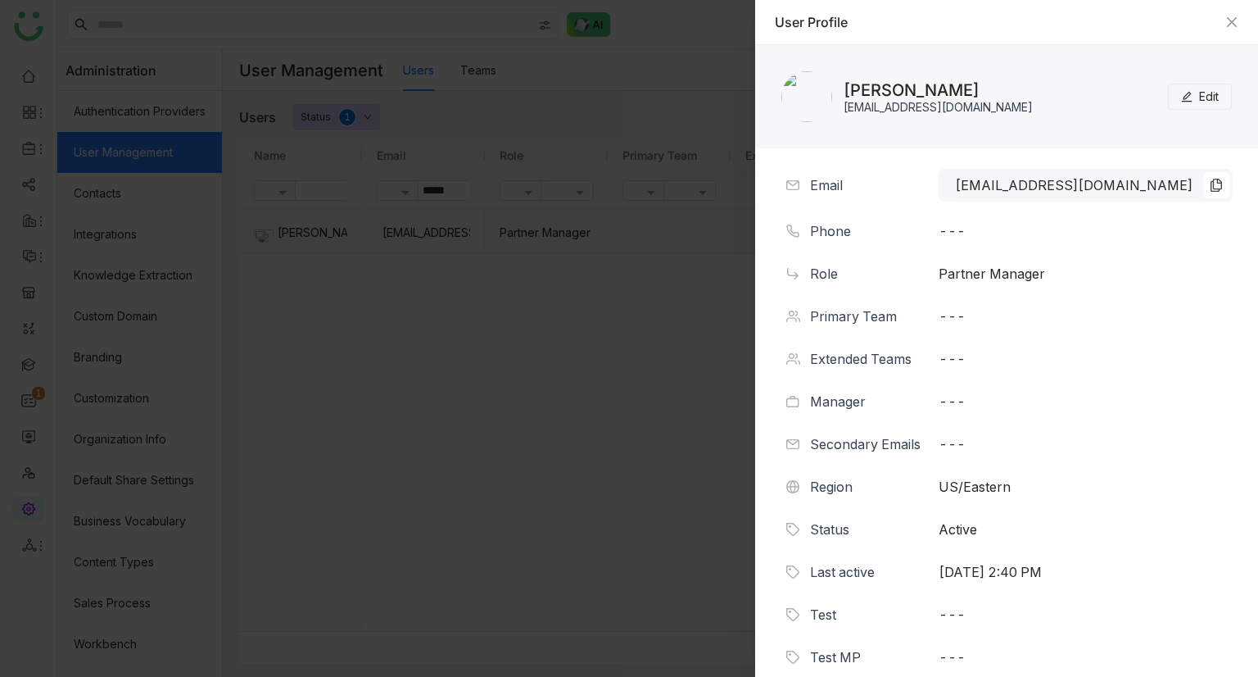
click at [1239, 18] on div "User Profile" at bounding box center [1006, 22] width 503 height 45
click at [1232, 23] on icon "Close" at bounding box center [1232, 22] width 10 height 10
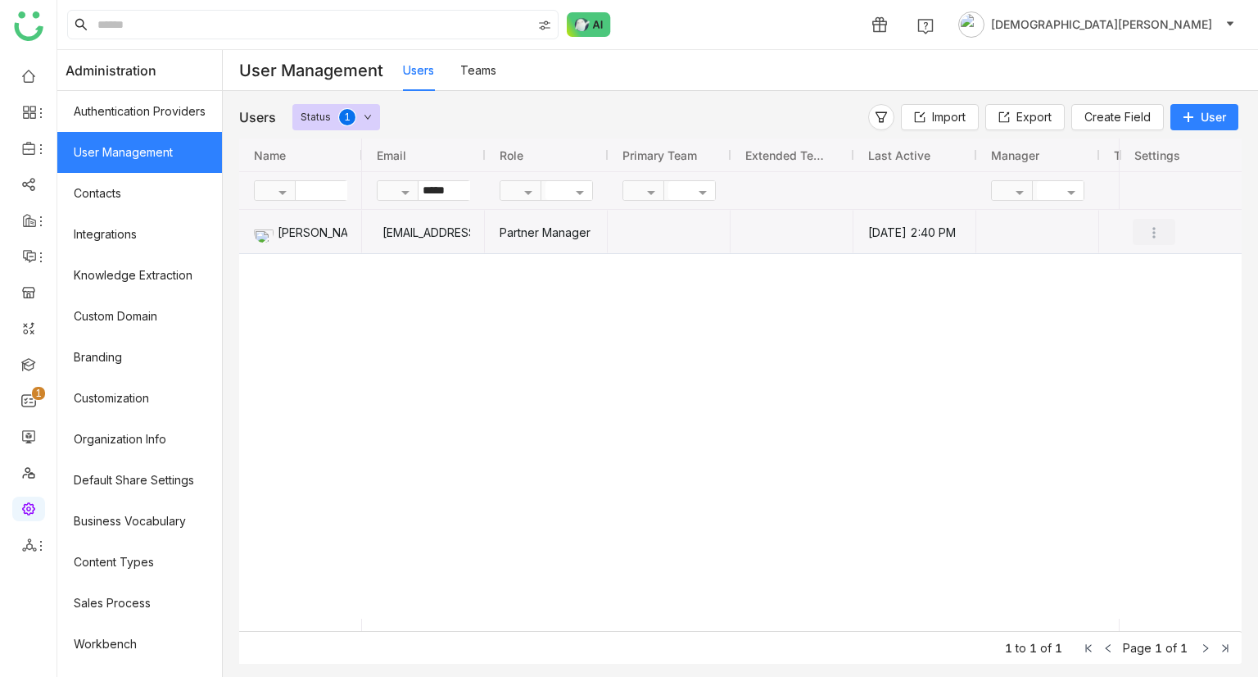
click at [1163, 230] on button "Press SPACE to deselect this row." at bounding box center [1154, 232] width 43 height 26
click at [1135, 349] on span "Transfer Ownership" at bounding box center [1101, 358] width 129 height 18
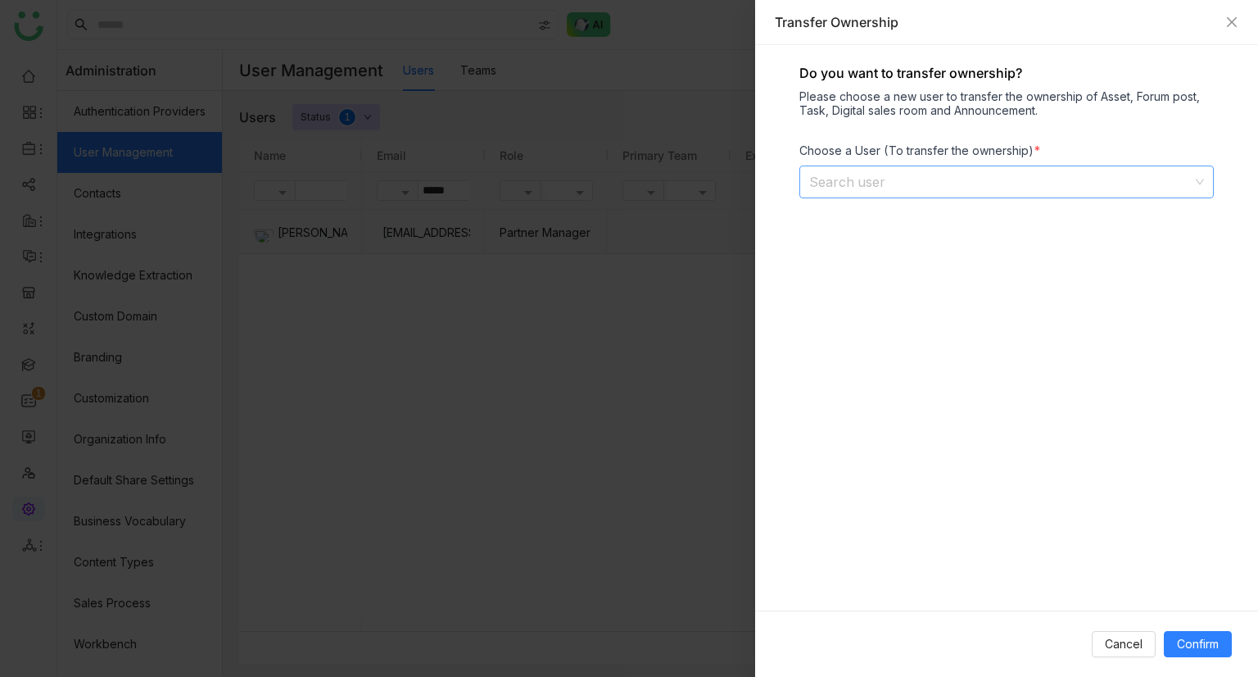
click at [935, 192] on input at bounding box center [1000, 181] width 383 height 31
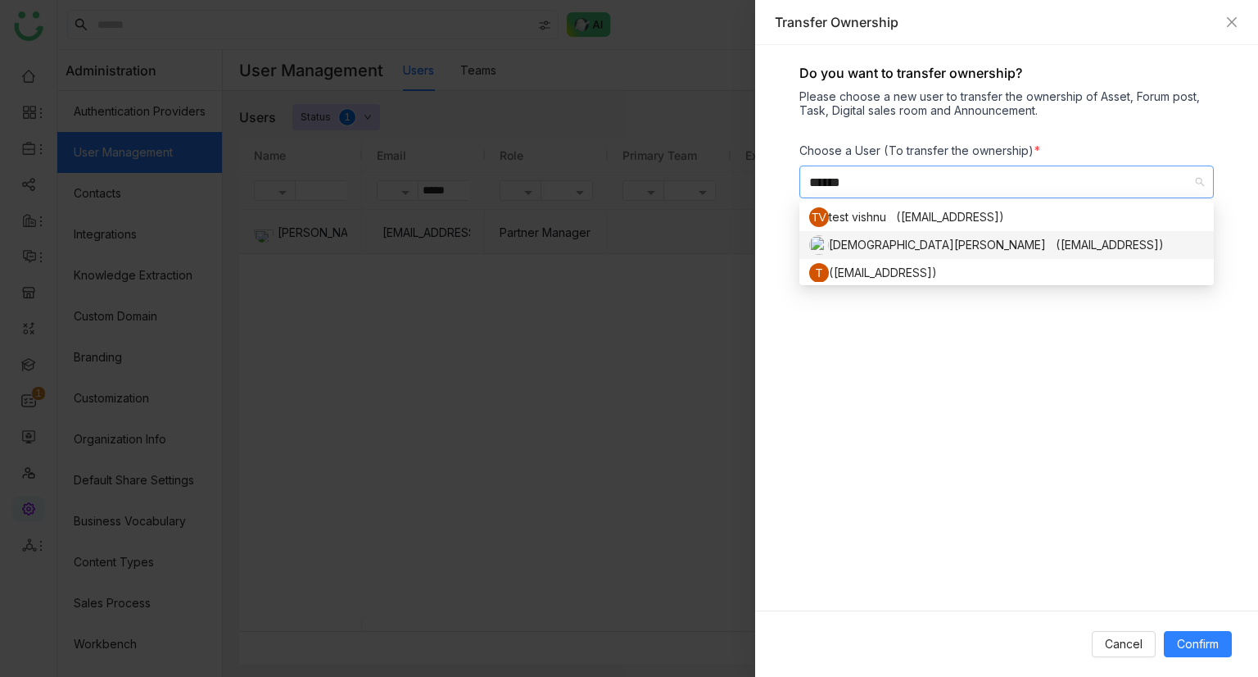
type input "******"
click at [854, 238] on div "Vishnu Vardhan (vishnuv@gtmbuddy.ai)" at bounding box center [1006, 245] width 395 height 20
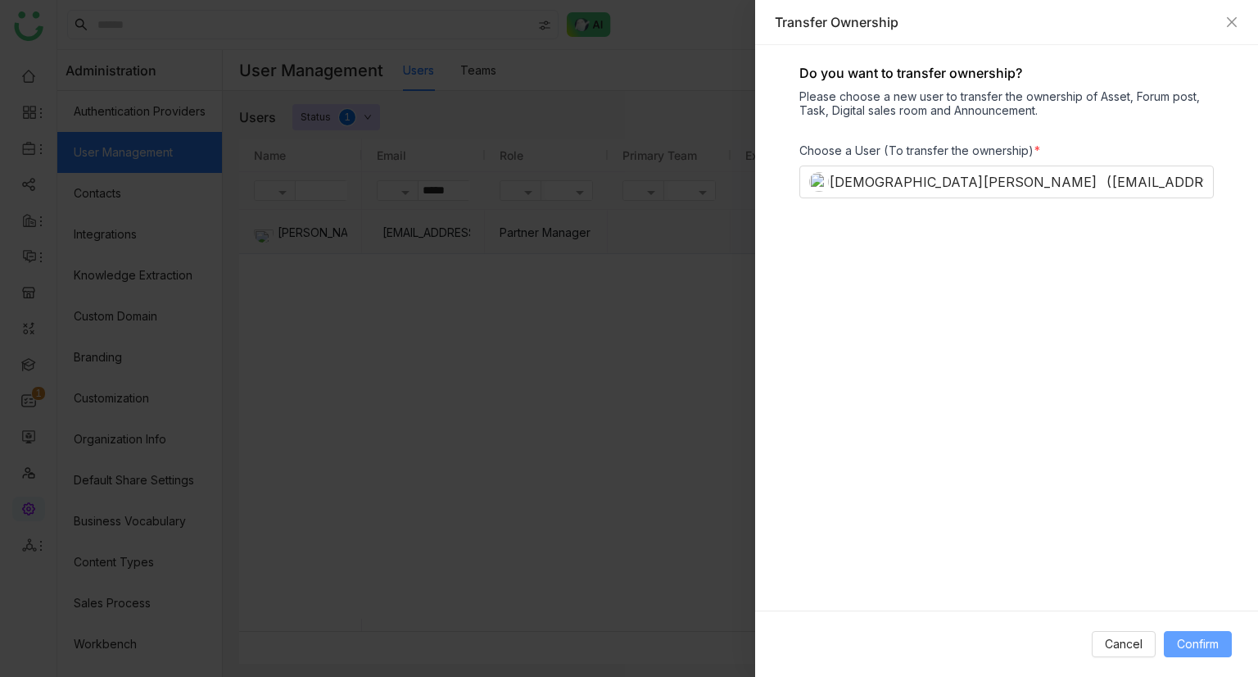
click at [1215, 644] on span "Confirm" at bounding box center [1198, 644] width 42 height 18
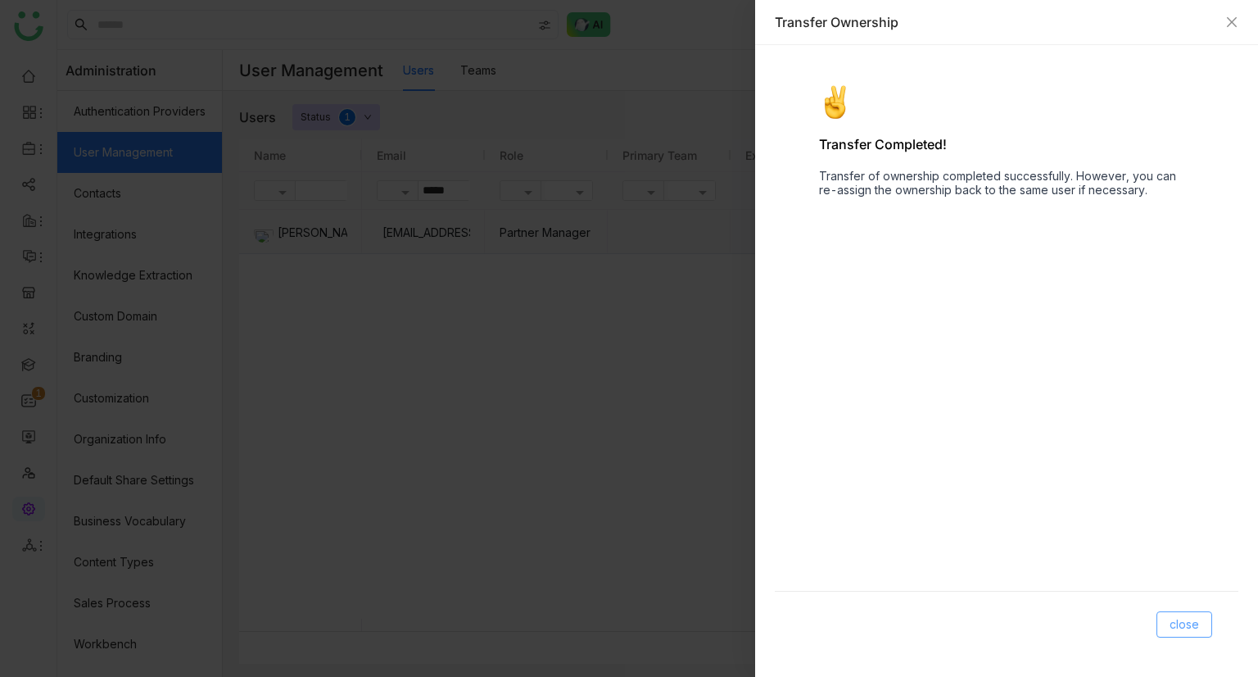
click at [1181, 623] on span "close" at bounding box center [1184, 624] width 29 height 18
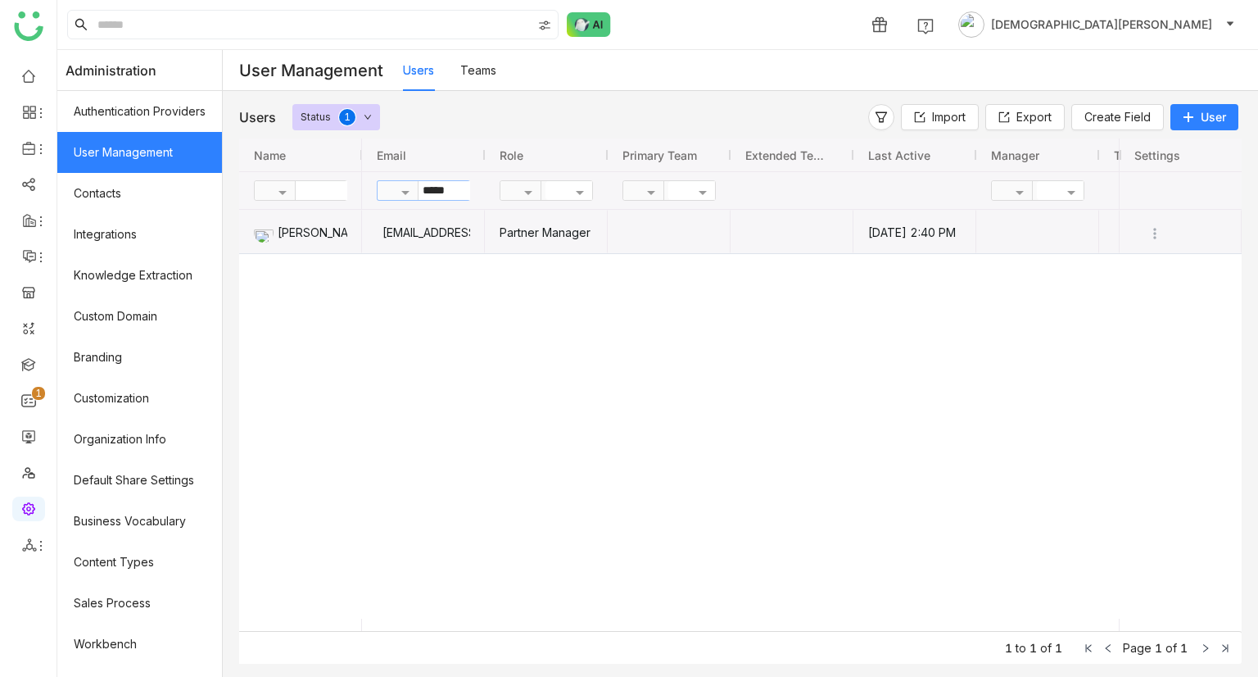
click at [469, 190] on input "*****" at bounding box center [478, 190] width 119 height 19
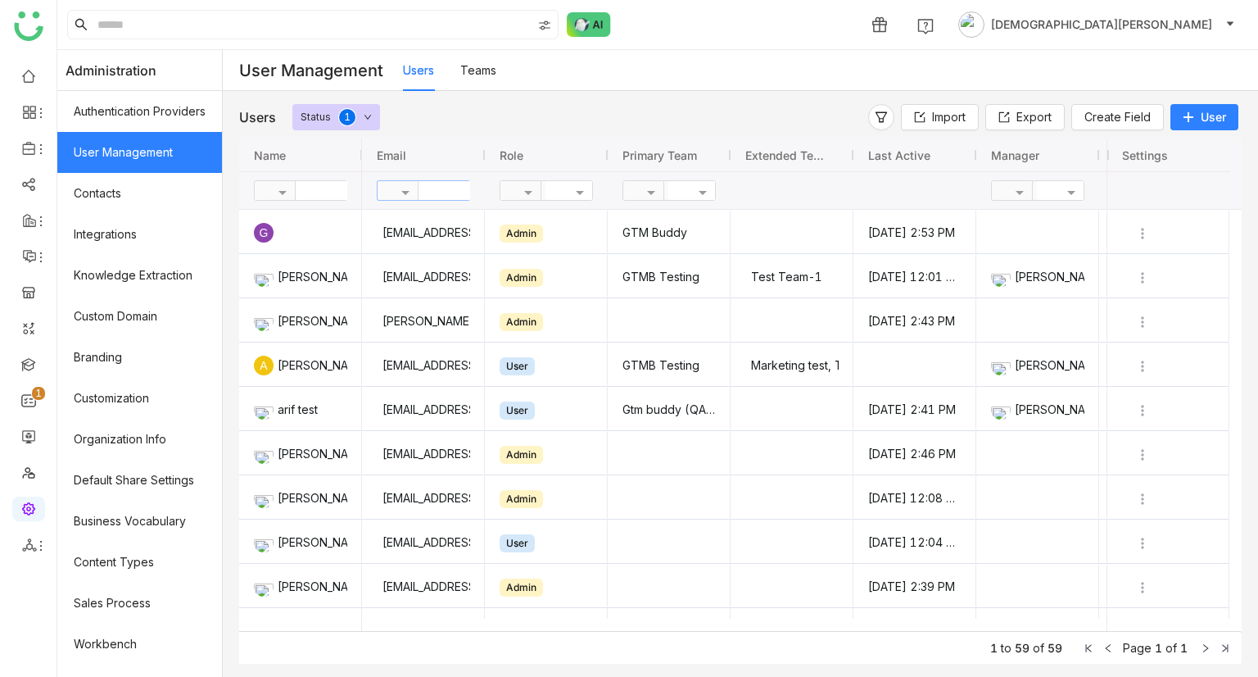
click at [446, 191] on input "text" at bounding box center [478, 190] width 119 height 19
type input "*****"
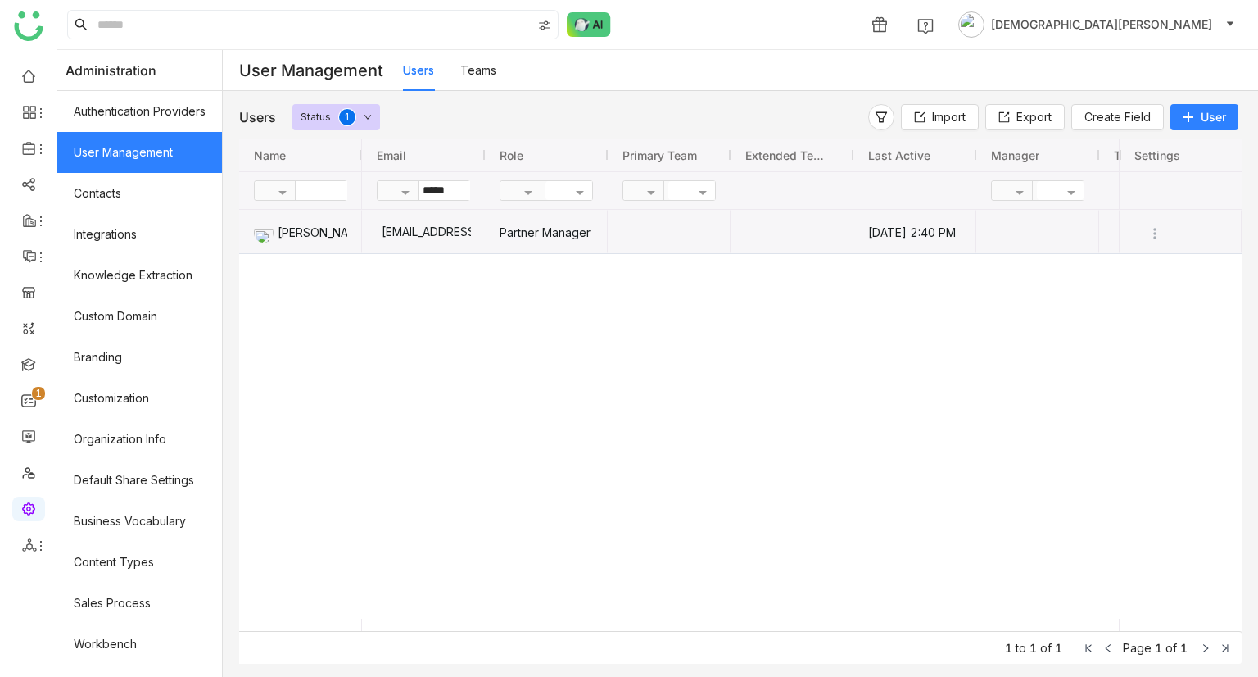
click at [453, 236] on div "chirubalaya216@gmail.com" at bounding box center [423, 231] width 95 height 43
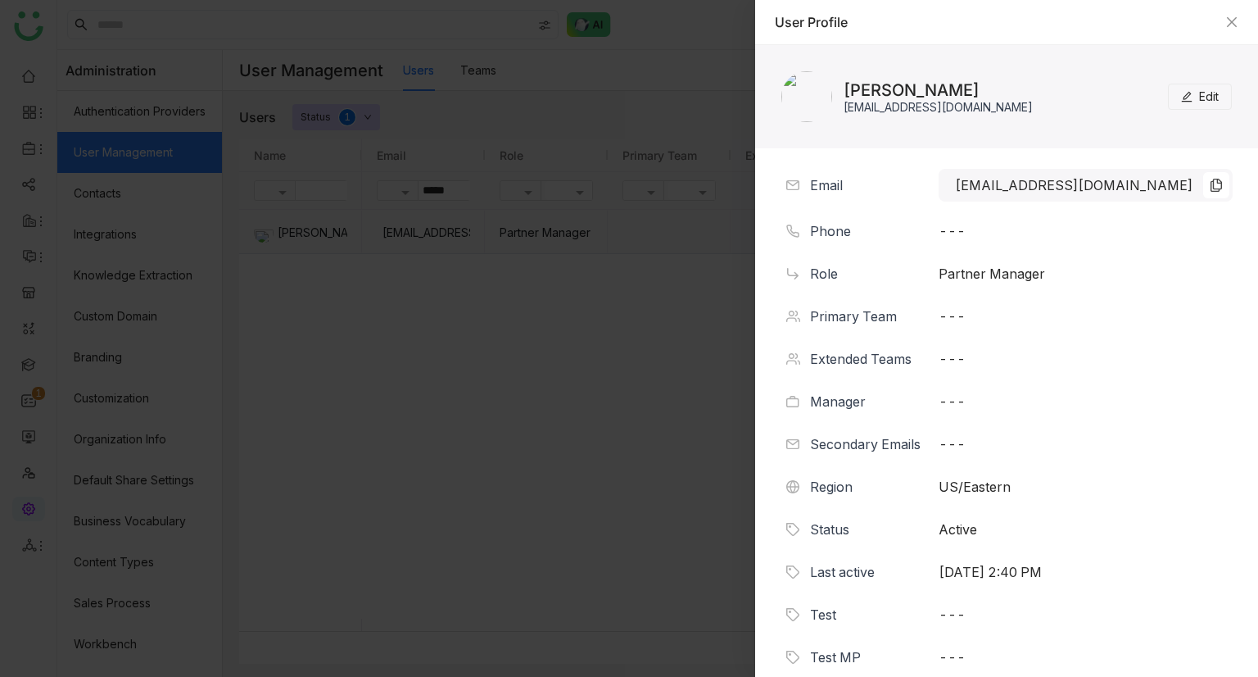
click at [1213, 95] on button "Edit" at bounding box center [1200, 97] width 64 height 26
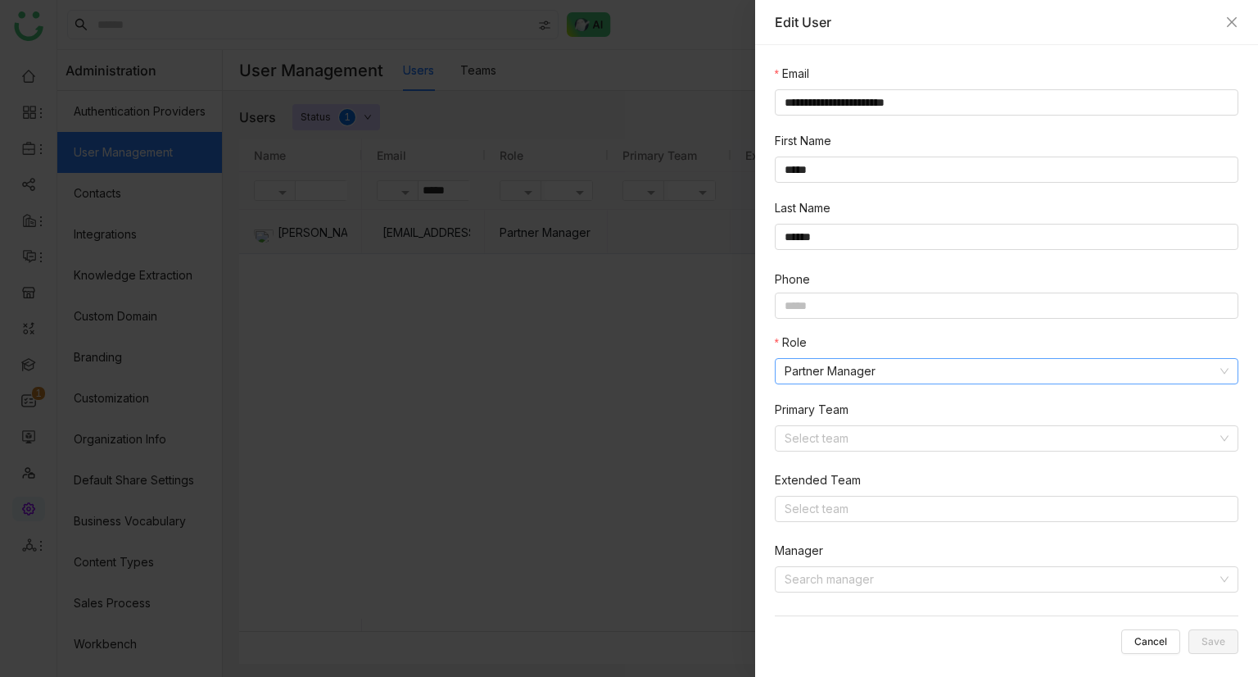
click at [846, 378] on nz-select-item "Partner Manager" at bounding box center [1007, 371] width 444 height 25
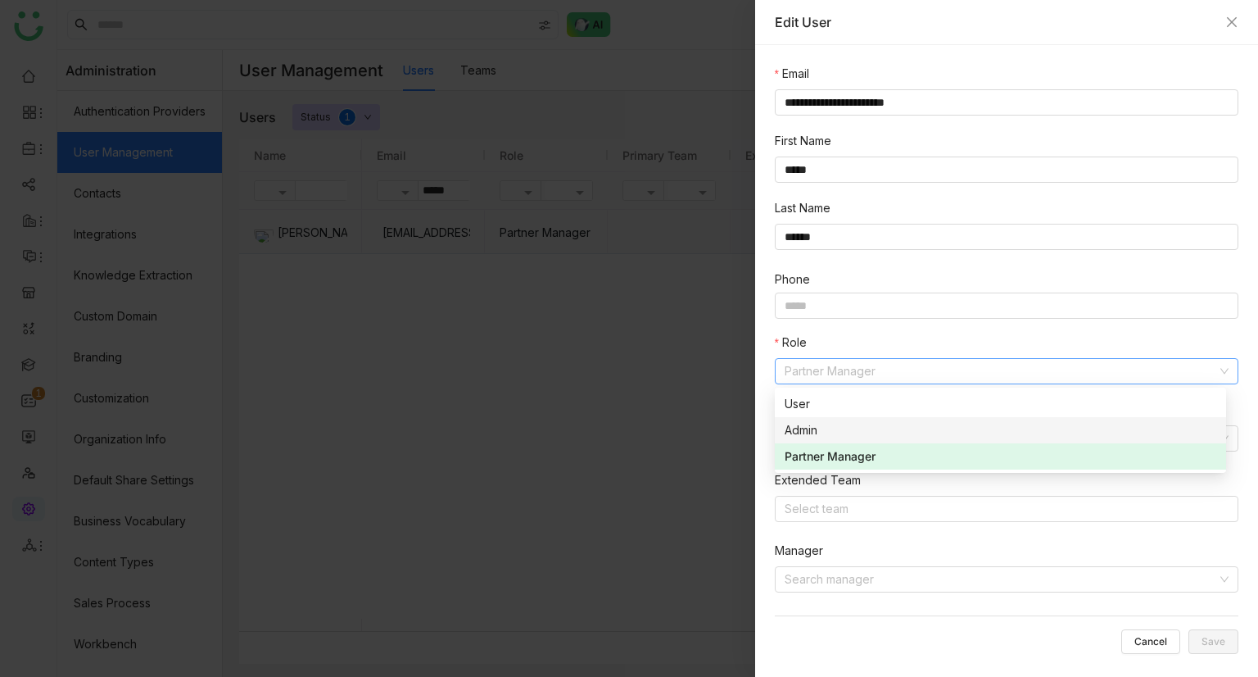
click at [813, 434] on div "Admin" at bounding box center [1001, 430] width 432 height 18
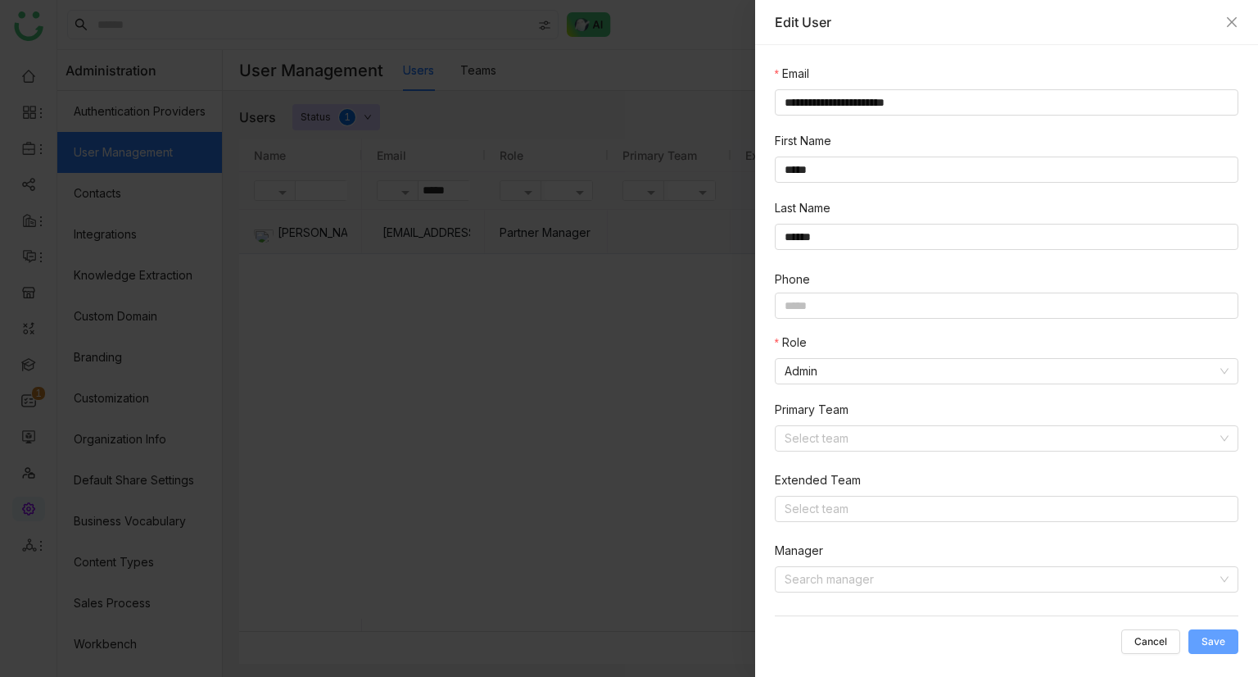
click at [1221, 641] on span "Save" at bounding box center [1214, 641] width 24 height 0
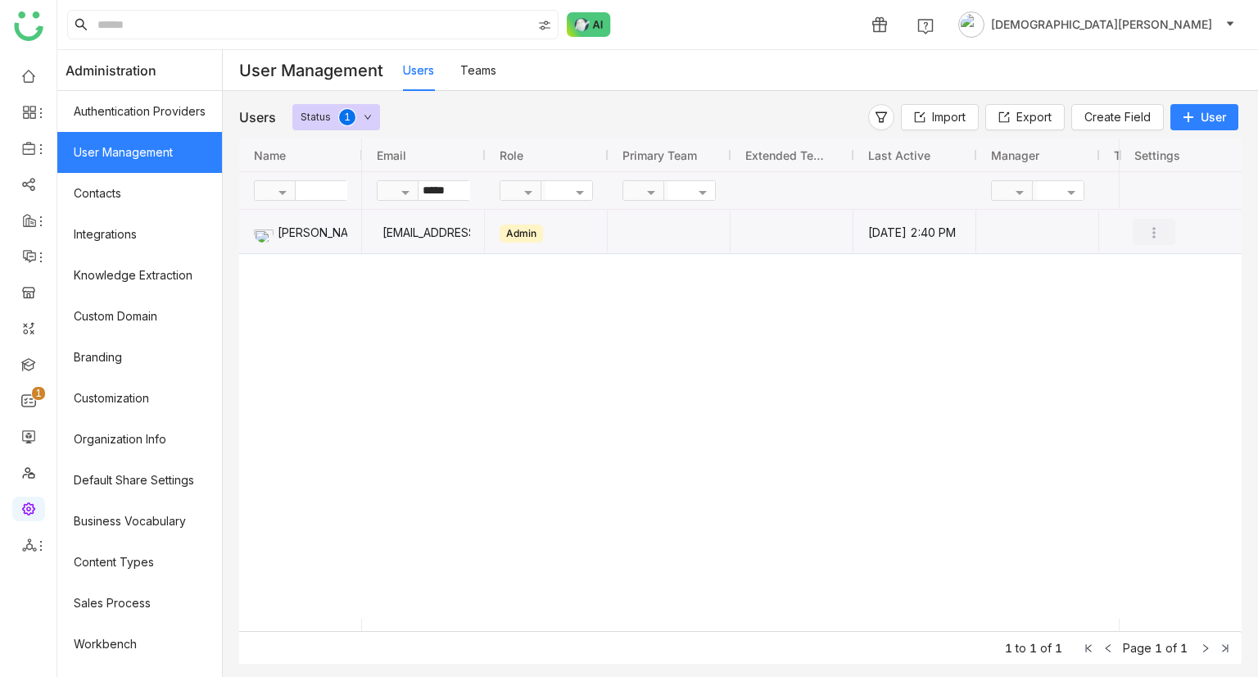
click at [1160, 234] on img "Press SPACE to select this row." at bounding box center [1154, 232] width 16 height 16
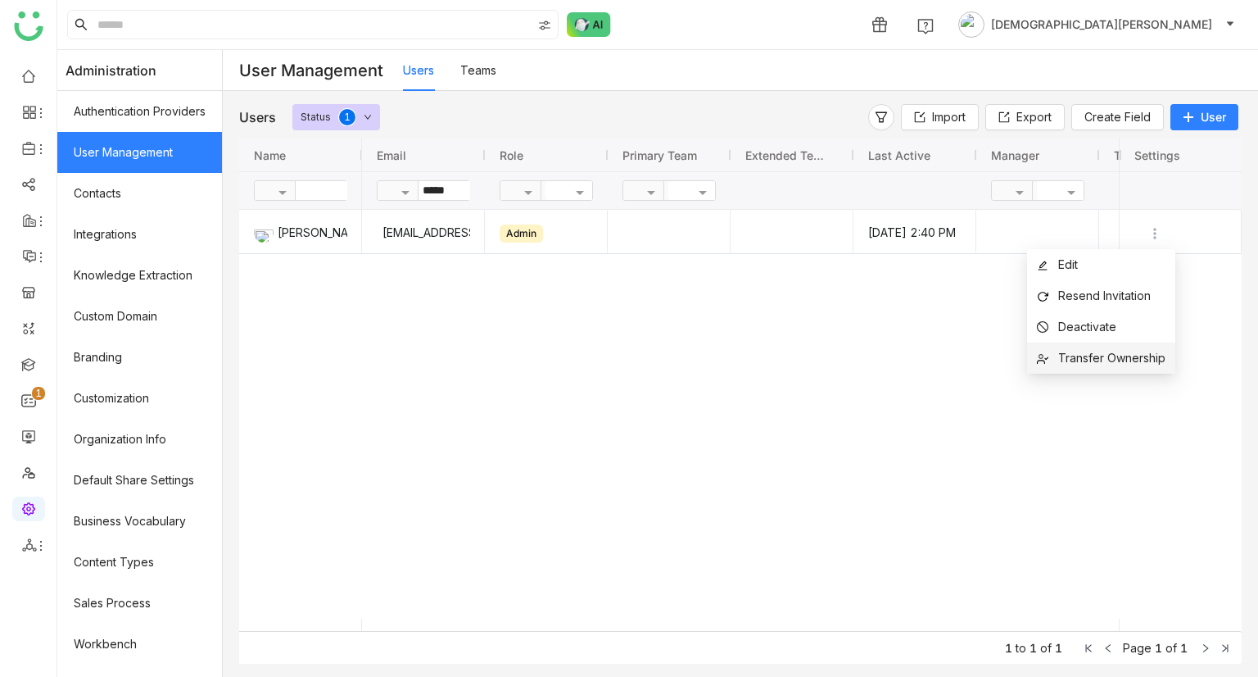
click at [1120, 359] on span "Transfer Ownership" at bounding box center [1111, 358] width 107 height 14
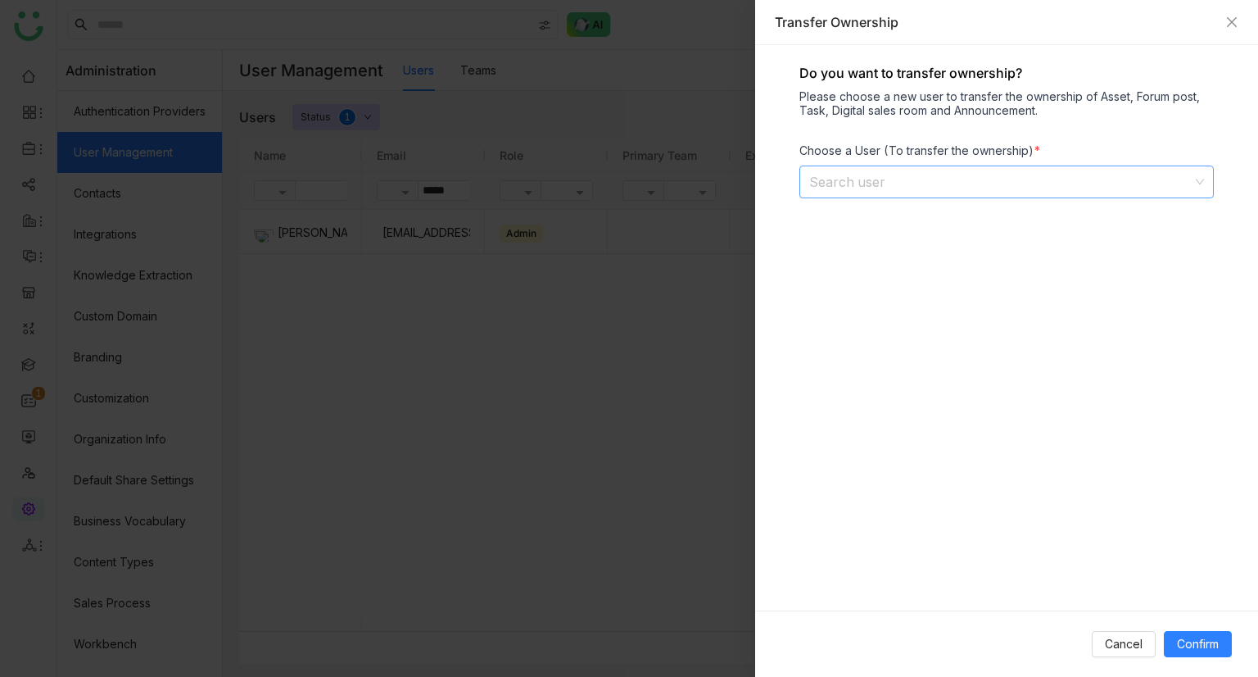
click at [867, 166] on input at bounding box center [1000, 181] width 383 height 31
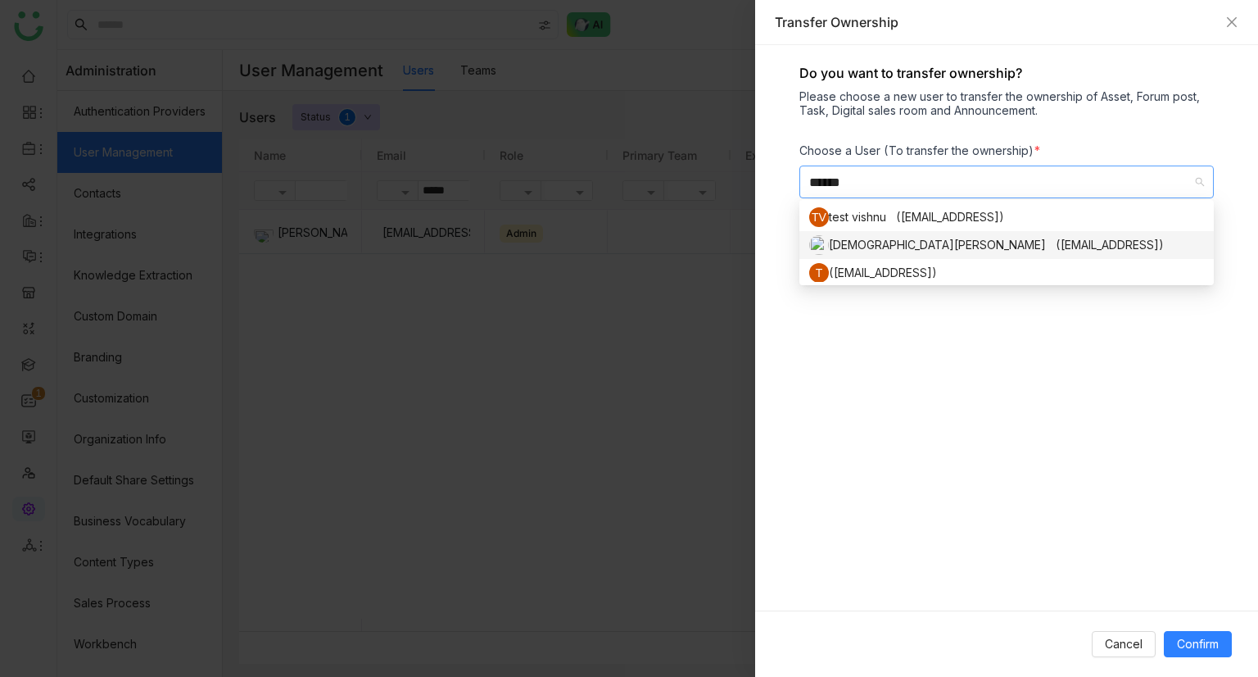
type input "******"
click at [864, 239] on div "Vishnu Vardhan (vishnuv@gtmbuddy.ai)" at bounding box center [1006, 245] width 395 height 20
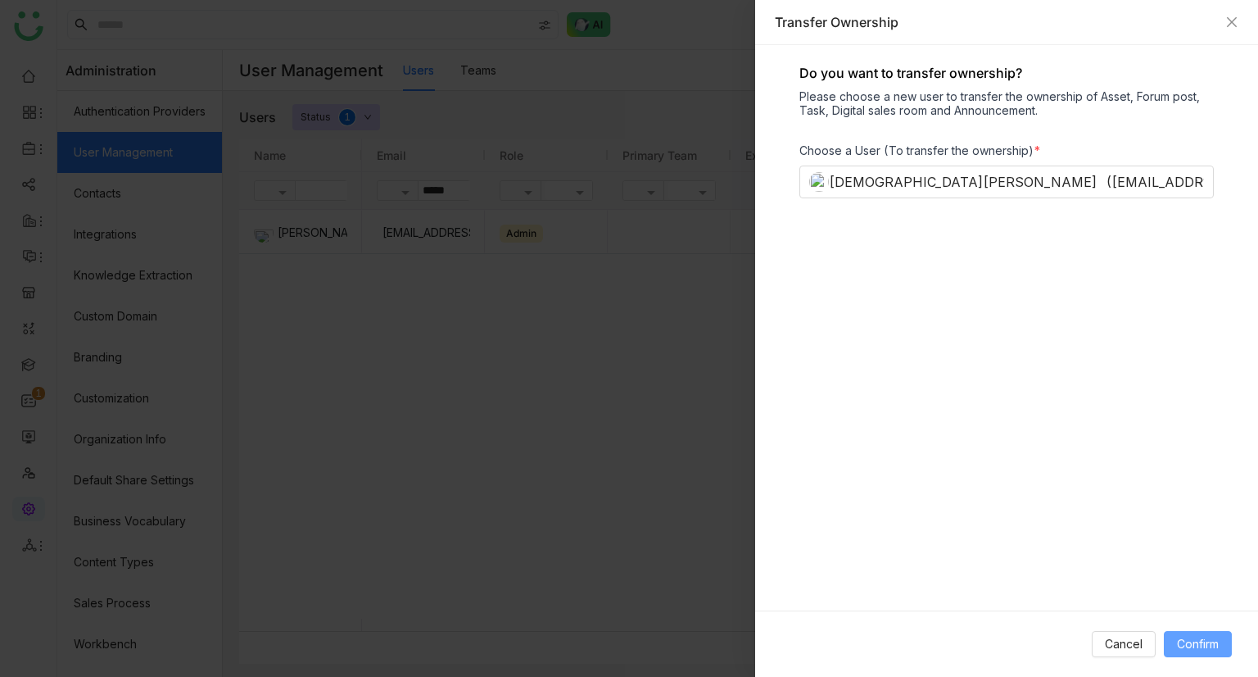
click at [1210, 638] on span "Confirm" at bounding box center [1198, 644] width 42 height 18
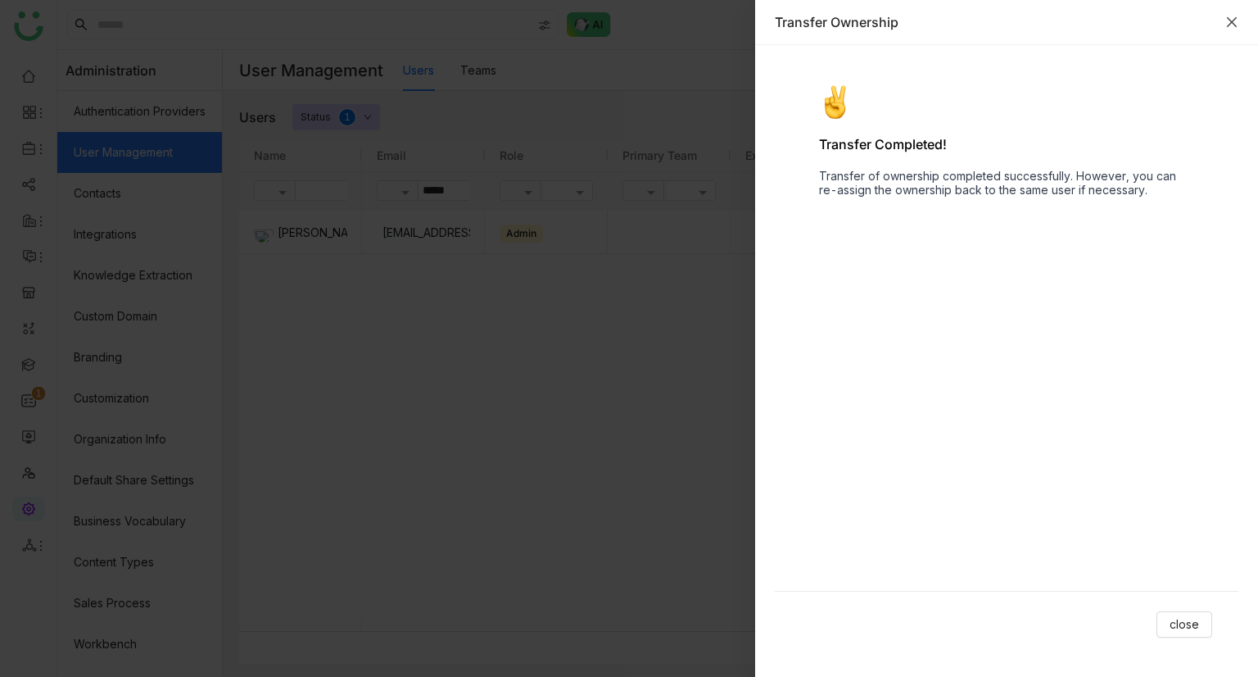
click at [1232, 27] on icon "Close" at bounding box center [1232, 22] width 13 height 13
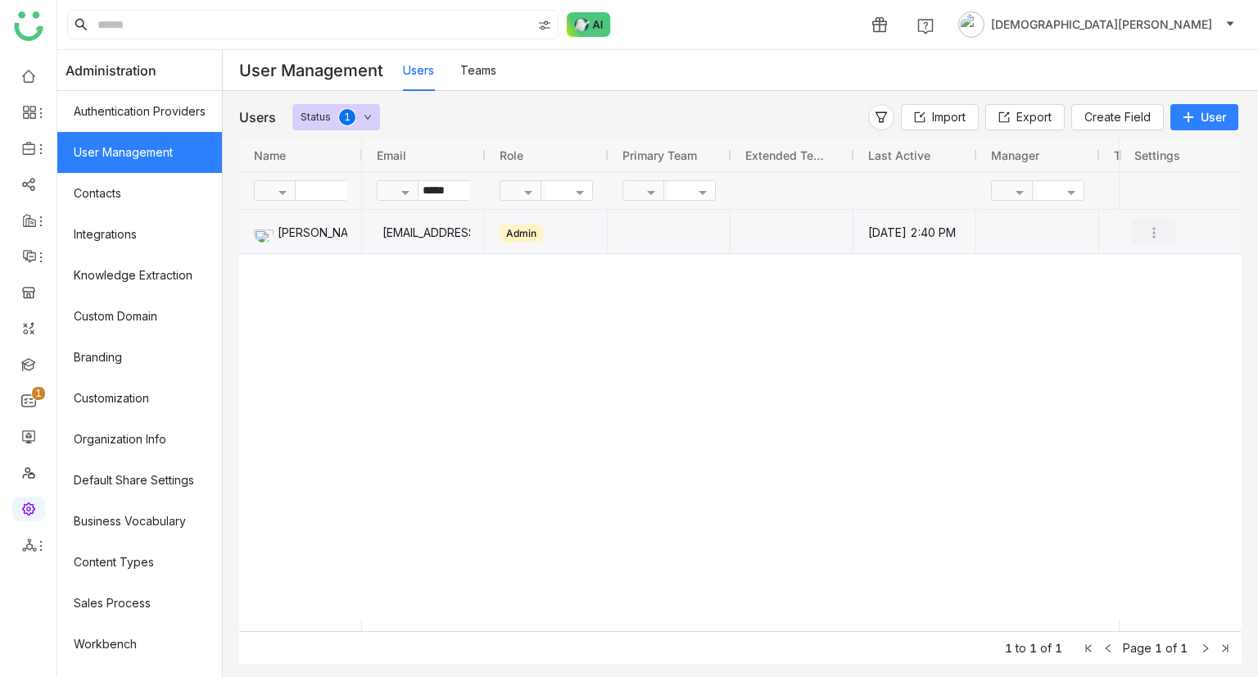
click at [1153, 220] on button "Press SPACE to select this row." at bounding box center [1154, 232] width 43 height 26
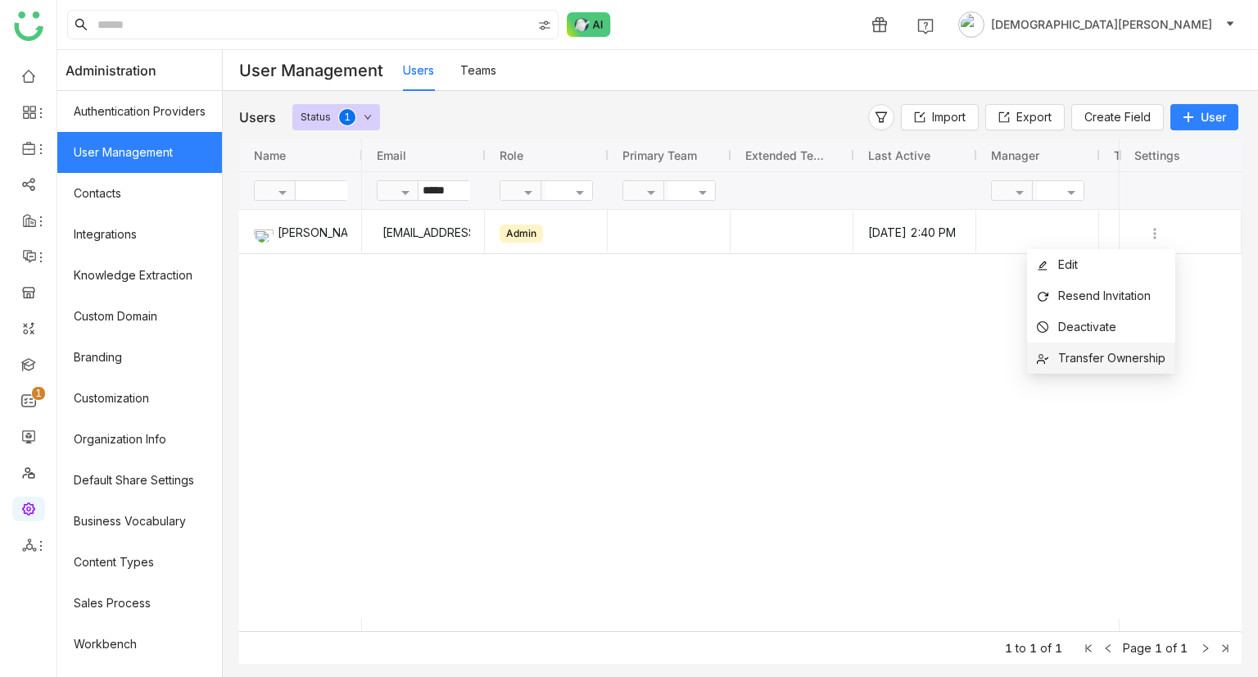
click at [1110, 366] on span "Transfer Ownership" at bounding box center [1101, 358] width 129 height 18
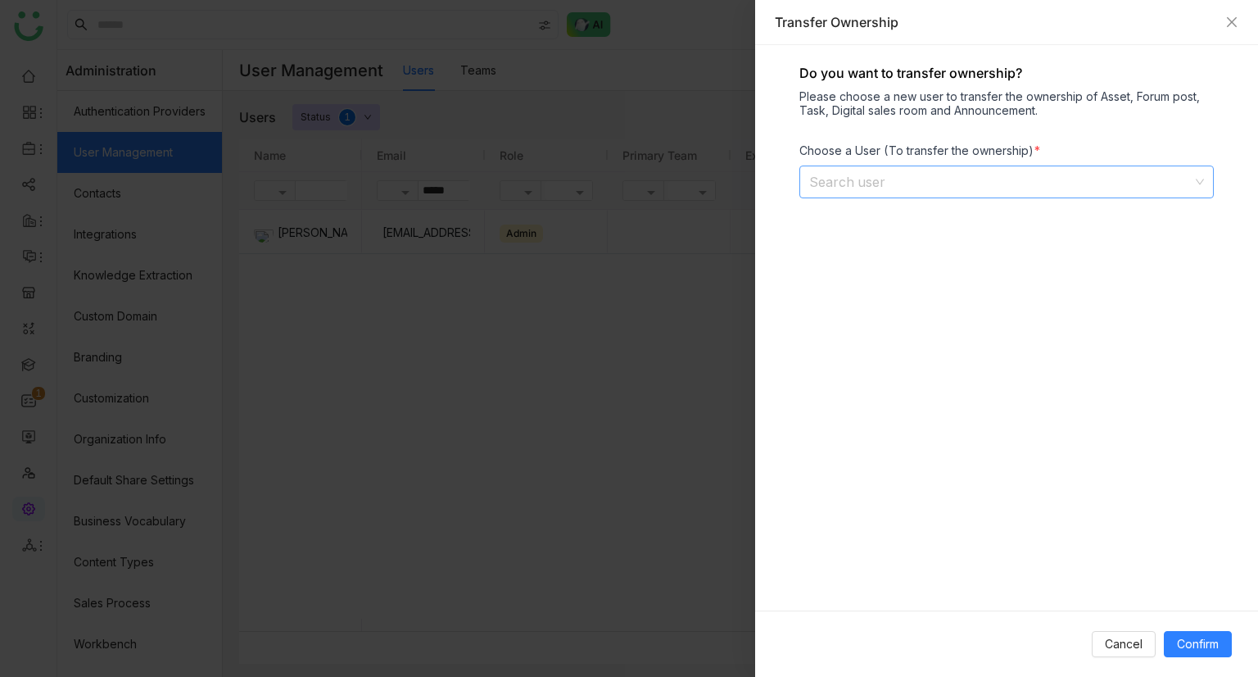
click at [954, 191] on input at bounding box center [1000, 181] width 383 height 31
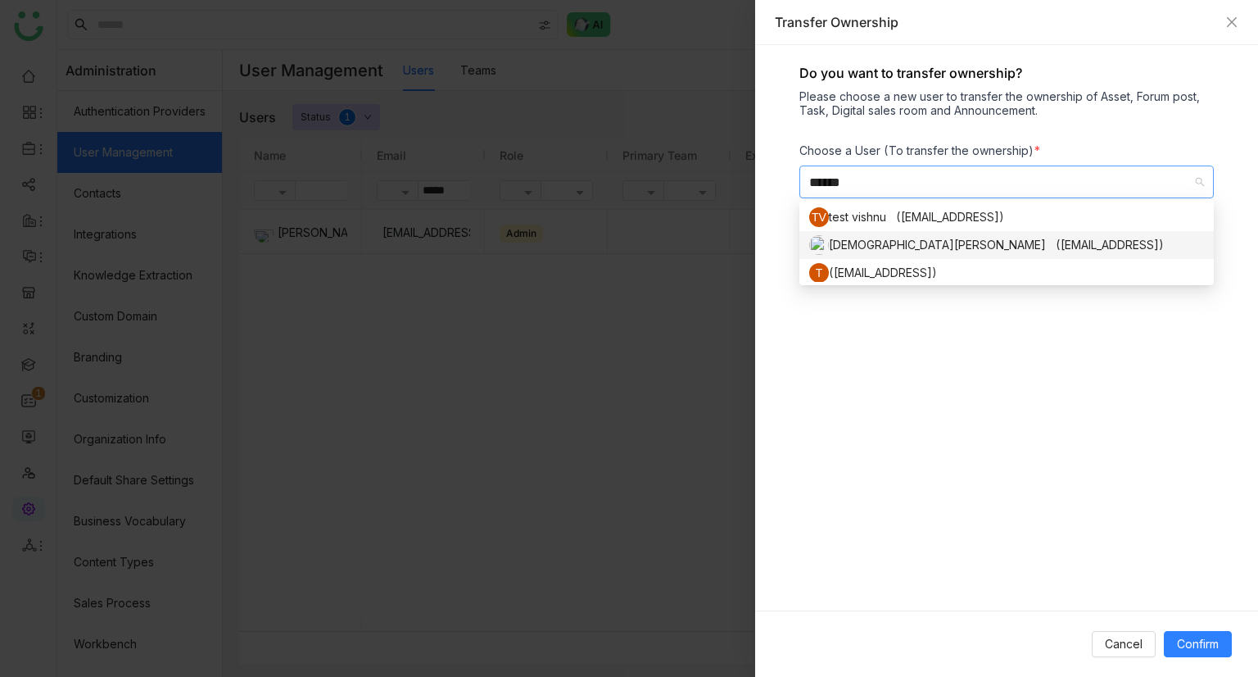
type input "******"
click at [888, 246] on div "Vishnu Vardhan (vishnuv@gtmbuddy.ai)" at bounding box center [1006, 245] width 395 height 20
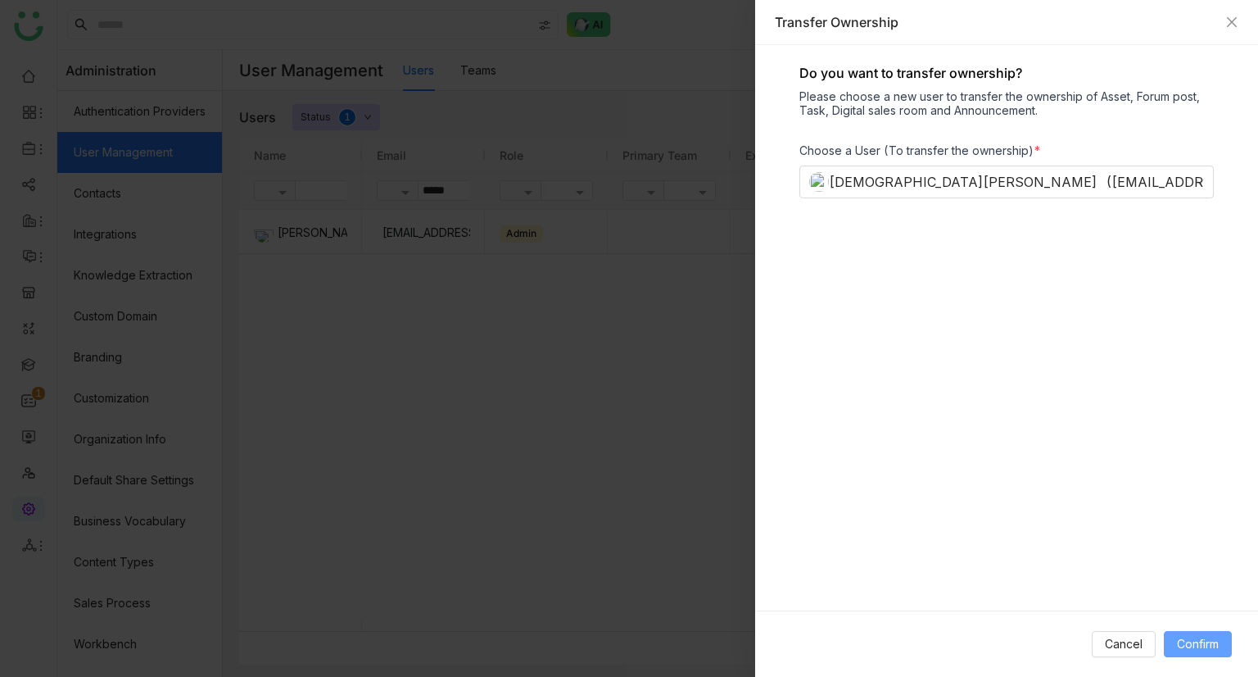
click at [1206, 646] on span "Confirm" at bounding box center [1198, 644] width 42 height 18
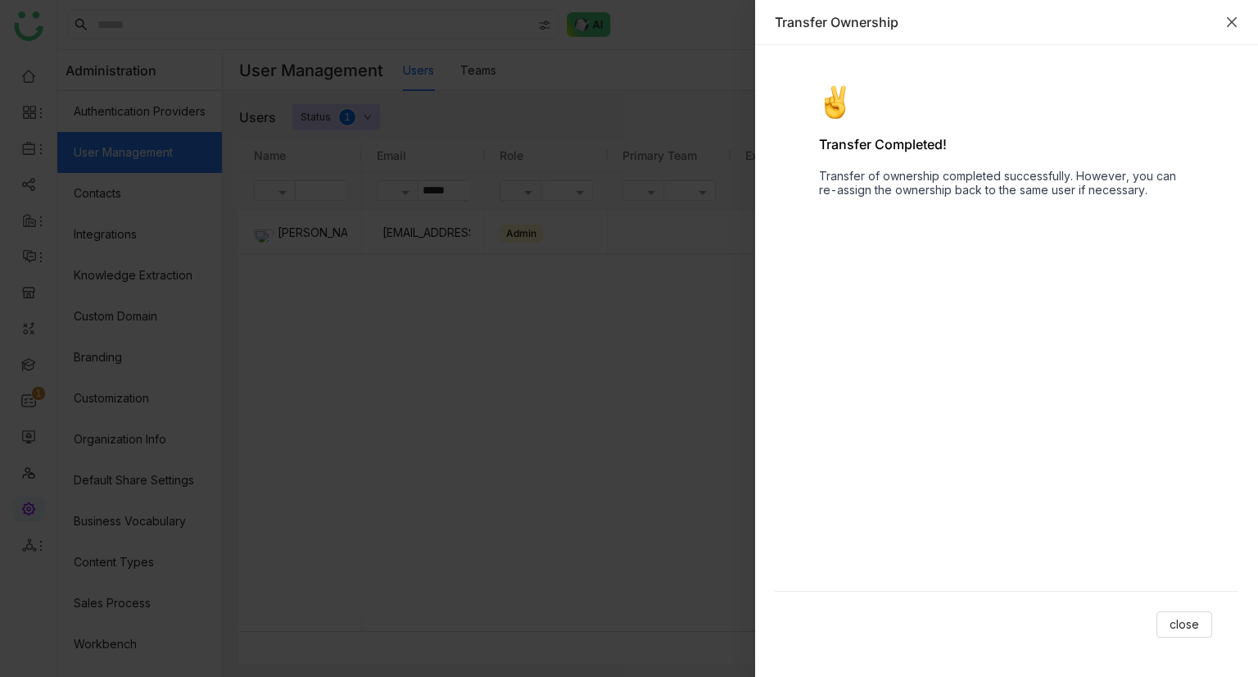
click at [1232, 23] on icon "Close" at bounding box center [1232, 22] width 13 height 13
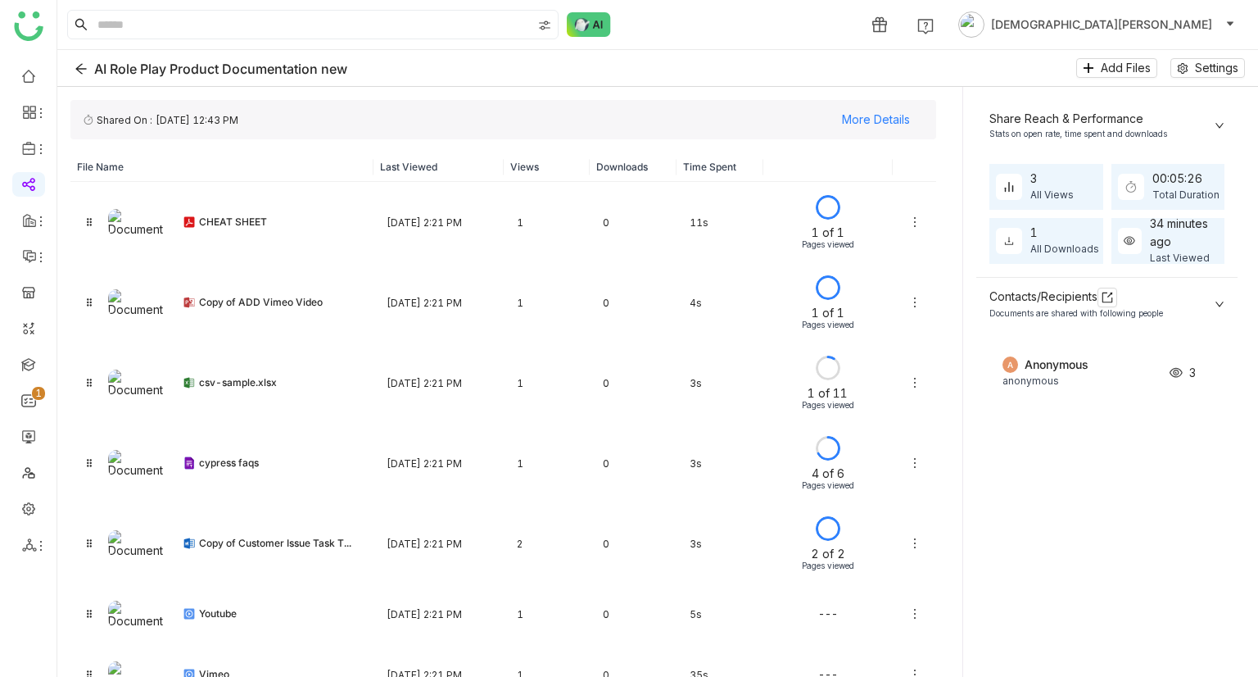
scroll to position [583, 0]
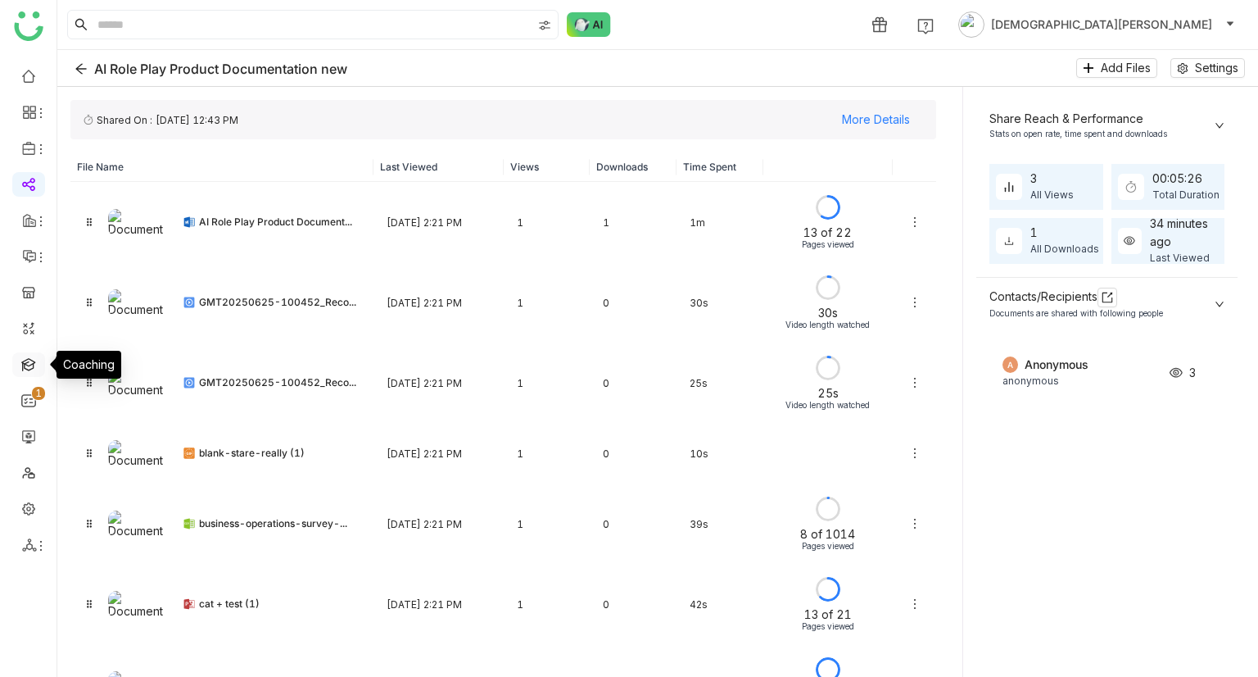
click at [34, 370] on link at bounding box center [28, 363] width 15 height 14
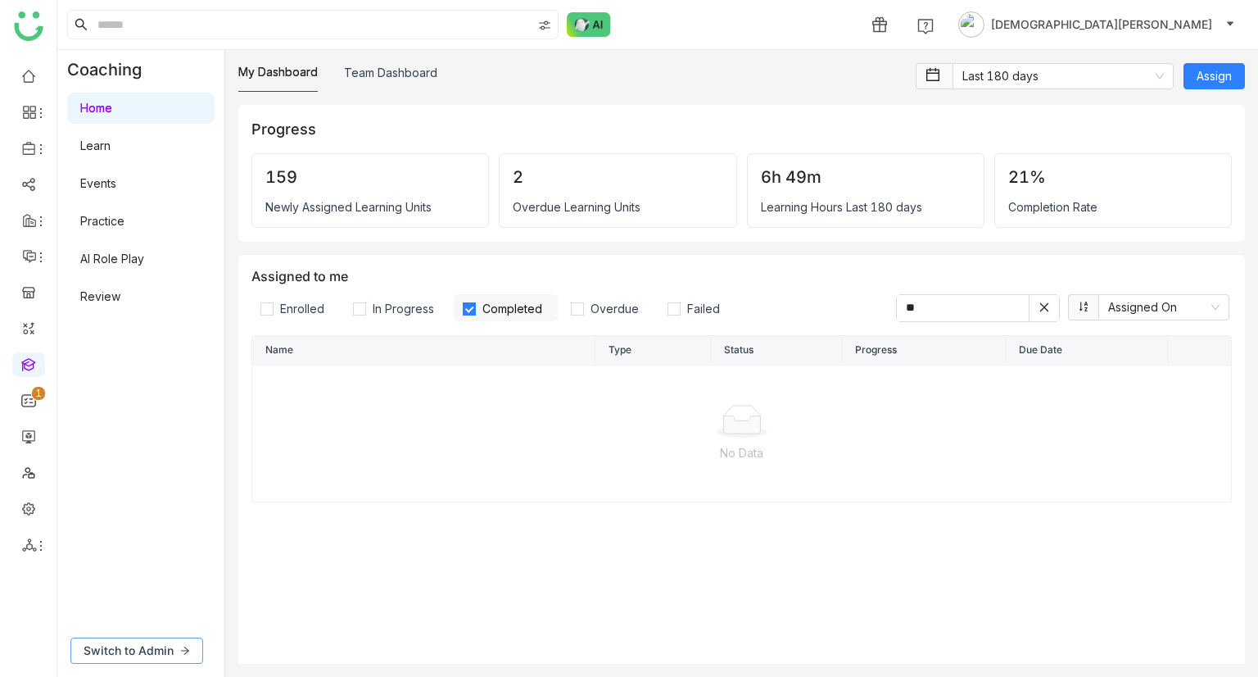
click at [152, 650] on span "Switch to Admin" at bounding box center [129, 650] width 90 height 18
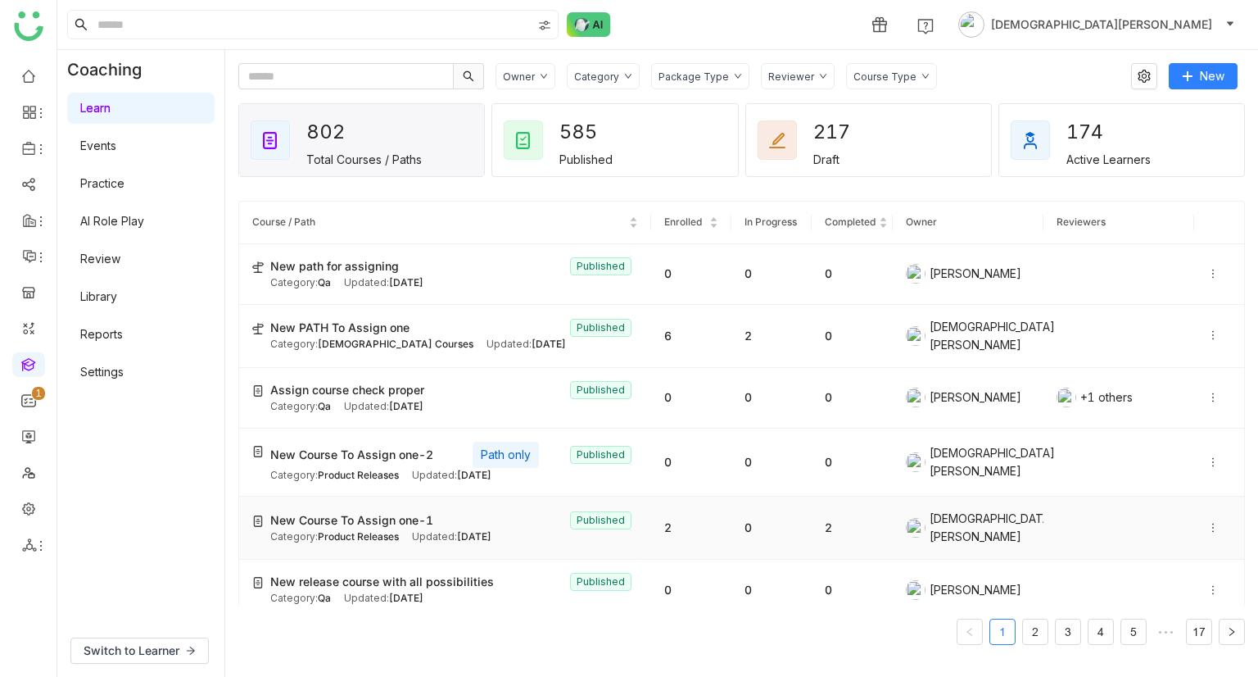
click at [434, 511] on div "New Course To Assign one-1 Published" at bounding box center [454, 520] width 368 height 18
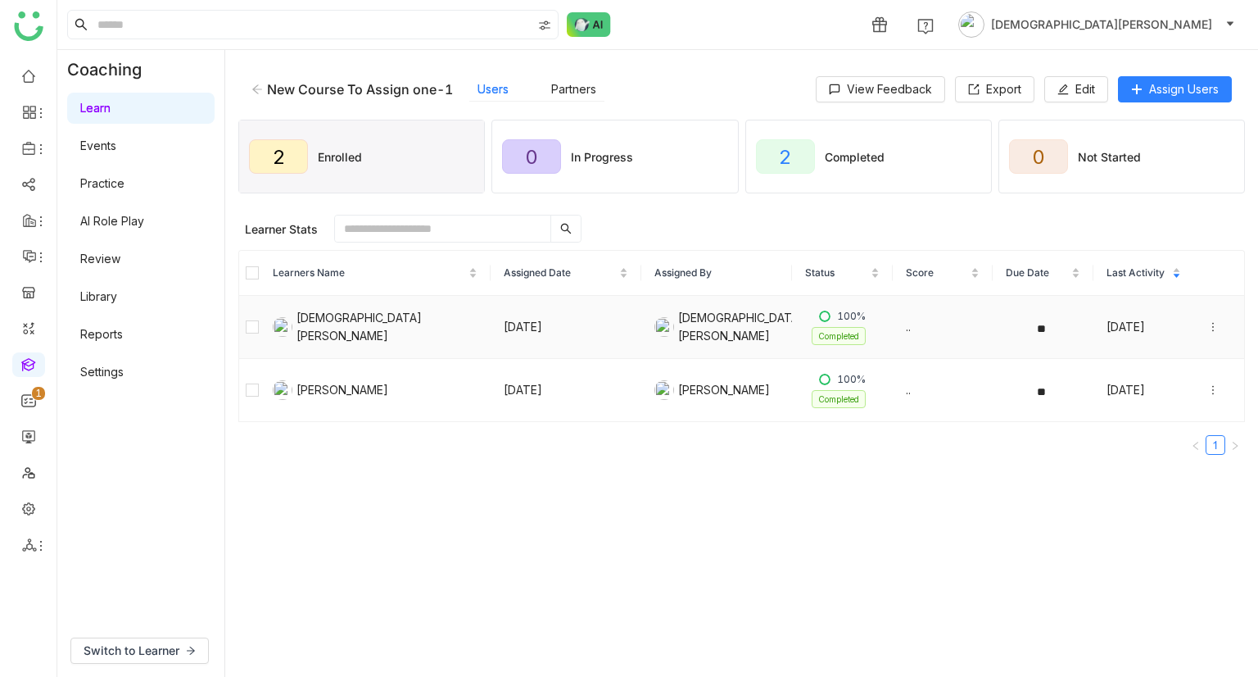
click at [1208, 325] on icon at bounding box center [1213, 326] width 11 height 11
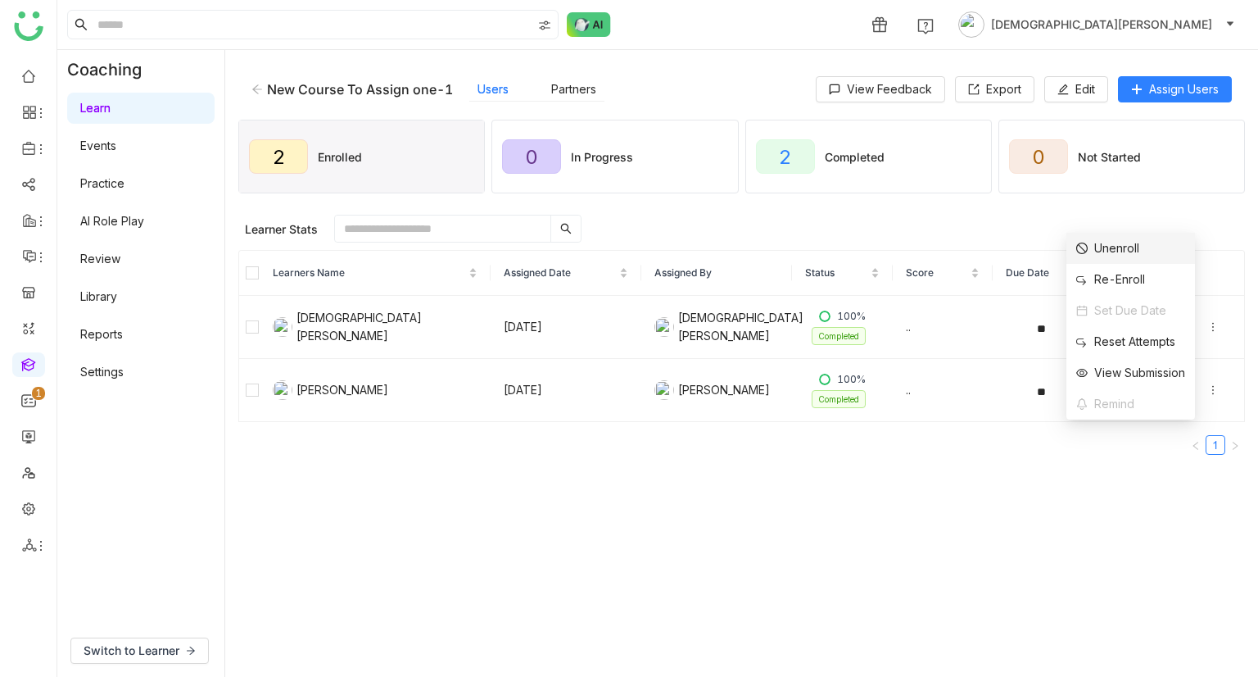
click at [1133, 248] on div "Unenroll" at bounding box center [1107, 248] width 63 height 18
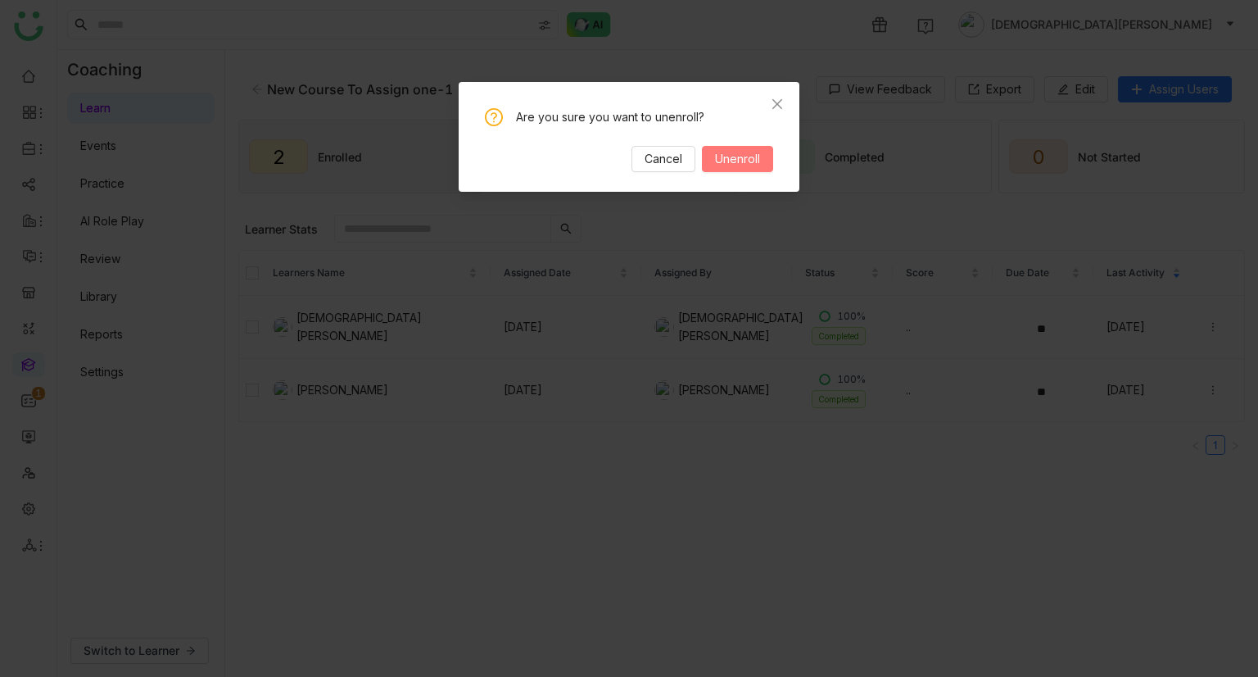
click at [755, 167] on span "Unenroll" at bounding box center [737, 159] width 45 height 18
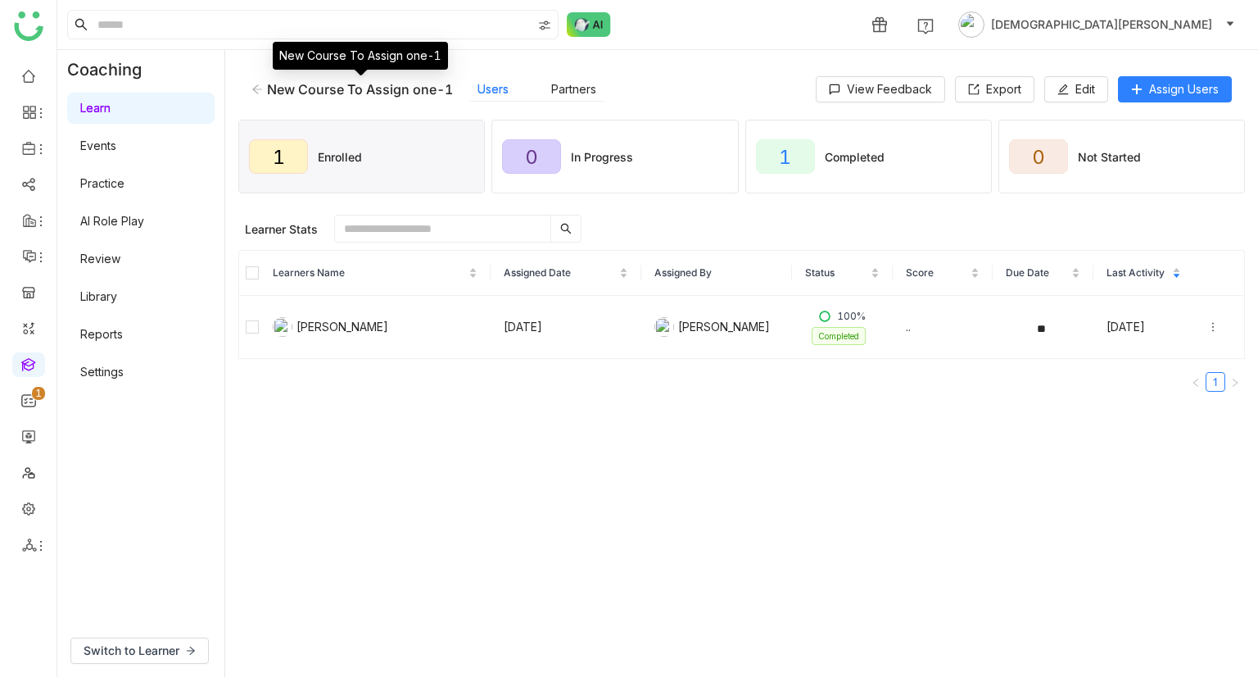
click at [330, 88] on div "New Course To Assign one-1" at bounding box center [360, 89] width 186 height 16
copy div "New Course To Assign one-1"
click at [1208, 324] on icon at bounding box center [1213, 326] width 11 height 11
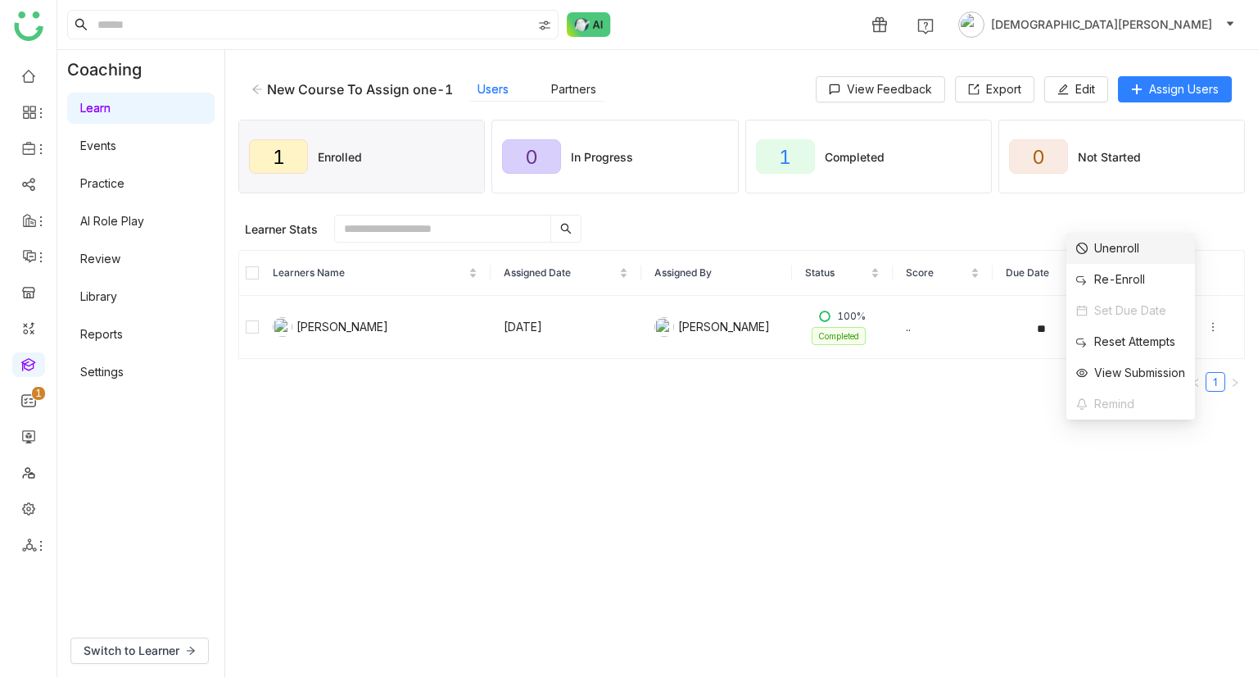
click at [1115, 243] on div "Unenroll" at bounding box center [1107, 248] width 63 height 18
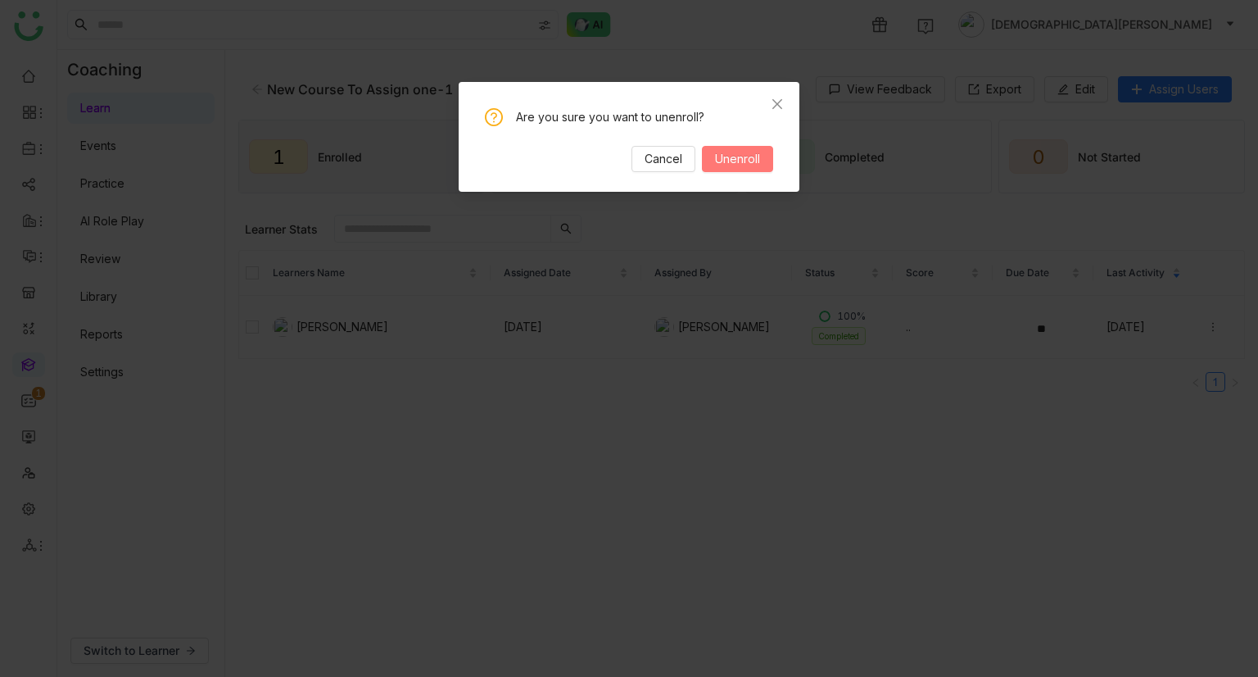
click at [750, 158] on span "Unenroll" at bounding box center [737, 159] width 45 height 18
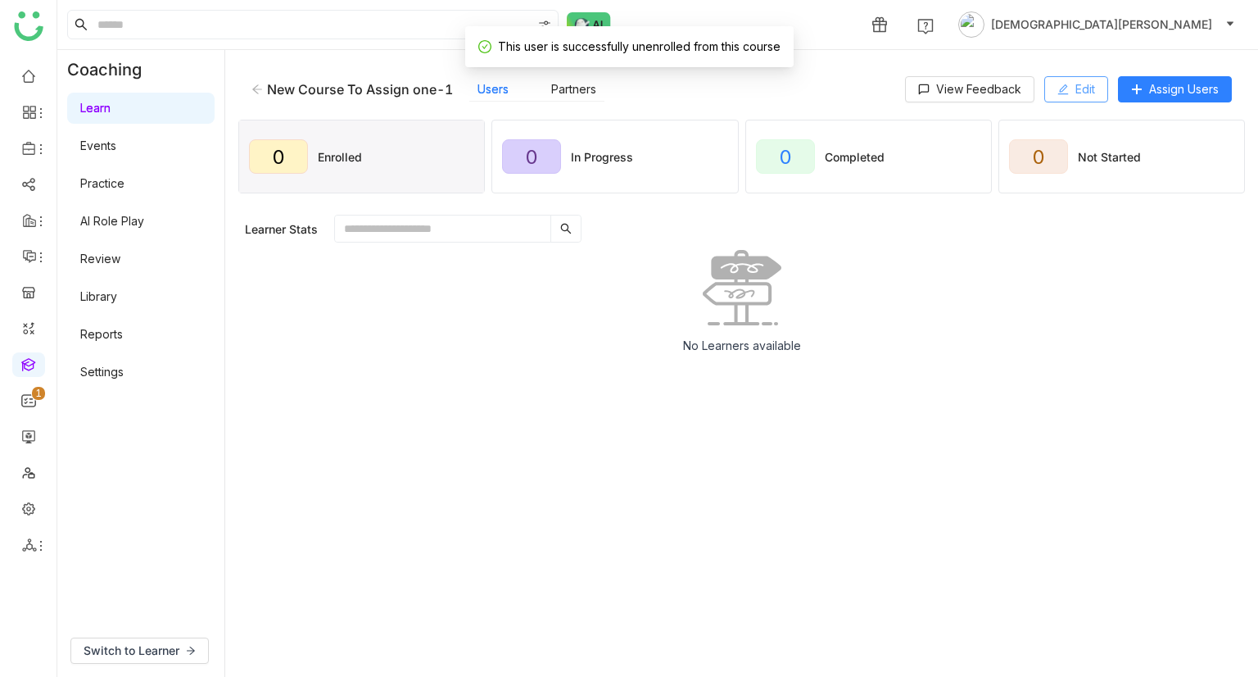
click at [1062, 85] on icon at bounding box center [1063, 89] width 11 height 11
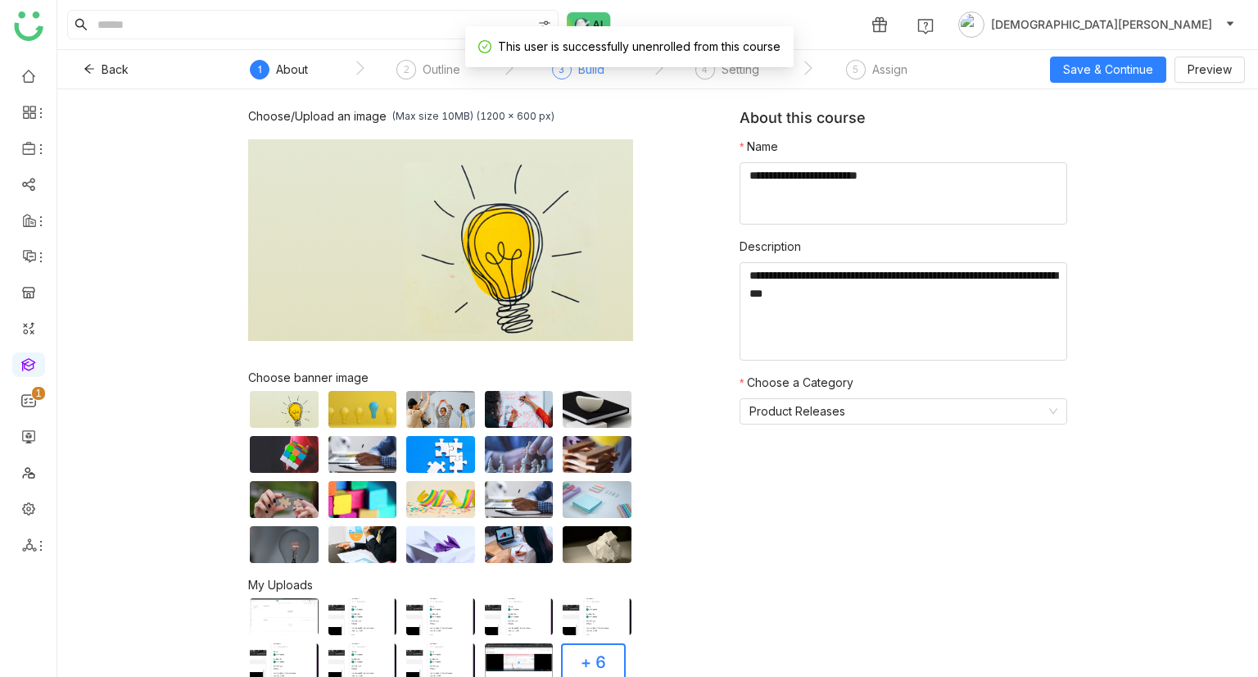
click at [588, 70] on div "Build" at bounding box center [591, 70] width 26 height 20
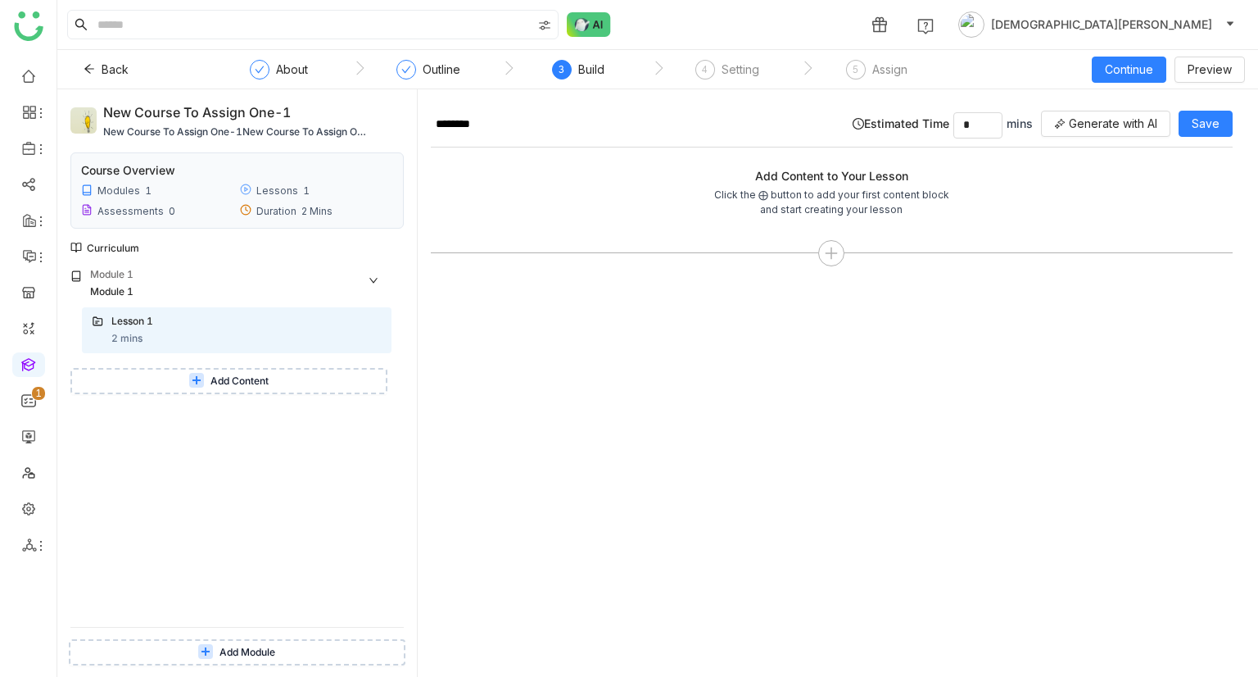
click at [220, 385] on span "Add Content" at bounding box center [240, 382] width 58 height 16
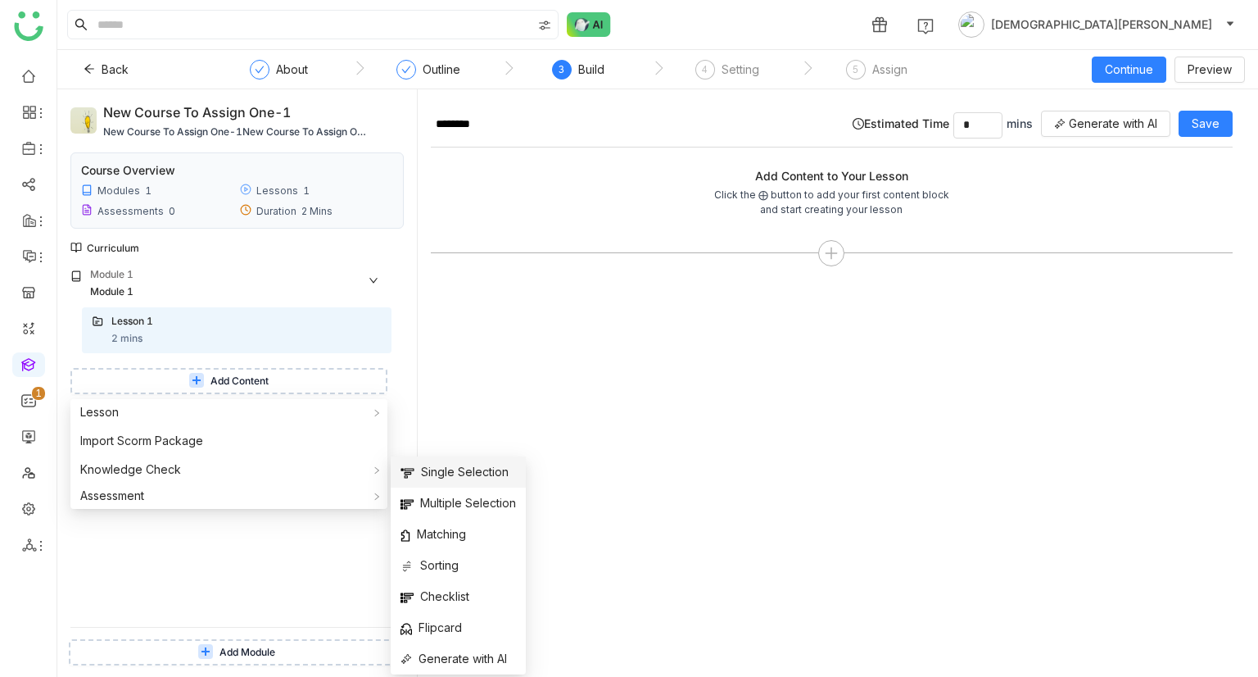
click at [438, 465] on span "Single Selection" at bounding box center [455, 472] width 108 height 18
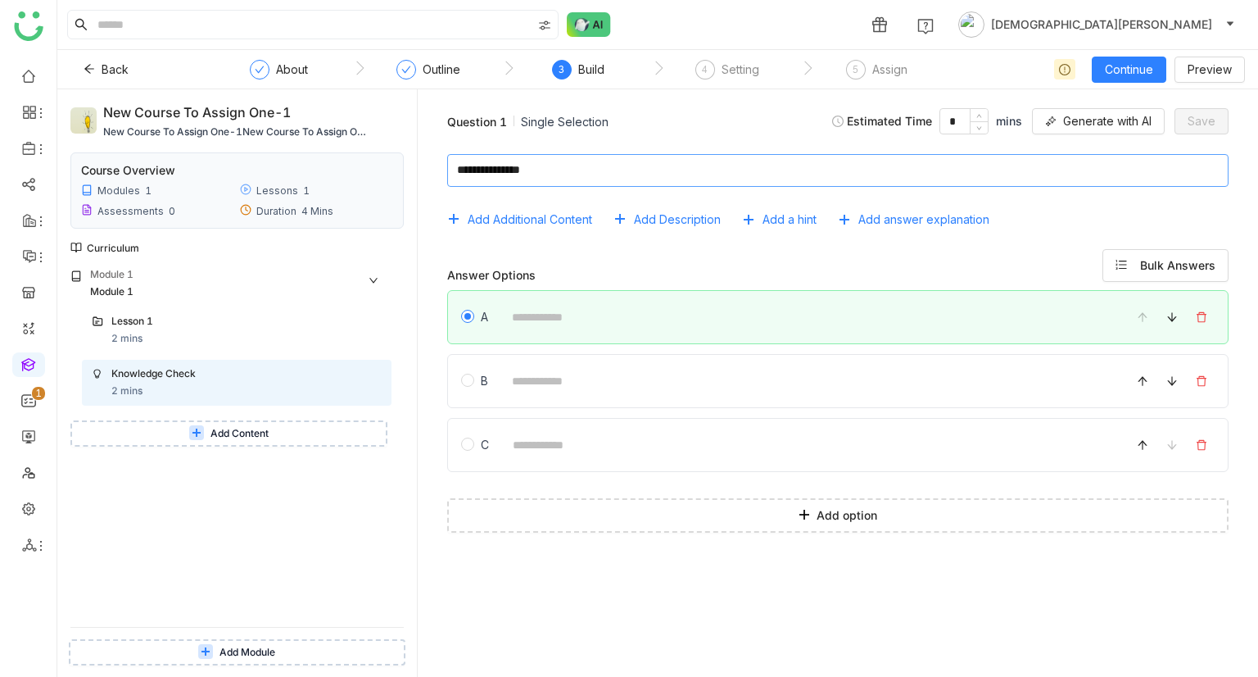
click at [599, 168] on textarea at bounding box center [838, 170] width 782 height 33
type textarea "**********"
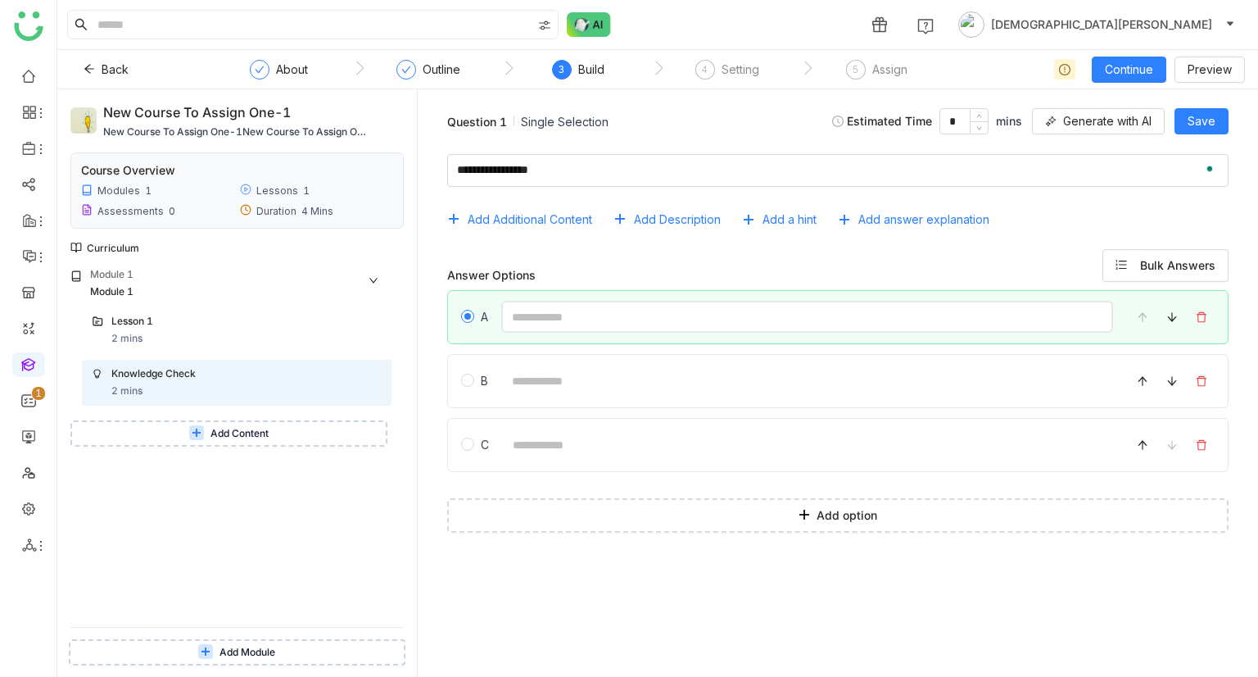
click at [547, 307] on input at bounding box center [807, 317] width 612 height 32
type input "*"
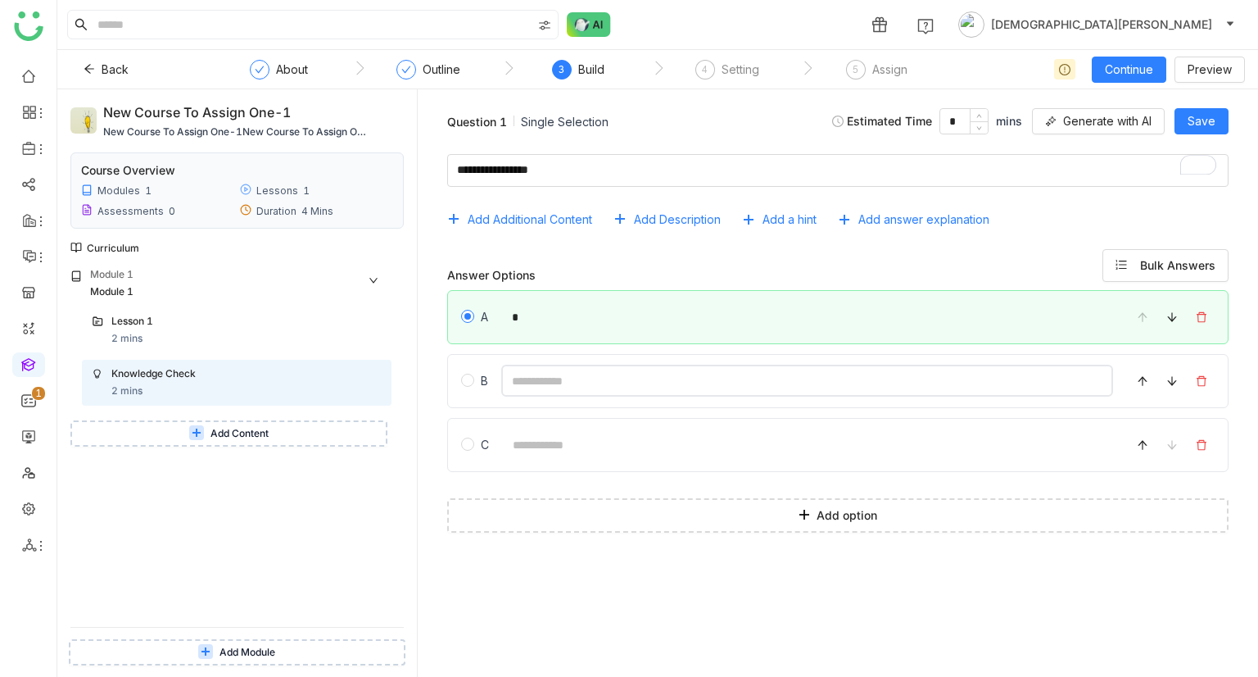
click at [543, 377] on input at bounding box center [807, 381] width 612 height 32
type input "*"
click at [528, 450] on input at bounding box center [807, 444] width 611 height 32
type input "*"
click at [909, 221] on span "Add answer explanation" at bounding box center [924, 220] width 131 height 18
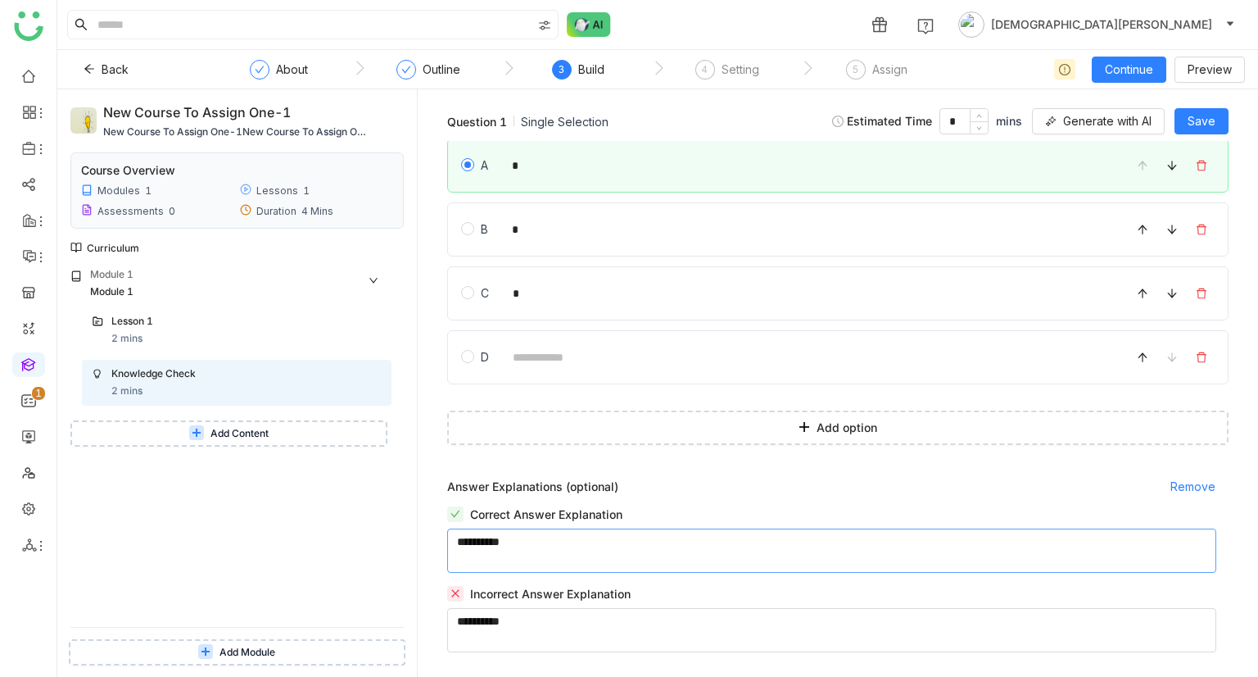
scroll to position [152, 0]
click at [535, 548] on textarea "To enrich screen reader interactions, please activate Accessibility in Grammarl…" at bounding box center [831, 550] width 769 height 44
type textarea "**********"
click at [507, 619] on textarea "To enrich screen reader interactions, please activate Accessibility in Grammarl…" at bounding box center [831, 630] width 769 height 44
type textarea "**********"
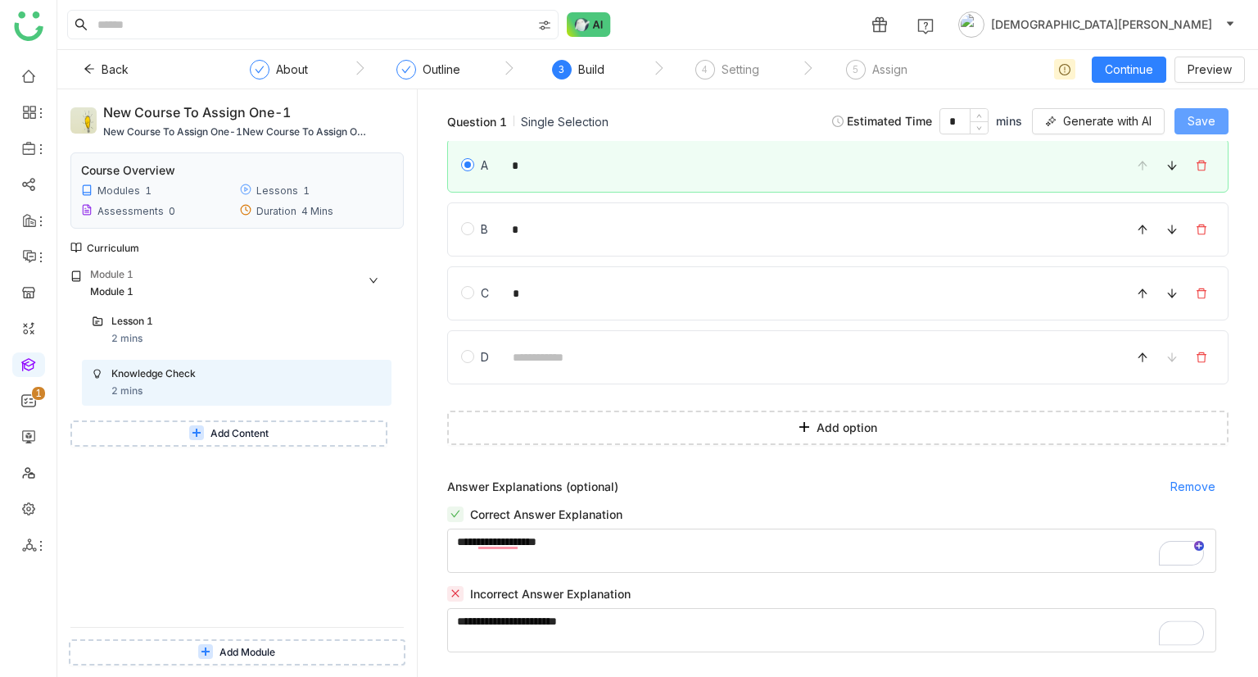
click at [1199, 112] on span "Save" at bounding box center [1202, 121] width 28 height 18
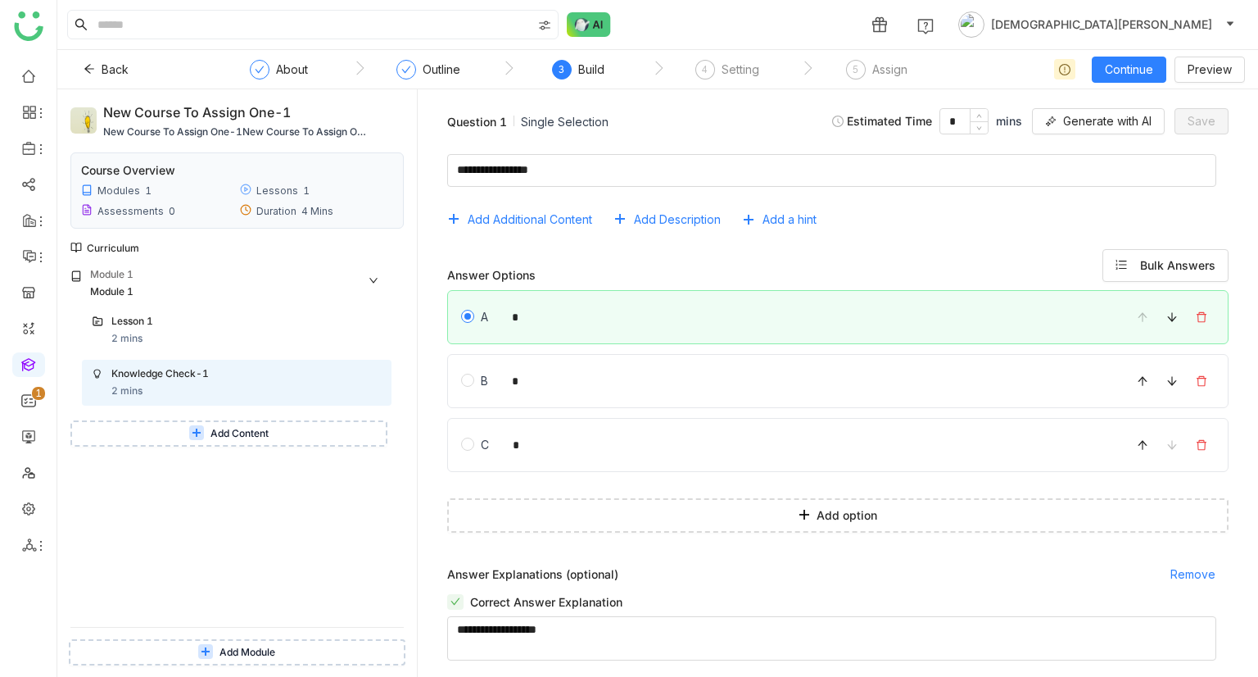
scroll to position [88, 0]
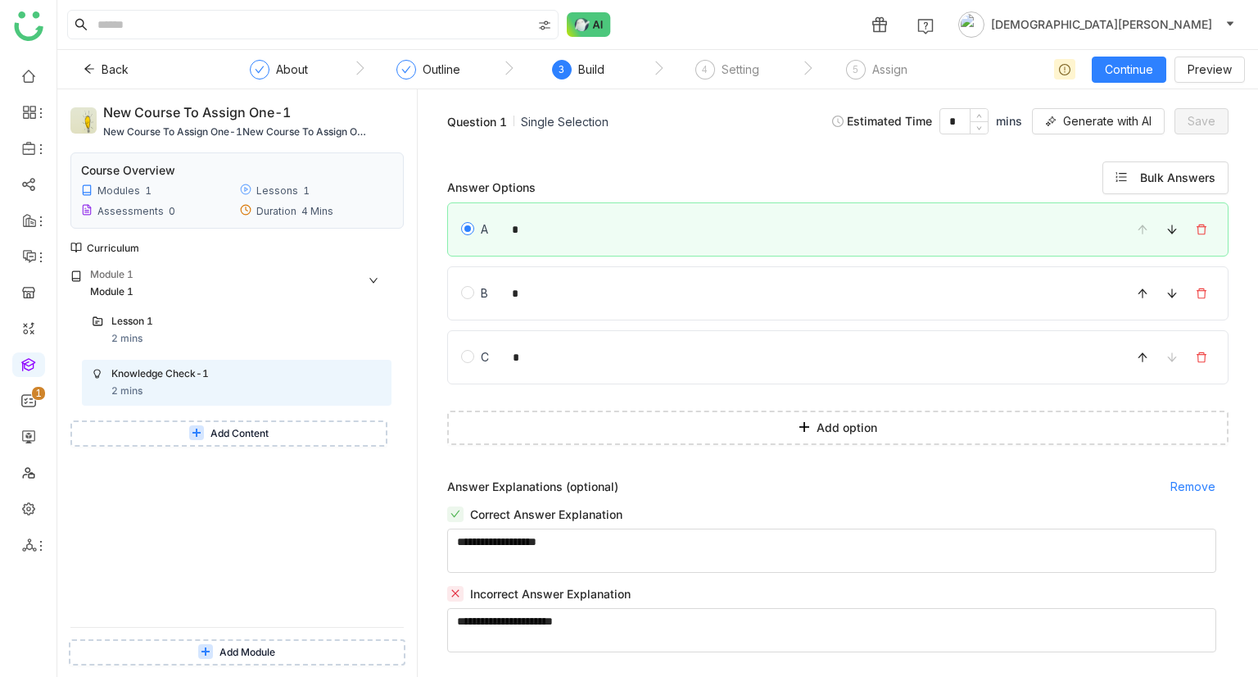
click at [201, 428] on icon at bounding box center [196, 432] width 15 height 15
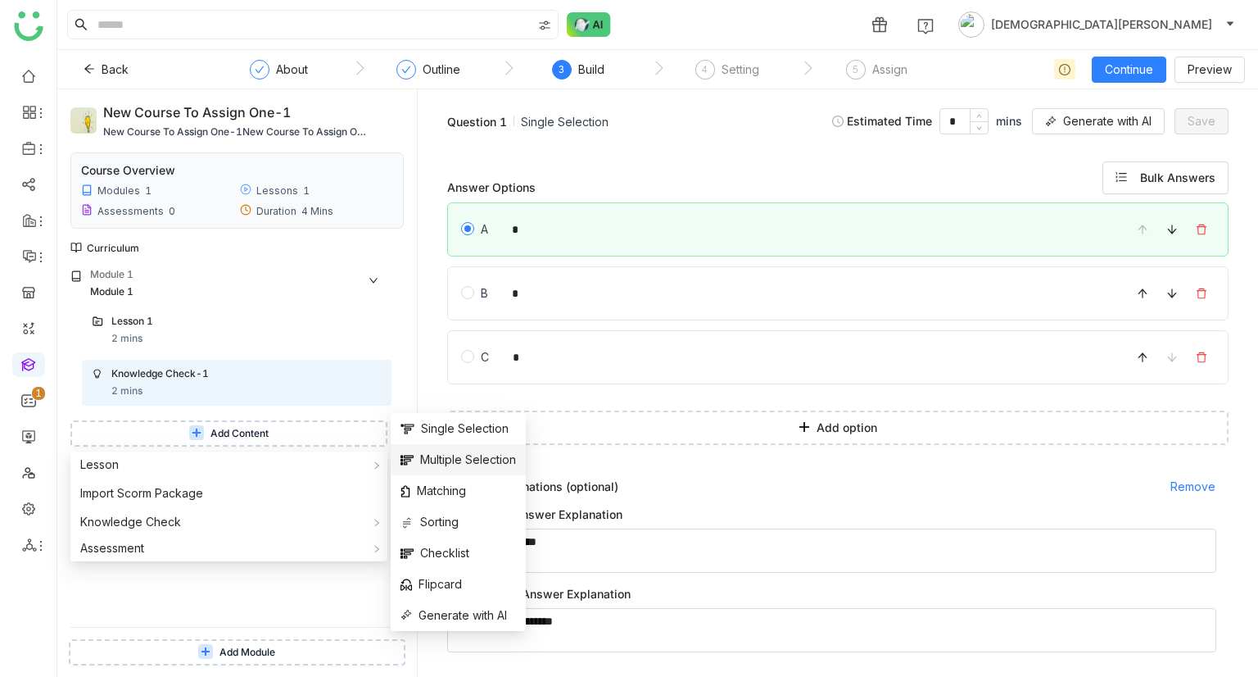
click at [442, 463] on span "Multiple Selection" at bounding box center [459, 460] width 116 height 18
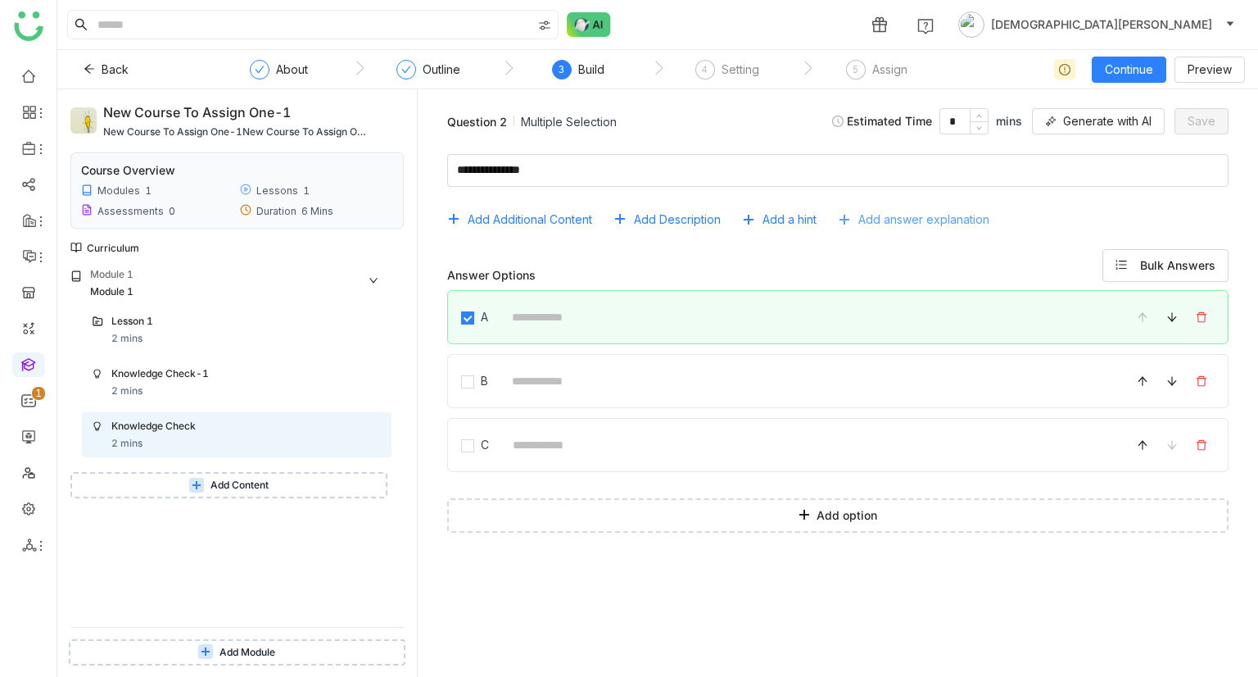
click at [883, 211] on span "Add answer explanation" at bounding box center [924, 220] width 131 height 18
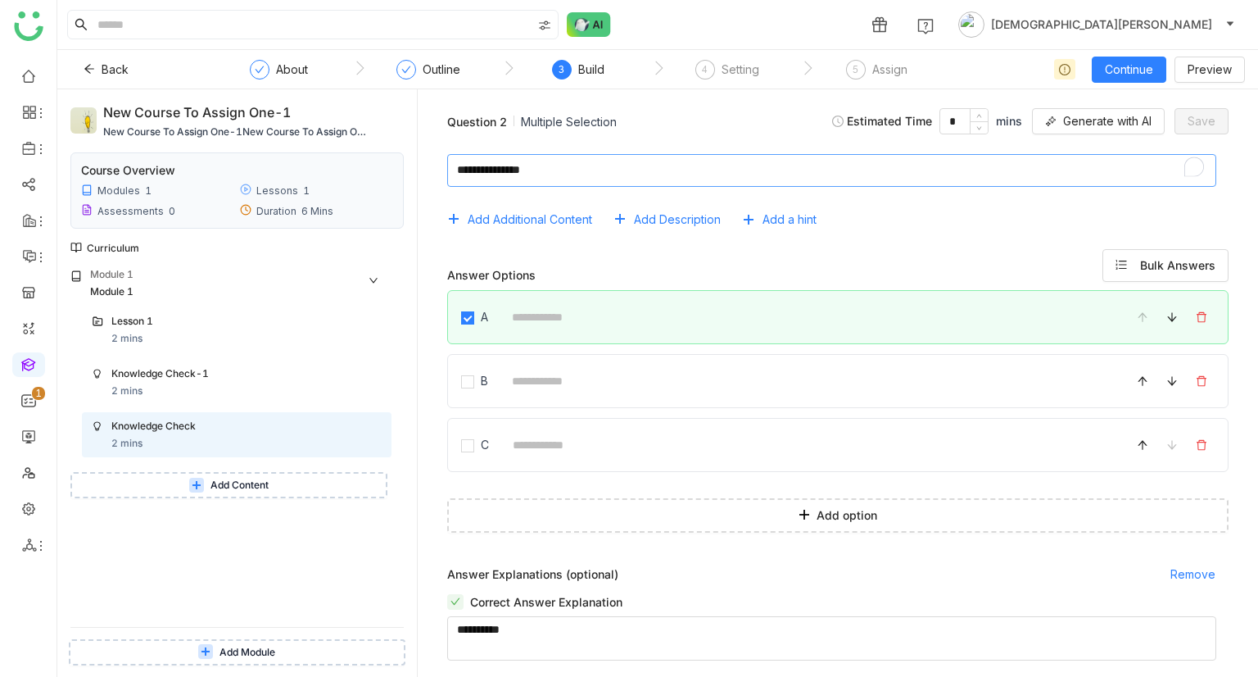
click at [593, 164] on textarea "To enrich screen reader interactions, please activate Accessibility in Grammarl…" at bounding box center [831, 170] width 769 height 33
type textarea "**********"
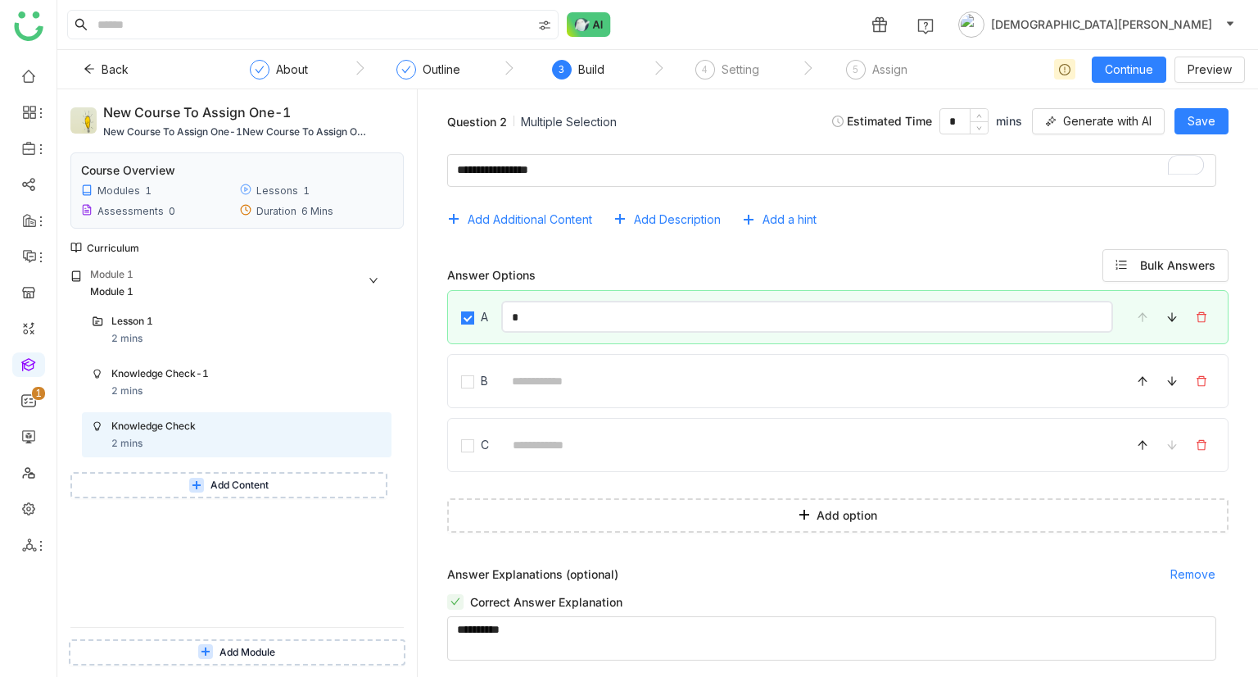
click at [570, 306] on input "*" at bounding box center [807, 317] width 612 height 32
type input "*"
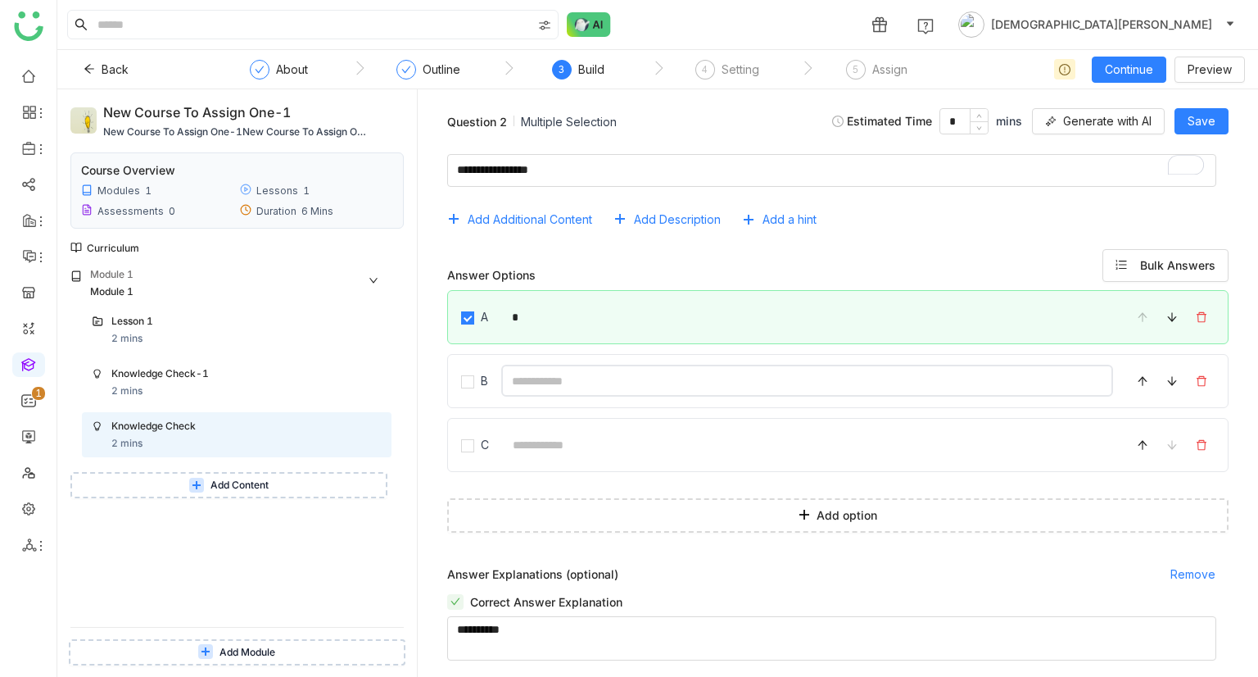
click at [528, 388] on input at bounding box center [807, 381] width 612 height 32
type input "*"
click at [542, 433] on input at bounding box center [807, 444] width 611 height 32
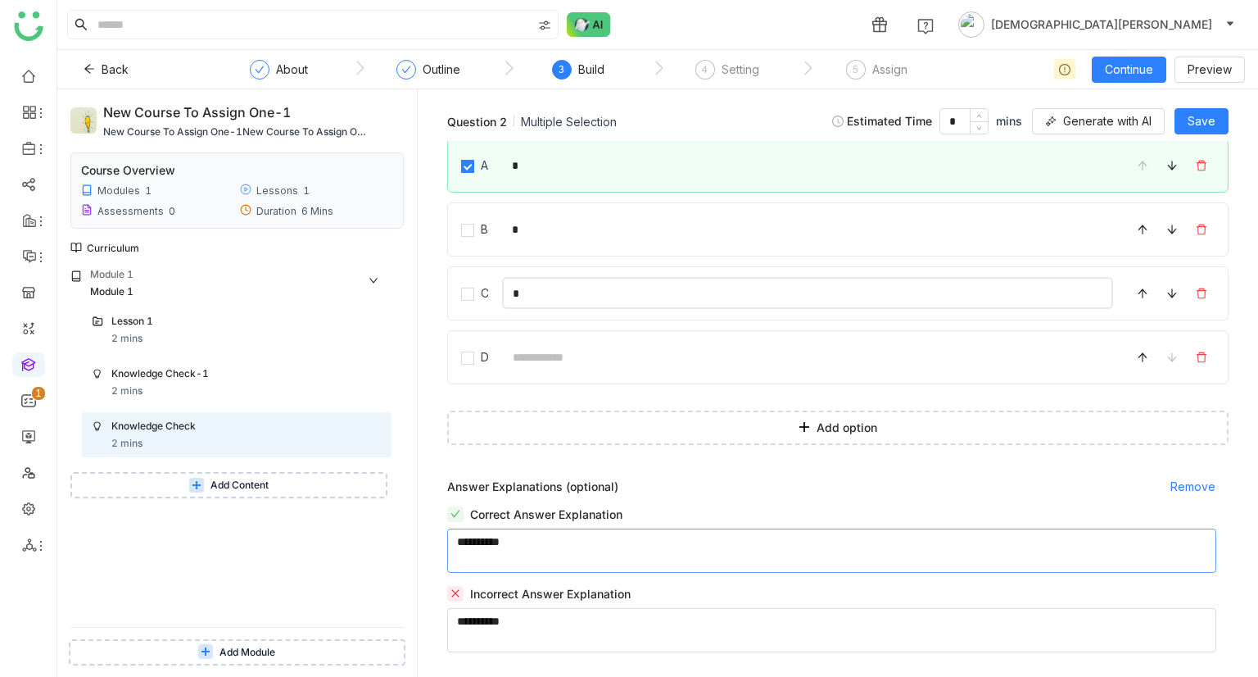
type input "*"
click at [516, 554] on textarea "To enrich screen reader interactions, please activate Accessibility in Grammarl…" at bounding box center [831, 550] width 769 height 44
type textarea "*"
type textarea "**********"
click at [518, 611] on textarea "To enrich screen reader interactions, please activate Accessibility in Grammarl…" at bounding box center [831, 630] width 769 height 44
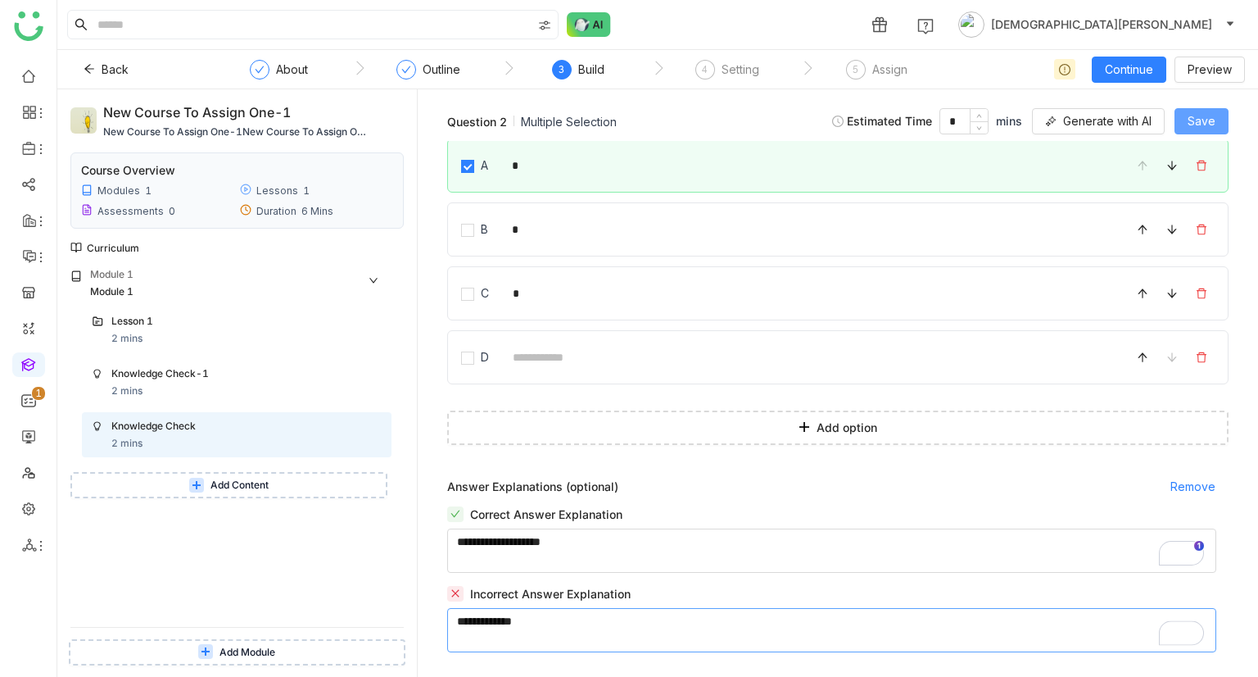
type textarea "**********"
click at [1209, 125] on span "Save" at bounding box center [1202, 121] width 28 height 18
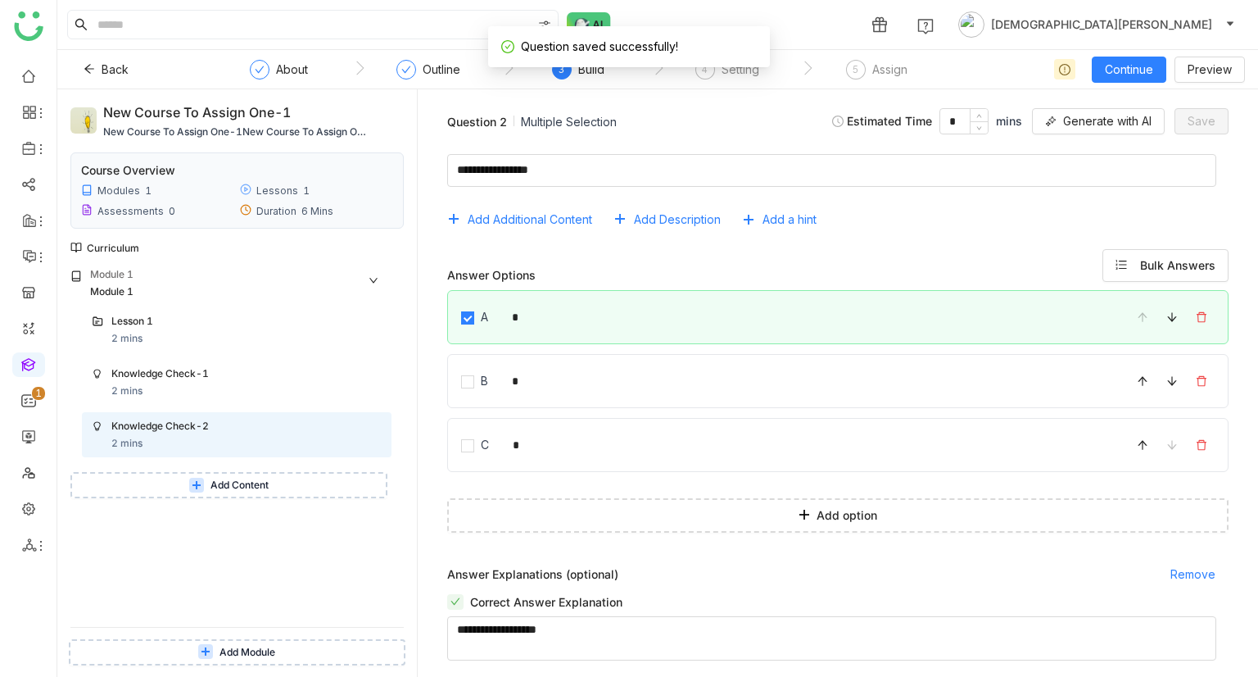
click at [203, 494] on button "Add Content" at bounding box center [228, 485] width 317 height 26
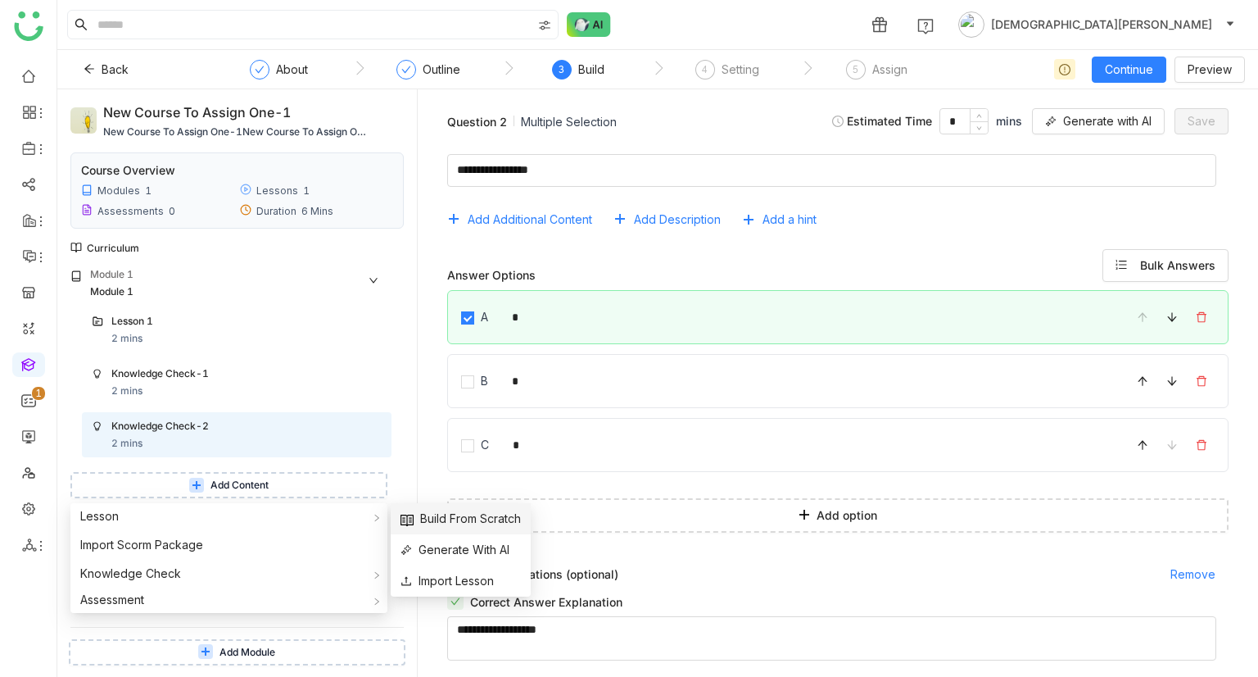
click at [437, 513] on span "Build From Scratch" at bounding box center [461, 519] width 120 height 18
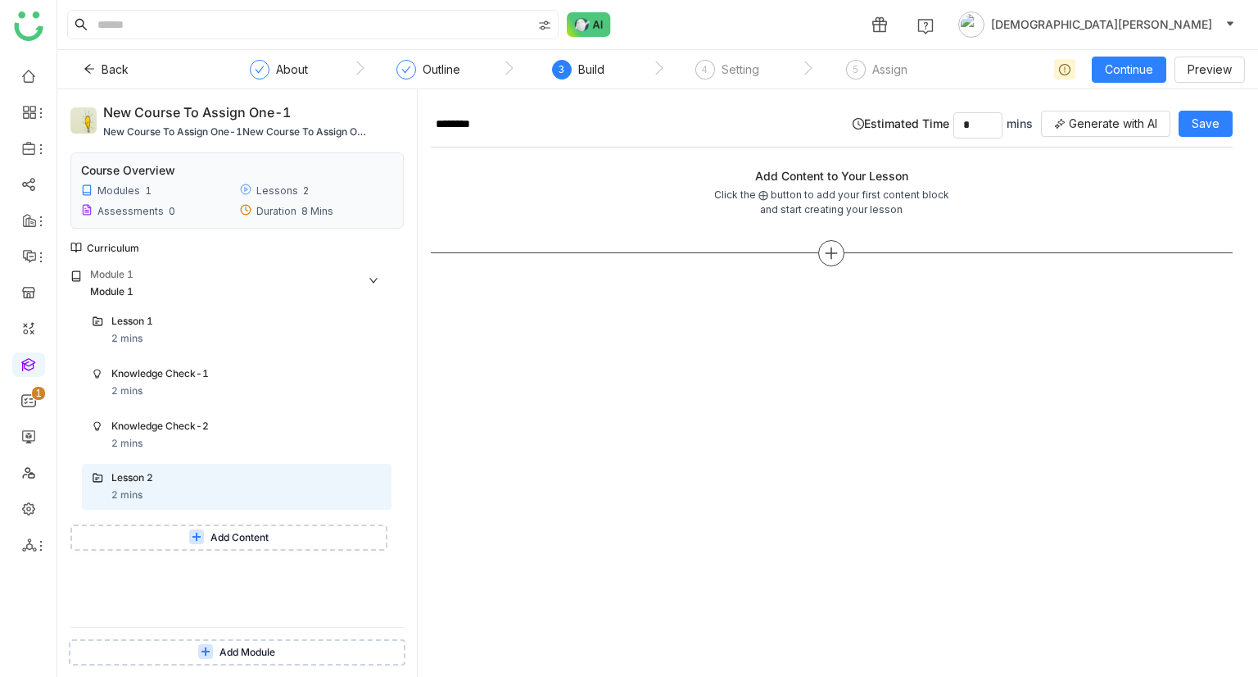
click at [841, 250] on div at bounding box center [831, 253] width 26 height 26
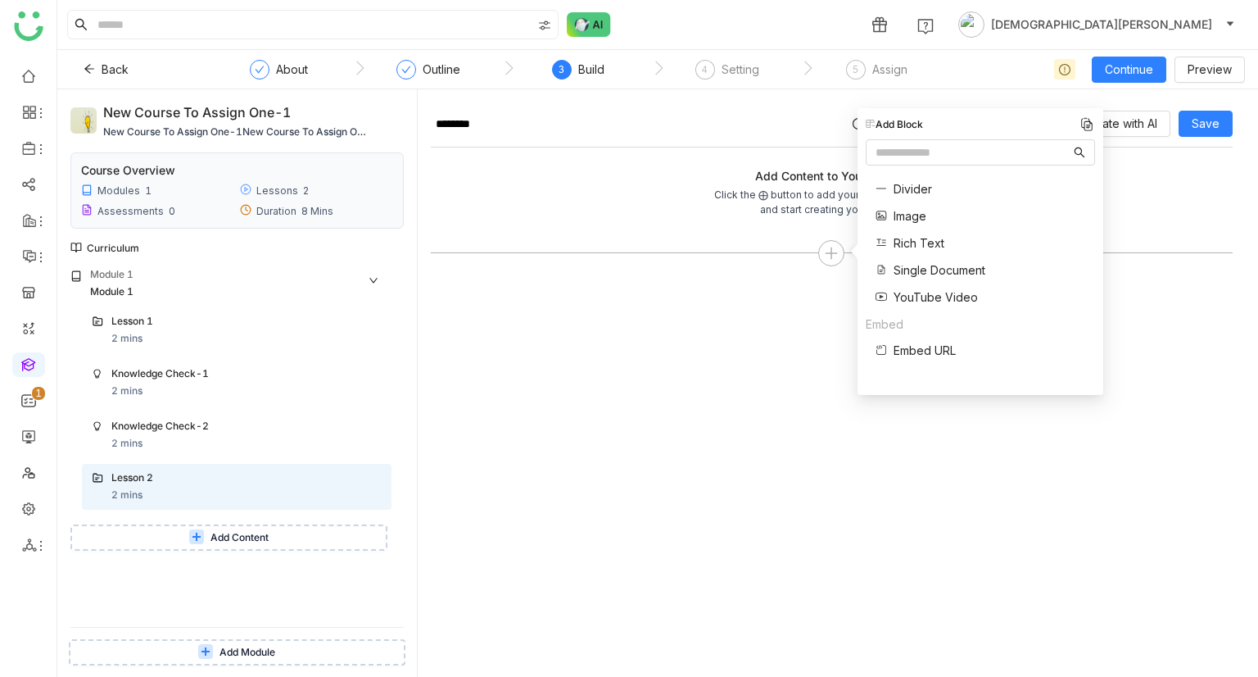
click at [925, 276] on span "Single Document" at bounding box center [940, 269] width 92 height 17
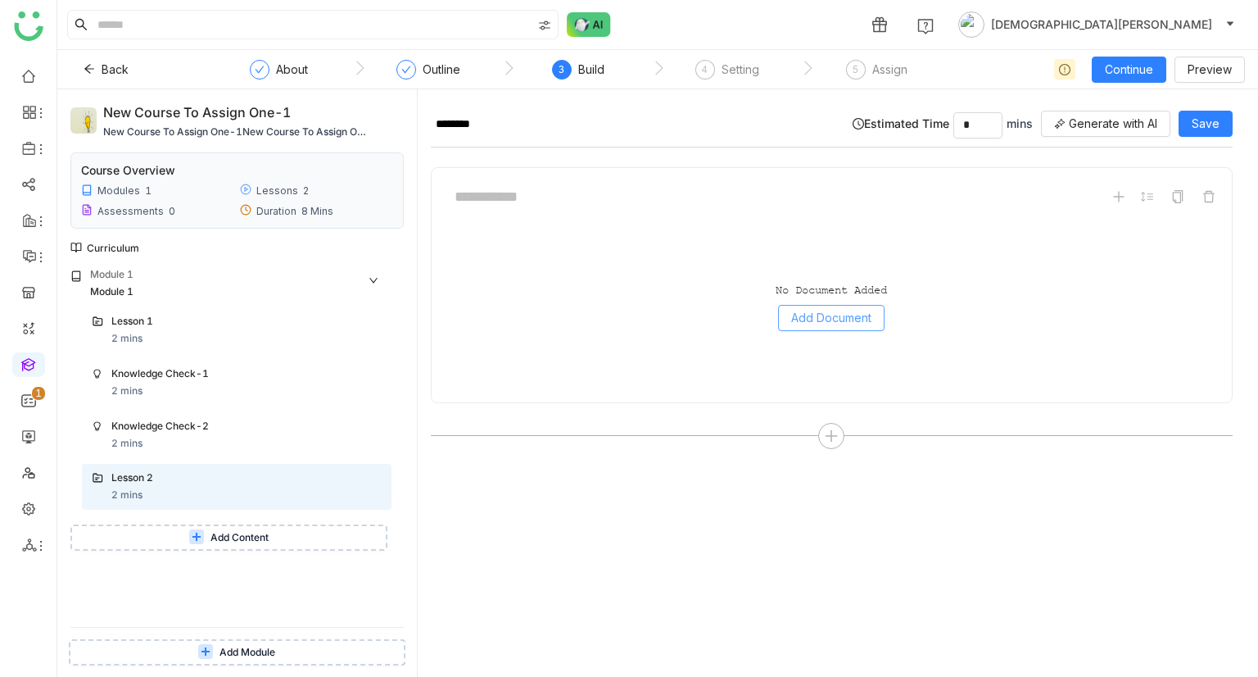
click at [804, 312] on span "Add Document" at bounding box center [831, 318] width 80 height 18
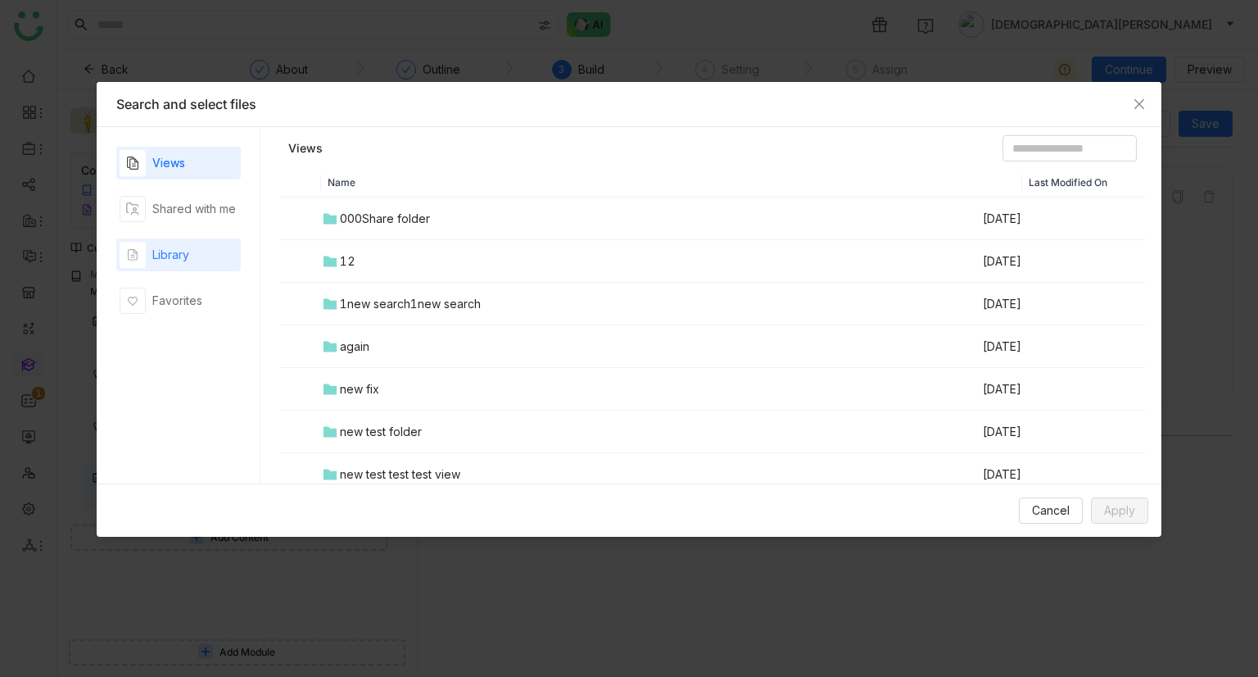
click at [161, 255] on div "Library" at bounding box center [170, 255] width 37 height 18
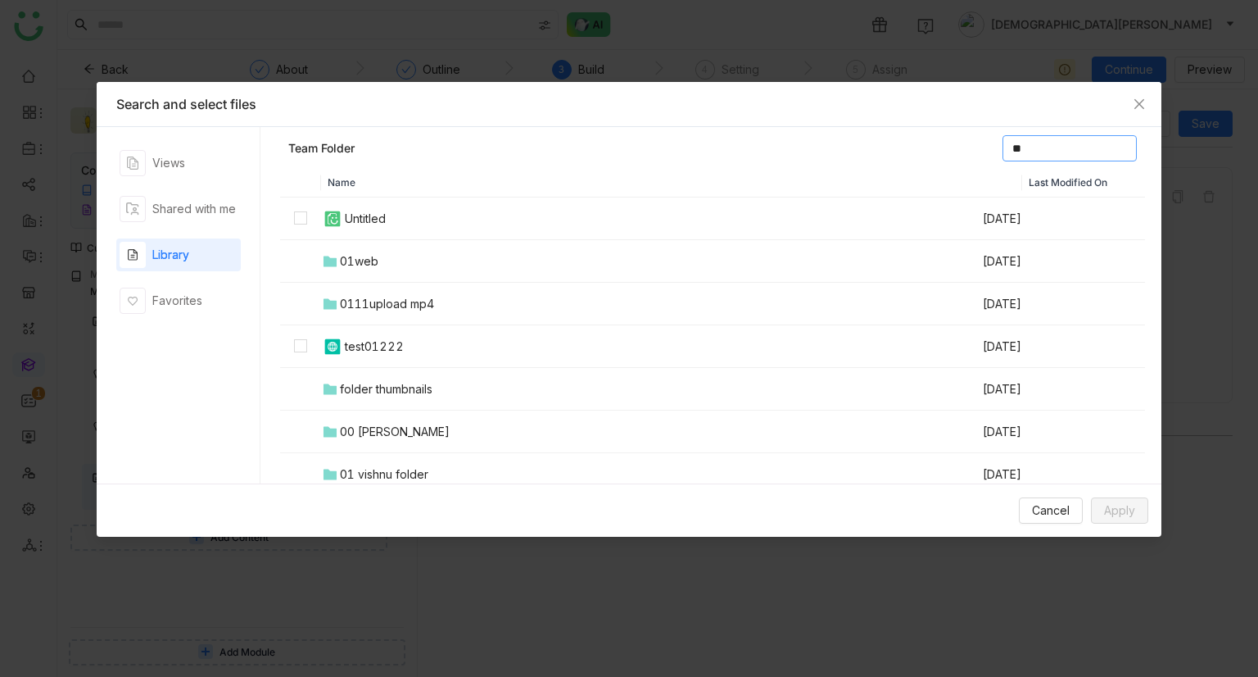
click at [1003, 143] on input "**" at bounding box center [1070, 148] width 134 height 26
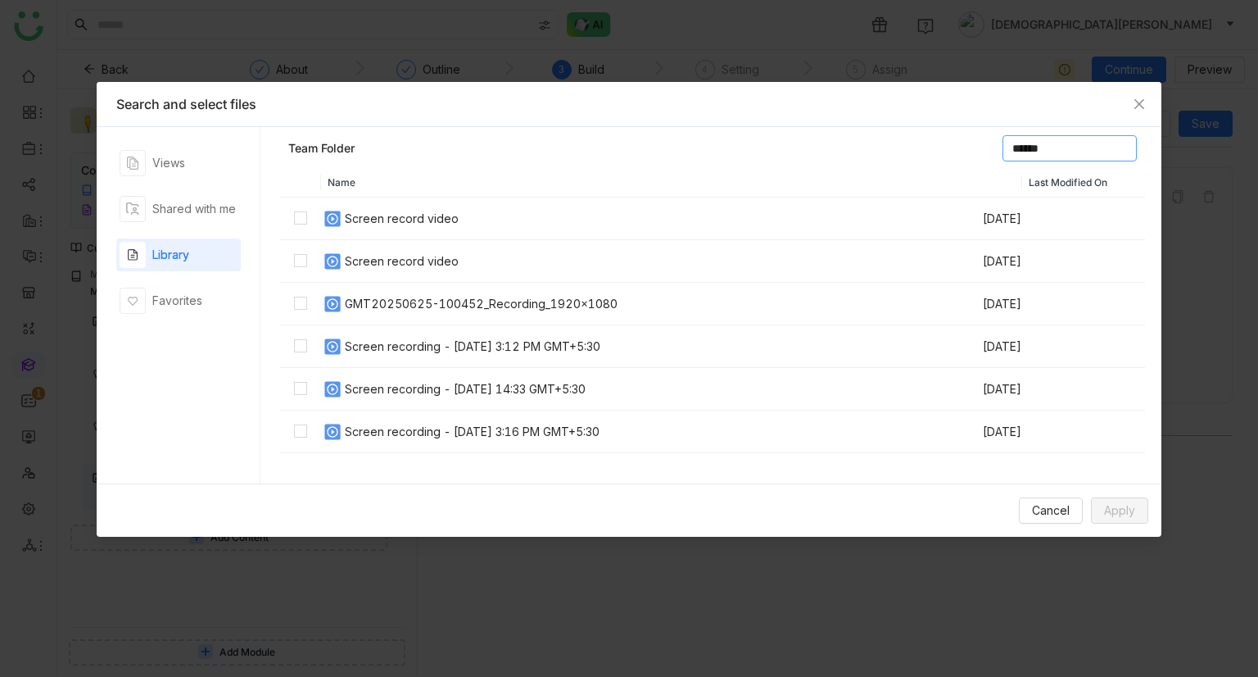
type input "******"
click at [357, 223] on div "Screen record video" at bounding box center [402, 219] width 114 height 18
click at [1141, 510] on button "Apply" at bounding box center [1119, 510] width 57 height 26
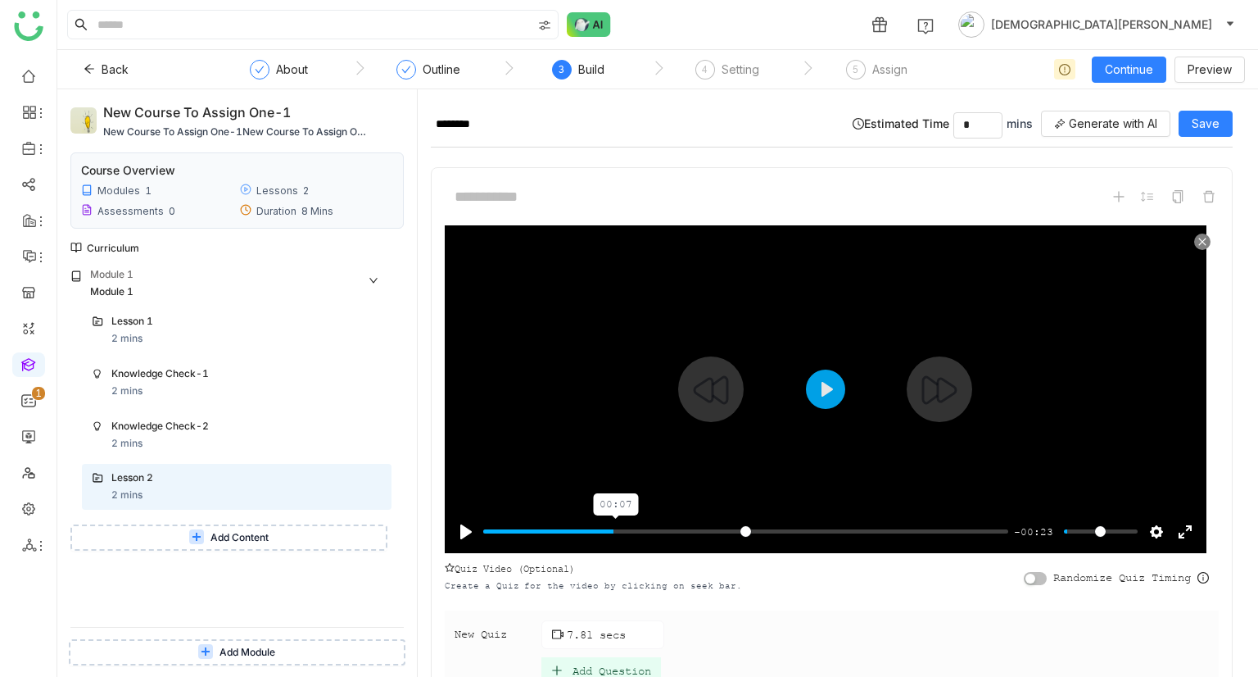
type input "*****"
click at [618, 525] on input "Seek" at bounding box center [745, 531] width 525 height 16
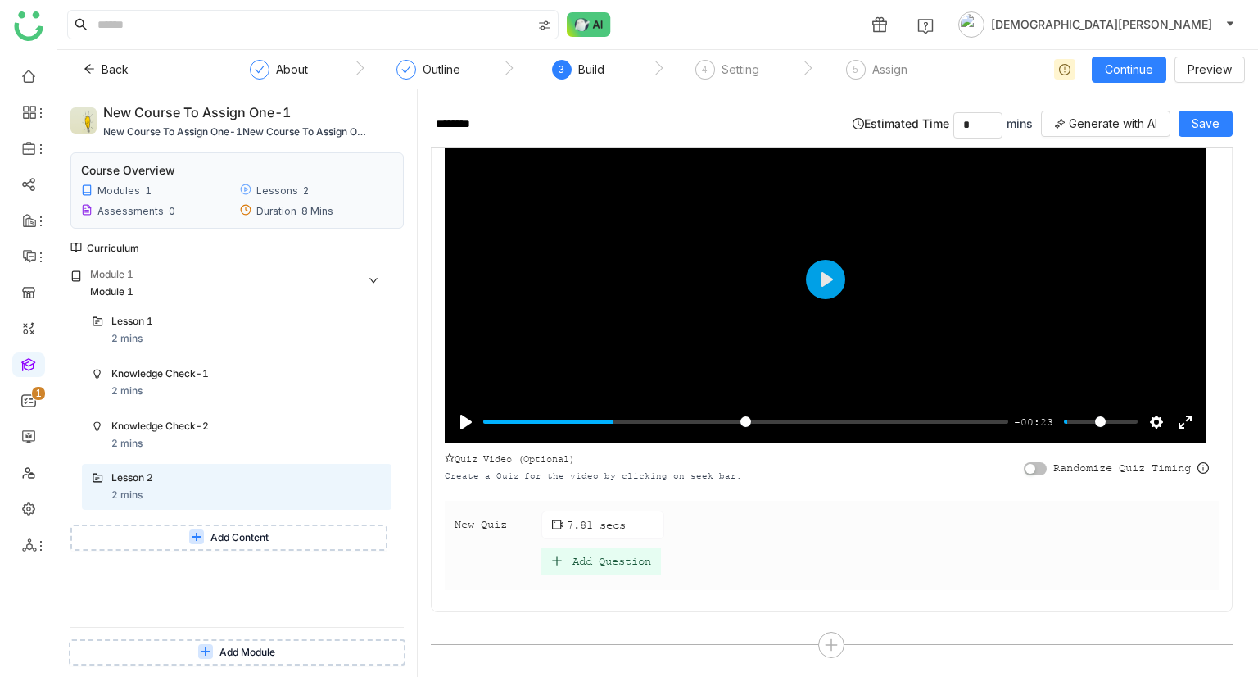
click at [605, 558] on div "Add Question" at bounding box center [612, 561] width 79 height 14
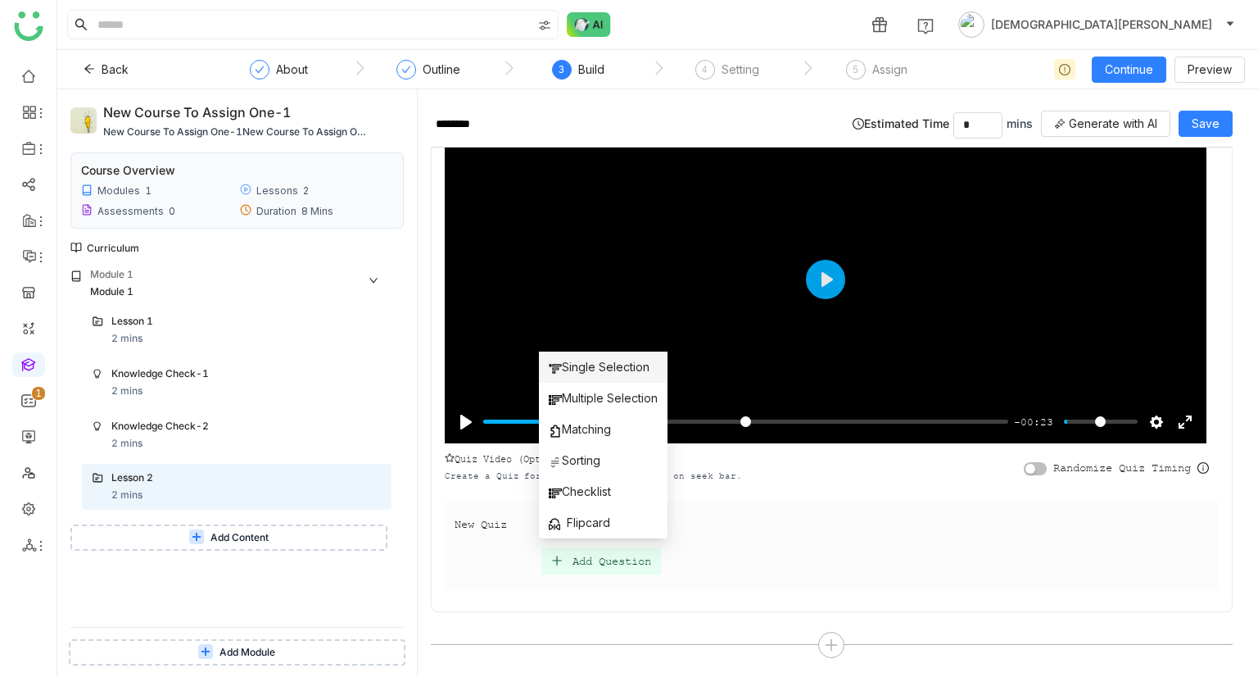
click at [587, 365] on span "Single Selection" at bounding box center [599, 367] width 101 height 18
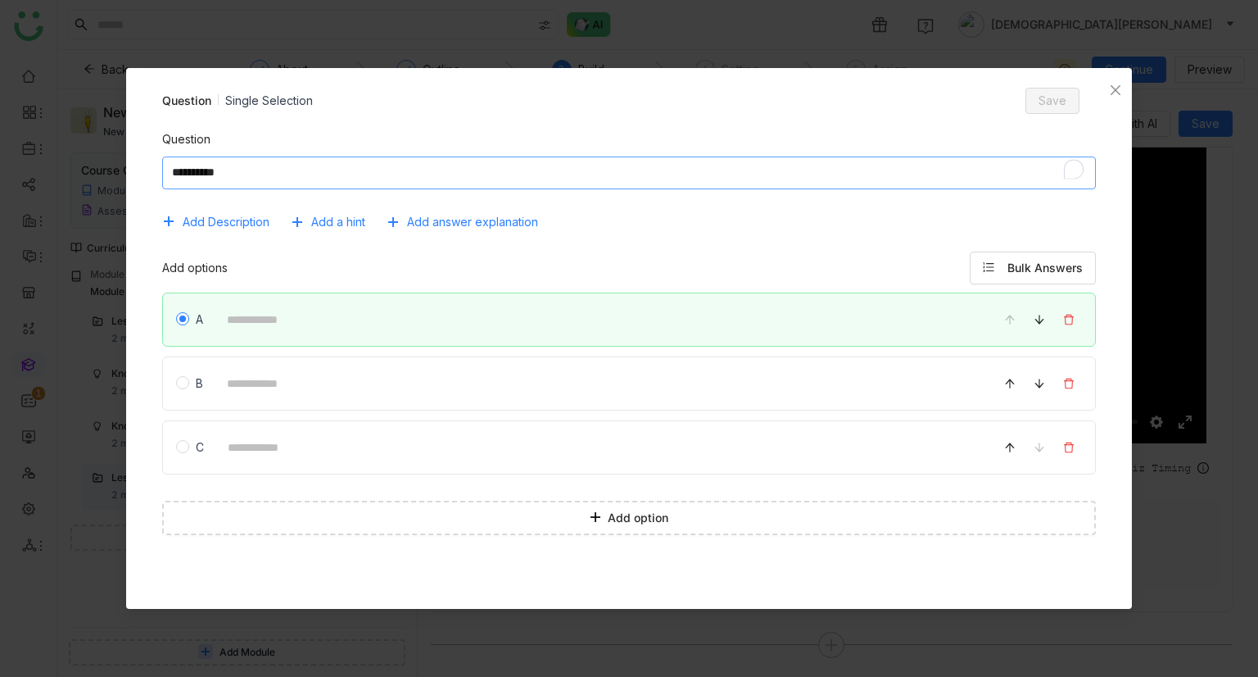
click at [321, 178] on textarea "To enrich screen reader interactions, please activate Accessibility in Grammarl…" at bounding box center [629, 172] width 935 height 33
type textarea "**********"
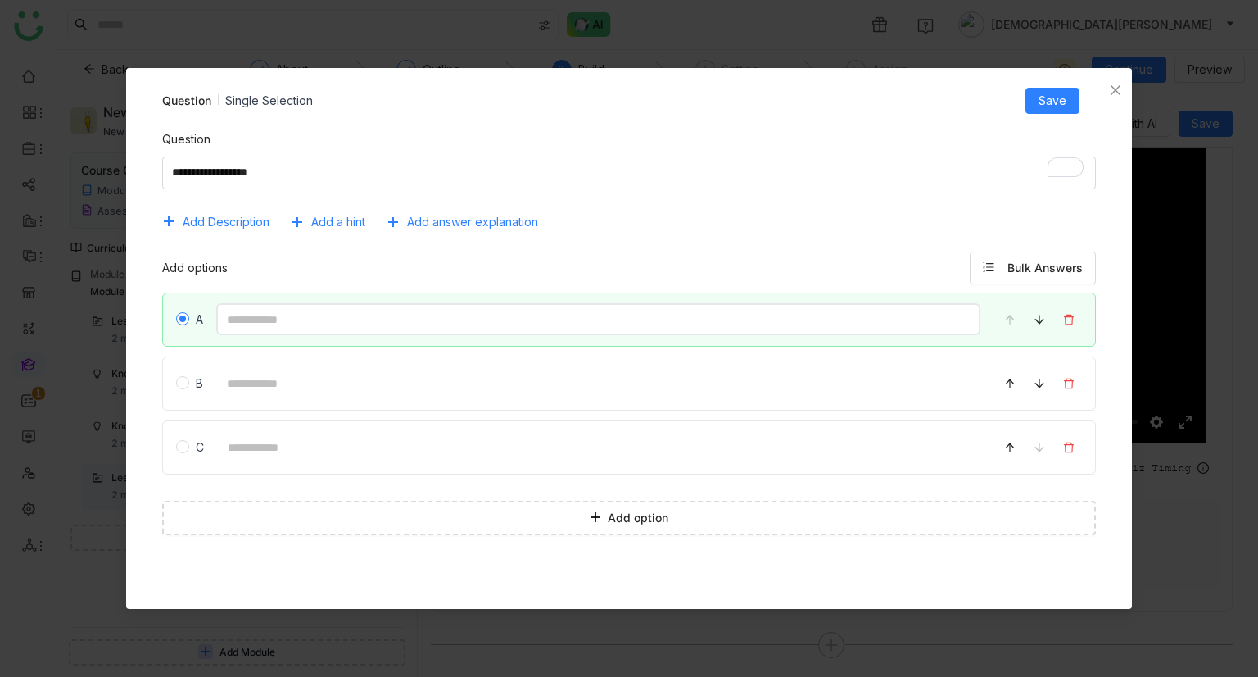
click at [318, 306] on input at bounding box center [598, 319] width 765 height 32
type input "*"
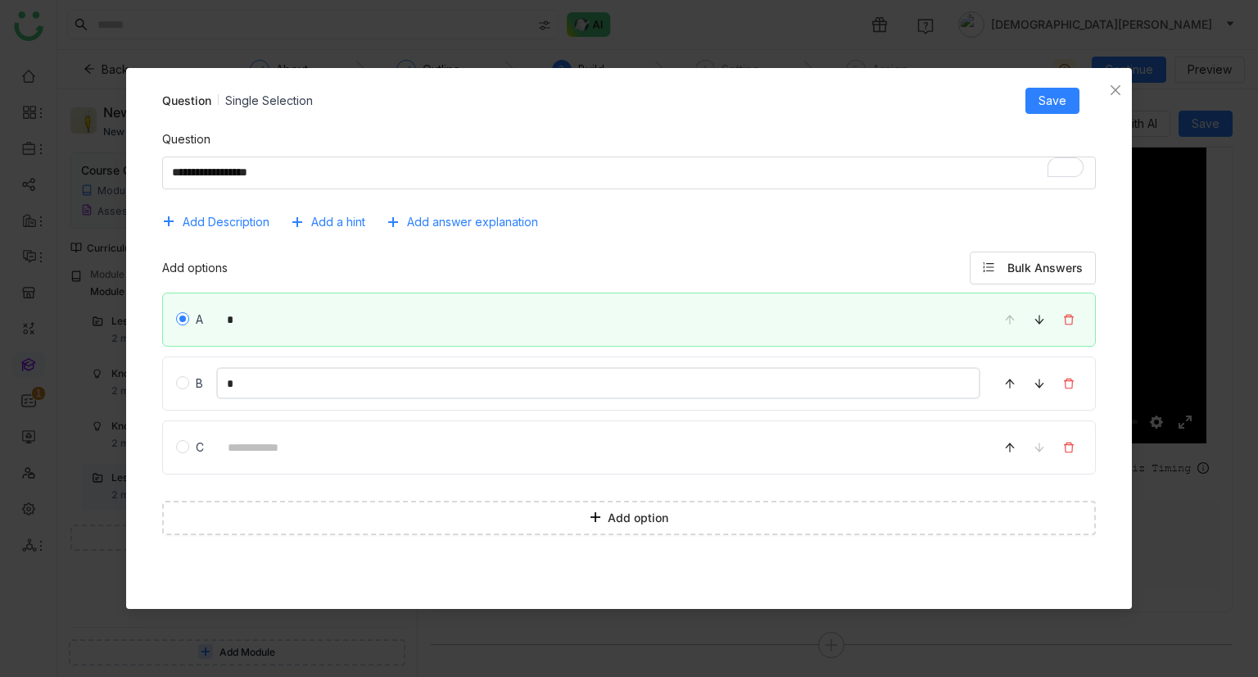
click at [252, 389] on input "*" at bounding box center [598, 383] width 765 height 32
type input "***"
click at [259, 454] on input at bounding box center [599, 447] width 764 height 32
type input "*"
click at [501, 217] on span "Add answer explanation" at bounding box center [472, 222] width 131 height 18
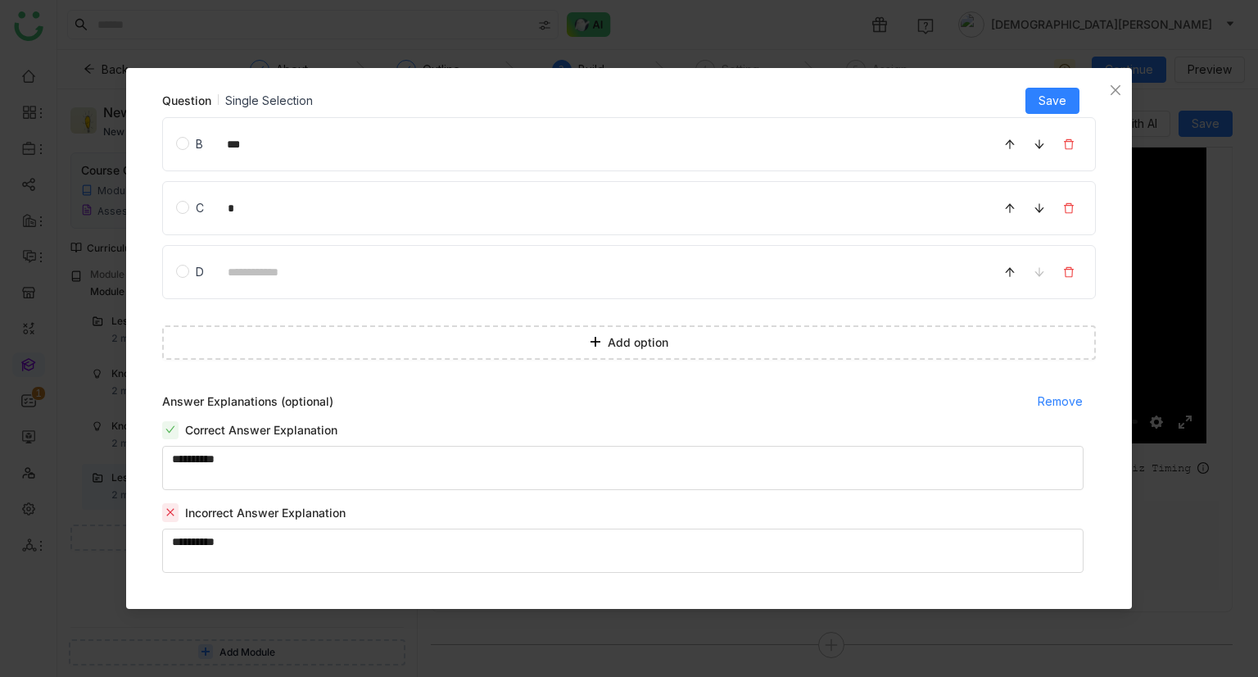
scroll to position [247, 0]
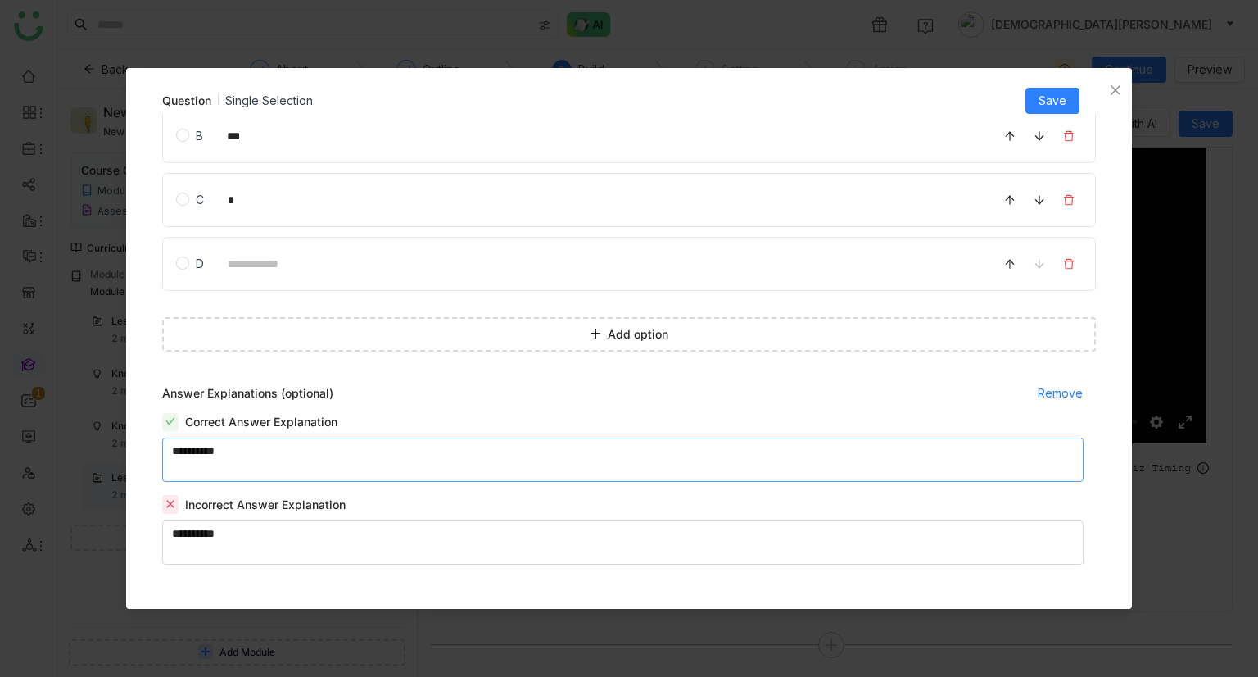
click at [347, 457] on textarea "To enrich screen reader interactions, please activate Accessibility in Grammarl…" at bounding box center [623, 459] width 922 height 44
type textarea "*******"
click at [288, 532] on textarea "To enrich screen reader interactions, please activate Accessibility in Grammarl…" at bounding box center [623, 542] width 922 height 44
type textarea "*****"
click at [1048, 93] on span "Save" at bounding box center [1053, 101] width 28 height 18
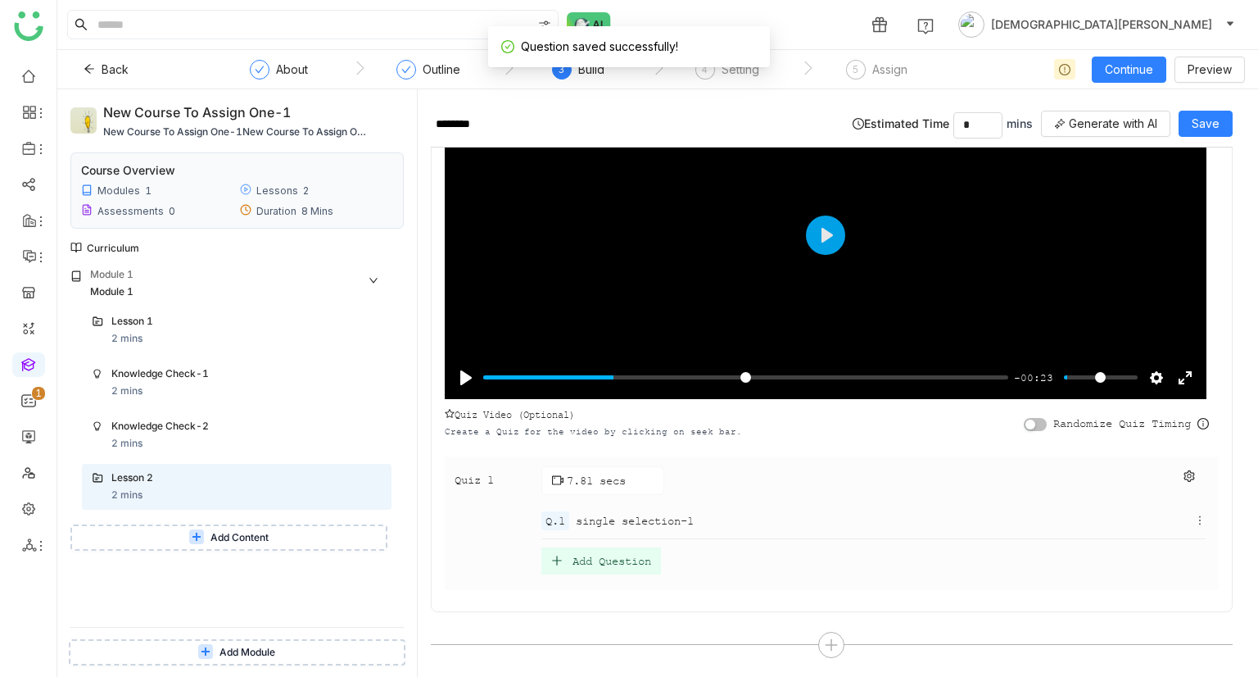
click at [632, 567] on div "Add Question" at bounding box center [602, 560] width 120 height 27
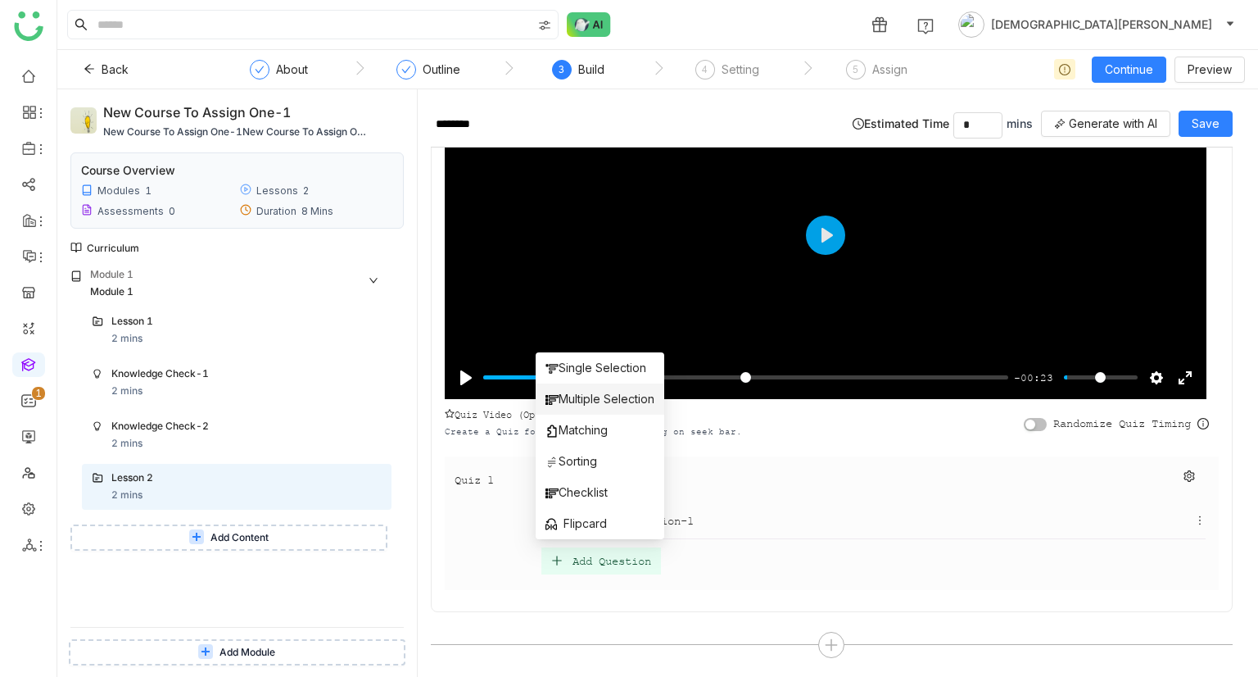
click at [617, 399] on span "Multiple Selection" at bounding box center [600, 399] width 109 height 18
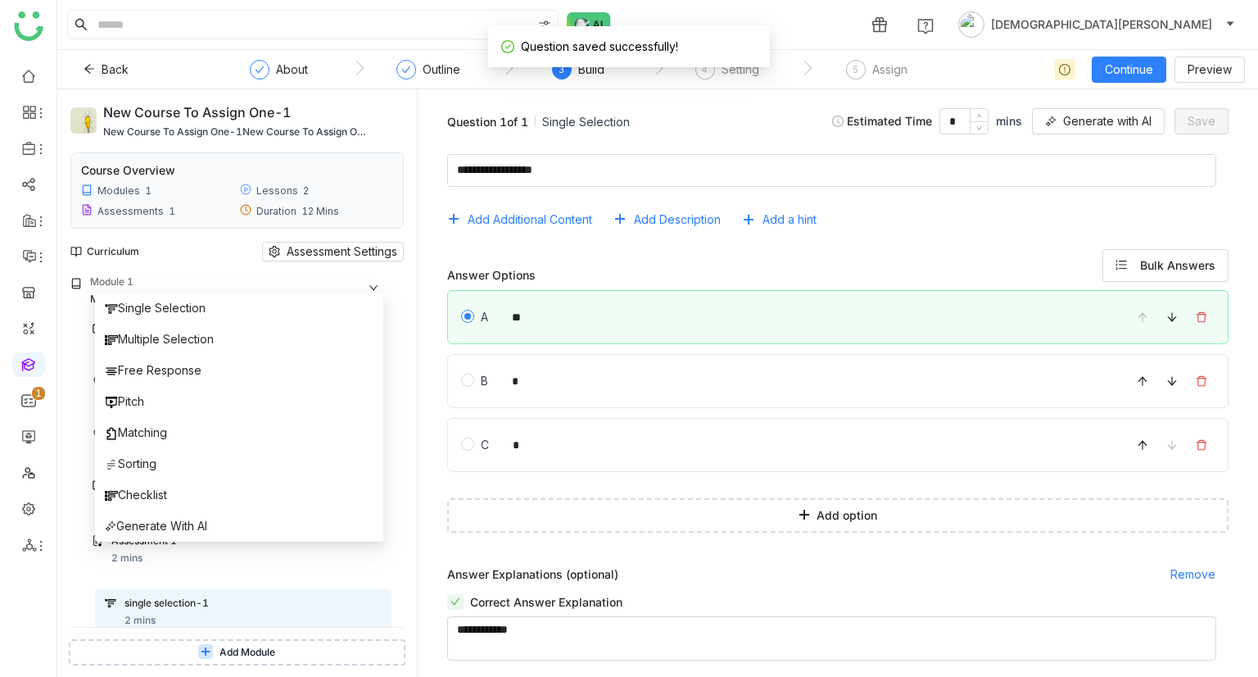
click at [182, 342] on span "Multiple Selection" at bounding box center [159, 339] width 109 height 18
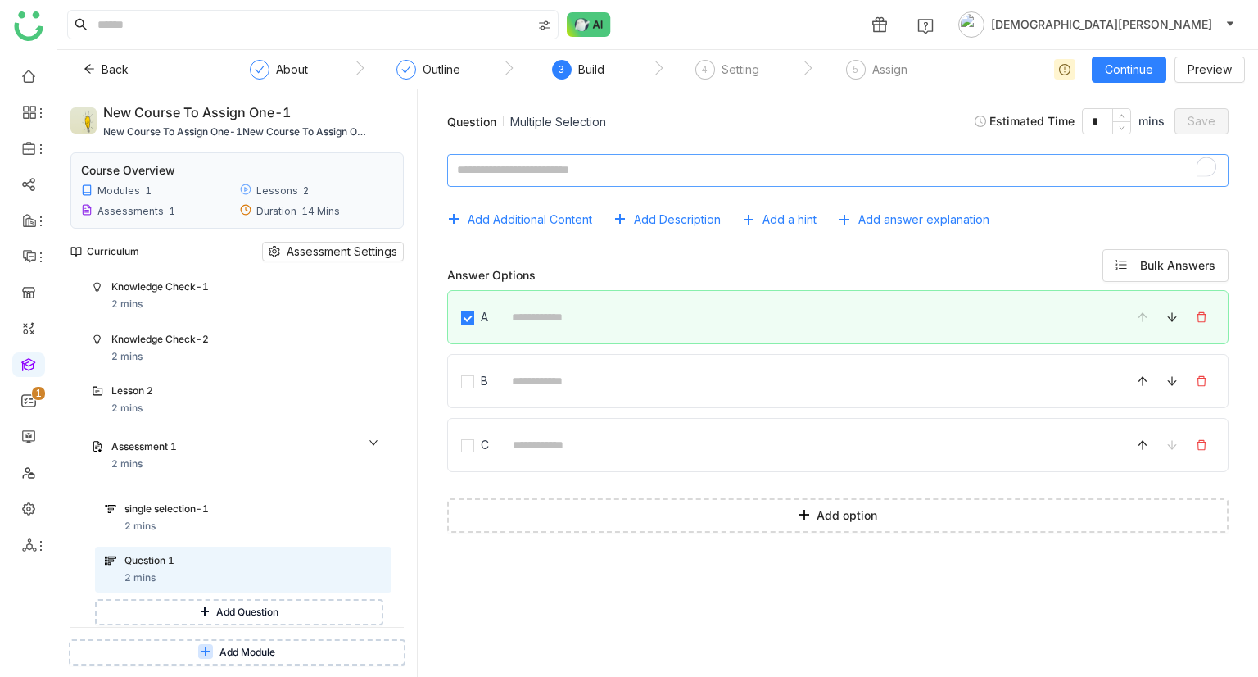
click at [547, 162] on textarea "To enrich screen reader interactions, please activate Accessibility in Grammarl…" at bounding box center [838, 170] width 782 height 33
type textarea "****"
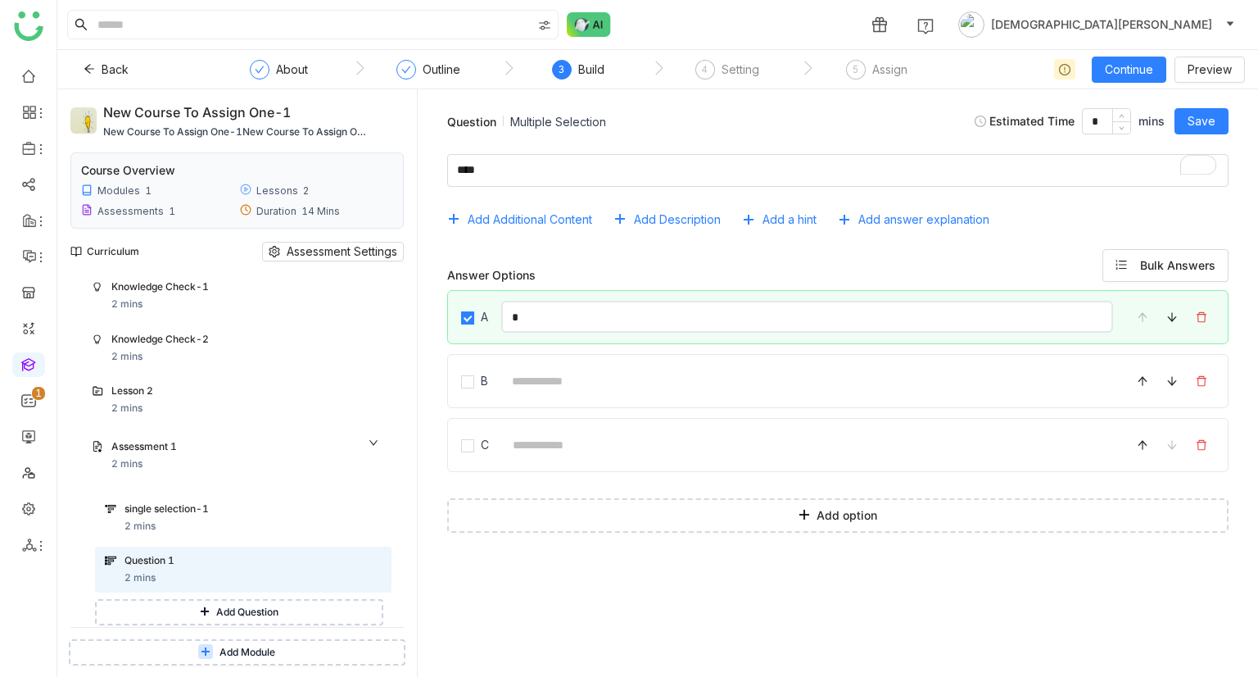
click at [556, 318] on input "*" at bounding box center [807, 317] width 612 height 32
type input "*"
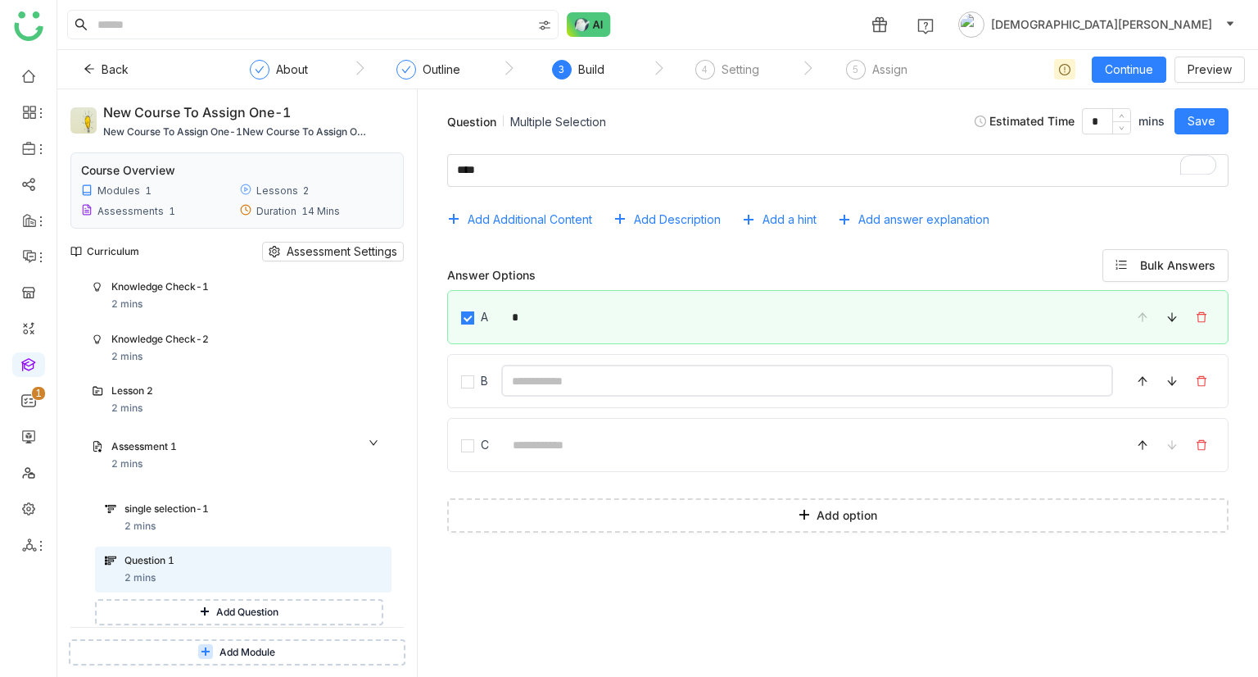
click at [542, 383] on input at bounding box center [807, 381] width 612 height 32
type input "*"
click at [516, 450] on input at bounding box center [807, 444] width 611 height 32
type input "*"
click at [868, 211] on span "Add answer explanation" at bounding box center [924, 220] width 131 height 18
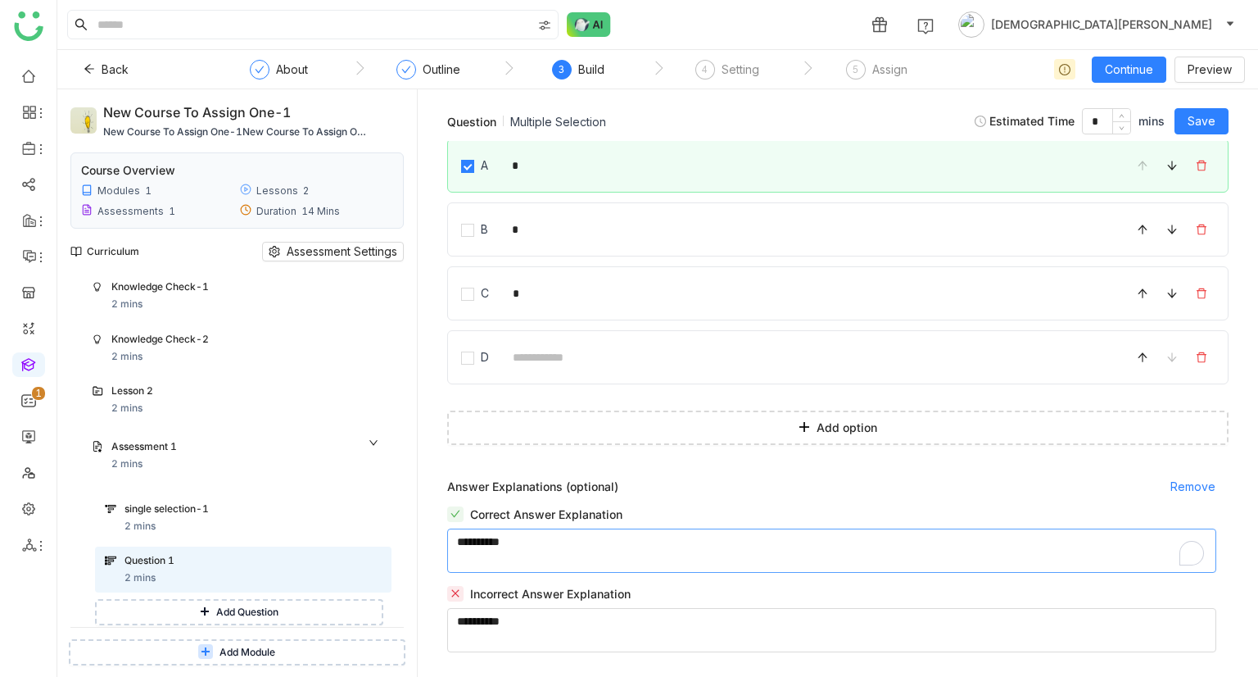
scroll to position [152, 0]
click at [534, 566] on textarea "To enrich screen reader interactions, please activate Accessibility in Grammarl…" at bounding box center [831, 550] width 769 height 44
type textarea "*********"
click at [531, 628] on textarea "To enrich screen reader interactions, please activate Accessibility in Grammarl…" at bounding box center [831, 630] width 769 height 44
type textarea "*******"
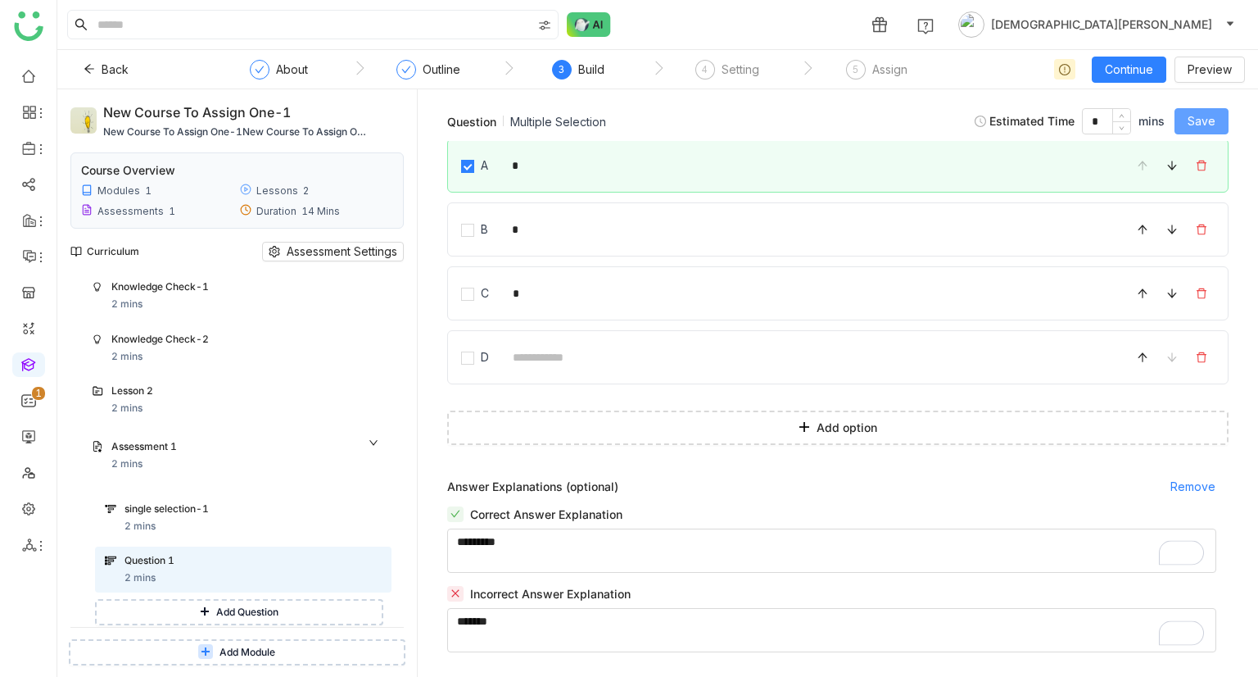
click at [1218, 123] on button "Save" at bounding box center [1202, 121] width 54 height 26
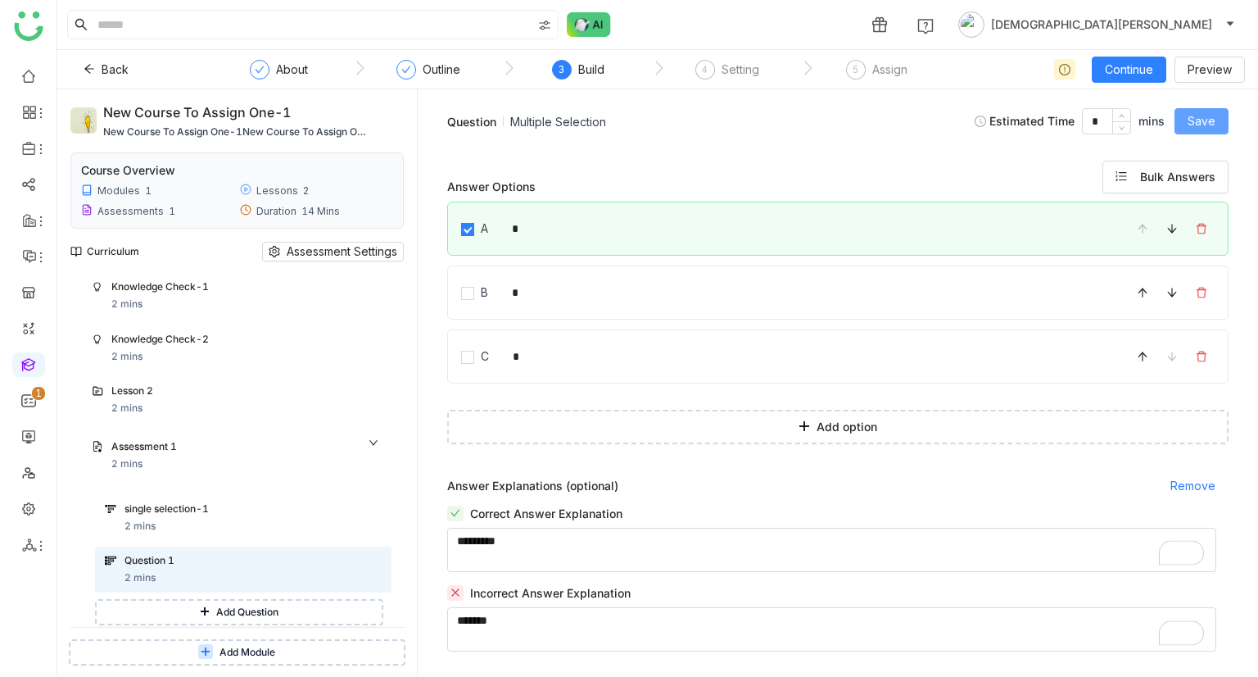
scroll to position [88, 0]
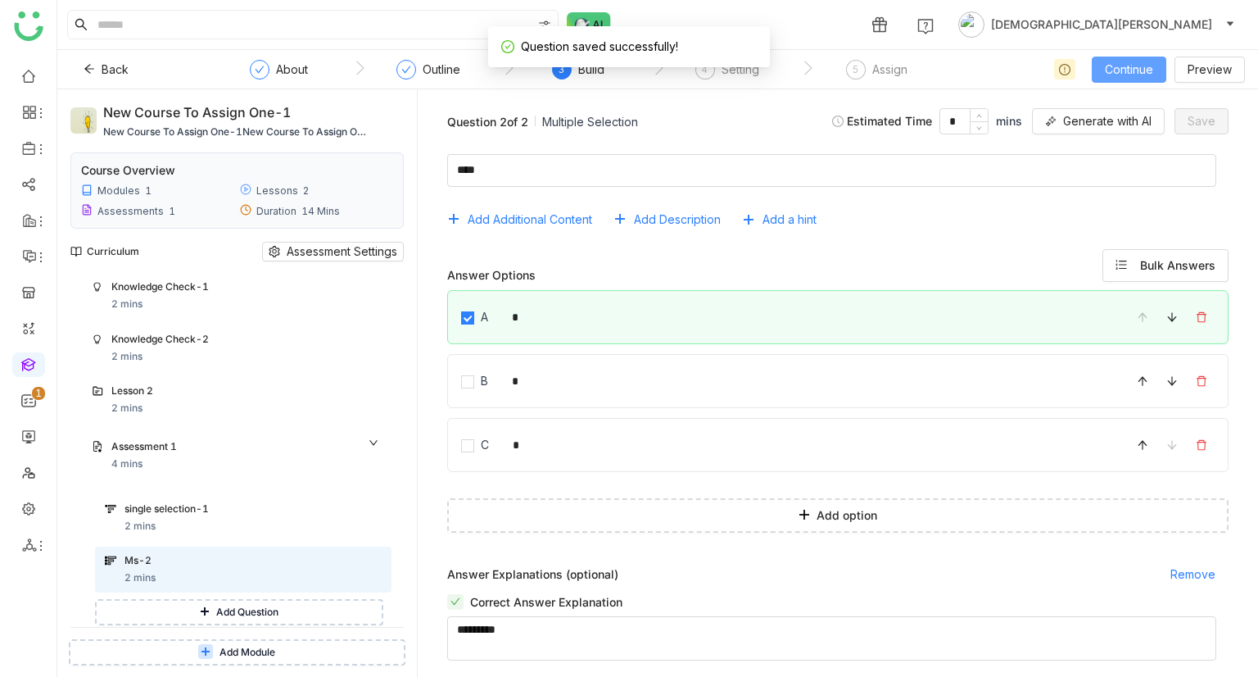
click at [1123, 72] on span "Continue" at bounding box center [1129, 70] width 48 height 18
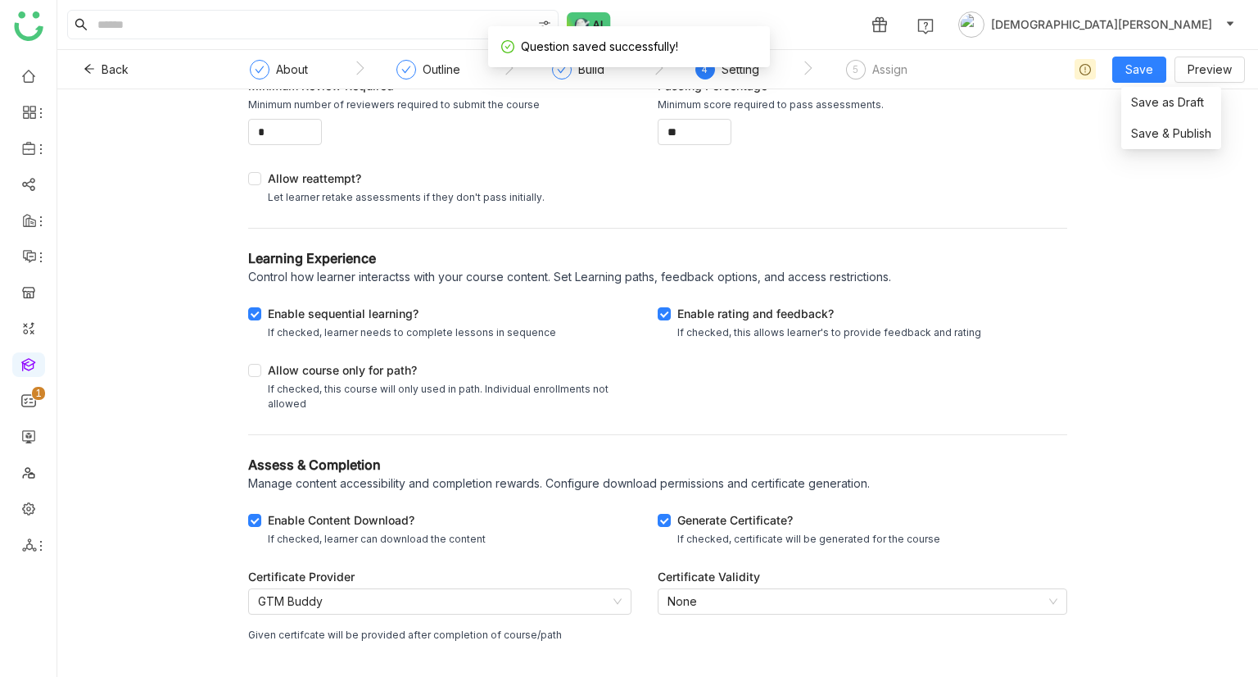
scroll to position [188, 0]
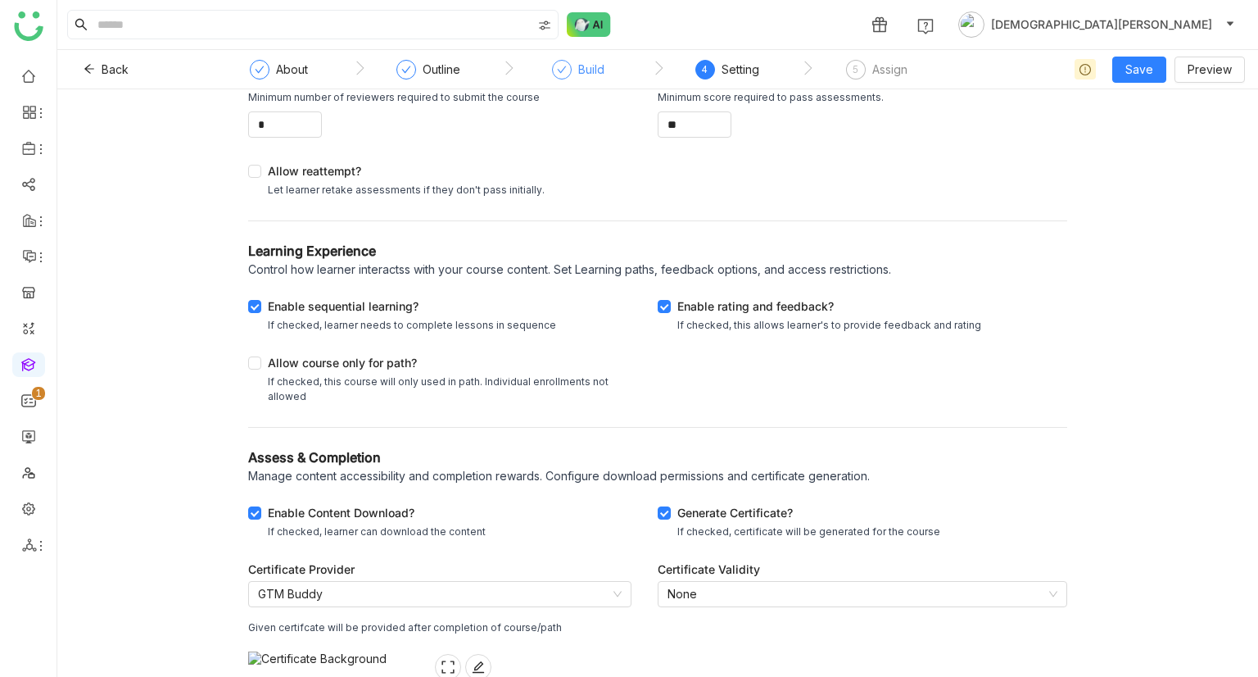
click at [578, 75] on div "Build" at bounding box center [591, 70] width 26 height 20
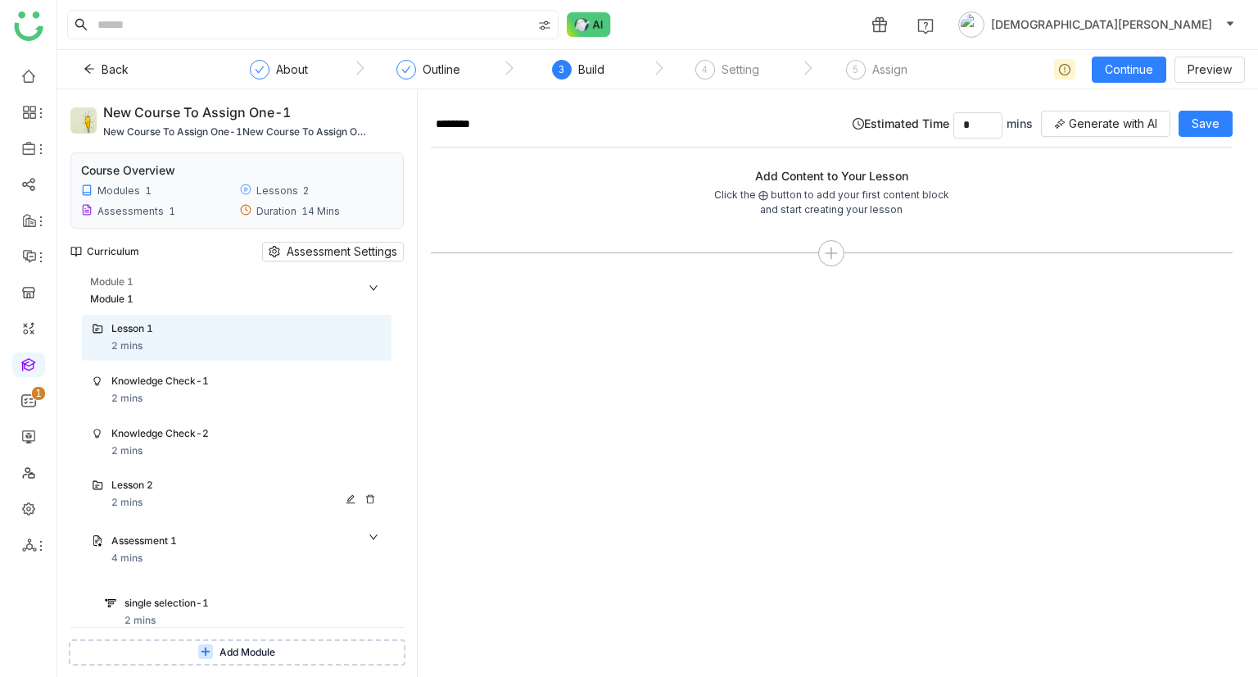
click at [221, 500] on div "Lesson 2 2 mins" at bounding box center [246, 494] width 270 height 33
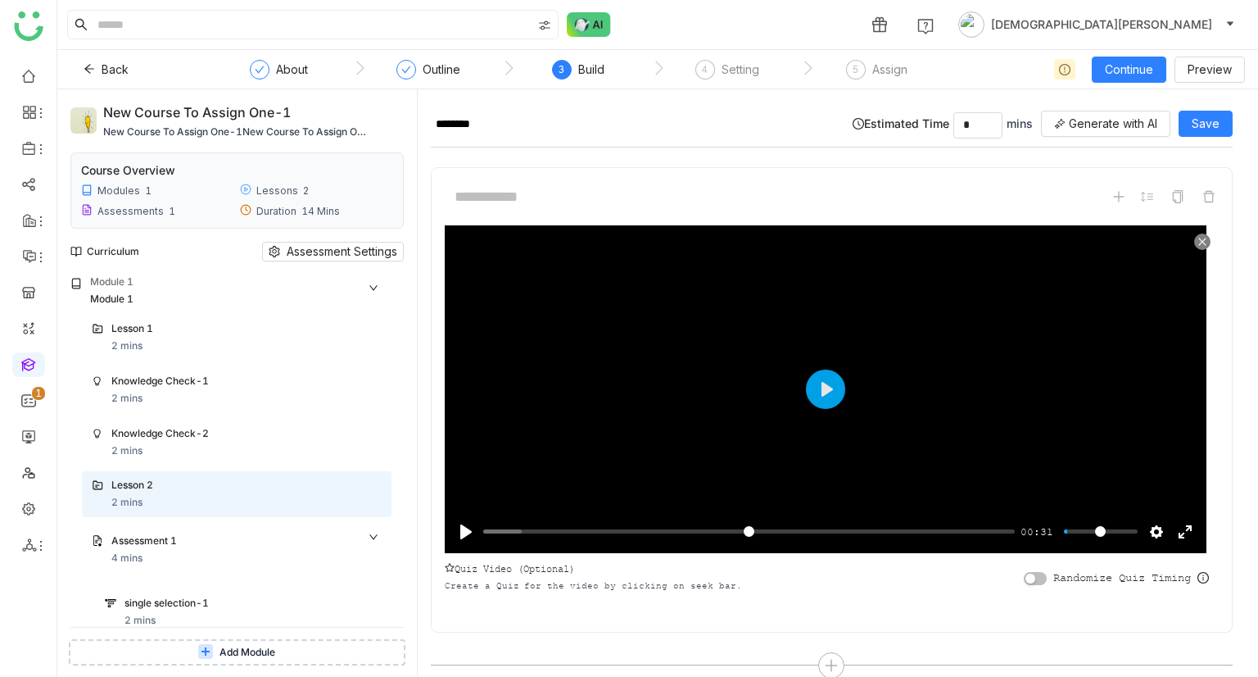
scroll to position [22, 0]
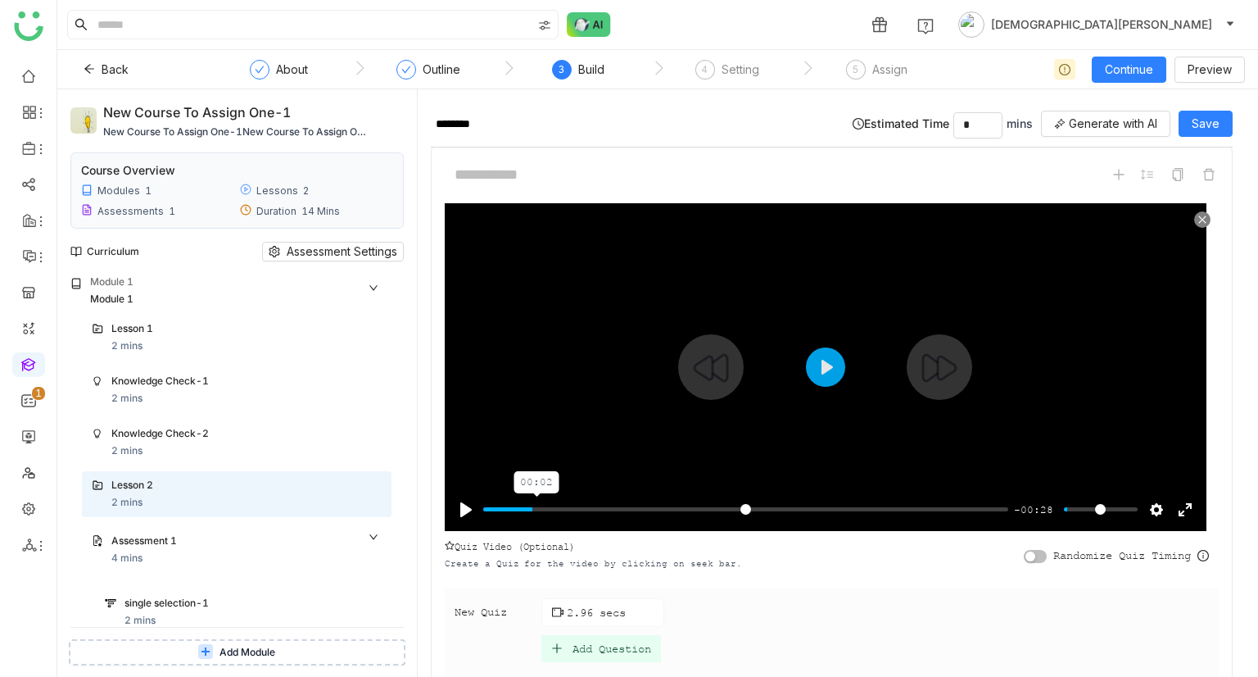
type input "***"
click at [537, 506] on input "Seek" at bounding box center [745, 509] width 525 height 16
click at [612, 643] on div "Add Question" at bounding box center [612, 648] width 79 height 14
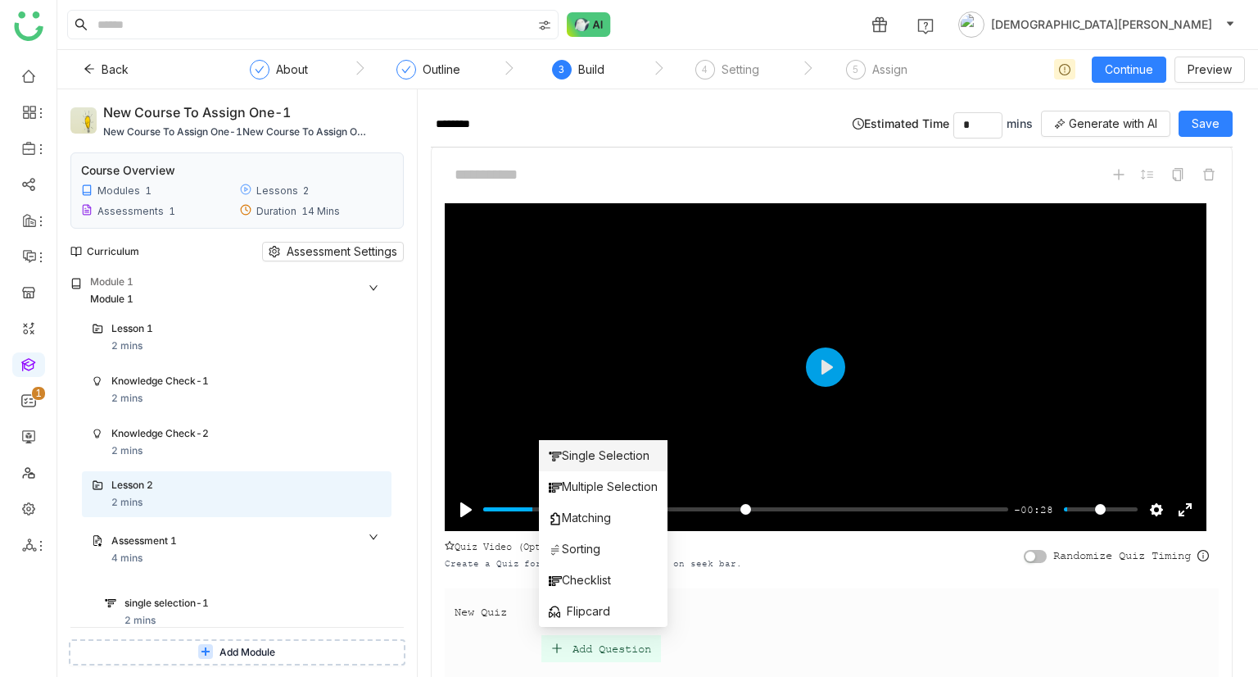
click at [612, 450] on span "Single Selection" at bounding box center [599, 455] width 101 height 18
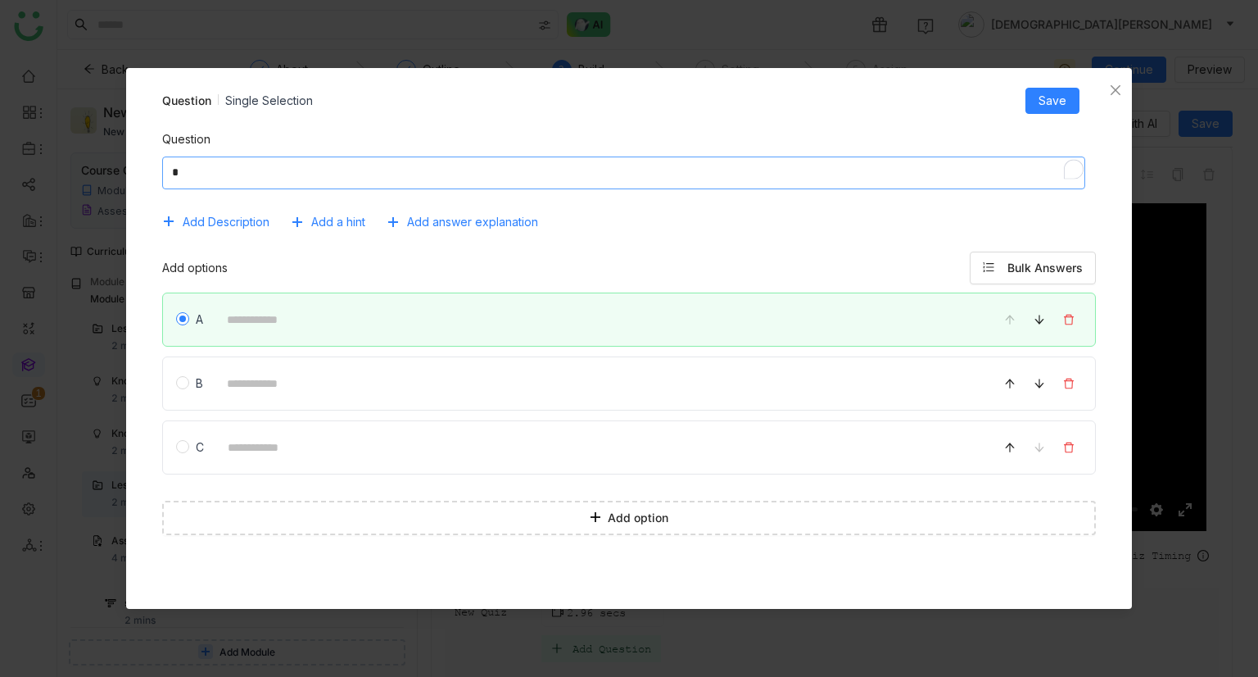
click at [374, 169] on textarea "To enrich screen reader interactions, please activate Accessibility in Grammarl…" at bounding box center [624, 172] width 924 height 33
type textarea "****"
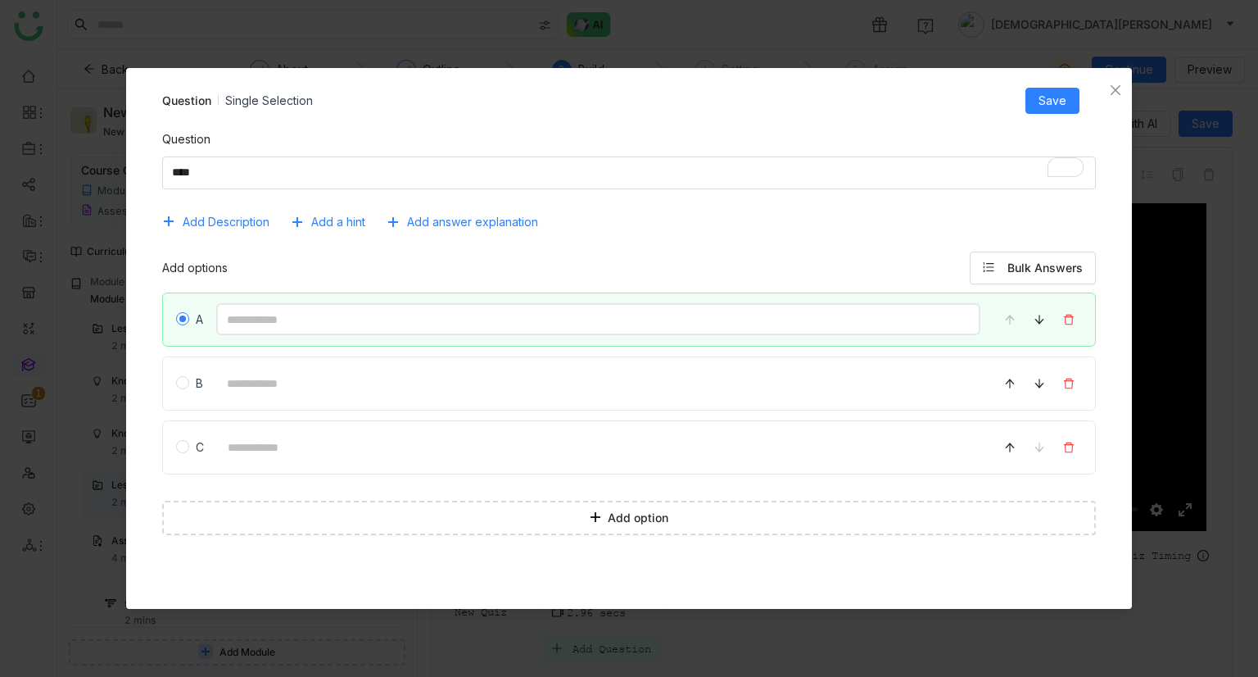
click at [306, 311] on input at bounding box center [598, 319] width 765 height 32
type input "**"
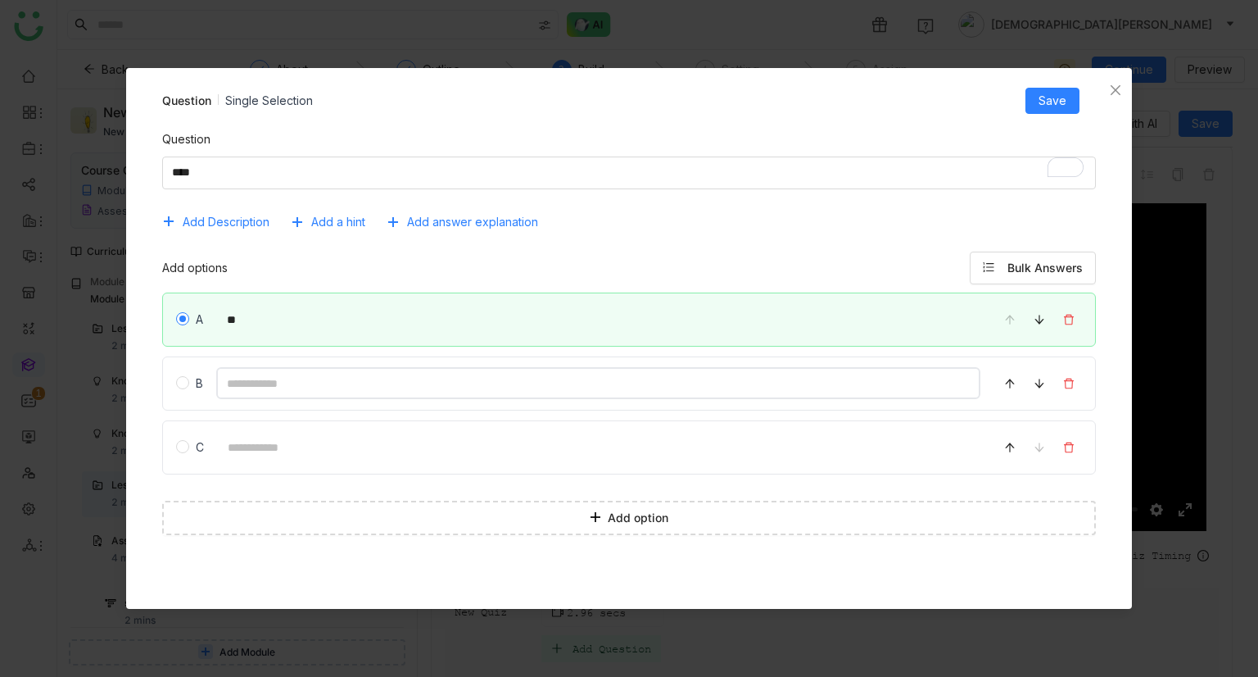
click at [279, 385] on input at bounding box center [598, 383] width 765 height 32
type input "**"
click at [478, 215] on span "Add answer explanation" at bounding box center [472, 222] width 131 height 18
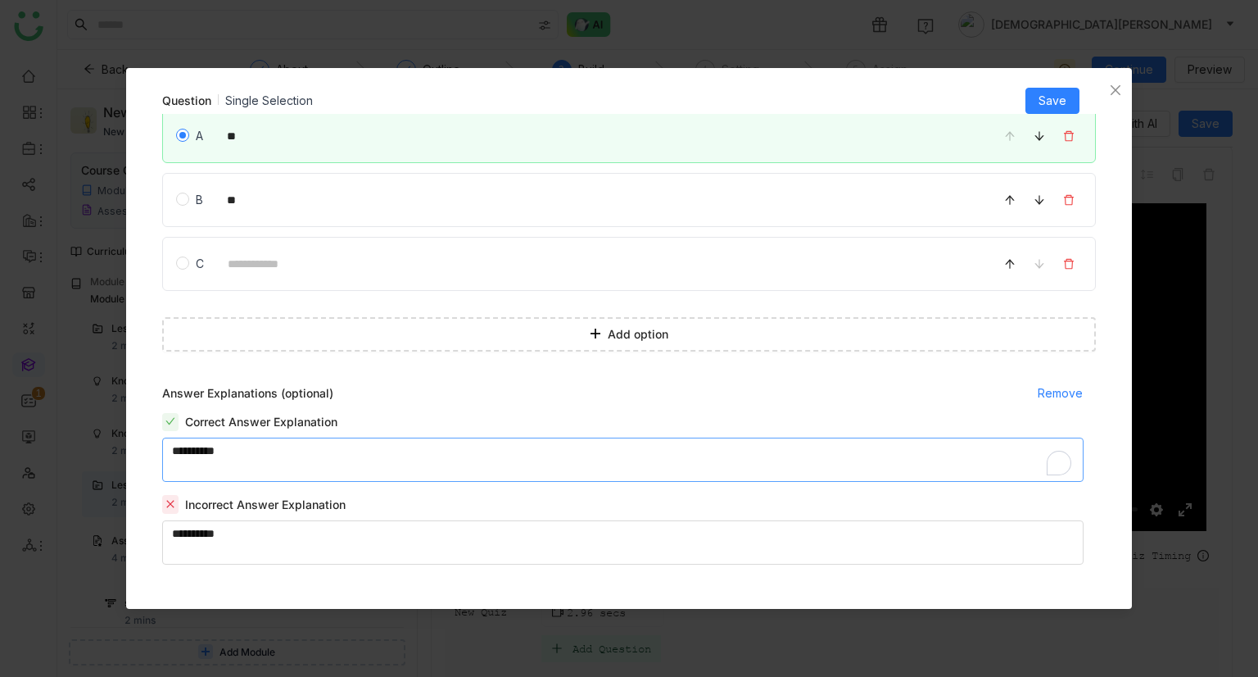
click at [295, 457] on textarea "To enrich screen reader interactions, please activate Accessibility in Grammarl…" at bounding box center [623, 459] width 922 height 44
type textarea "*********"
click at [263, 548] on textarea "To enrich screen reader interactions, please activate Accessibility in Grammarl…" at bounding box center [623, 542] width 922 height 44
type textarea "*******"
click at [1039, 103] on button "Save" at bounding box center [1053, 101] width 54 height 26
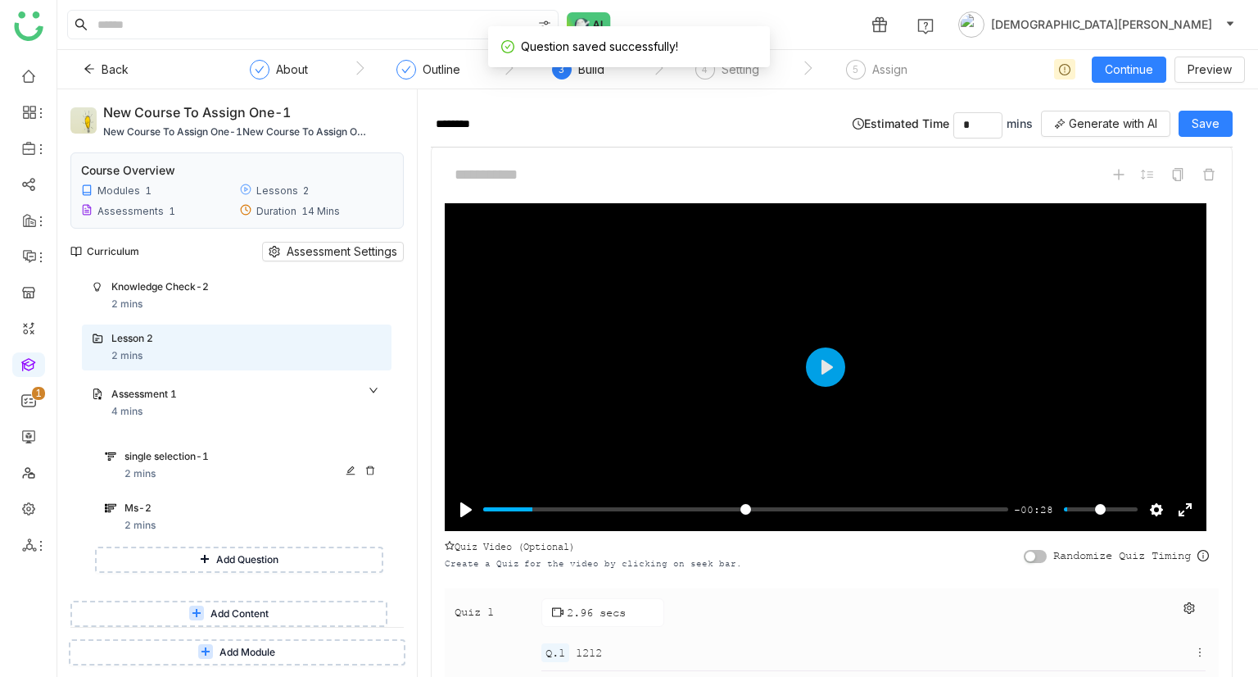
click at [199, 455] on div "single selection-1" at bounding box center [238, 457] width 226 height 16
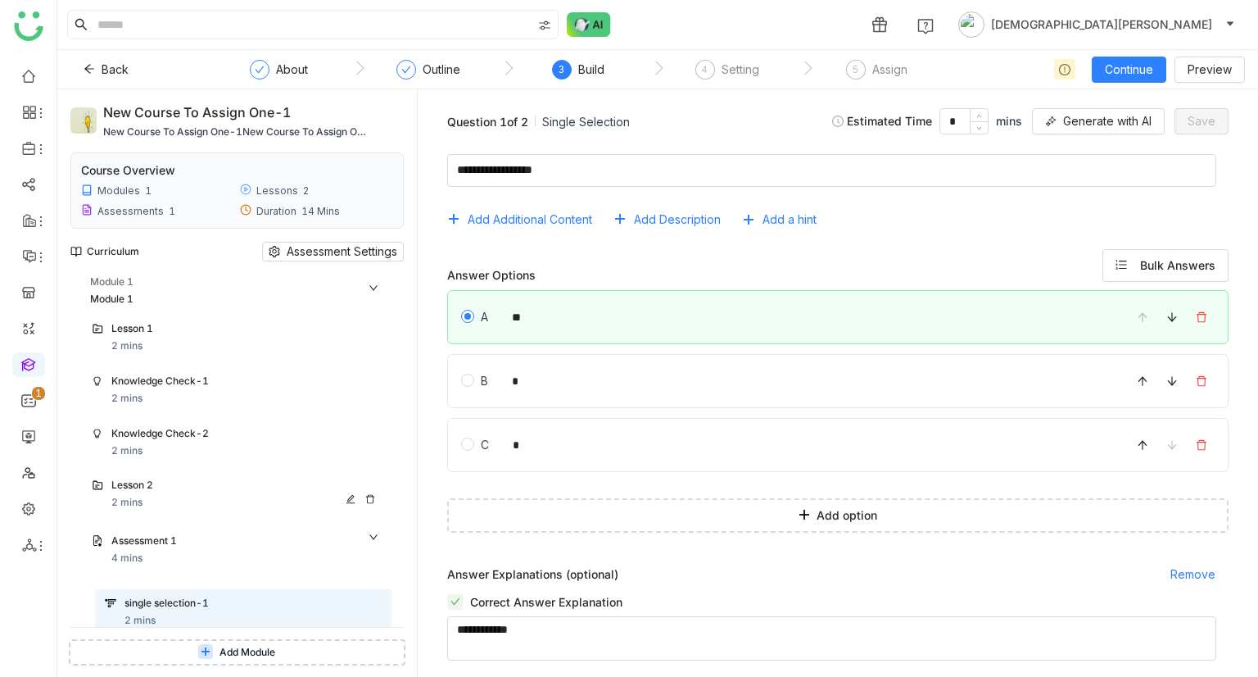
click at [173, 489] on div "Lesson 2" at bounding box center [230, 486] width 238 height 16
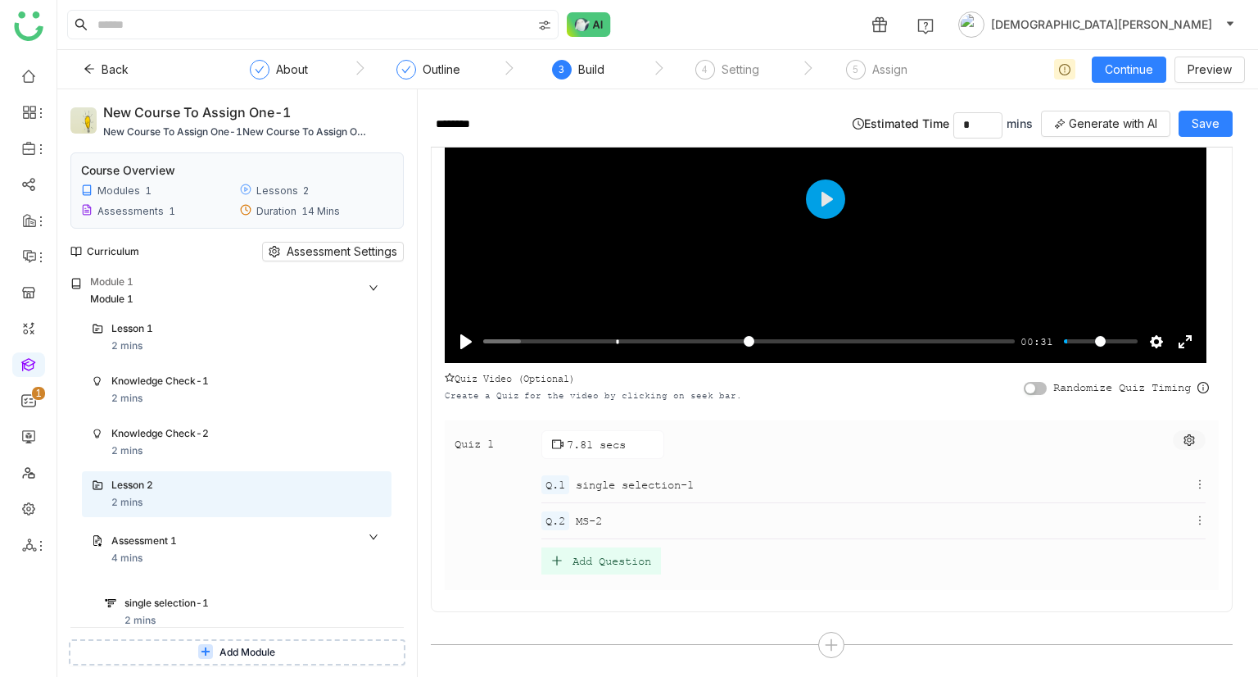
click at [1173, 442] on button at bounding box center [1189, 440] width 33 height 20
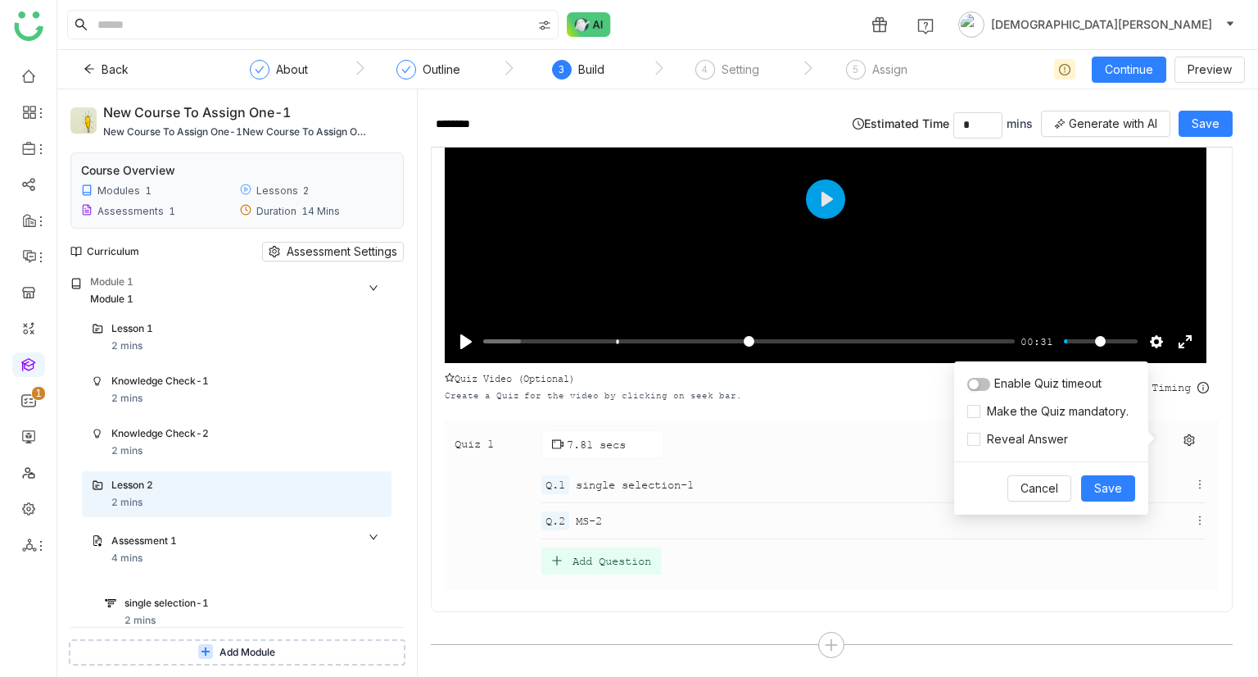
click at [1001, 448] on div "Enable Quiz timeout Make the Quiz mandatory. Reveal Answer" at bounding box center [1051, 411] width 194 height 100
click at [1010, 440] on span "Reveal Answer" at bounding box center [1028, 439] width 94 height 18
click at [1042, 410] on span "Make the Quiz mandatory." at bounding box center [1058, 411] width 155 height 18
click at [1105, 494] on span "Save" at bounding box center [1109, 488] width 28 height 18
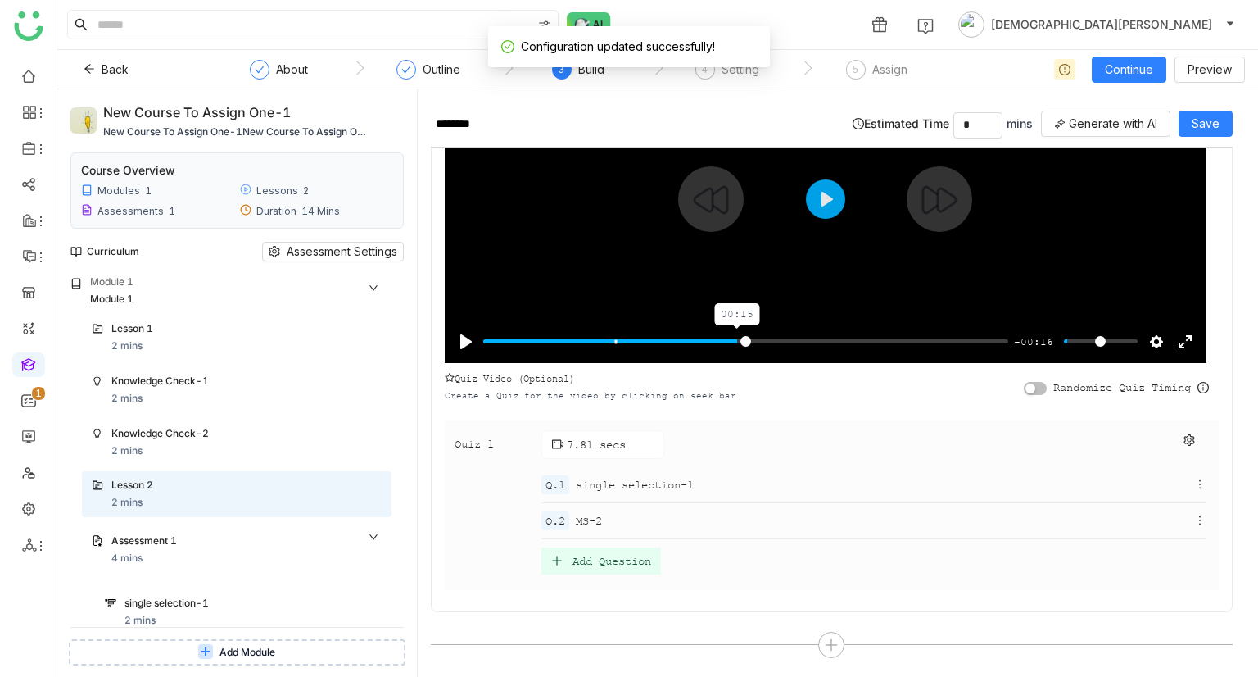
type input "*****"
click at [741, 338] on input "Seek" at bounding box center [745, 341] width 525 height 16
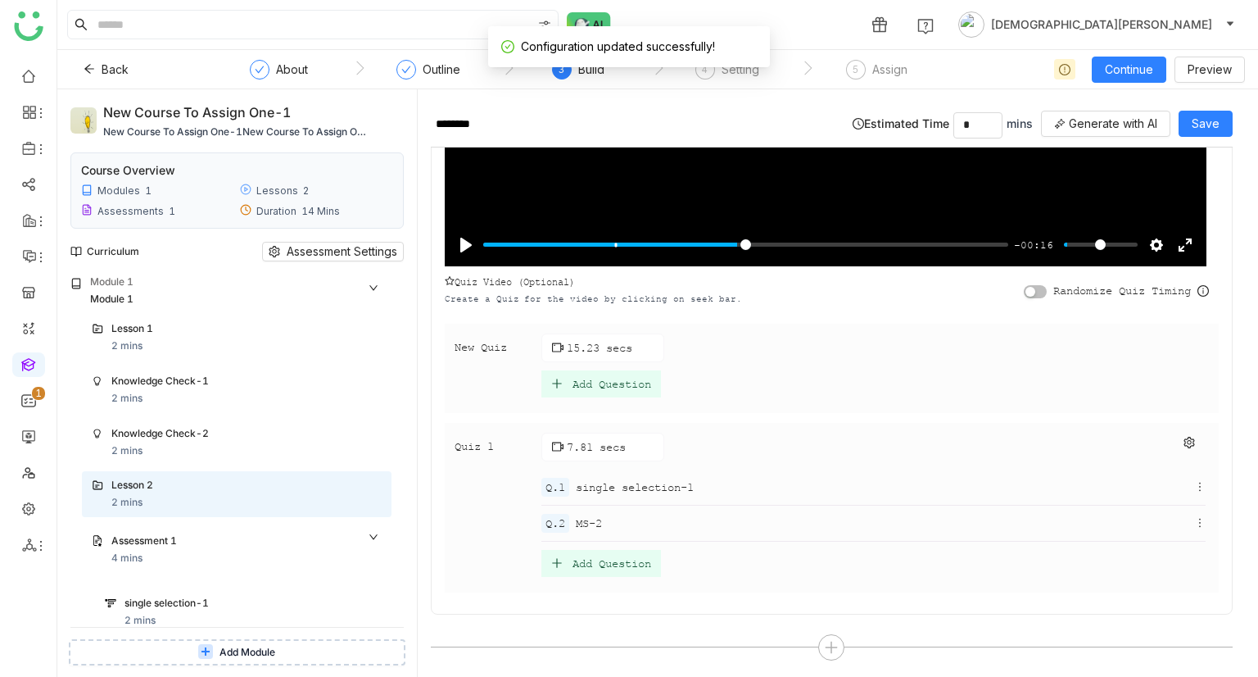
click at [614, 377] on div "Add Question" at bounding box center [612, 384] width 79 height 14
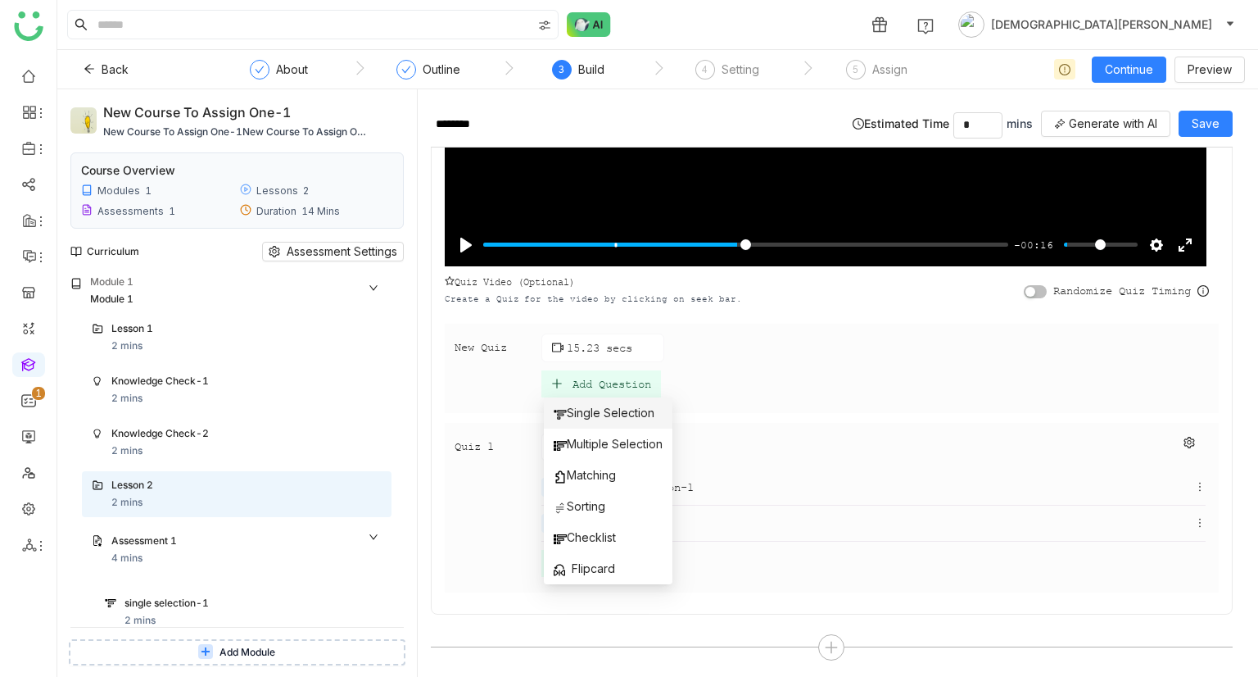
click at [578, 414] on span "Single Selection" at bounding box center [604, 413] width 101 height 18
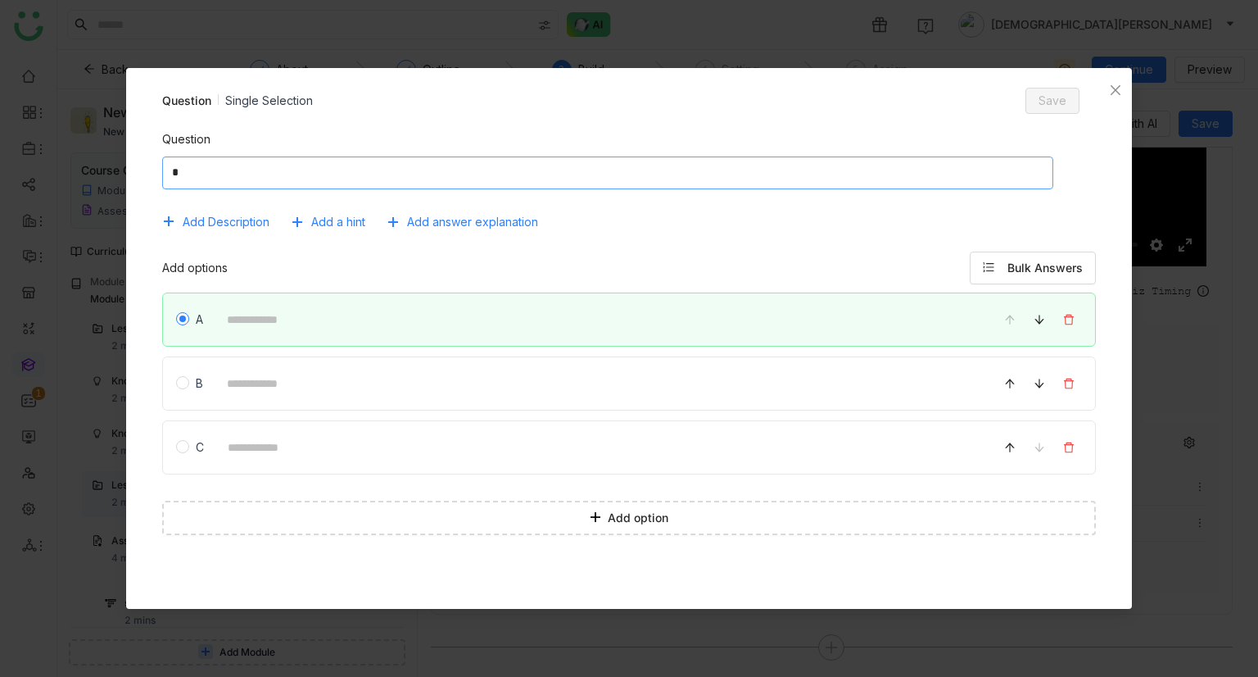
click at [396, 178] on textarea at bounding box center [607, 172] width 891 height 33
type textarea "**********"
click at [339, 340] on div "A" at bounding box center [629, 319] width 935 height 54
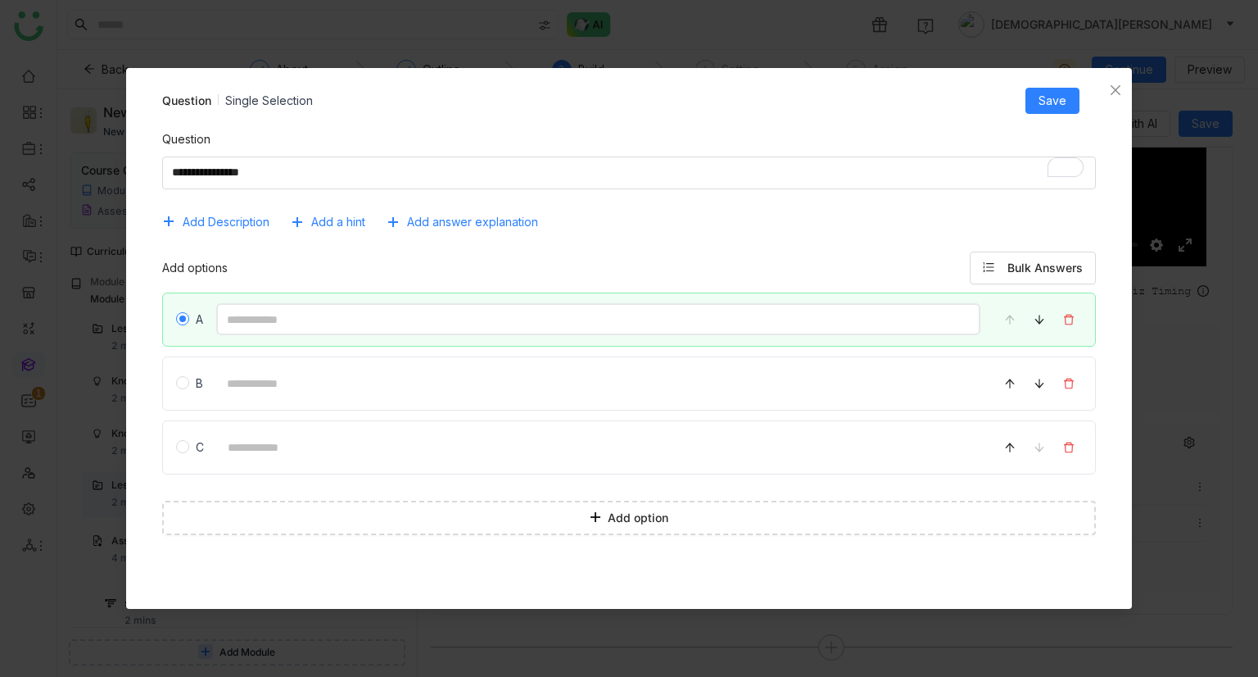
type input "*"
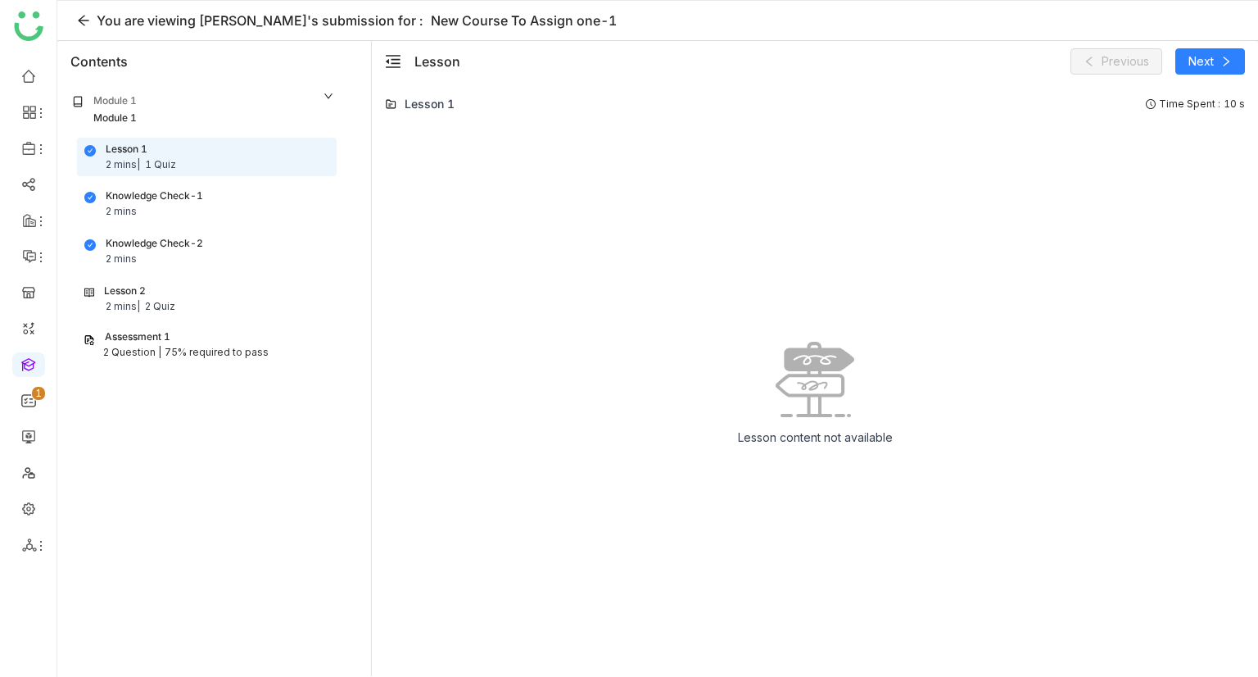
click at [163, 192] on div "Knowledge Check-1" at bounding box center [154, 196] width 97 height 16
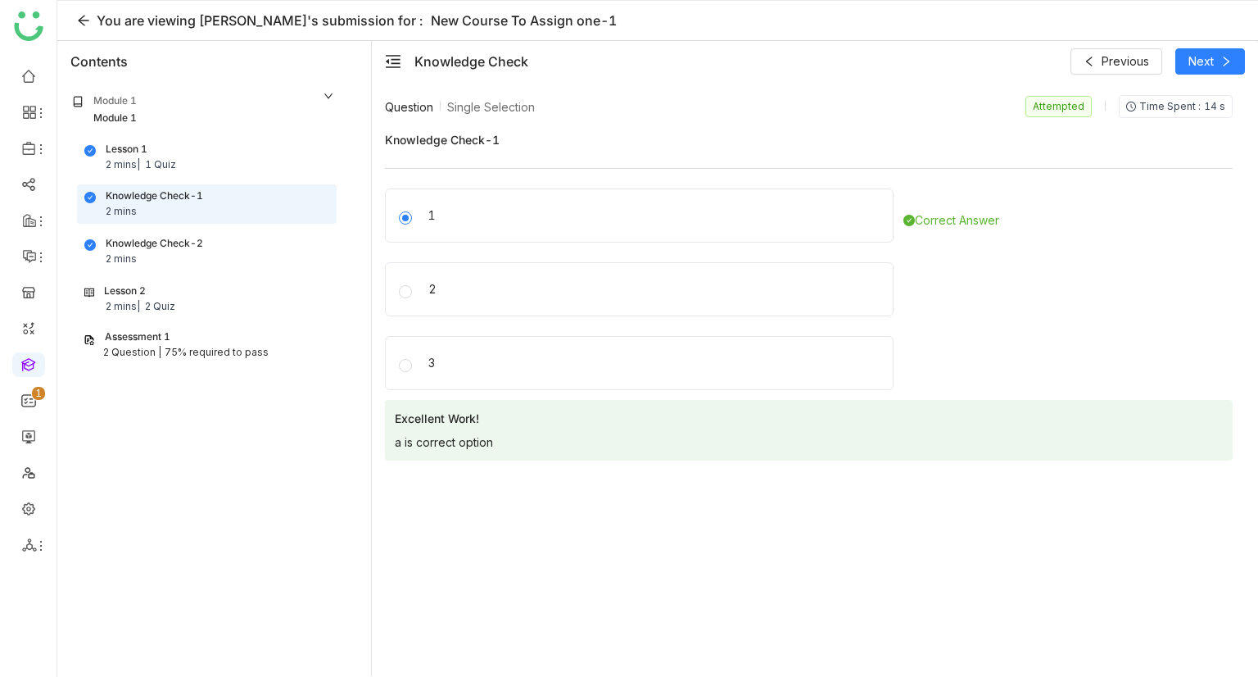
click at [243, 252] on div "Knowledge Check-2 2 mins" at bounding box center [206, 251] width 245 height 31
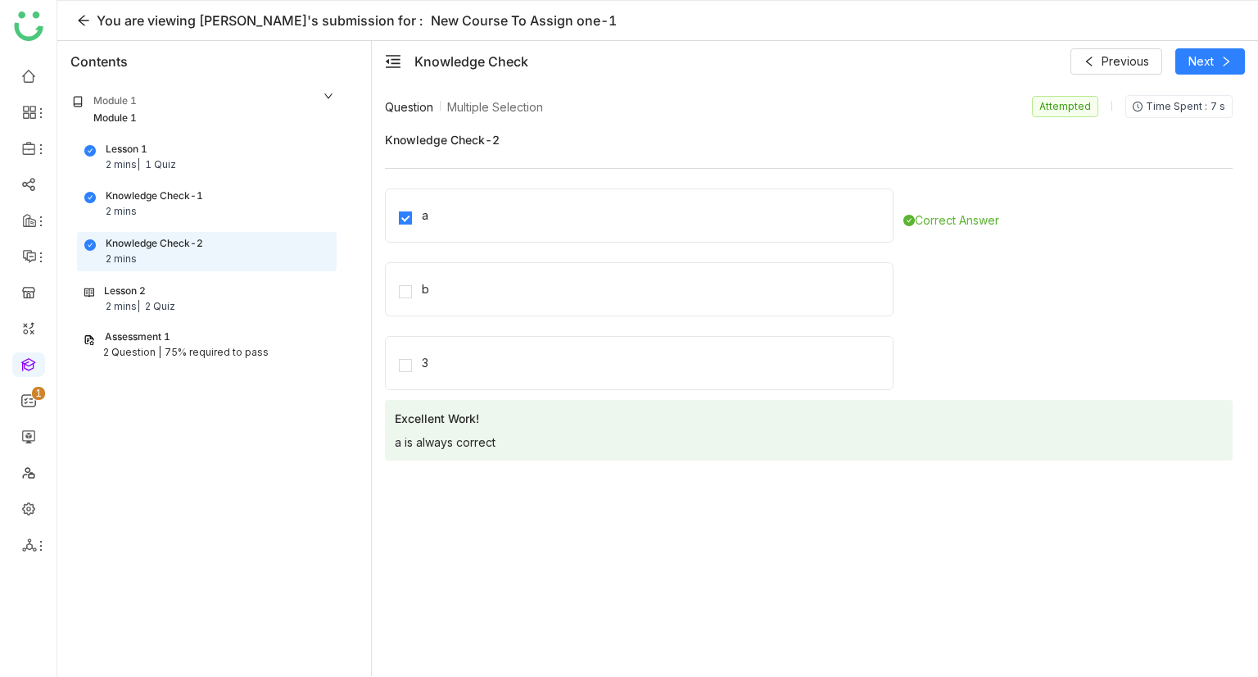
click at [226, 304] on div "Lesson 2 2 mins | 2 Quiz" at bounding box center [206, 298] width 245 height 31
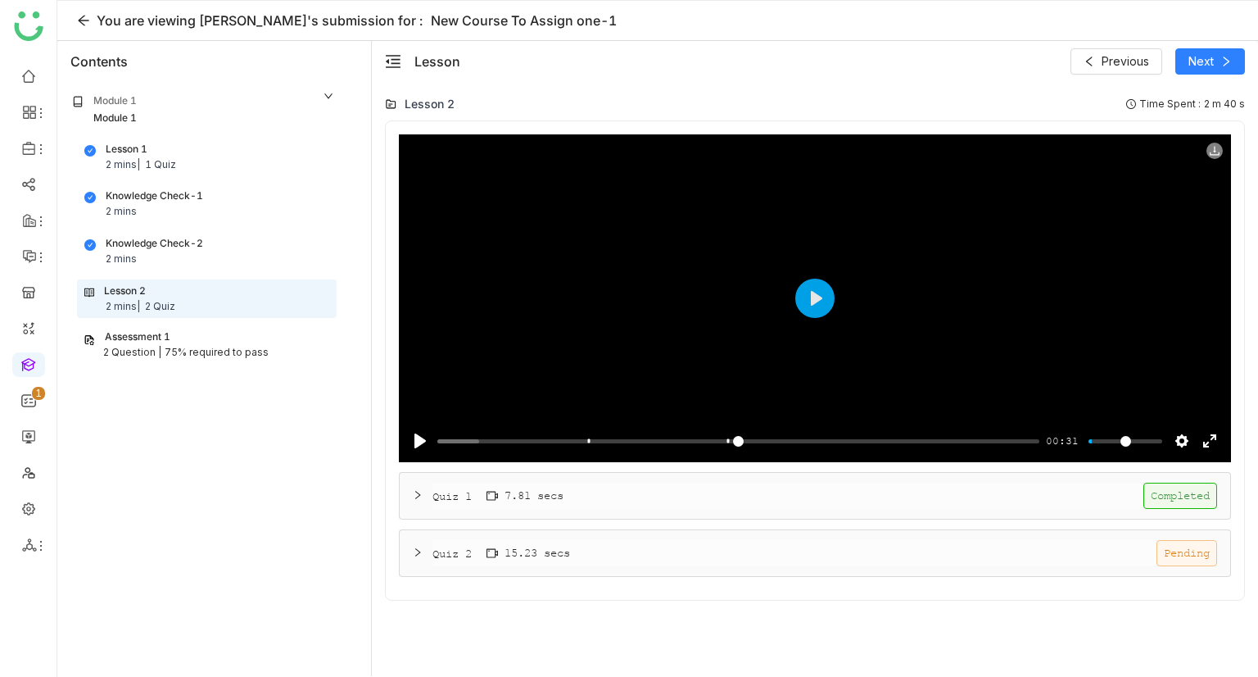
click at [478, 505] on div "Quiz 1 7.81 secs Completed" at bounding box center [825, 496] width 785 height 26
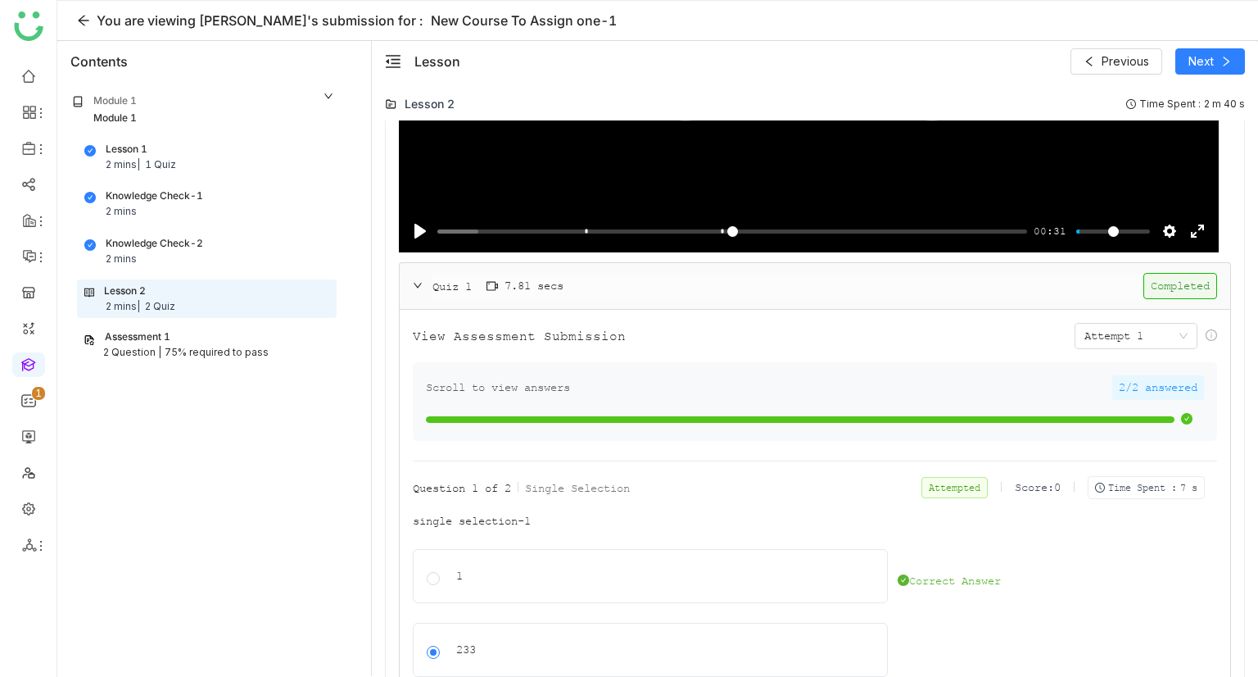
scroll to position [209, 0]
type input "****"
click at [1162, 329] on nz-select-item "Attempt 1" at bounding box center [1136, 336] width 103 height 25
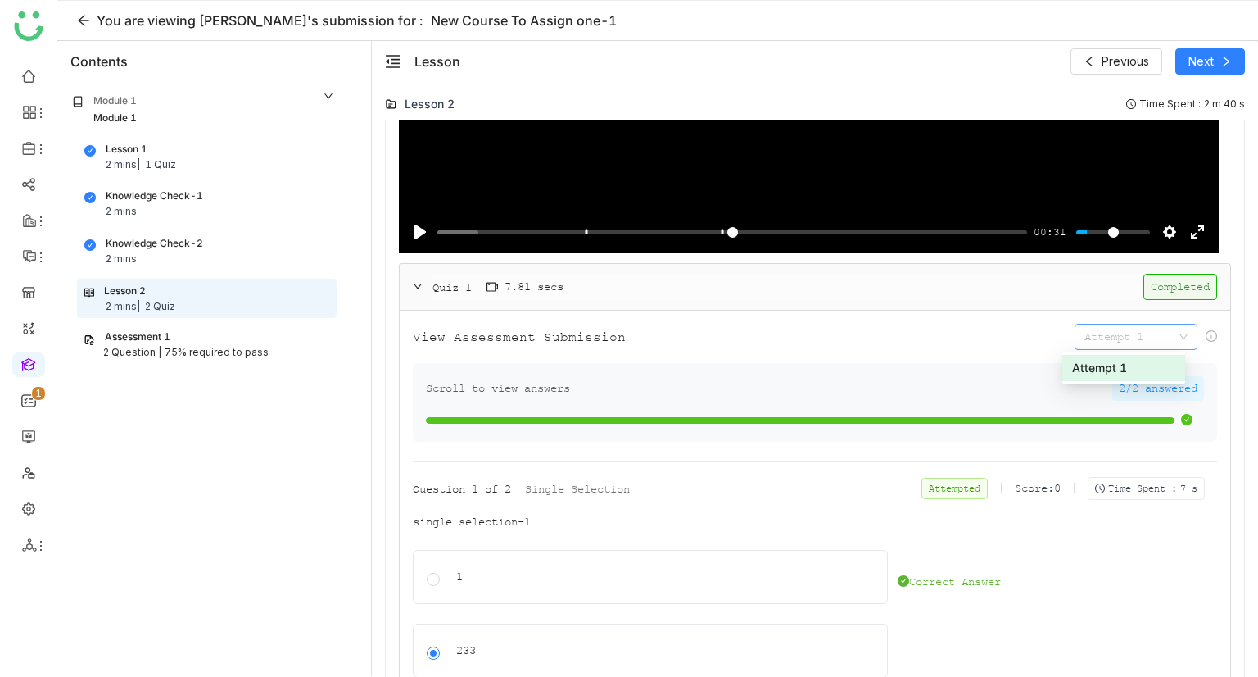
click at [979, 374] on div "Scroll to view answers 2/2 answered" at bounding box center [815, 402] width 804 height 79
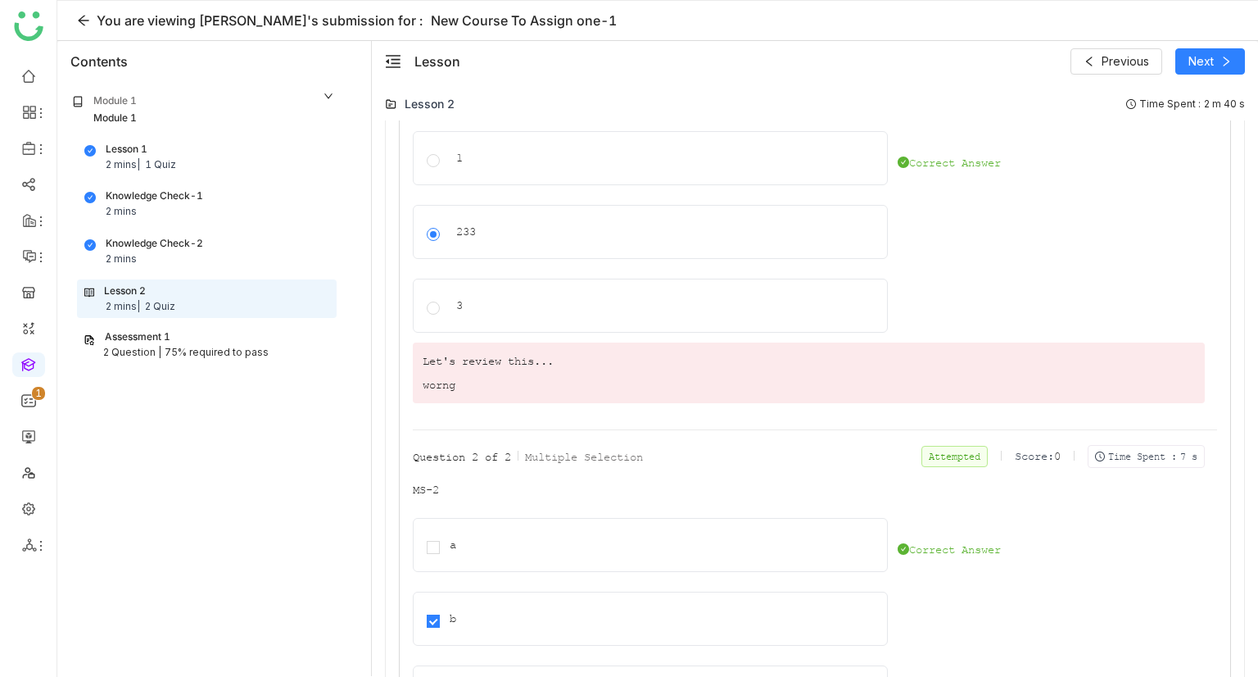
scroll to position [845, 0]
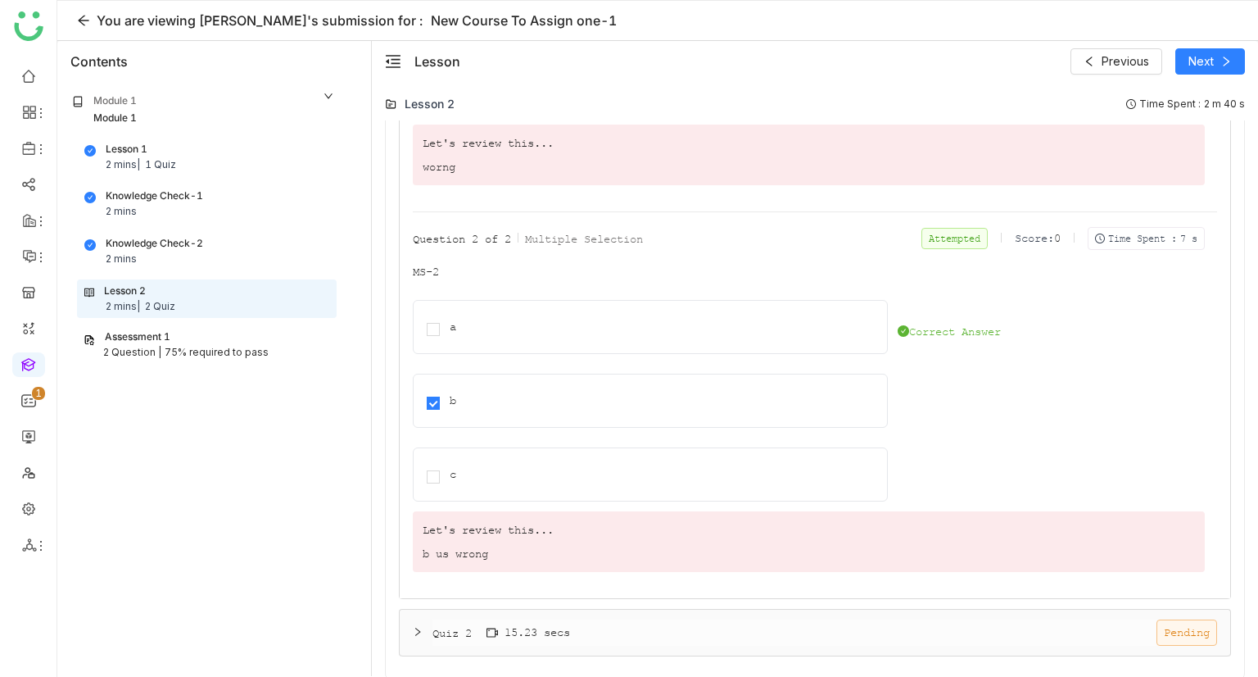
click at [796, 624] on div "Quiz 2 15.23 secs Pending" at bounding box center [825, 632] width 785 height 26
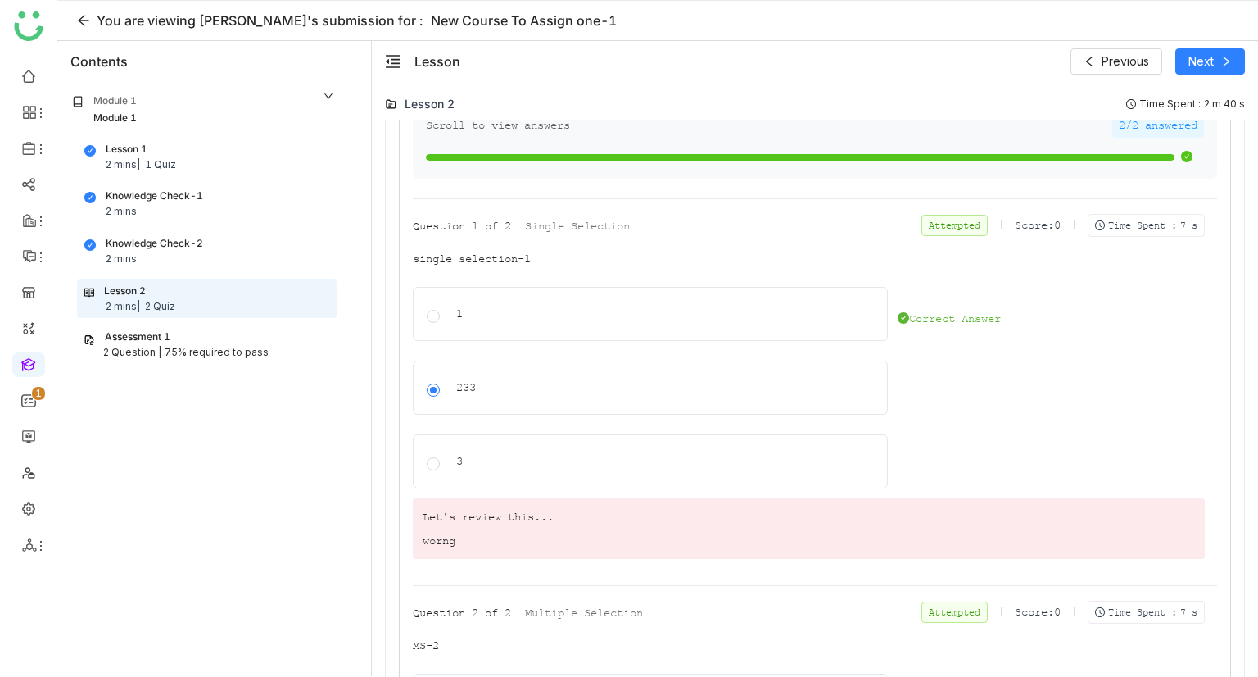
scroll to position [470, 0]
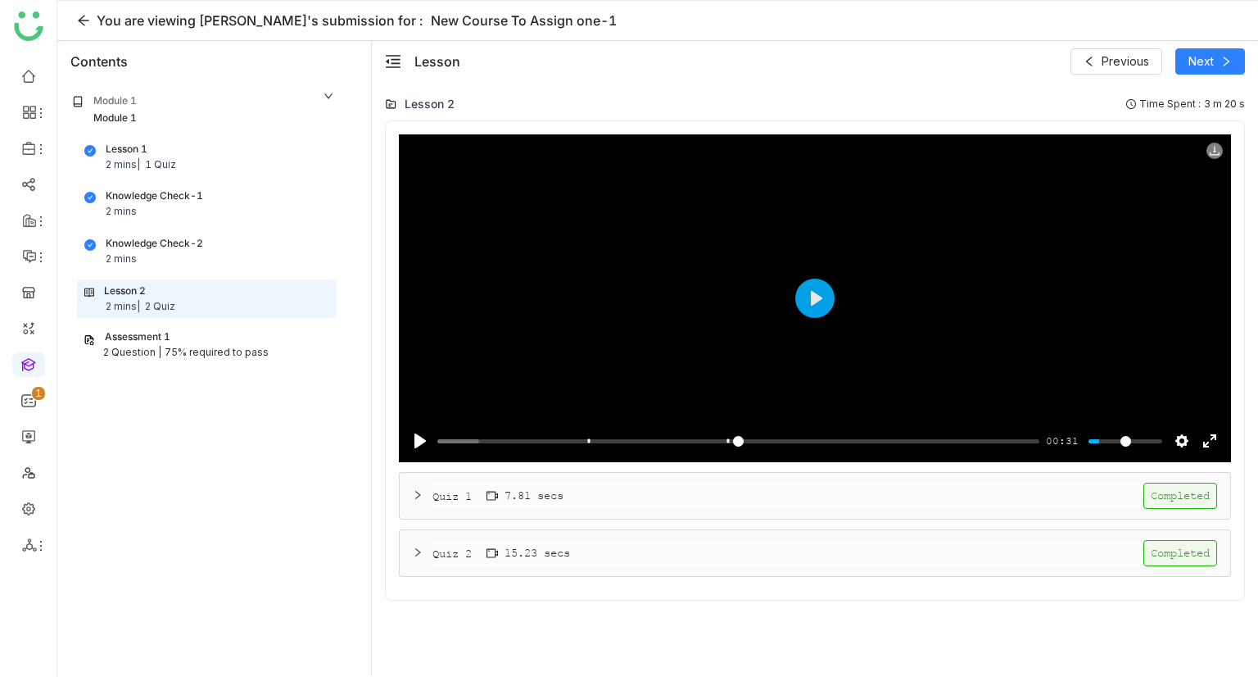
click at [654, 551] on div "Quiz 2 15.23 secs Completed" at bounding box center [825, 553] width 785 height 26
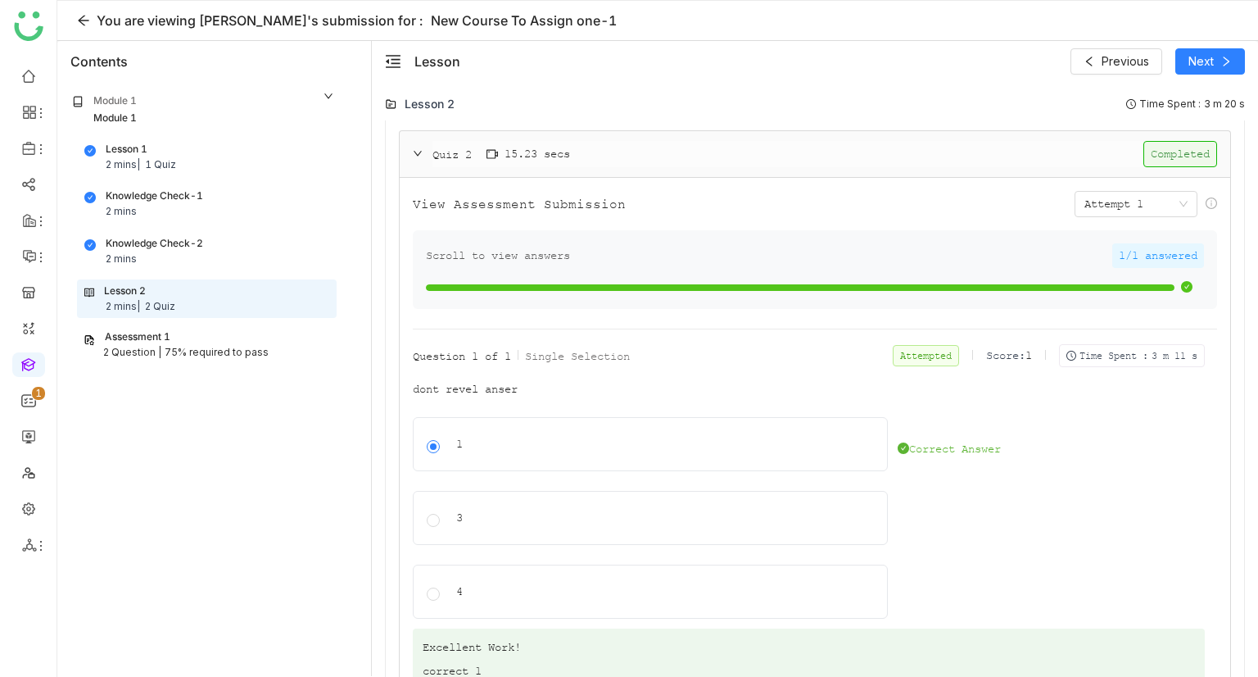
scroll to position [459, 0]
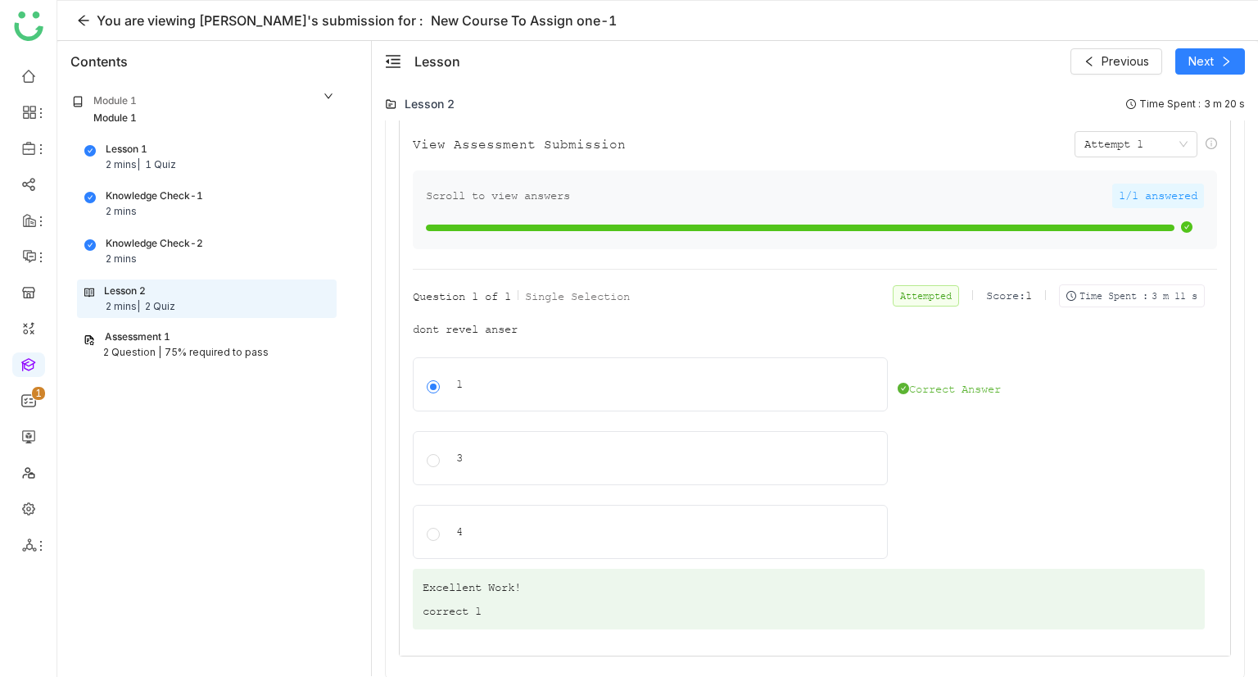
click at [546, 443] on div "3" at bounding box center [650, 458] width 475 height 54
click at [431, 461] on div at bounding box center [437, 458] width 20 height 18
click at [459, 537] on div "4" at bounding box center [671, 532] width 431 height 18
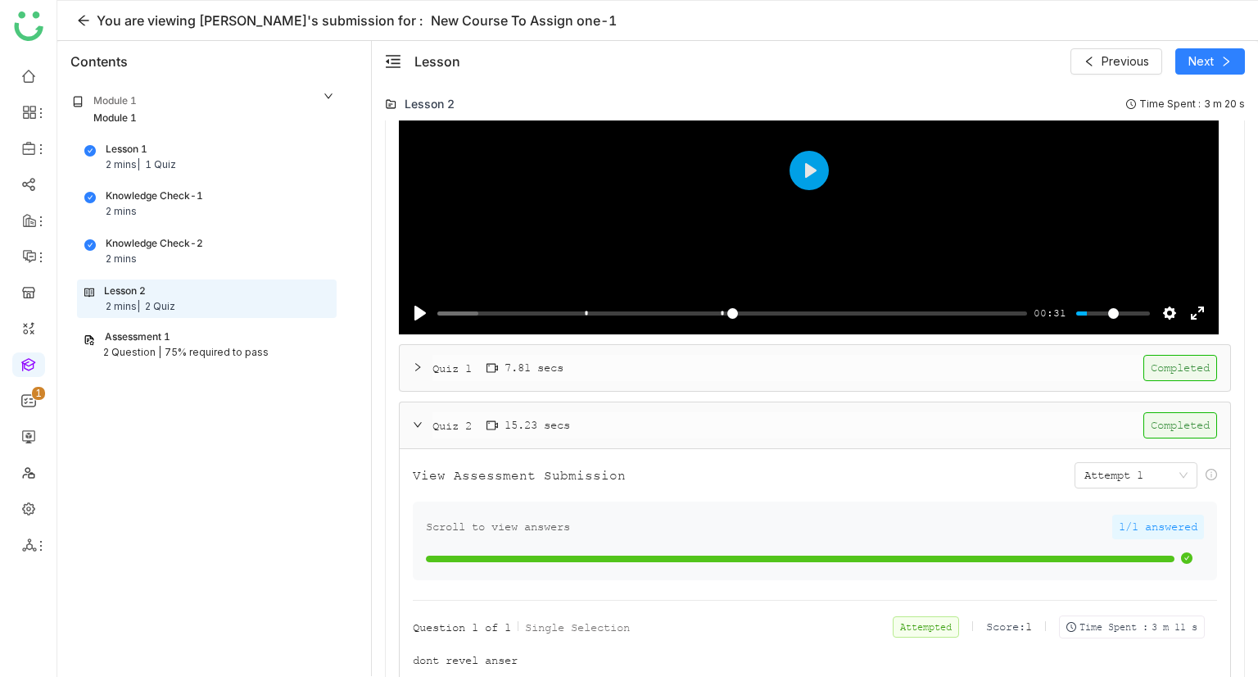
scroll to position [128, 0]
click at [513, 384] on div "Quiz 1 7.81 secs Completed" at bounding box center [815, 368] width 831 height 46
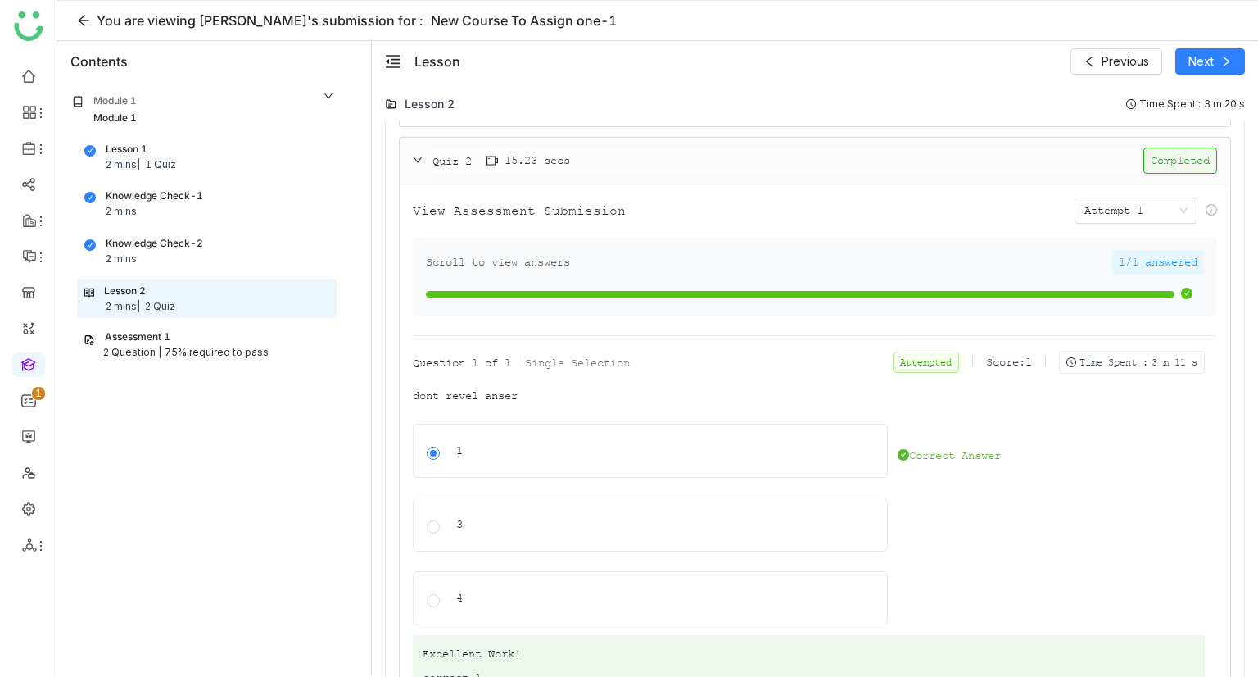
scroll to position [1383, 0]
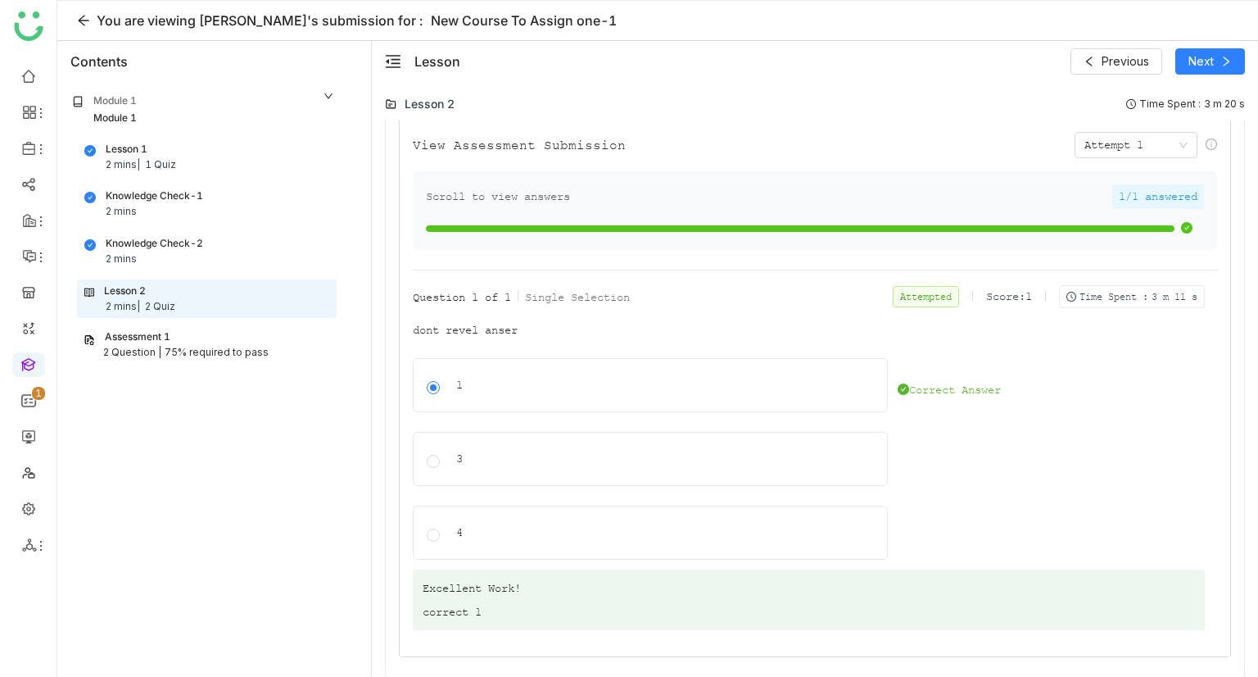
click at [160, 345] on div "2 Question | 75% required to pass" at bounding box center [207, 353] width 247 height 16
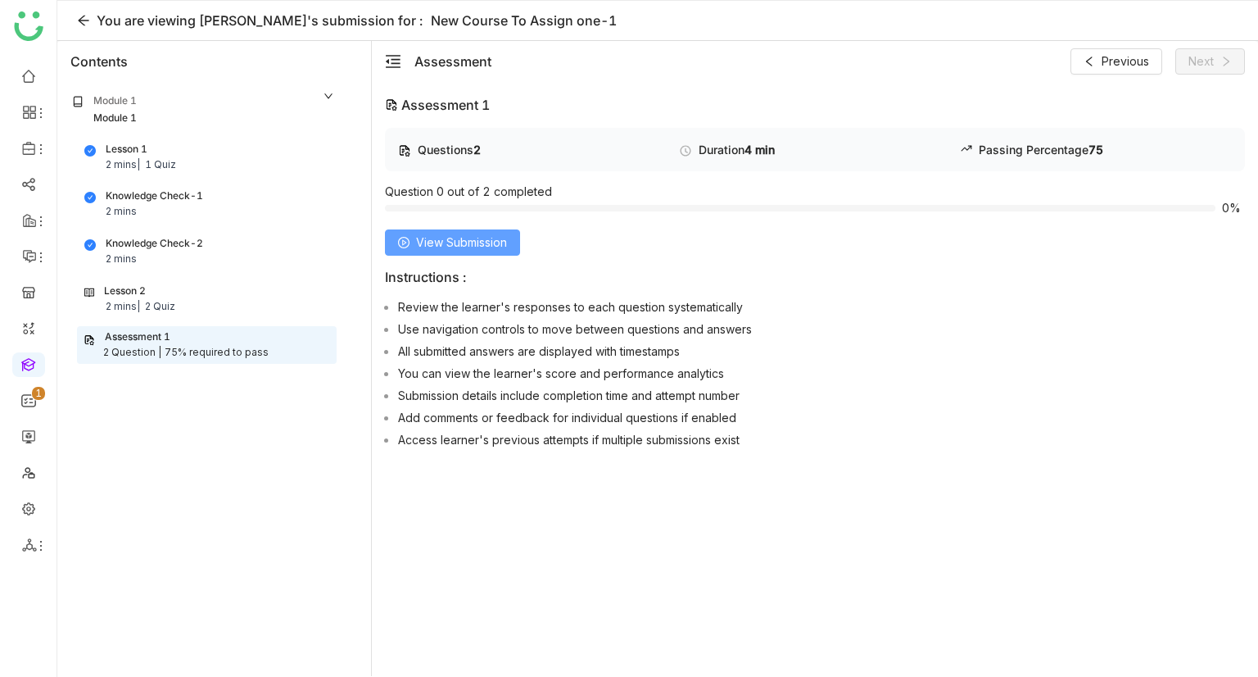
click at [428, 246] on span "View Submission" at bounding box center [461, 242] width 91 height 18
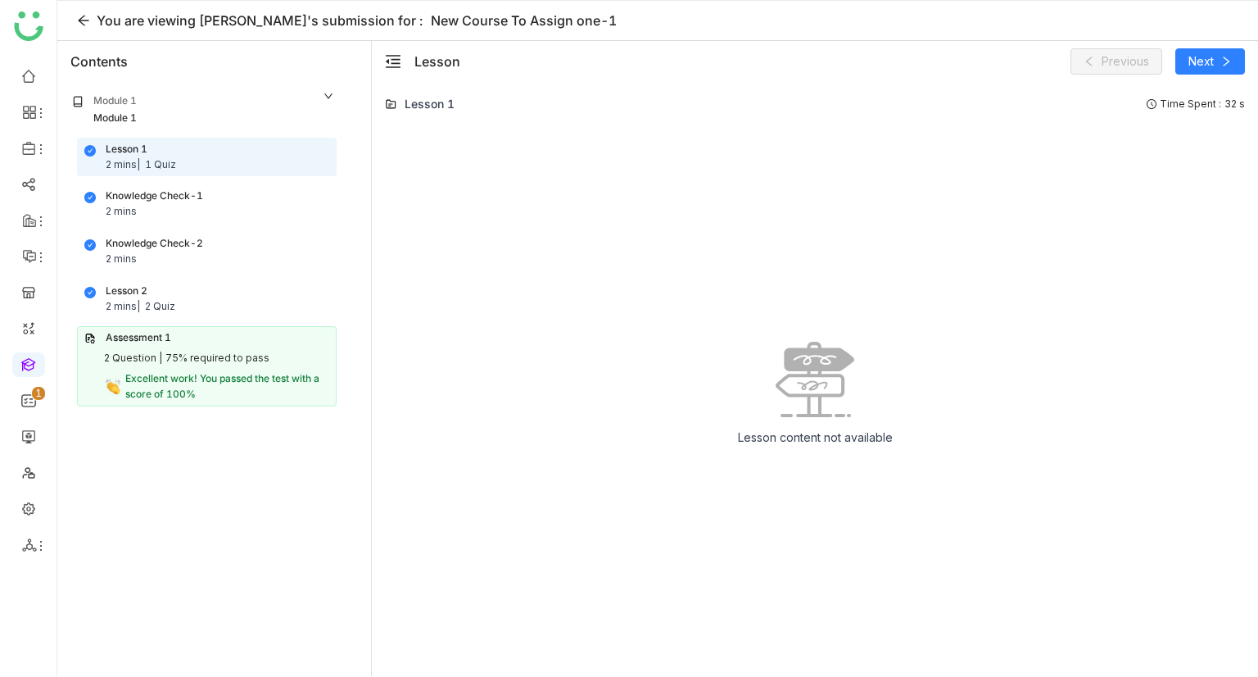
click at [200, 168] on div "Lesson 1 2 mins | 1 Quiz" at bounding box center [206, 157] width 245 height 31
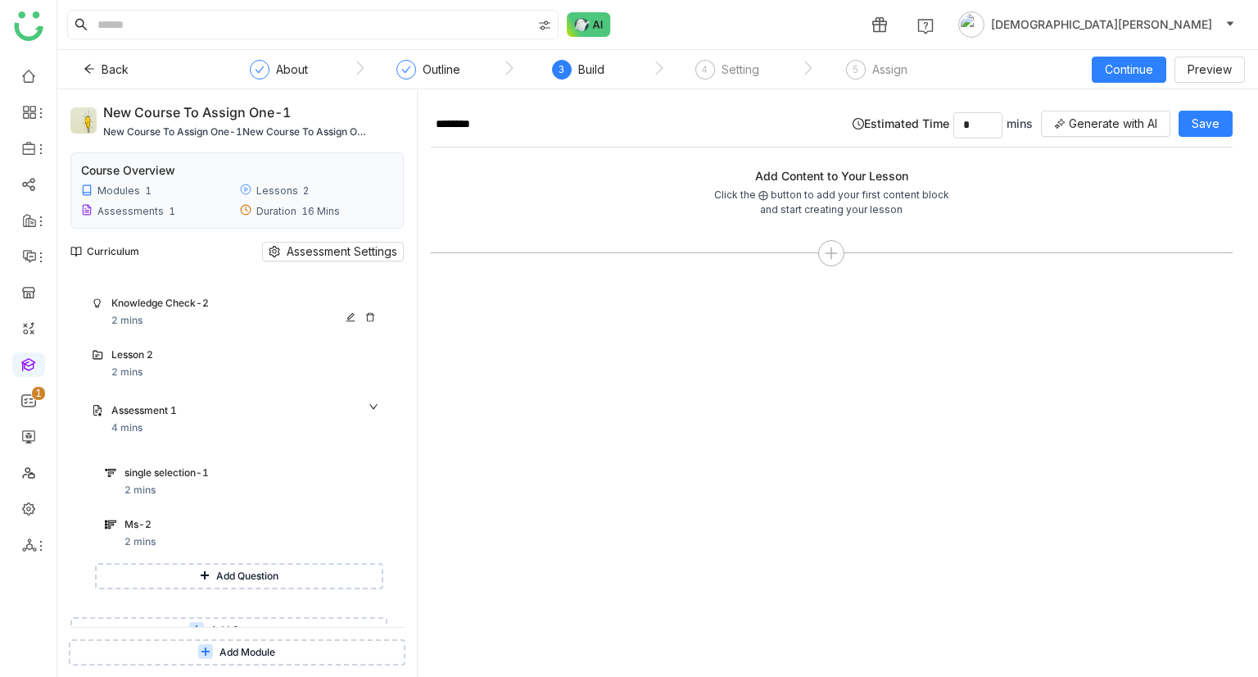
scroll to position [131, 0]
click at [185, 358] on div "Lesson 2" at bounding box center [230, 355] width 238 height 16
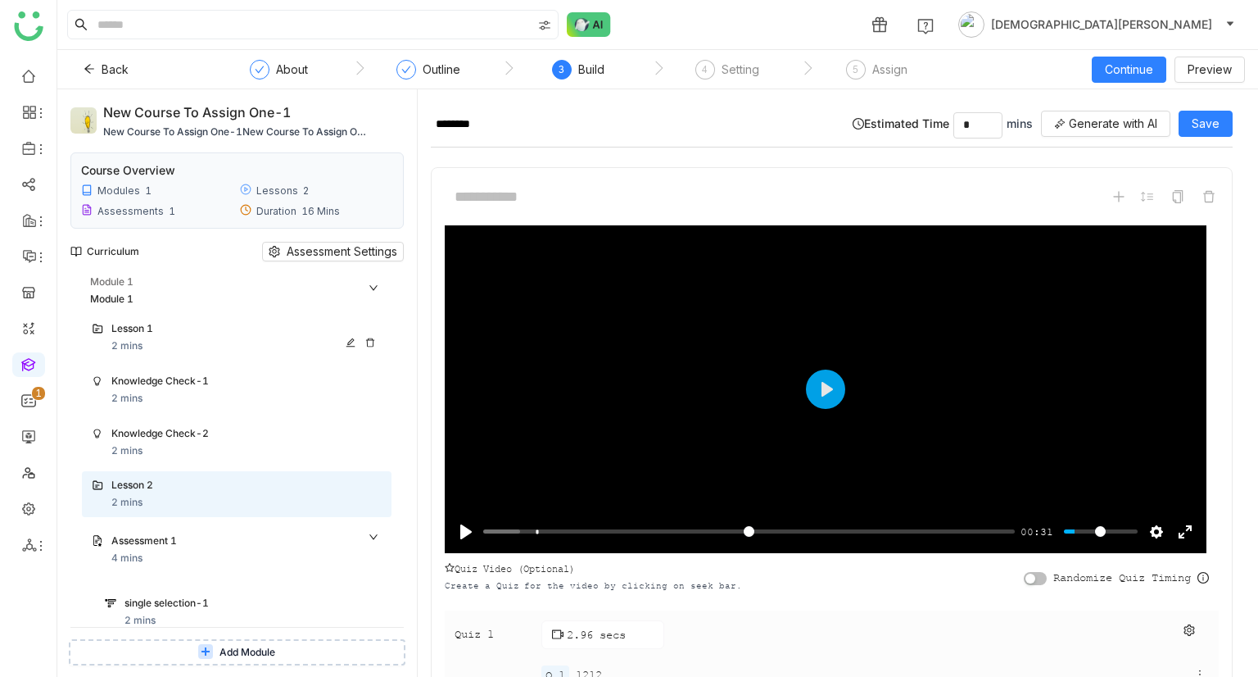
click at [197, 324] on div "Lesson 1" at bounding box center [230, 329] width 238 height 16
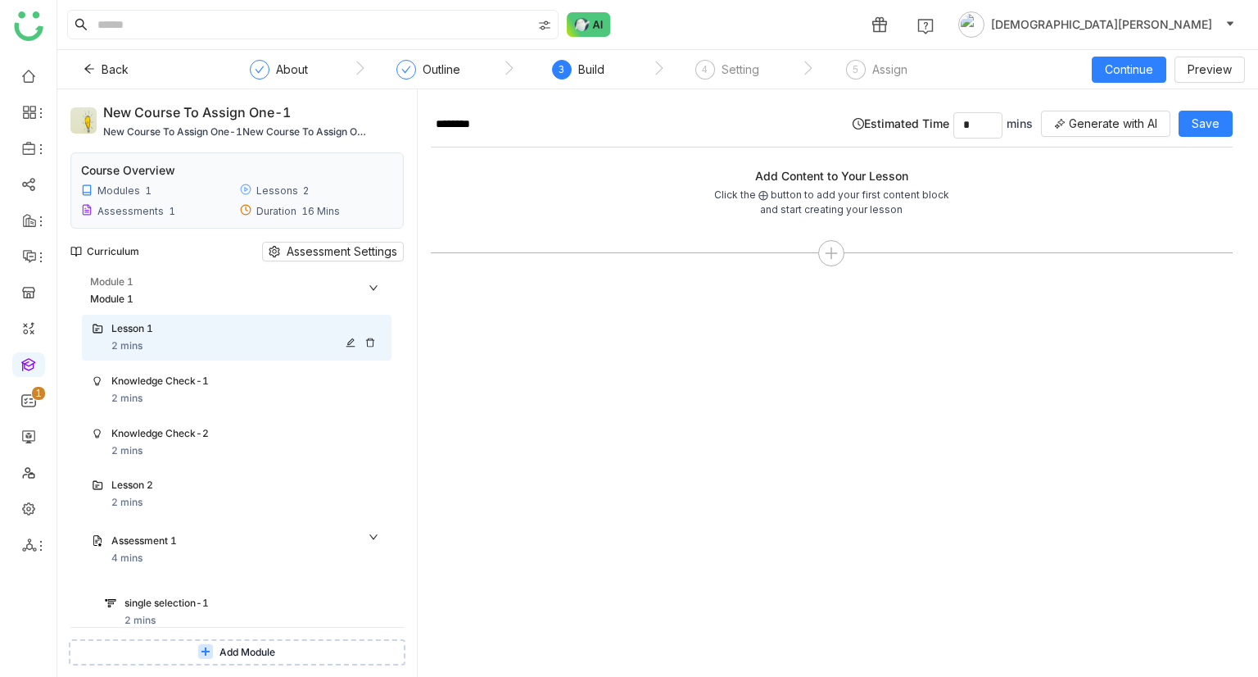
click at [204, 333] on div "Lesson 1" at bounding box center [230, 329] width 238 height 16
